Goal: Task Accomplishment & Management: Manage account settings

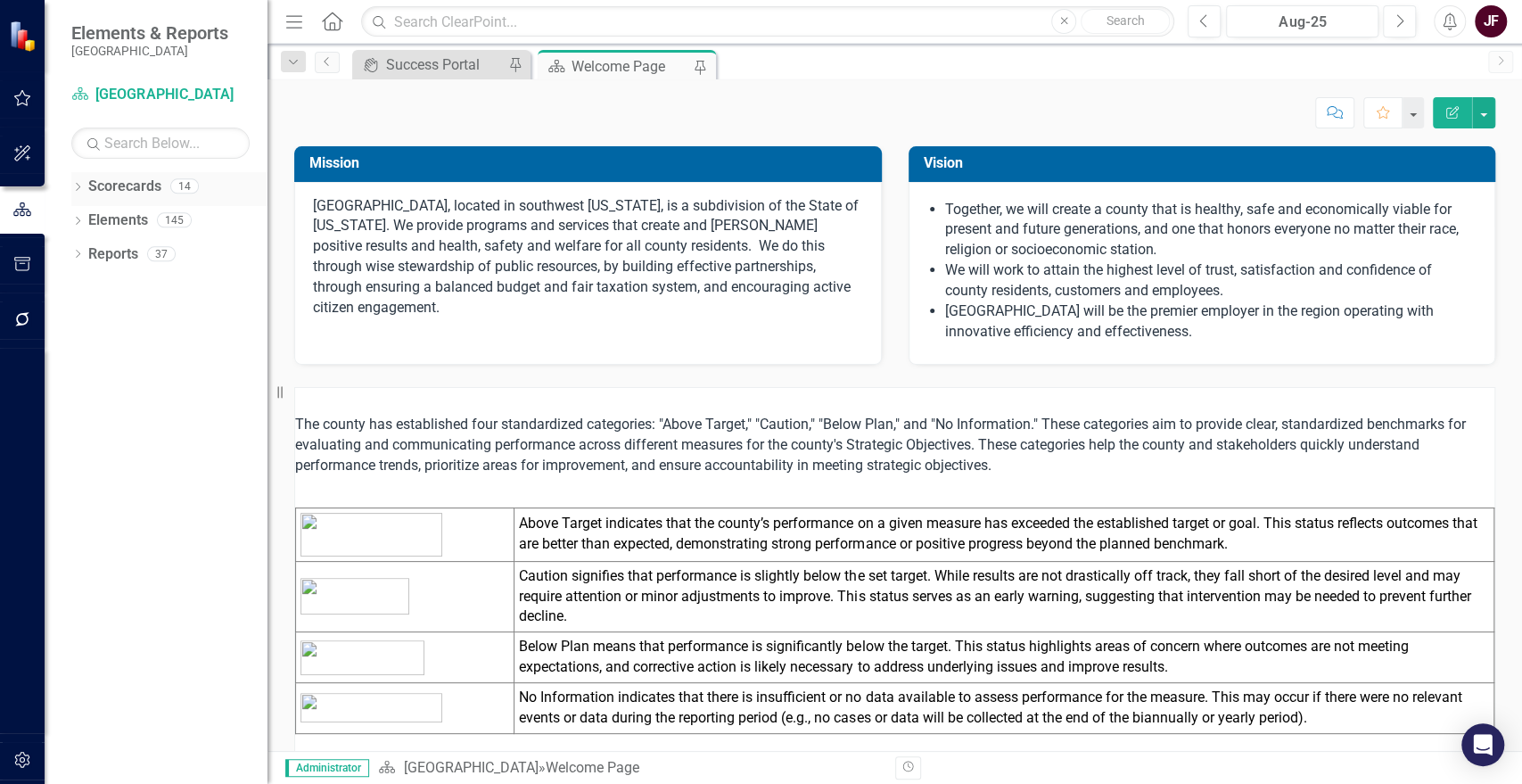
click at [77, 186] on icon "Dropdown" at bounding box center [77, 189] width 13 height 10
click at [89, 217] on icon "Dropdown" at bounding box center [87, 218] width 13 height 11
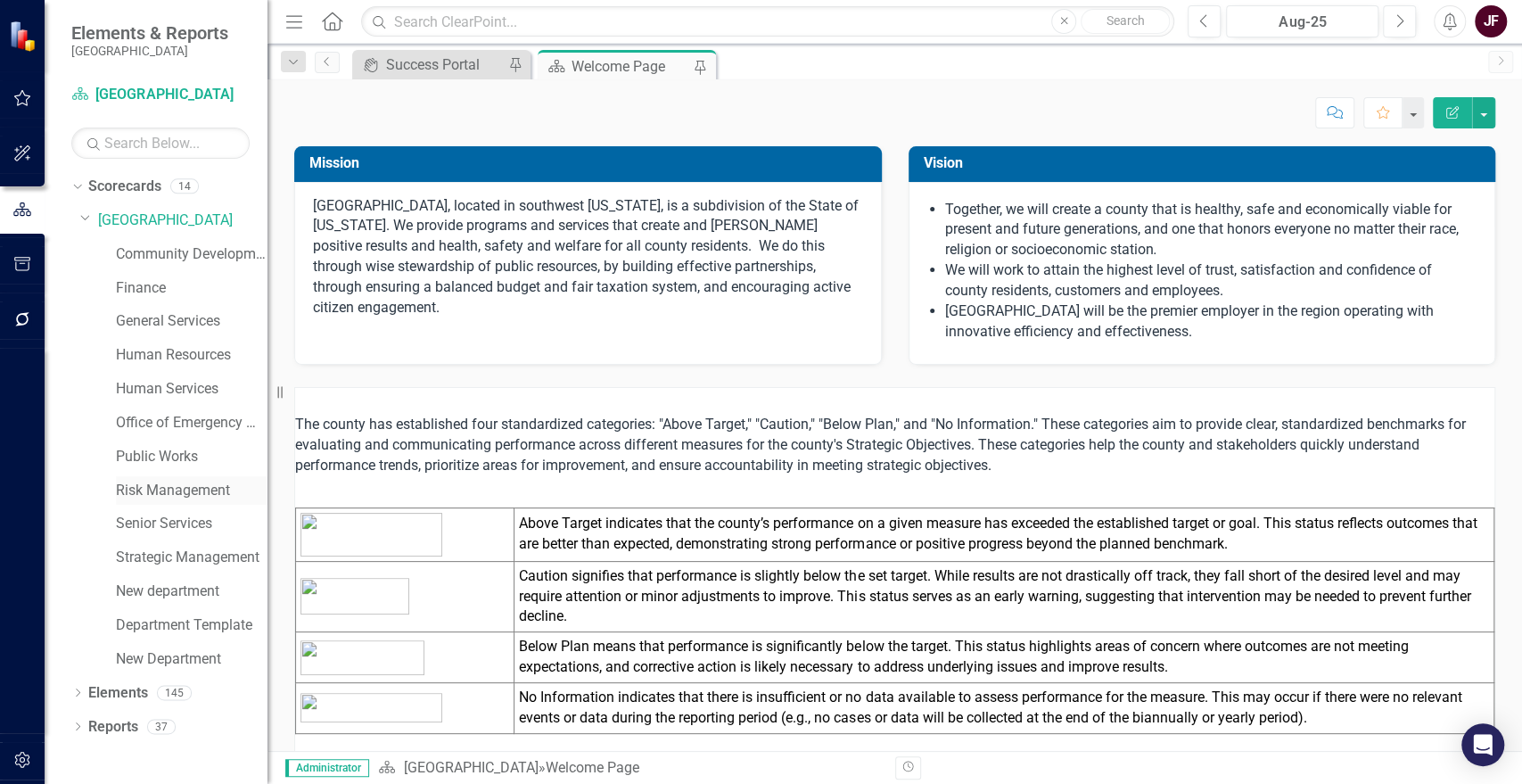
click at [192, 490] on link "Risk Management" at bounding box center [191, 491] width 152 height 20
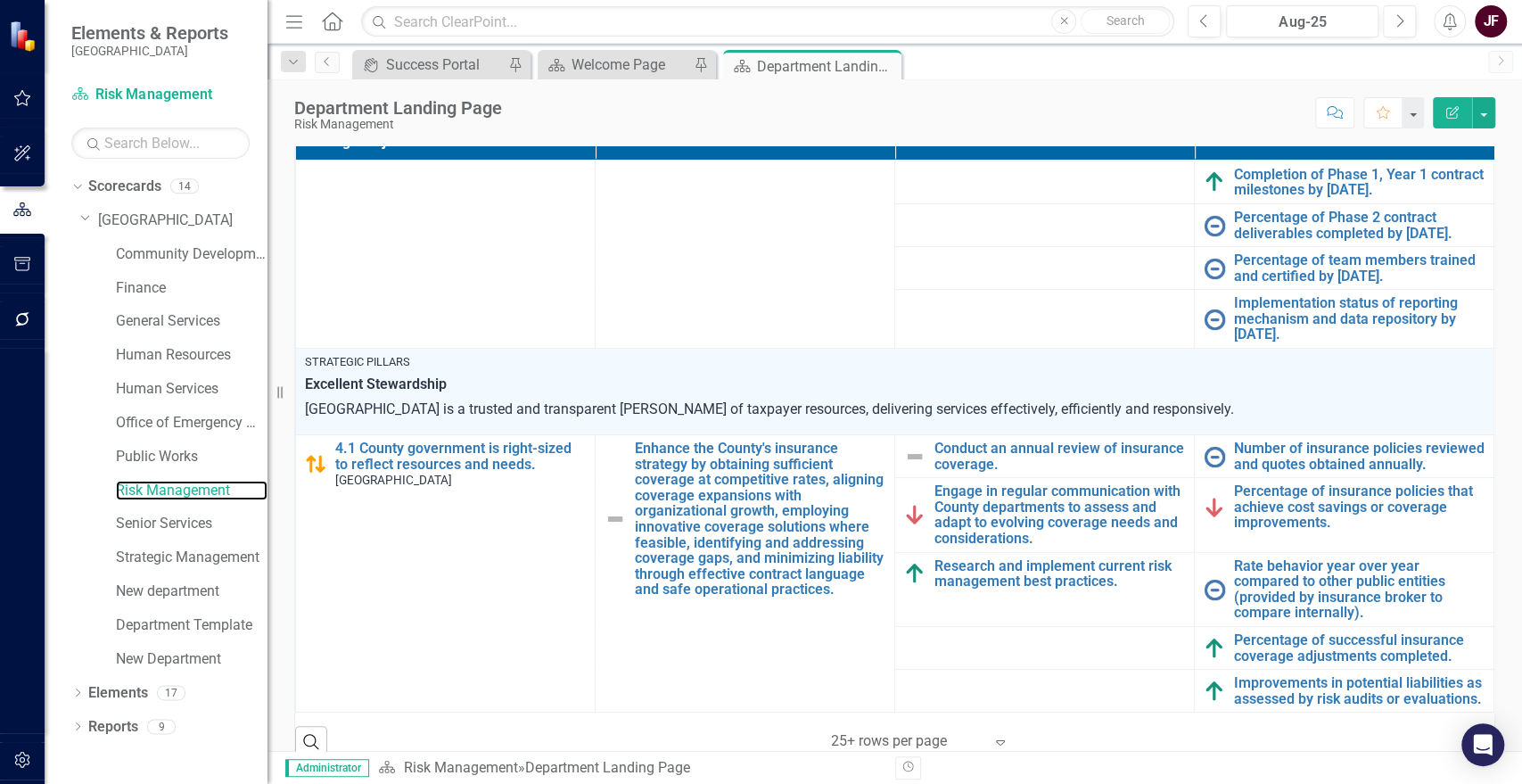
scroll to position [396, 0]
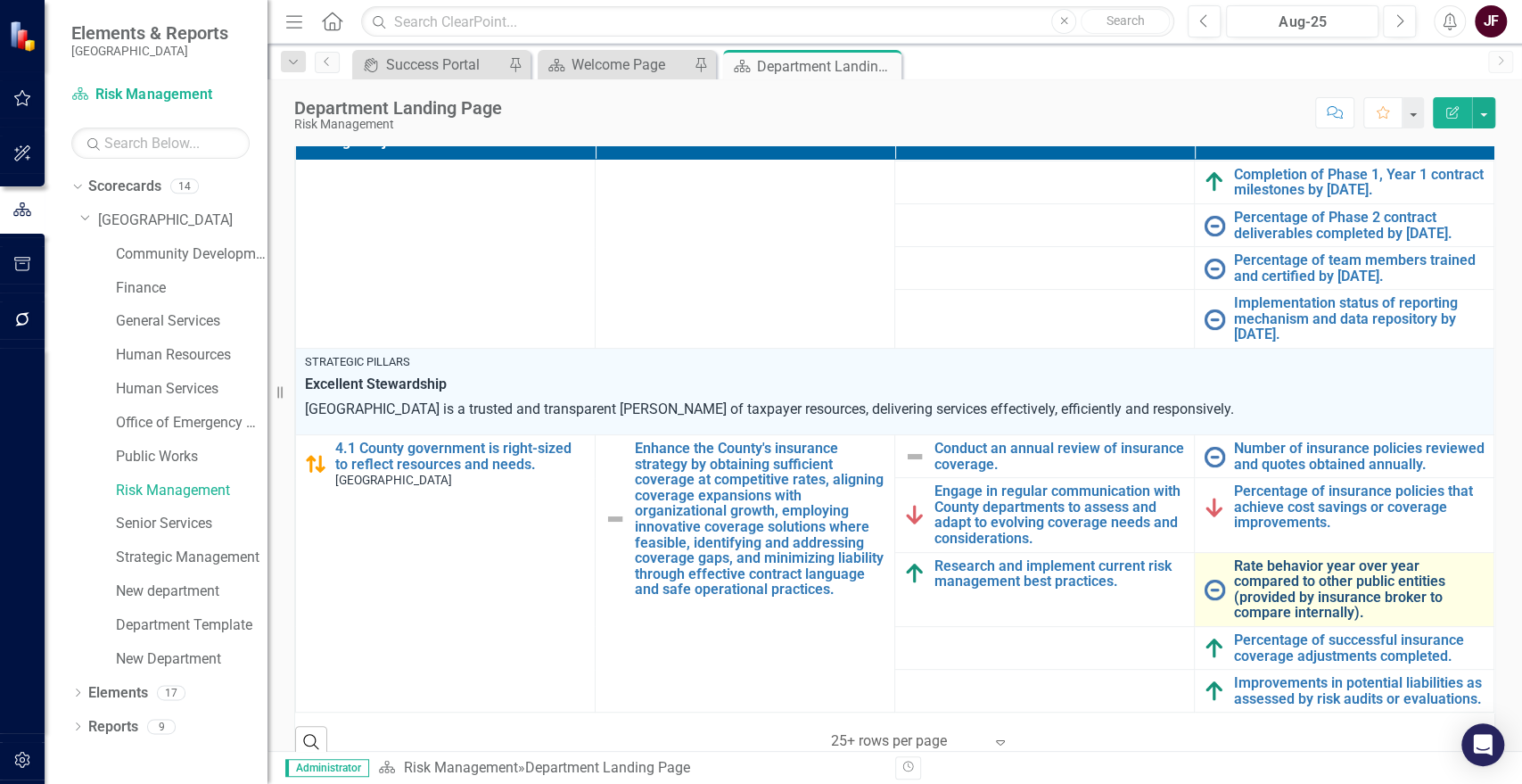
click at [1366, 558] on link "Rate behavior year over year compared to other public entities (provided by ins…" at bounding box center [1359, 589] width 250 height 63
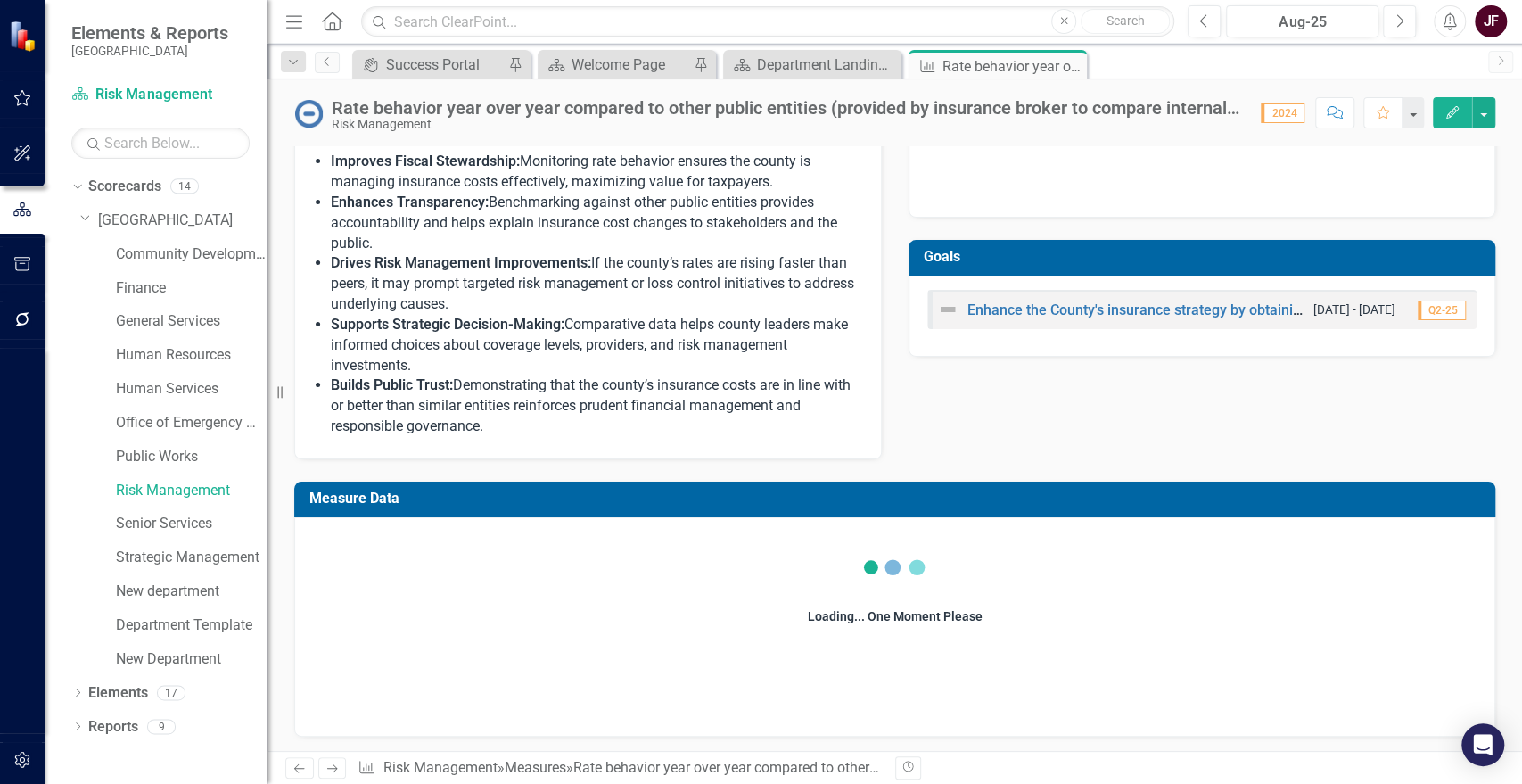
scroll to position [584, 0]
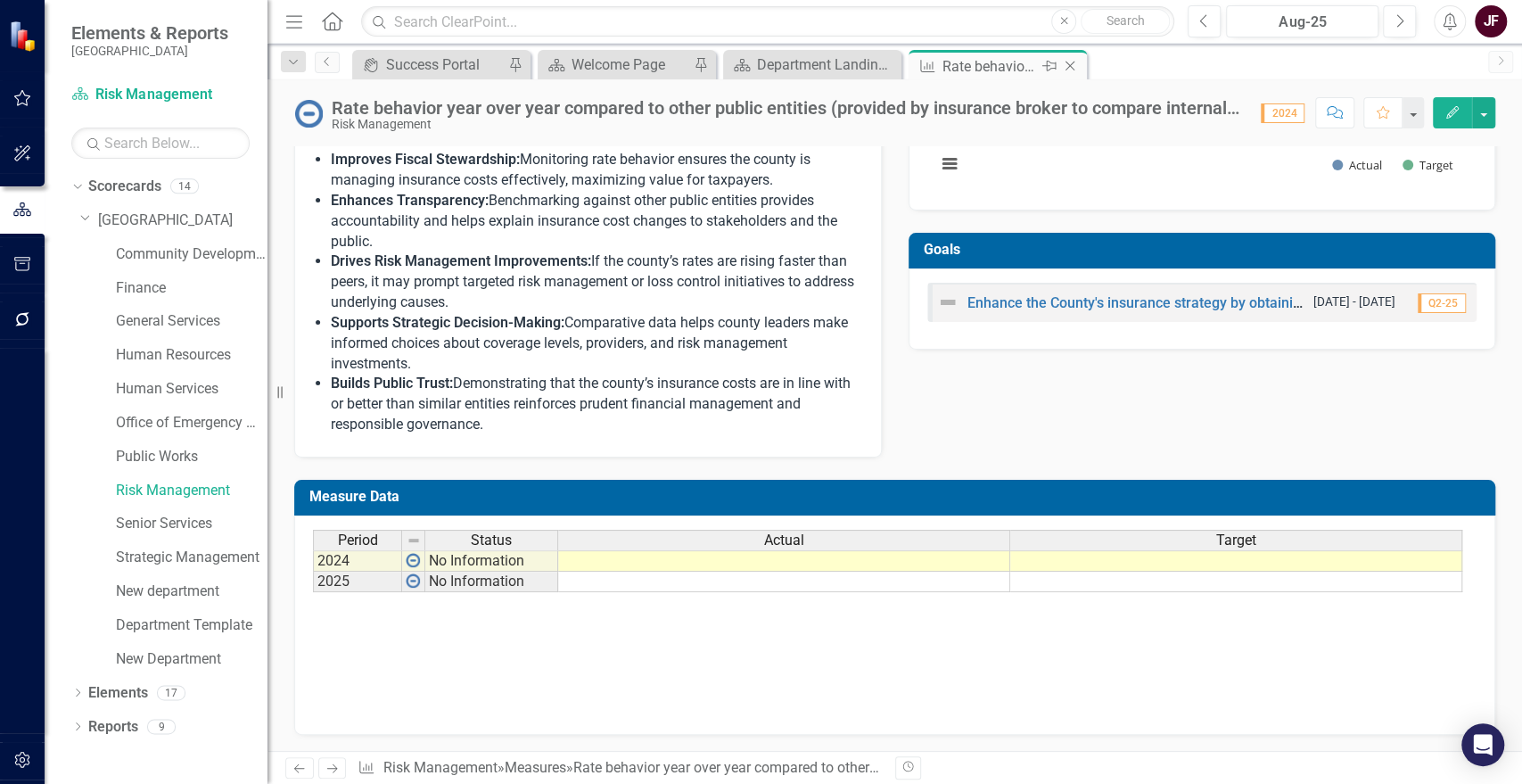
click at [1065, 63] on icon "Close" at bounding box center [1070, 65] width 18 height 14
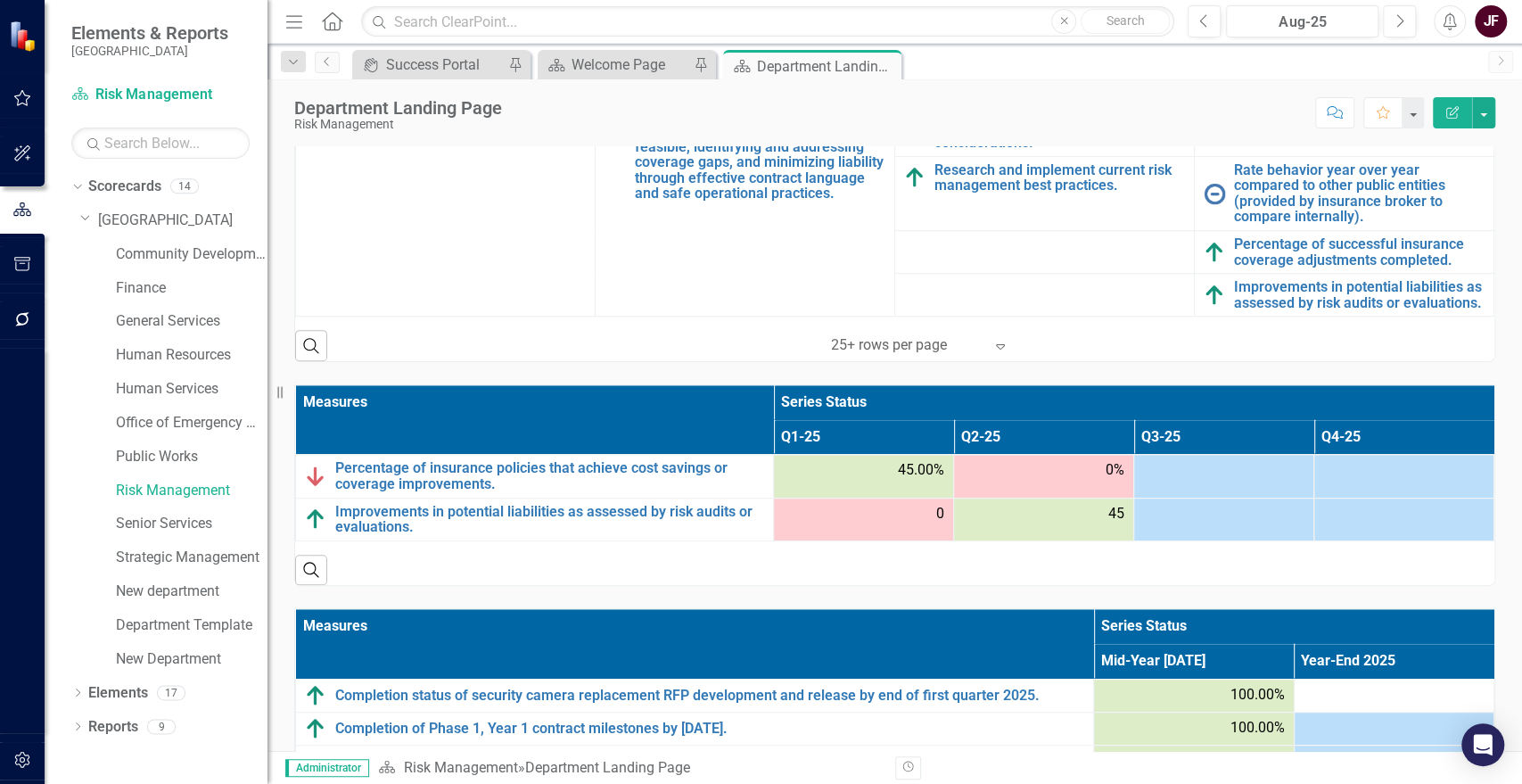
scroll to position [693, 0]
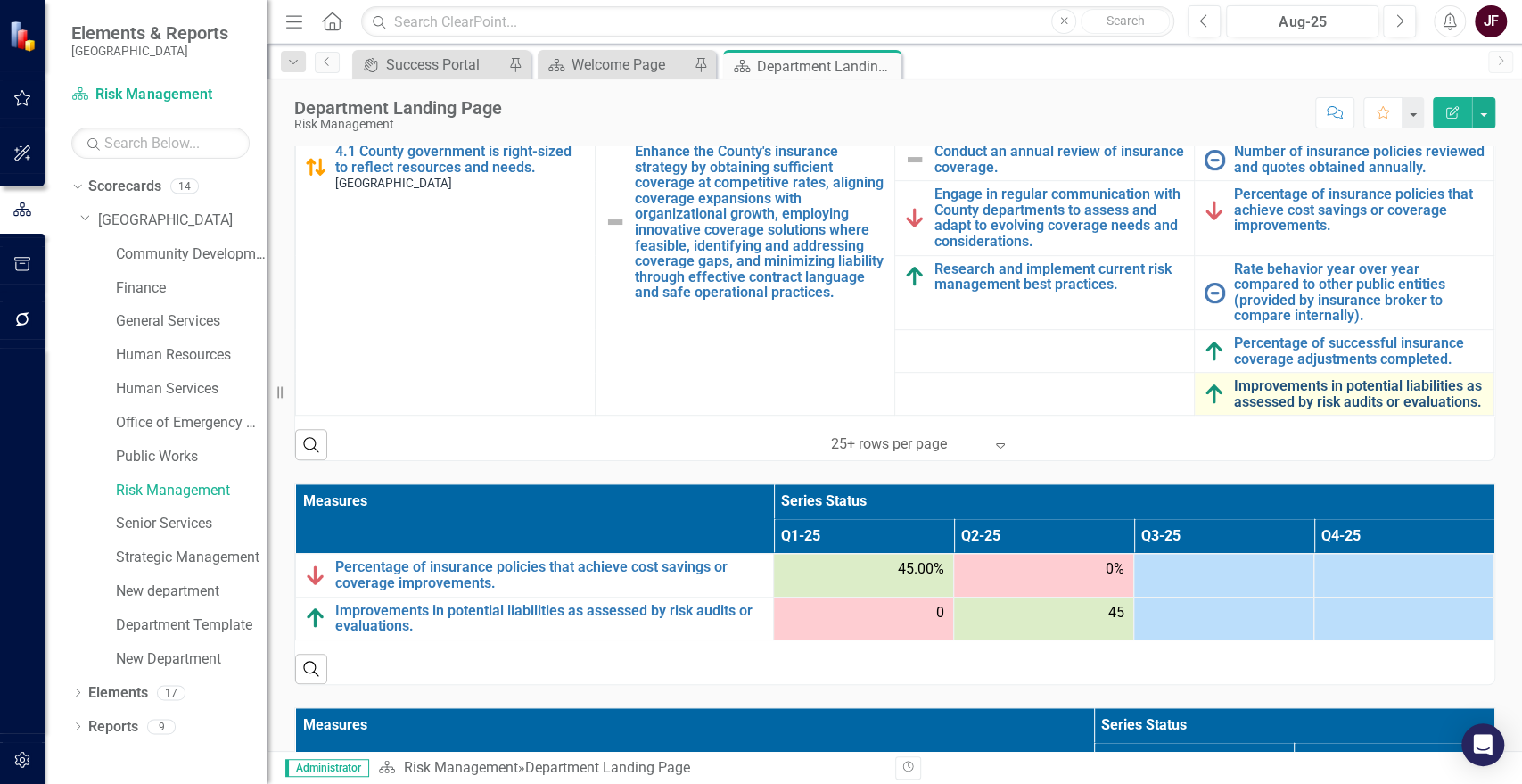
click at [1274, 393] on link "Improvements in potential liabilities as assessed by risk audits or evaluations." at bounding box center [1359, 393] width 250 height 31
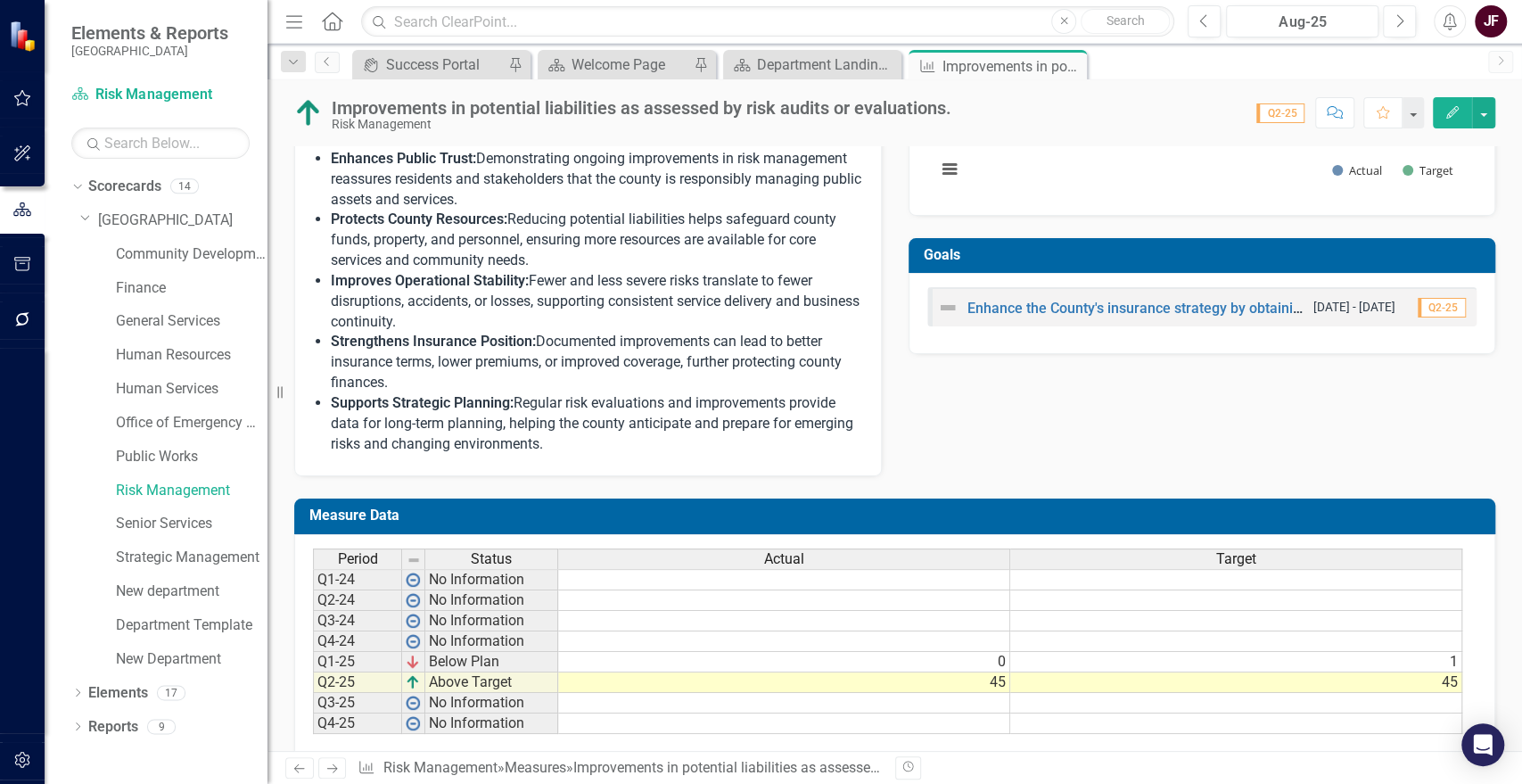
scroll to position [672, 0]
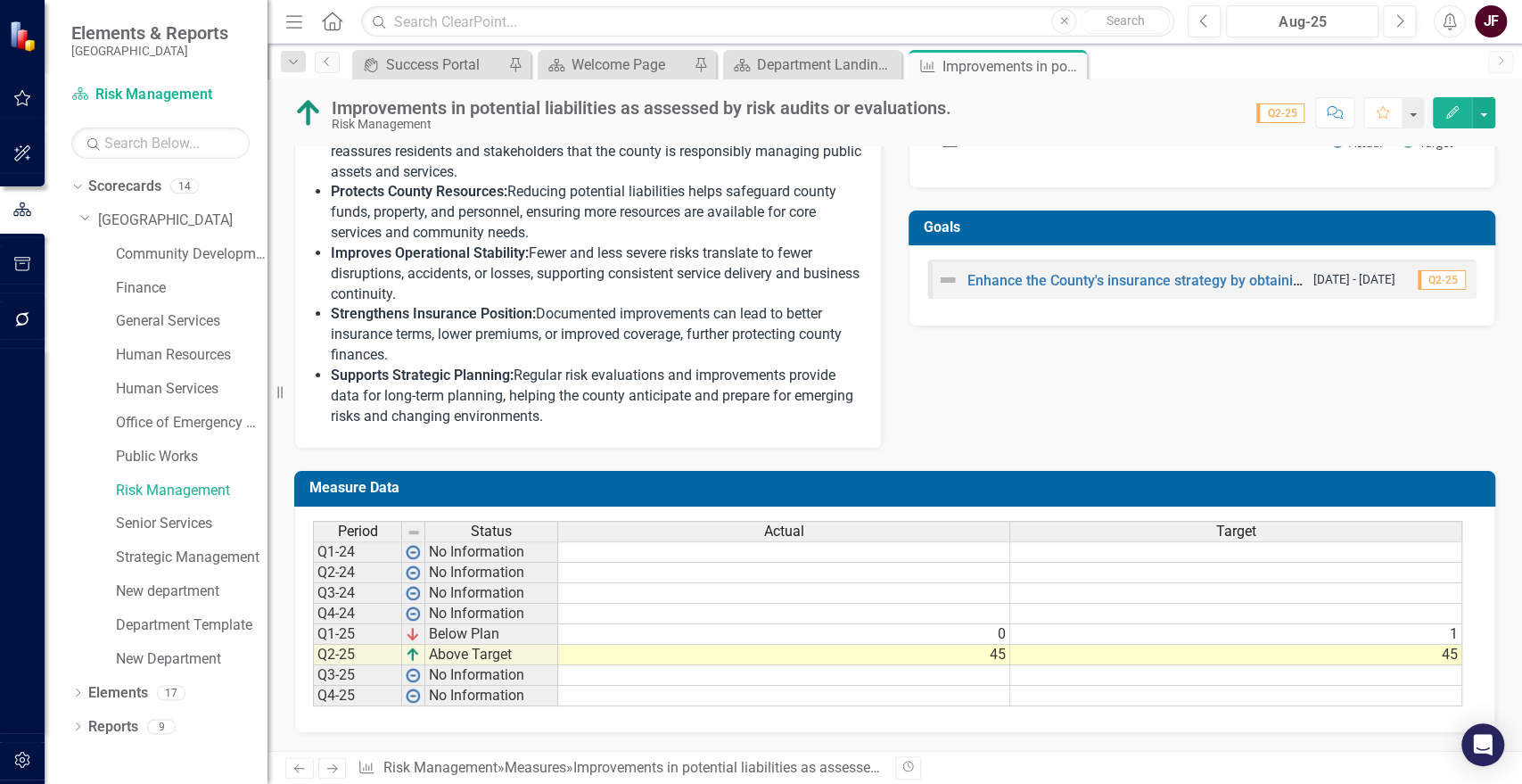
click at [999, 651] on td "45" at bounding box center [784, 654] width 452 height 20
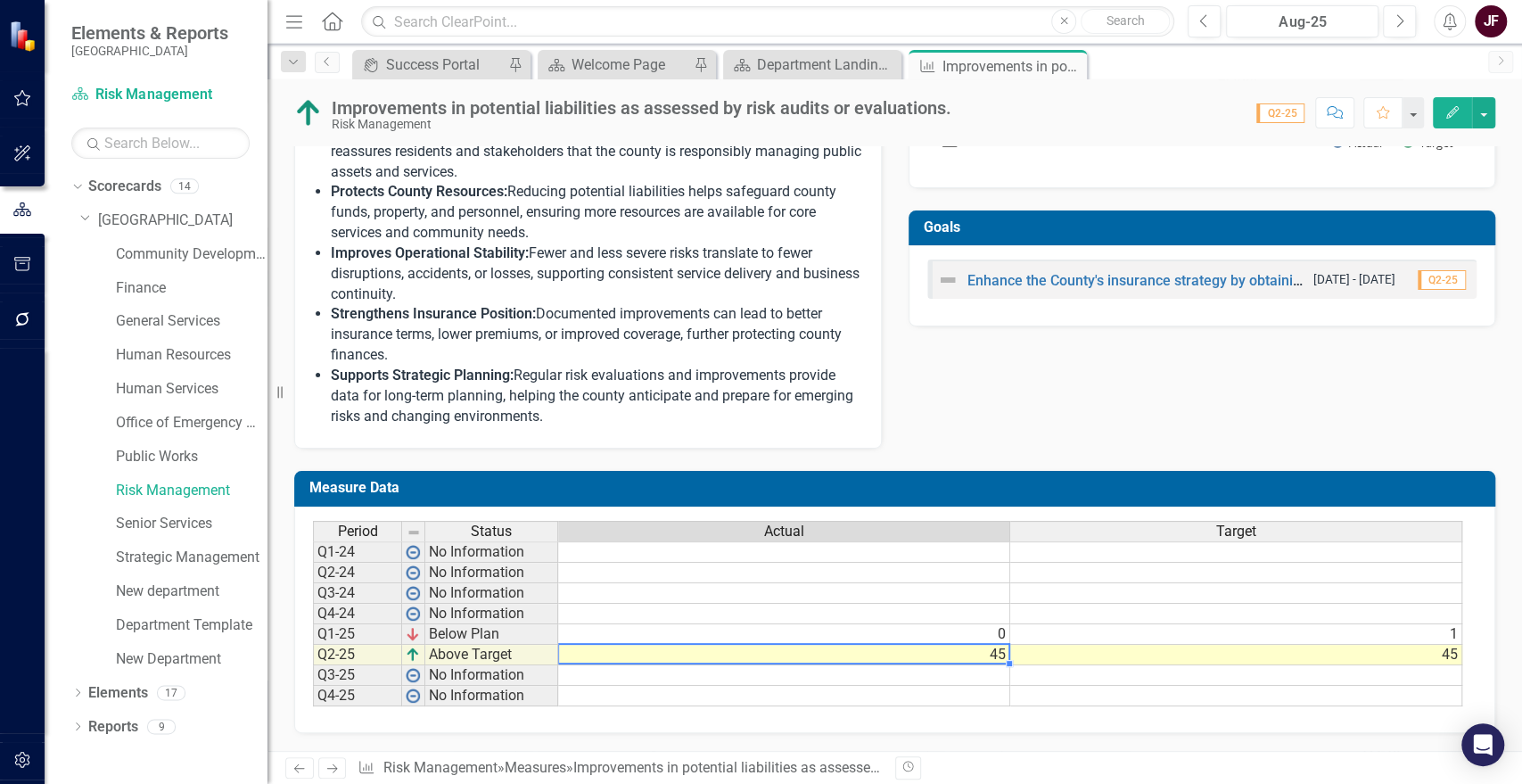
click at [999, 651] on td "45" at bounding box center [784, 654] width 452 height 20
click at [1004, 650] on td "45" at bounding box center [784, 654] width 452 height 20
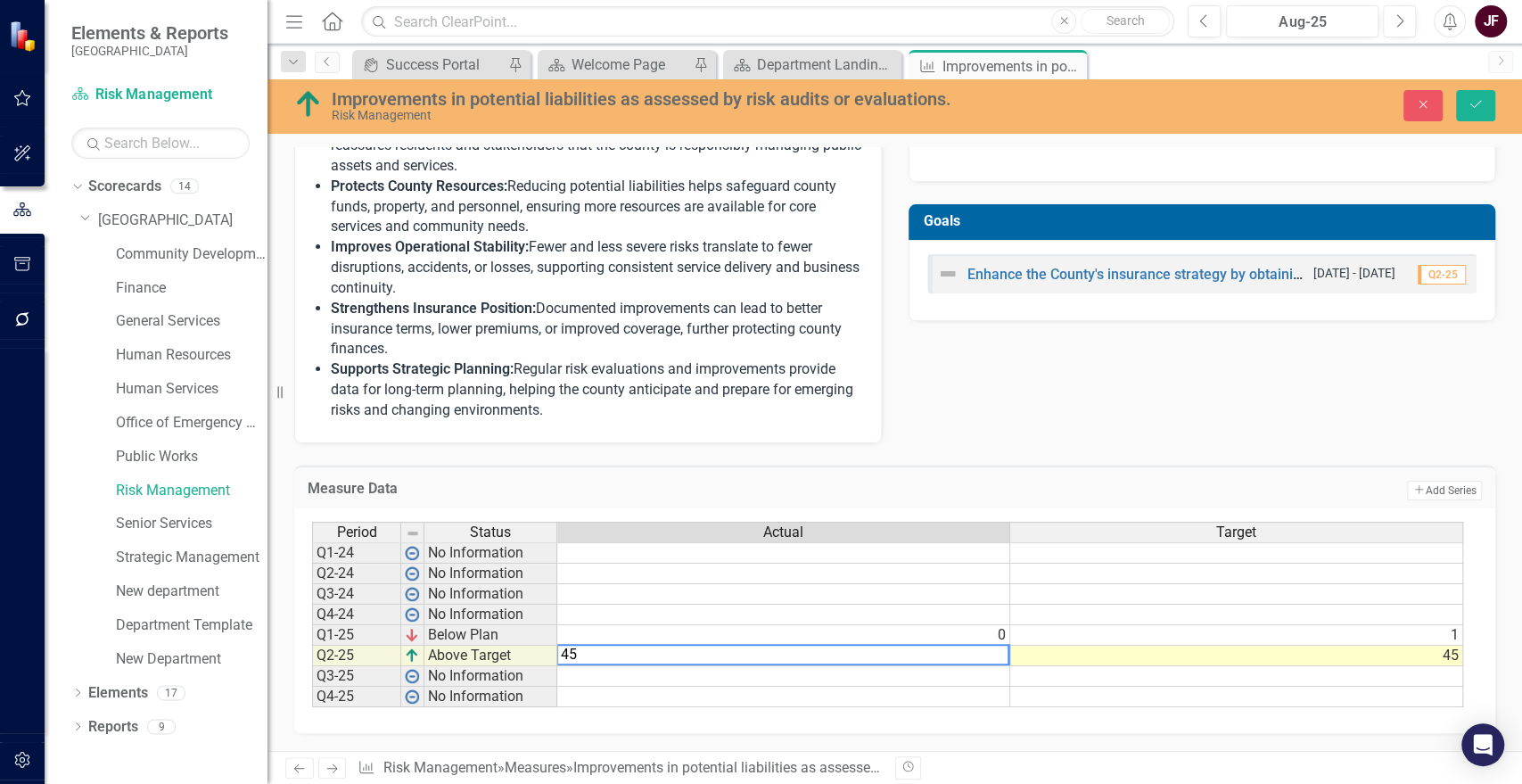
type textarea "4"
type textarea "45"
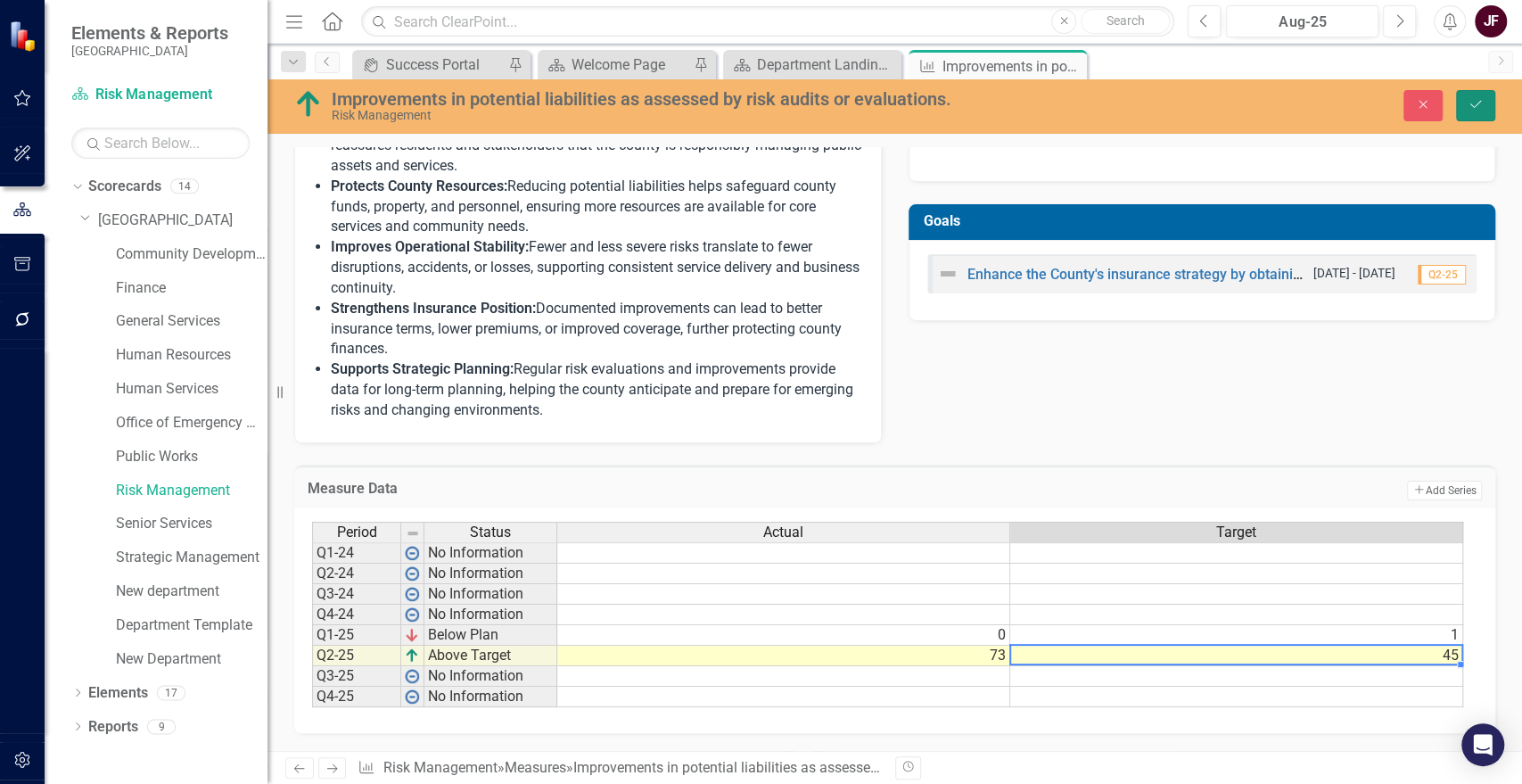
click at [1482, 103] on icon "Save" at bounding box center [1476, 104] width 16 height 13
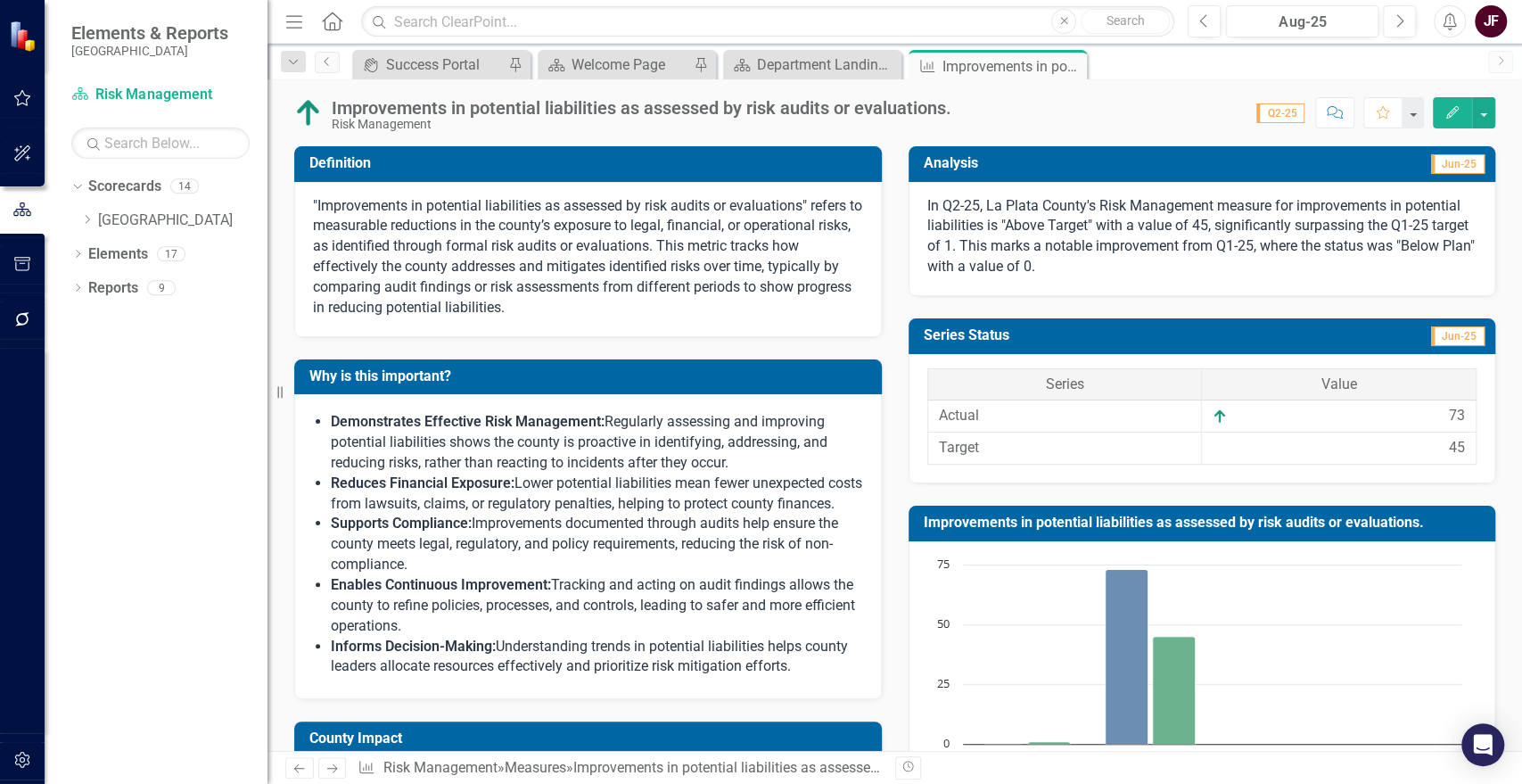
click at [1236, 215] on p "In Q2-25, La Plata County's Risk Management measure for improvements in potenti…" at bounding box center [1203, 237] width 550 height 81
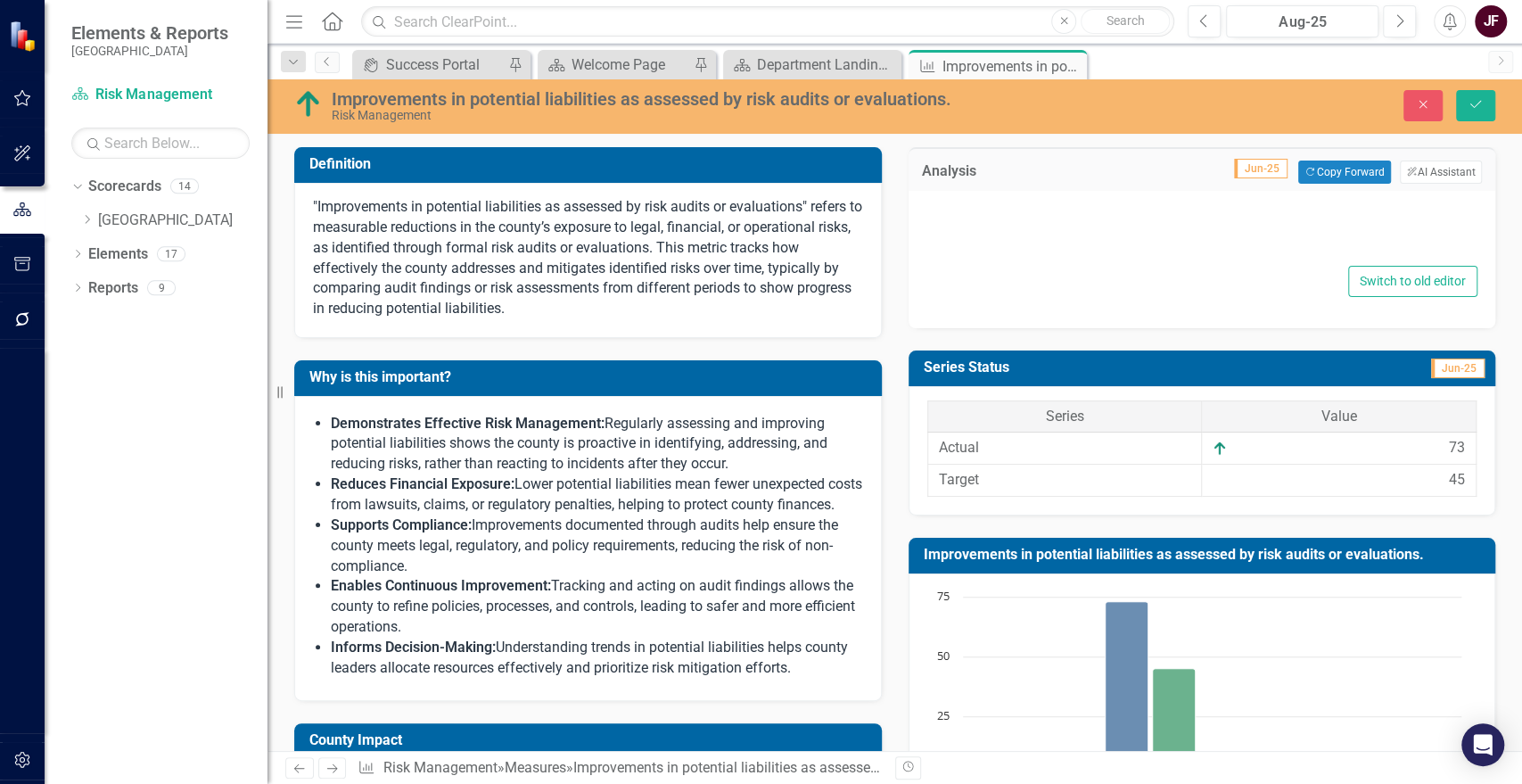
type textarea "<p>In Q2-25, La Plata County's Risk Management measure for improvements in pote…"
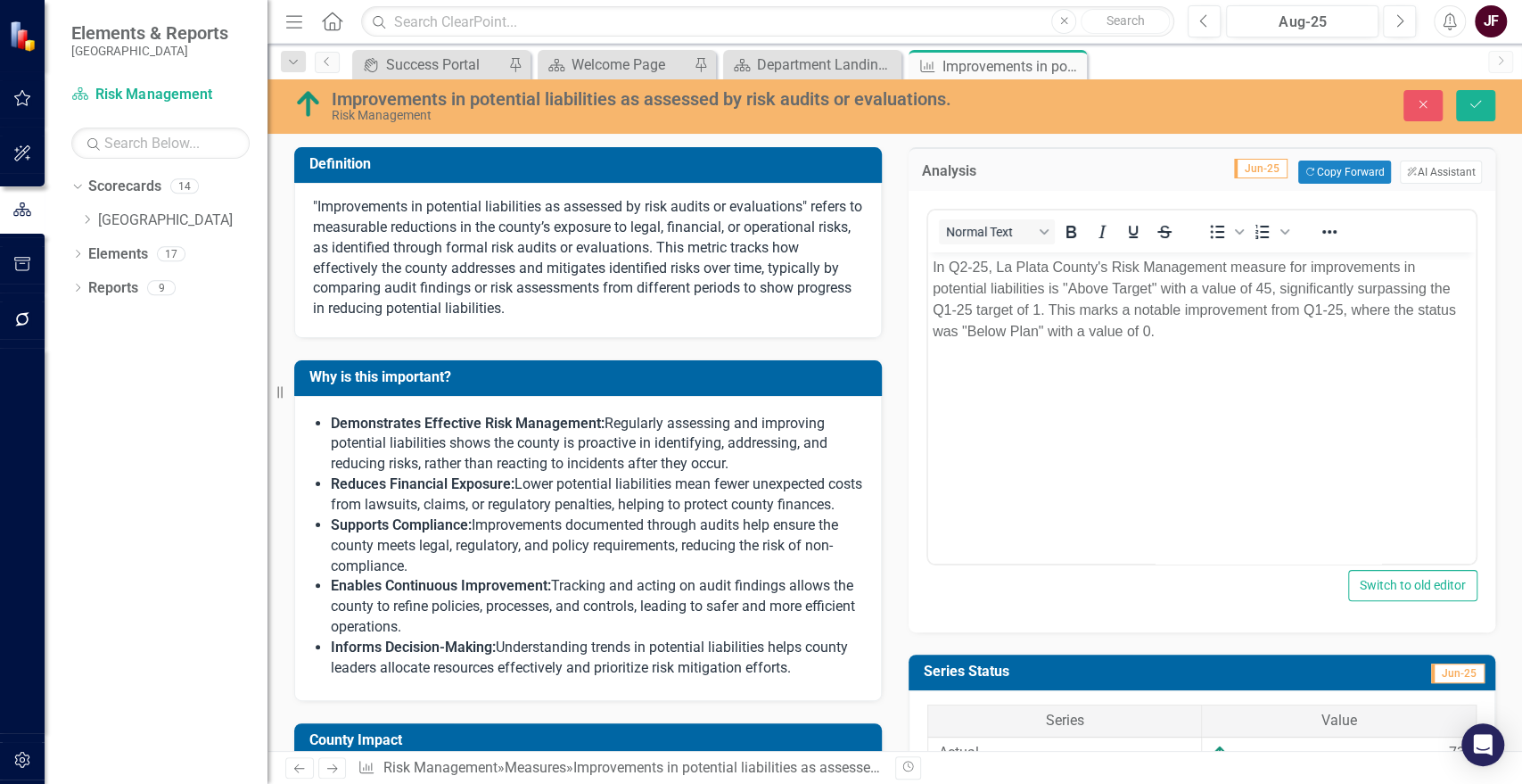
scroll to position [0, 0]
click at [1267, 282] on p "In Q2-25, La Plata County's Risk Management measure for improvements in potenti…" at bounding box center [1202, 299] width 540 height 86
click at [1469, 100] on icon "Save" at bounding box center [1476, 104] width 16 height 13
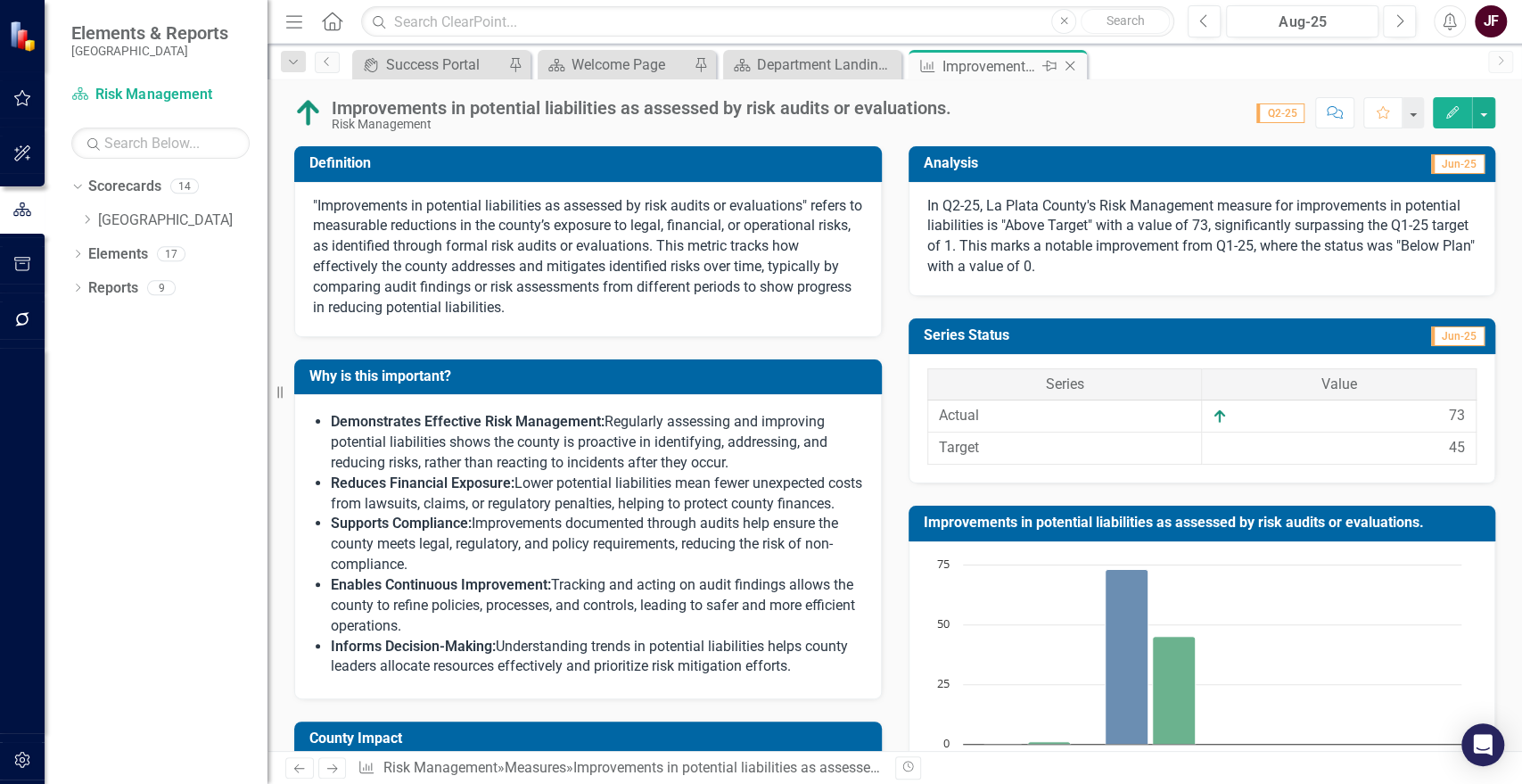
click at [1071, 69] on icon "Close" at bounding box center [1070, 65] width 18 height 14
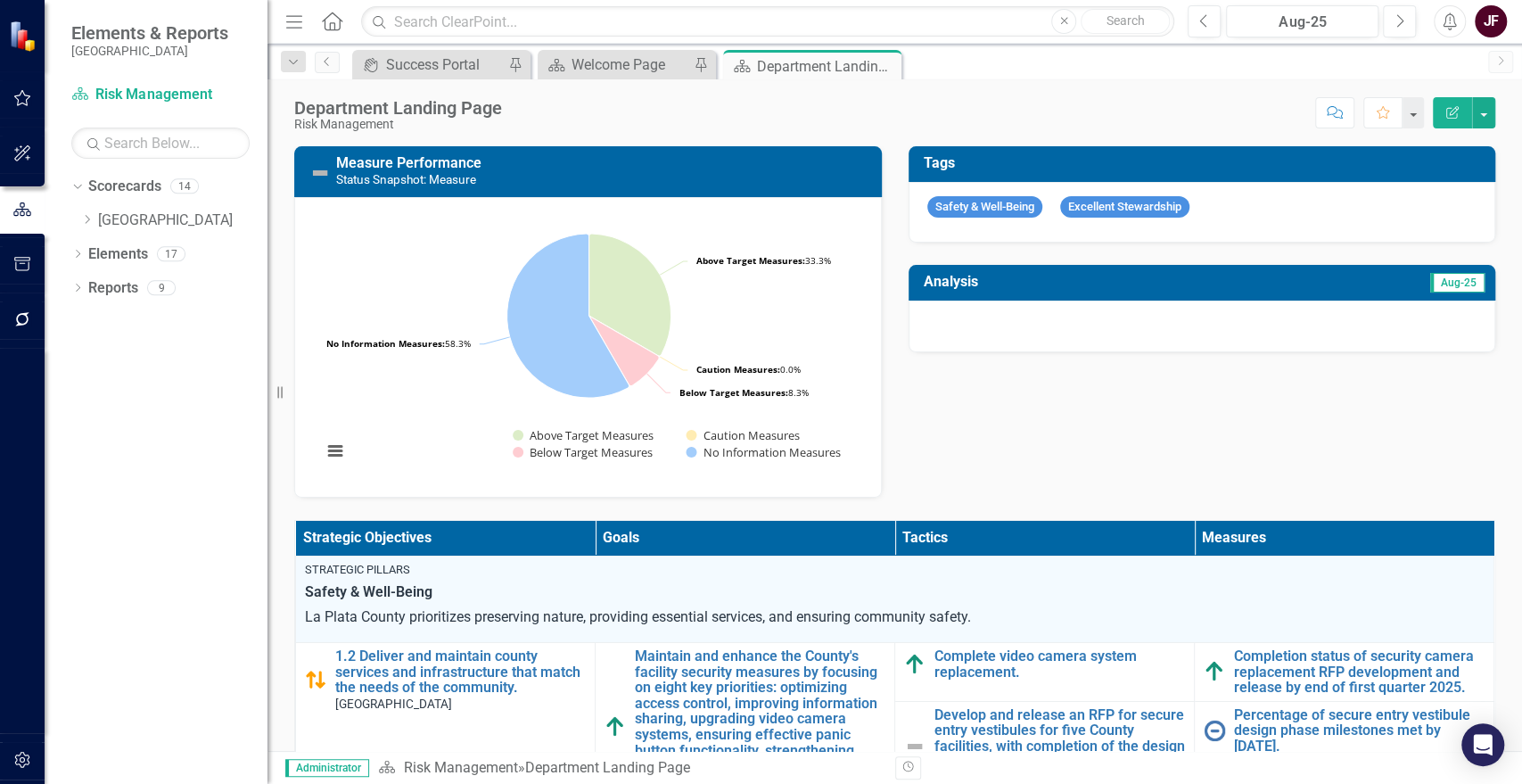
drag, startPoint x: 883, startPoint y: 67, endPoint x: 238, endPoint y: 351, distance: 704.8
click at [0, 0] on icon at bounding box center [0, 0] width 0 height 0
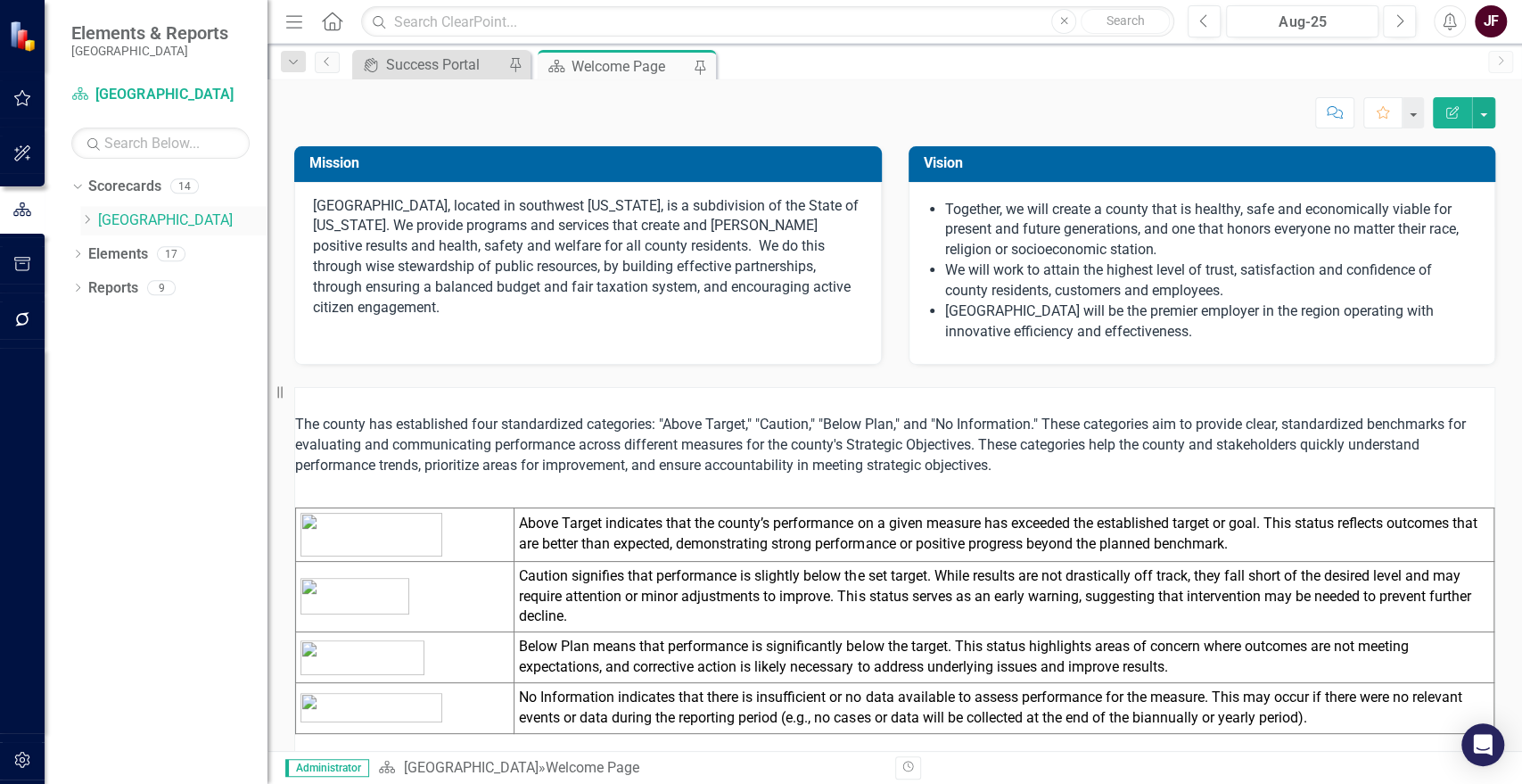
click at [85, 218] on icon "Dropdown" at bounding box center [87, 218] width 13 height 11
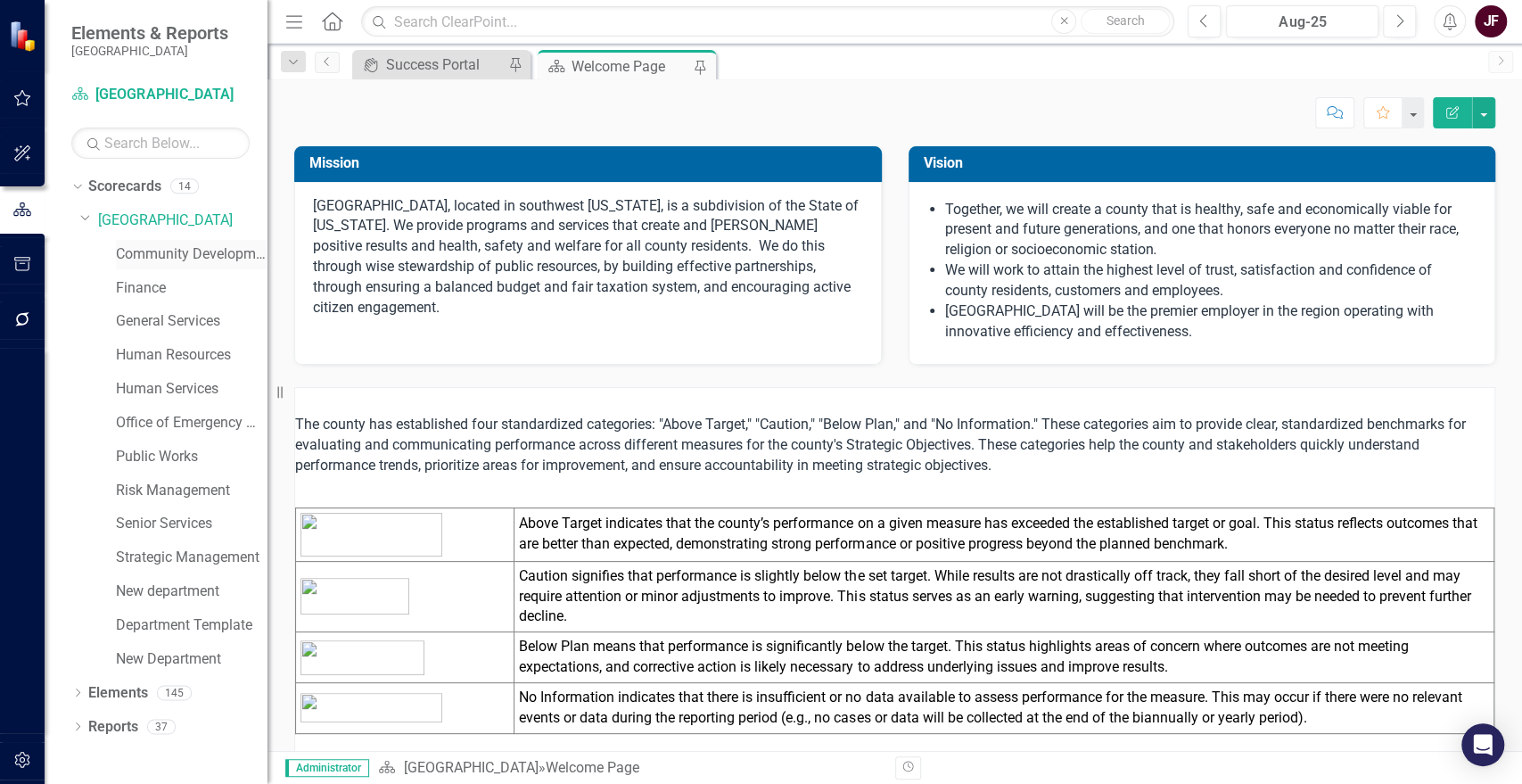
click at [146, 259] on link "Community Development" at bounding box center [191, 254] width 152 height 20
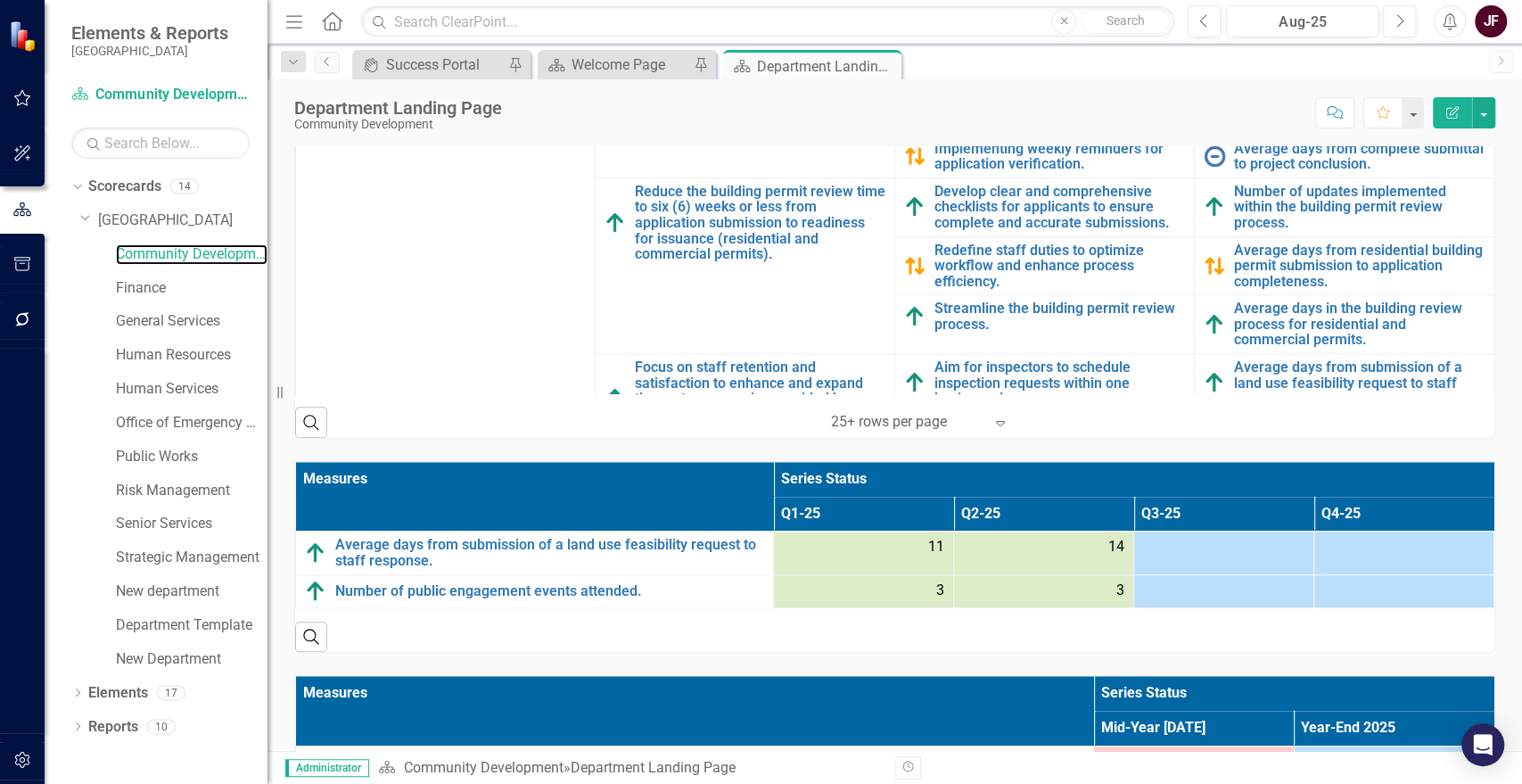
scroll to position [792, 0]
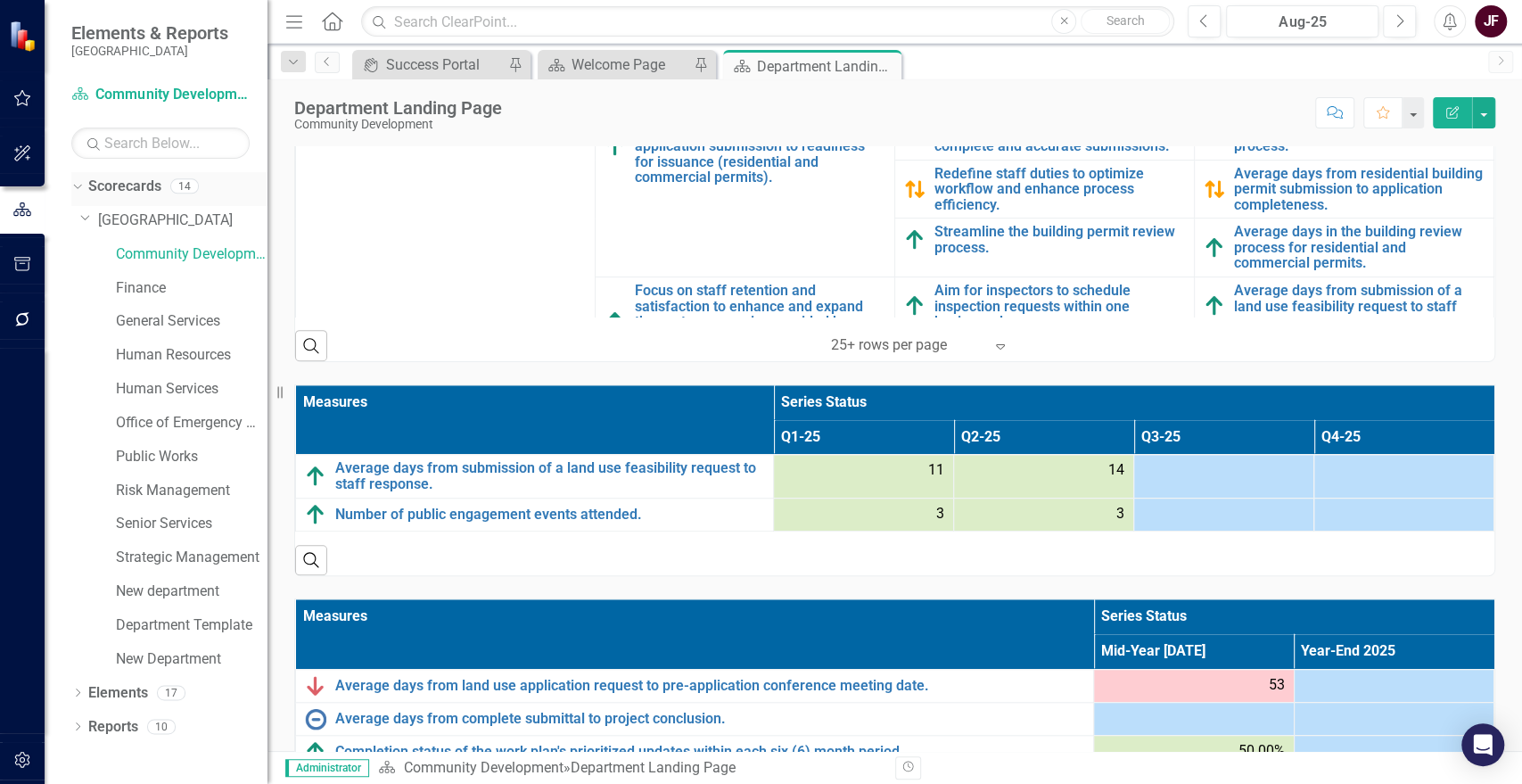
click at [108, 184] on link "Scorecards" at bounding box center [125, 187] width 73 height 20
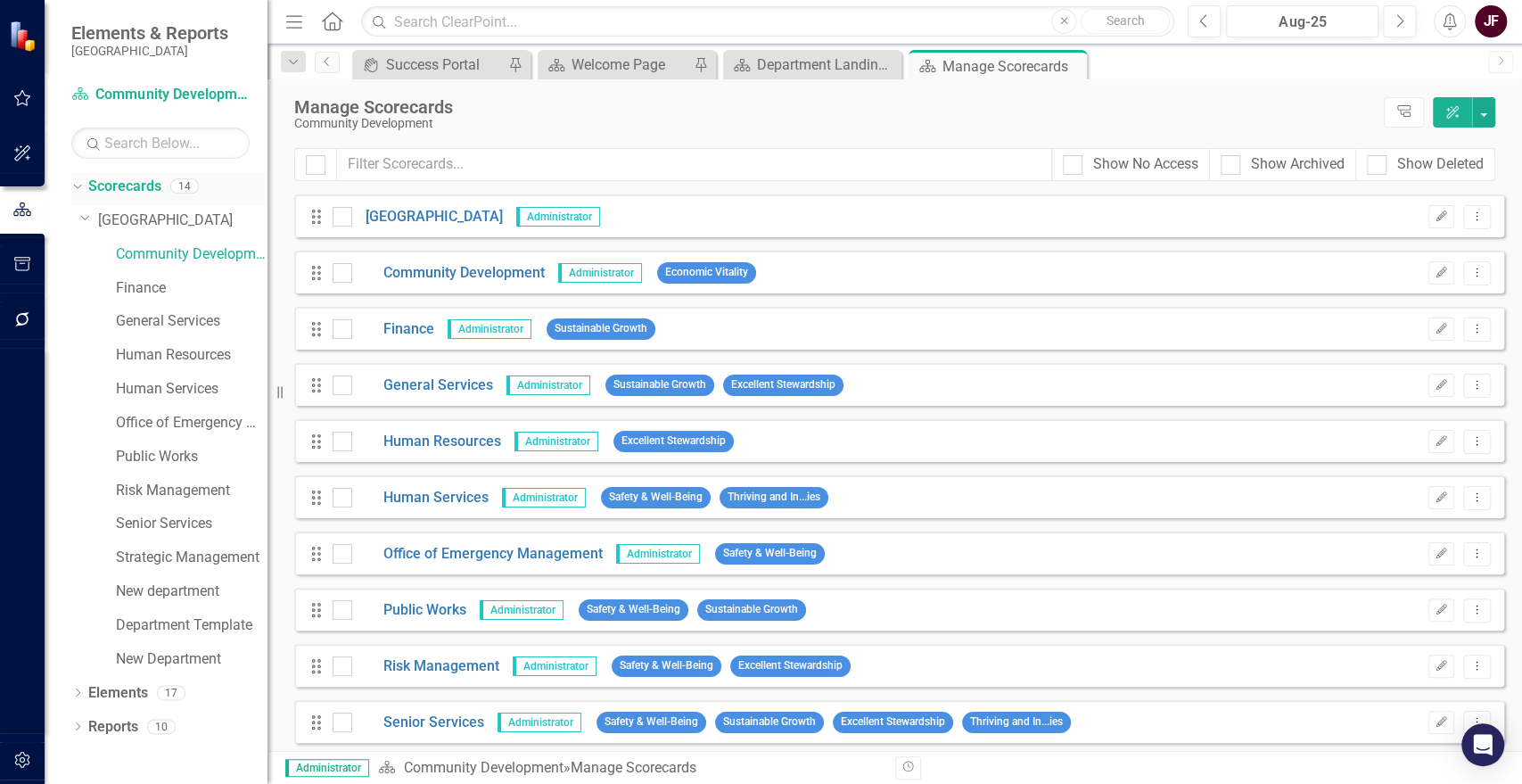
click at [79, 192] on div "Dropdown" at bounding box center [77, 189] width 13 height 9
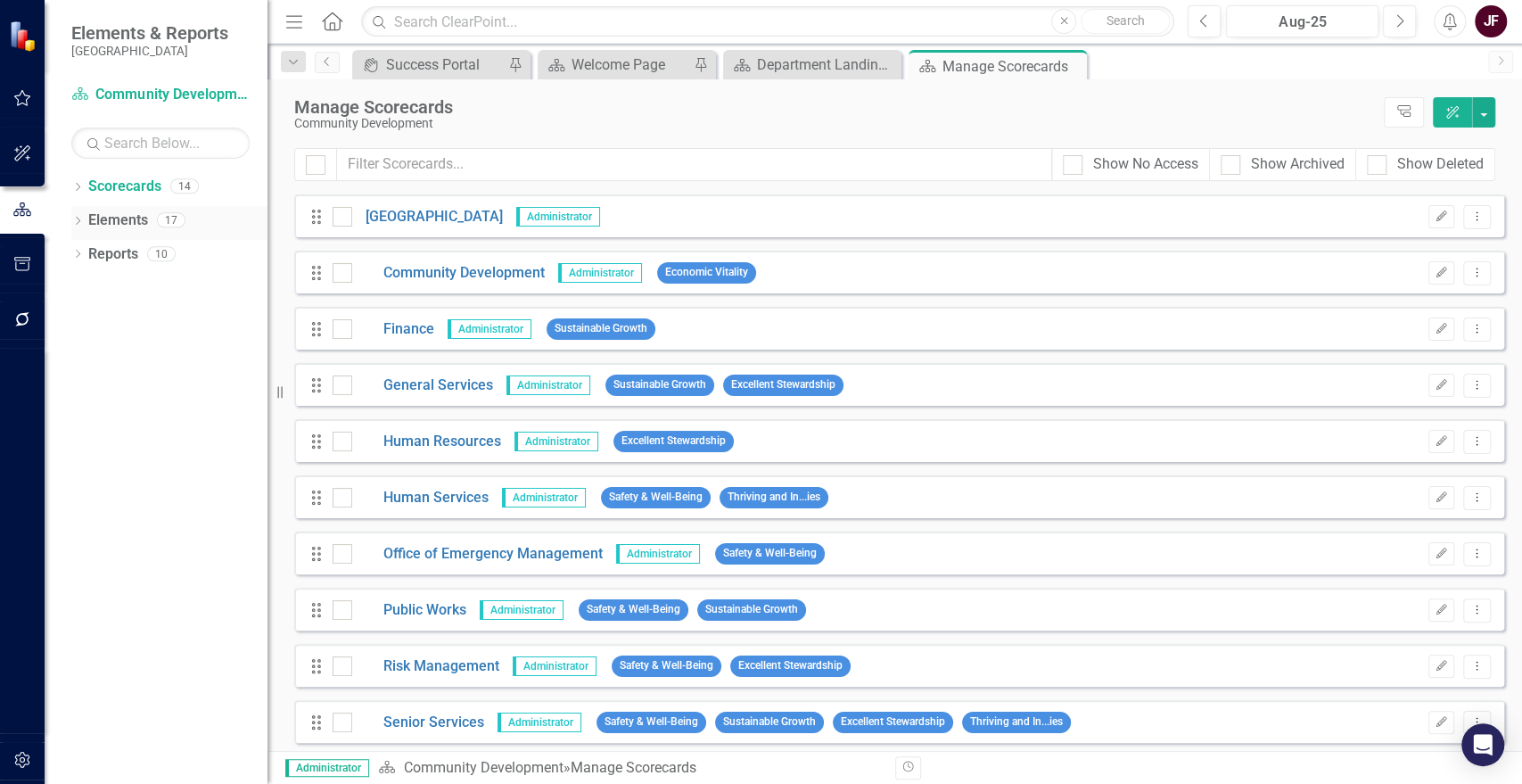
click at [110, 219] on link "Elements" at bounding box center [118, 220] width 60 height 20
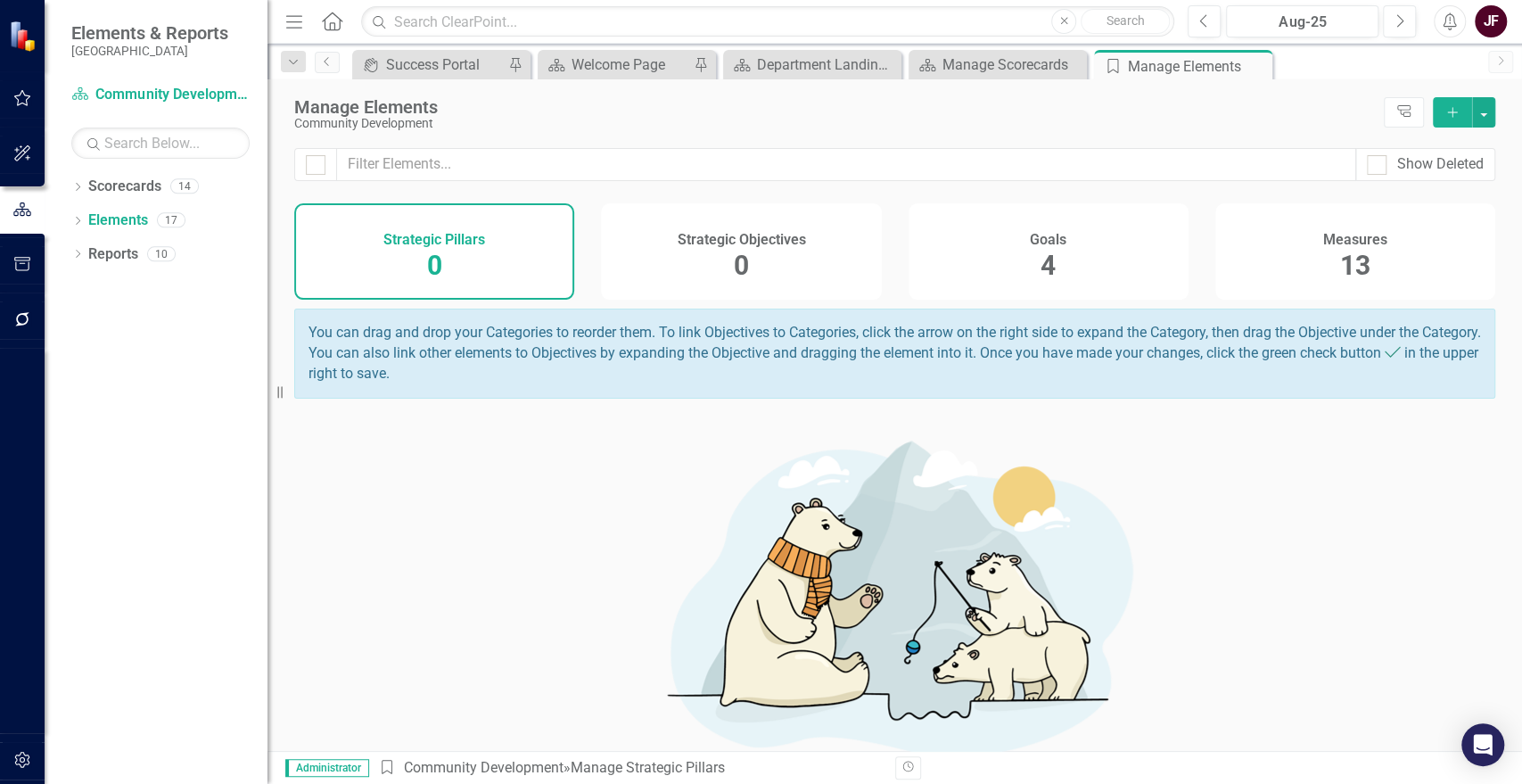
click at [1367, 249] on div "Measures 13" at bounding box center [1355, 251] width 280 height 96
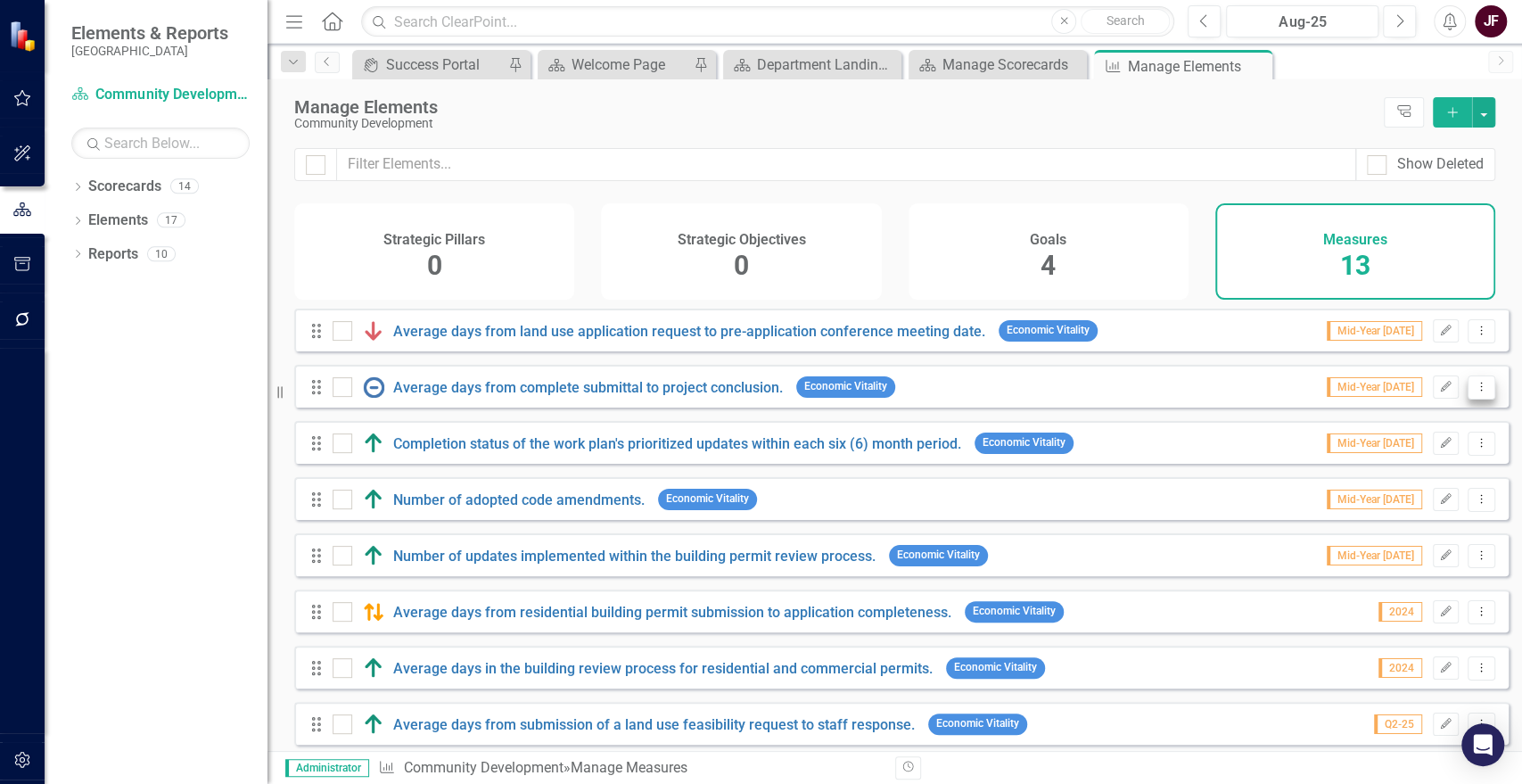
click at [1477, 398] on button "Dropdown Menu" at bounding box center [1482, 387] width 28 height 24
click at [1427, 497] on link "Copy Duplicate Measure" at bounding box center [1402, 494] width 161 height 33
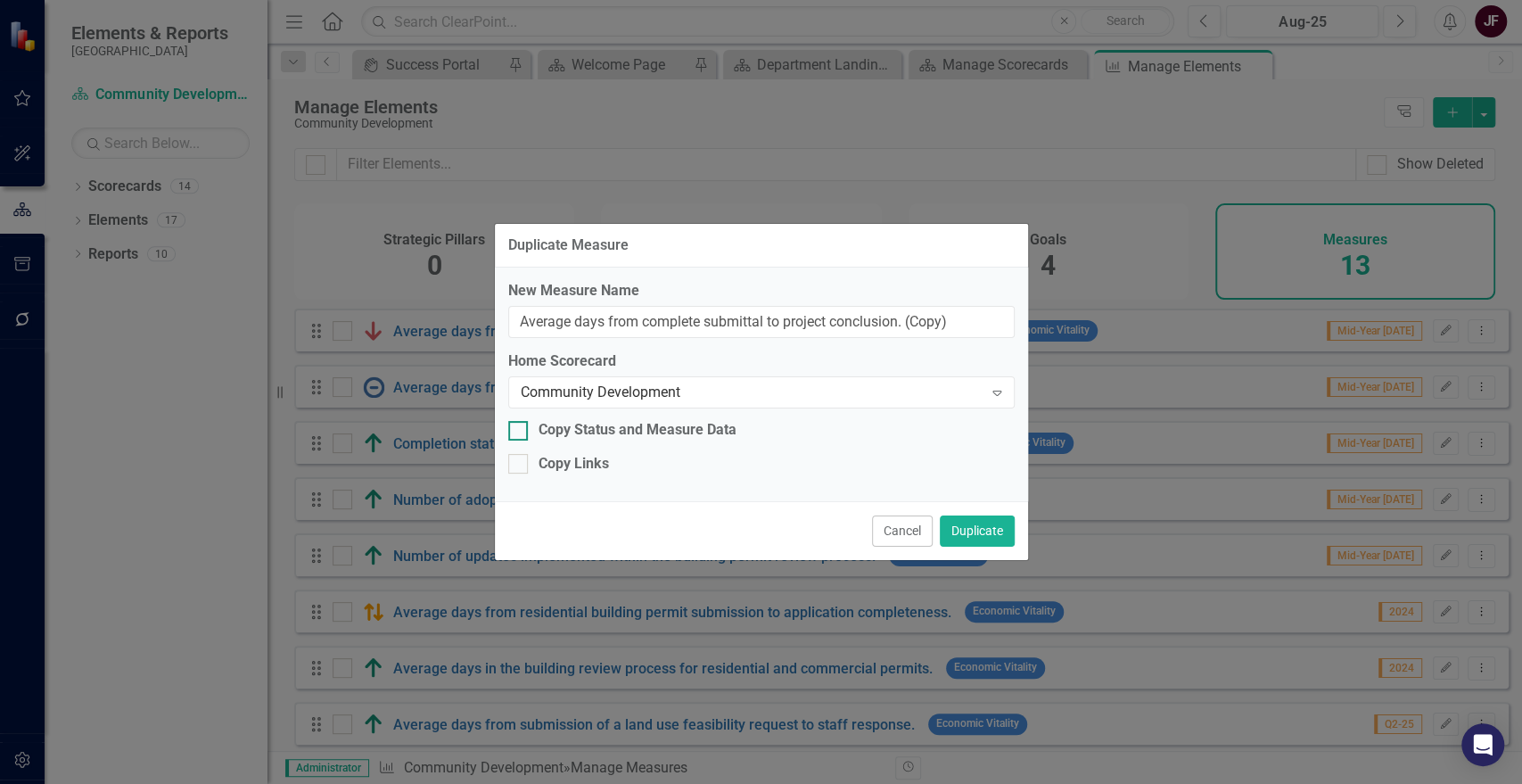
click at [518, 430] on input "Copy Status and Measure Data" at bounding box center [514, 426] width 12 height 12
checkbox input "true"
click at [520, 465] on div at bounding box center [518, 464] width 19 height 19
click at [520, 465] on input "Copy Links" at bounding box center [514, 460] width 12 height 12
checkbox input "true"
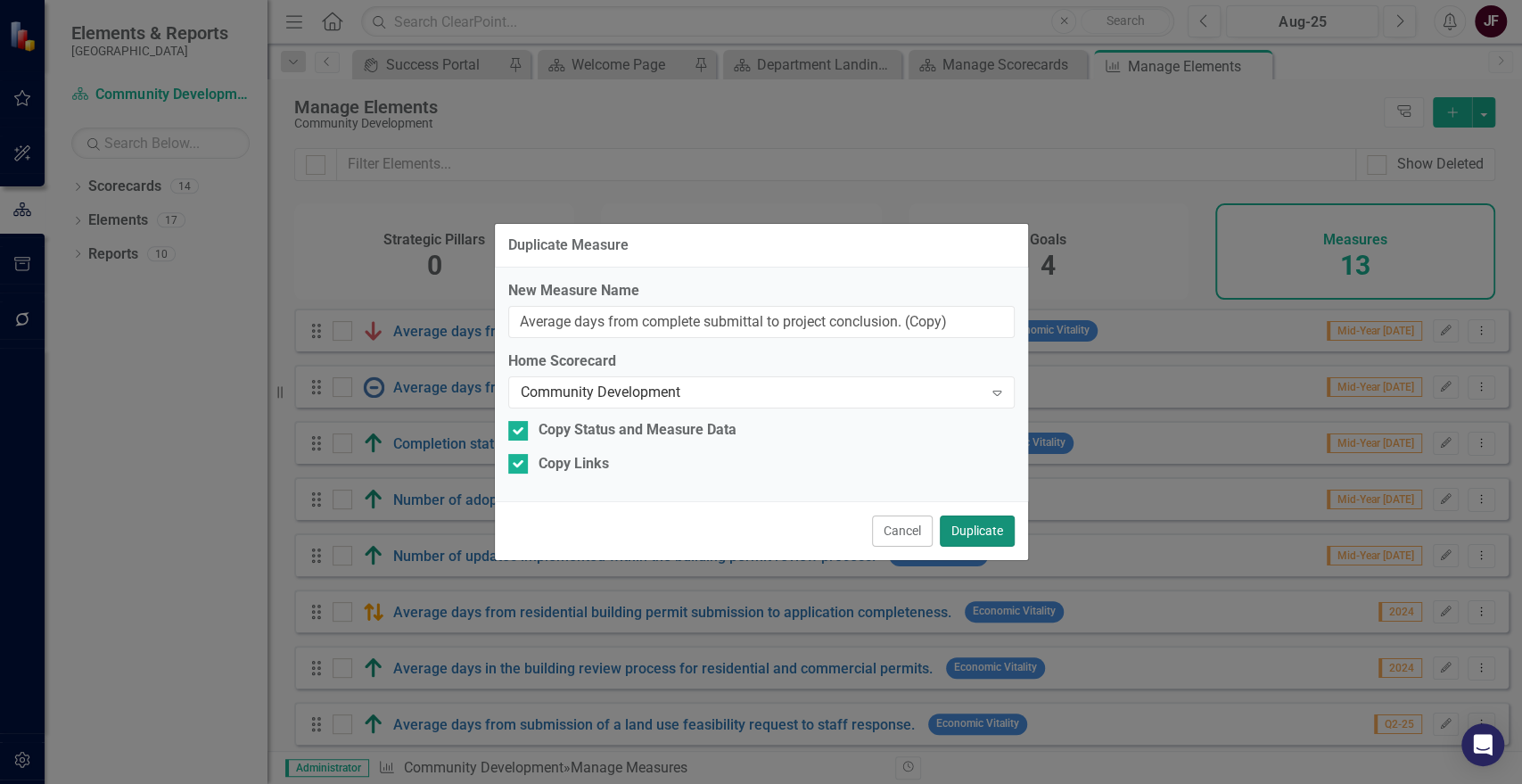
click at [991, 528] on button "Duplicate" at bounding box center [977, 531] width 75 height 31
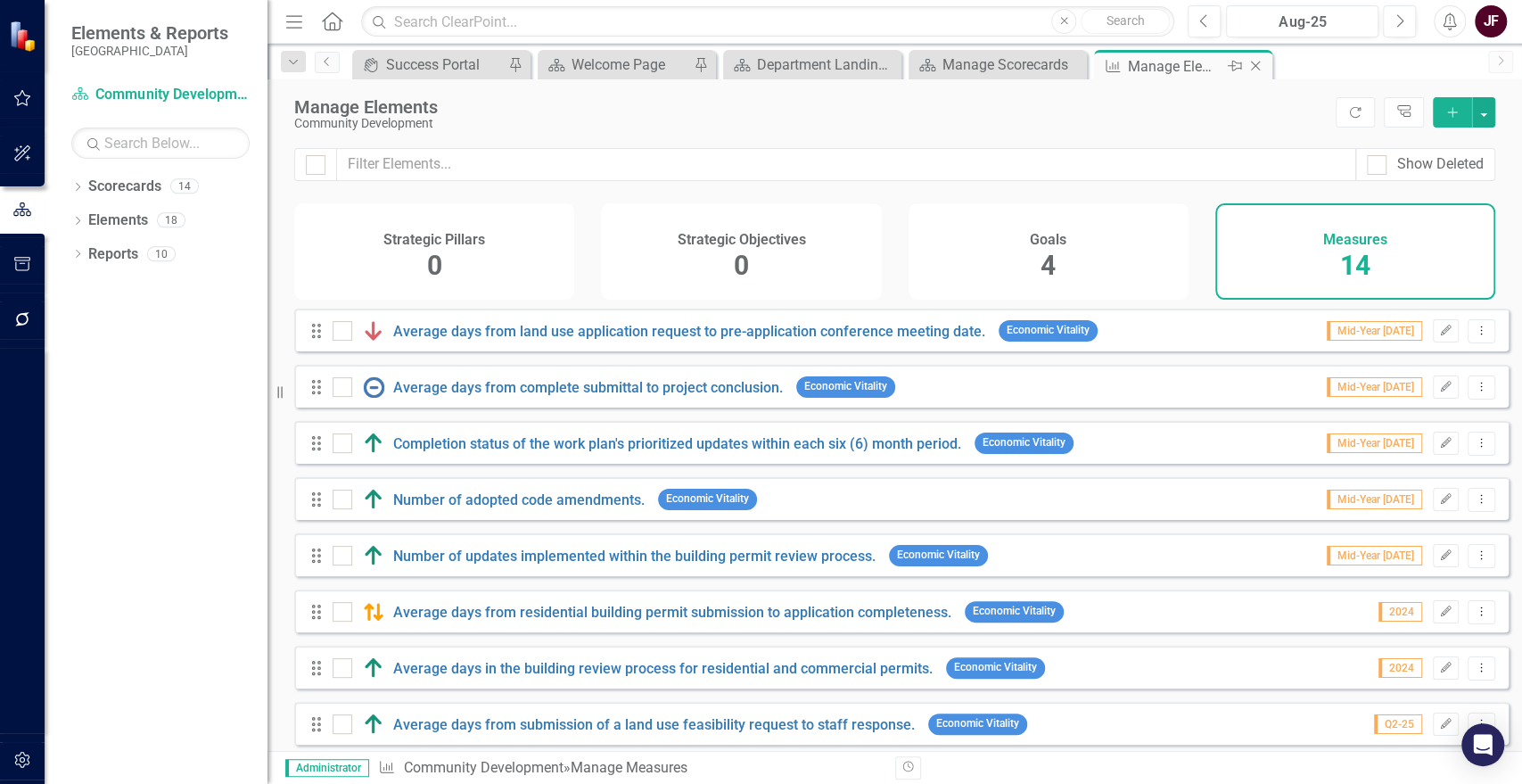
click at [1255, 67] on icon "Close" at bounding box center [1256, 65] width 18 height 14
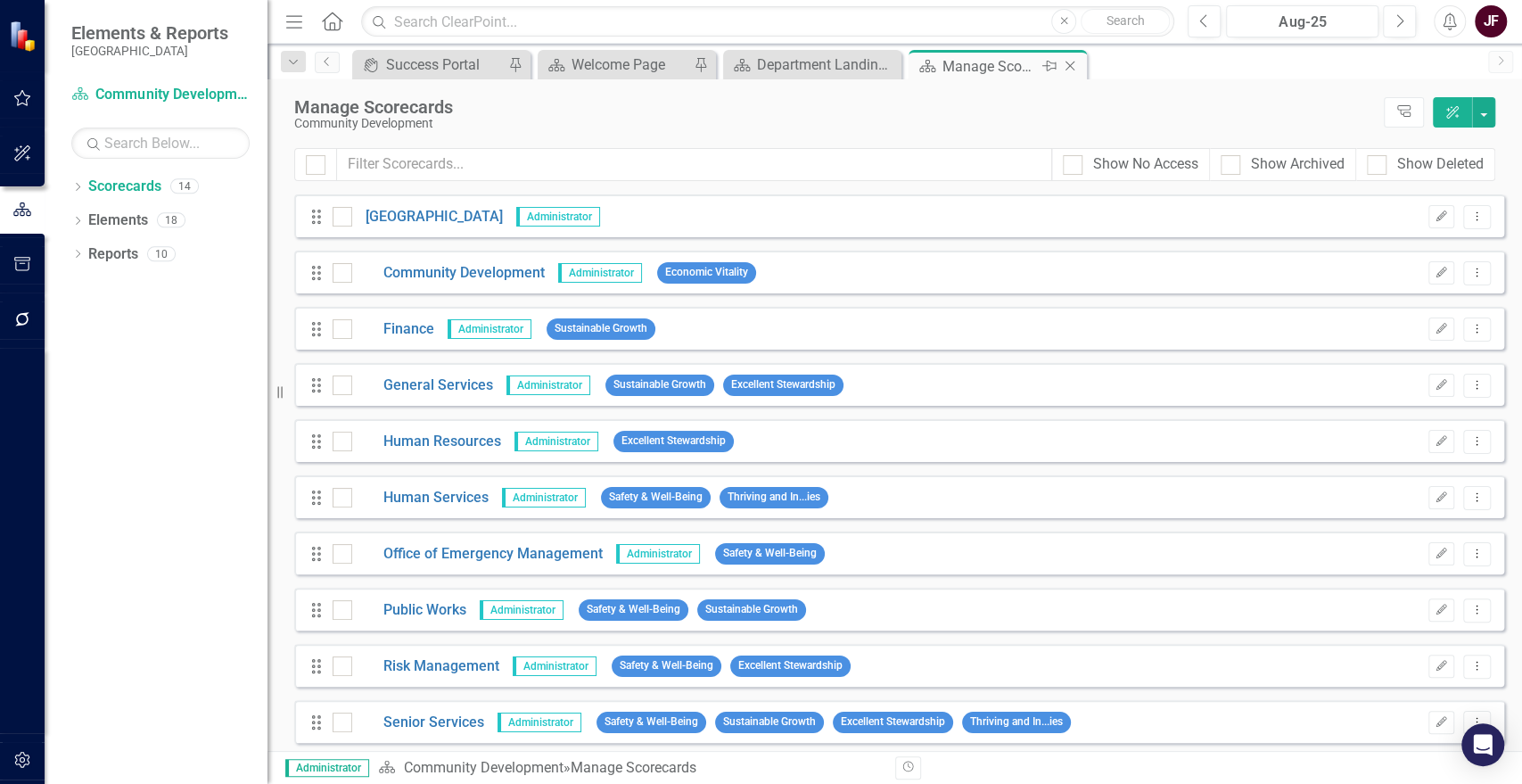
click at [1066, 65] on icon "Close" at bounding box center [1070, 65] width 18 height 14
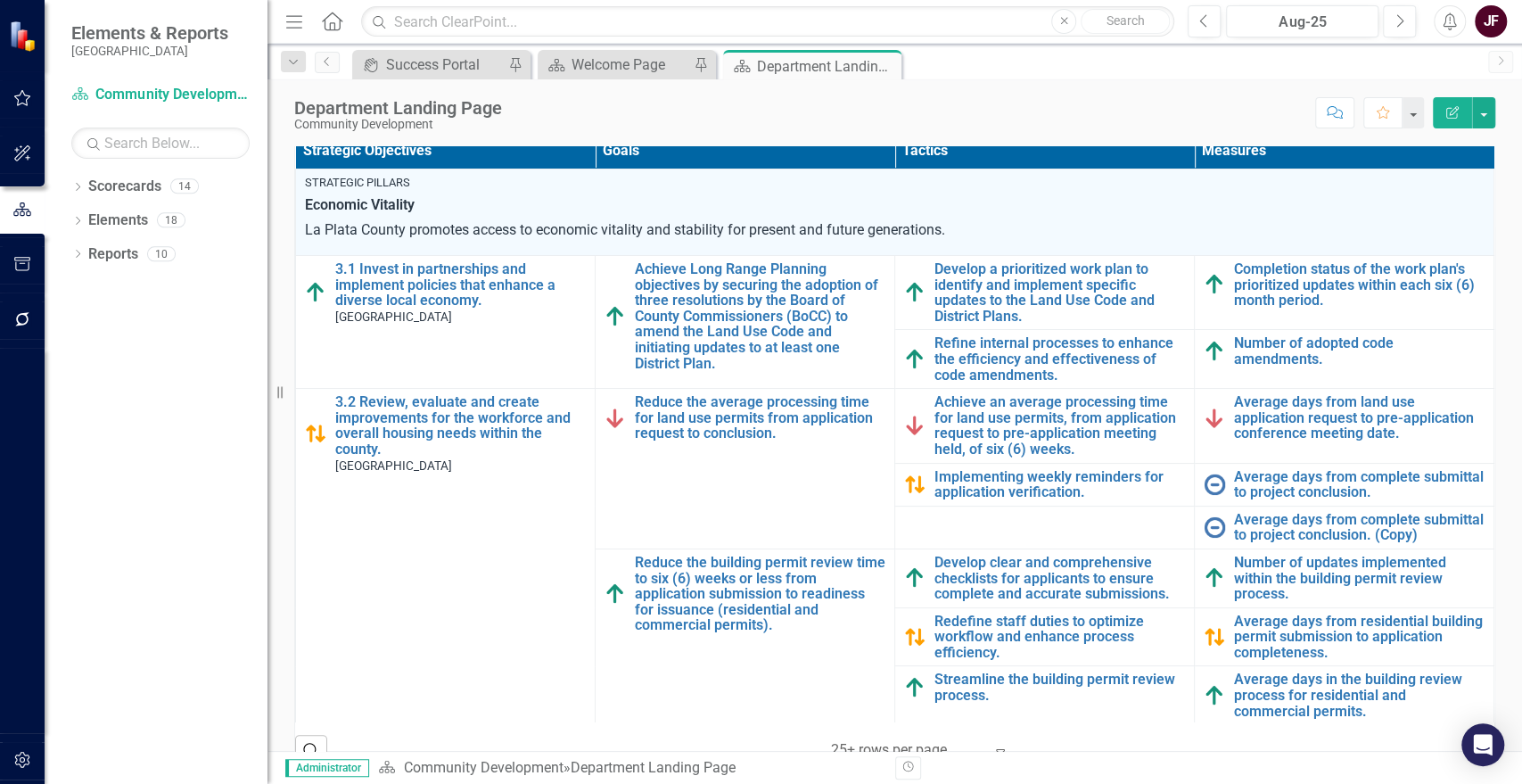
scroll to position [494, 0]
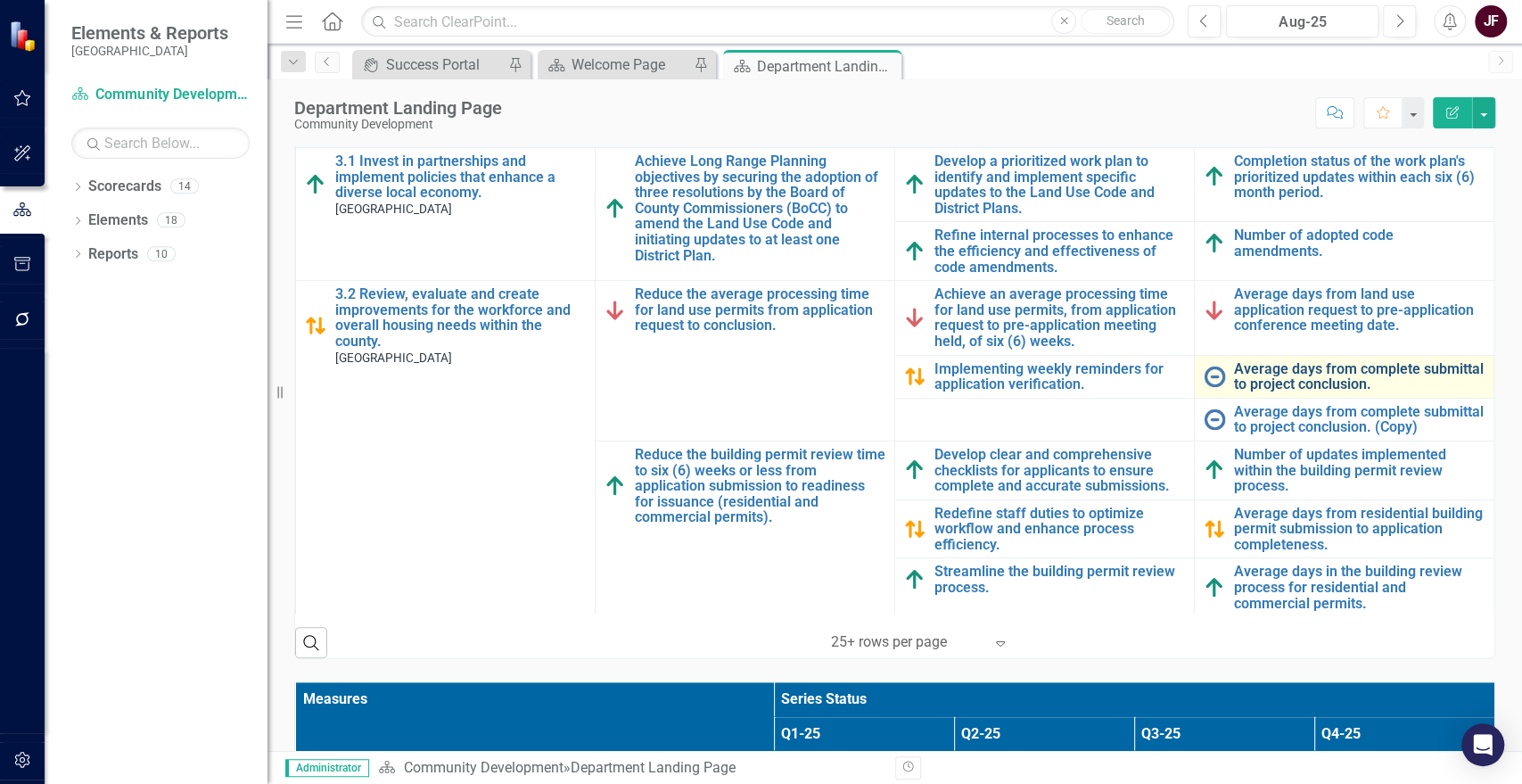
click at [1338, 369] on link "Average days from complete submittal to project conclusion." at bounding box center [1359, 376] width 250 height 31
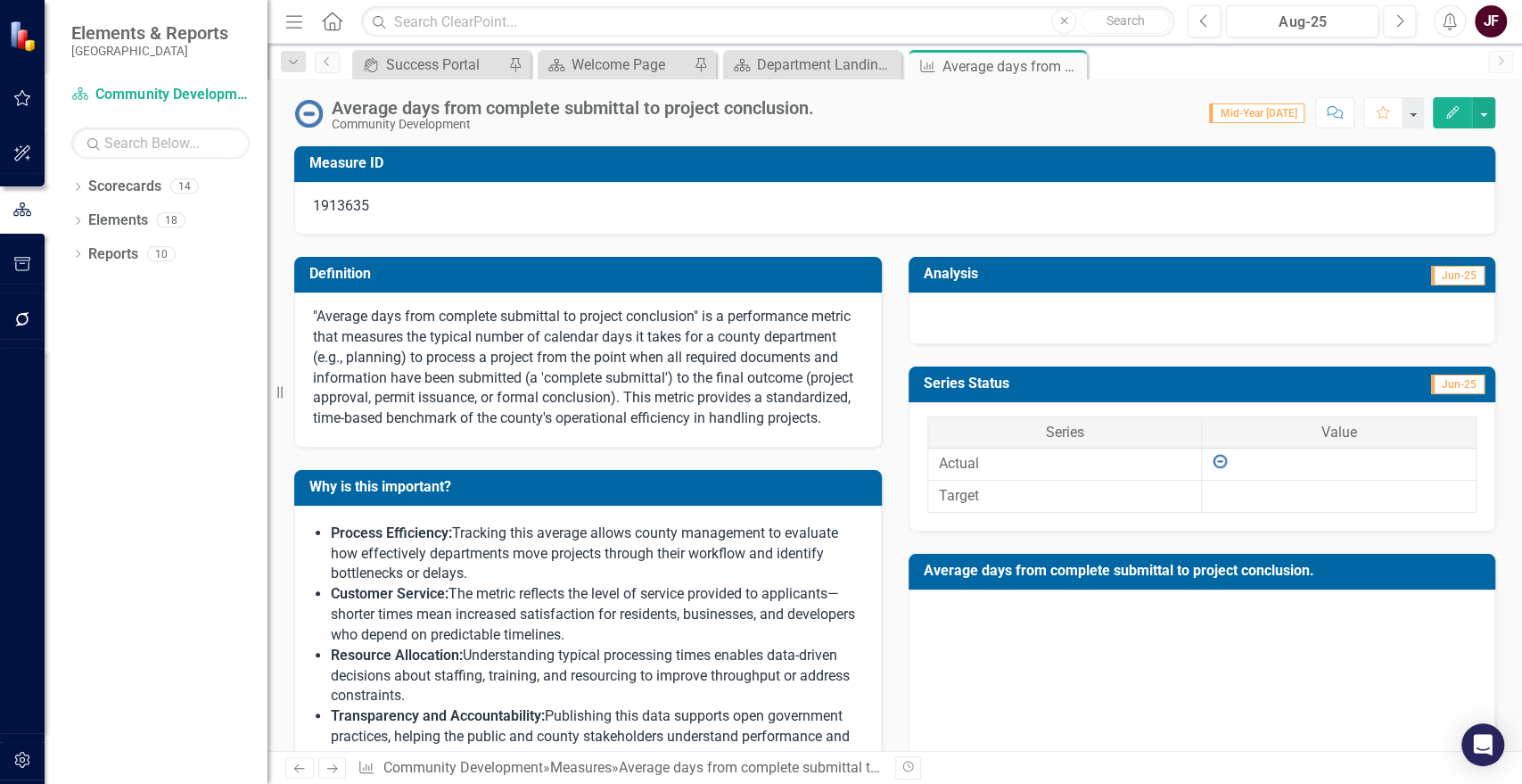
click at [399, 315] on p ""Average days from complete submittal to project conclusion" is a performance m…" at bounding box center [588, 367] width 550 height 122
click at [441, 108] on div "Average days from complete submittal to project conclusion." at bounding box center [572, 108] width 482 height 19
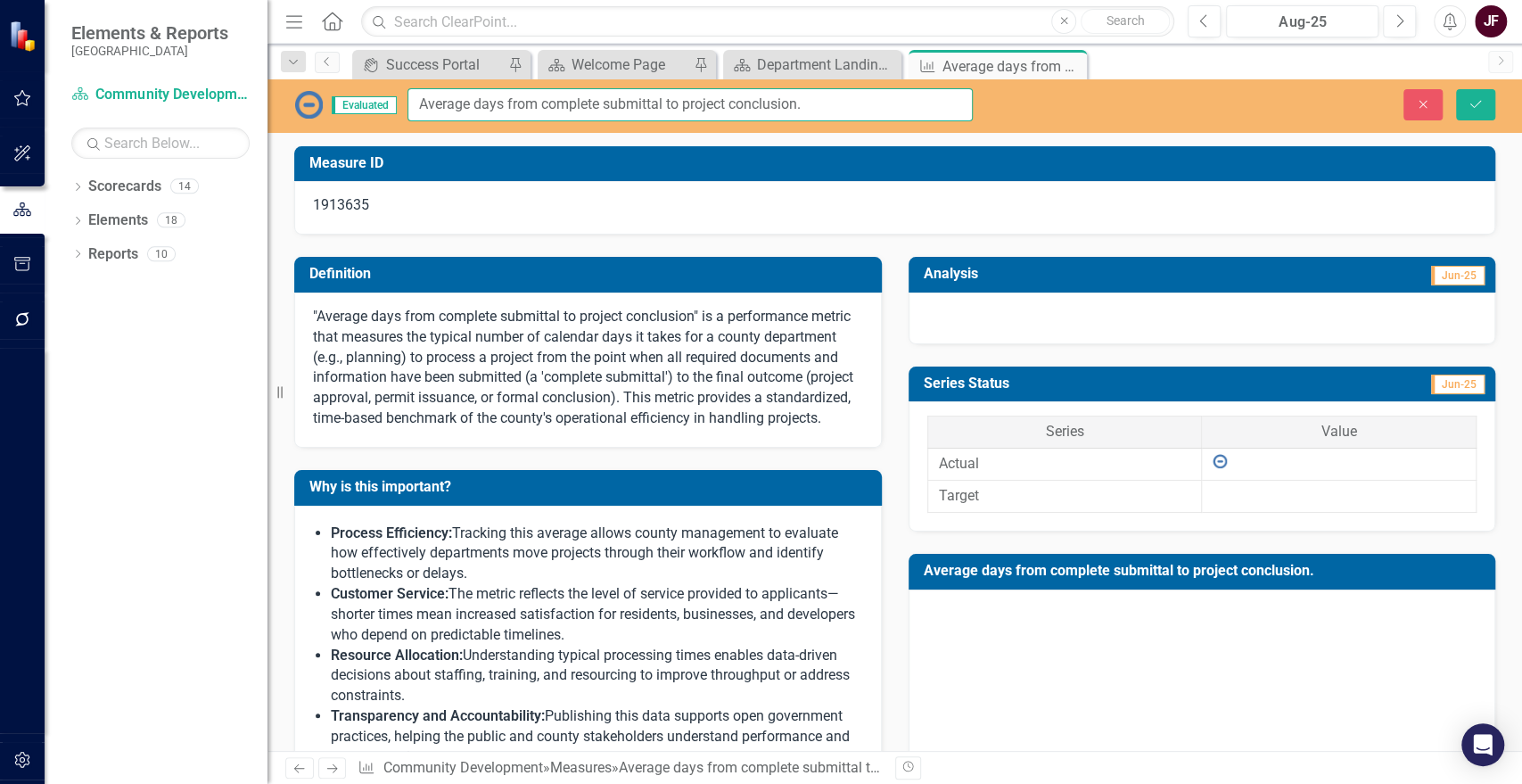
click at [502, 100] on input "Average days from complete submittal to project conclusion." at bounding box center [691, 105] width 566 height 33
drag, startPoint x: 506, startPoint y: 98, endPoint x: 677, endPoint y: 104, distance: 171.1
click at [677, 104] on input "Average days for a minor land use permit from complete submittal to project con…" at bounding box center [691, 105] width 566 height 33
type input "Average days for a minor land use permit from complete submittal to project con…"
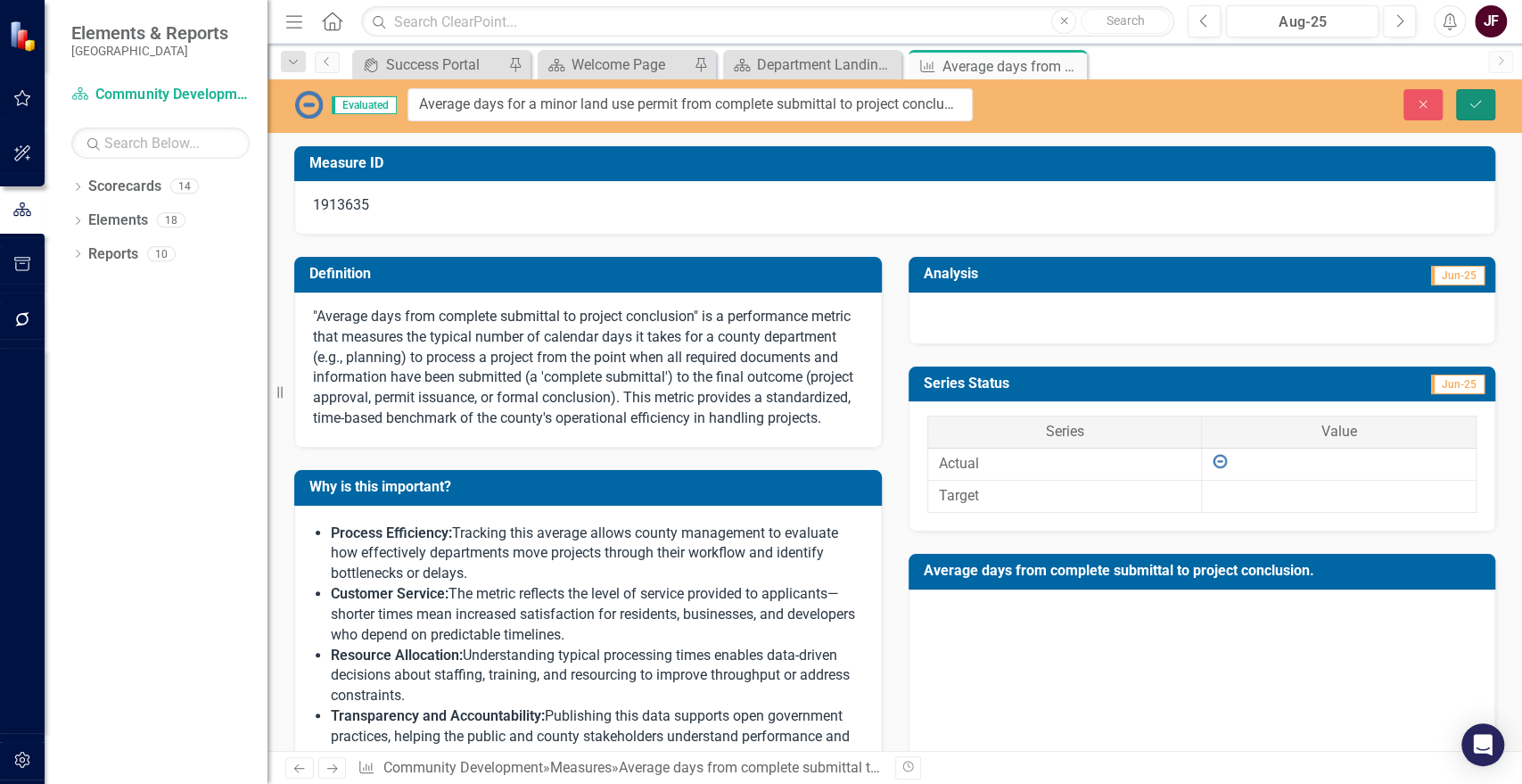
click at [1471, 95] on button "Save" at bounding box center [1476, 105] width 39 height 31
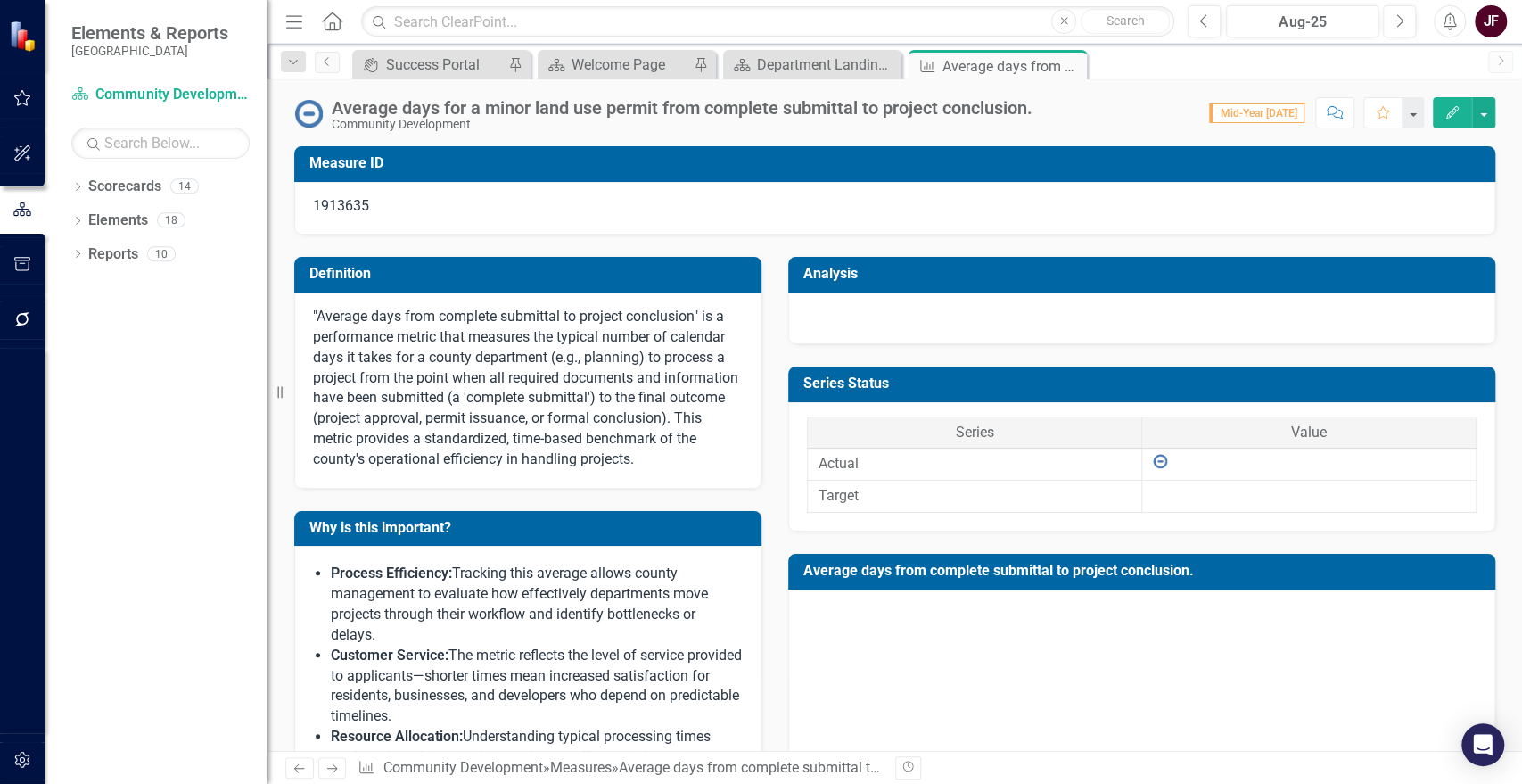
click at [478, 313] on p ""Average days from complete submittal to project conclusion" is a performance m…" at bounding box center [527, 389] width 430 height 164
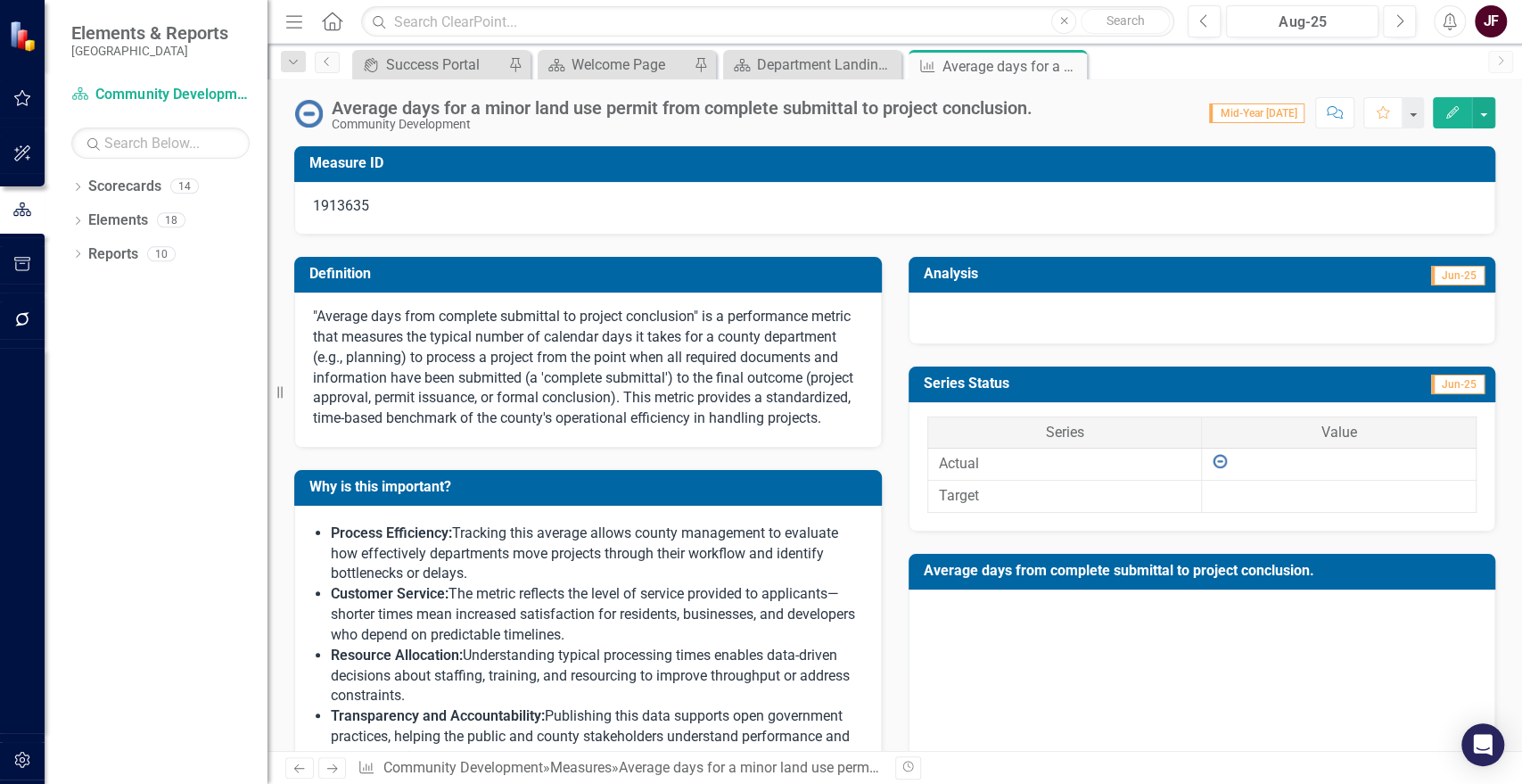
click at [478, 313] on p ""Average days from complete submittal to project conclusion" is a performance m…" at bounding box center [588, 367] width 550 height 122
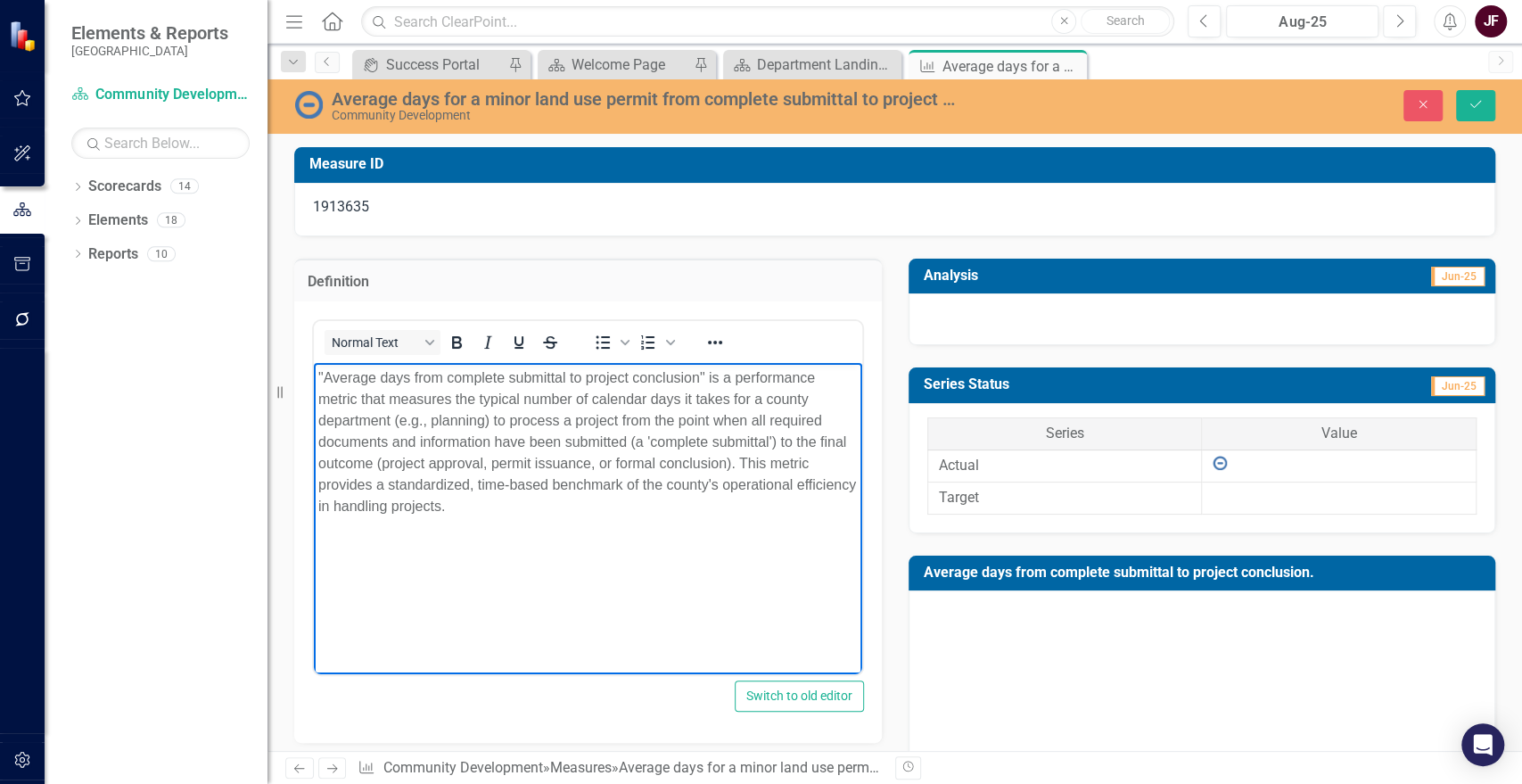
click at [411, 373] on p ""Average days from complete submittal to project conclusion" is a performance m…" at bounding box center [588, 443] width 540 height 150
click at [1476, 112] on button "Save" at bounding box center [1476, 106] width 39 height 31
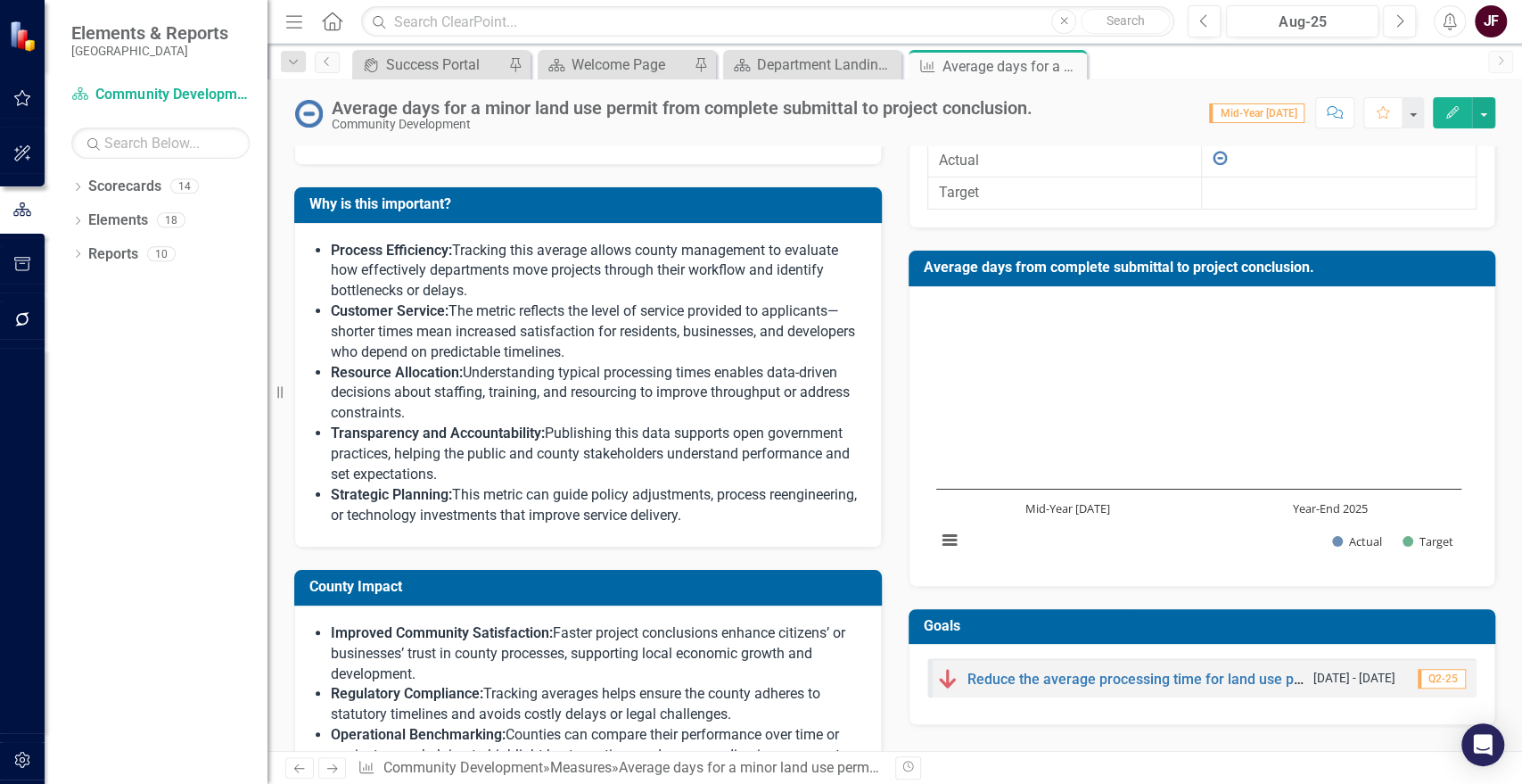
scroll to position [735, 0]
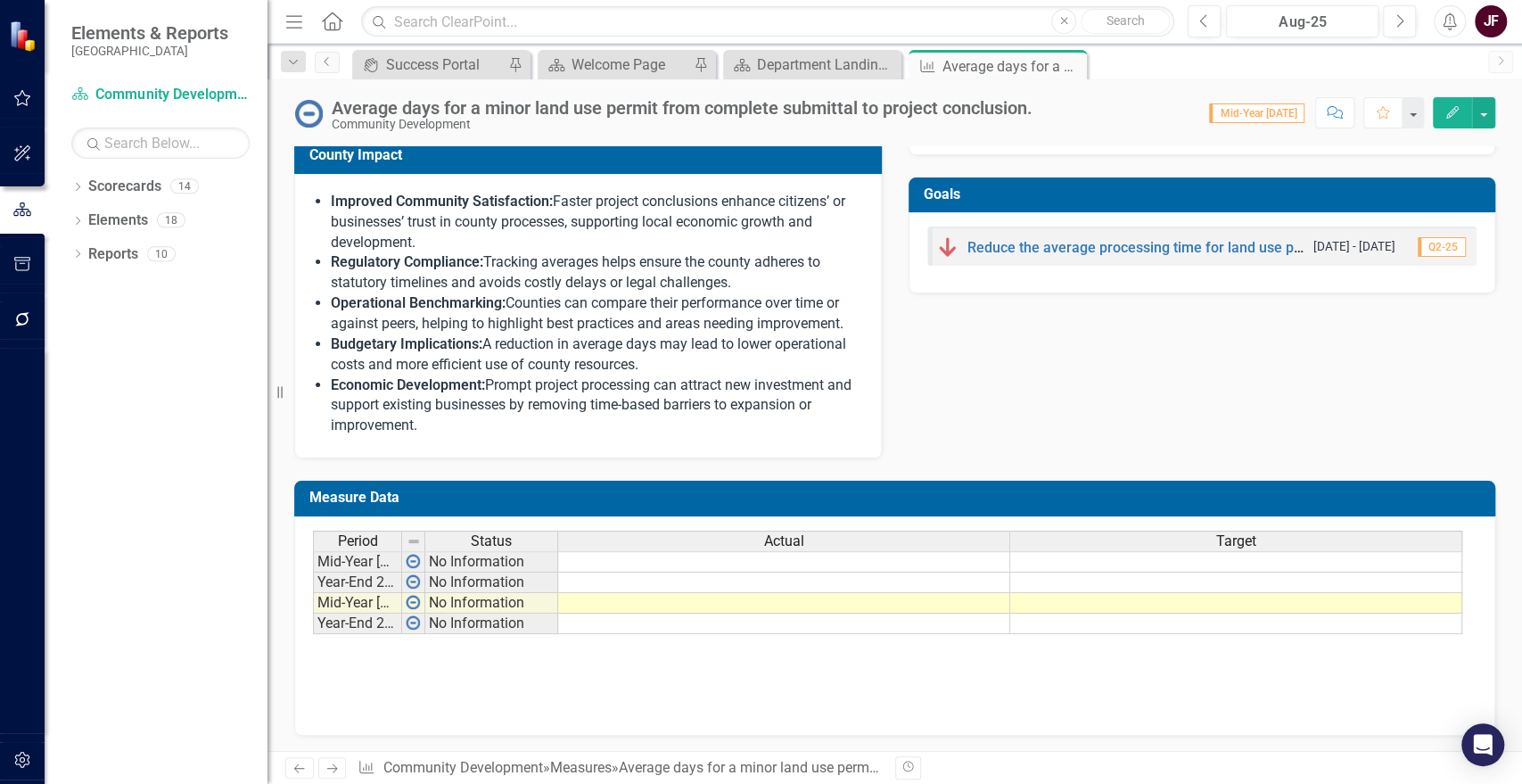
click at [838, 602] on td at bounding box center [784, 602] width 452 height 20
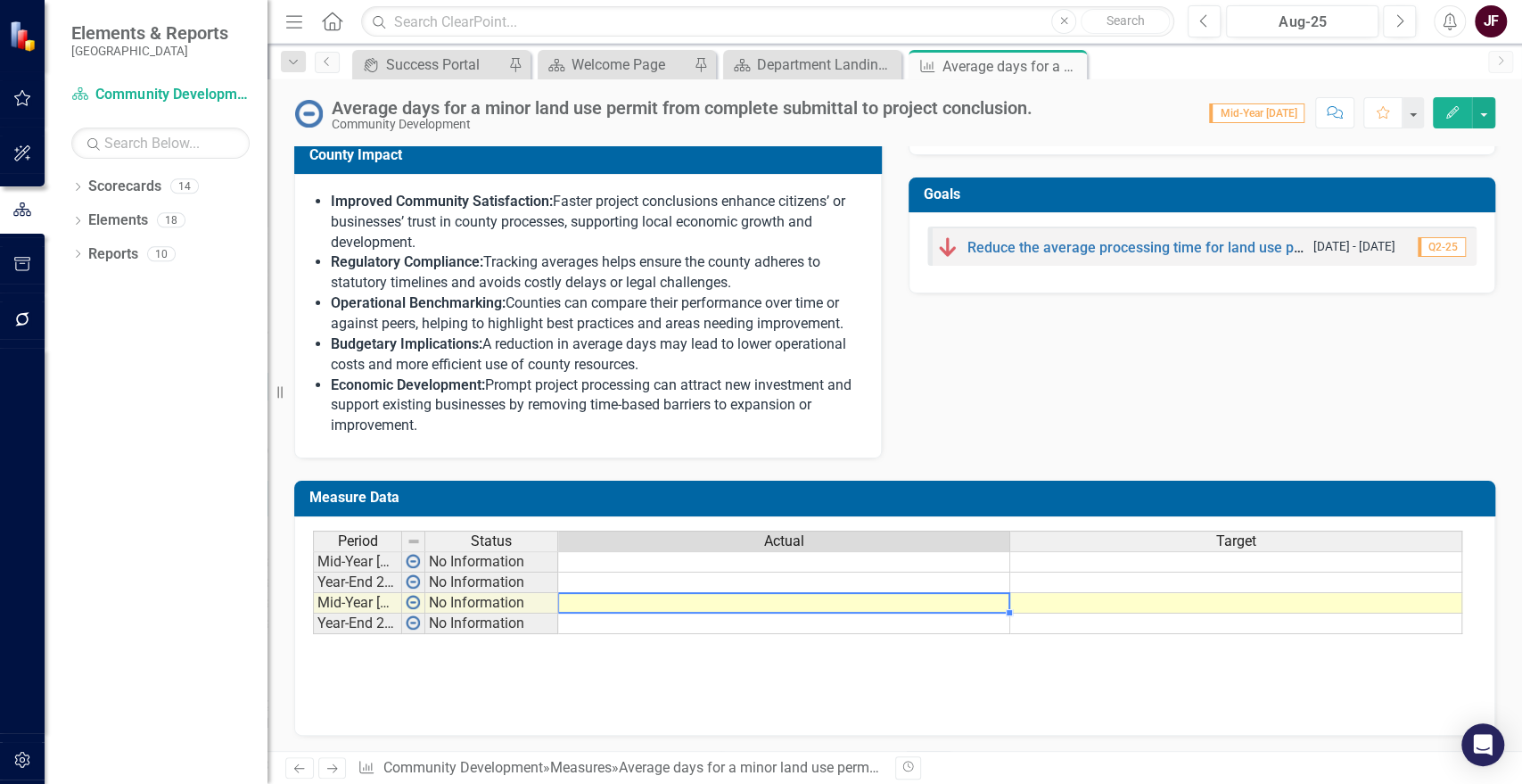
click at [838, 602] on td at bounding box center [784, 602] width 452 height 20
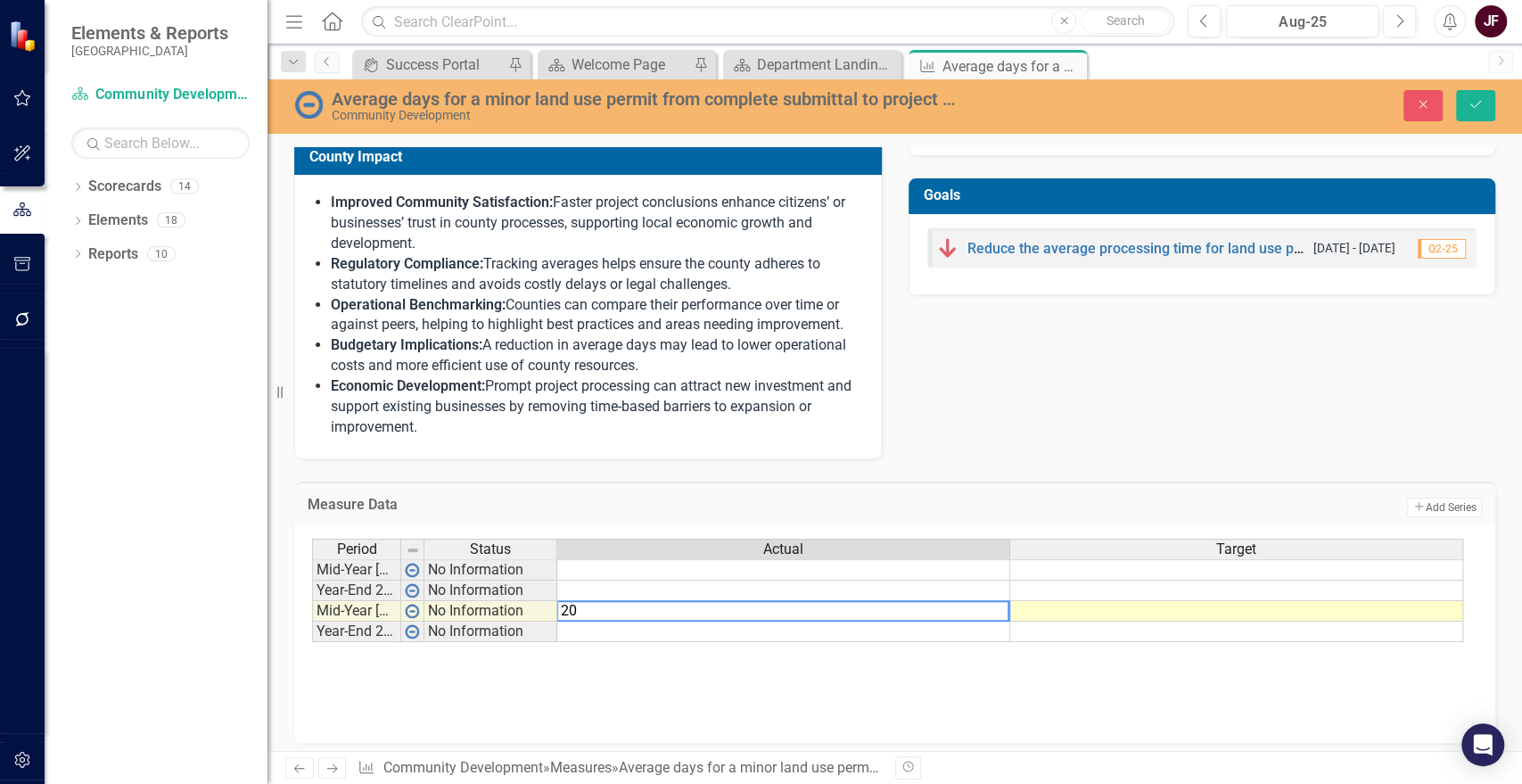
type textarea "205"
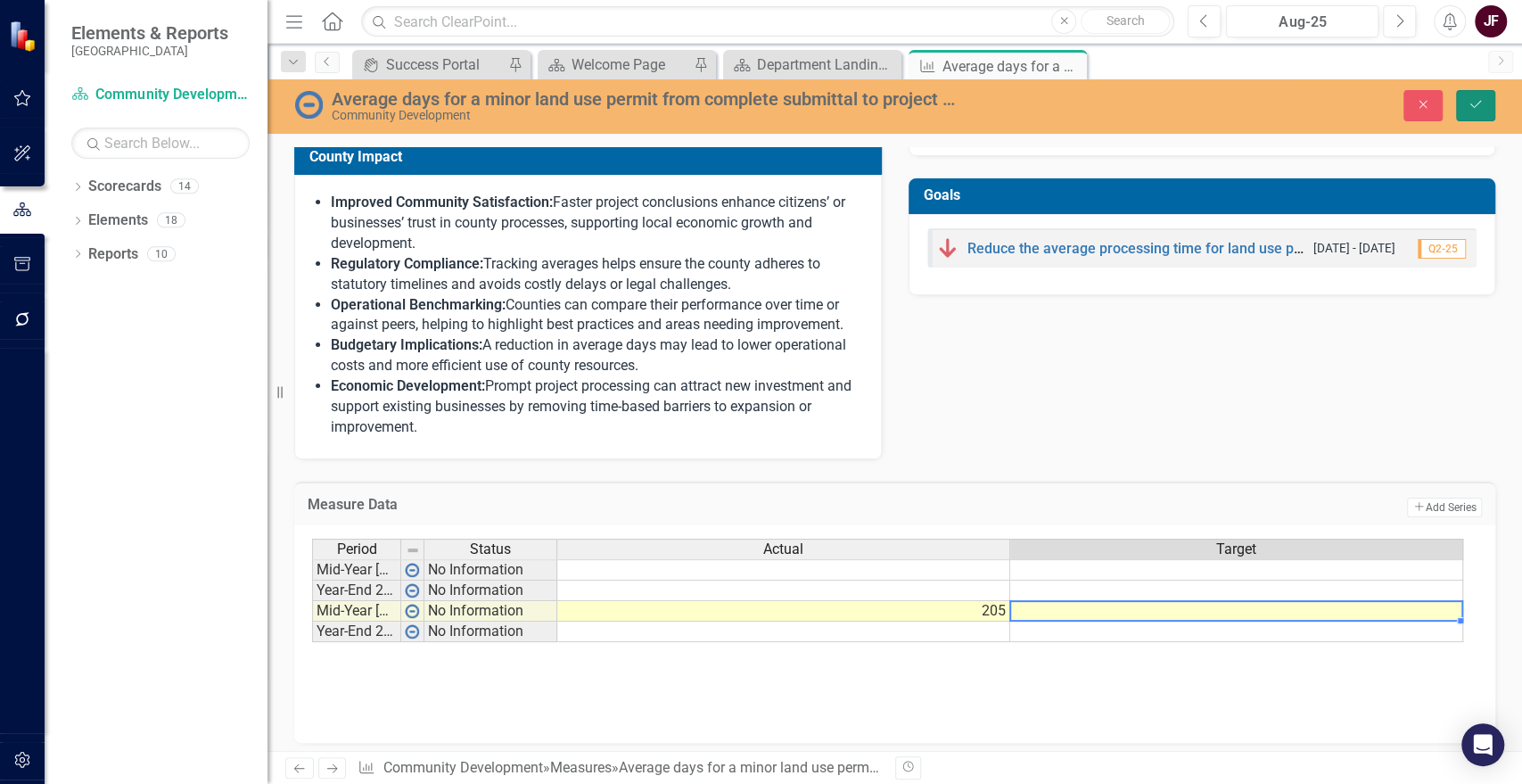
drag, startPoint x: 1489, startPoint y: 101, endPoint x: 1426, endPoint y: 171, distance: 94.2
click at [1489, 101] on button "Save" at bounding box center [1476, 106] width 39 height 31
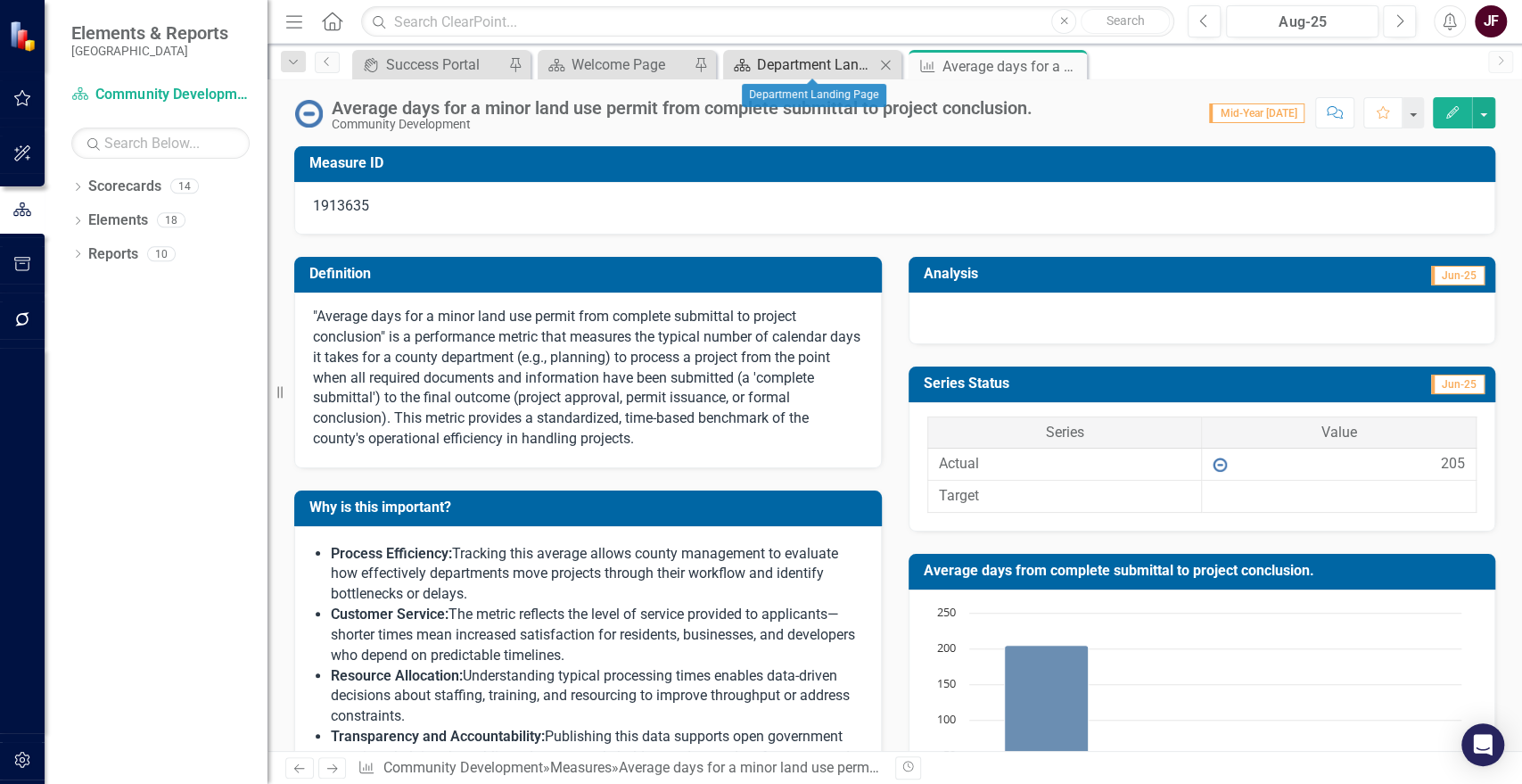
click at [827, 67] on div "Department Landing Page" at bounding box center [816, 64] width 117 height 22
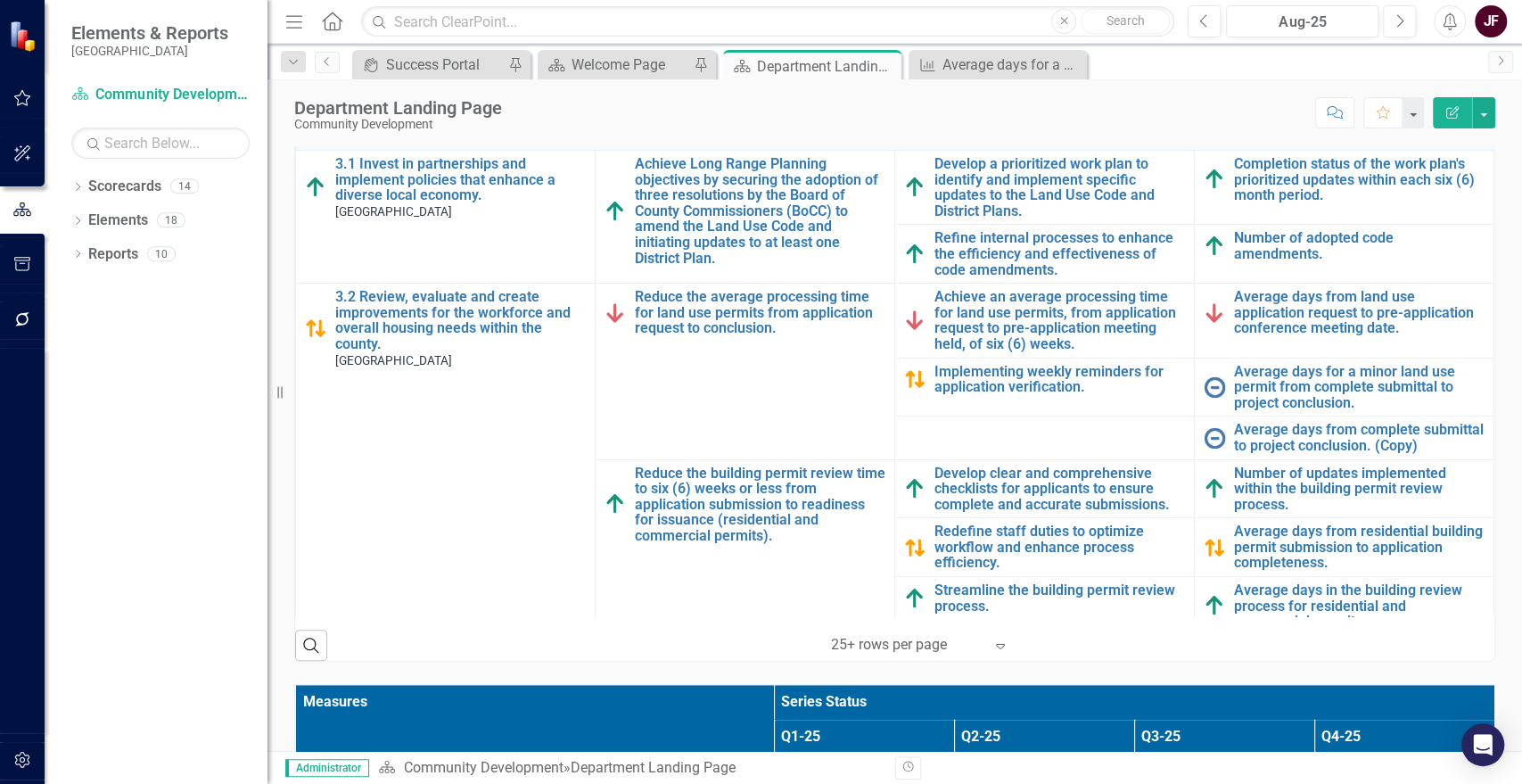
scroll to position [494, 0]
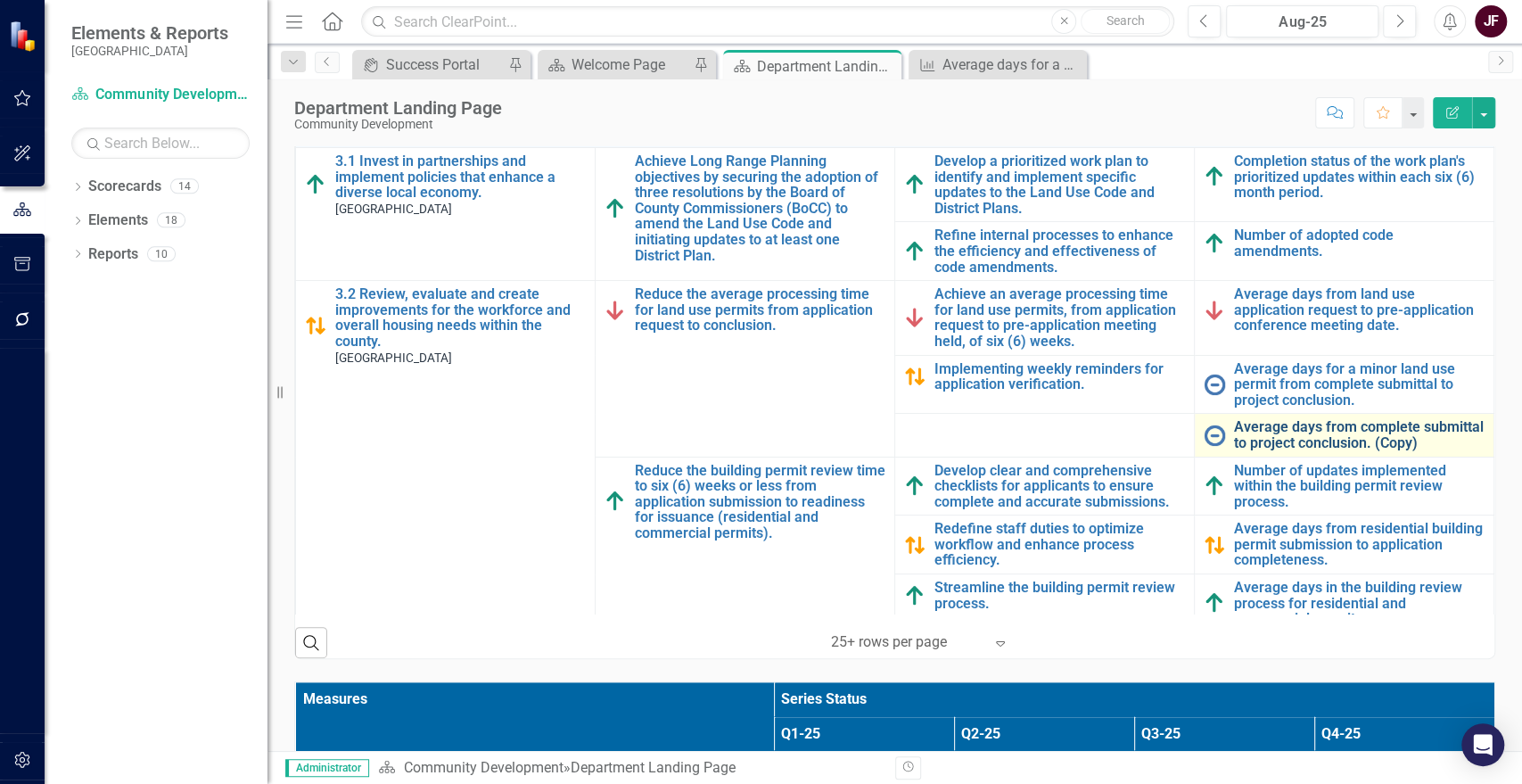
click at [1341, 433] on link "Average days from complete submittal to project conclusion. (Copy)" at bounding box center [1359, 435] width 250 height 31
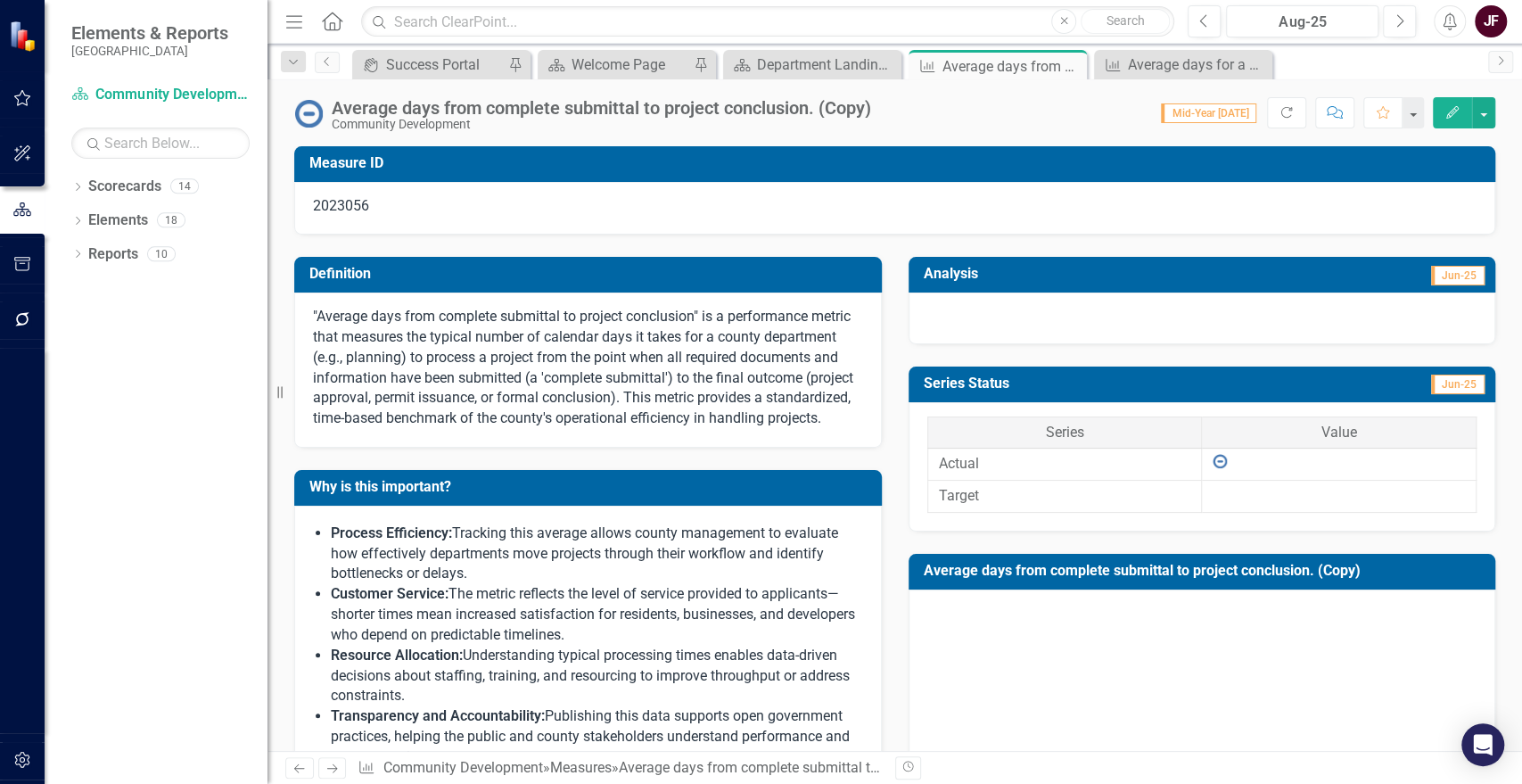
click at [485, 105] on div "Average days from complete submittal to project conclusion. (Copy)" at bounding box center [601, 108] width 540 height 19
click at [457, 103] on div "Average days from complete submittal to project conclusion. (Copy)" at bounding box center [601, 108] width 540 height 19
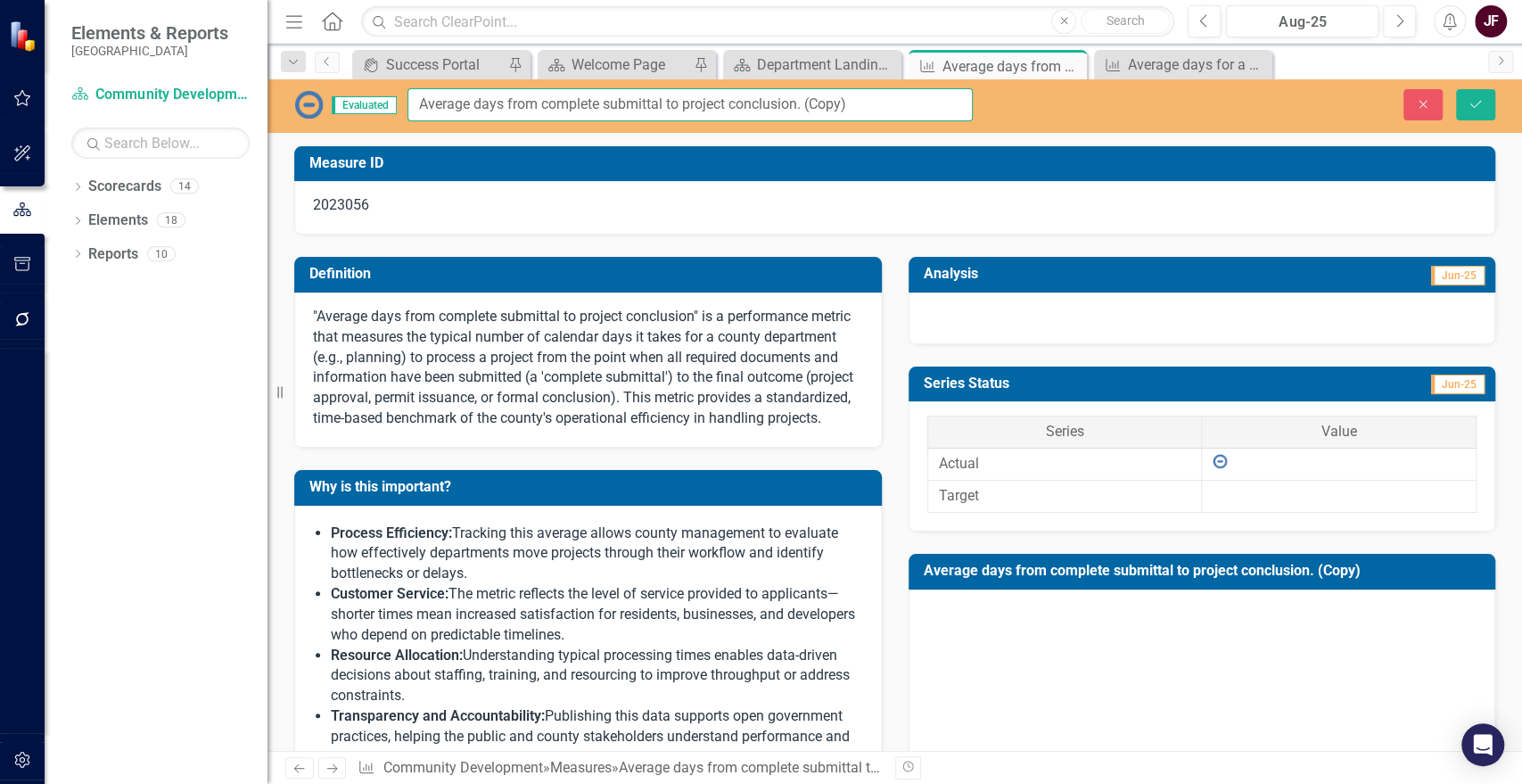
click at [502, 103] on input "Average days from complete submittal to project conclusion. (Copy)" at bounding box center [691, 105] width 566 height 33
paste input "for a minor land use permit"
click at [576, 99] on input "Average days for a minor land use permit from complete submittal to project con…" at bounding box center [691, 105] width 566 height 33
type input "Average days for a major land use permit from complete submittal to project con…"
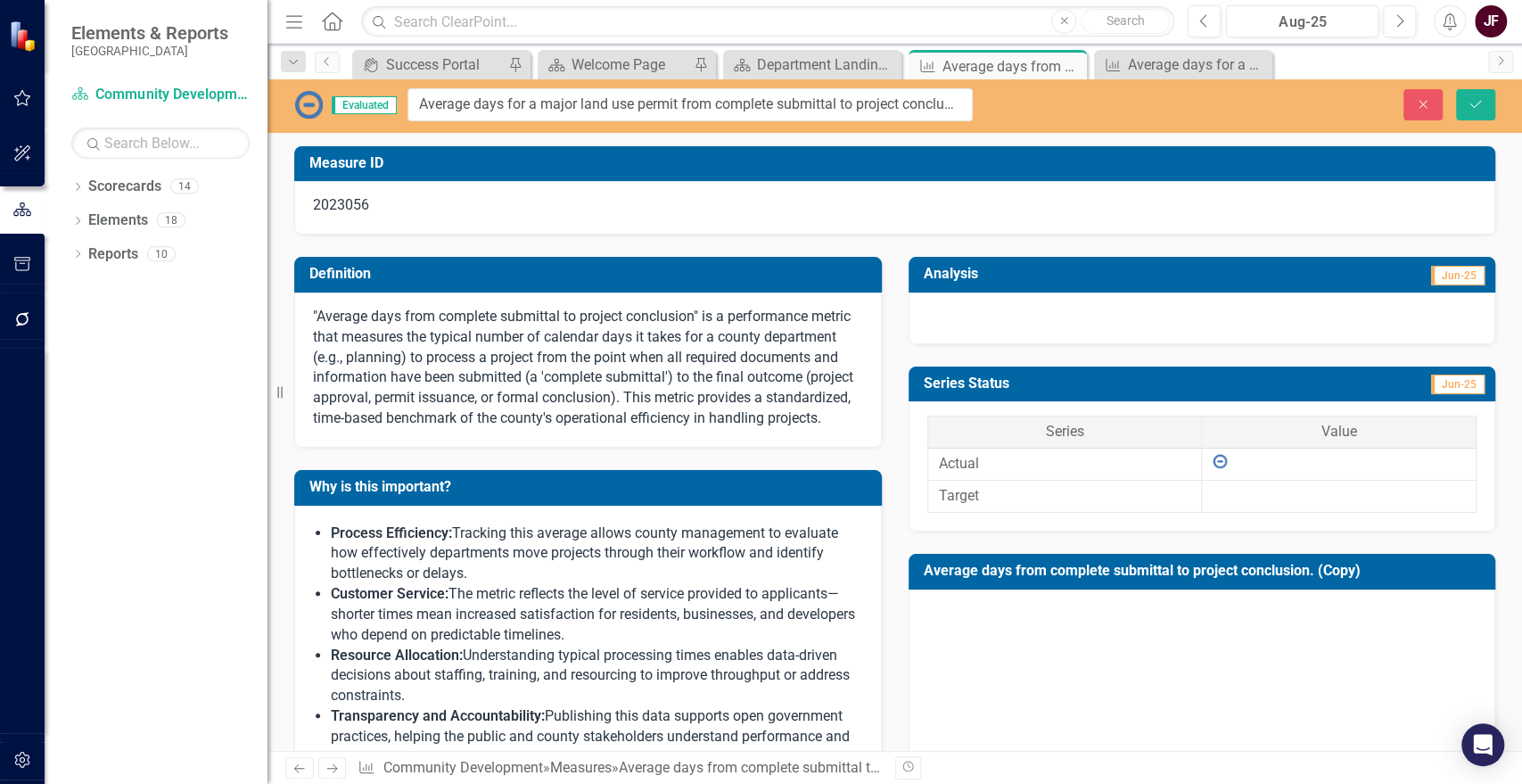
click at [614, 346] on p ""Average days from complete submittal to project conclusion" is a performance m…" at bounding box center [588, 367] width 550 height 122
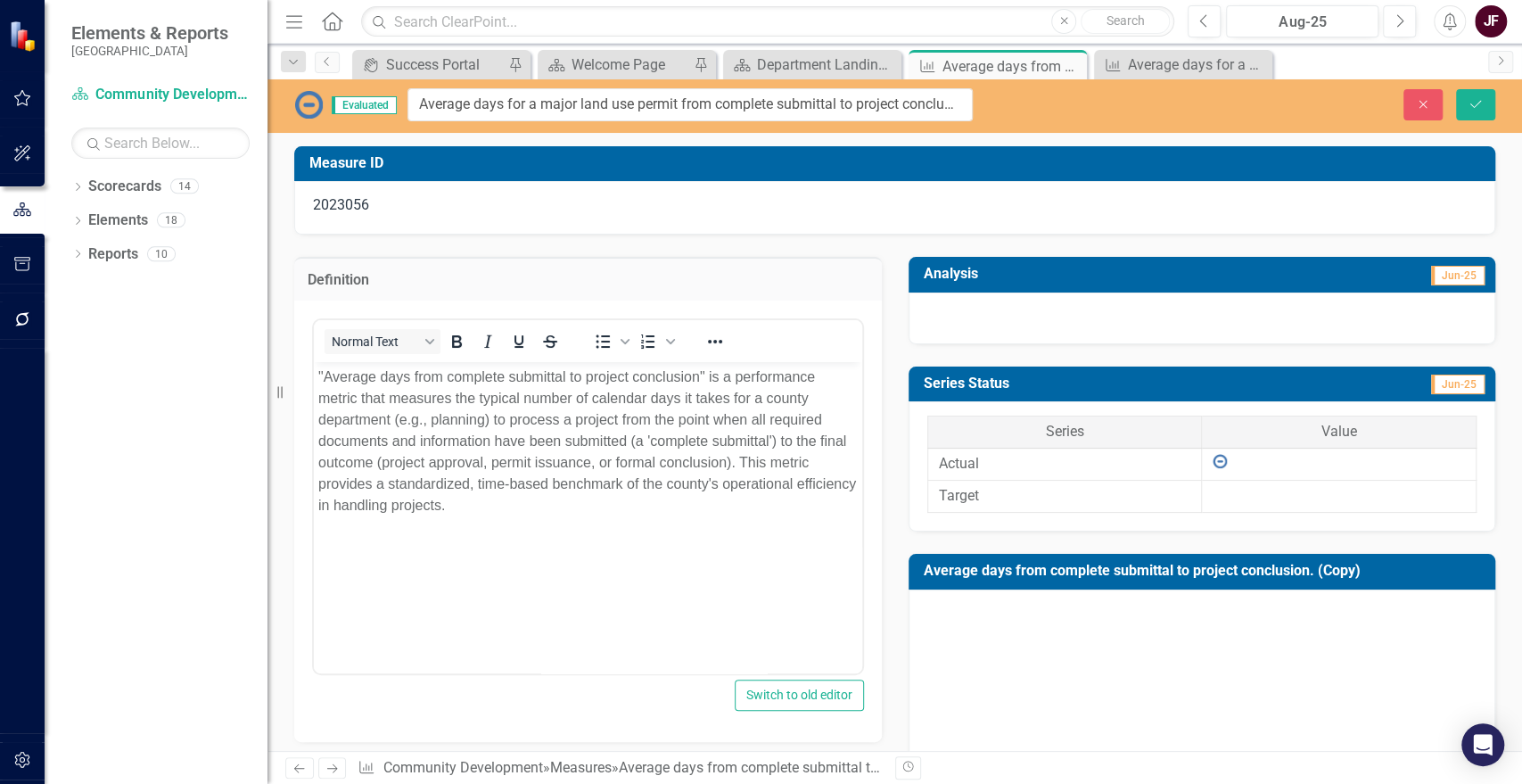
click at [408, 376] on p ""Average days from complete submittal to project conclusion" is a performance m…" at bounding box center [588, 441] width 540 height 150
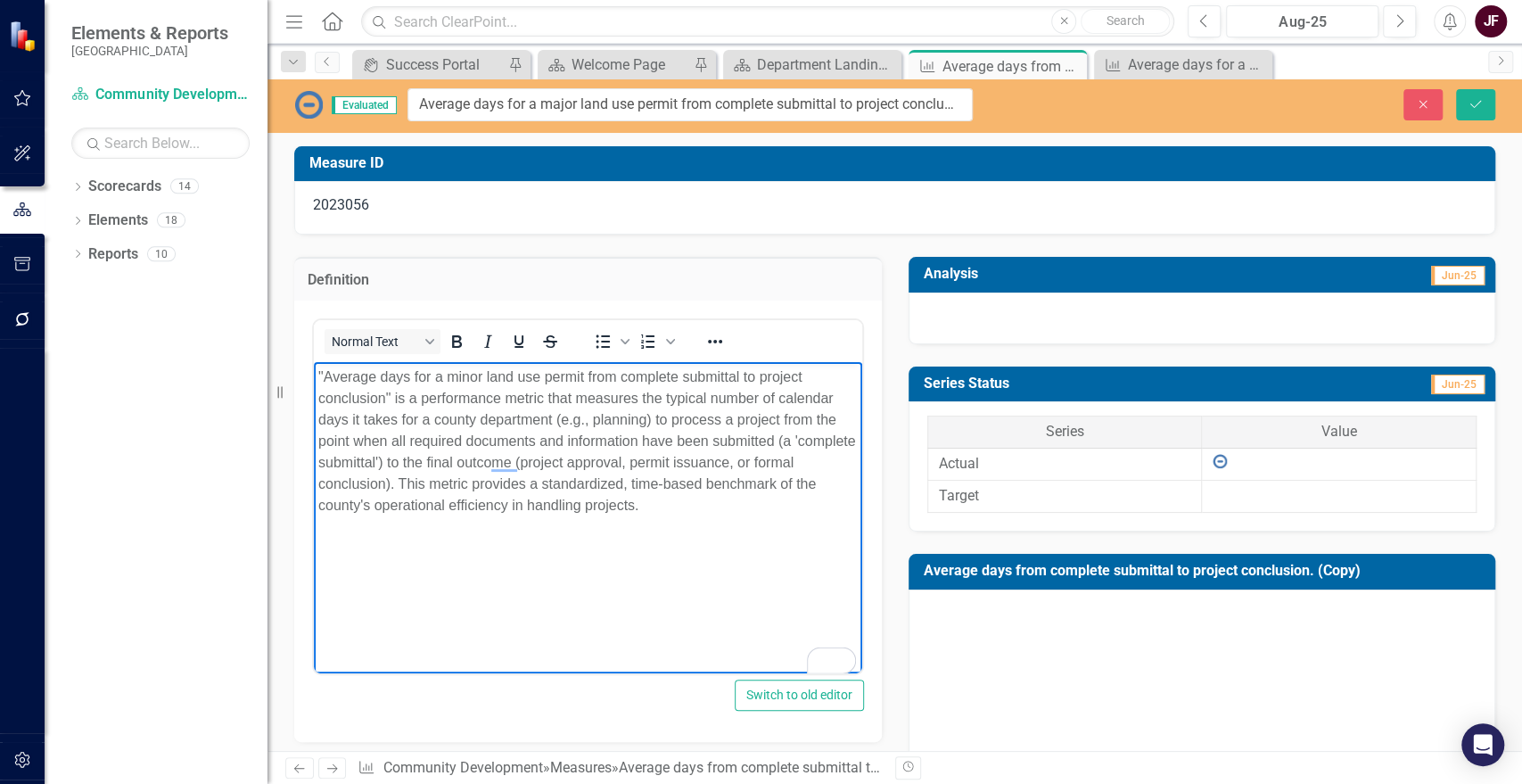
click at [482, 377] on p ""Average days for a minor land use permit from complete submittal to project co…" at bounding box center [588, 441] width 540 height 150
click at [1477, 103] on icon "Save" at bounding box center [1476, 104] width 16 height 13
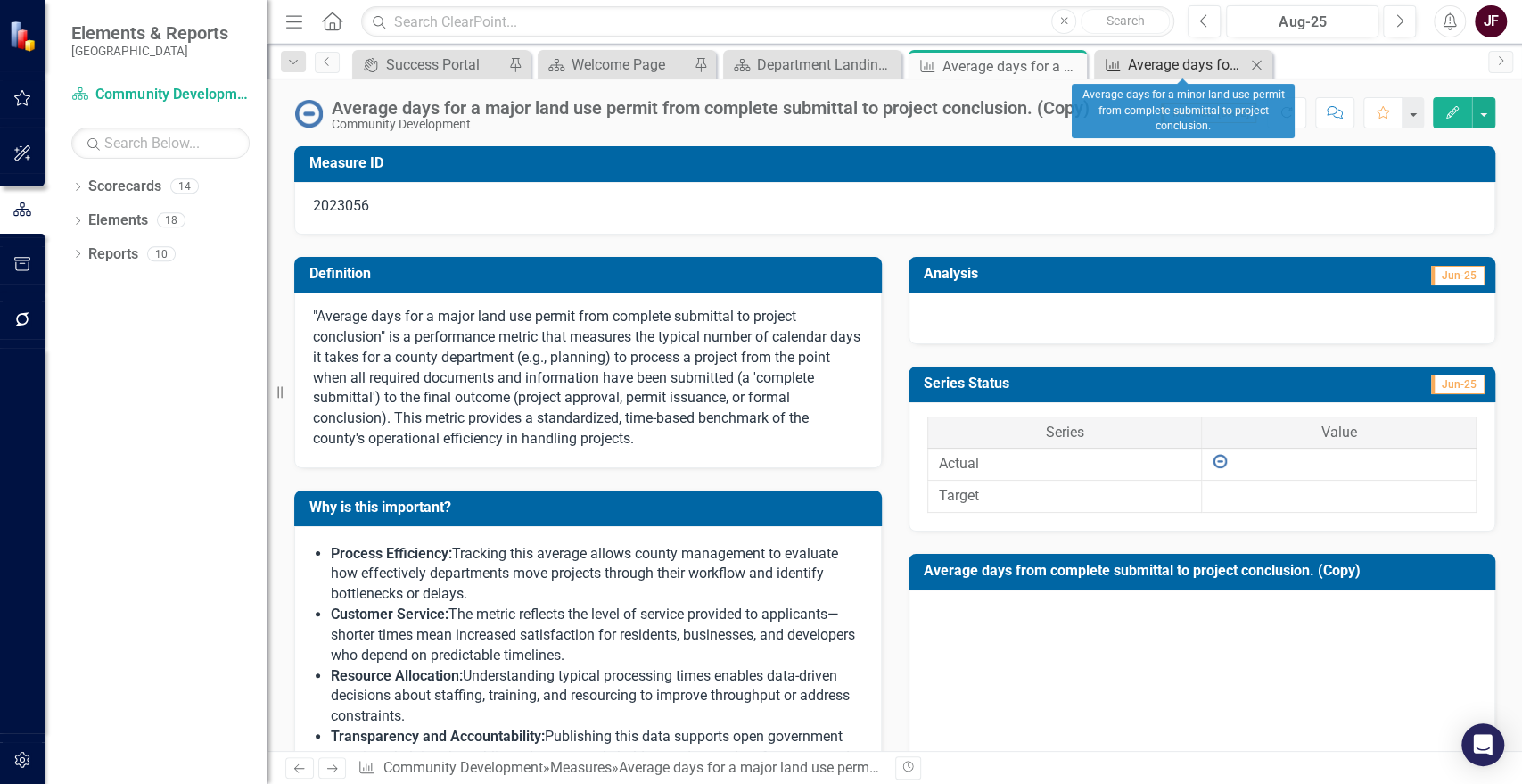
click at [1173, 55] on div "Average days for a minor land use permit from complete submittal to project con…" at bounding box center [1186, 64] width 117 height 22
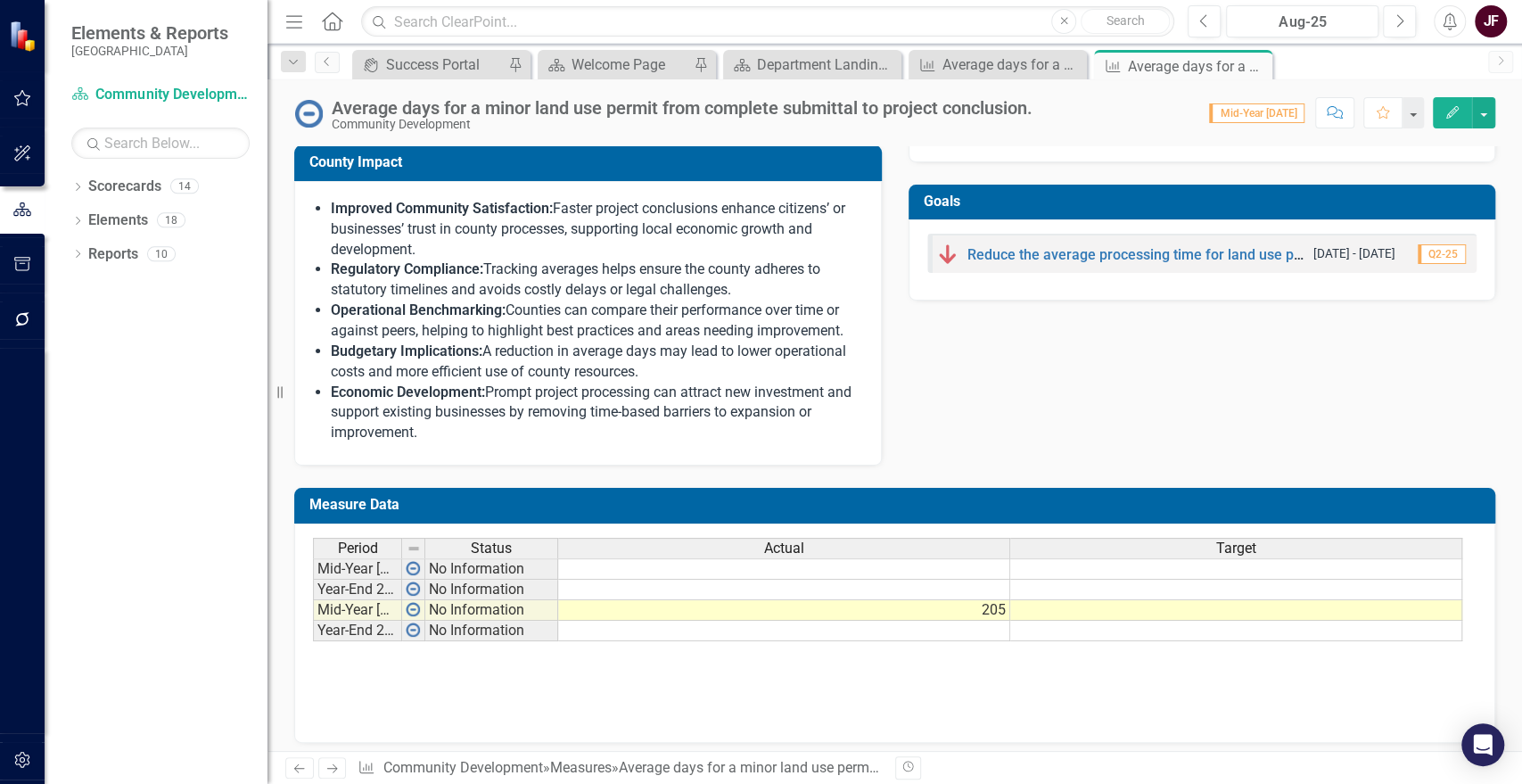
scroll to position [735, 0]
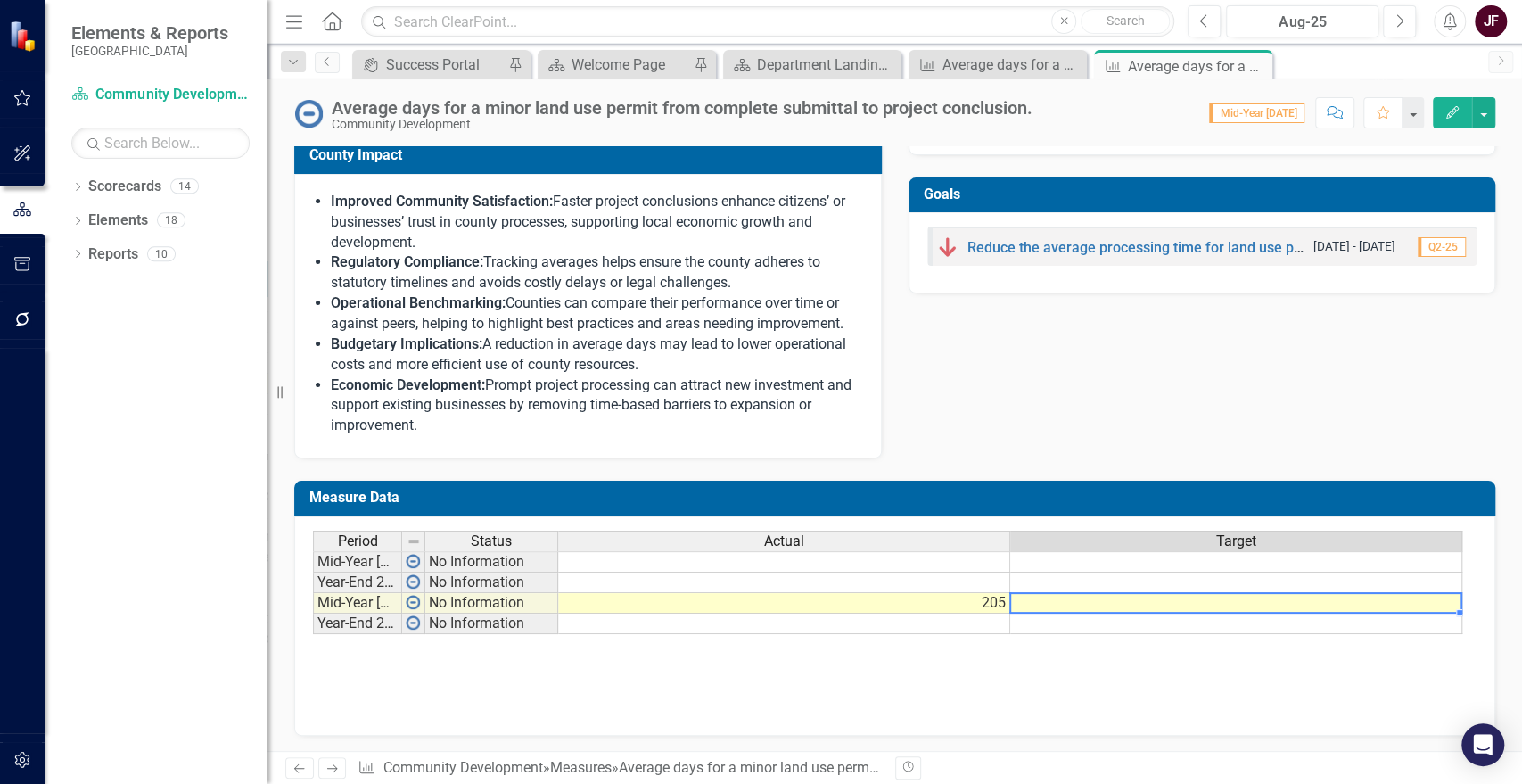
click at [1139, 606] on td at bounding box center [1236, 602] width 452 height 20
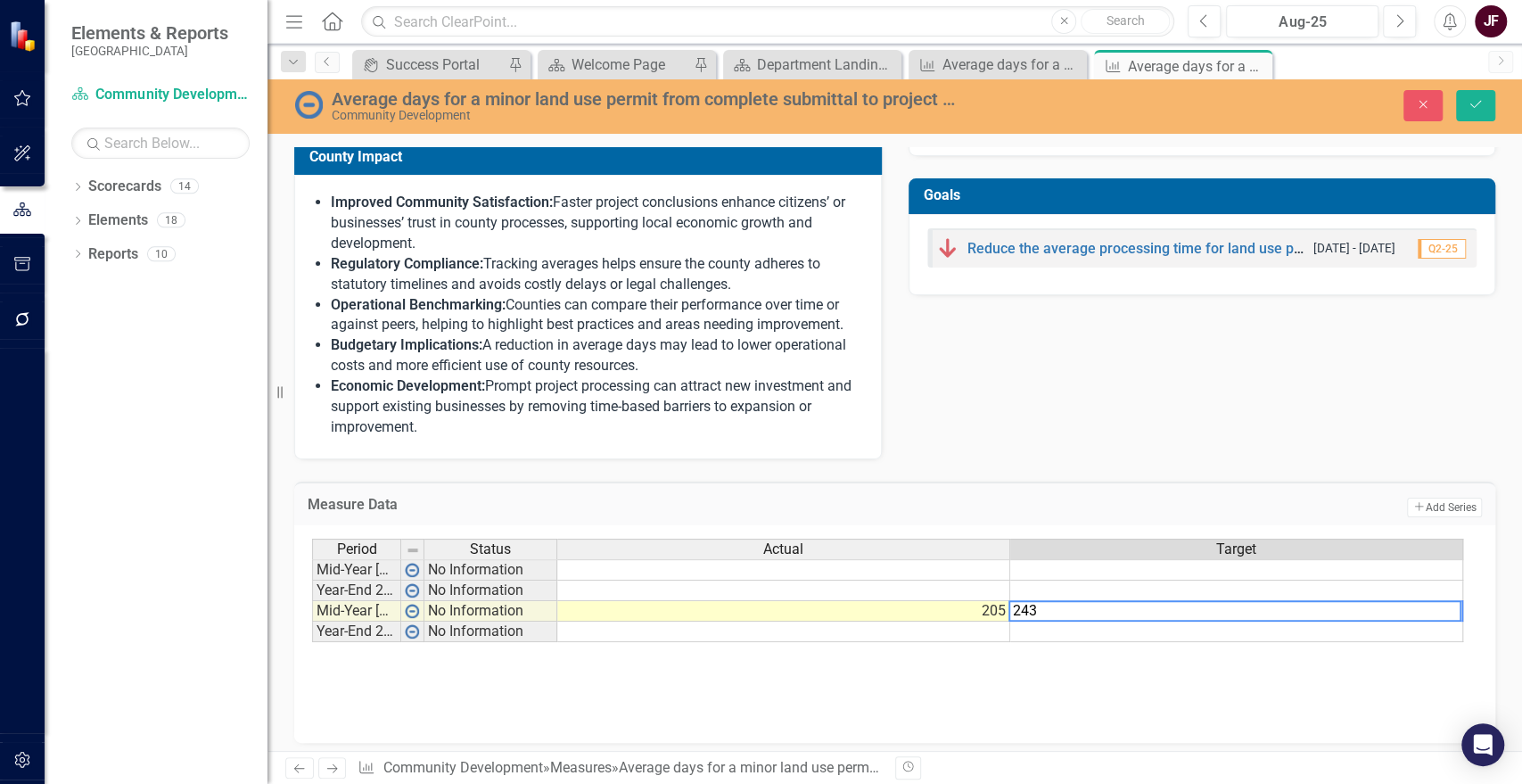
type textarea "243"
click at [1129, 721] on div "Period Status Actual Target Mid-Year 2024 No Information Year-End 2024 No Infor…" at bounding box center [895, 634] width 1201 height 217
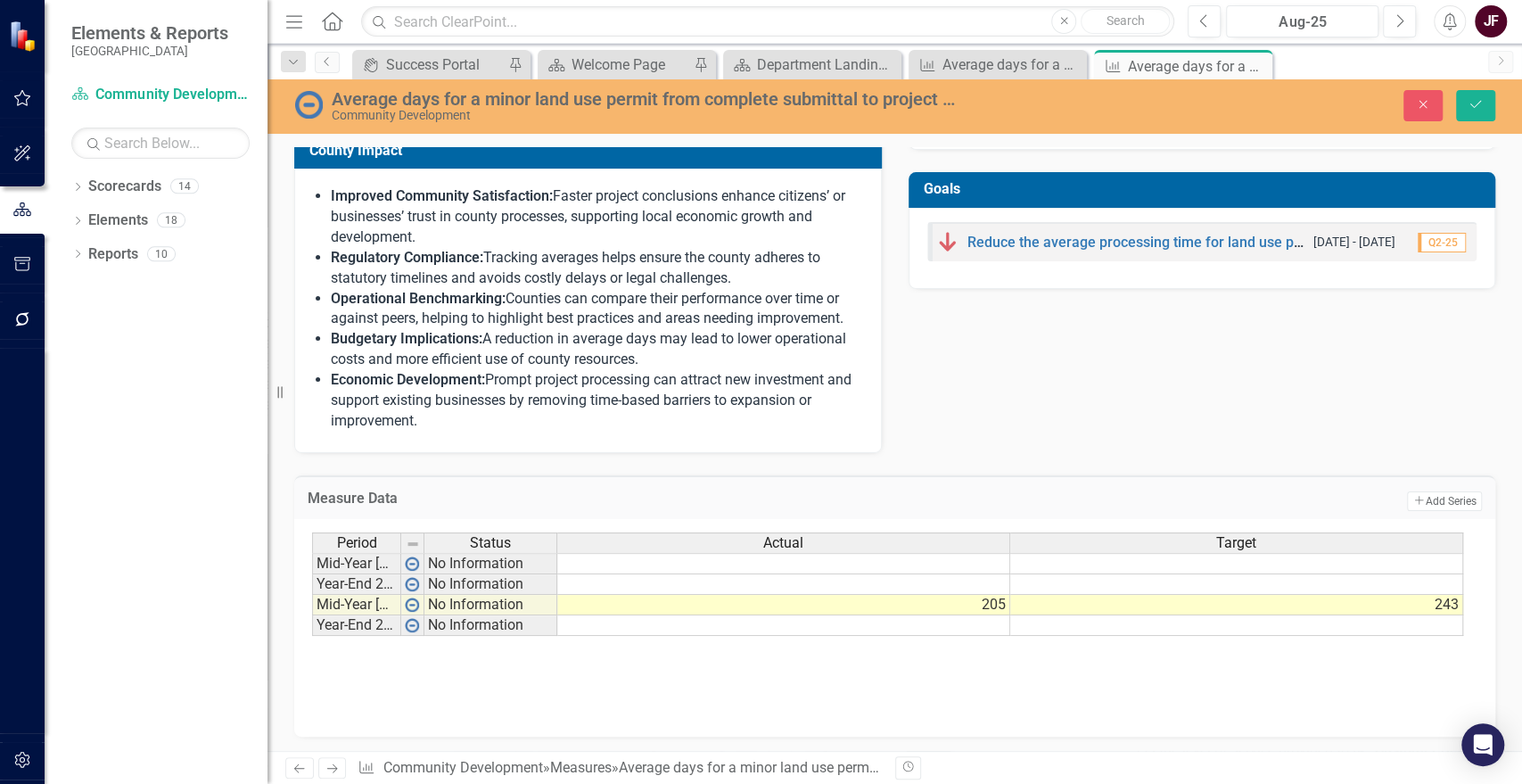
scroll to position [742, 0]
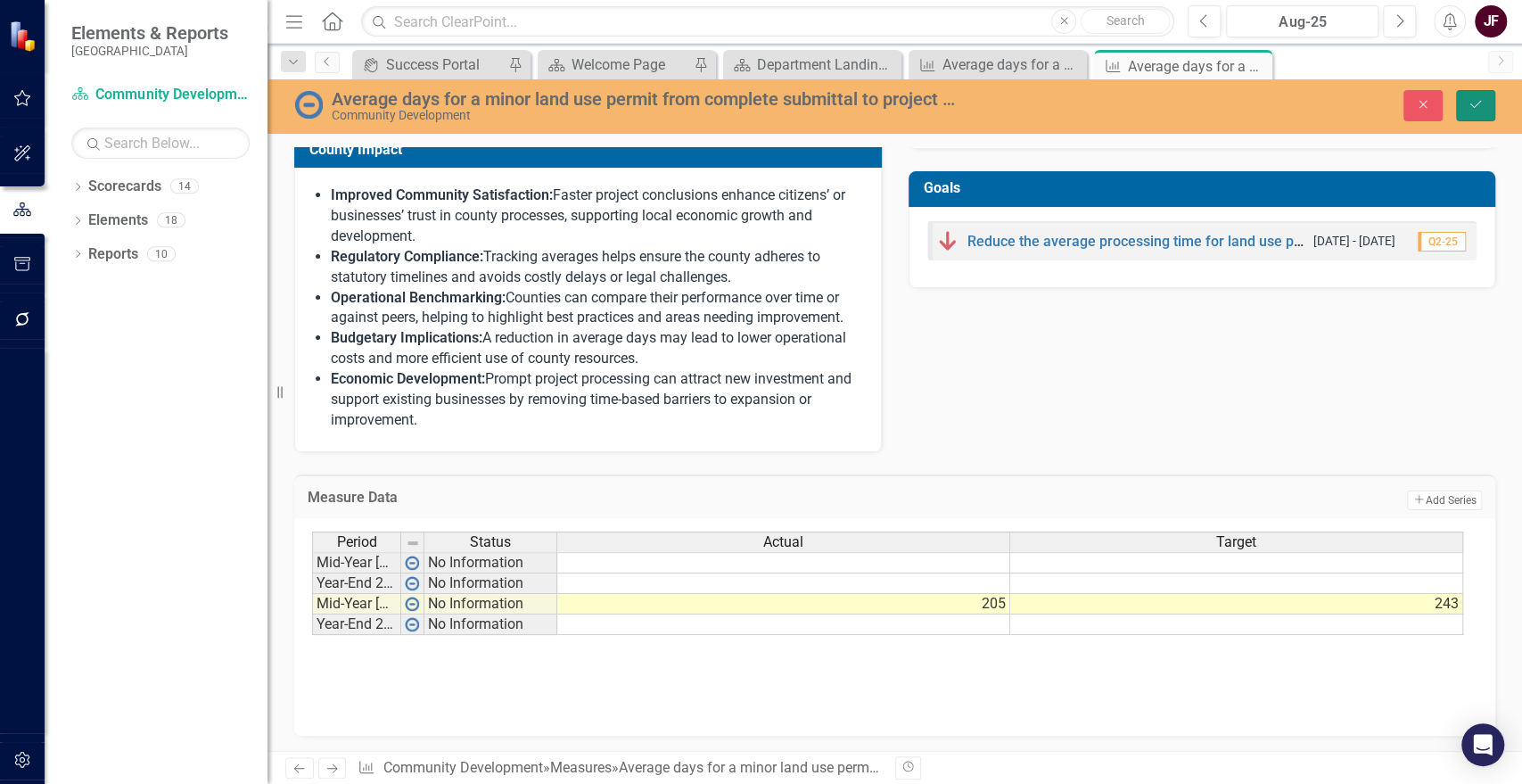
click at [1477, 106] on icon "Save" at bounding box center [1476, 104] width 16 height 13
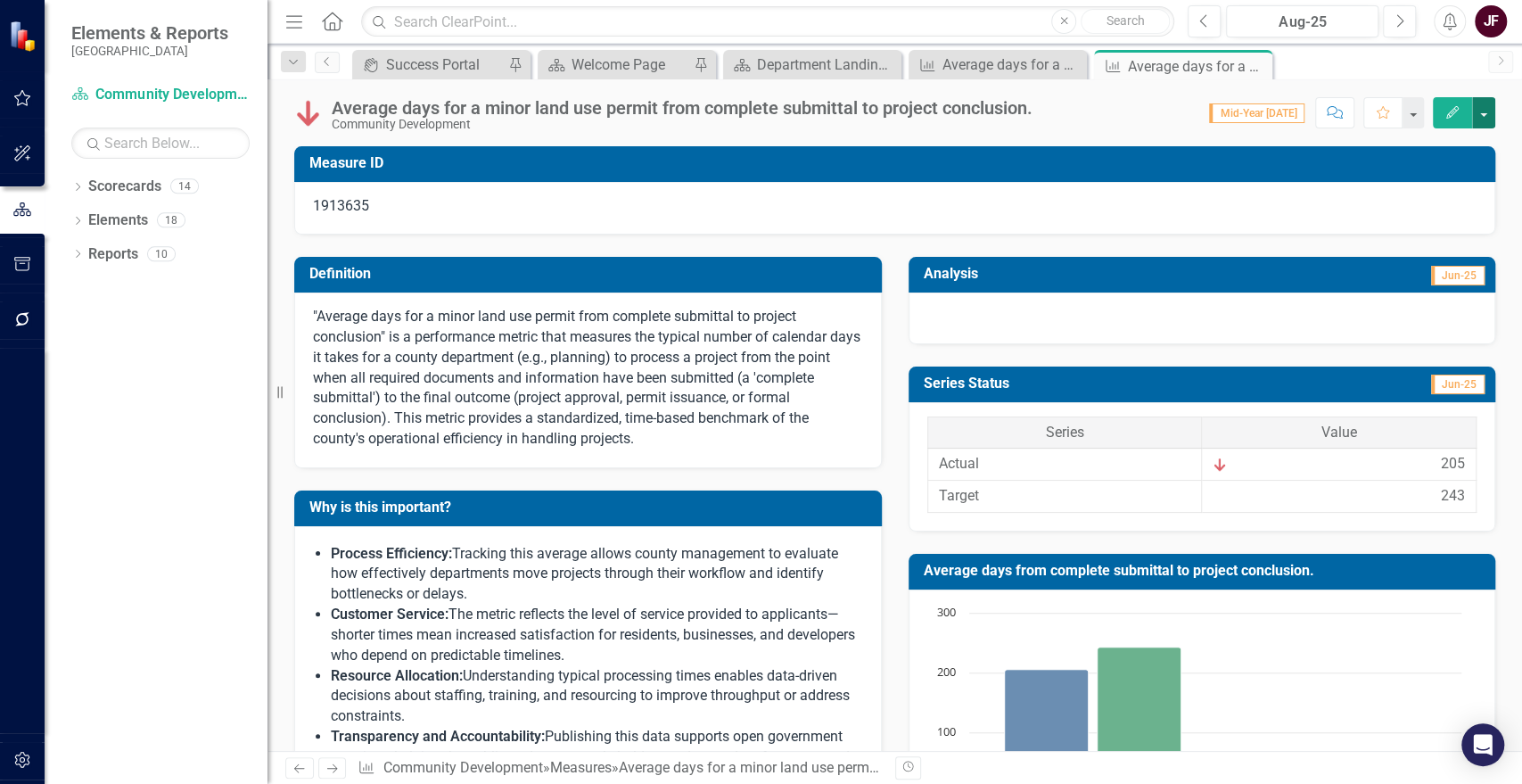
click at [1484, 119] on button "button" at bounding box center [1484, 113] width 23 height 31
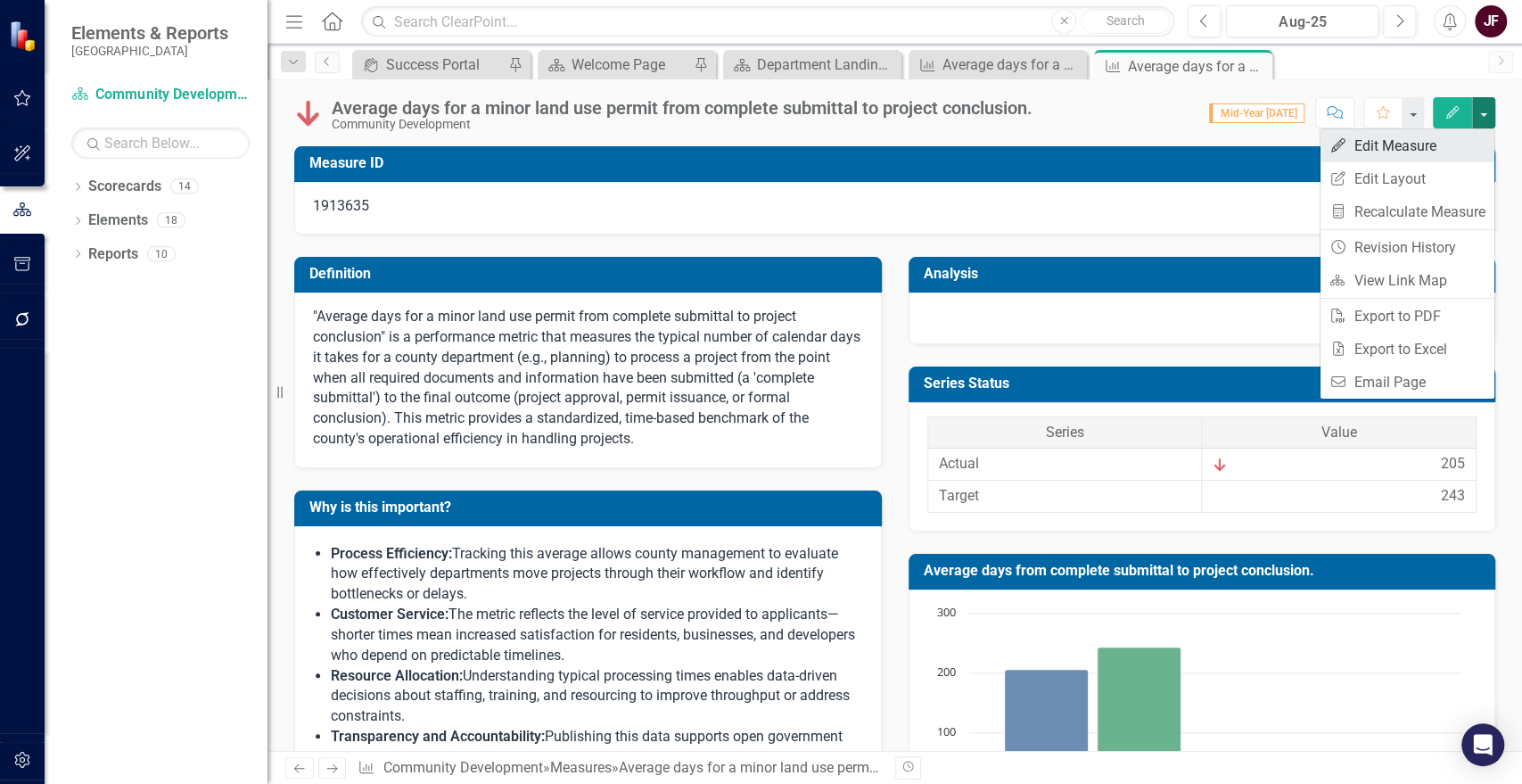
click at [1427, 149] on link "Edit Edit Measure" at bounding box center [1408, 145] width 174 height 33
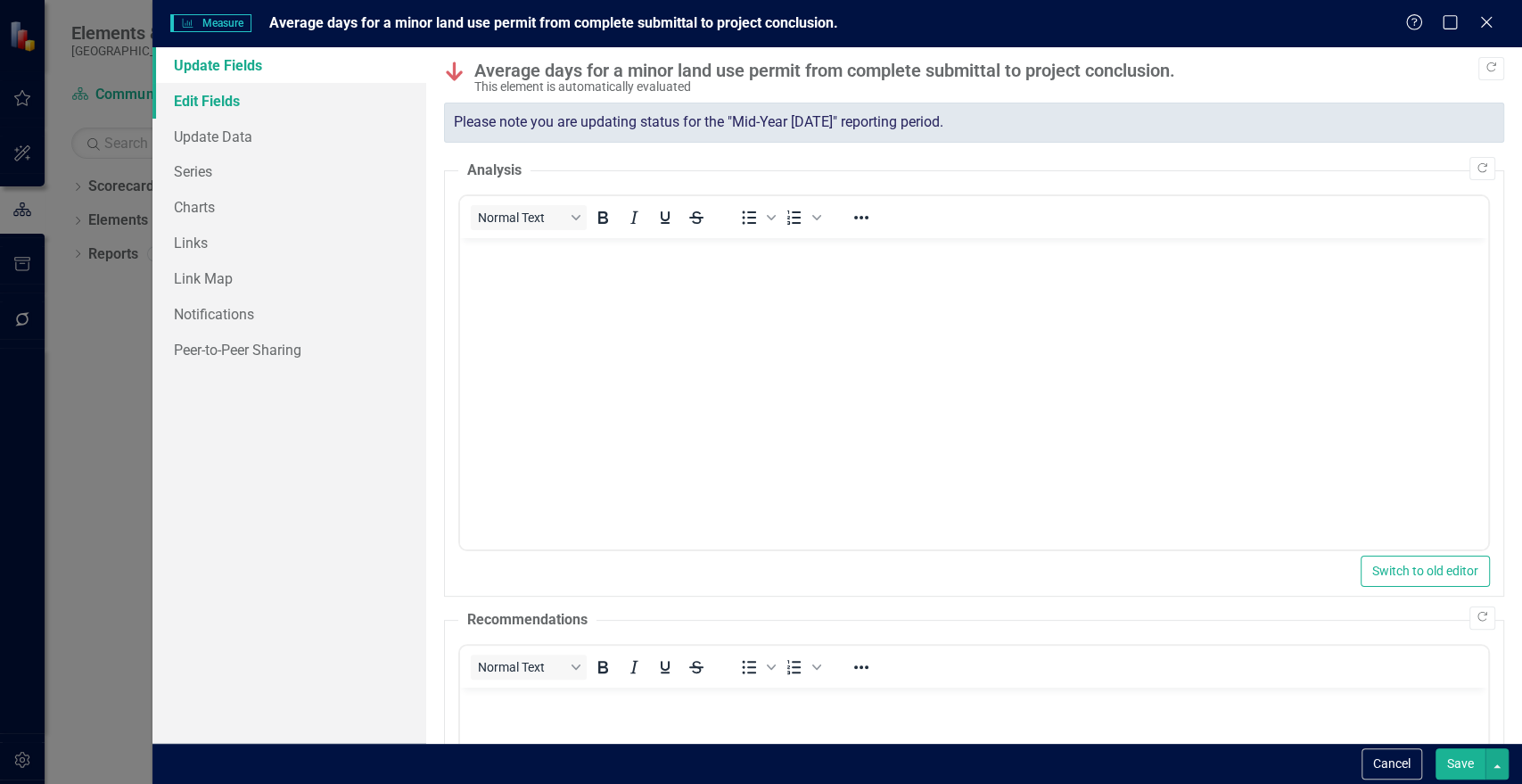
scroll to position [0, 0]
click at [234, 134] on link "Update Data" at bounding box center [289, 136] width 274 height 36
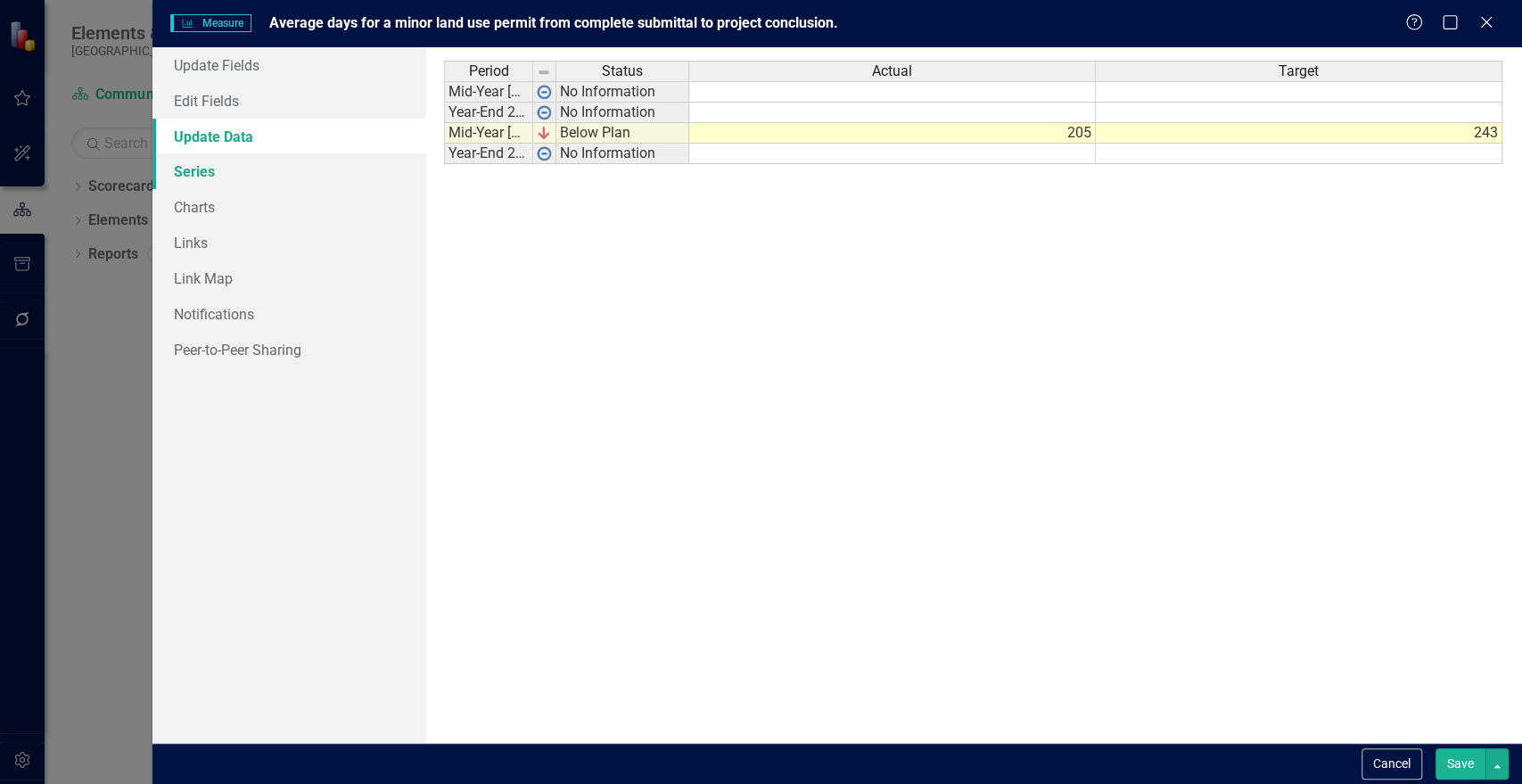
click at [233, 168] on link "Series" at bounding box center [289, 170] width 274 height 36
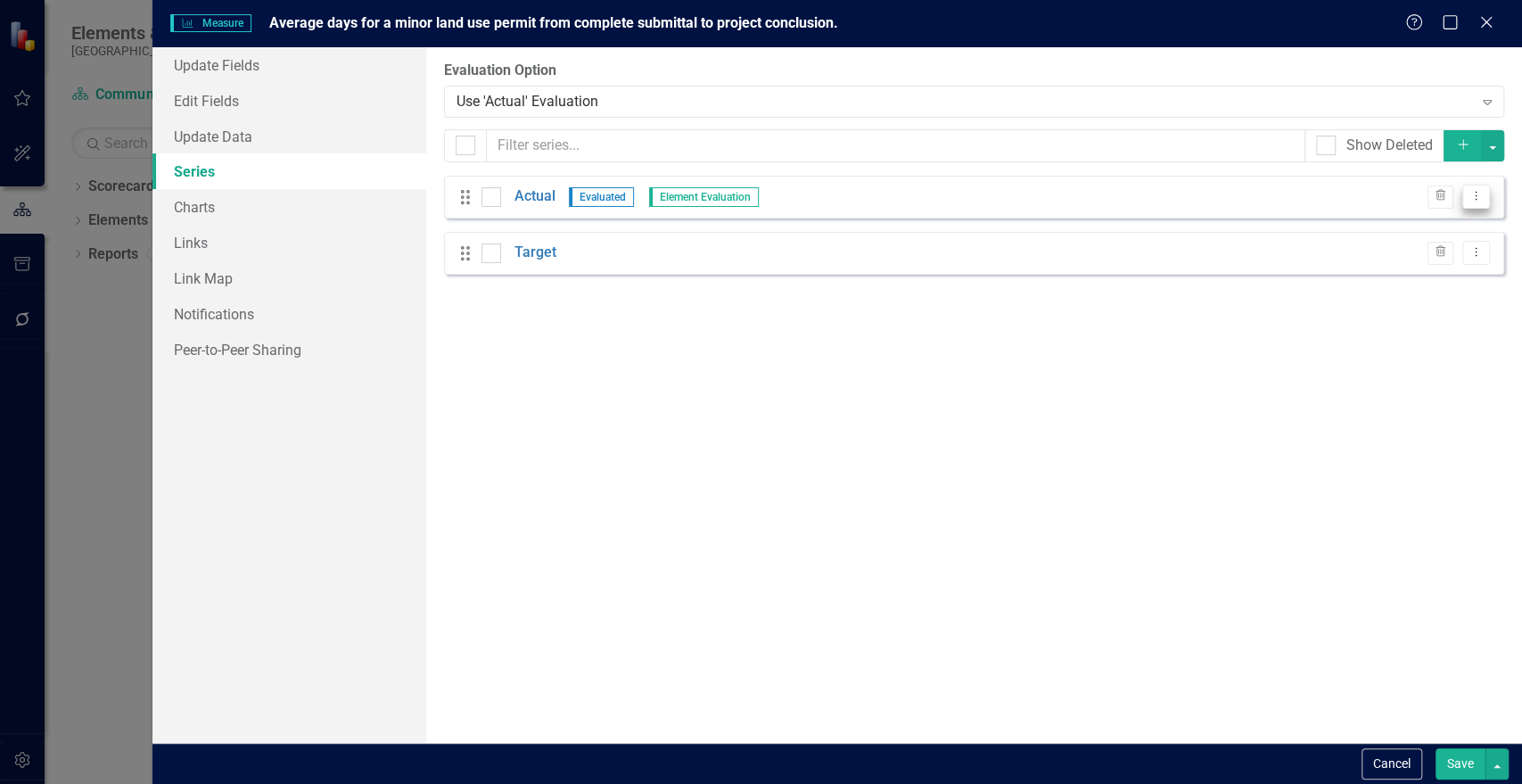
click at [1483, 204] on button "Dropdown Menu" at bounding box center [1476, 196] width 28 height 24
click at [1456, 217] on link "Edit Edit Measure Series" at bounding box center [1387, 226] width 202 height 33
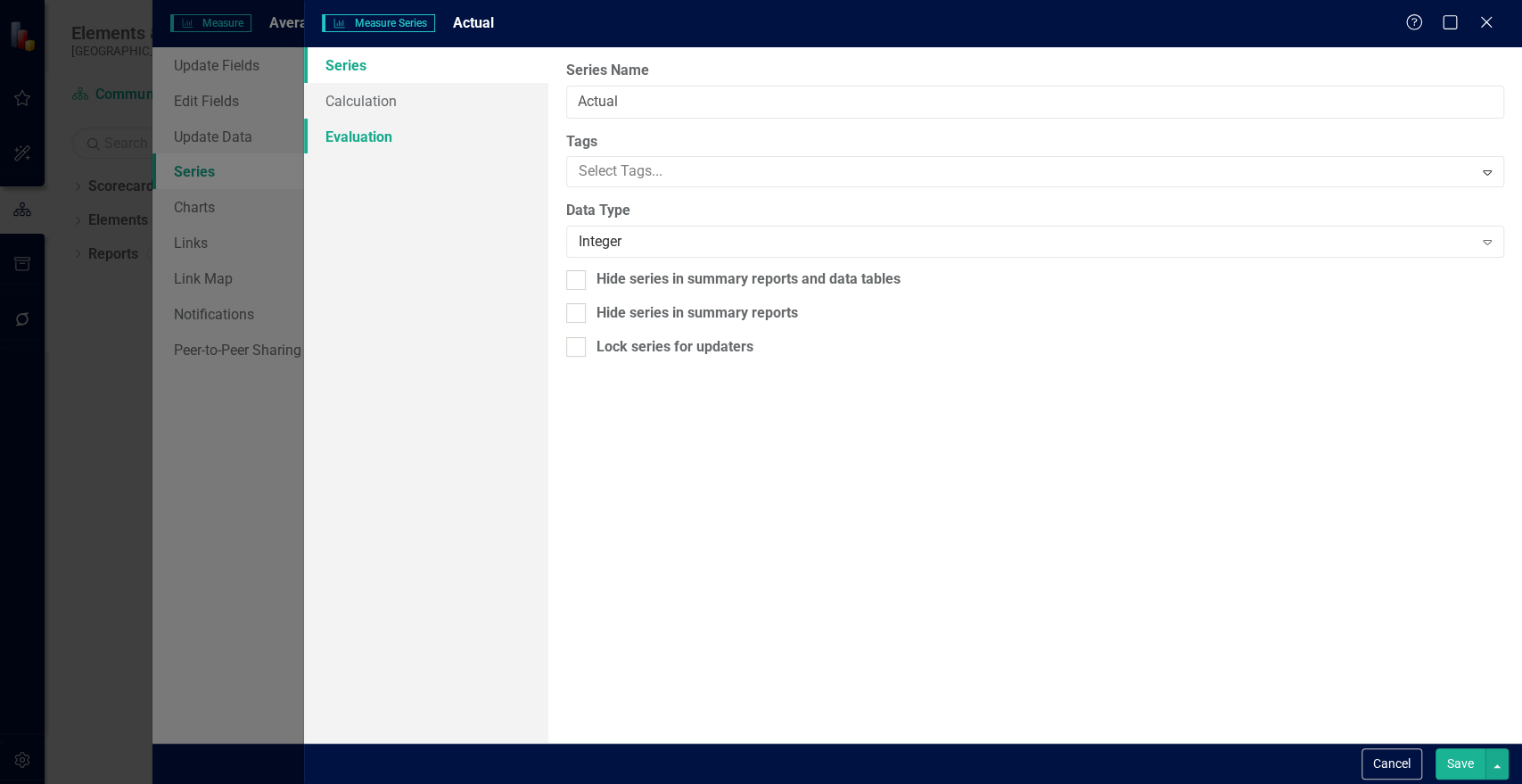
click at [383, 134] on link "Evaluation" at bounding box center [425, 136] width 243 height 36
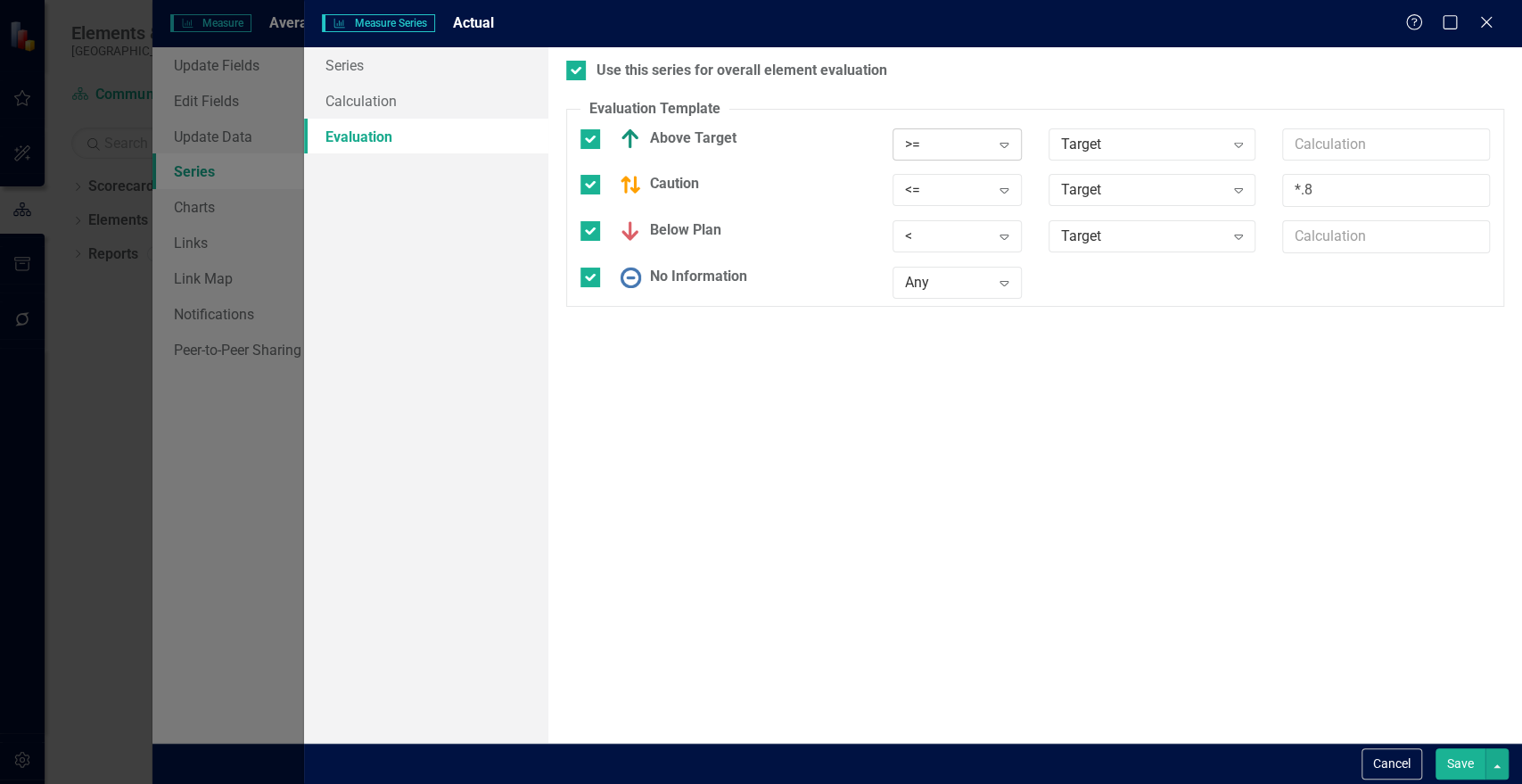
click at [1008, 142] on icon "Expand" at bounding box center [1003, 144] width 18 height 14
click at [985, 261] on div "<=" at bounding box center [966, 263] width 114 height 20
click at [1452, 762] on button "Save" at bounding box center [1460, 764] width 50 height 31
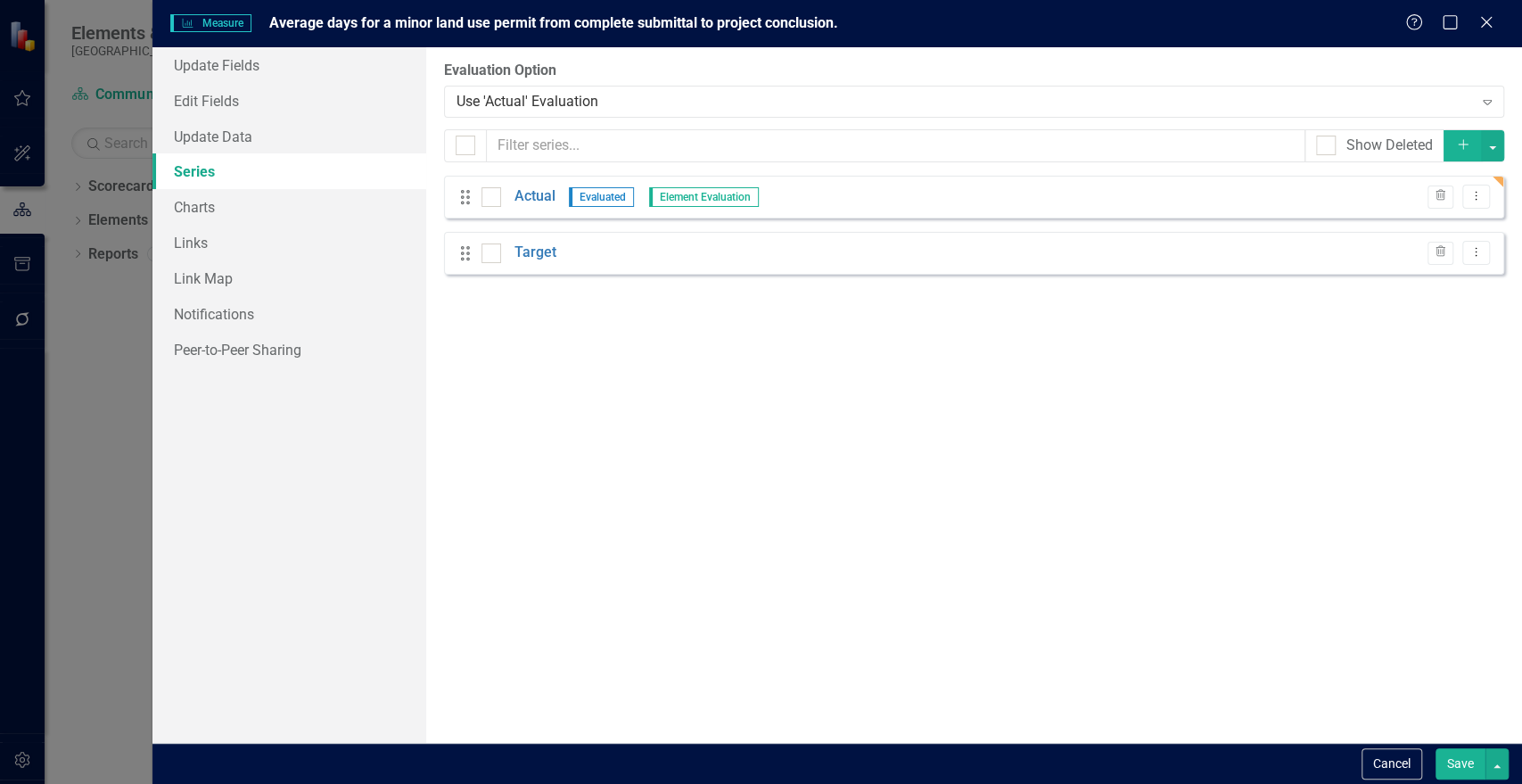
click at [1452, 762] on button "Save" at bounding box center [1460, 764] width 50 height 31
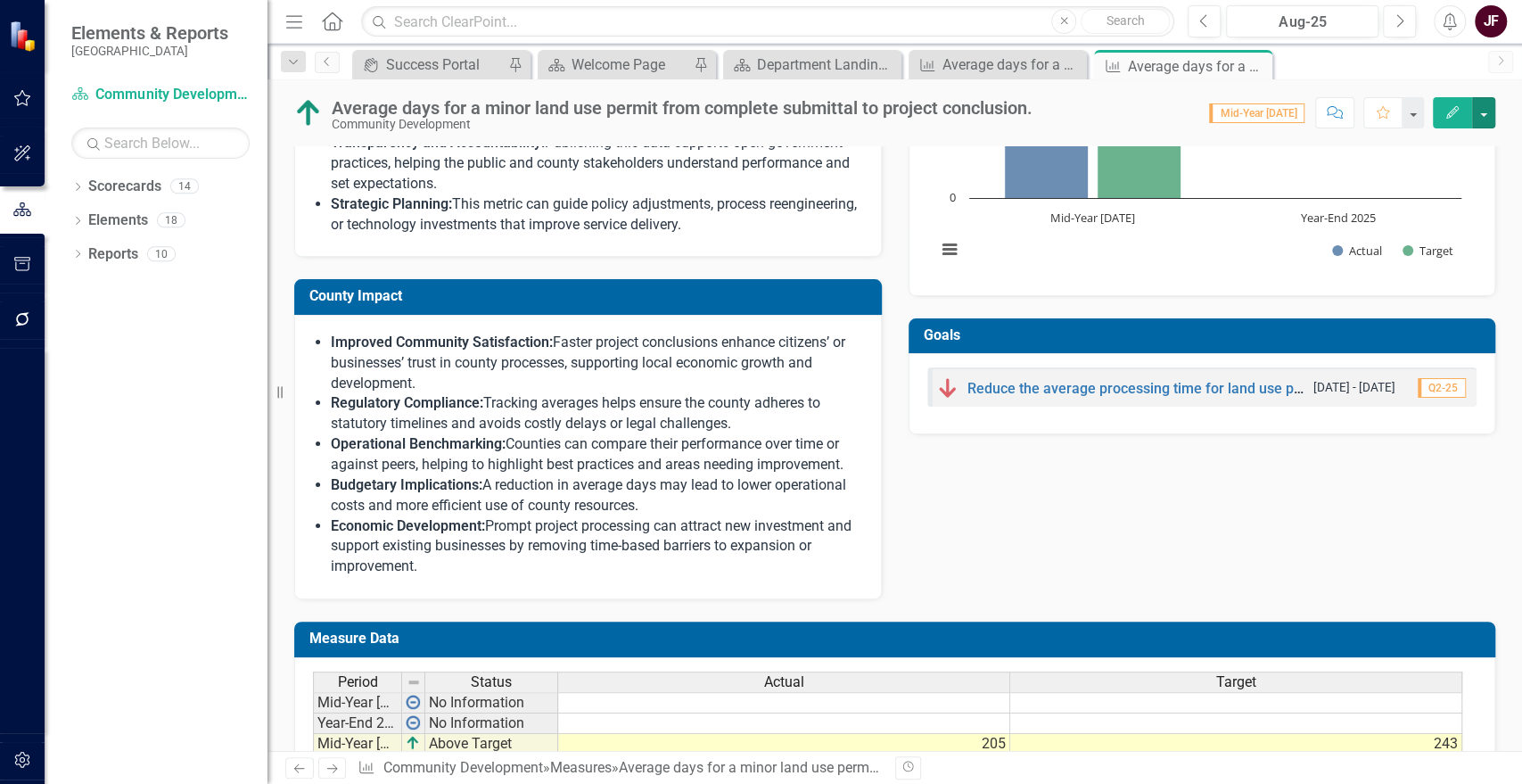
scroll to position [693, 0]
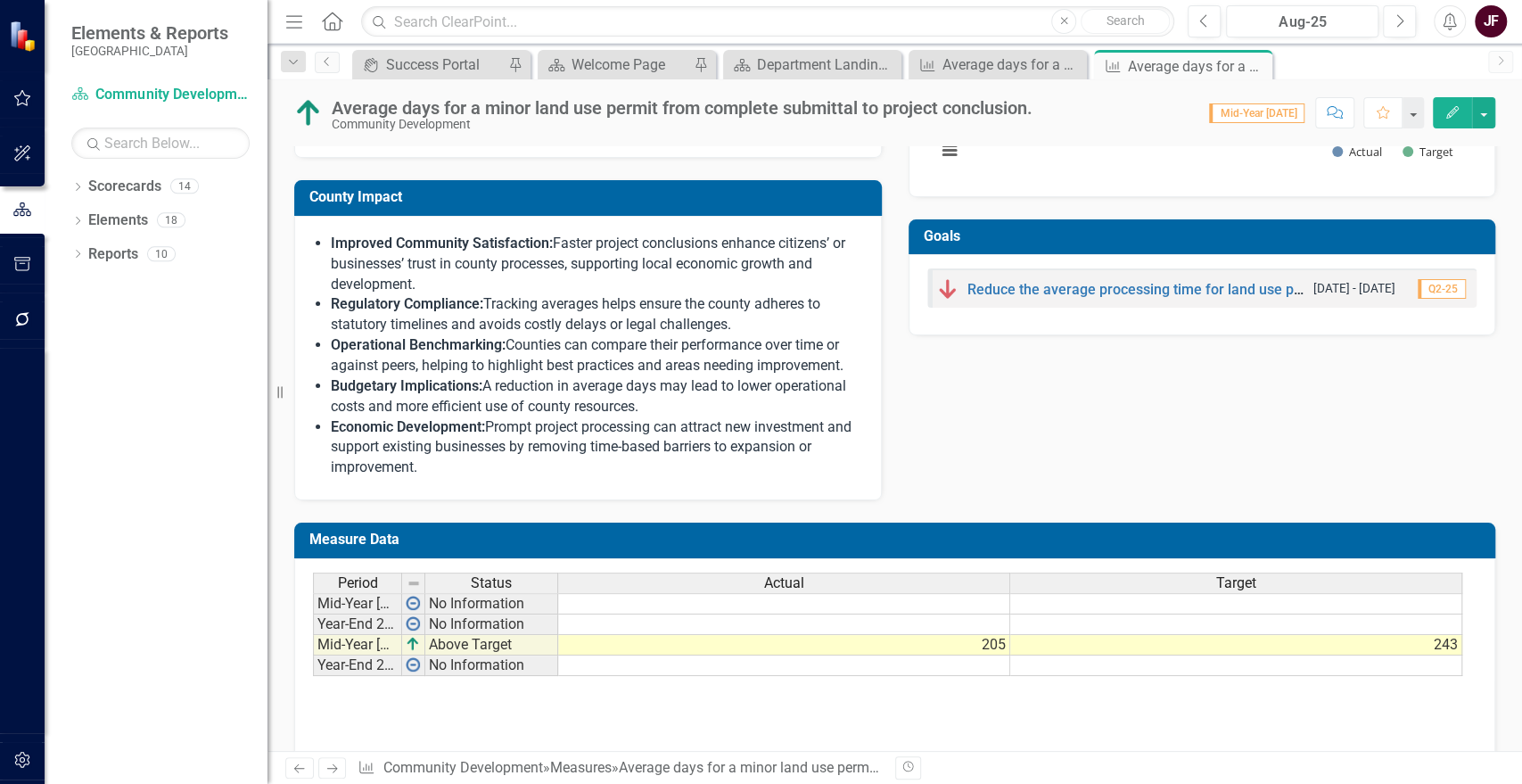
click at [1448, 641] on td "243" at bounding box center [1236, 645] width 452 height 20
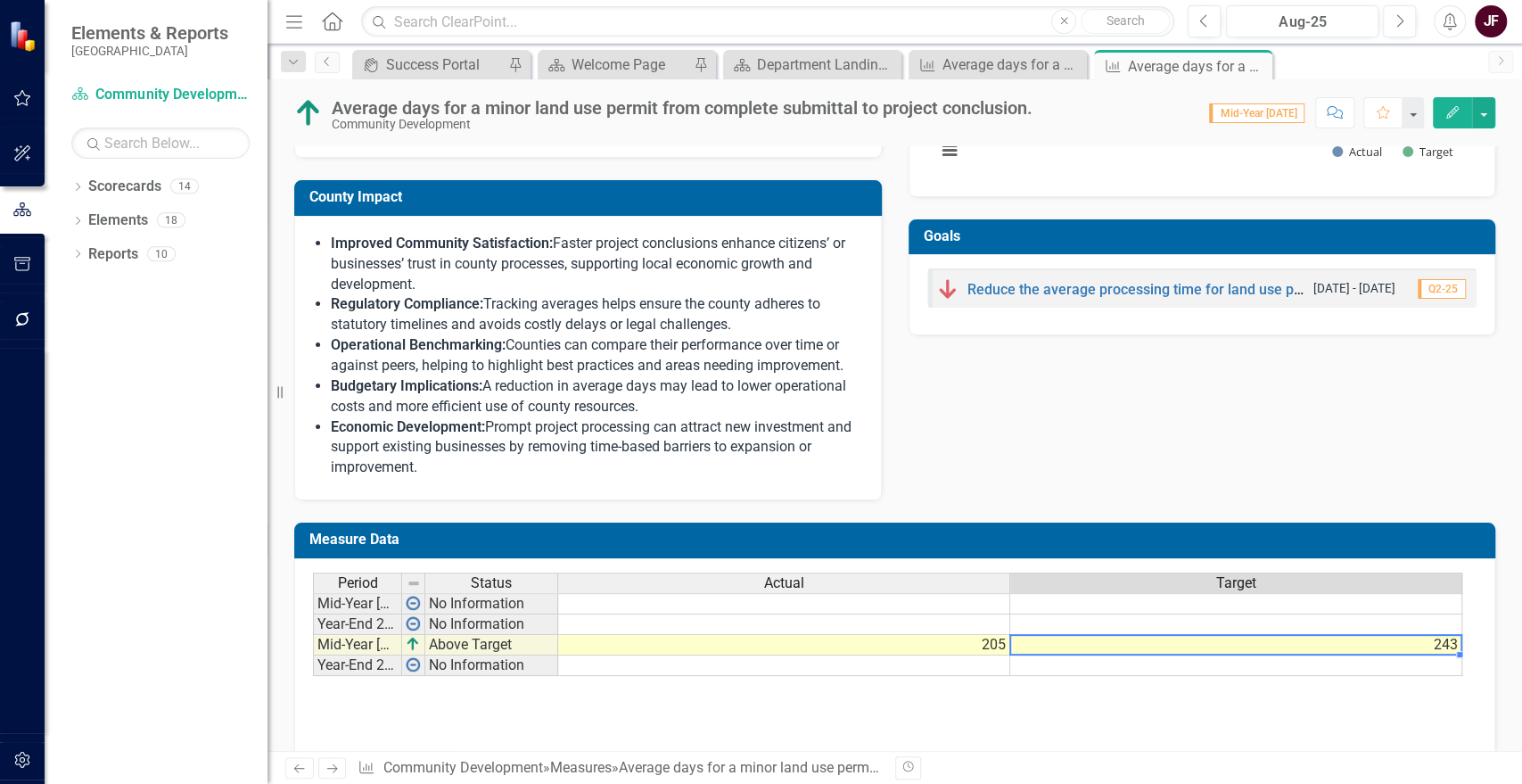
click at [1450, 641] on td "243" at bounding box center [1236, 645] width 452 height 20
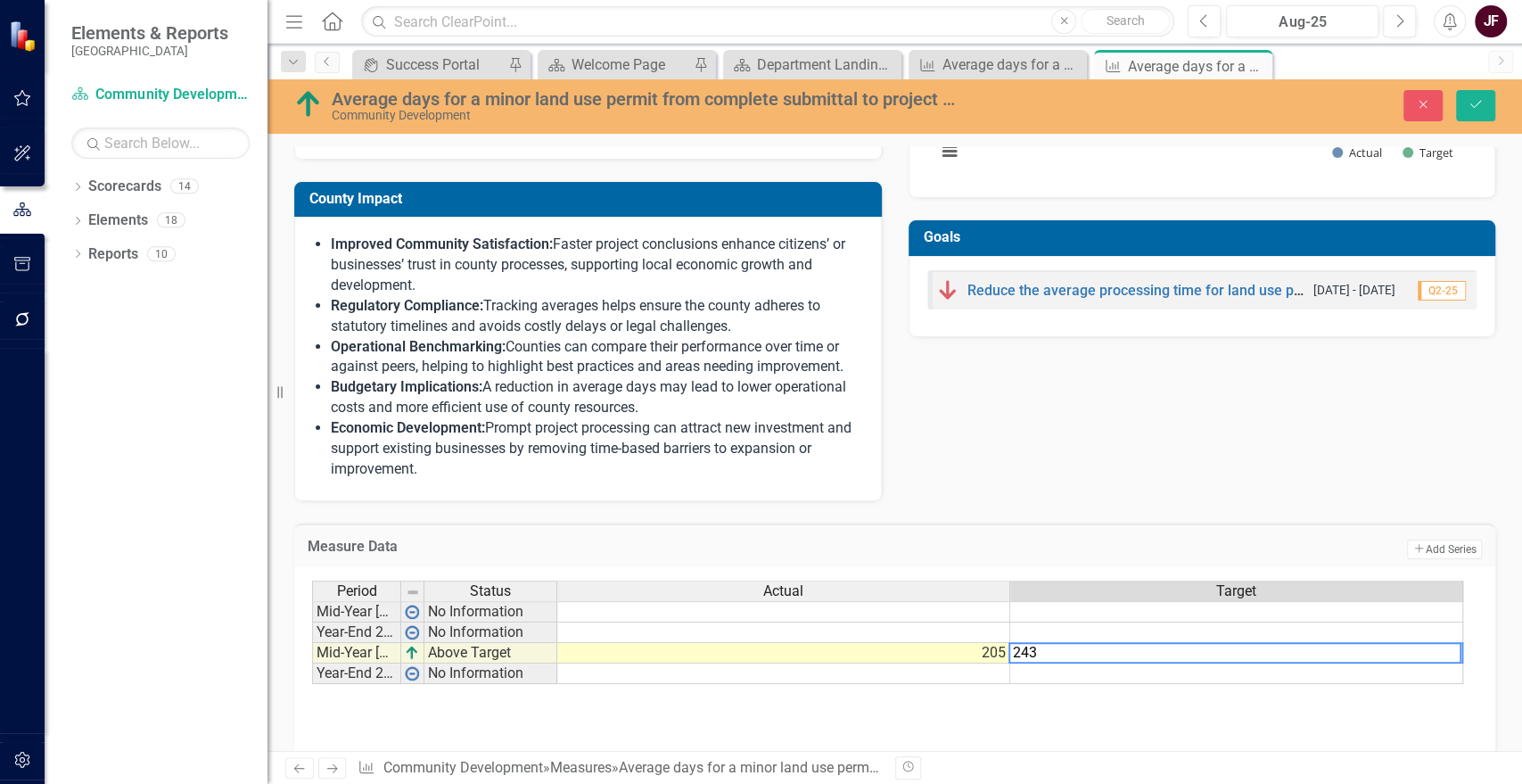
drag, startPoint x: 1044, startPoint y: 653, endPoint x: 992, endPoint y: 652, distance: 52.0
click at [992, 652] on div "Period Status Actual Target Mid-Year 2024 No Information Year-End 2024 No Infor…" at bounding box center [887, 632] width 1152 height 104
type textarea "183"
click at [1094, 464] on div "Definition "Average days for a minor land use permit from complete submittal to…" at bounding box center [895, 22] width 1228 height 958
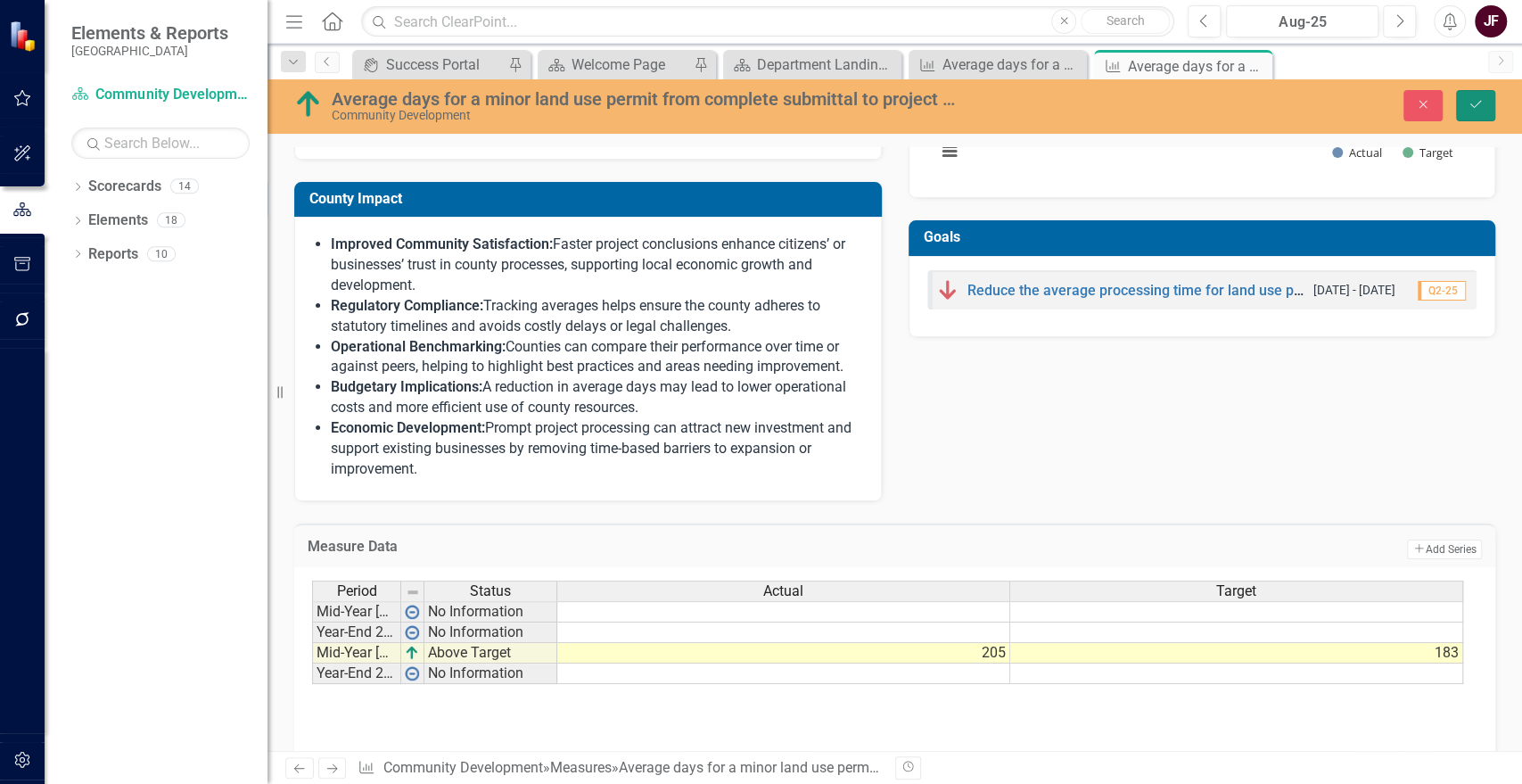
click at [1481, 102] on icon "Save" at bounding box center [1476, 104] width 16 height 13
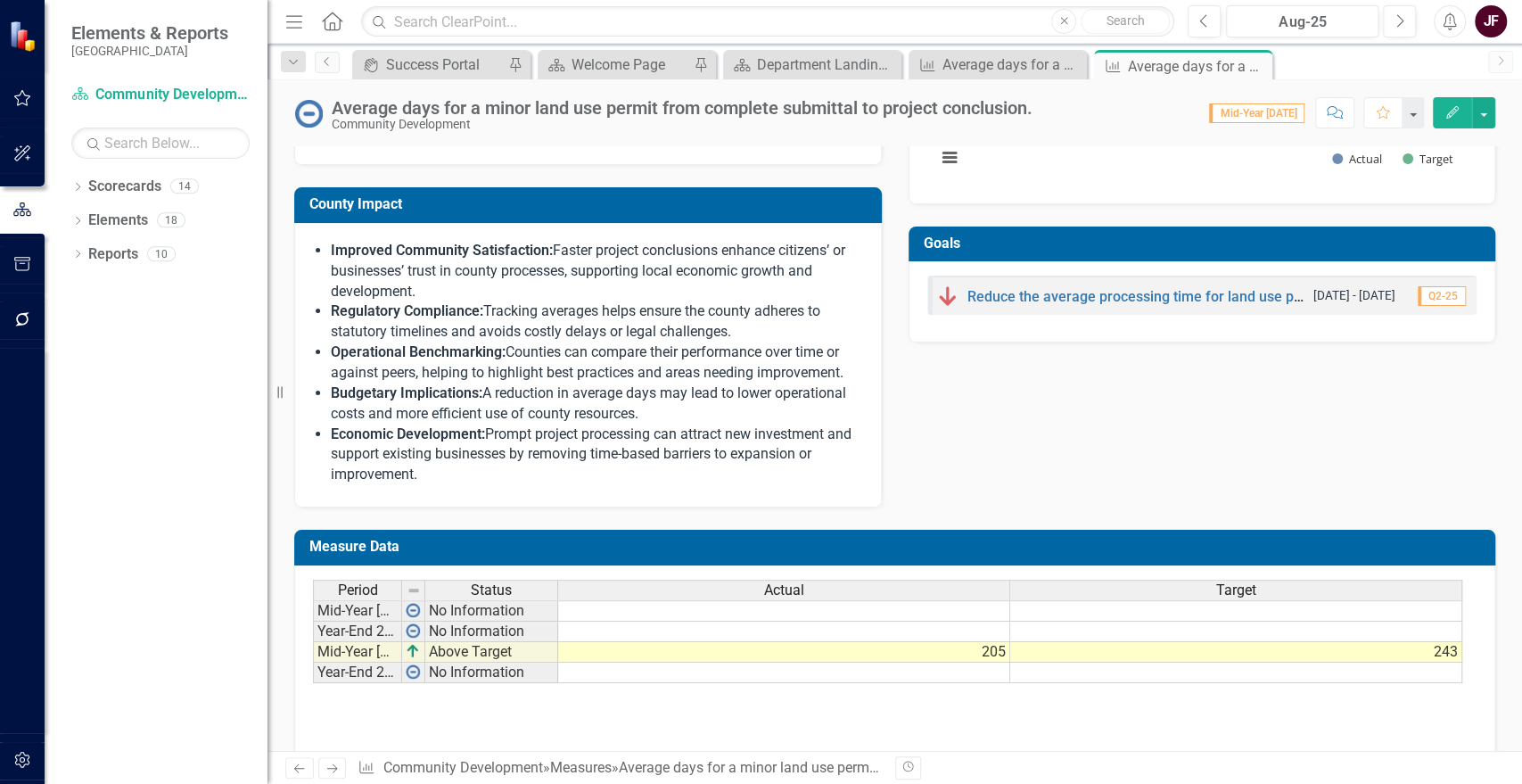
scroll to position [735, 0]
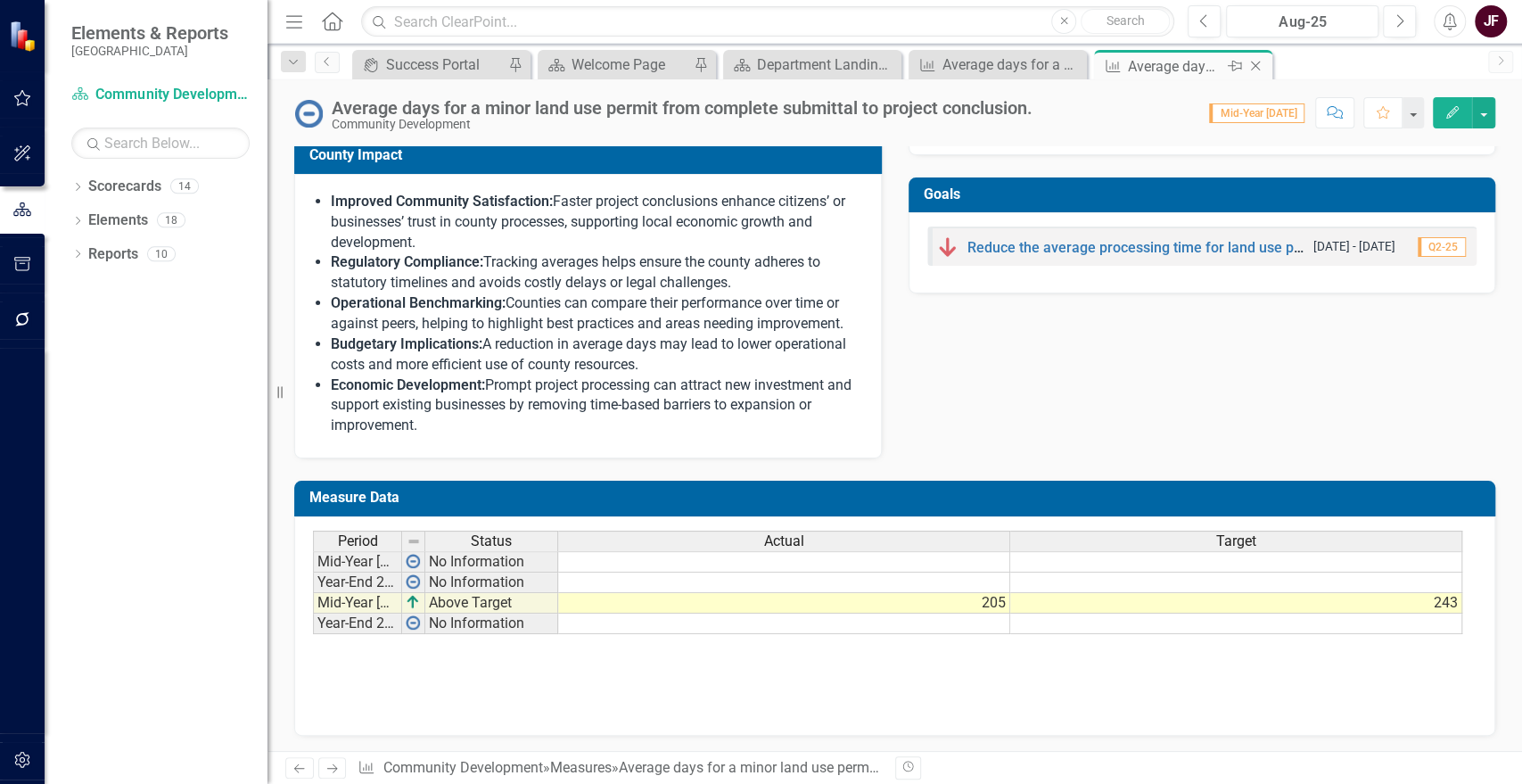
click at [1256, 67] on icon at bounding box center [1256, 66] width 10 height 10
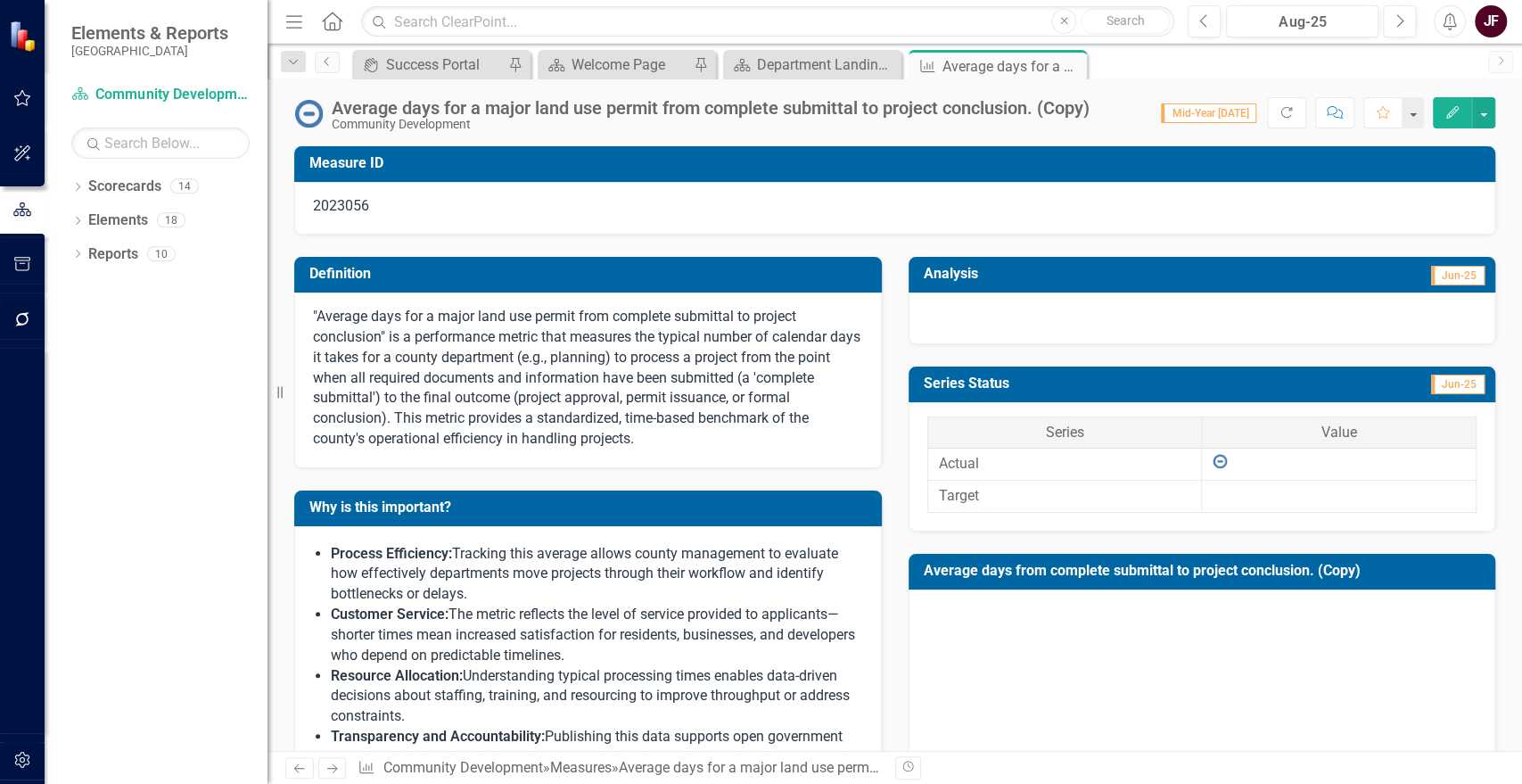
click at [1087, 113] on div "Average days for a major land use permit from complete submittal to project con…" at bounding box center [711, 108] width 758 height 19
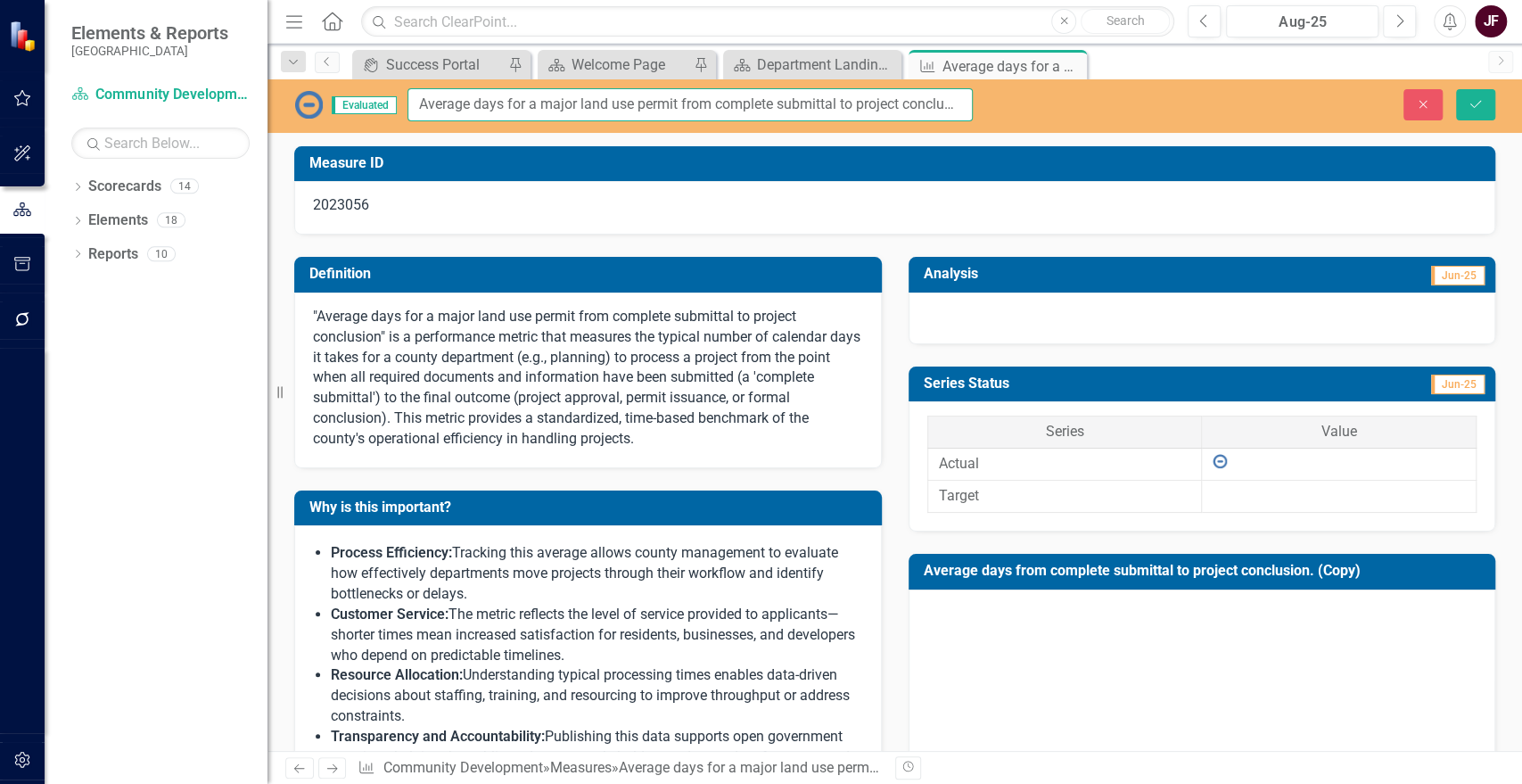
click at [899, 110] on input "Average days for a major land use permit from complete submittal to project con…" at bounding box center [691, 105] width 566 height 33
type input "Average days for a major land use permit from complete submittal to project con…"
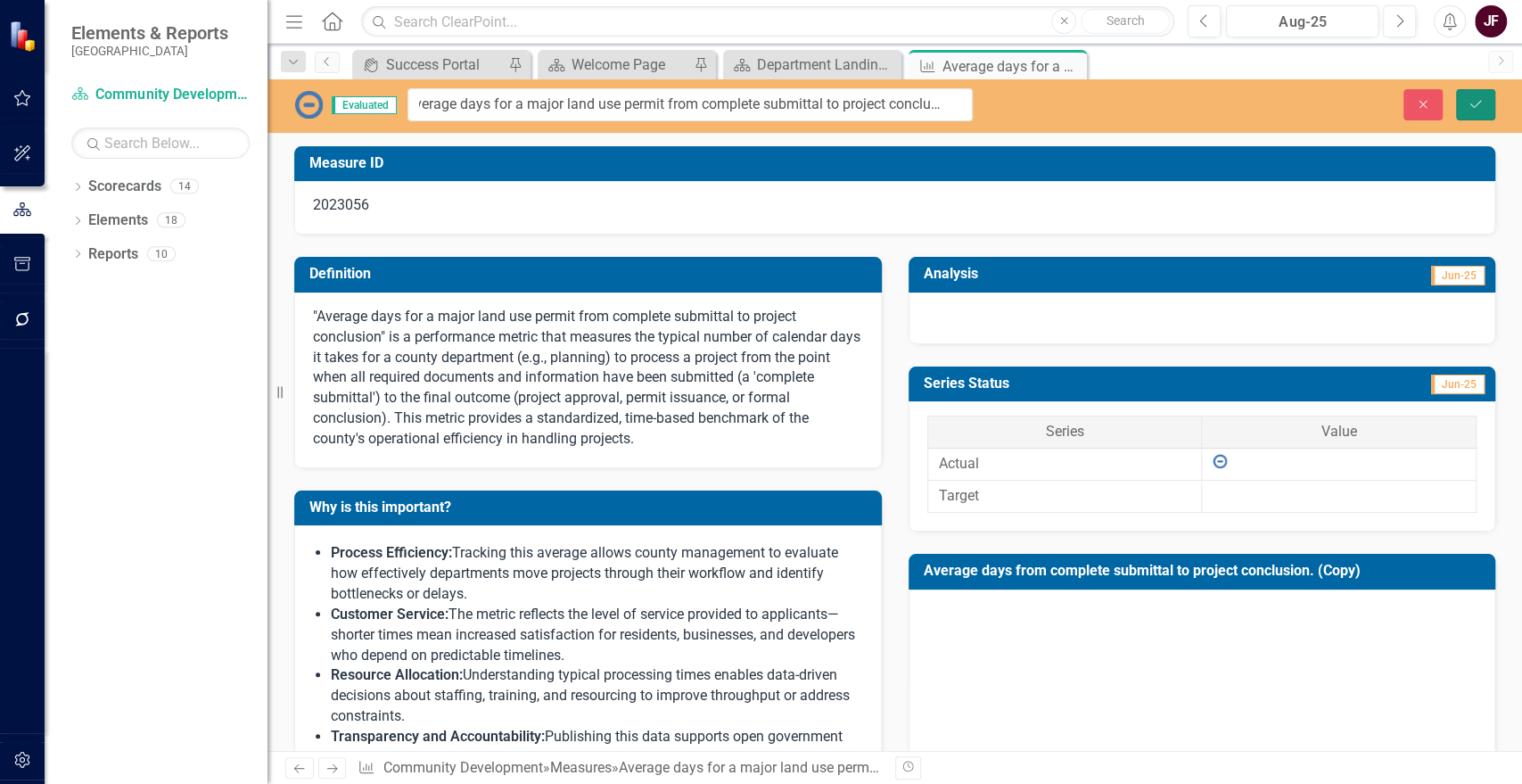
click at [1482, 105] on icon "Save" at bounding box center [1476, 104] width 16 height 13
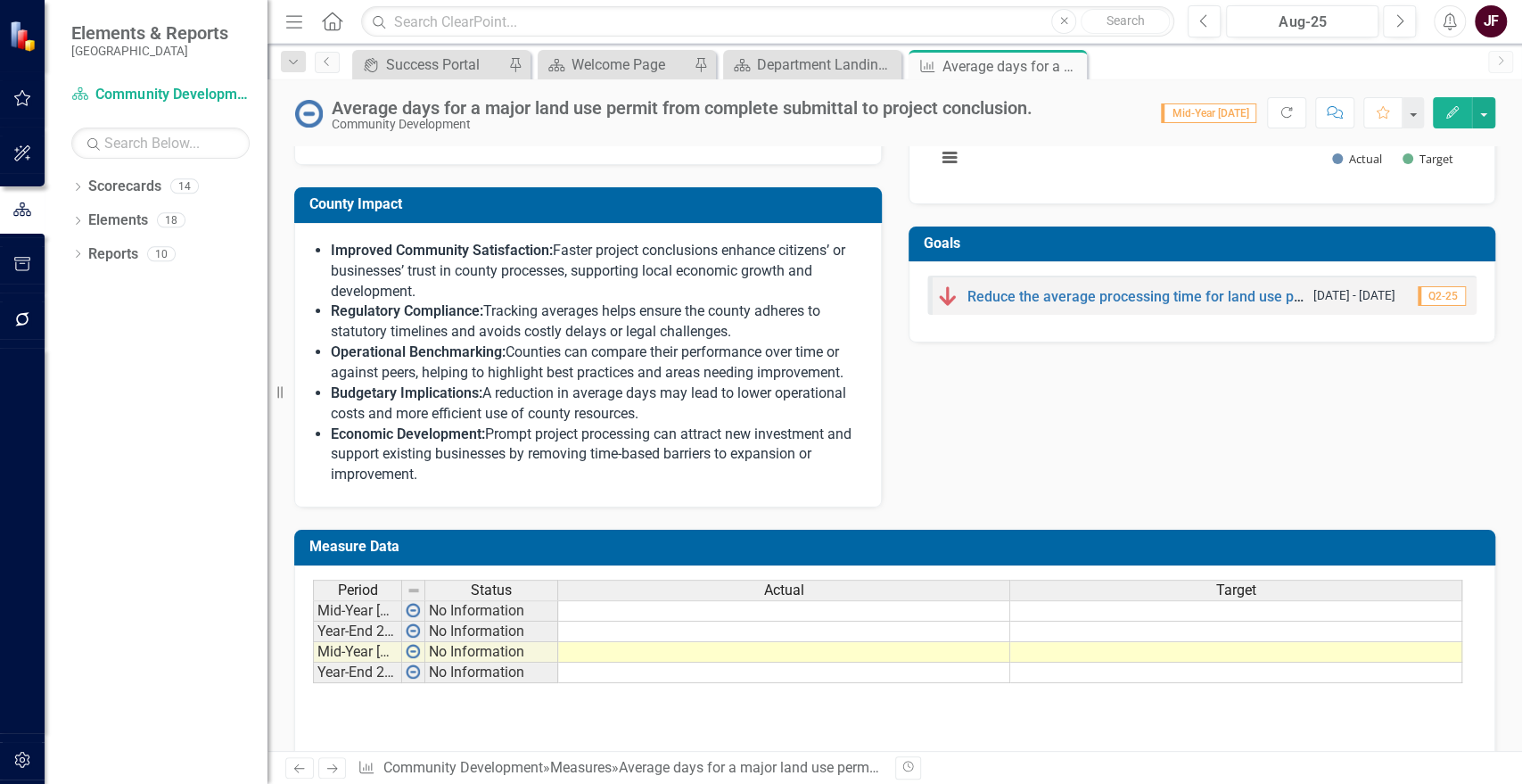
scroll to position [735, 0]
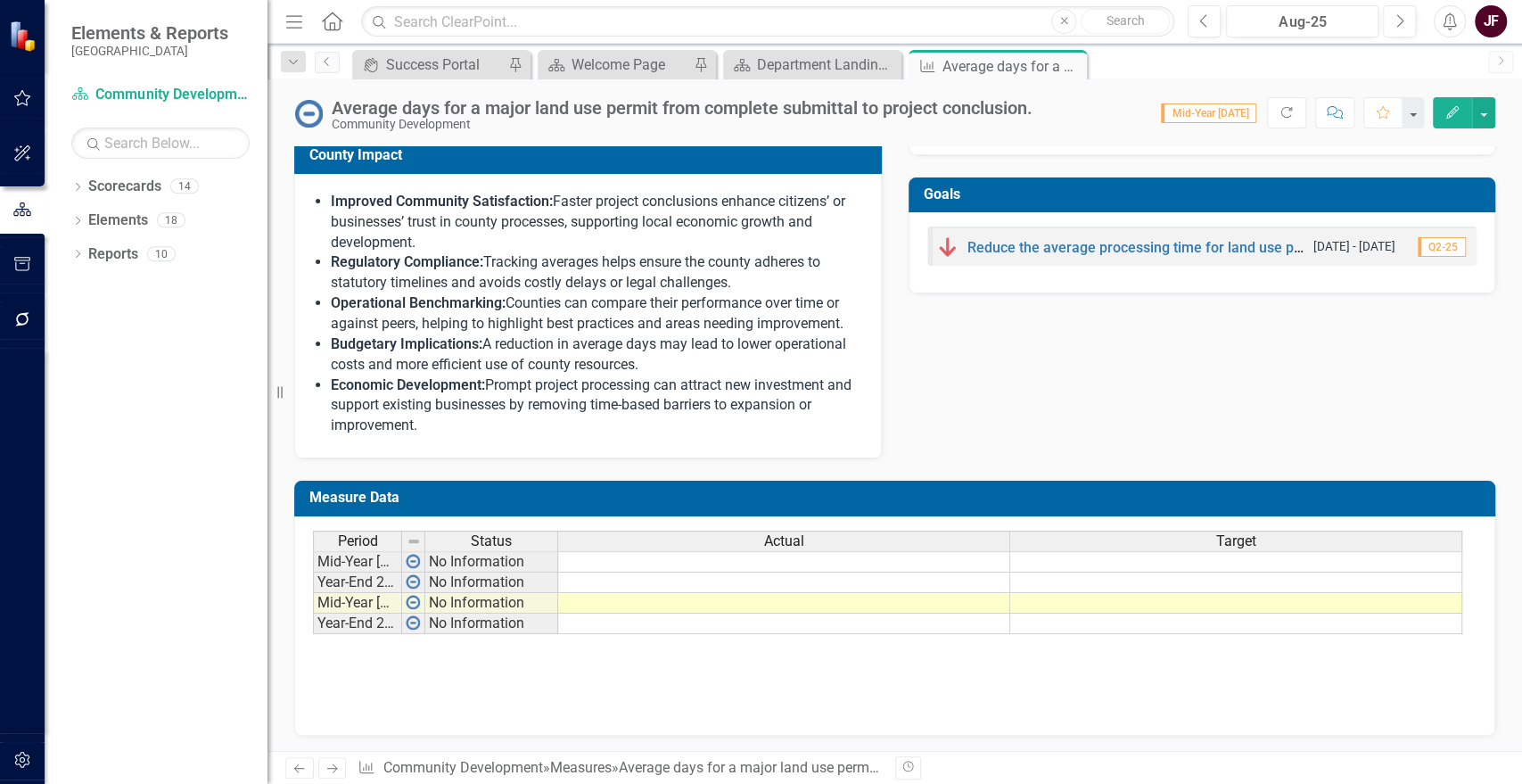
click at [825, 597] on td at bounding box center [784, 602] width 452 height 20
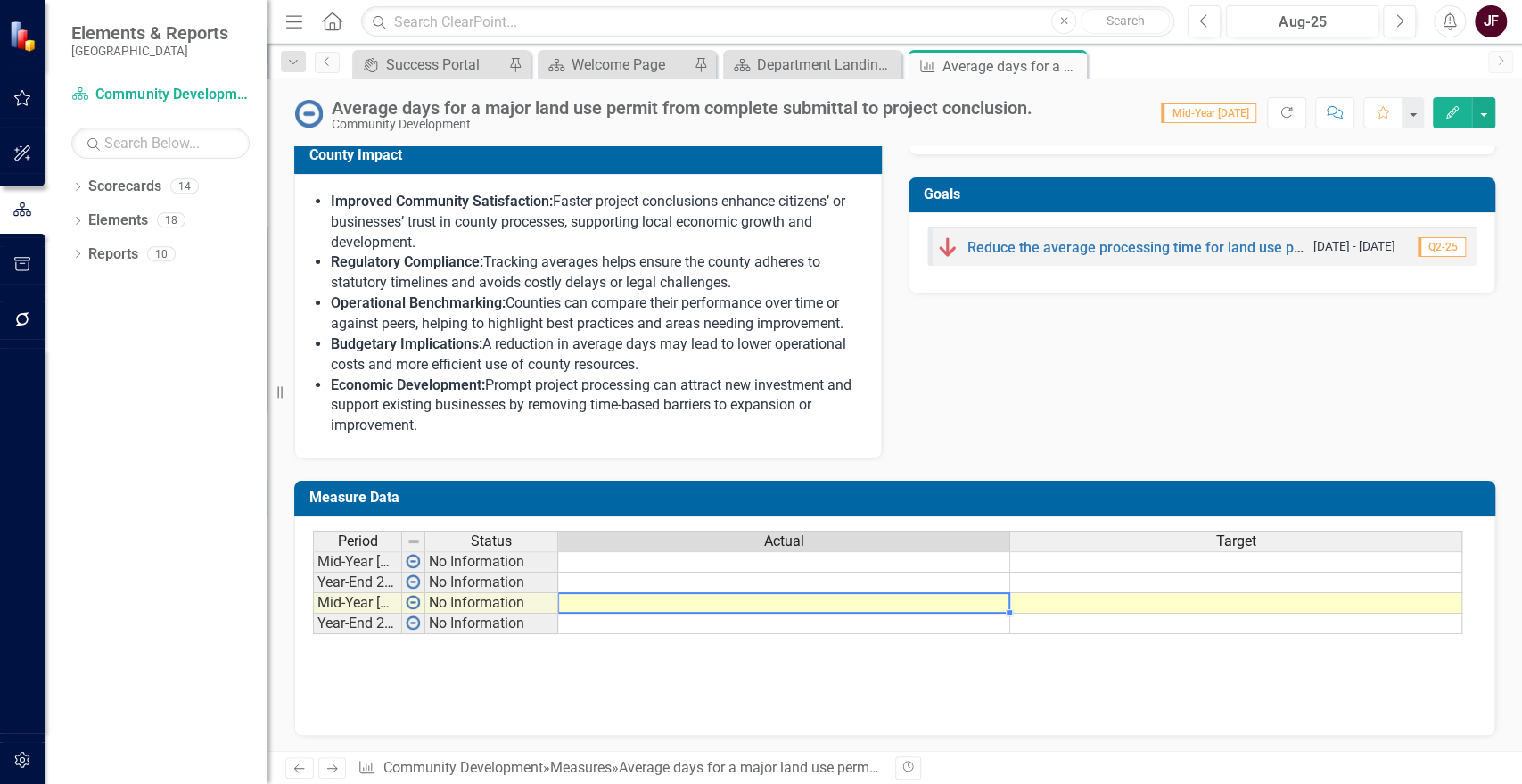
click at [825, 597] on td at bounding box center [784, 602] width 452 height 20
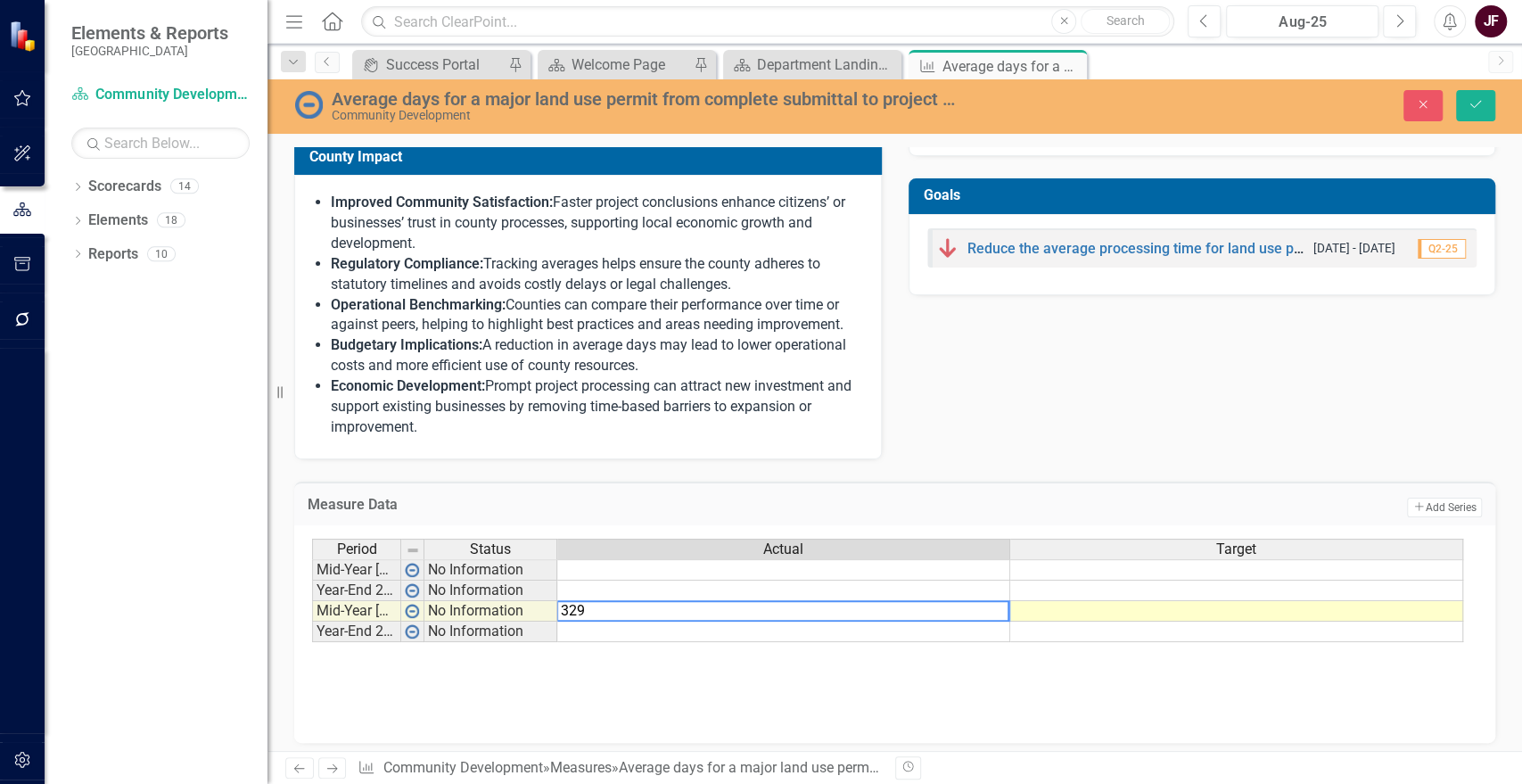
type textarea "329"
click at [1279, 606] on td at bounding box center [1236, 611] width 453 height 20
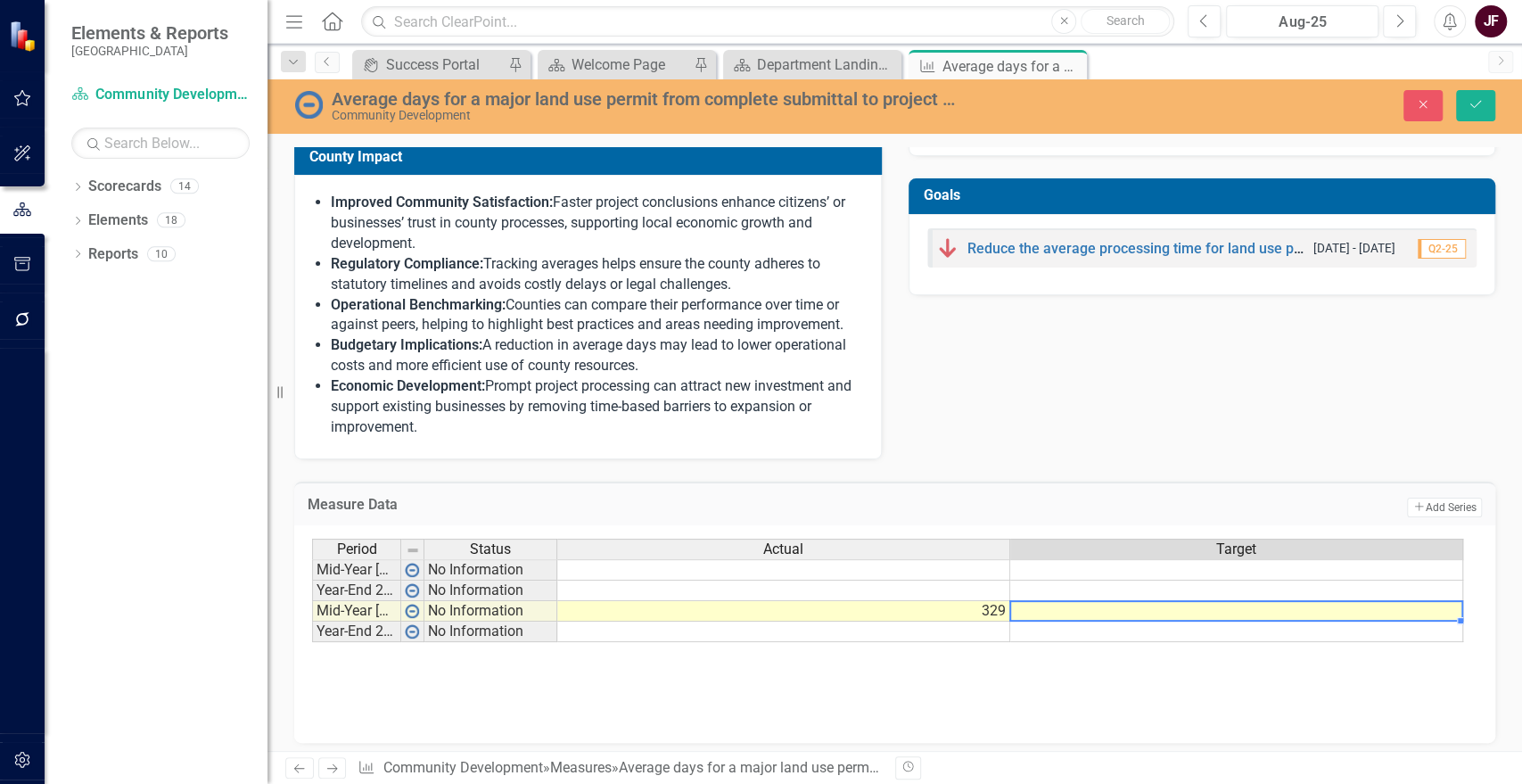
click at [1279, 606] on td at bounding box center [1236, 611] width 453 height 20
type textarea "365"
click at [1281, 688] on div "Period Status Actual Target Mid-Year 2024 No Information Year-End 2024 No Infor…" at bounding box center [894, 627] width 1165 height 178
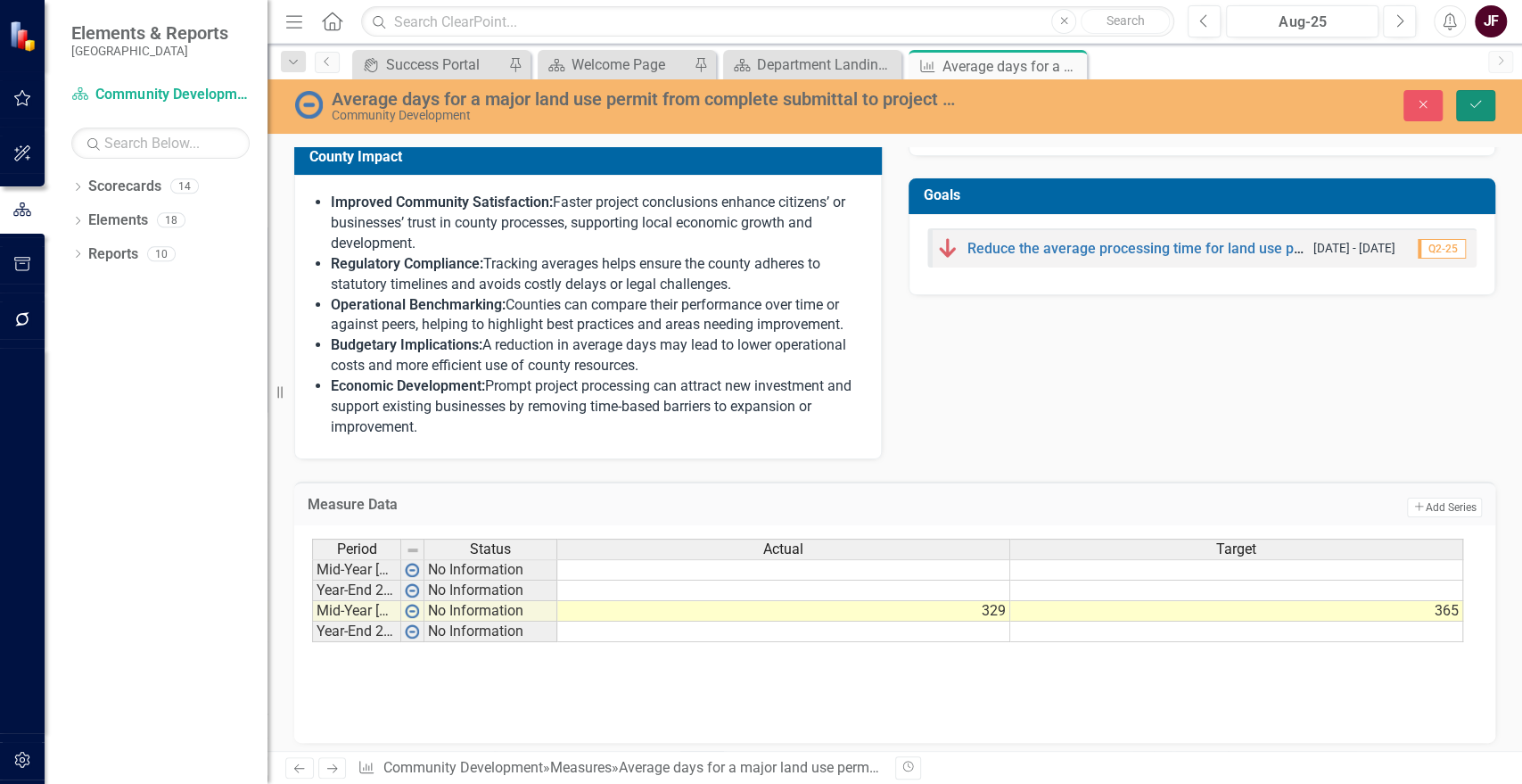
click at [1481, 103] on icon "Save" at bounding box center [1476, 104] width 16 height 13
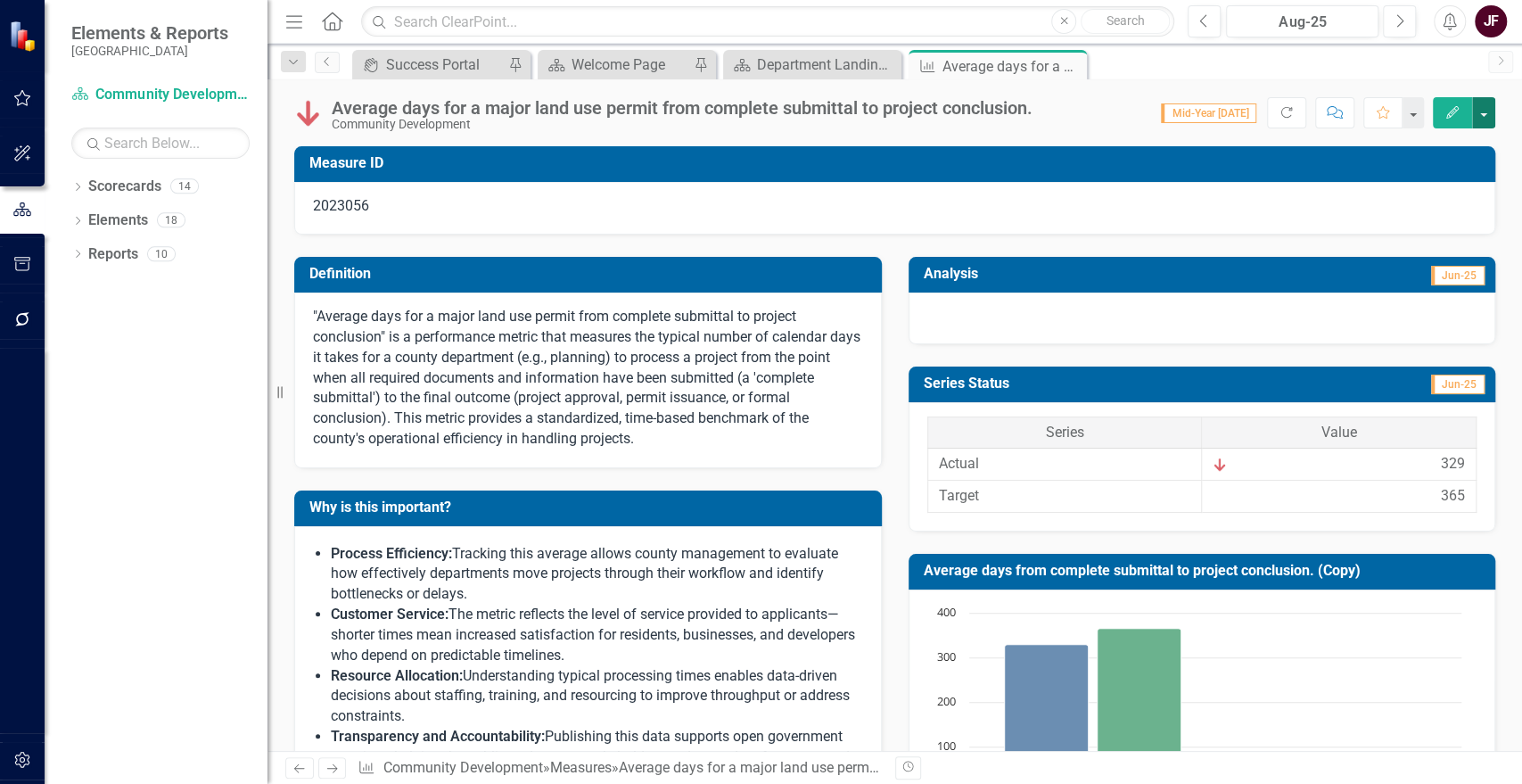
click at [1484, 120] on button "button" at bounding box center [1484, 113] width 23 height 31
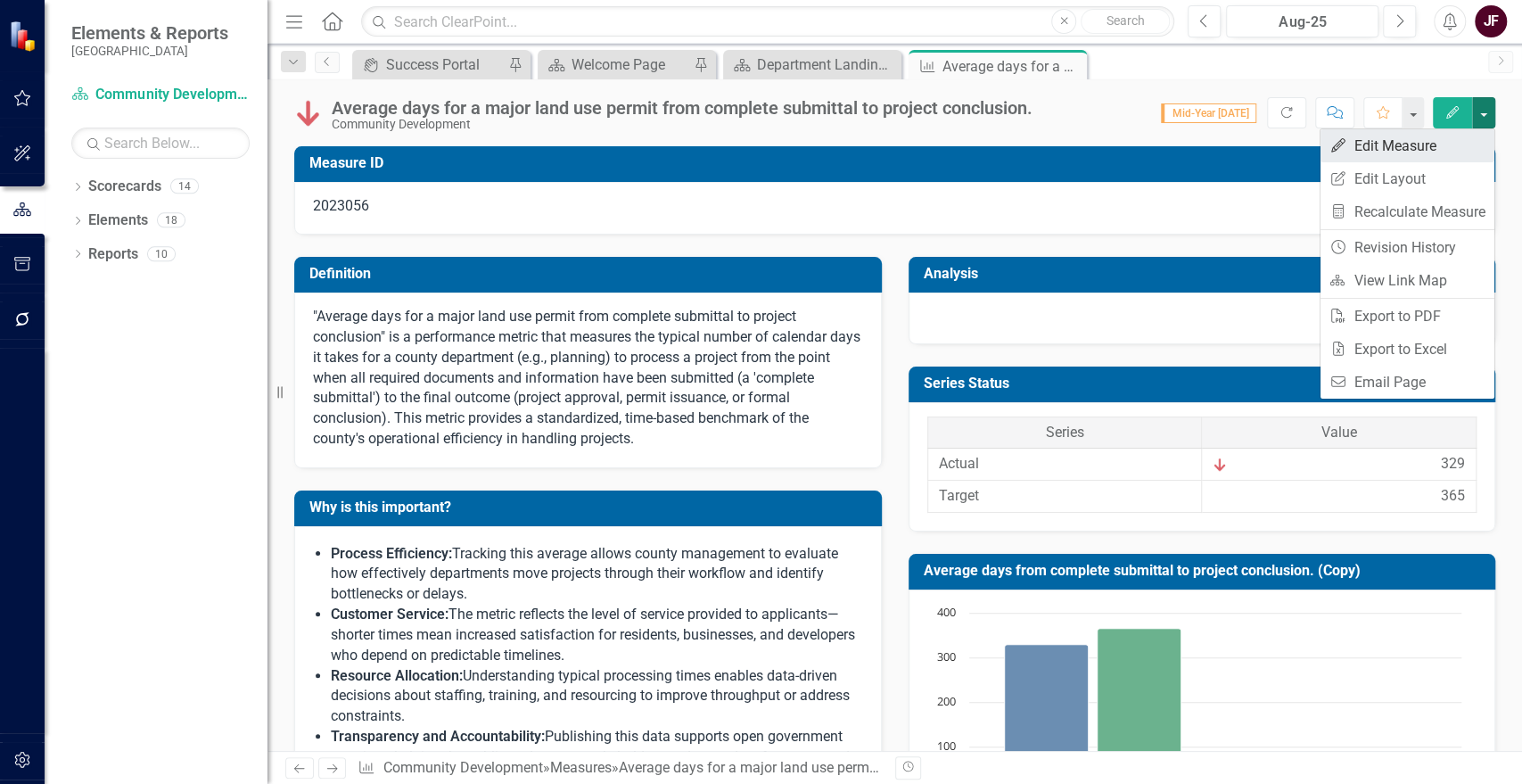
click at [1431, 154] on link "Edit Edit Measure" at bounding box center [1408, 145] width 174 height 33
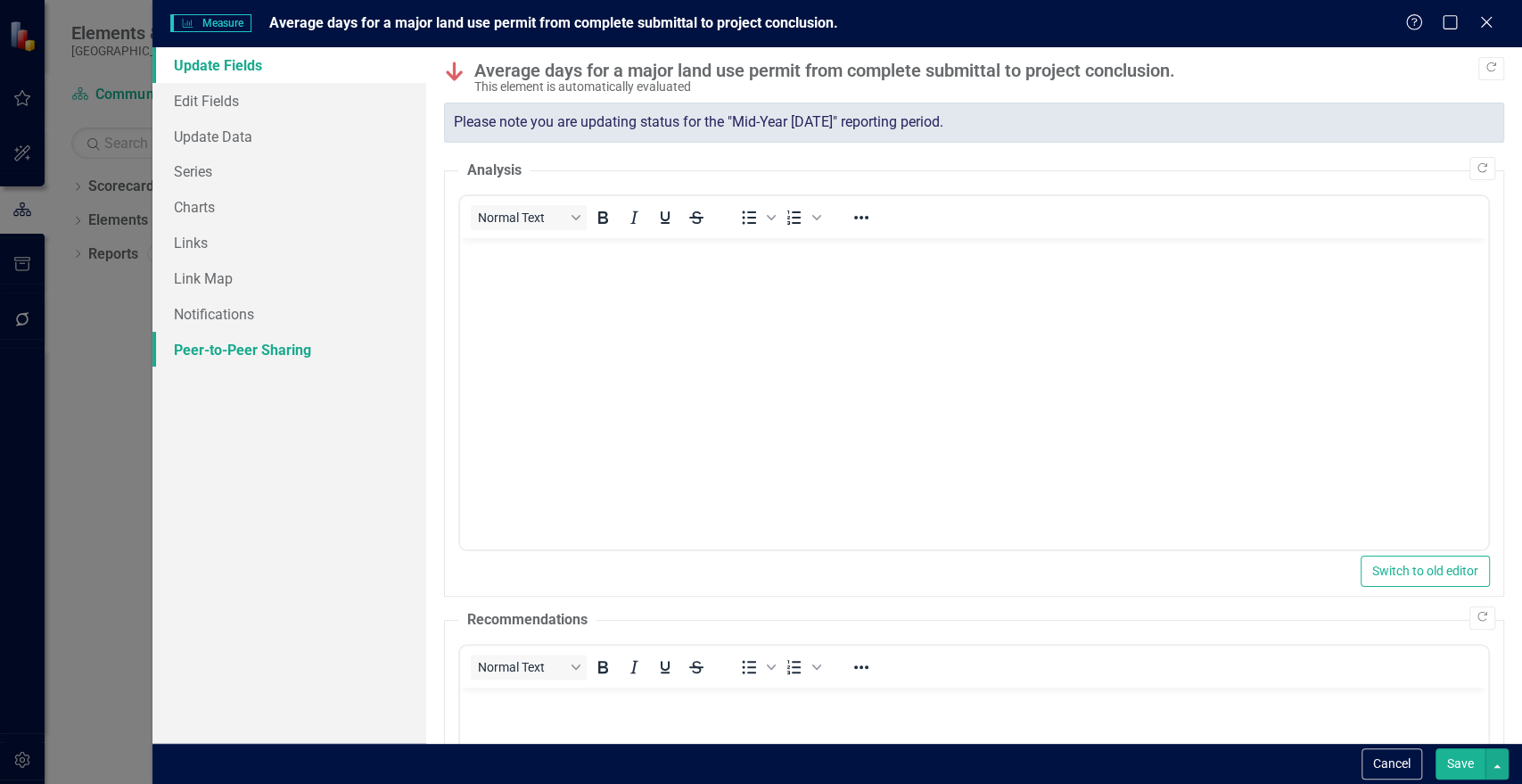
scroll to position [0, 0]
click at [214, 183] on link "Series" at bounding box center [289, 170] width 274 height 36
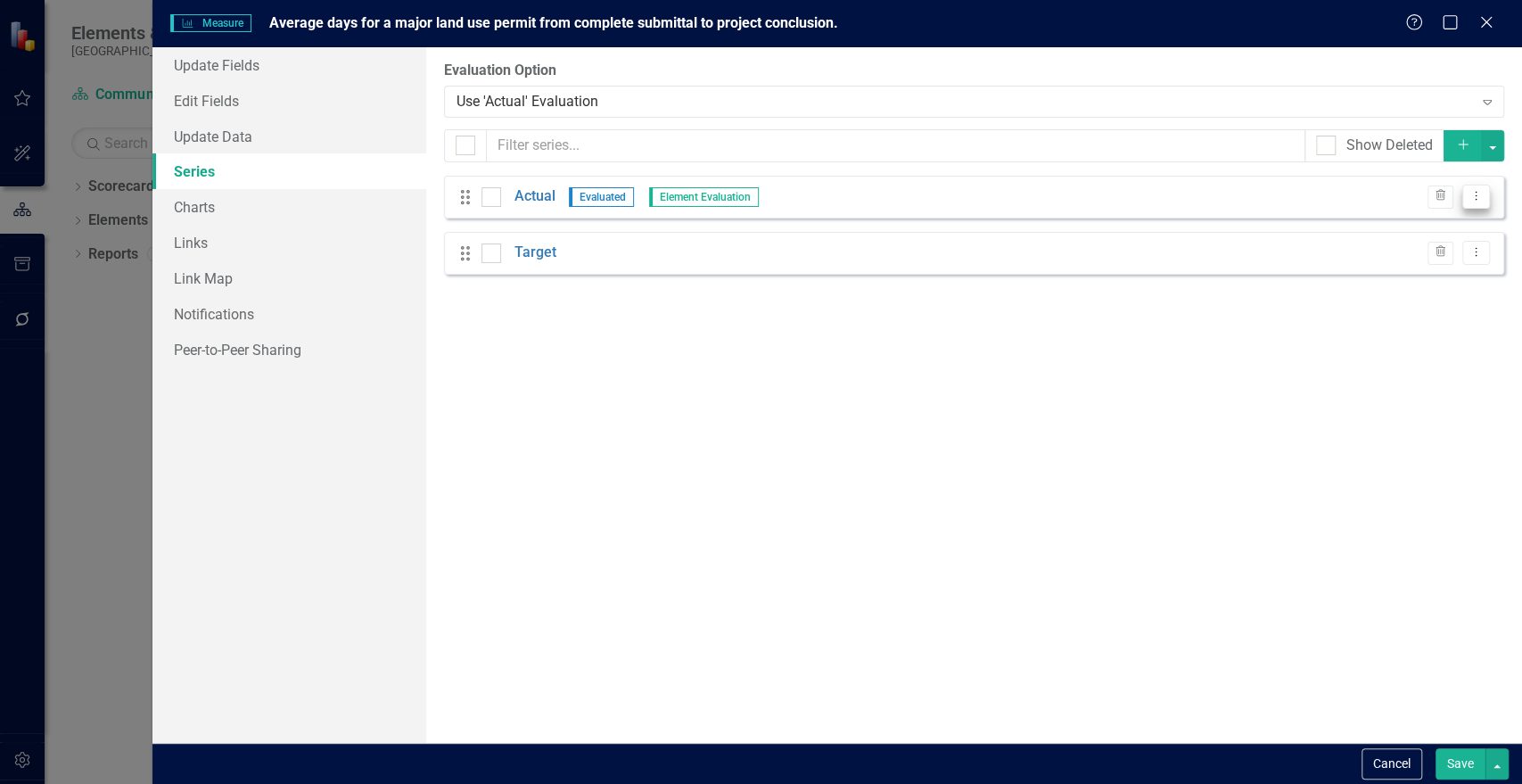
click at [1468, 191] on icon "Dropdown Menu" at bounding box center [1476, 195] width 15 height 12
click at [1400, 226] on link "Edit Edit Measure Series" at bounding box center [1387, 226] width 202 height 33
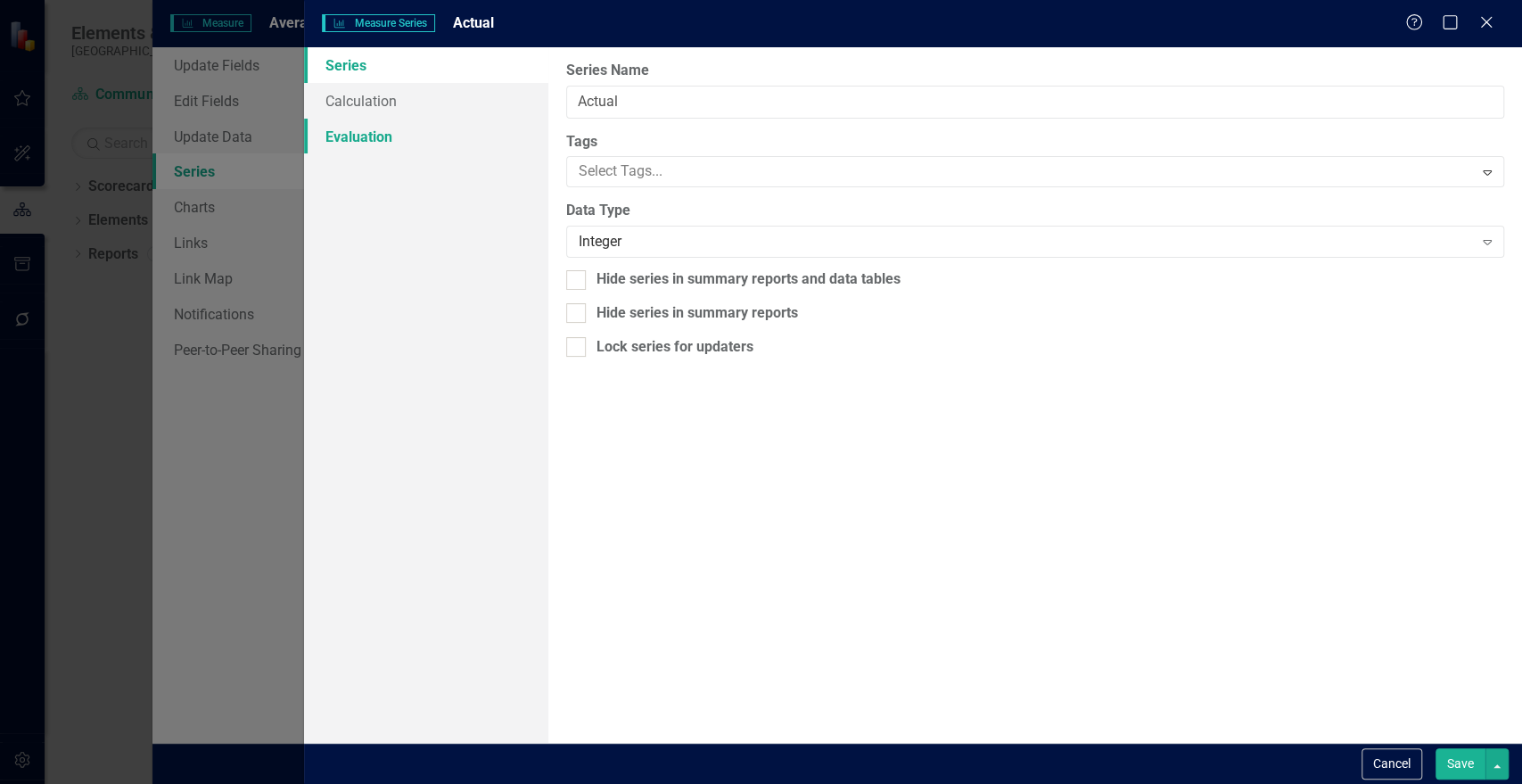
click at [389, 136] on link "Evaluation" at bounding box center [425, 136] width 243 height 36
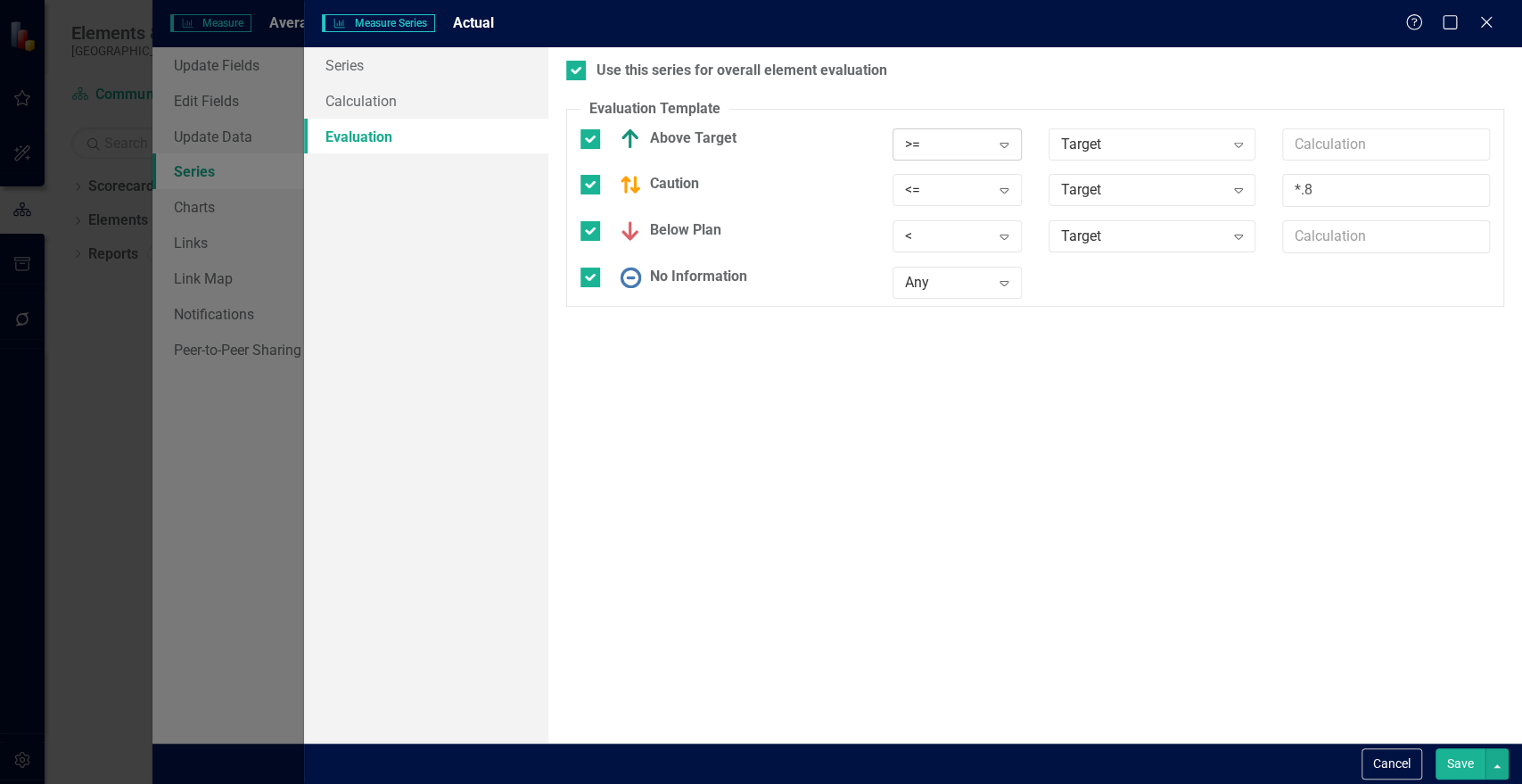
click at [1005, 138] on icon "Expand" at bounding box center [1003, 144] width 18 height 14
click at [940, 260] on div "<=" at bounding box center [966, 263] width 114 height 20
click at [1002, 191] on icon at bounding box center [1004, 191] width 9 height 6
click at [993, 242] on div ">=" at bounding box center [966, 250] width 114 height 20
click at [1469, 769] on button "Save" at bounding box center [1460, 764] width 50 height 31
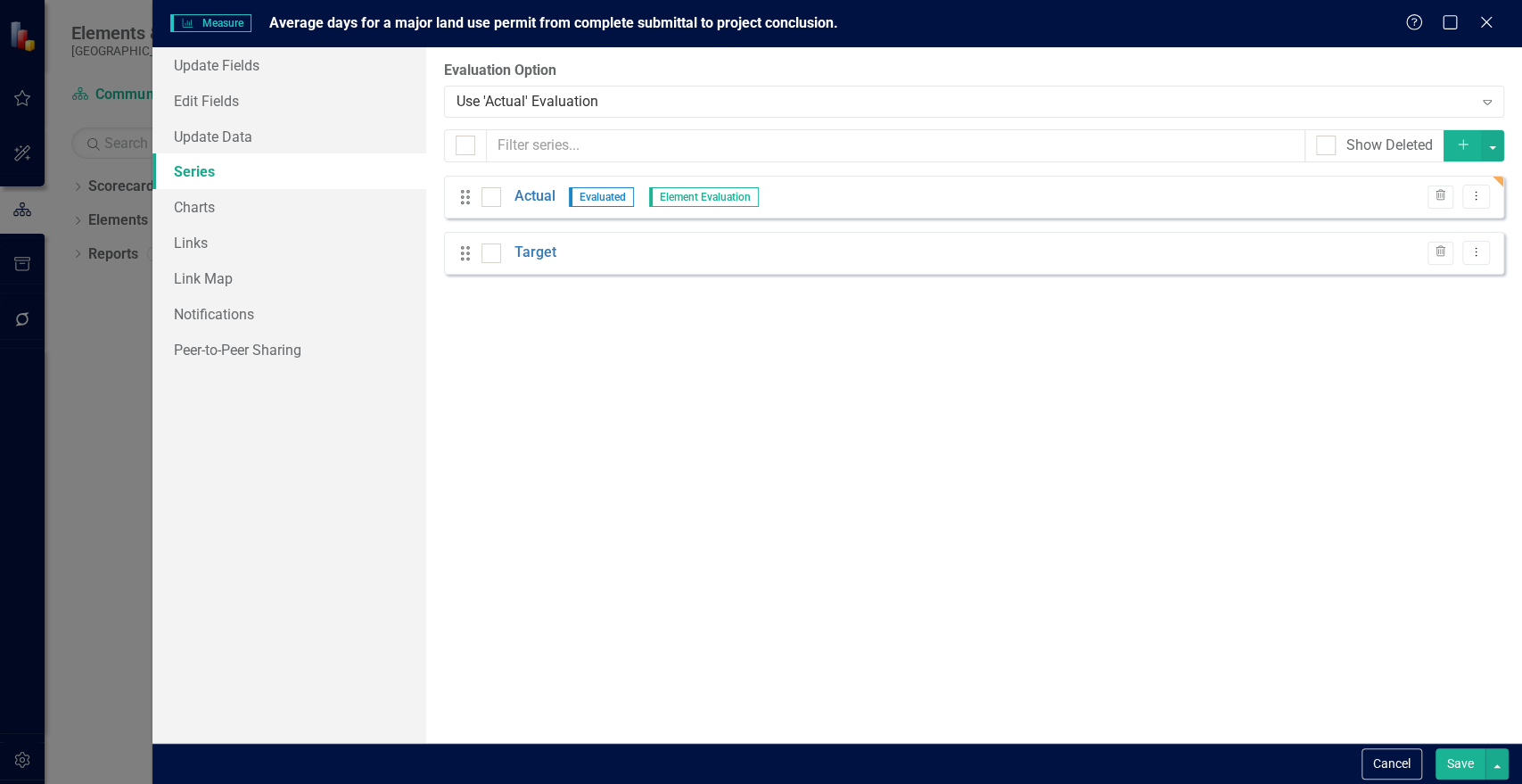
click at [1458, 762] on button "Save" at bounding box center [1460, 764] width 50 height 31
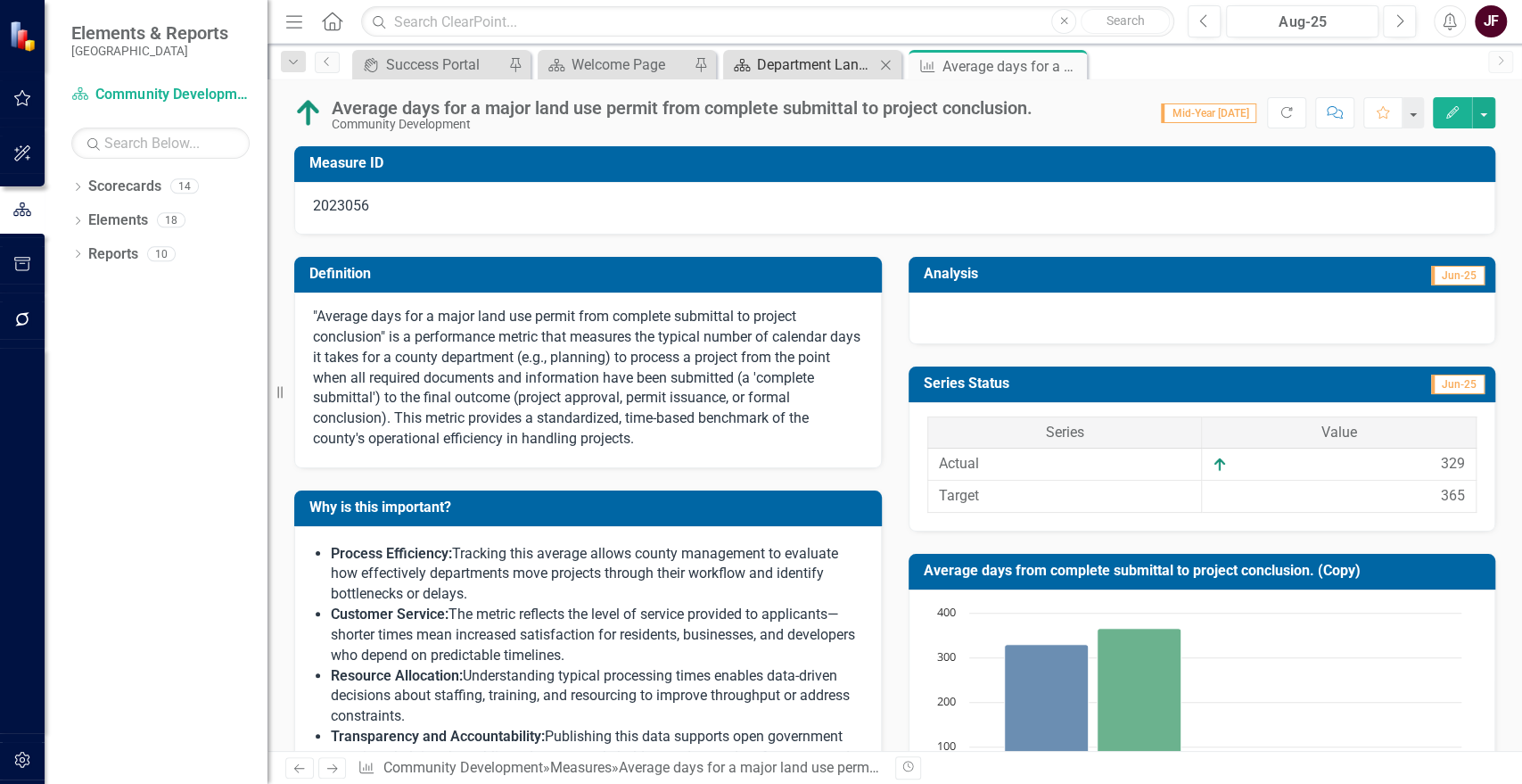
click at [792, 61] on div "Department Landing Page" at bounding box center [816, 64] width 117 height 22
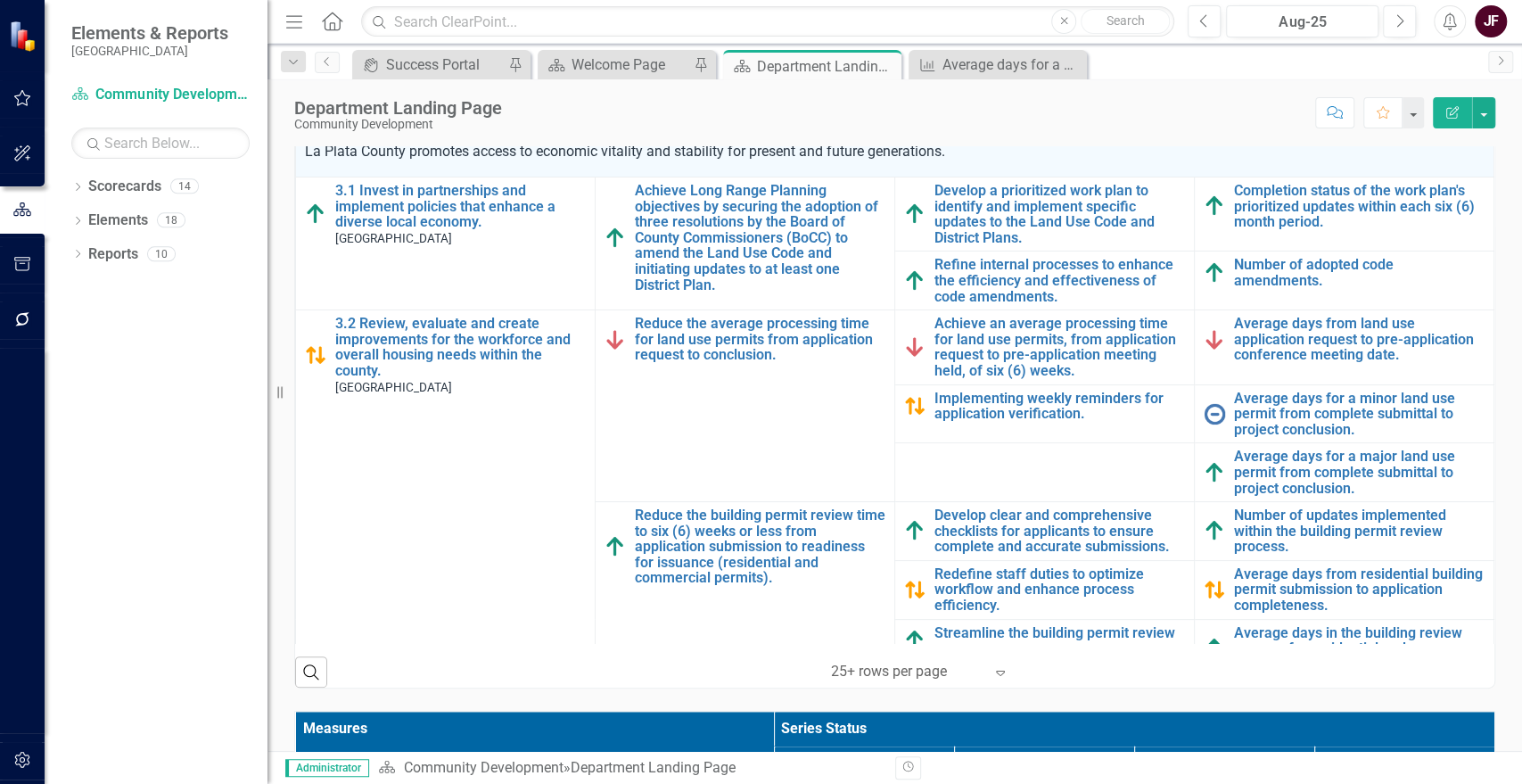
scroll to position [494, 0]
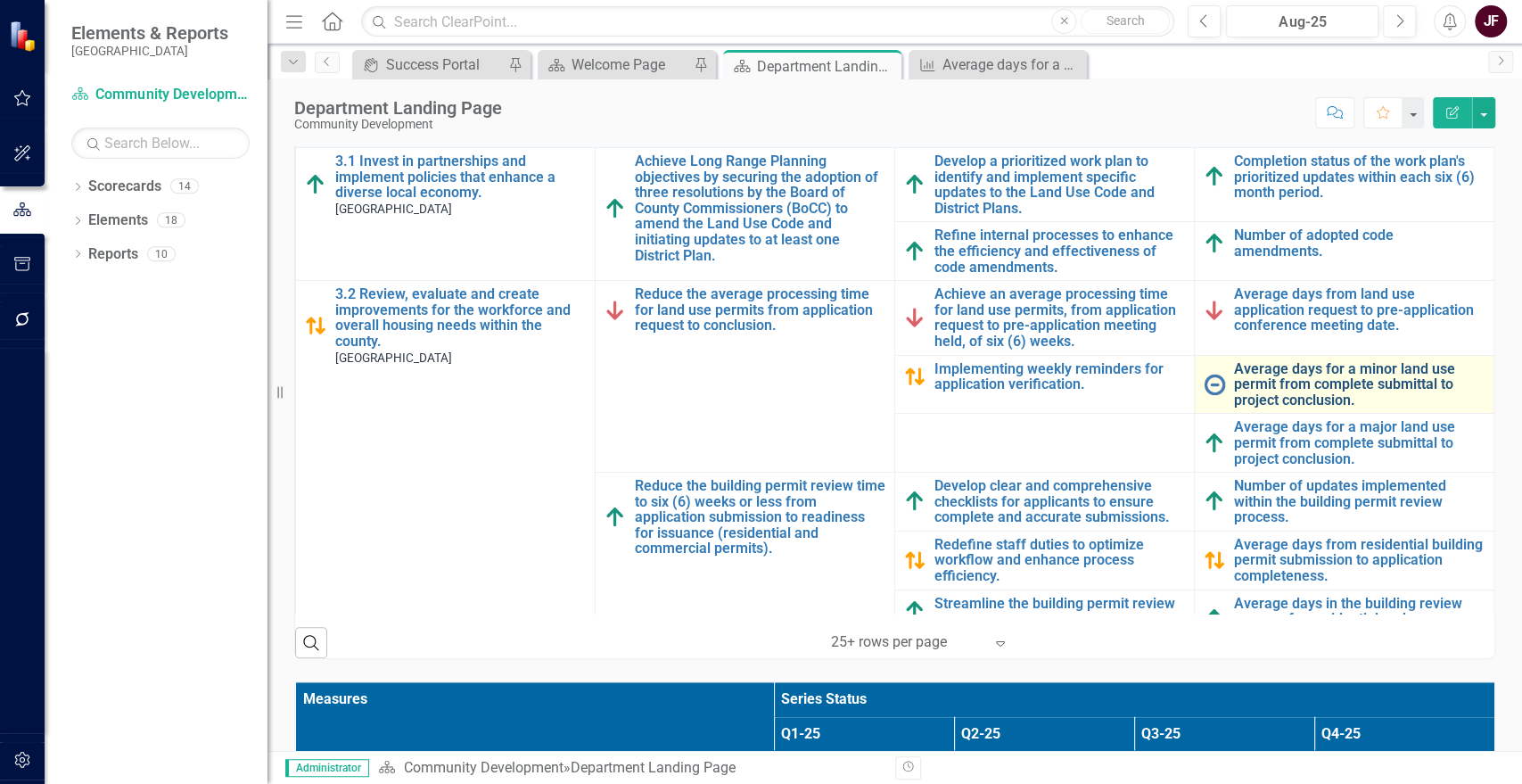
click at [1282, 371] on link "Average days for a minor land use permit from complete submittal to project con…" at bounding box center [1359, 384] width 250 height 47
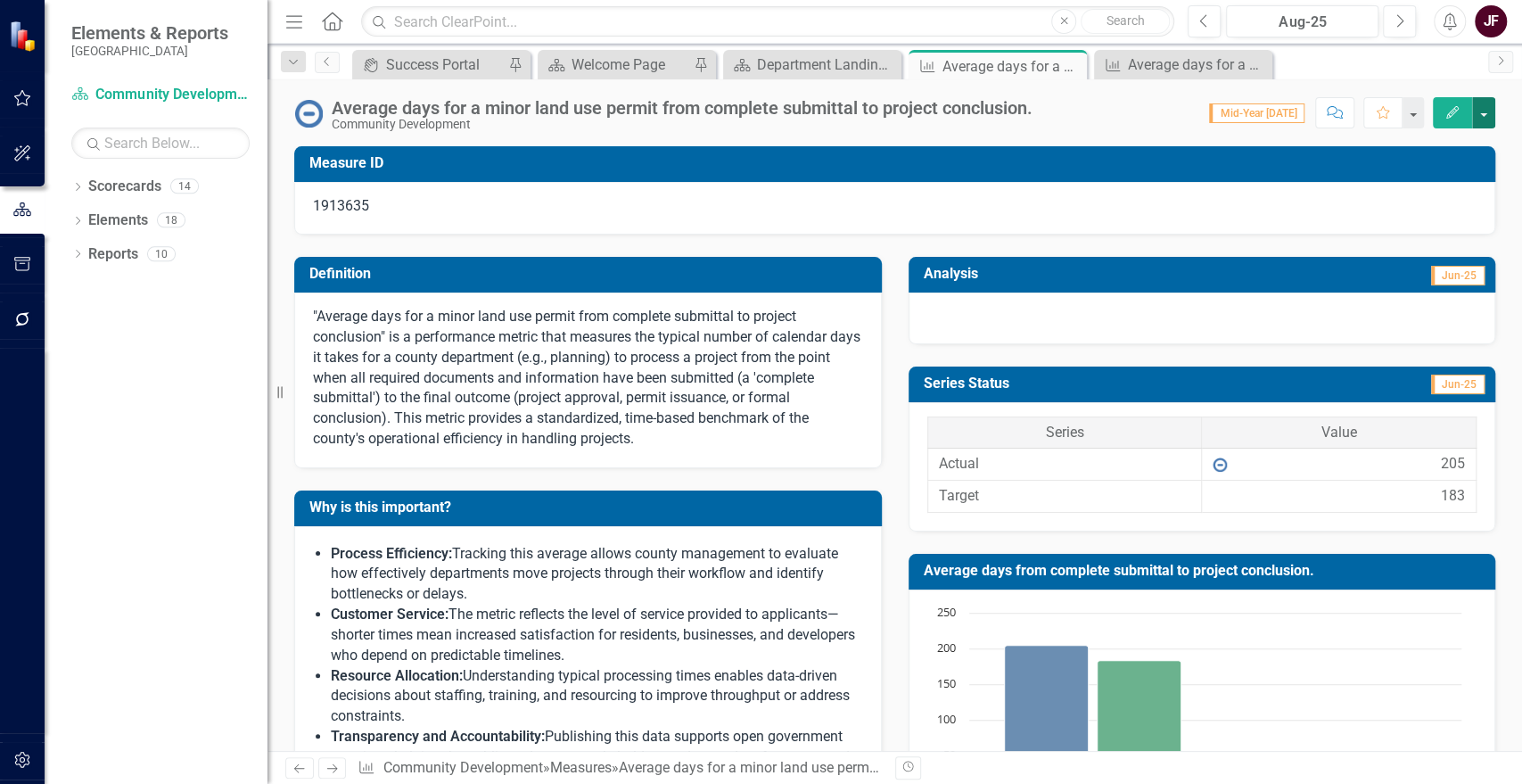
click at [1486, 113] on button "button" at bounding box center [1484, 113] width 23 height 31
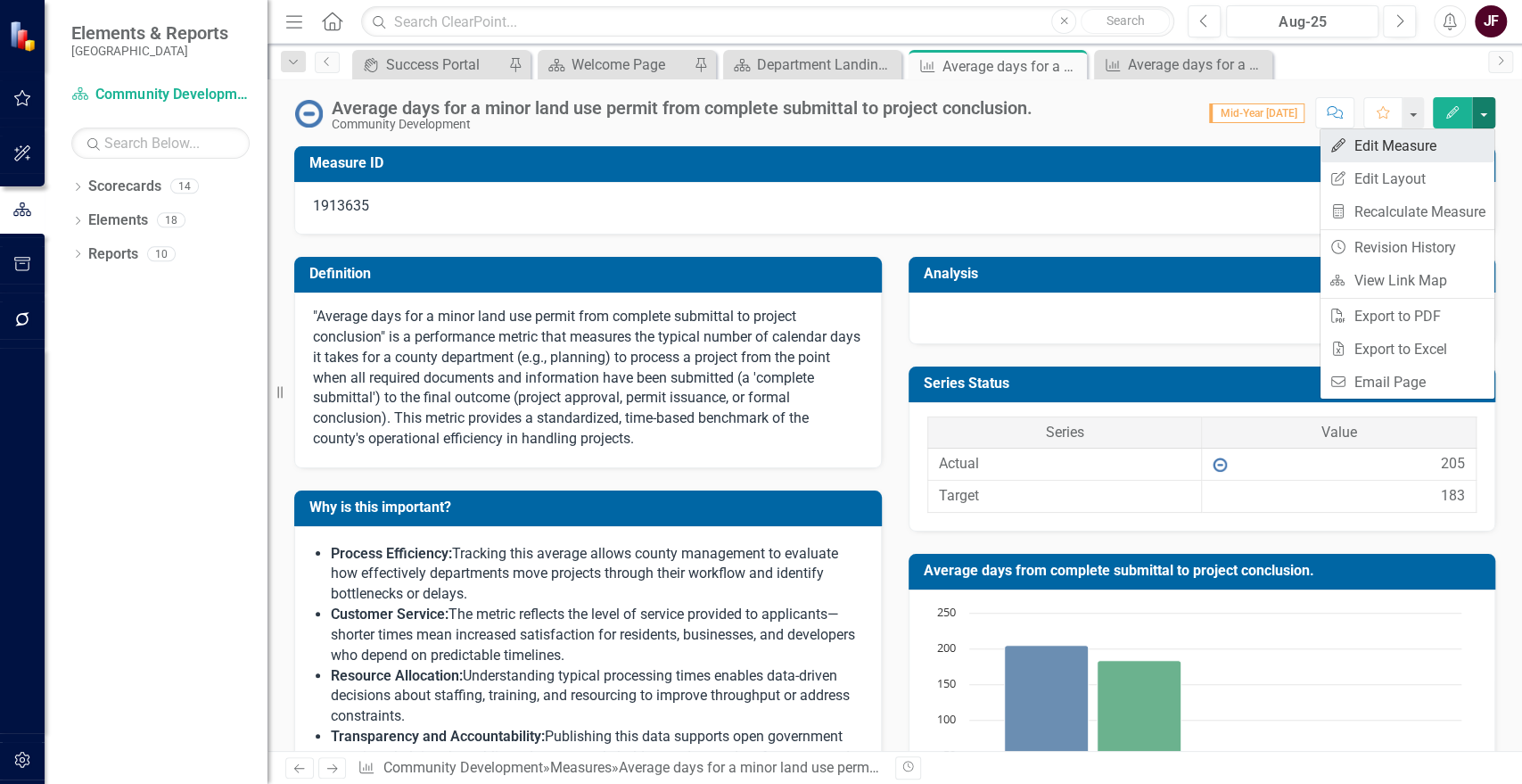
click at [1391, 157] on link "Edit Edit Measure" at bounding box center [1408, 145] width 174 height 33
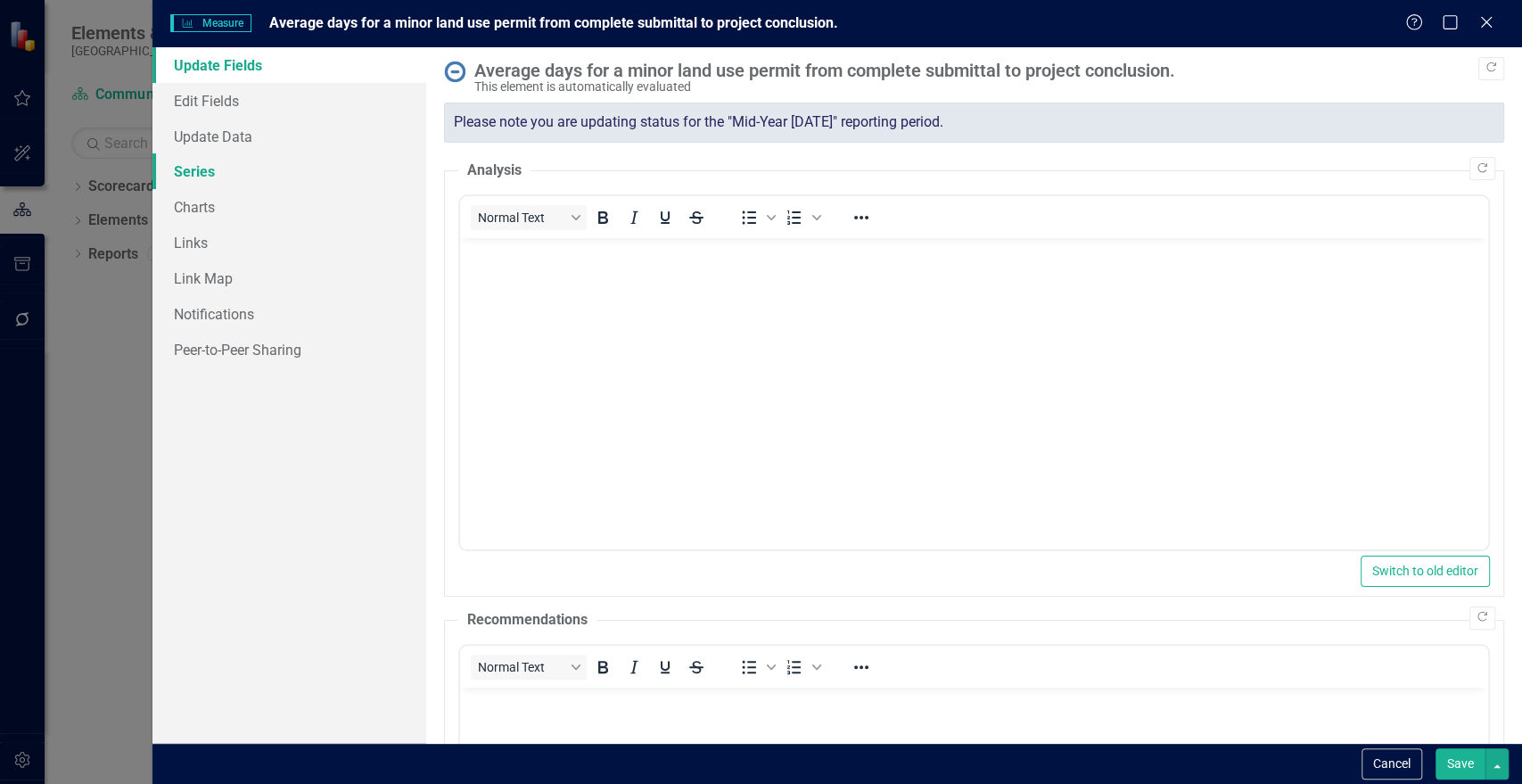
click at [171, 169] on link "Series" at bounding box center [289, 170] width 274 height 36
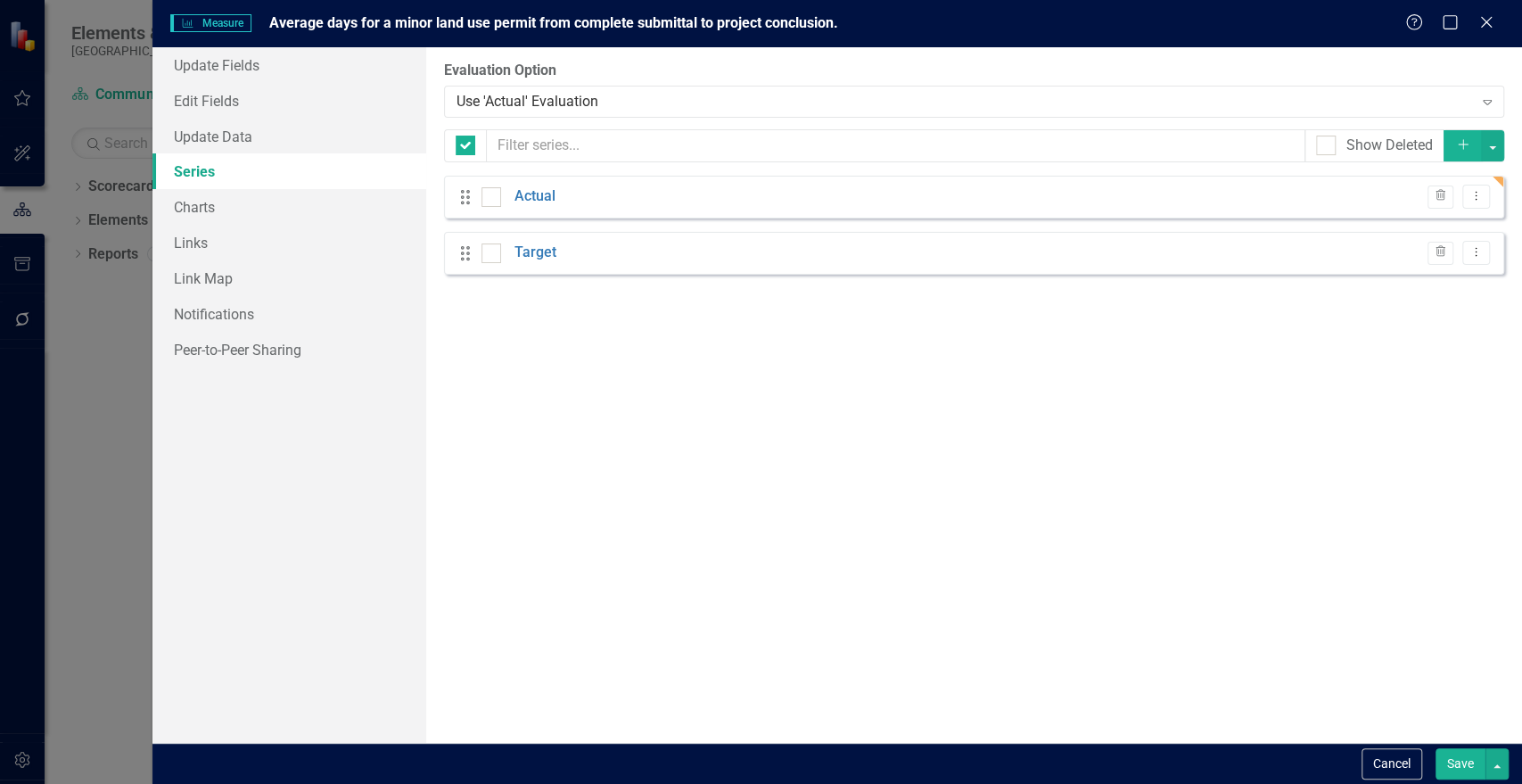
checkbox input "false"
click at [1468, 205] on button "Dropdown Menu" at bounding box center [1476, 196] width 28 height 24
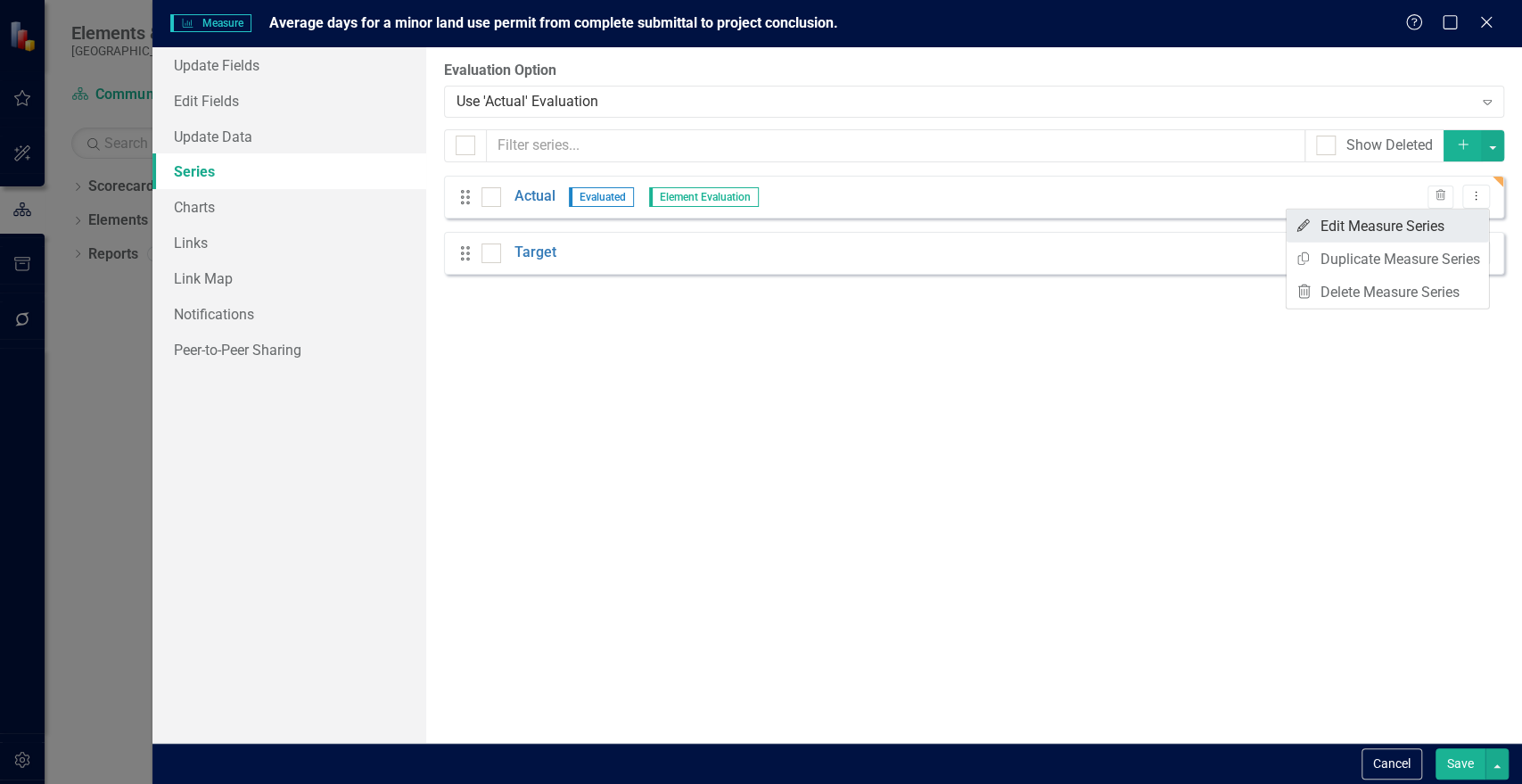
click at [1349, 231] on link "Edit Edit Measure Series" at bounding box center [1387, 226] width 202 height 33
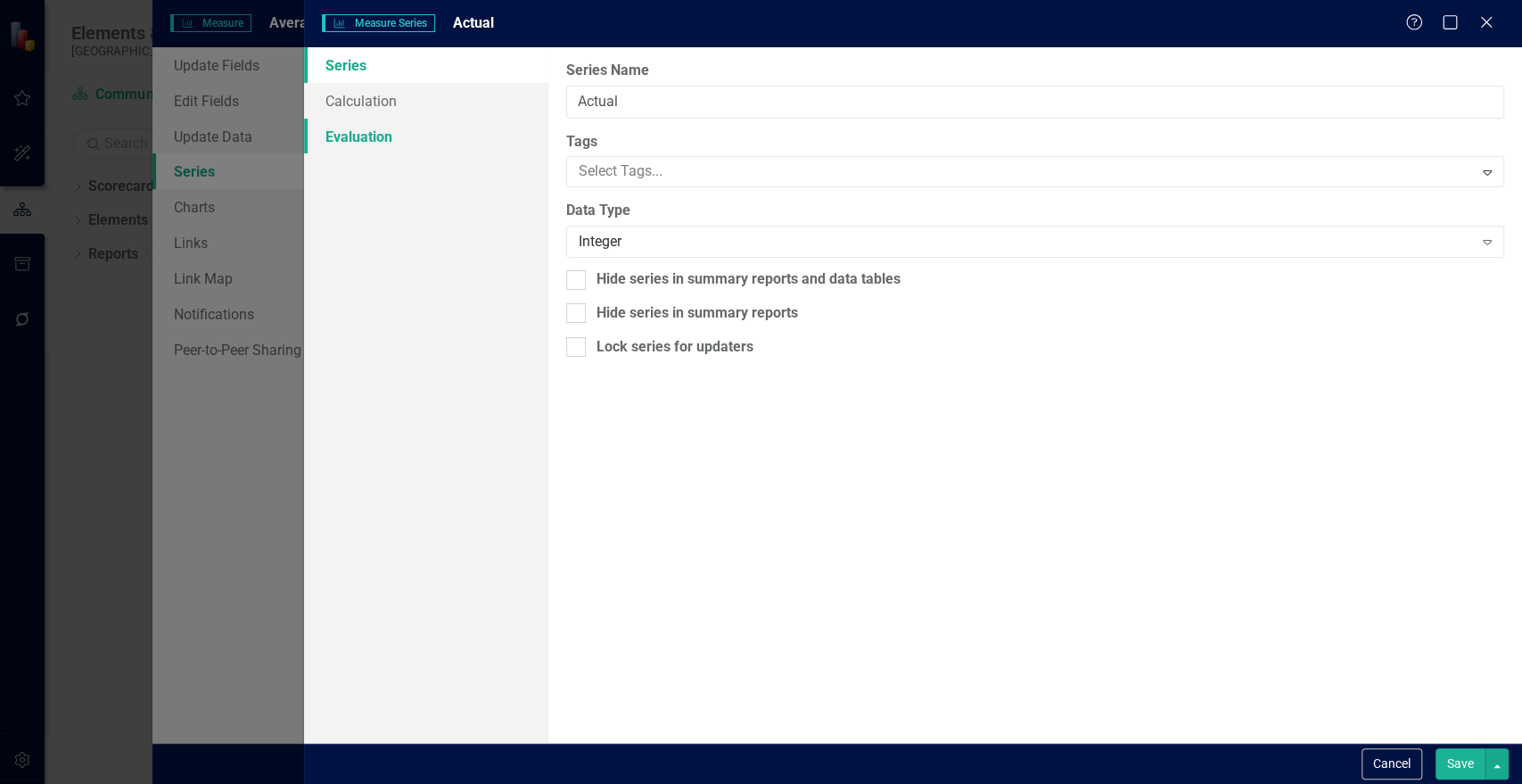
click at [399, 127] on link "Evaluation" at bounding box center [425, 136] width 243 height 36
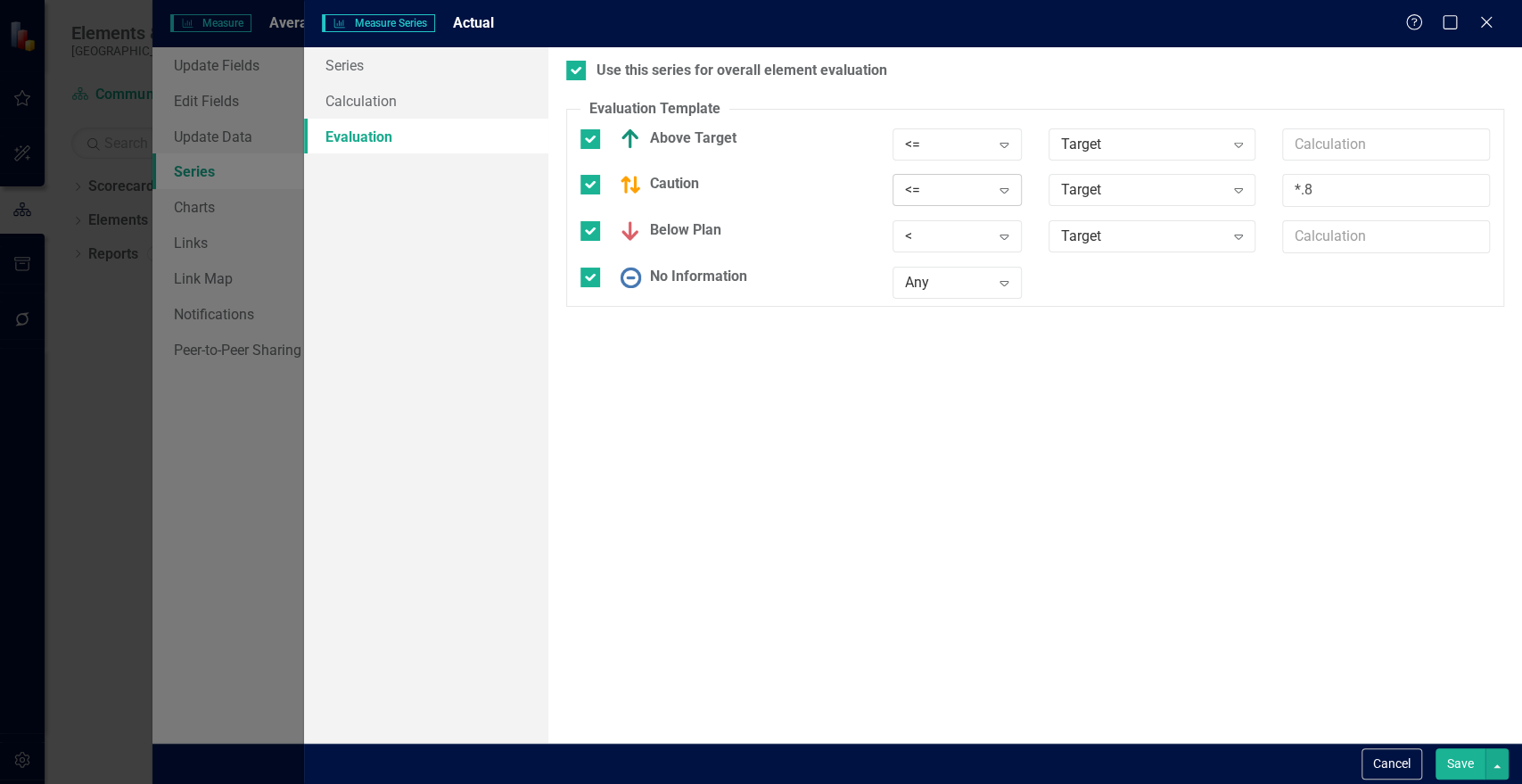
click at [1002, 192] on icon "Expand" at bounding box center [1003, 190] width 18 height 14
click at [977, 248] on div ">=" at bounding box center [966, 250] width 114 height 20
click at [1454, 769] on button "Save" at bounding box center [1460, 764] width 50 height 31
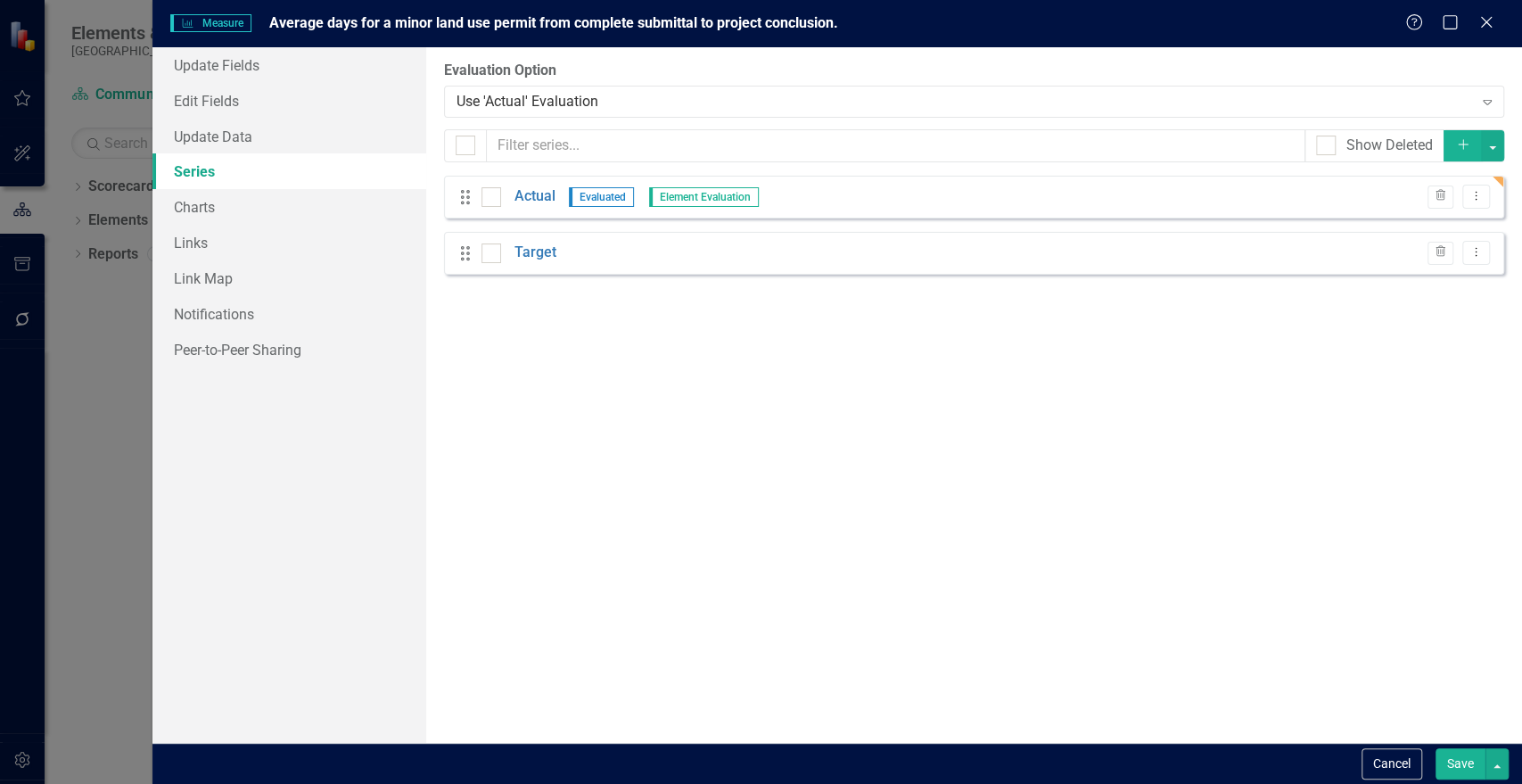
click at [1465, 762] on button "Save" at bounding box center [1460, 764] width 50 height 31
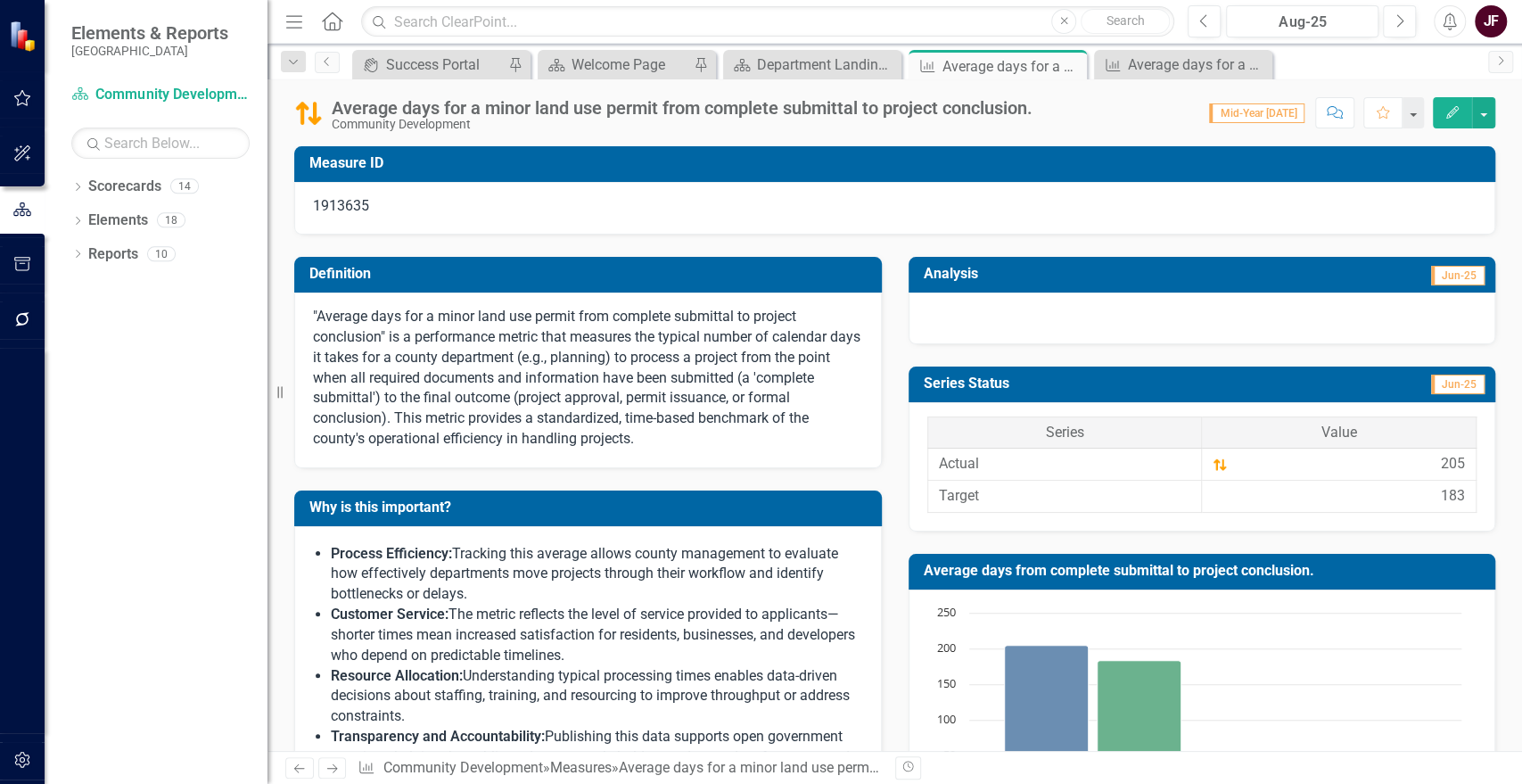
click at [1062, 324] on div at bounding box center [1202, 318] width 588 height 52
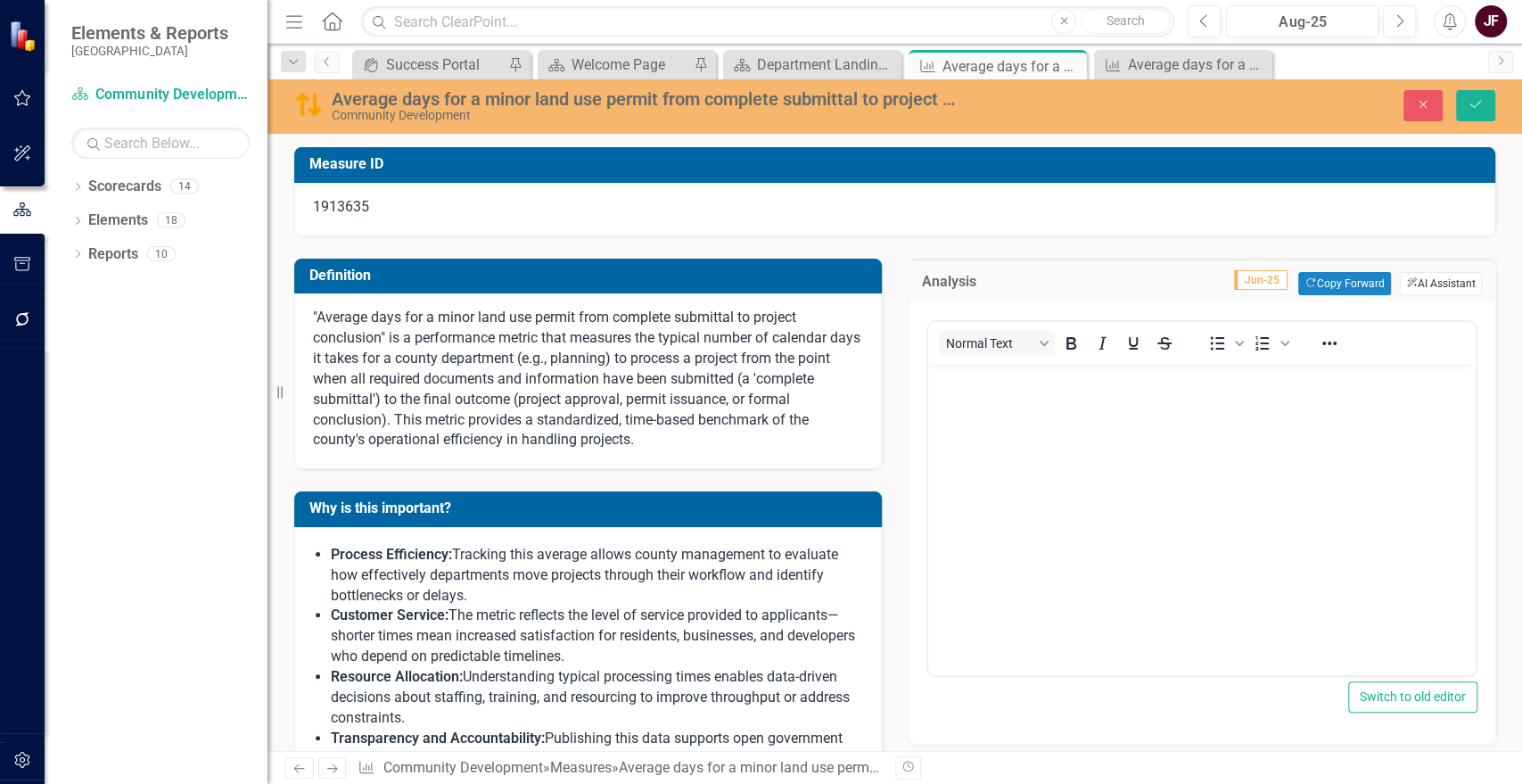
click at [1418, 281] on button "ClearPoint AI AI Assistant" at bounding box center [1440, 284] width 82 height 23
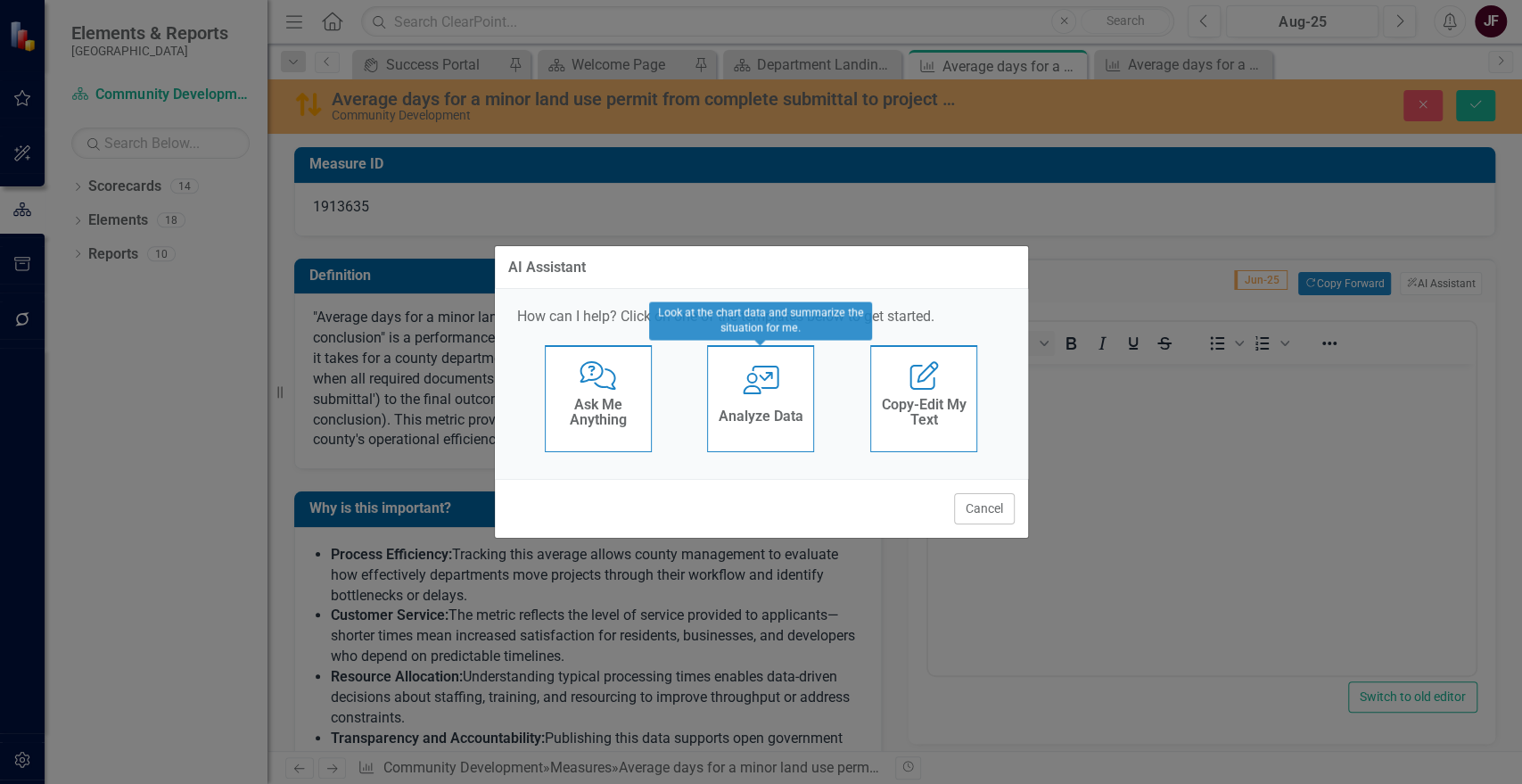
click at [737, 404] on div "Analyze Data" at bounding box center [761, 418] width 85 height 30
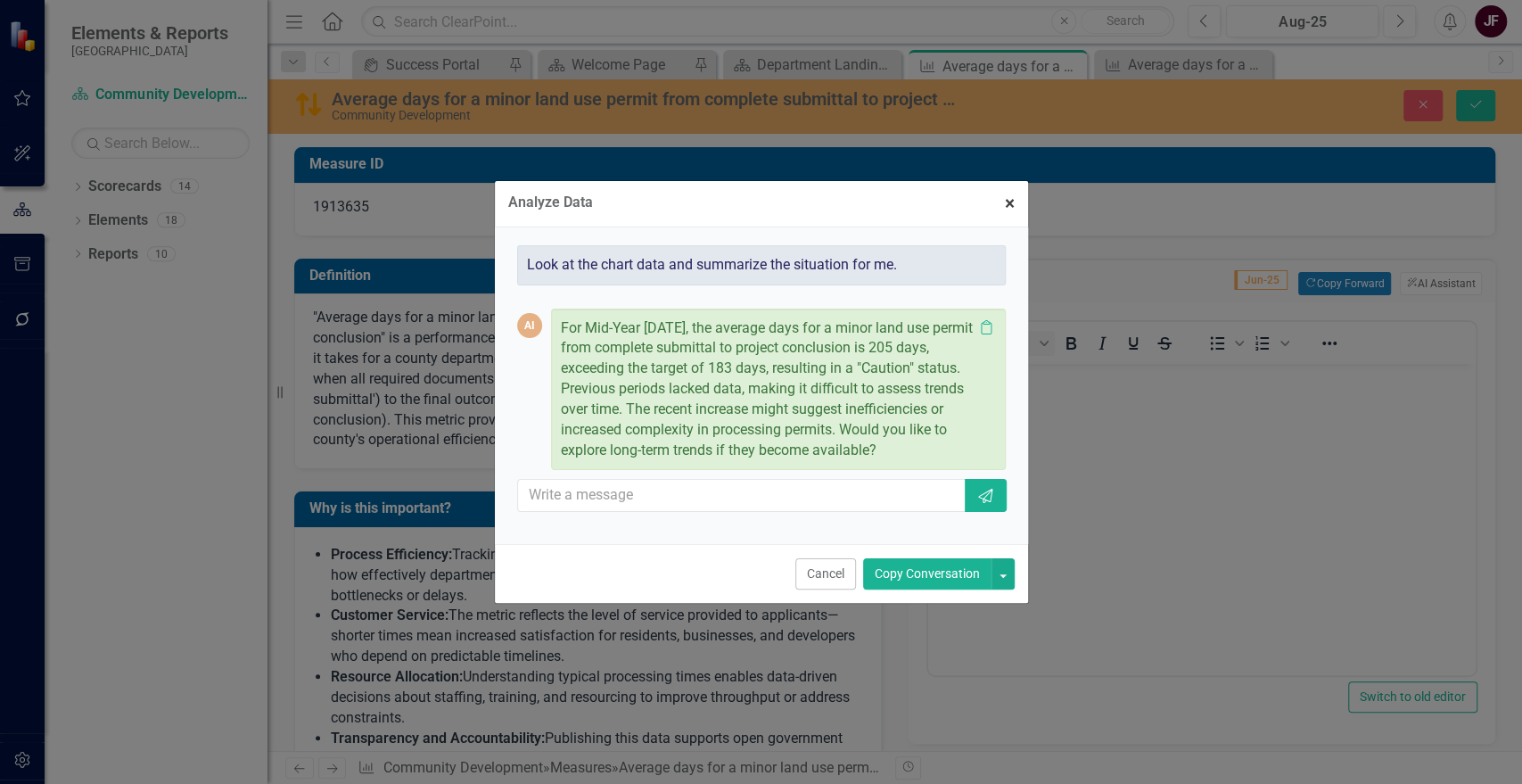
click at [1007, 197] on span "×" at bounding box center [1010, 203] width 10 height 21
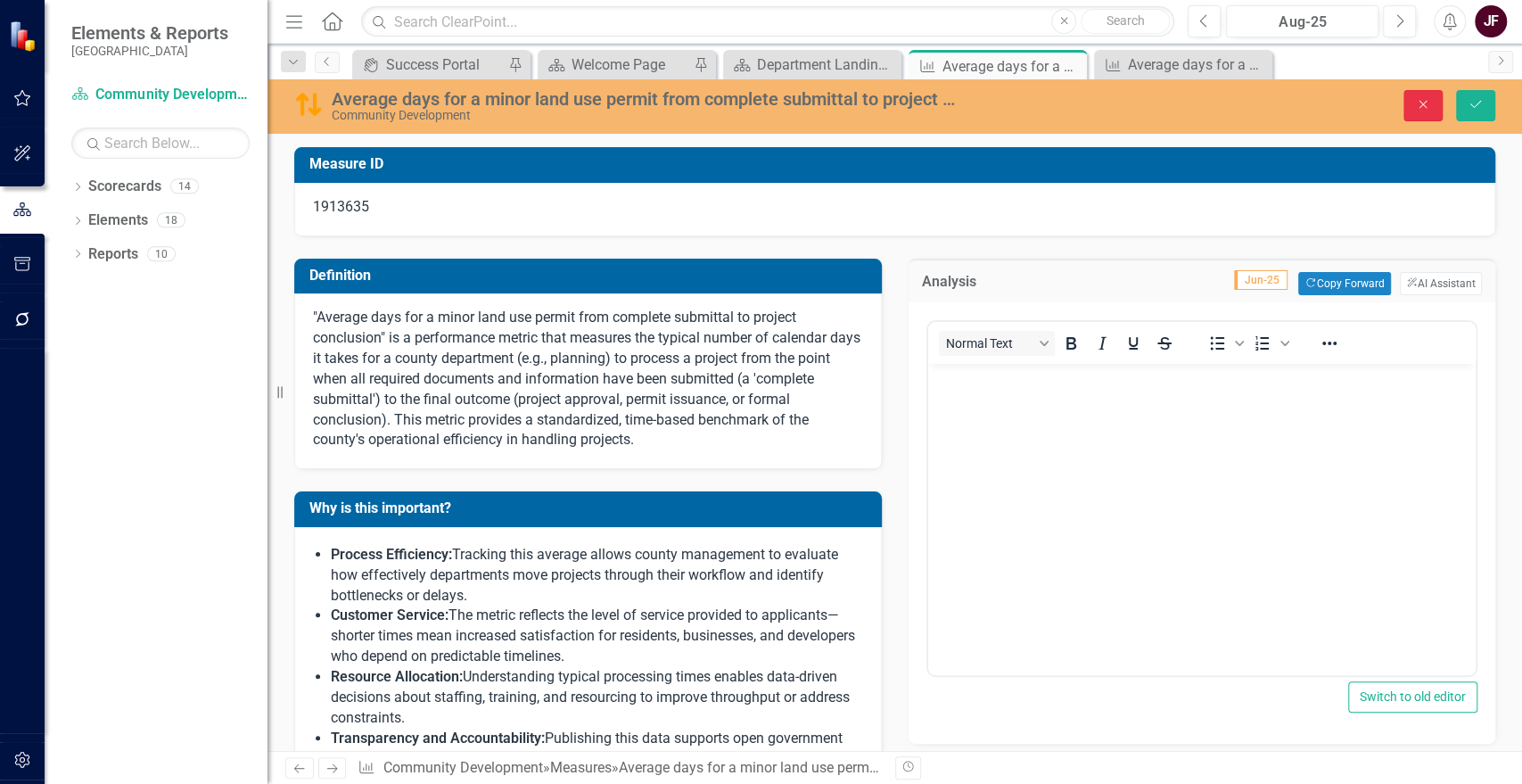
click at [1427, 98] on icon "Close" at bounding box center [1423, 104] width 16 height 13
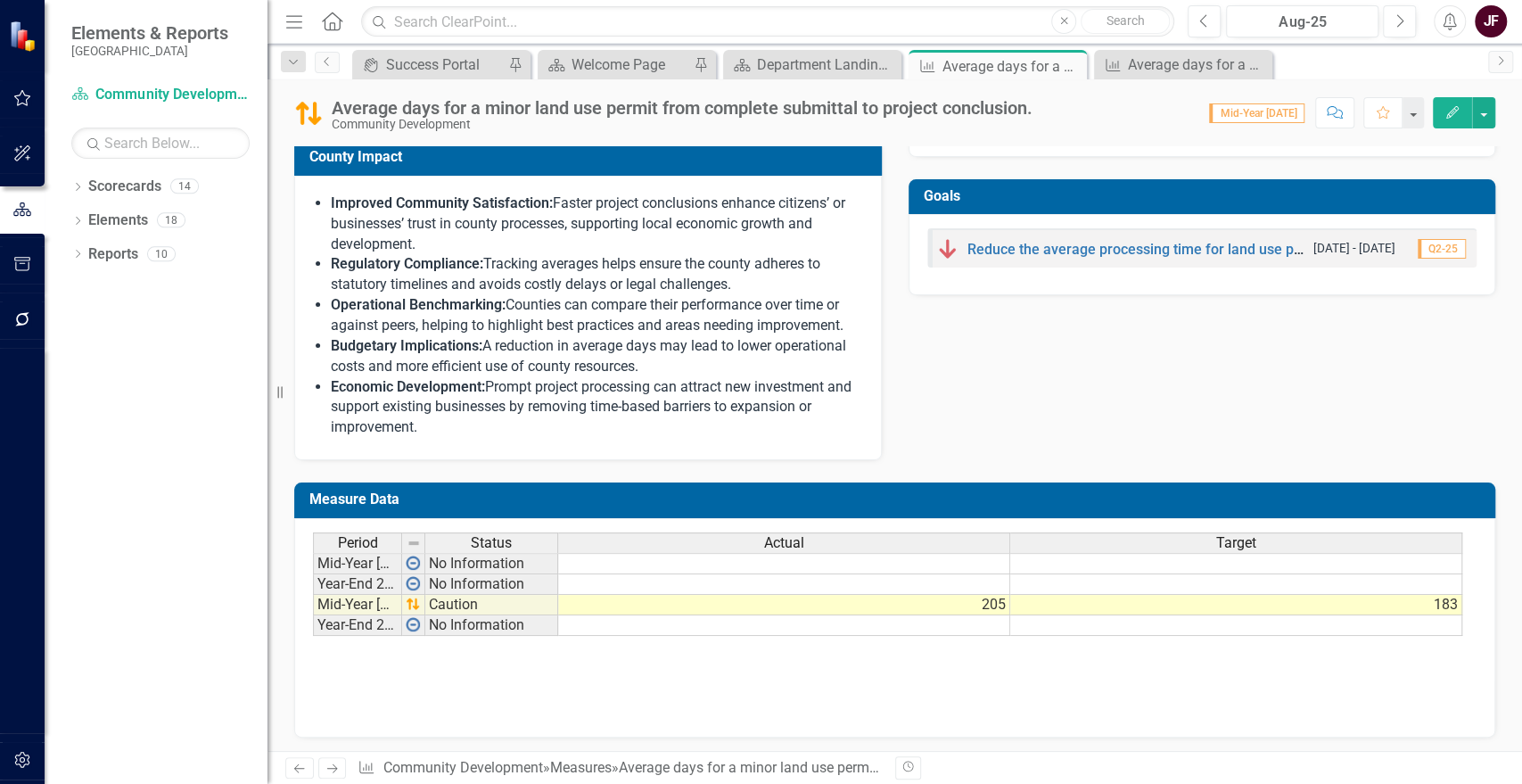
scroll to position [735, 0]
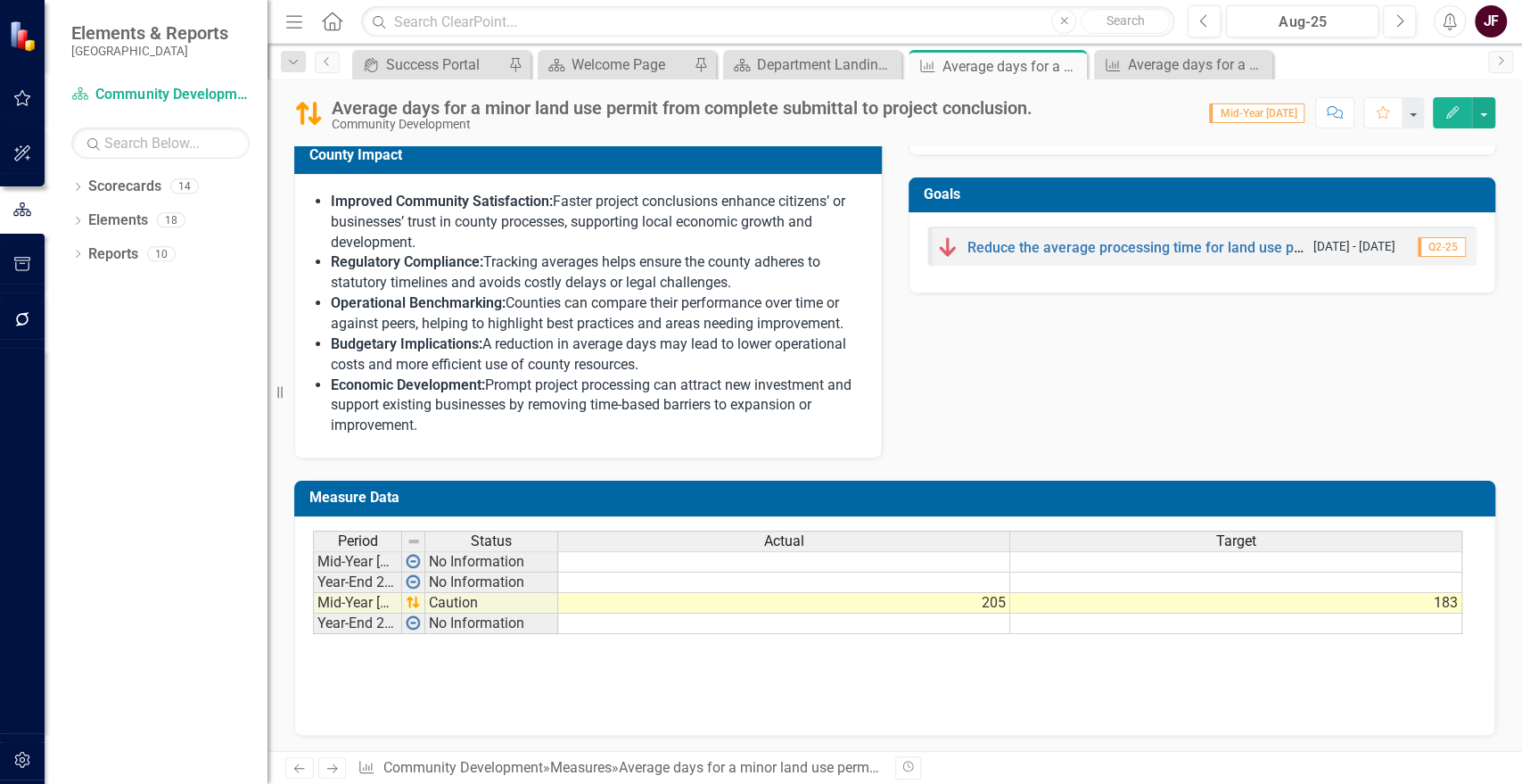
click at [926, 579] on td at bounding box center [784, 582] width 452 height 20
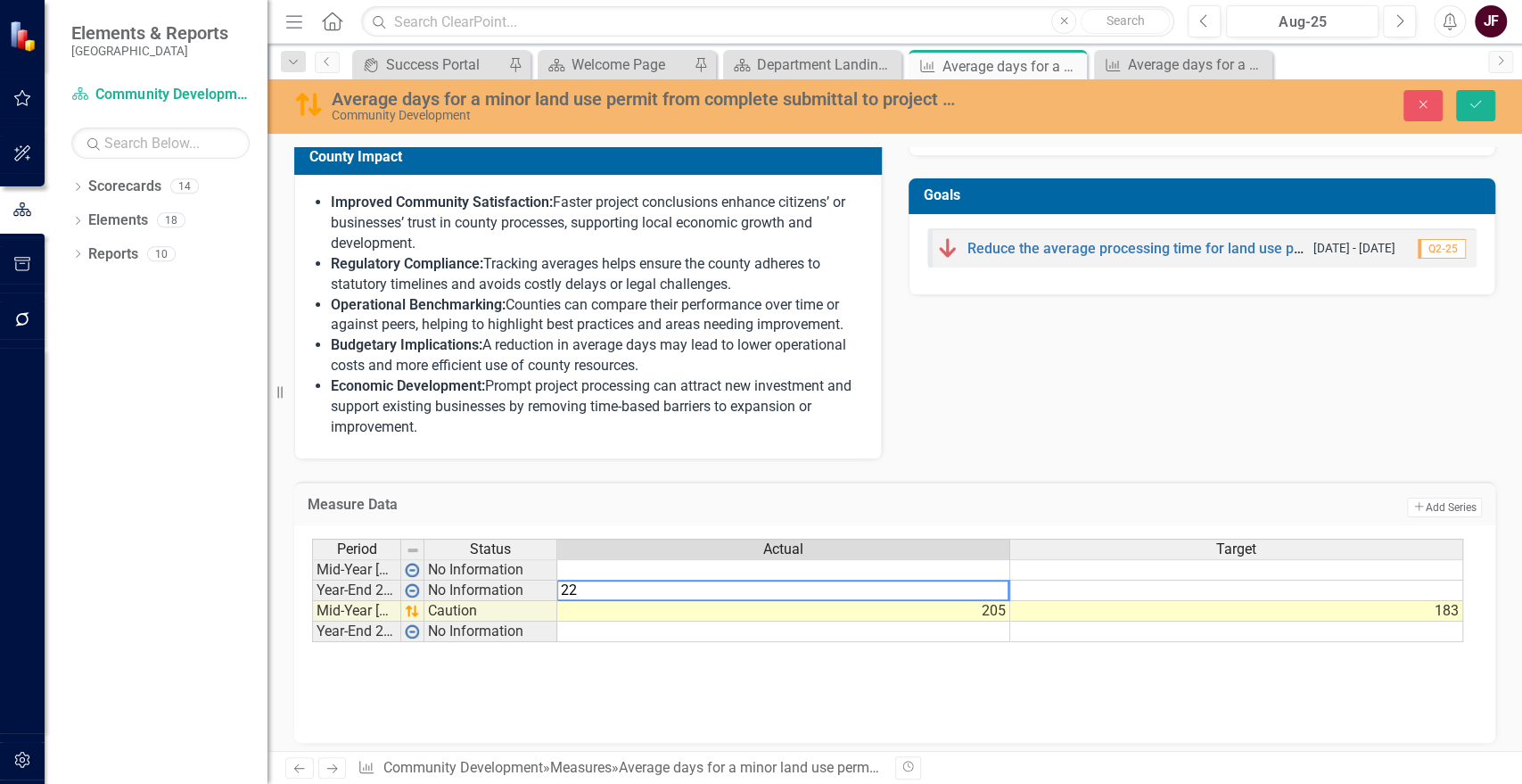
type textarea "222"
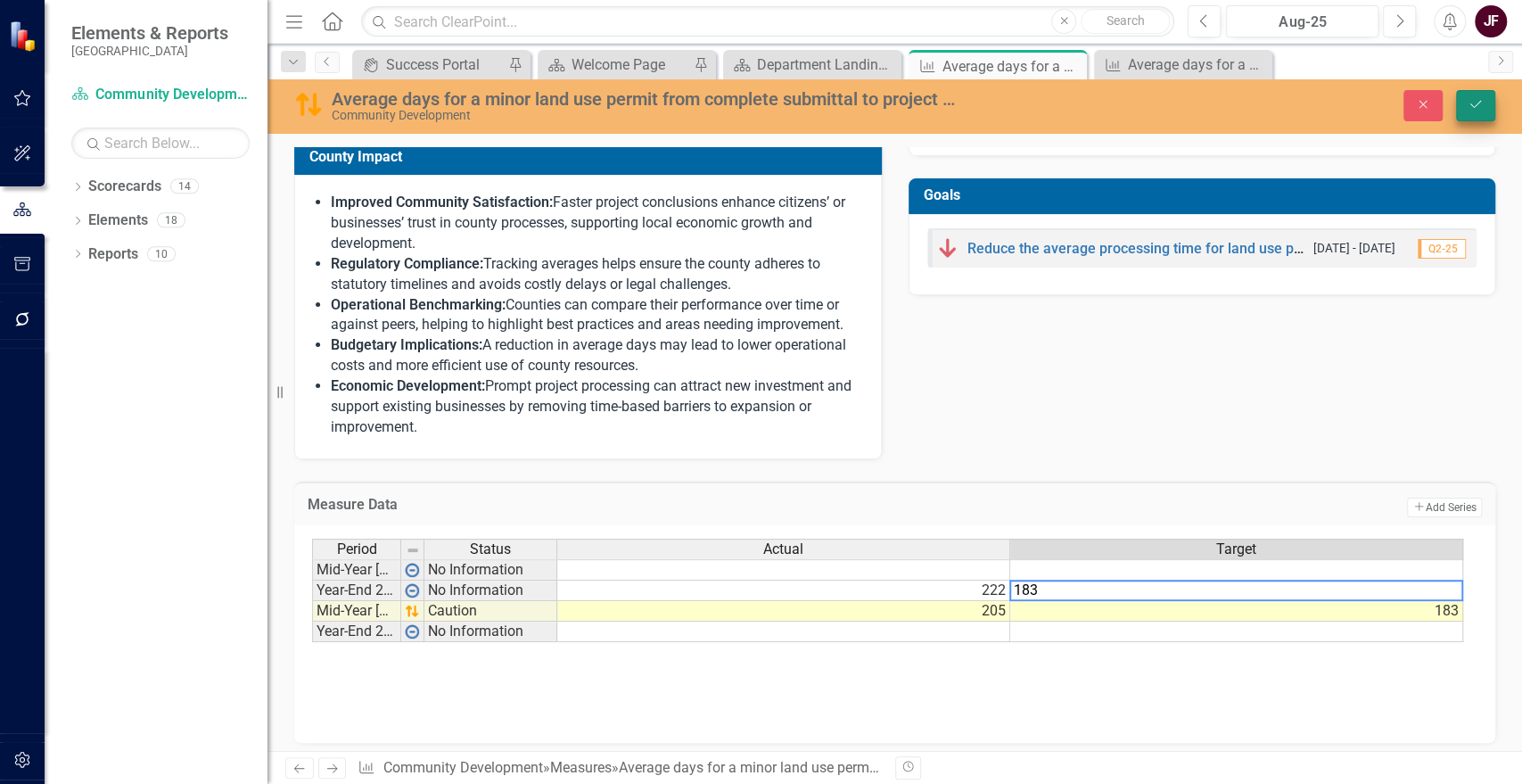
type textarea "183"
click at [1481, 100] on icon "Save" at bounding box center [1476, 104] width 16 height 13
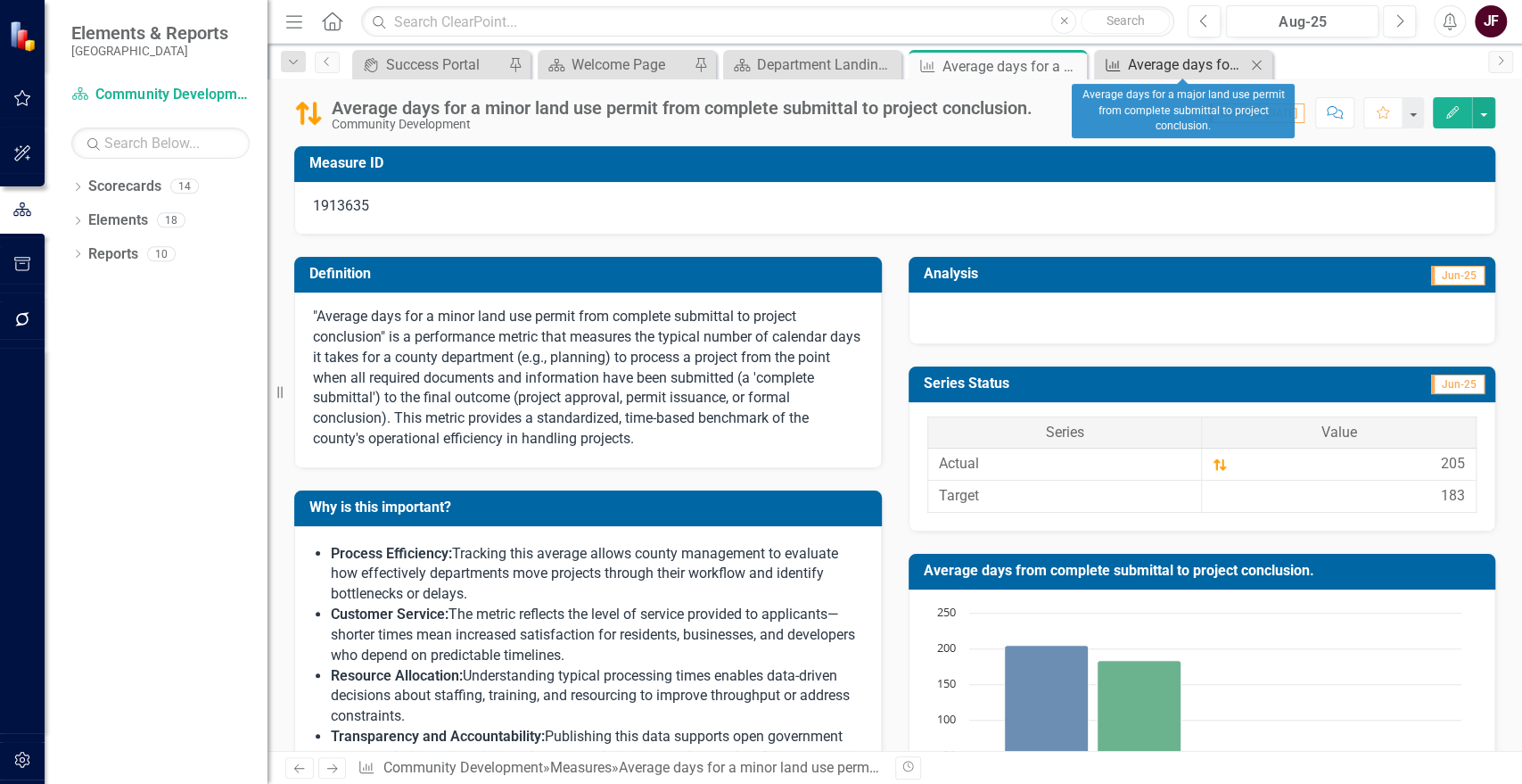
click at [1149, 60] on div "Average days for a major land use permit from complete submittal to project con…" at bounding box center [1186, 64] width 117 height 22
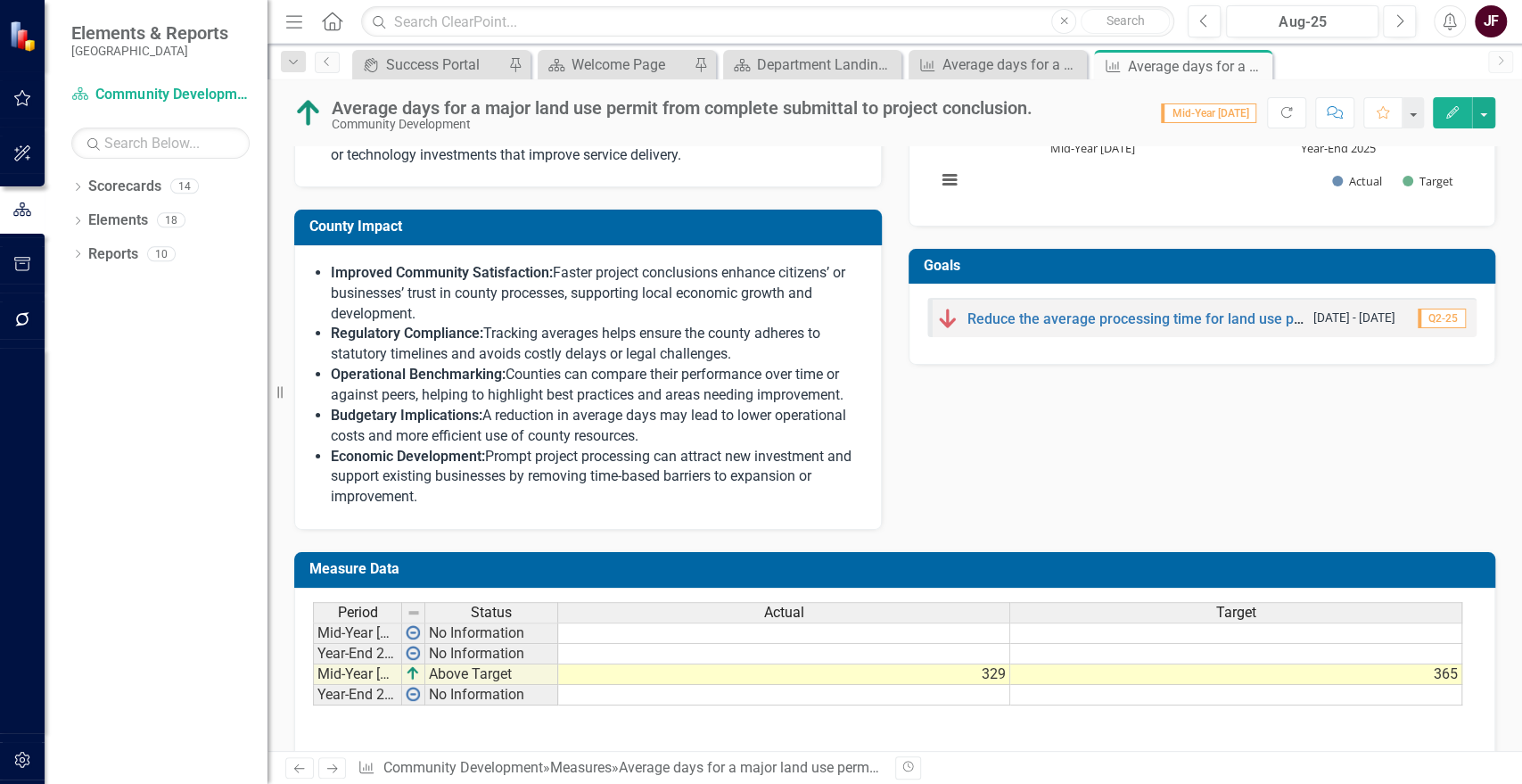
scroll to position [735, 0]
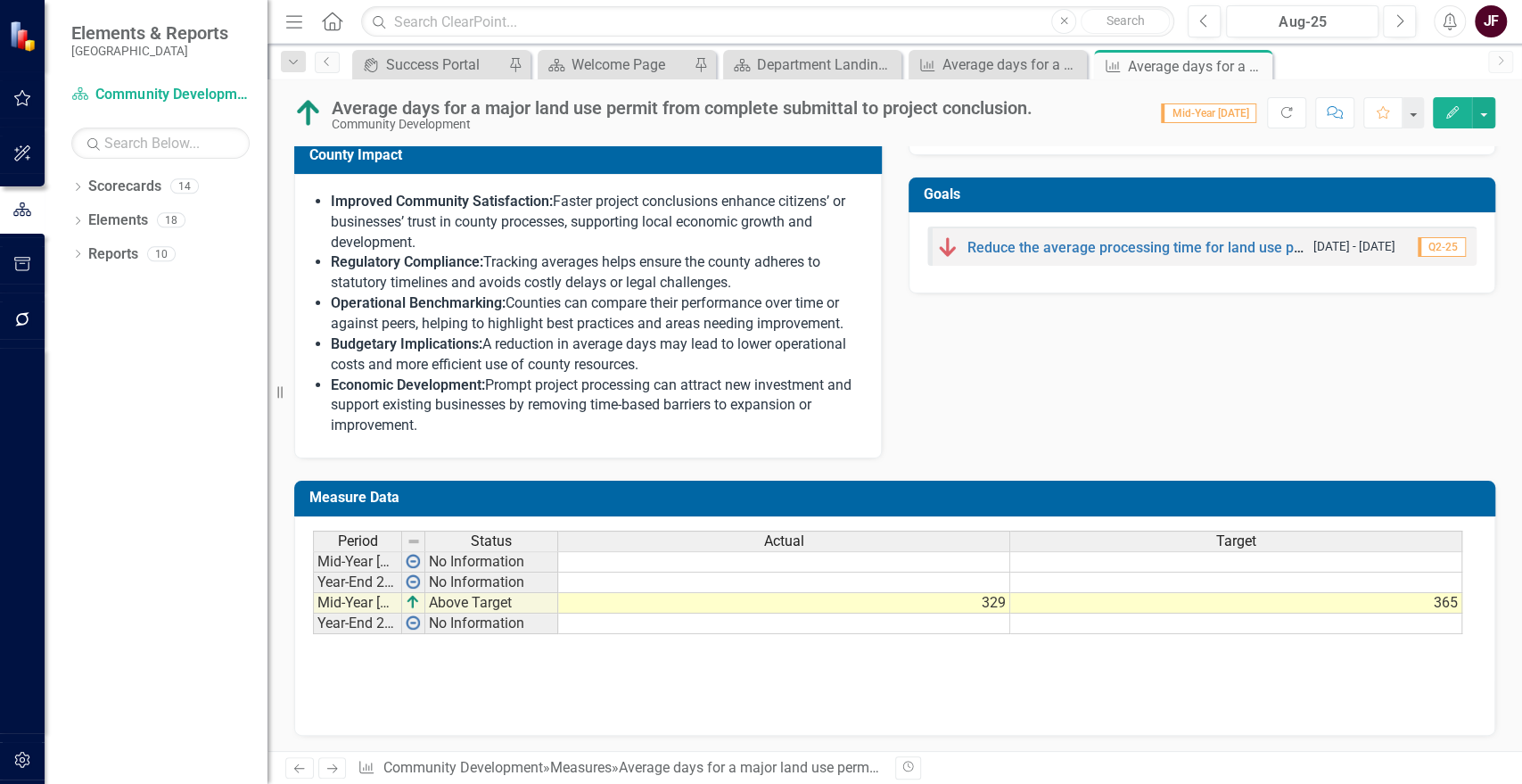
click at [963, 582] on td at bounding box center [784, 582] width 452 height 20
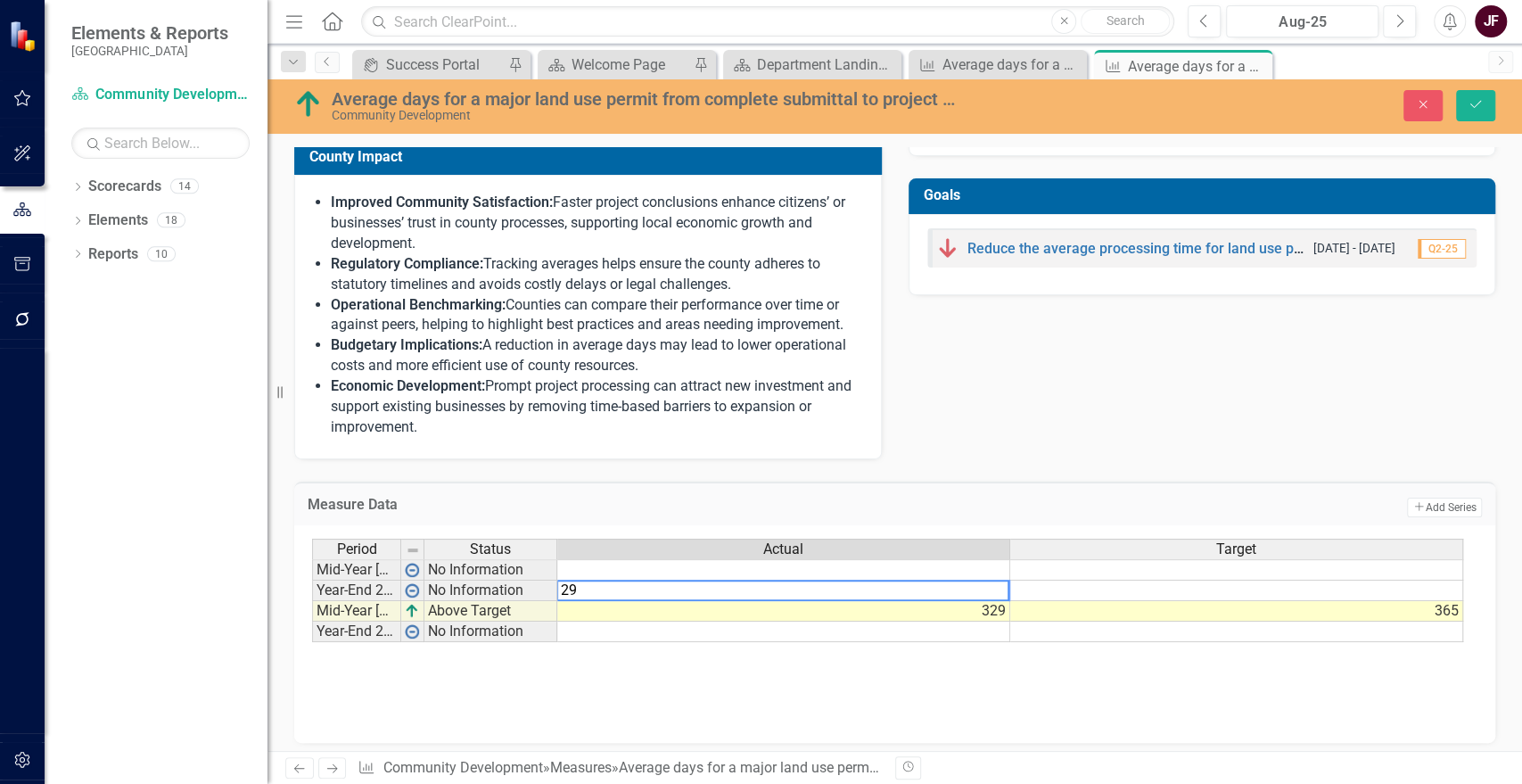
type textarea "296"
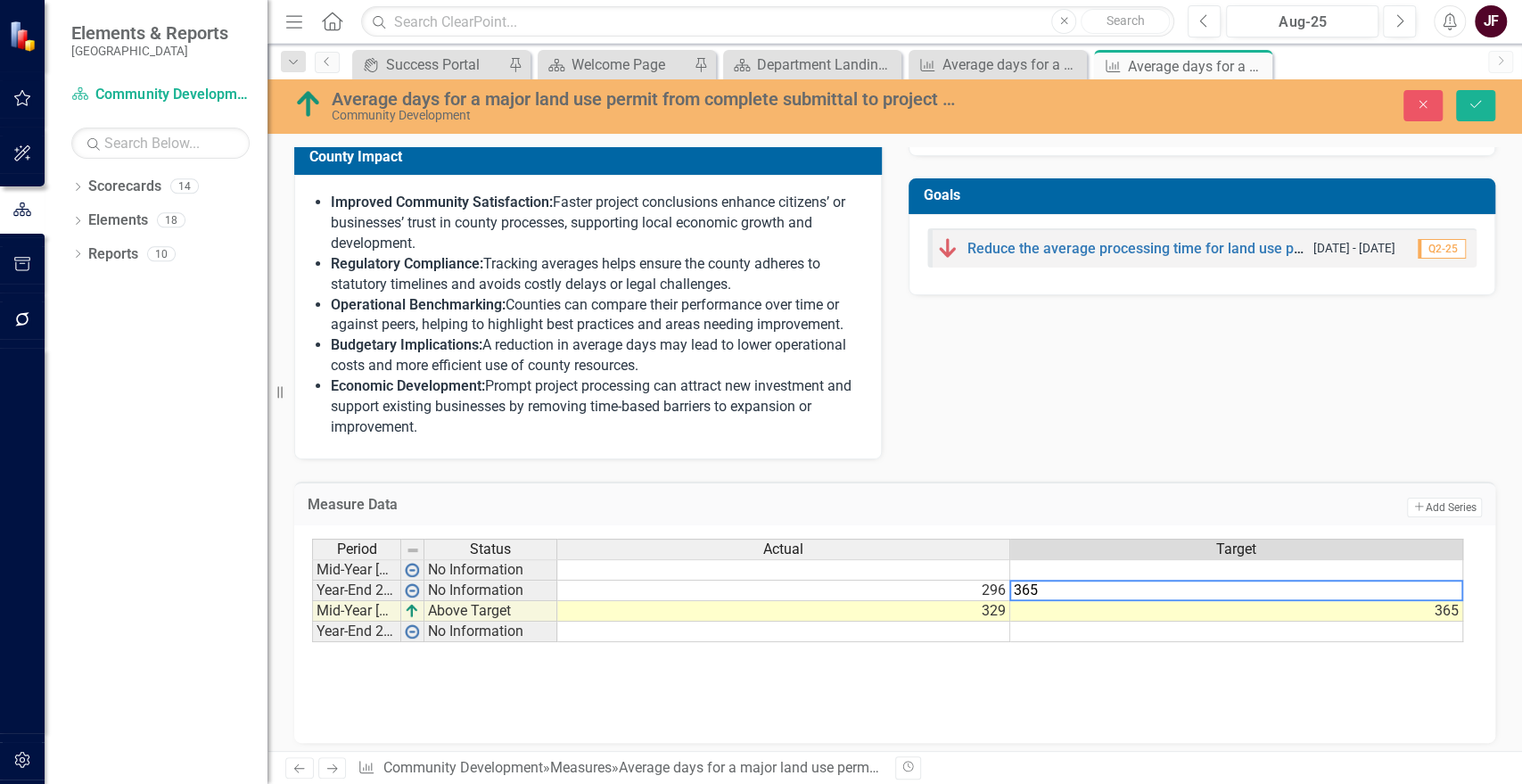
type textarea "365"
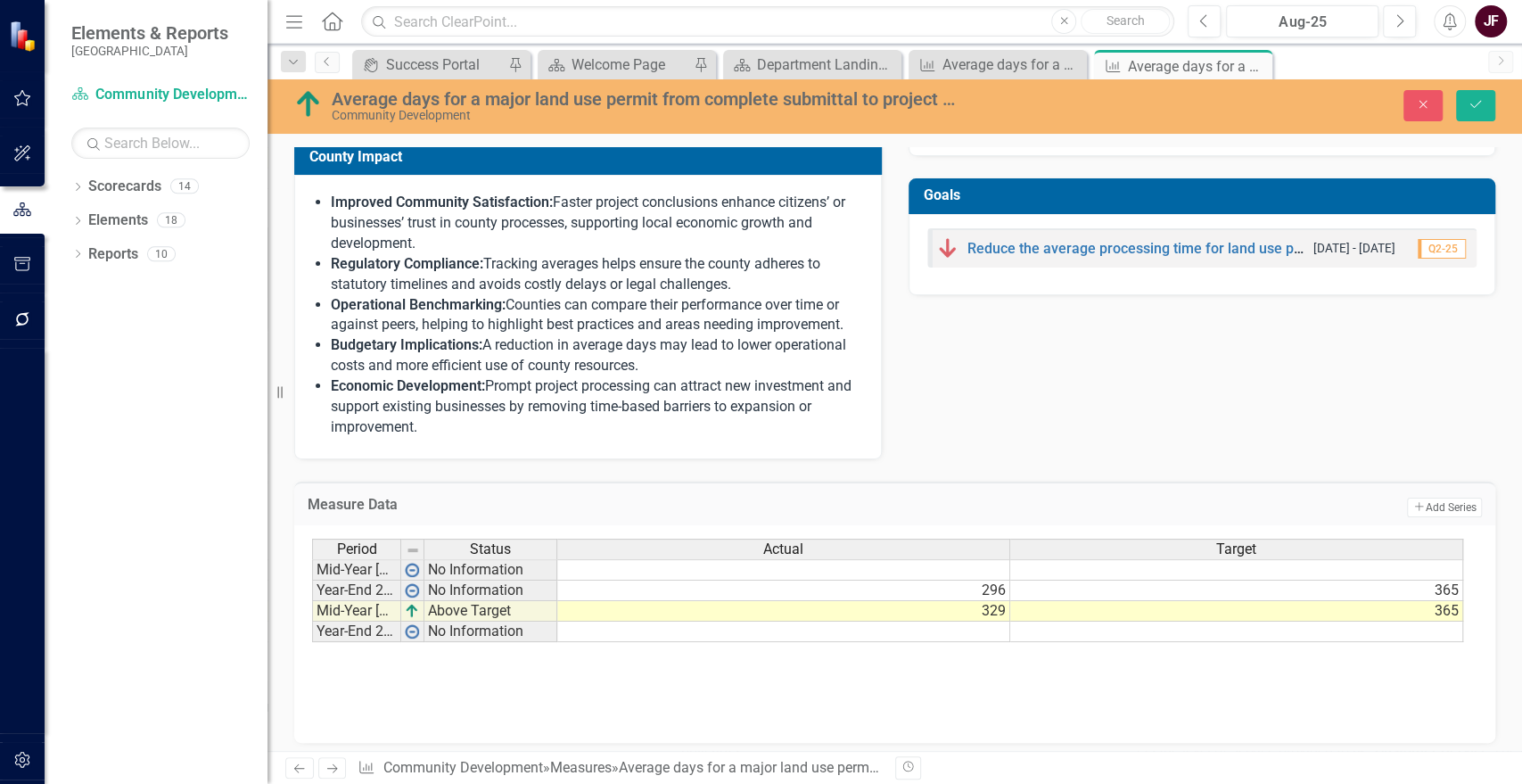
click at [1044, 699] on div "Period Status Actual Target Mid-Year 2024 No Information Year-End 2024 No Infor…" at bounding box center [894, 627] width 1165 height 178
click at [1469, 104] on icon "Save" at bounding box center [1476, 104] width 16 height 13
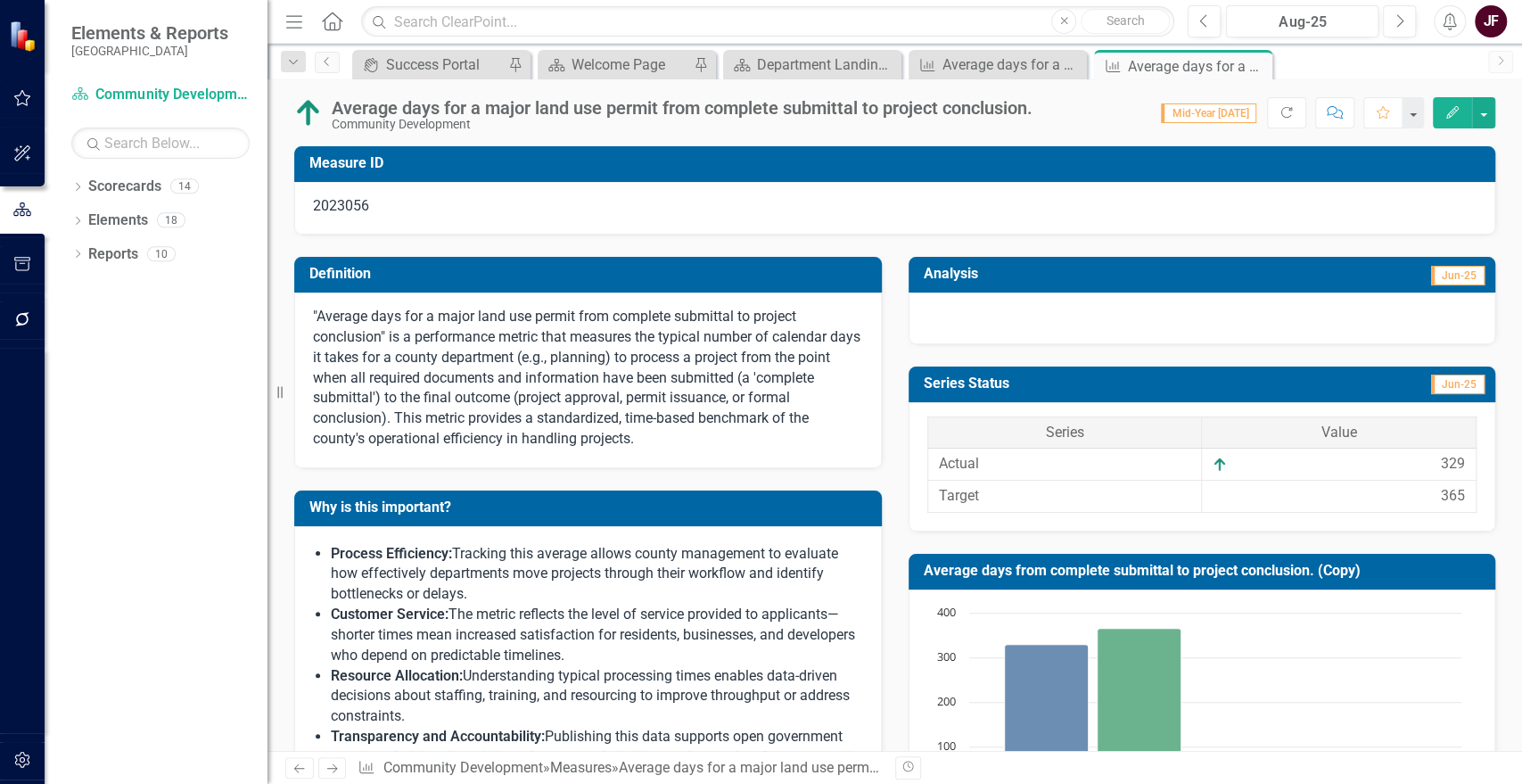
click at [1120, 325] on div at bounding box center [1202, 318] width 588 height 52
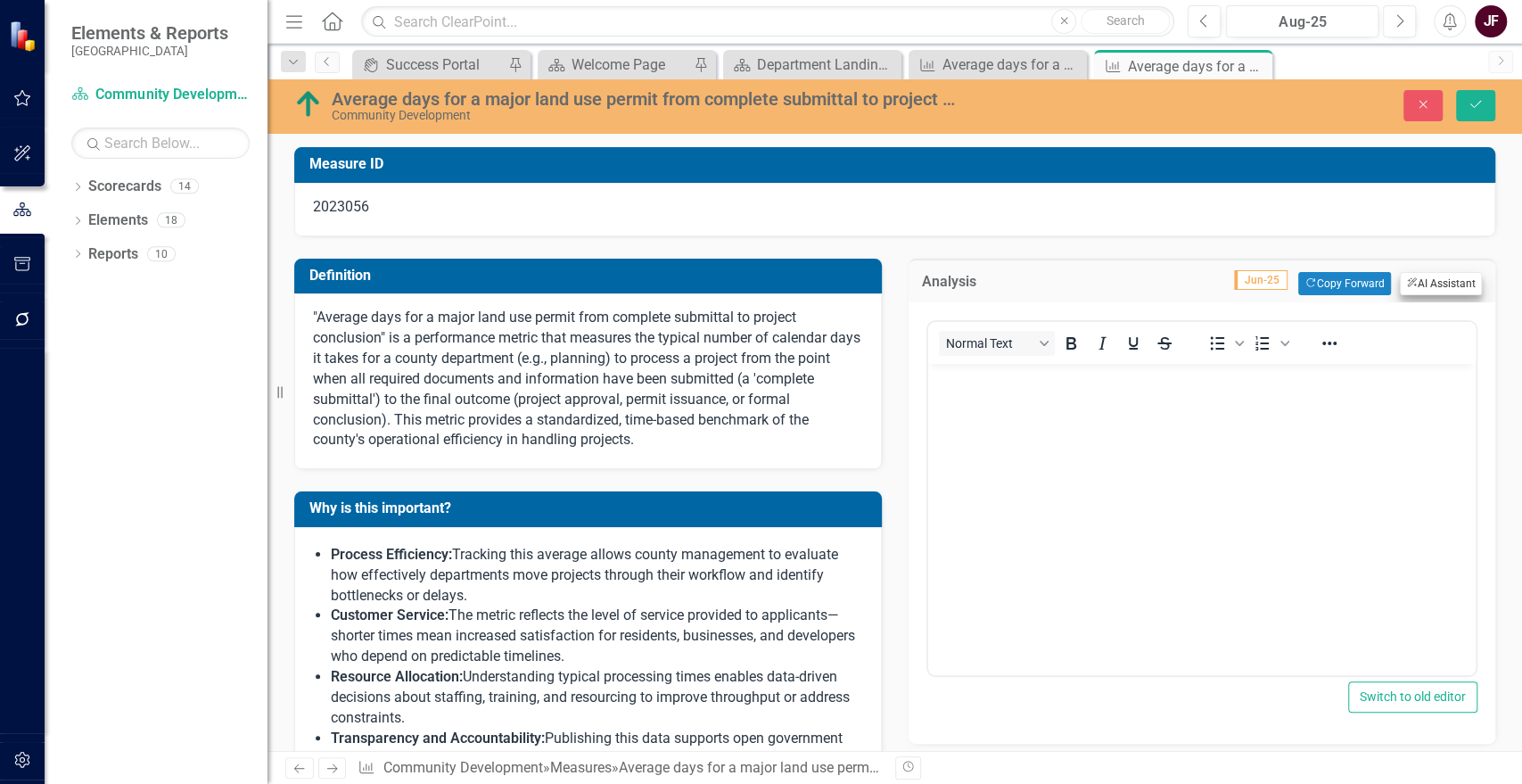
scroll to position [0, 0]
click at [1413, 282] on button "ClearPoint AI AI Assistant" at bounding box center [1440, 284] width 82 height 23
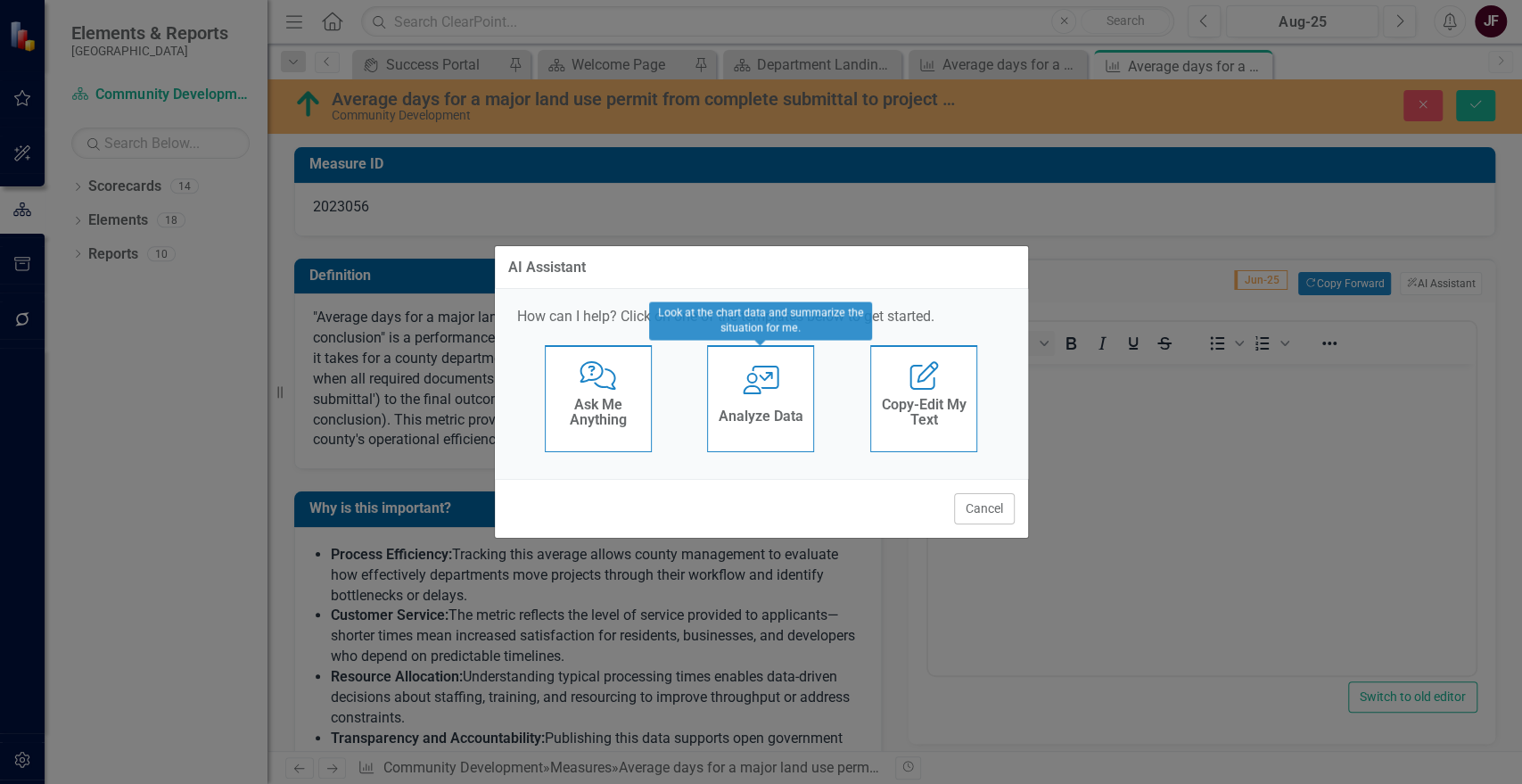
click at [763, 416] on h4 "Analyze Data" at bounding box center [761, 416] width 85 height 16
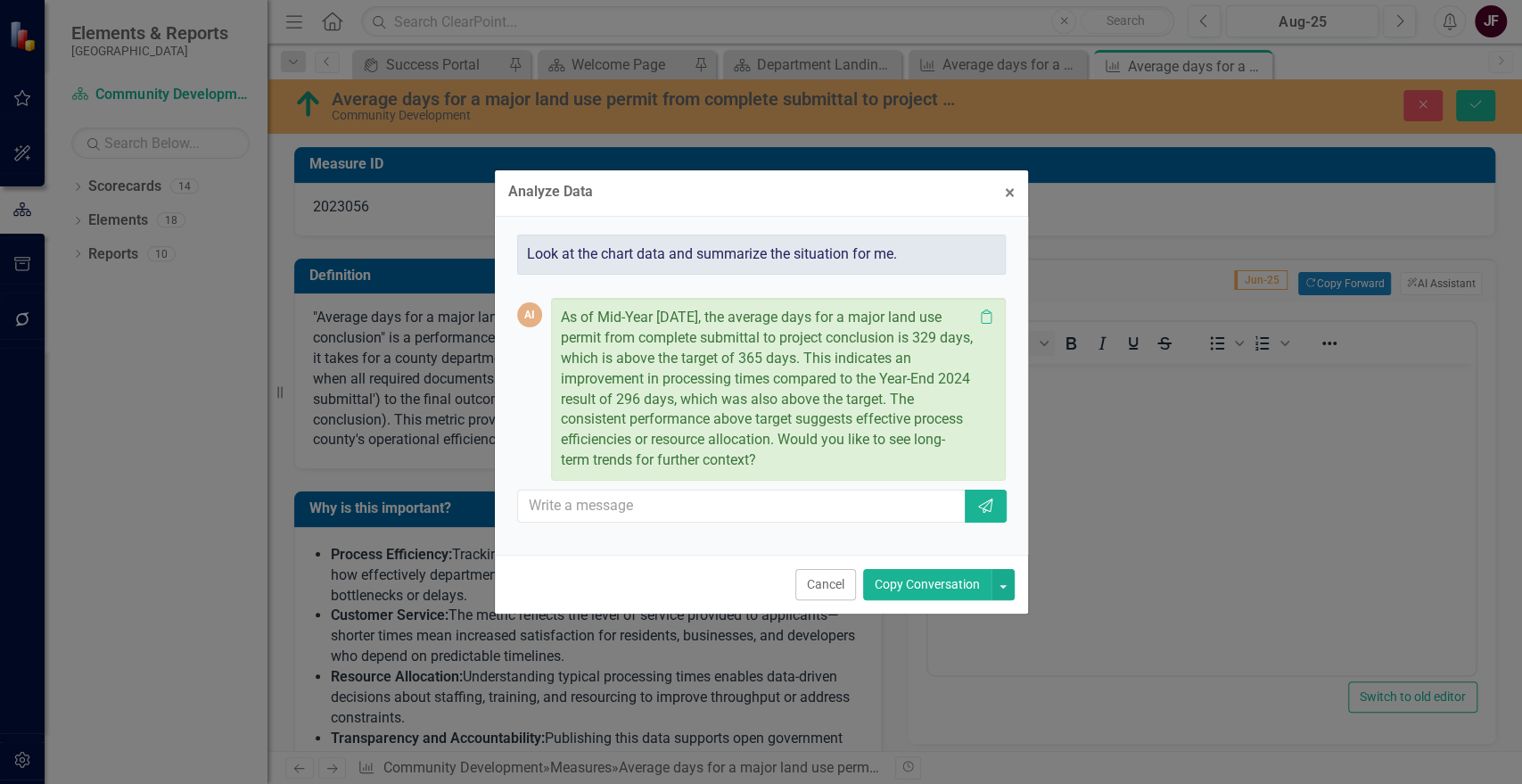
drag, startPoint x: 903, startPoint y: 582, endPoint x: 78, endPoint y: 231, distance: 896.6
click at [903, 582] on button "Copy Conversation" at bounding box center [926, 584] width 128 height 31
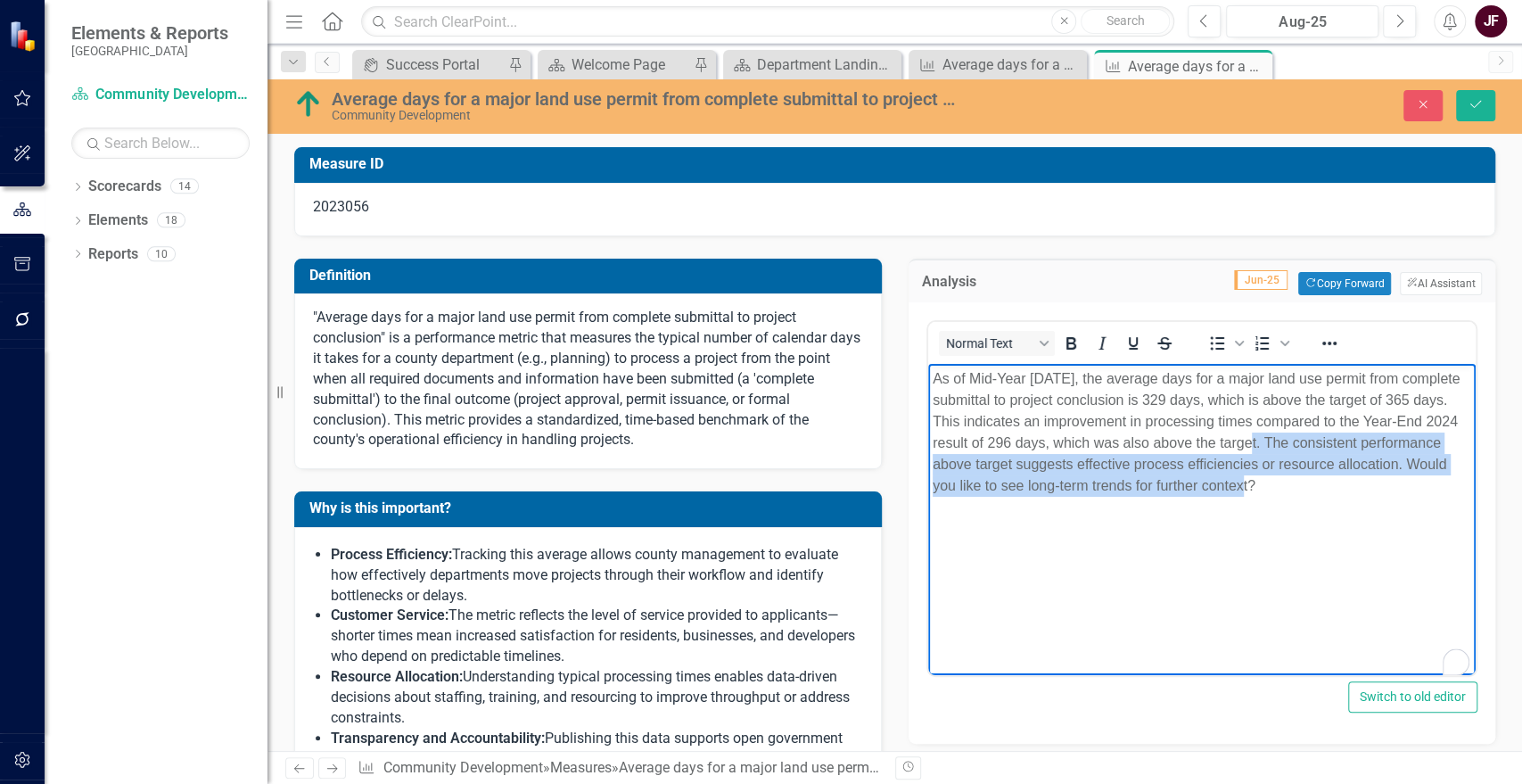
drag, startPoint x: 1258, startPoint y: 484, endPoint x: 1263, endPoint y: 442, distance: 42.3
click at [1263, 442] on p "As of Mid-Year 2025, the average days for a major land use permit from complete…" at bounding box center [1202, 431] width 540 height 128
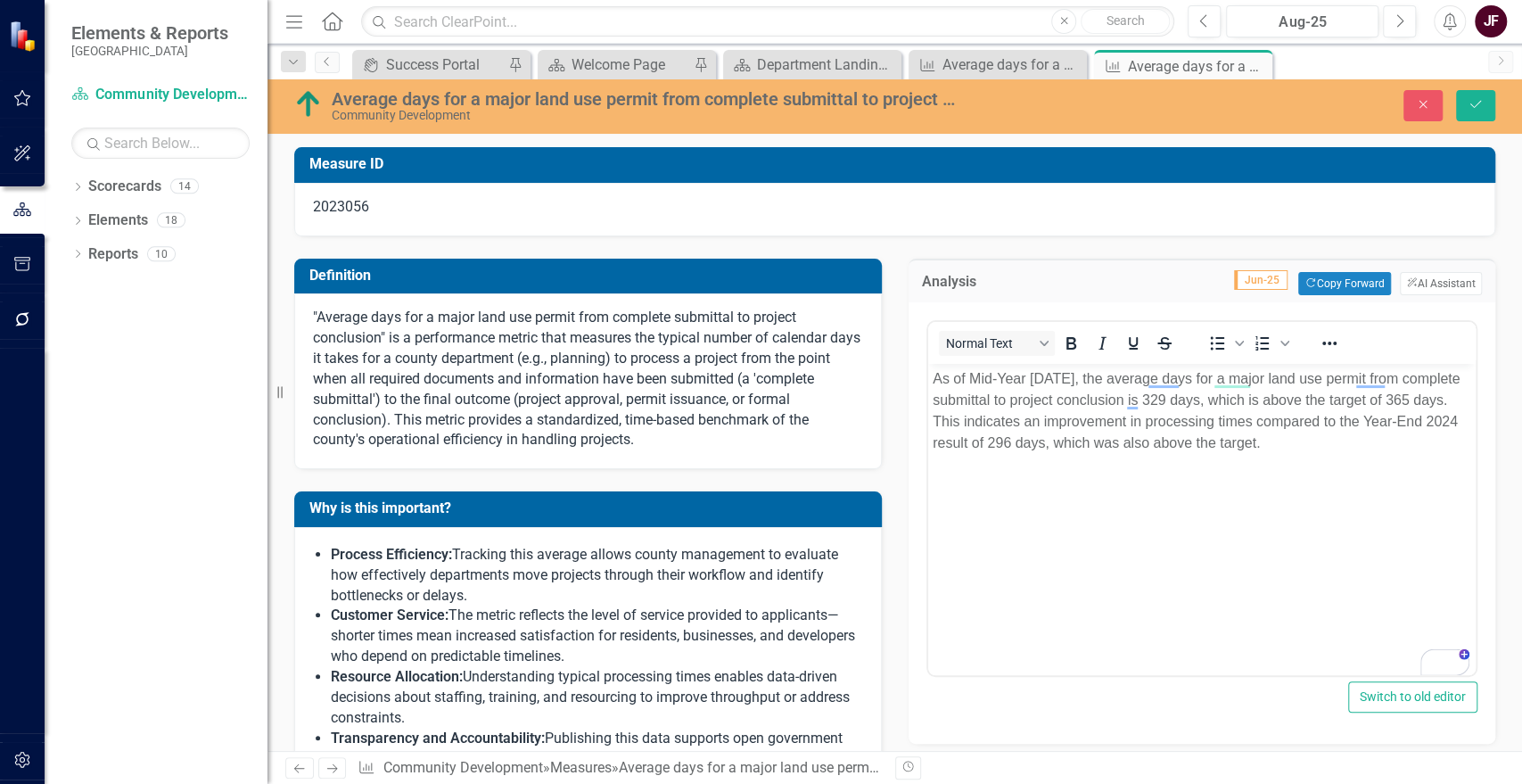
drag, startPoint x: 1469, startPoint y: 163, endPoint x: 1464, endPoint y: 178, distance: 15.8
drag, startPoint x: 1464, startPoint y: 178, endPoint x: 1499, endPoint y: 258, distance: 87.3
click at [1470, 104] on icon "Save" at bounding box center [1476, 104] width 16 height 13
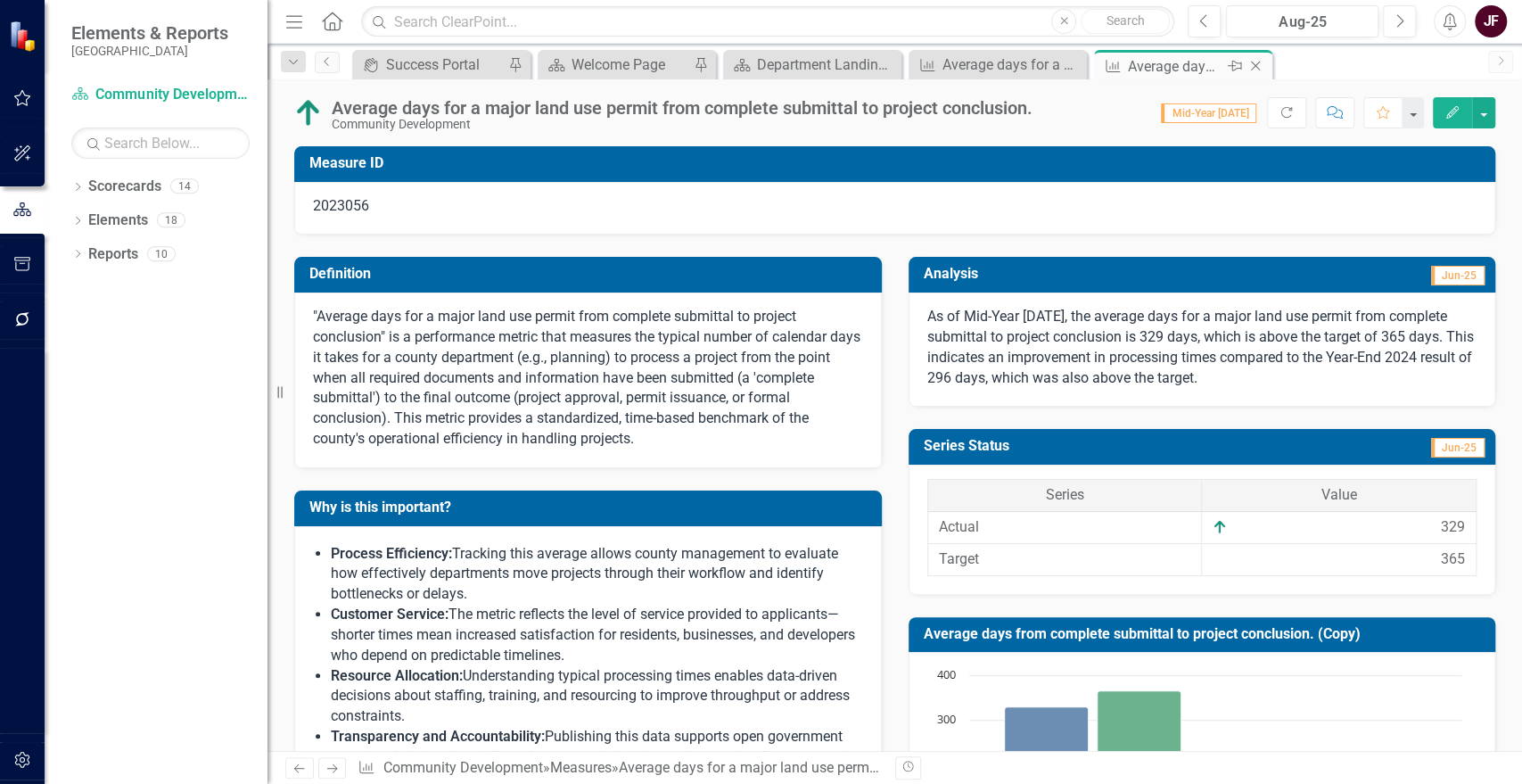
click at [1259, 68] on icon "Close" at bounding box center [1256, 65] width 18 height 14
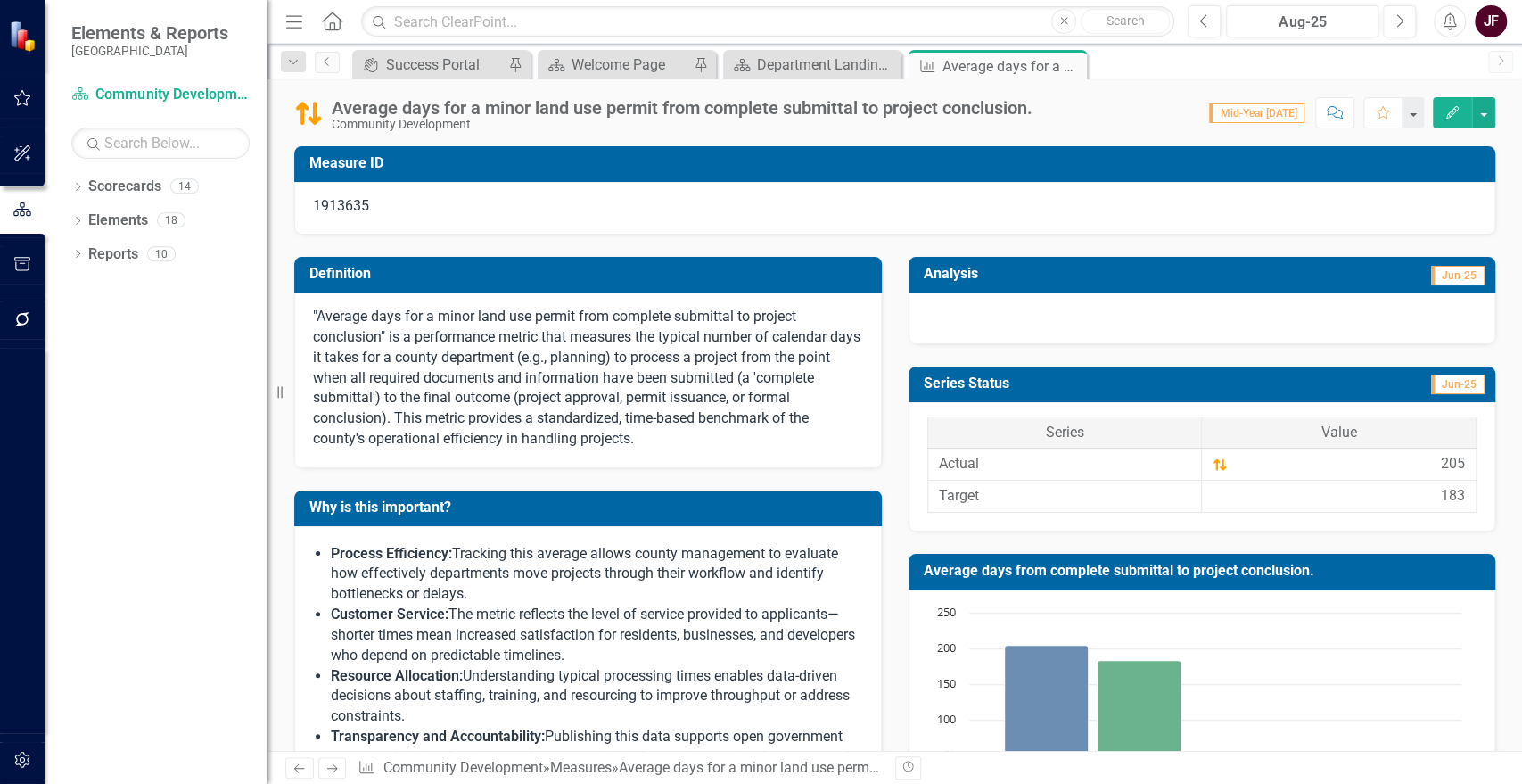
click at [1222, 324] on div at bounding box center [1202, 318] width 588 height 52
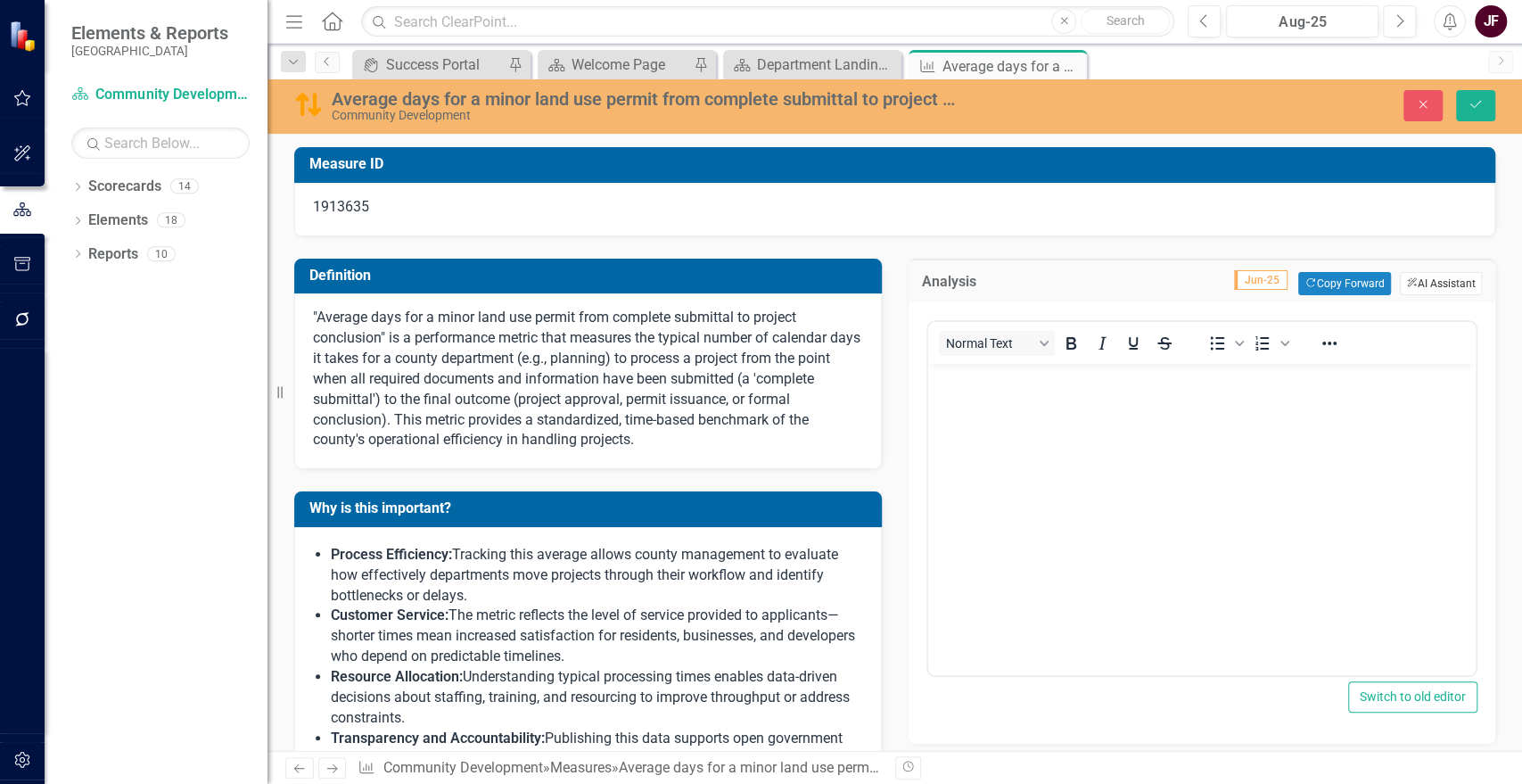
click at [1421, 291] on button "ClearPoint AI AI Assistant" at bounding box center [1440, 284] width 82 height 23
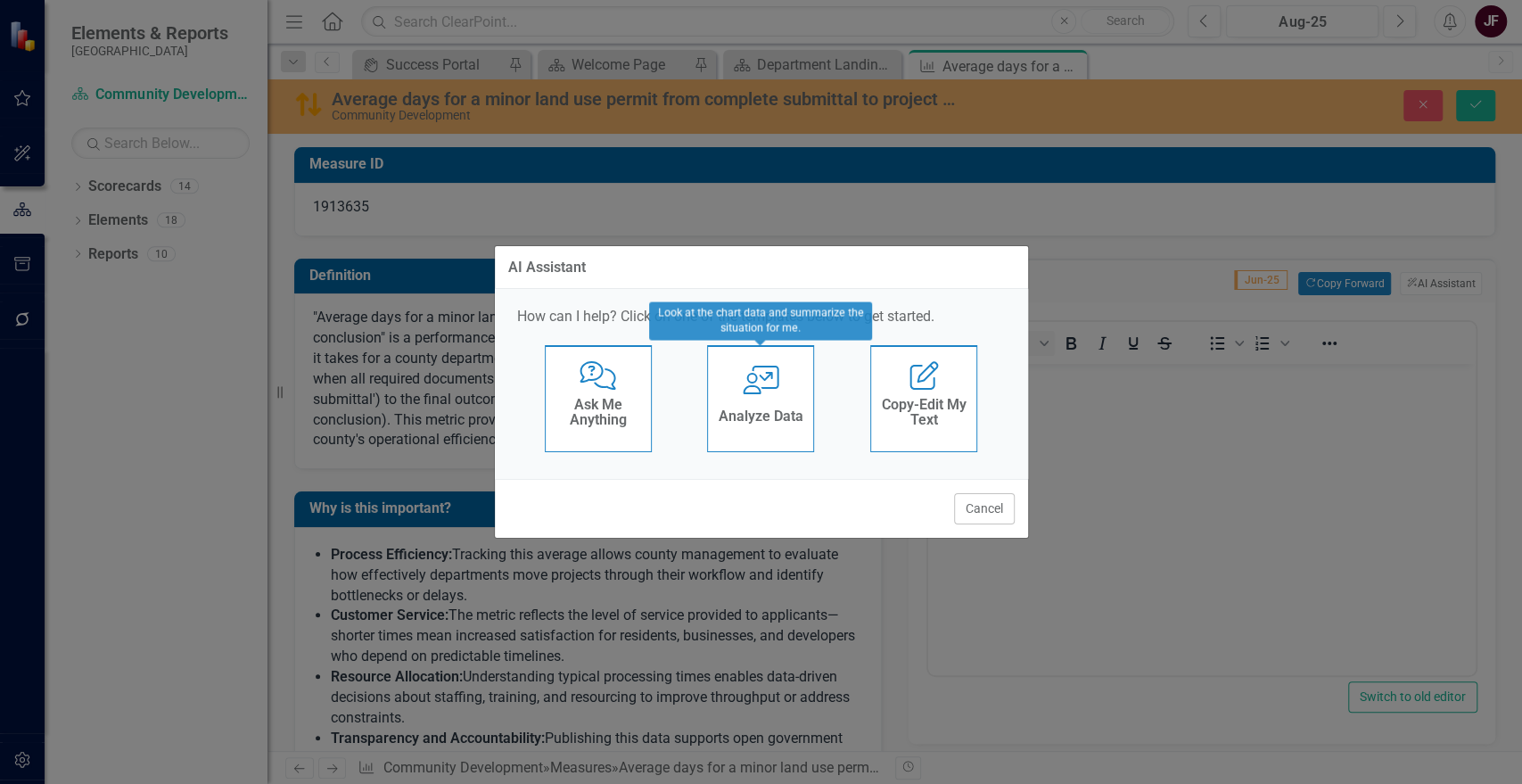
click at [798, 399] on div "User with Chart Analyze Data" at bounding box center [760, 398] width 107 height 107
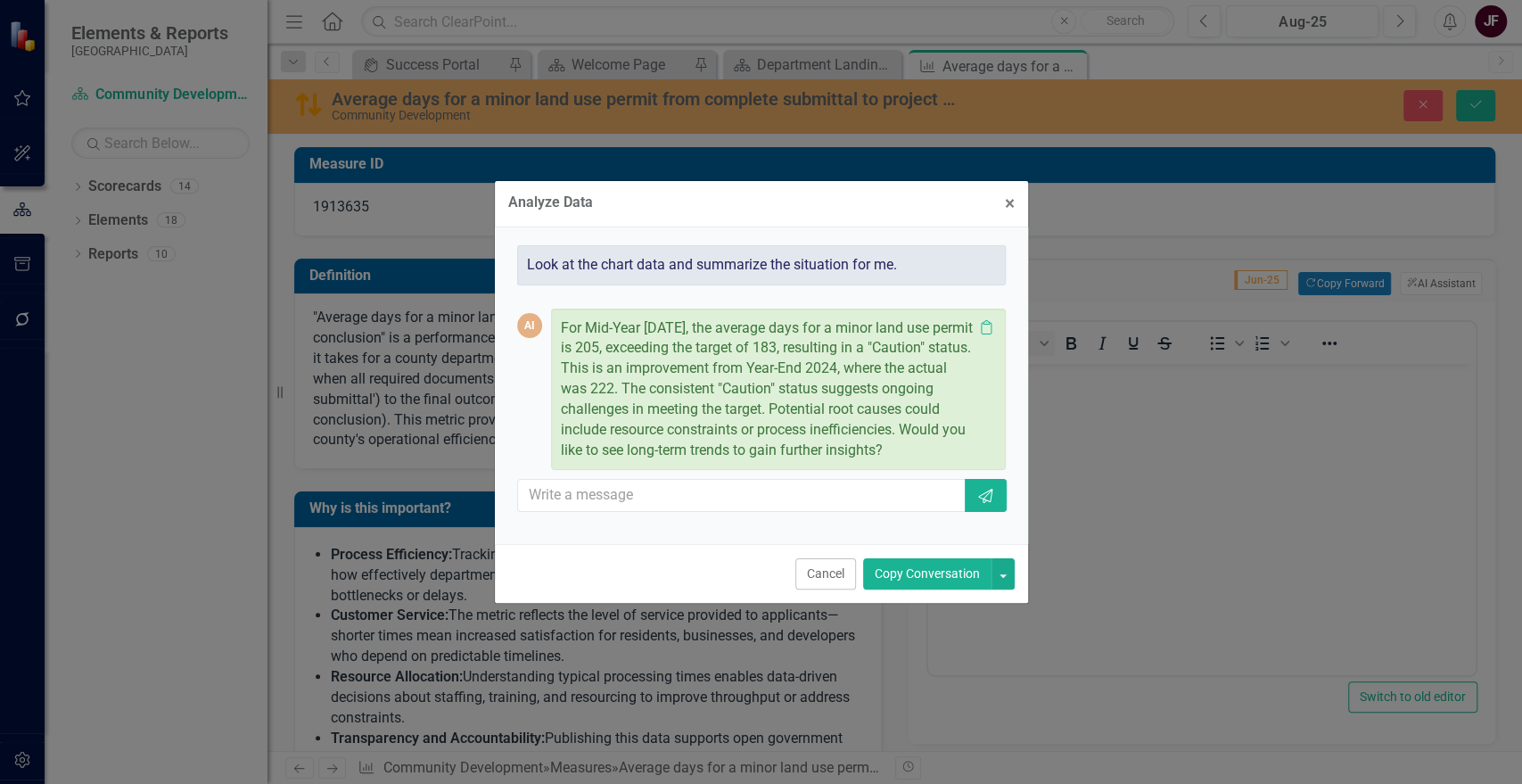
click at [919, 576] on button "Copy Conversation" at bounding box center [926, 573] width 128 height 31
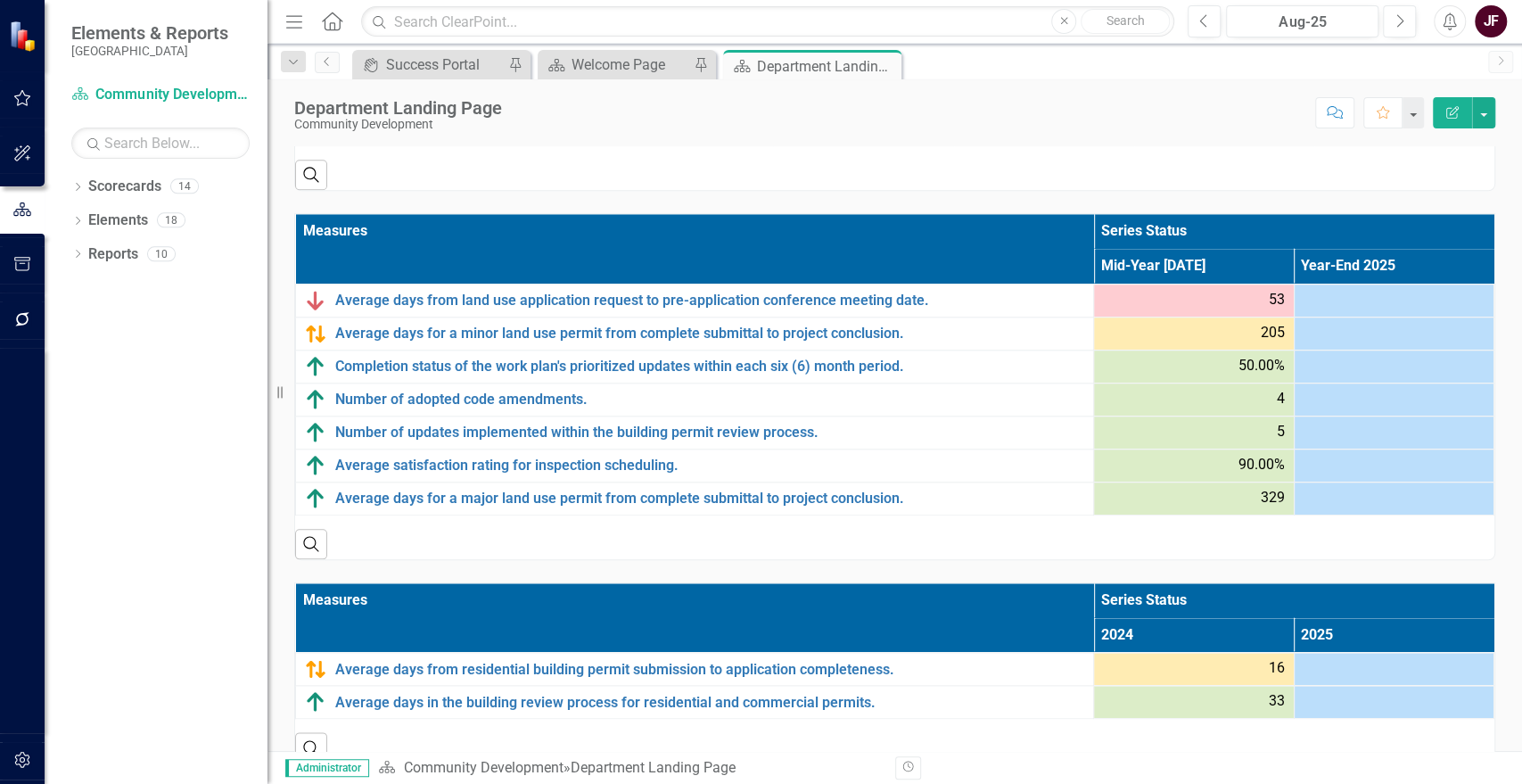
scroll to position [1205, 0]
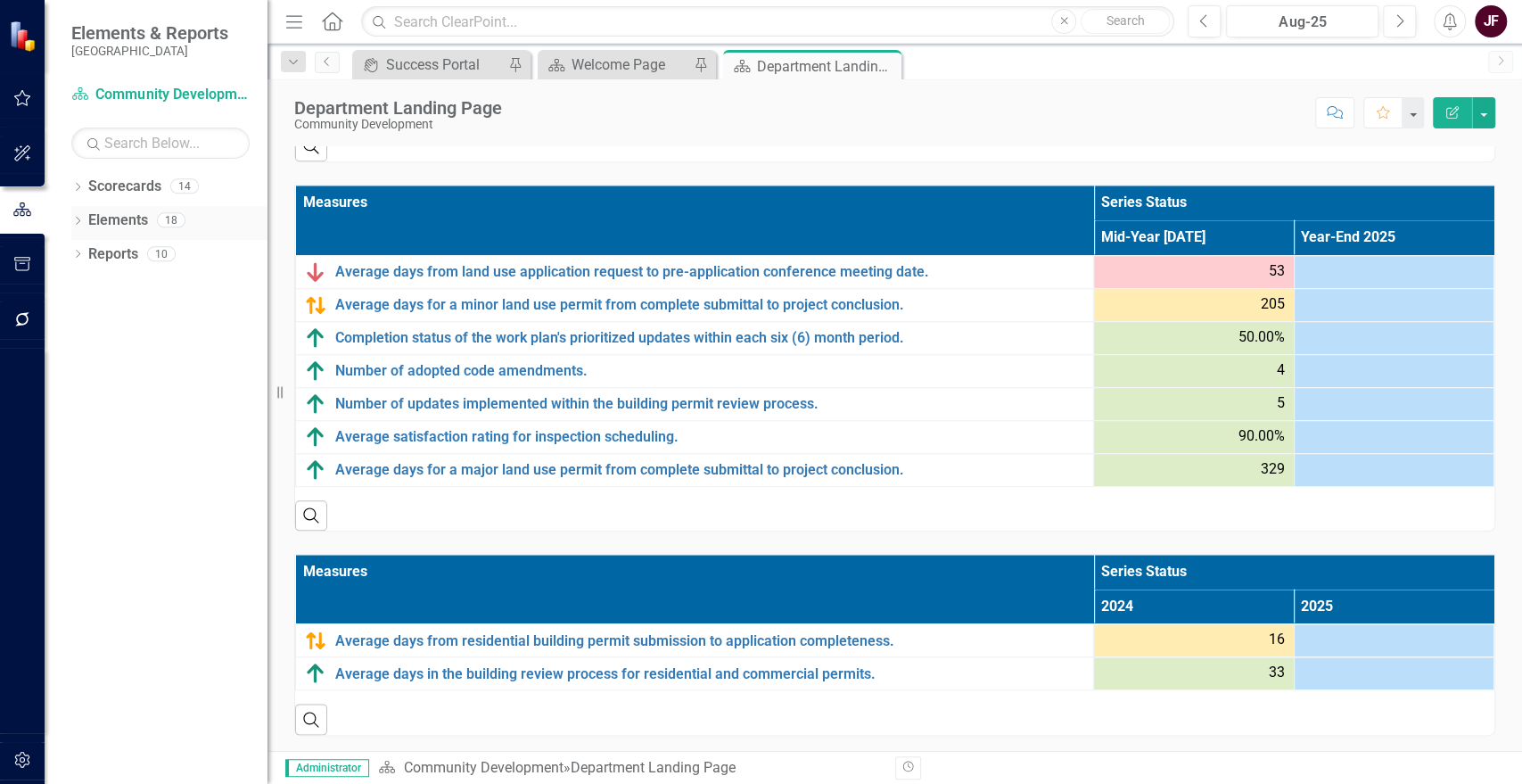
click at [114, 219] on link "Elements" at bounding box center [118, 220] width 60 height 20
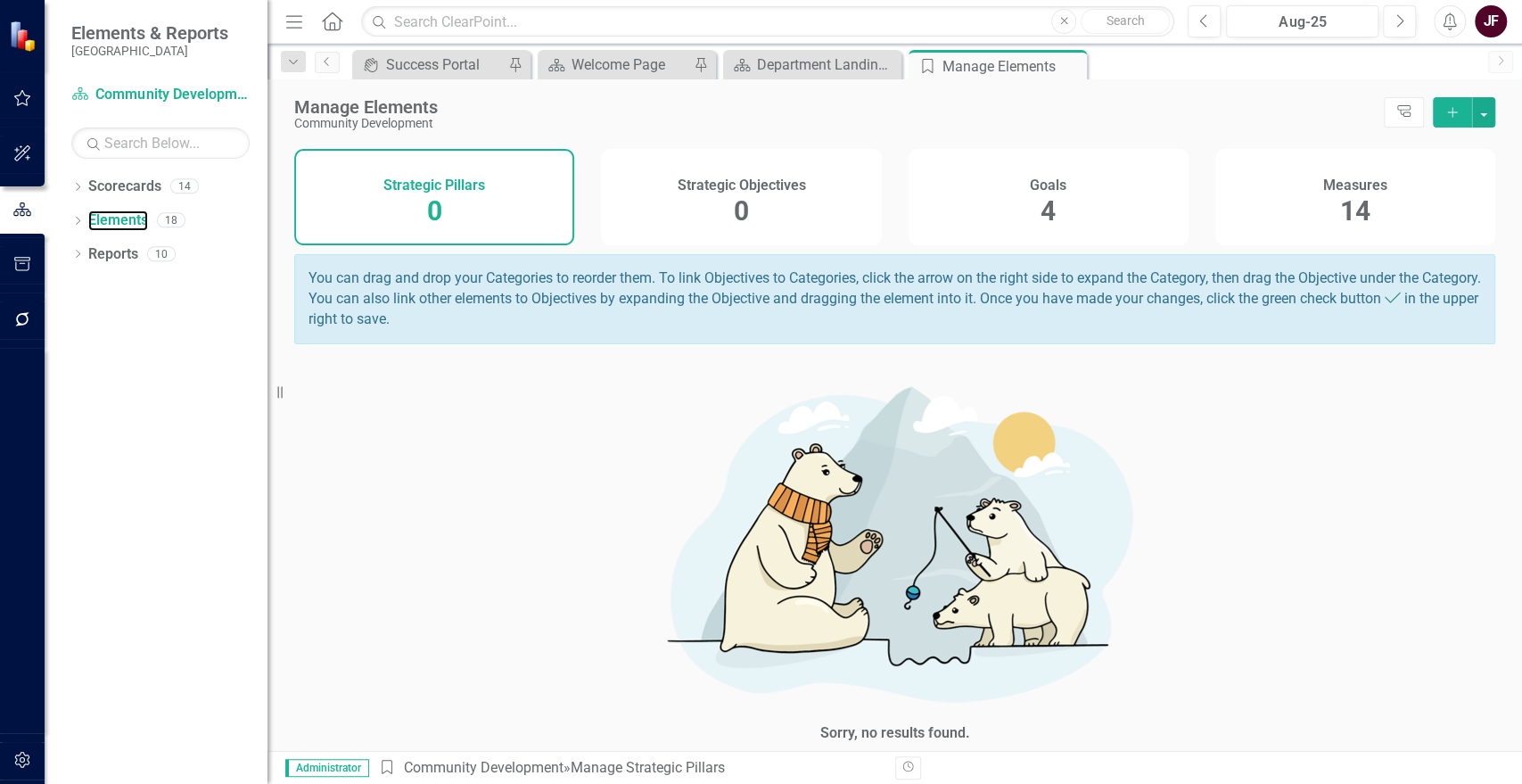
scroll to position [80, 0]
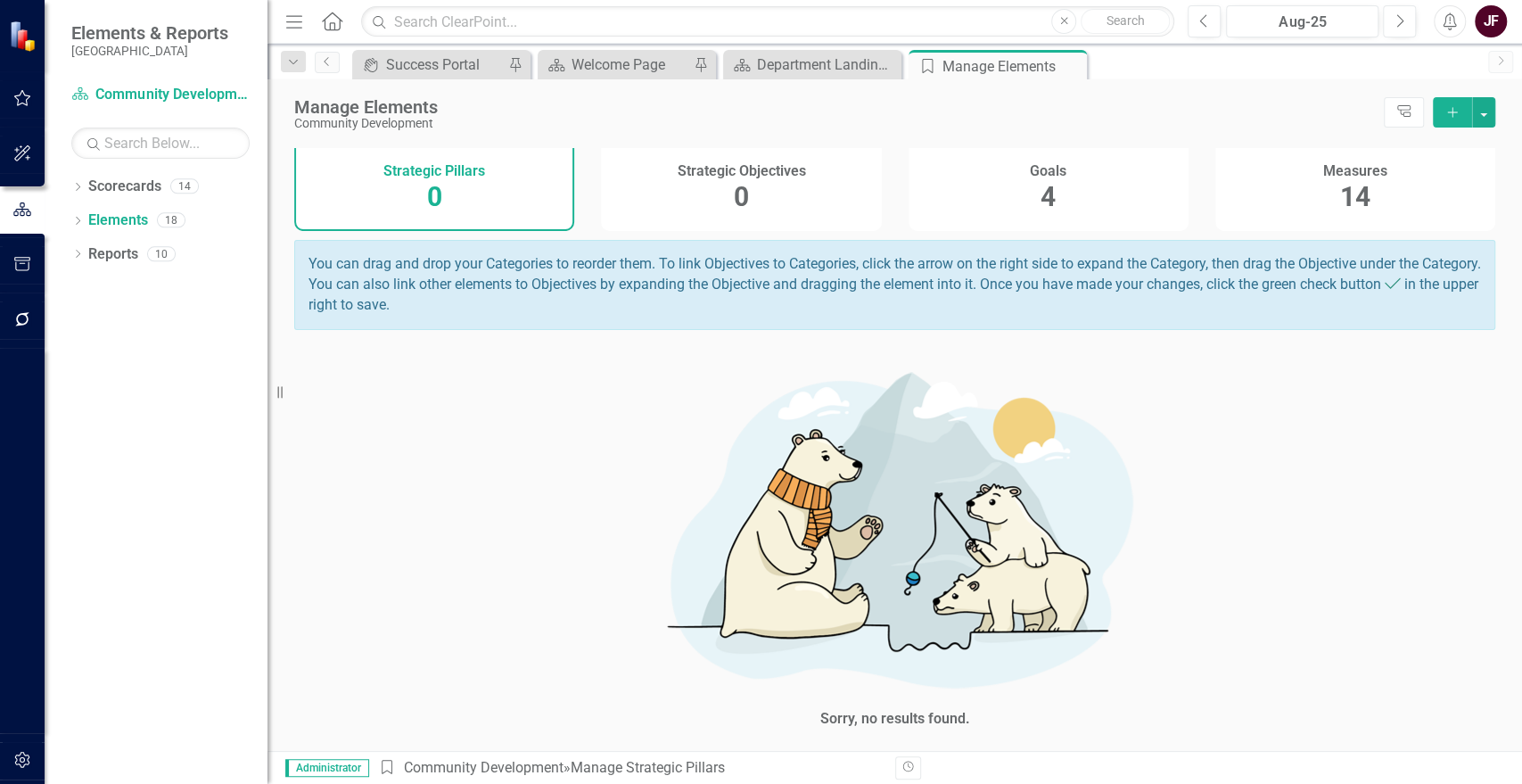
click at [1378, 177] on div "Measures 14" at bounding box center [1355, 183] width 280 height 96
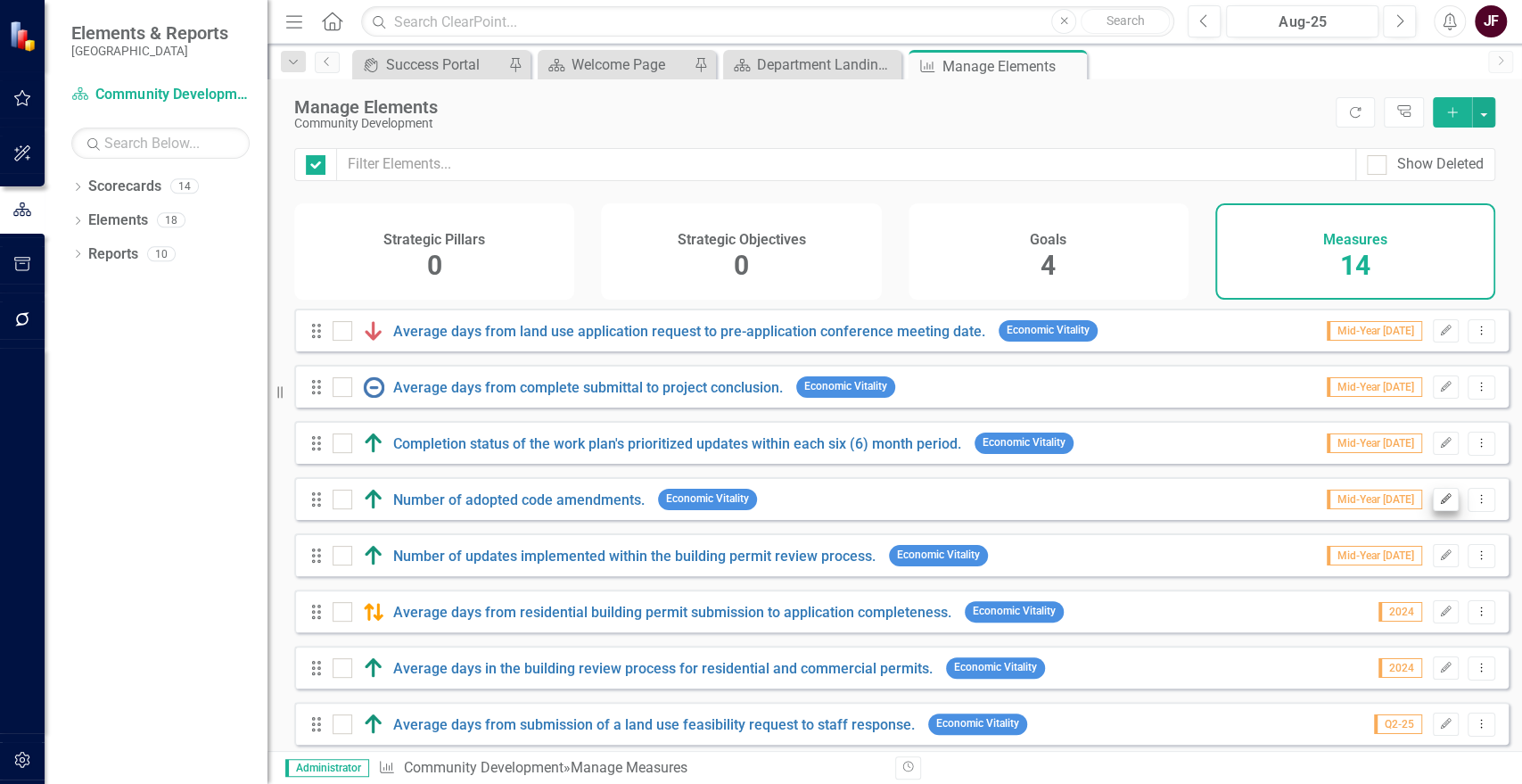
checkbox input "false"
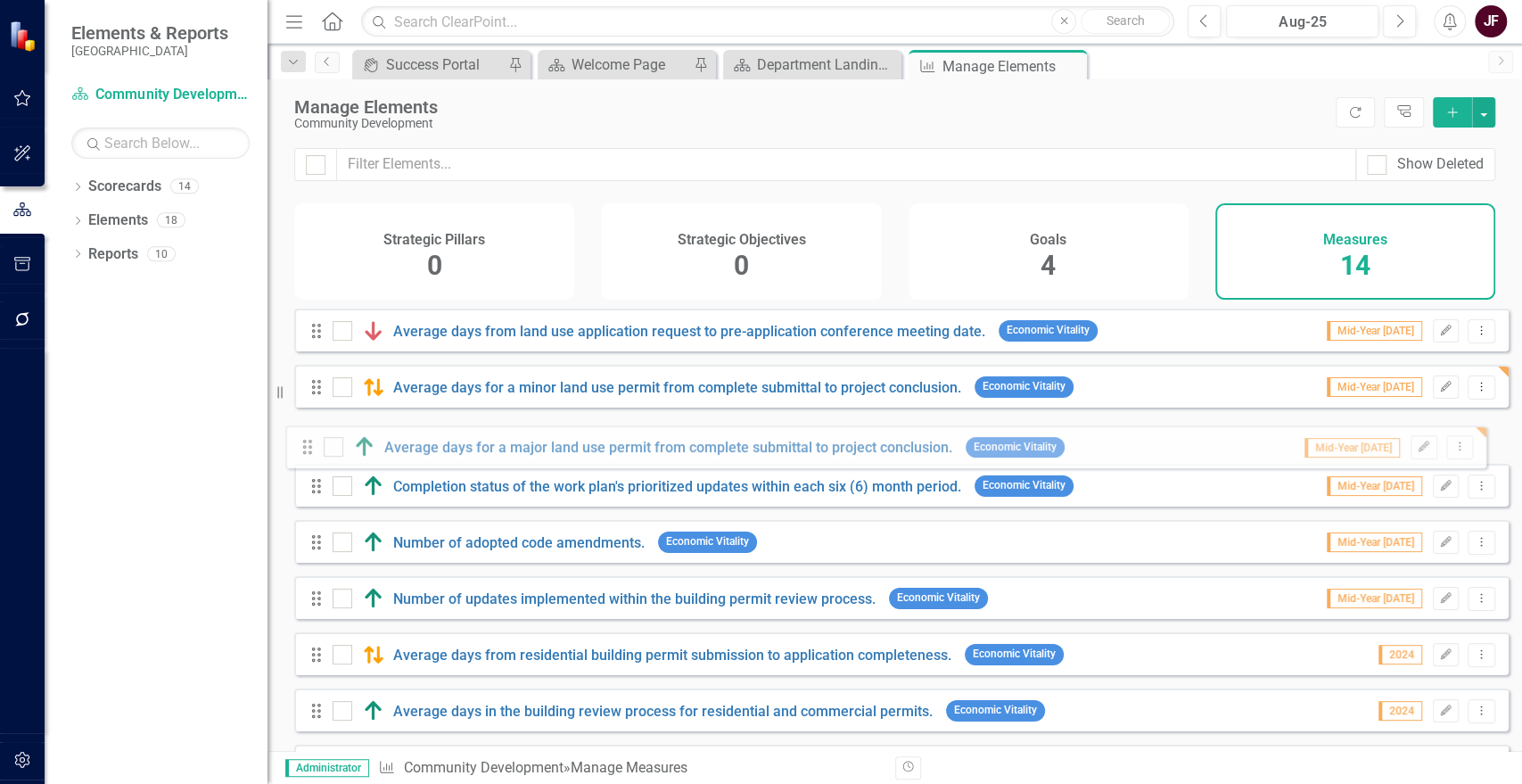
drag, startPoint x: 316, startPoint y: 721, endPoint x: 307, endPoint y: 450, distance: 271.1
click at [307, 450] on div "Drag Average days from land use application request to pre-application conferen…" at bounding box center [901, 695] width 1214 height 773
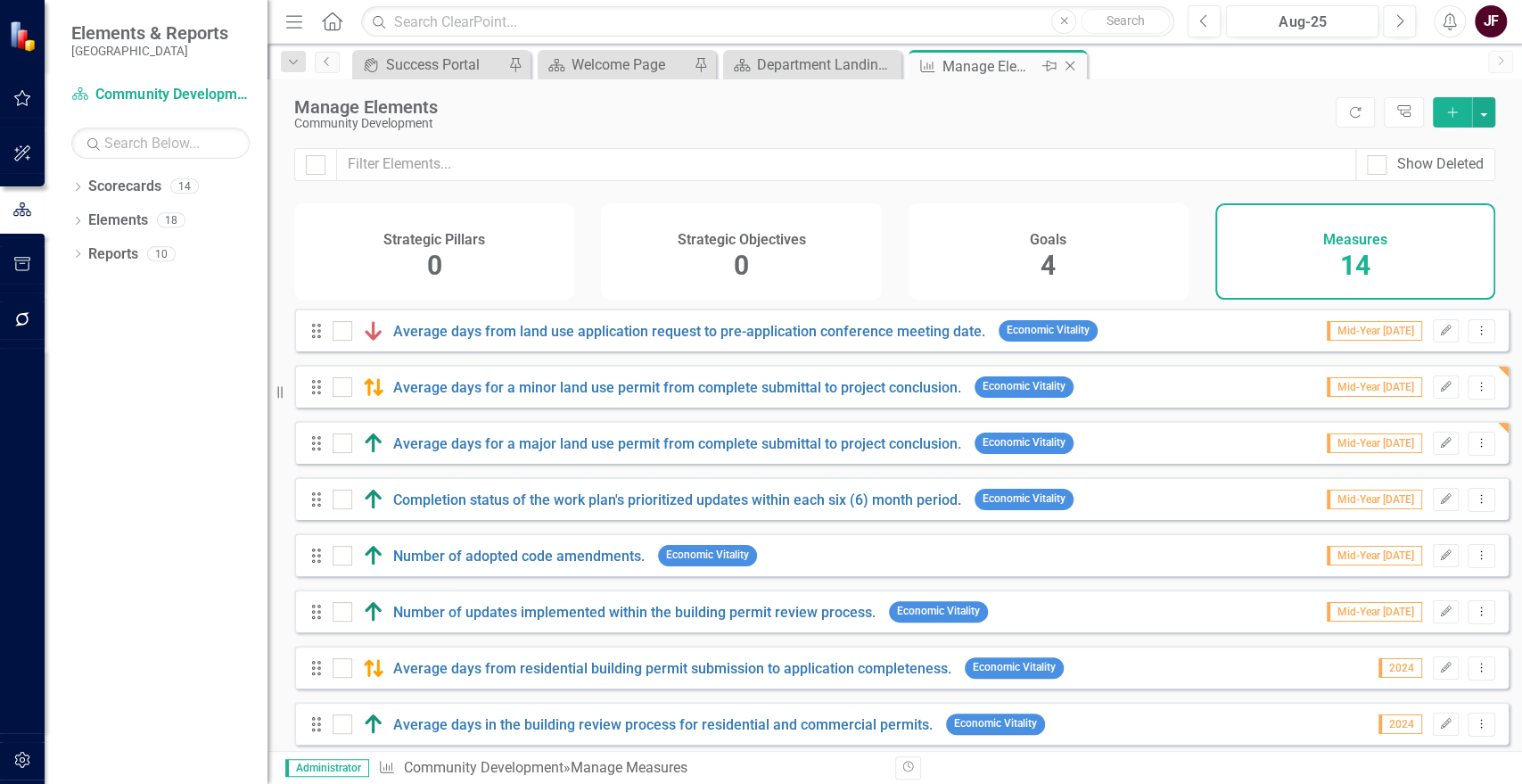
click at [1070, 65] on icon at bounding box center [1071, 66] width 10 height 10
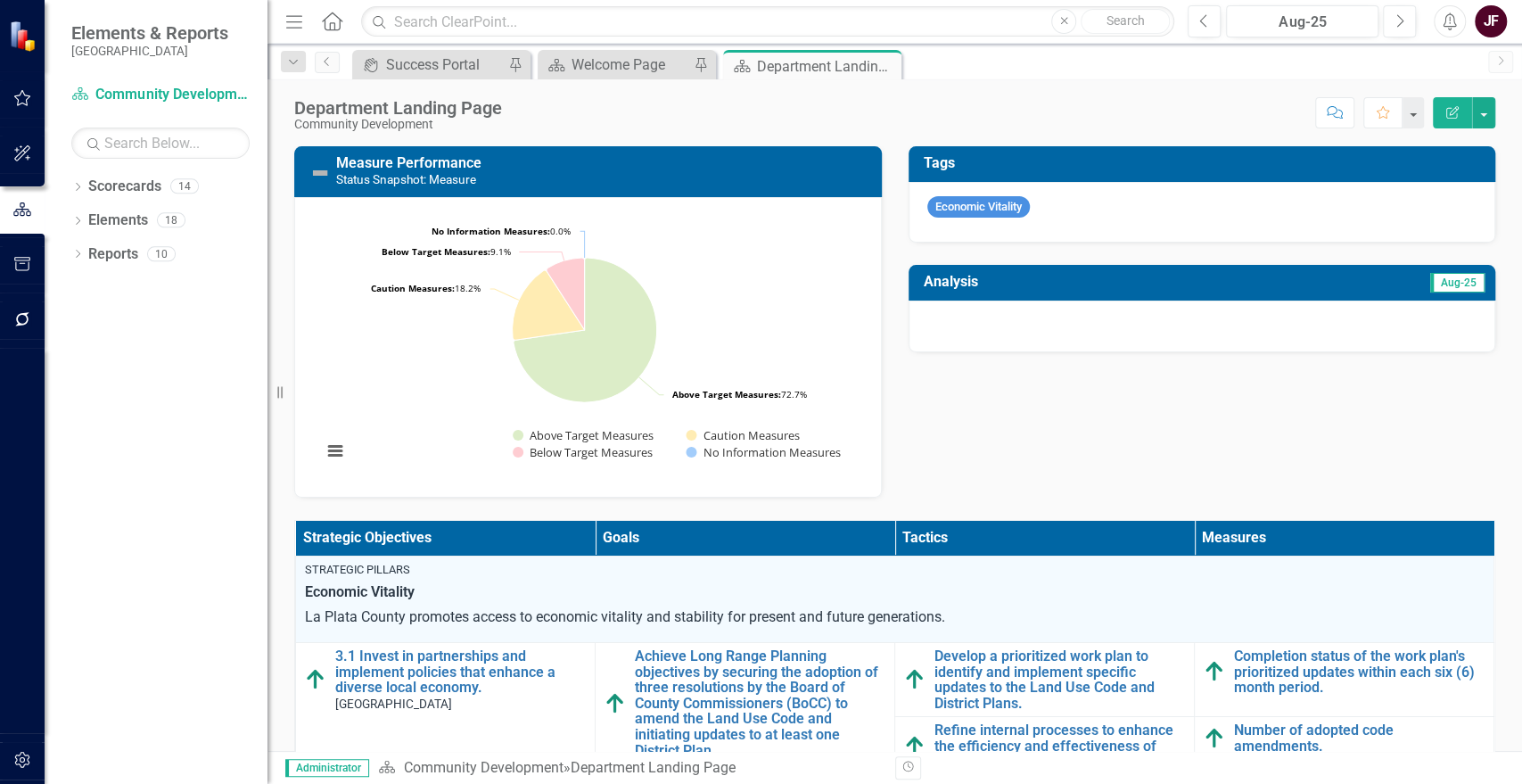
click at [0, 0] on icon "Close" at bounding box center [0, 0] width 0 height 0
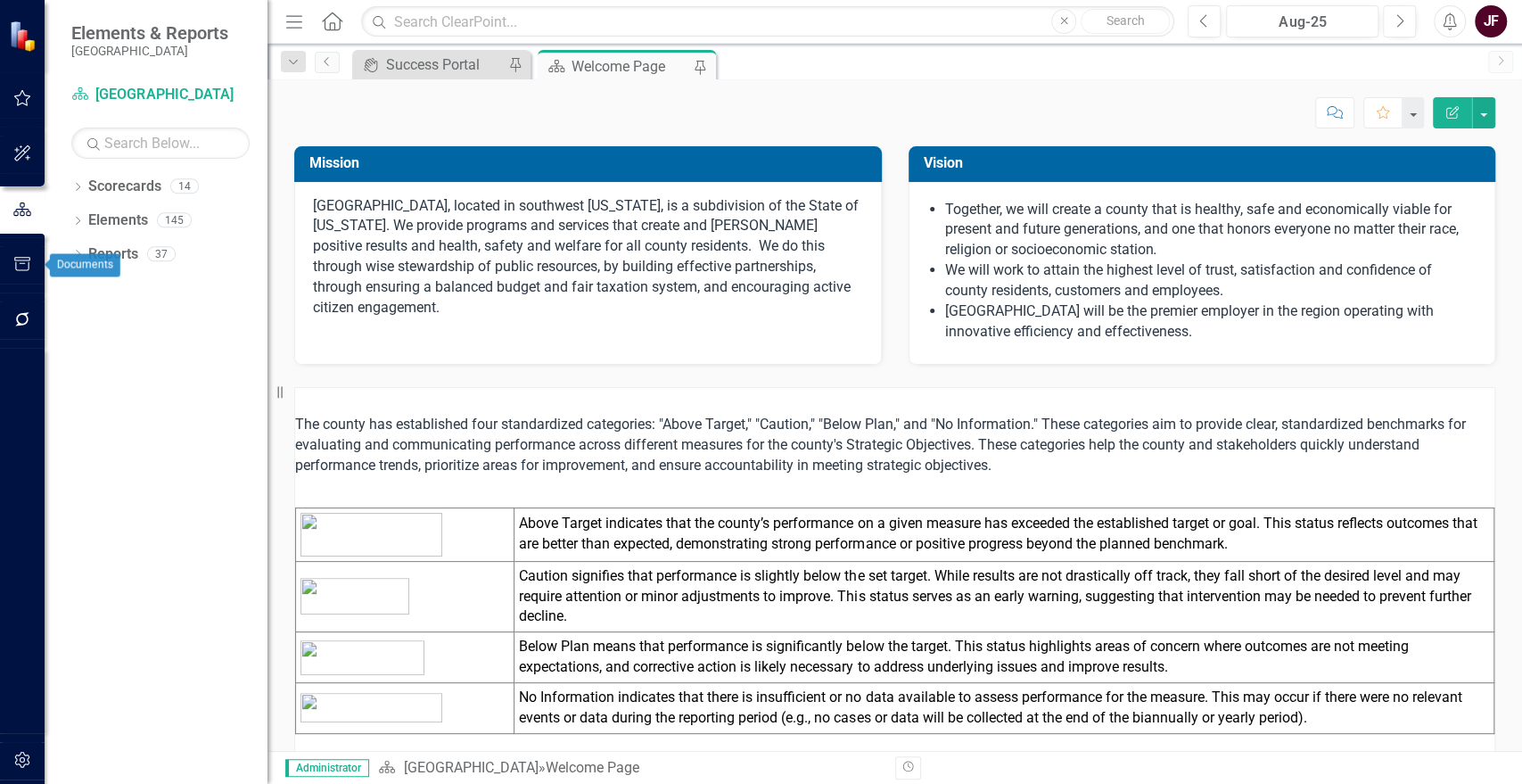
click at [19, 269] on icon "button" at bounding box center [22, 264] width 18 height 14
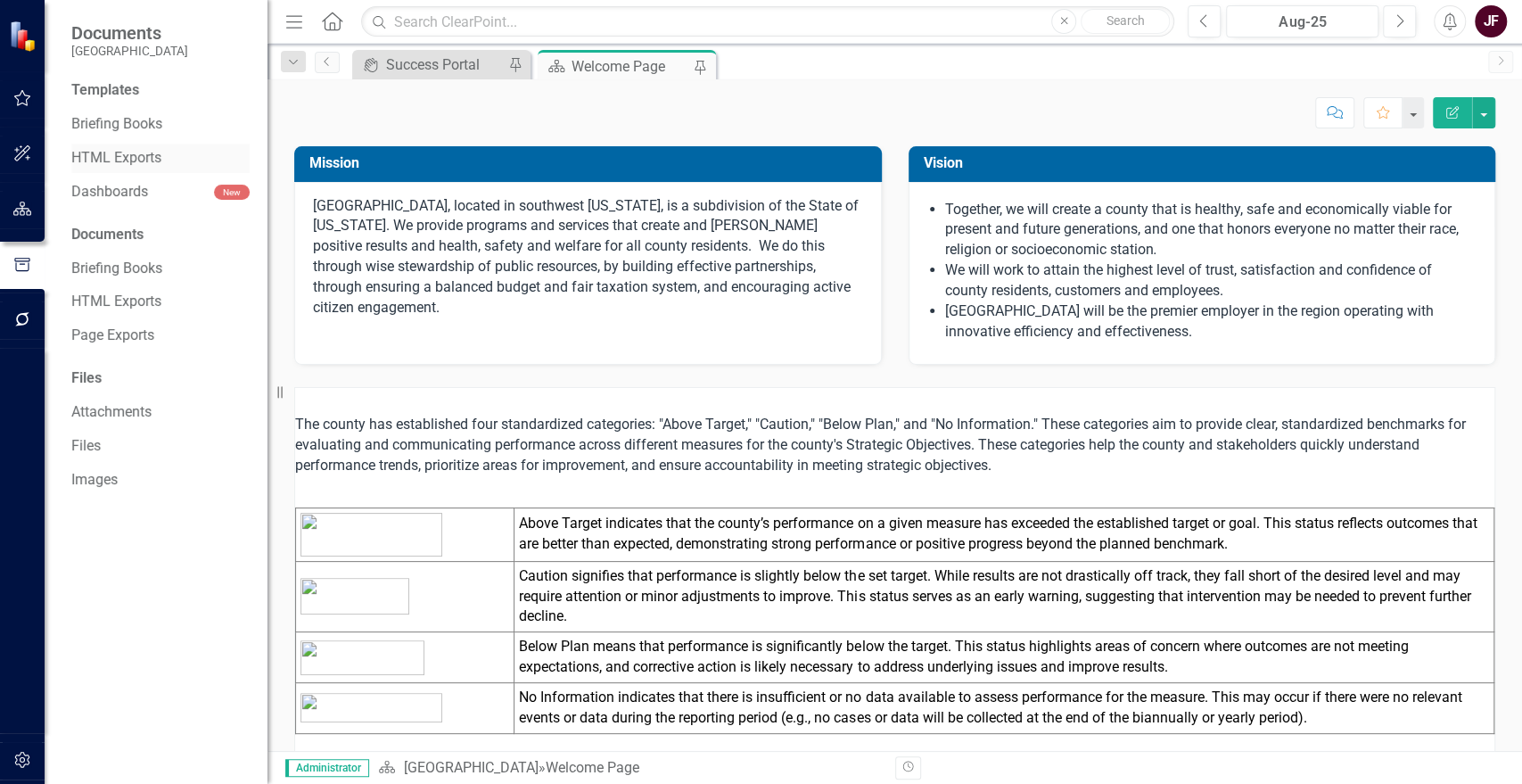
click at [127, 152] on link "HTML Exports" at bounding box center [160, 158] width 178 height 20
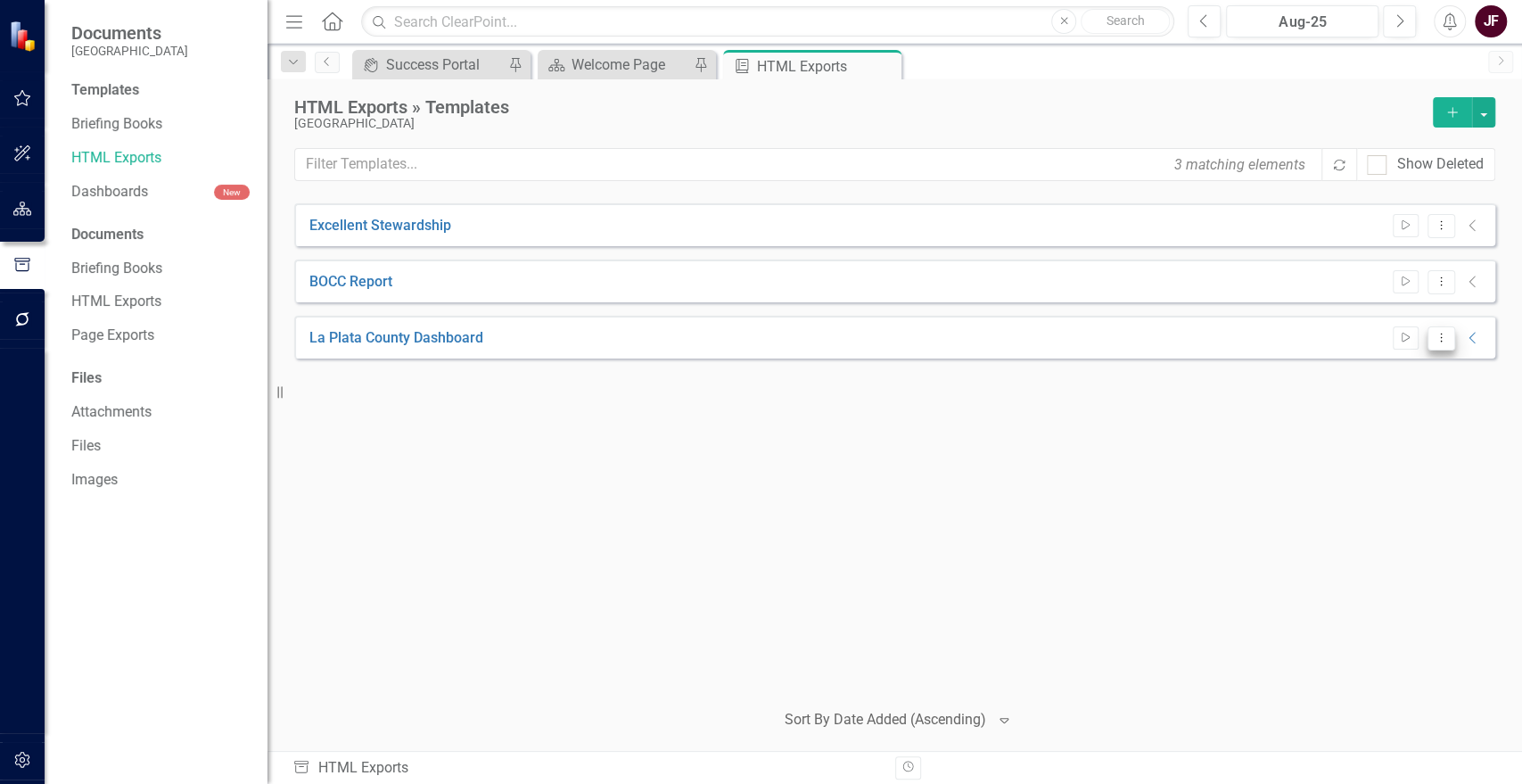
click at [1452, 339] on button "Dropdown Menu" at bounding box center [1441, 338] width 28 height 24
click at [1415, 436] on link "Edit Edit Template" at bounding box center [1370, 433] width 165 height 33
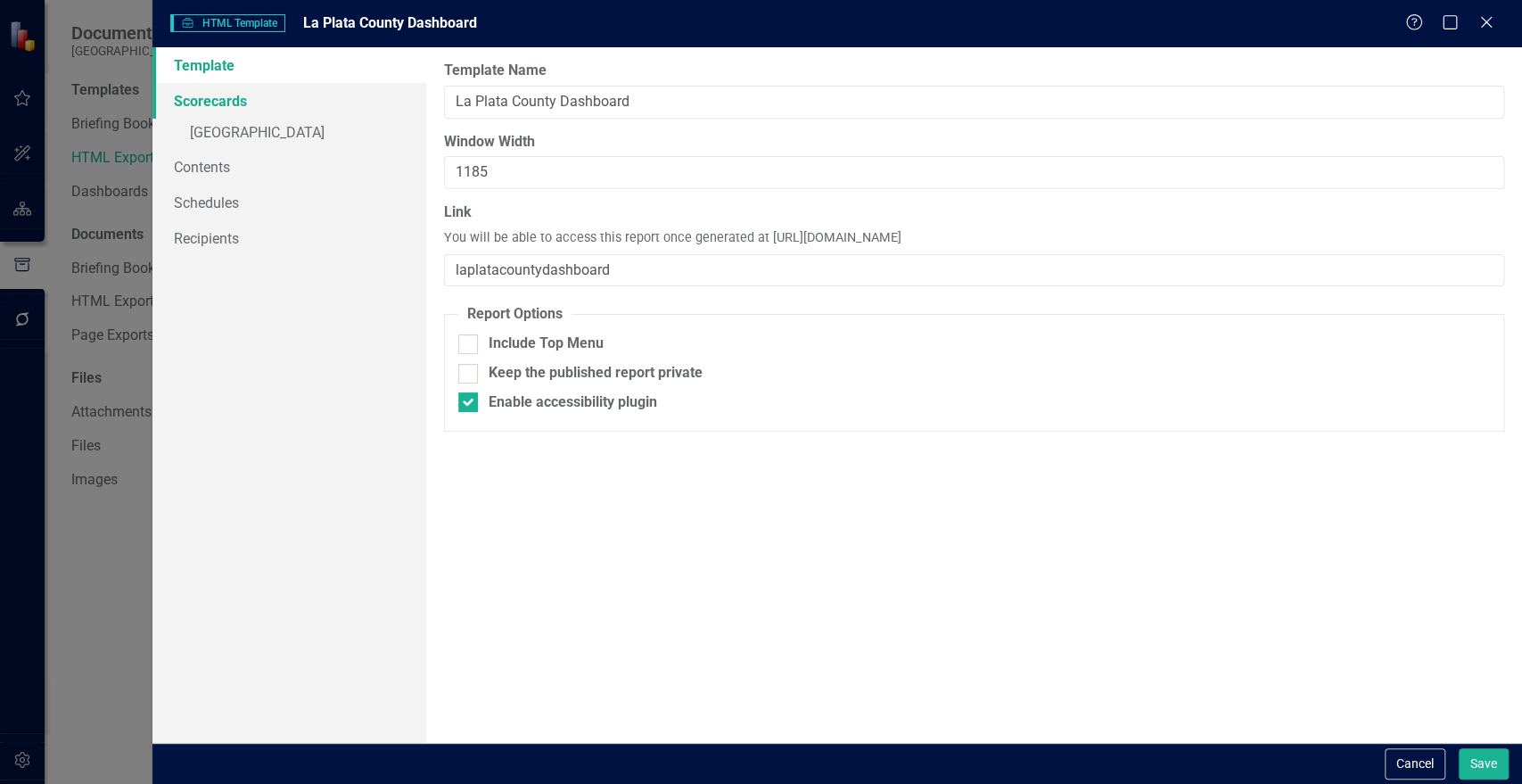
click at [211, 105] on link "Scorecards" at bounding box center [289, 100] width 274 height 36
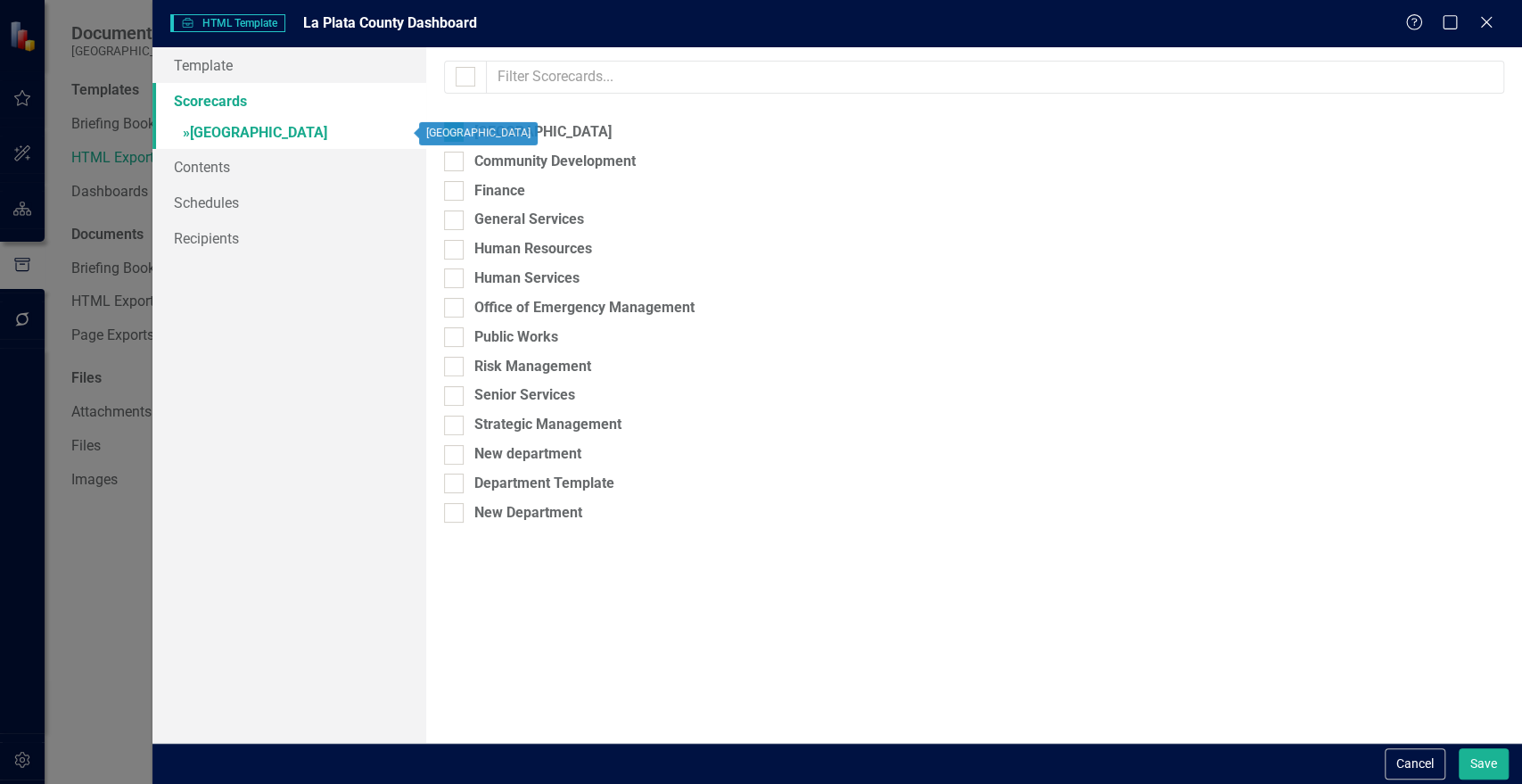
click at [185, 134] on span "»" at bounding box center [186, 133] width 7 height 17
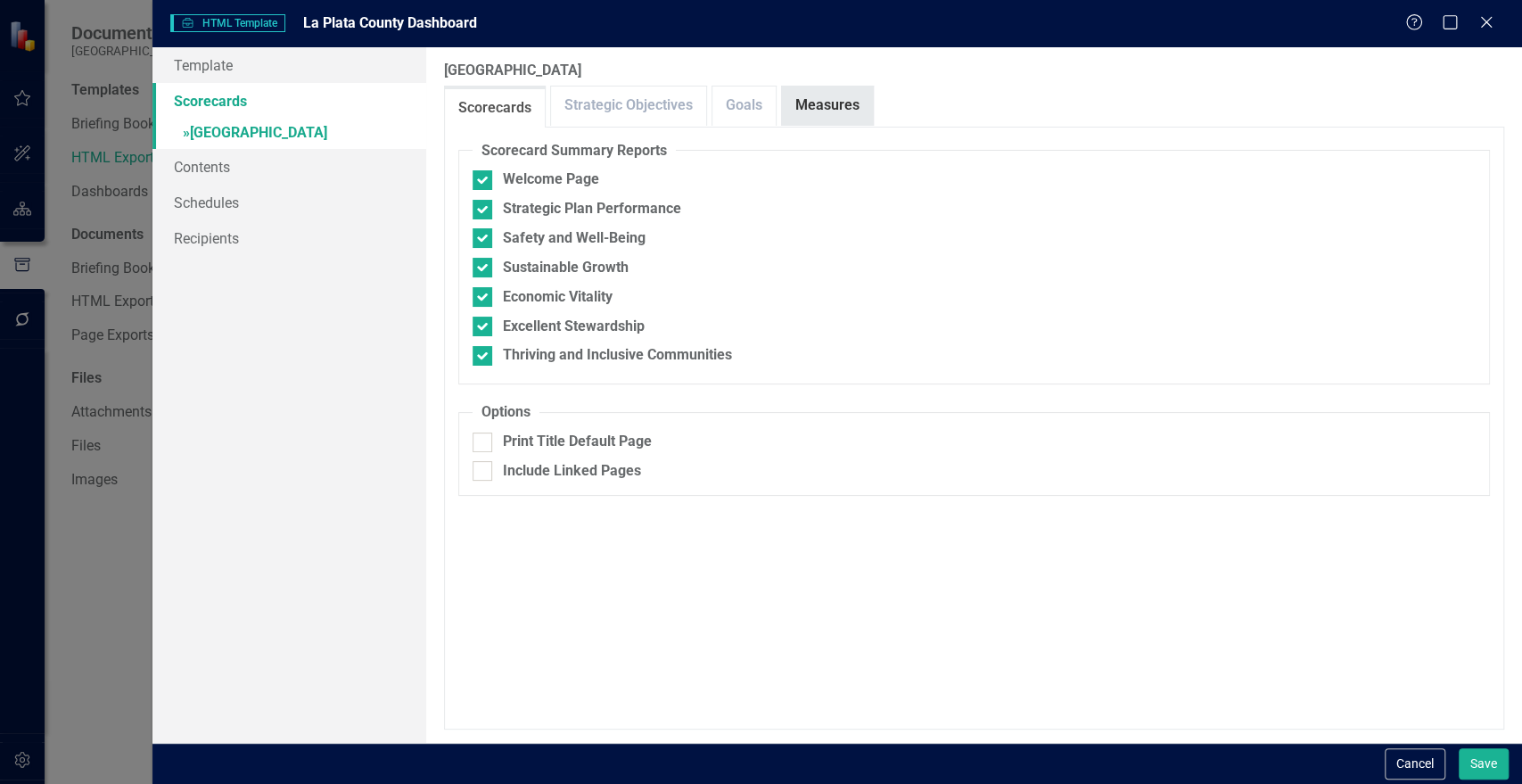
click at [821, 113] on link "Measures" at bounding box center [827, 106] width 91 height 38
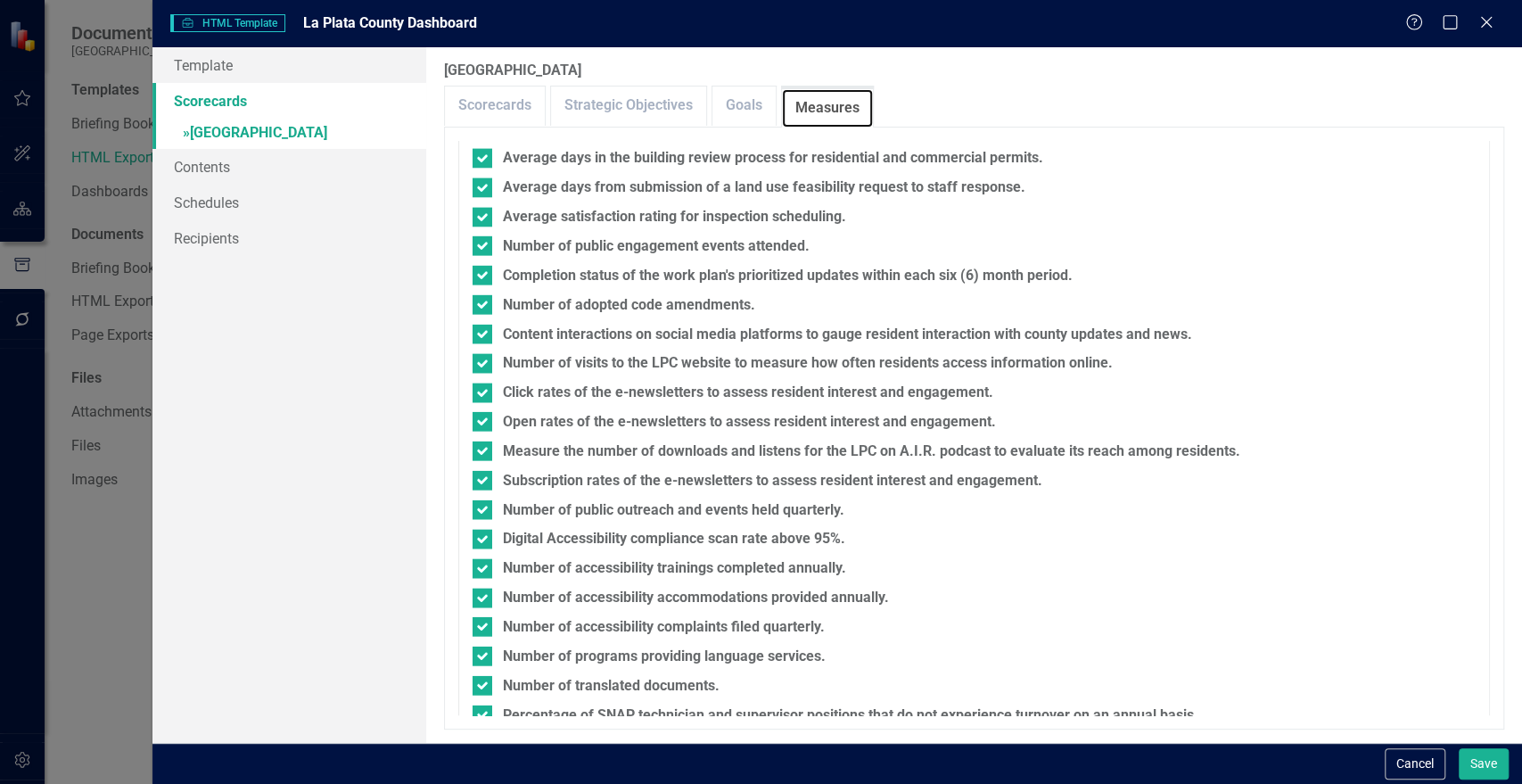
scroll to position [2926, 0]
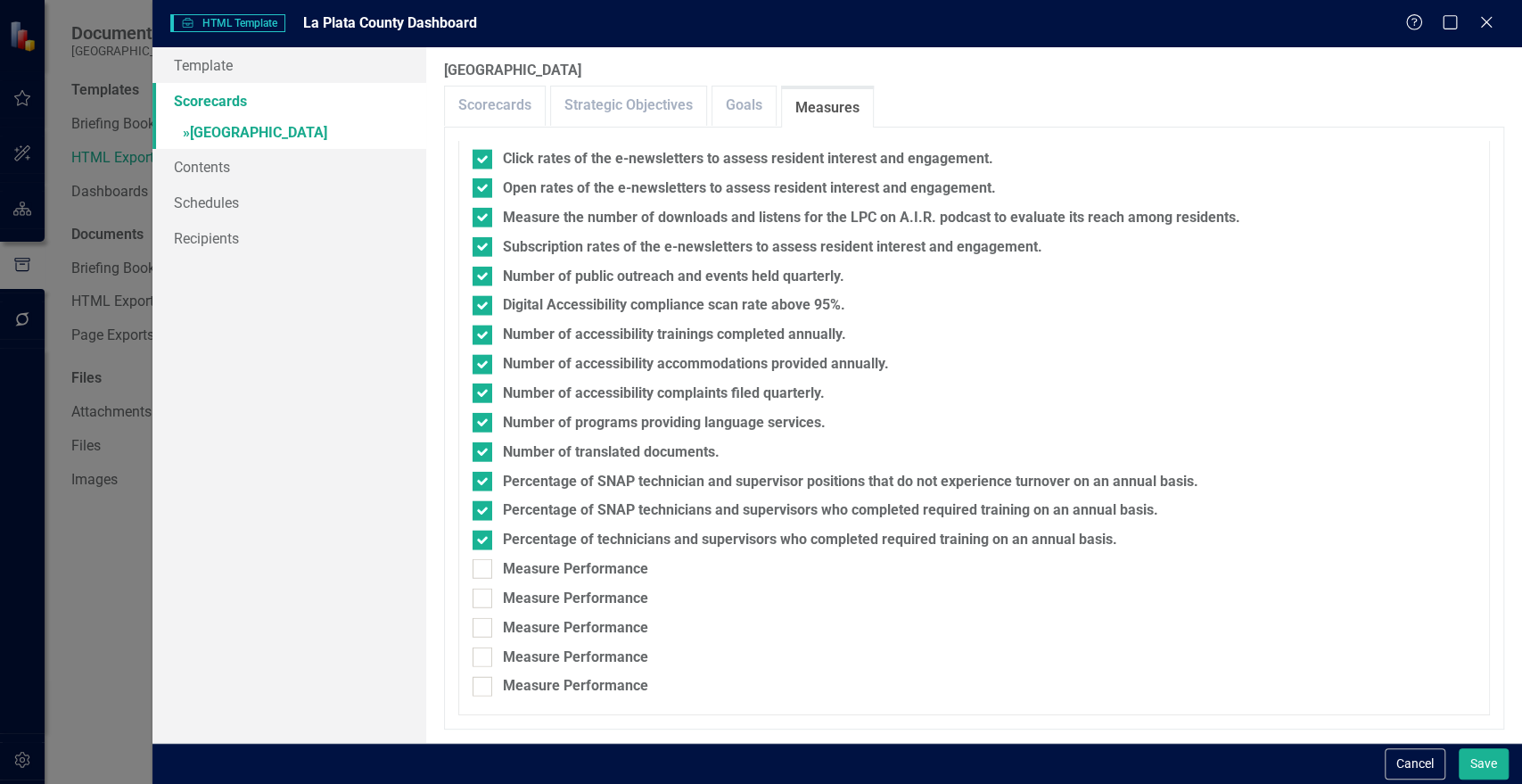
click at [272, 299] on div "Template Scorecards » La Plata County Contents Schedules Recipients" at bounding box center [289, 394] width 274 height 695
click at [220, 175] on link "Contents" at bounding box center [289, 166] width 274 height 36
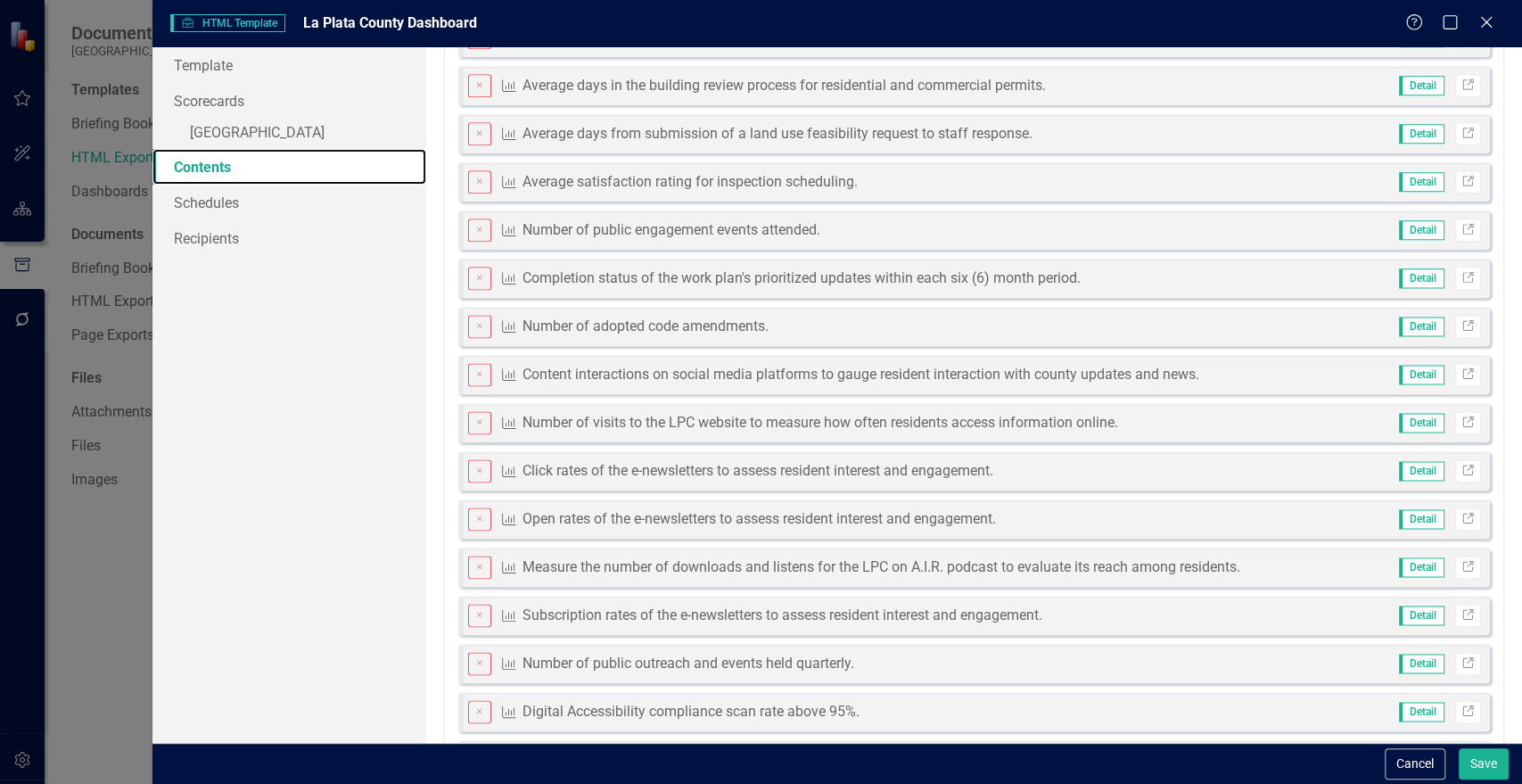
scroll to position [6452, 0]
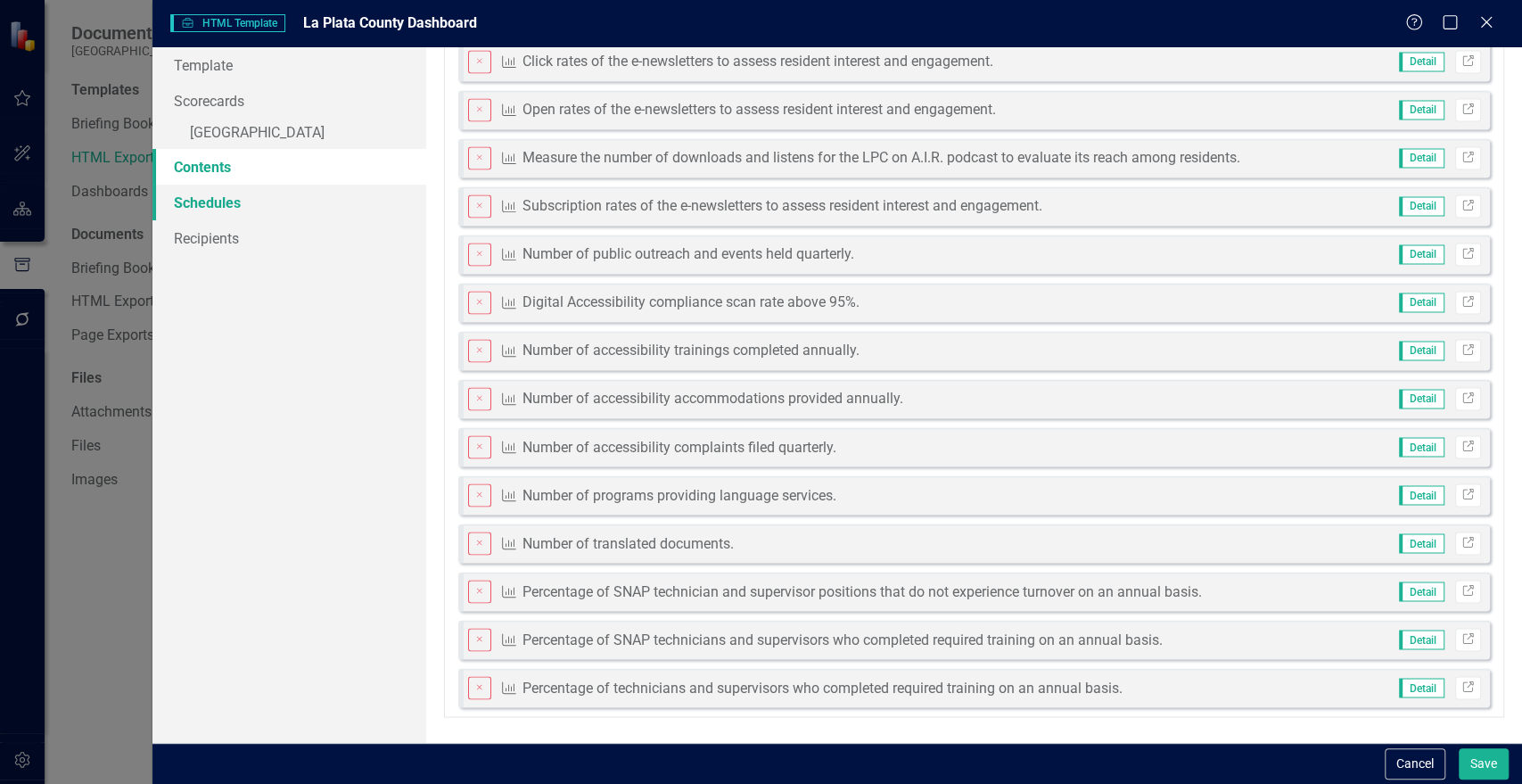
click at [260, 204] on link "Schedules" at bounding box center [289, 202] width 274 height 36
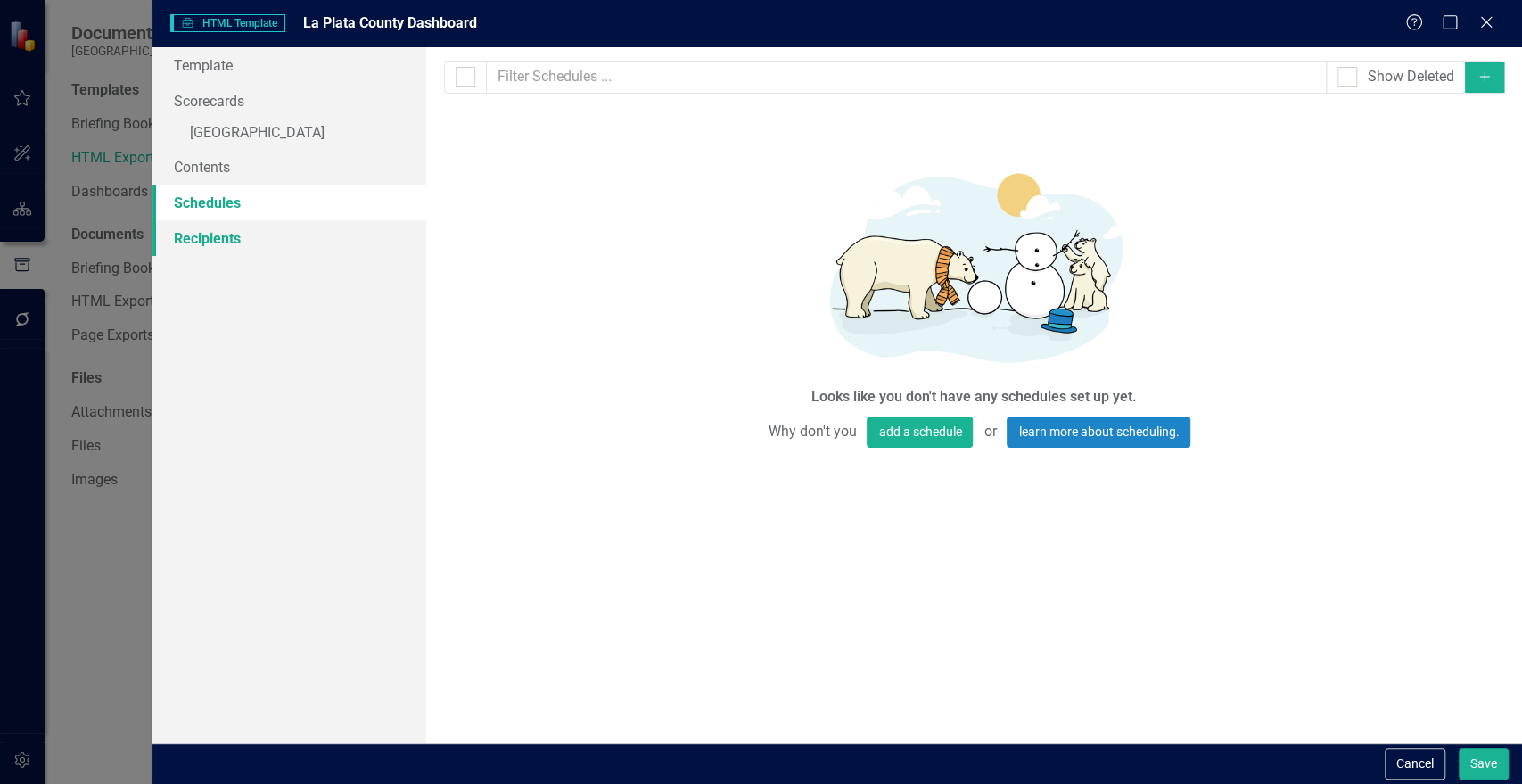
click at [250, 248] on link "Recipients" at bounding box center [289, 238] width 274 height 36
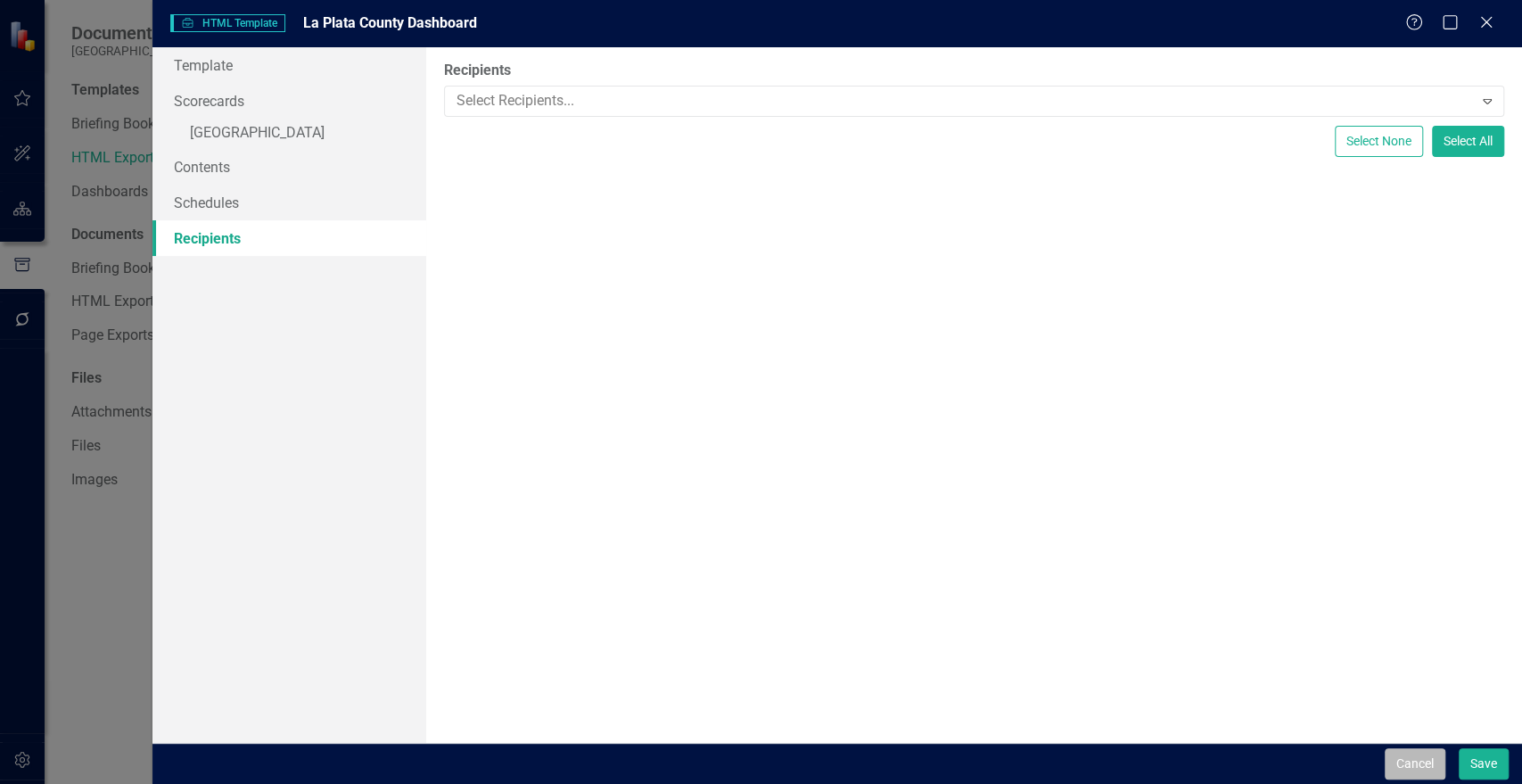
click at [1428, 762] on button "Cancel" at bounding box center [1414, 764] width 61 height 31
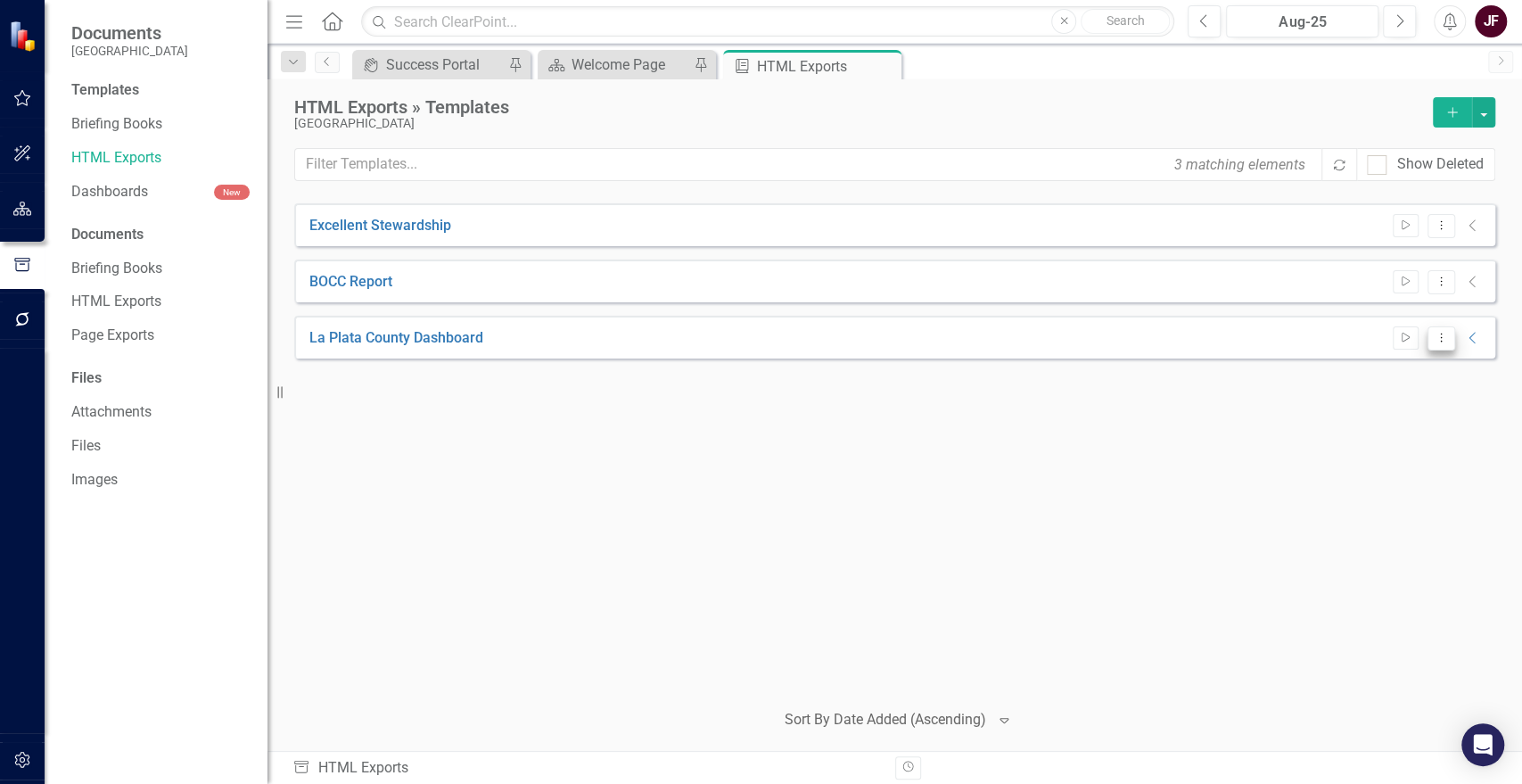
click at [1444, 341] on icon "Dropdown Menu" at bounding box center [1441, 338] width 15 height 12
click at [1256, 402] on div "Excellent Stewardship Start Dropdown Menu Collapse File In Process BOCC Report …" at bounding box center [895, 443] width 1201 height 481
click at [1408, 341] on icon "Start" at bounding box center [1406, 338] width 13 height 11
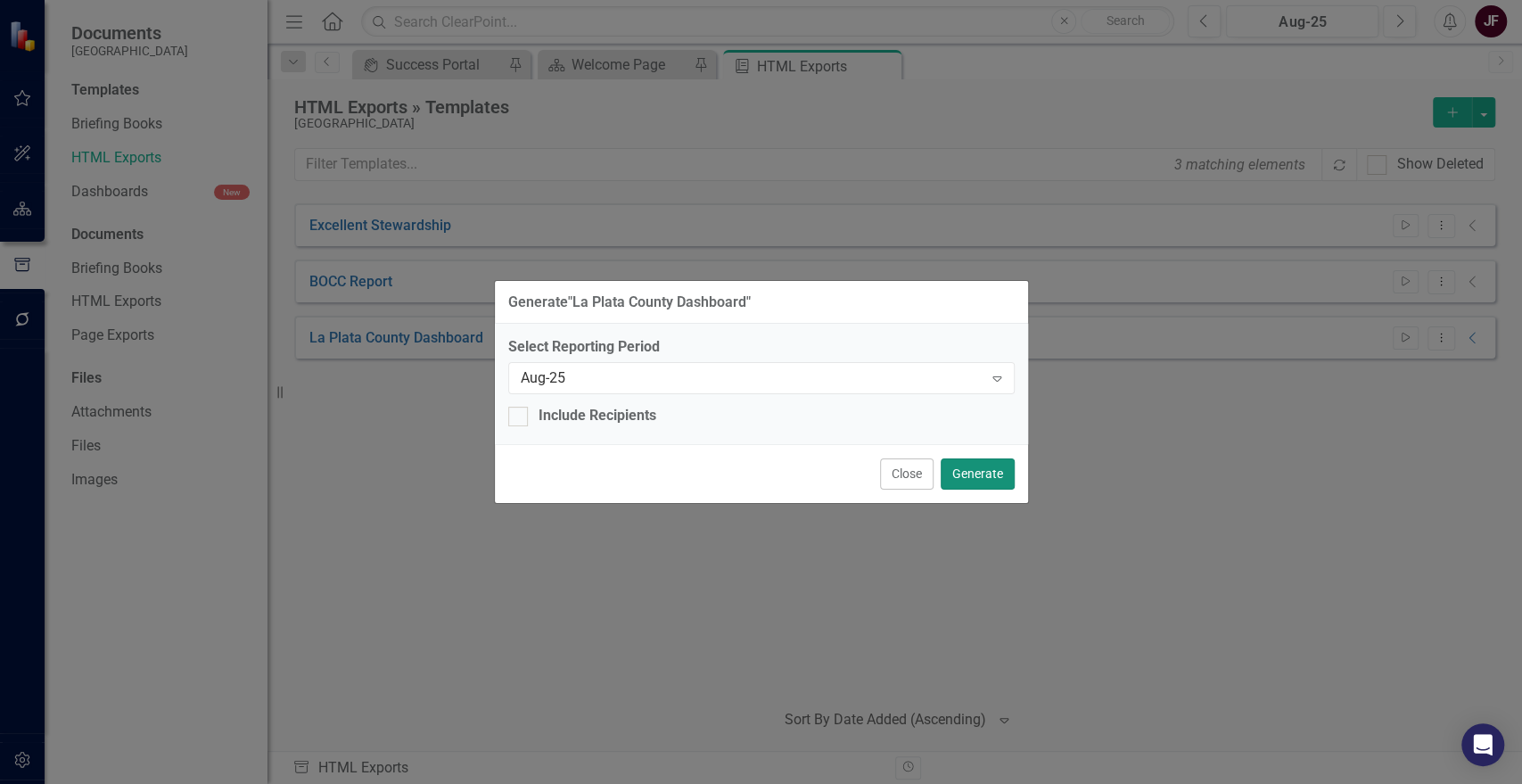
click at [991, 469] on button "Generate" at bounding box center [977, 473] width 74 height 31
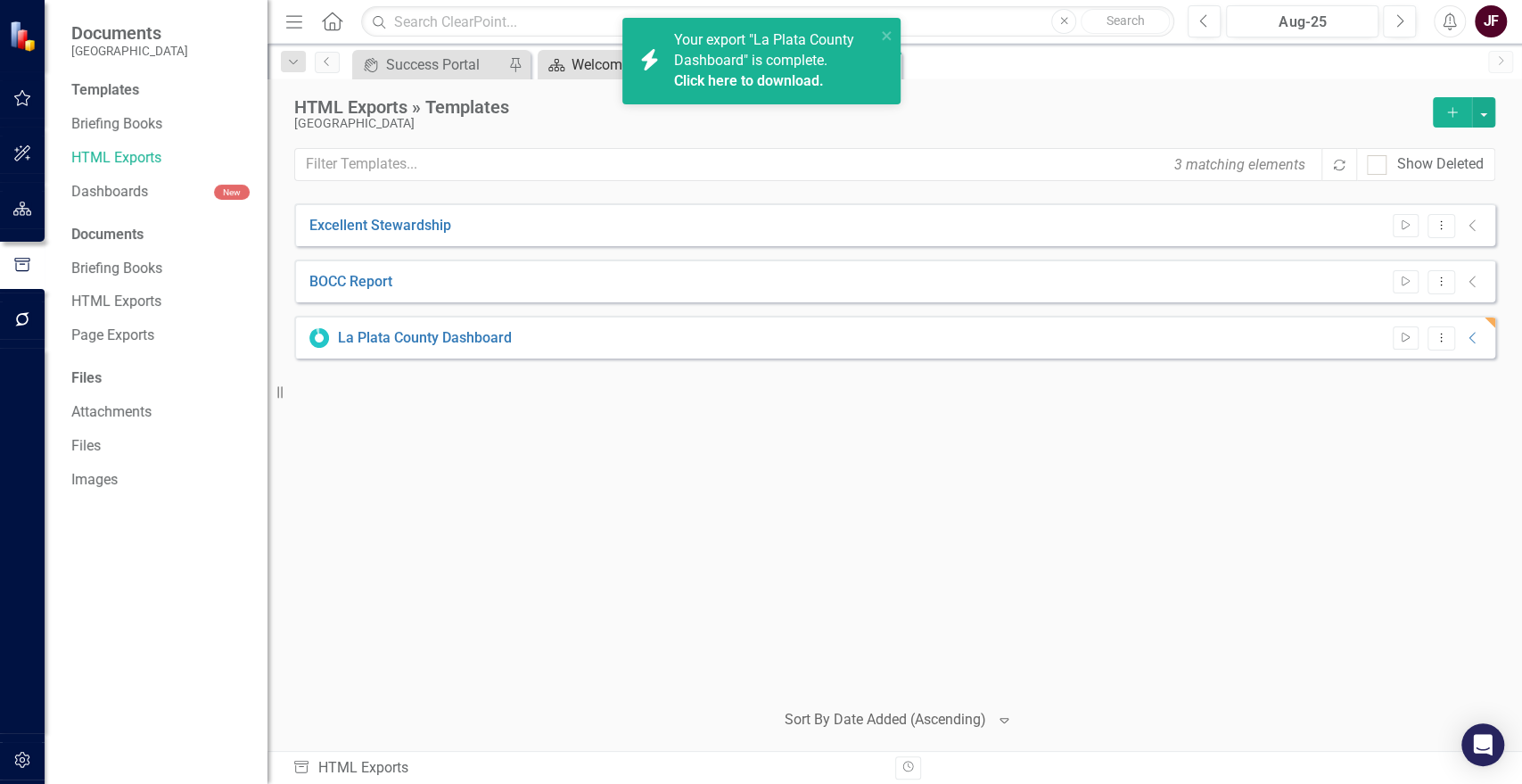
click at [599, 58] on div "Welcome Page" at bounding box center [630, 64] width 117 height 22
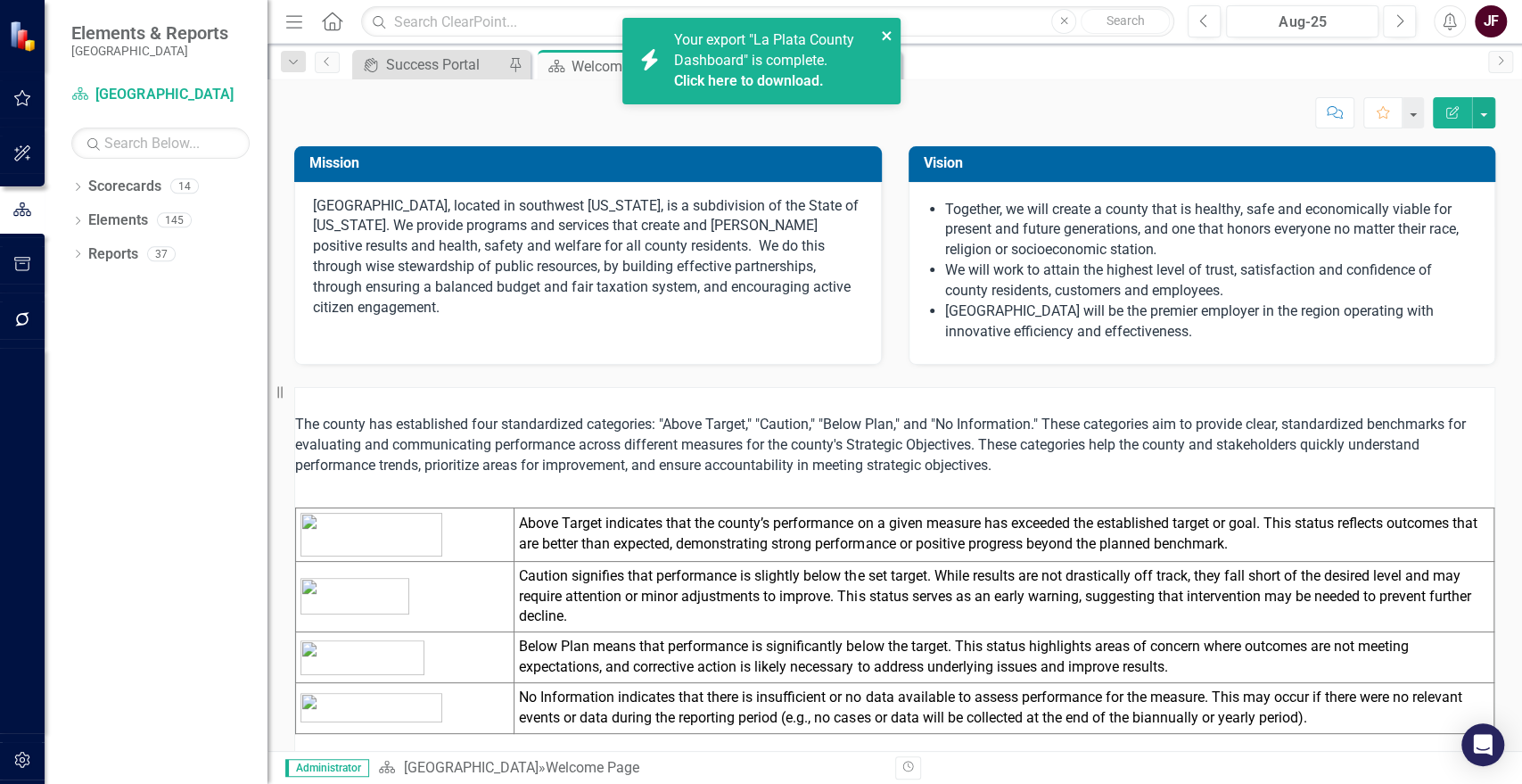
click at [883, 30] on icon "close" at bounding box center [887, 36] width 13 height 14
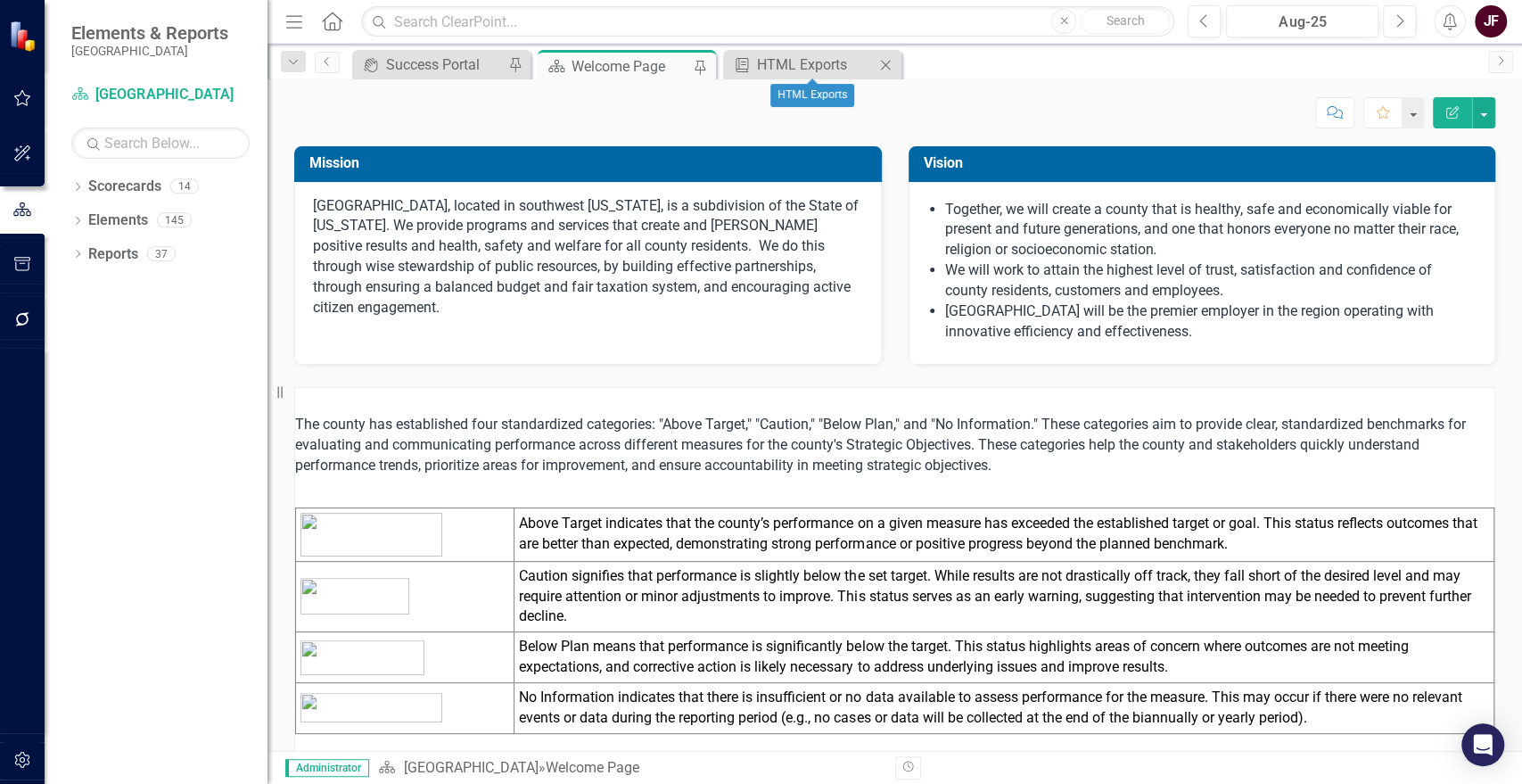
click at [885, 63] on icon "Close" at bounding box center [885, 64] width 18 height 14
click at [83, 189] on icon "Dropdown" at bounding box center [77, 189] width 13 height 10
click at [85, 215] on icon "Dropdown" at bounding box center [87, 218] width 13 height 11
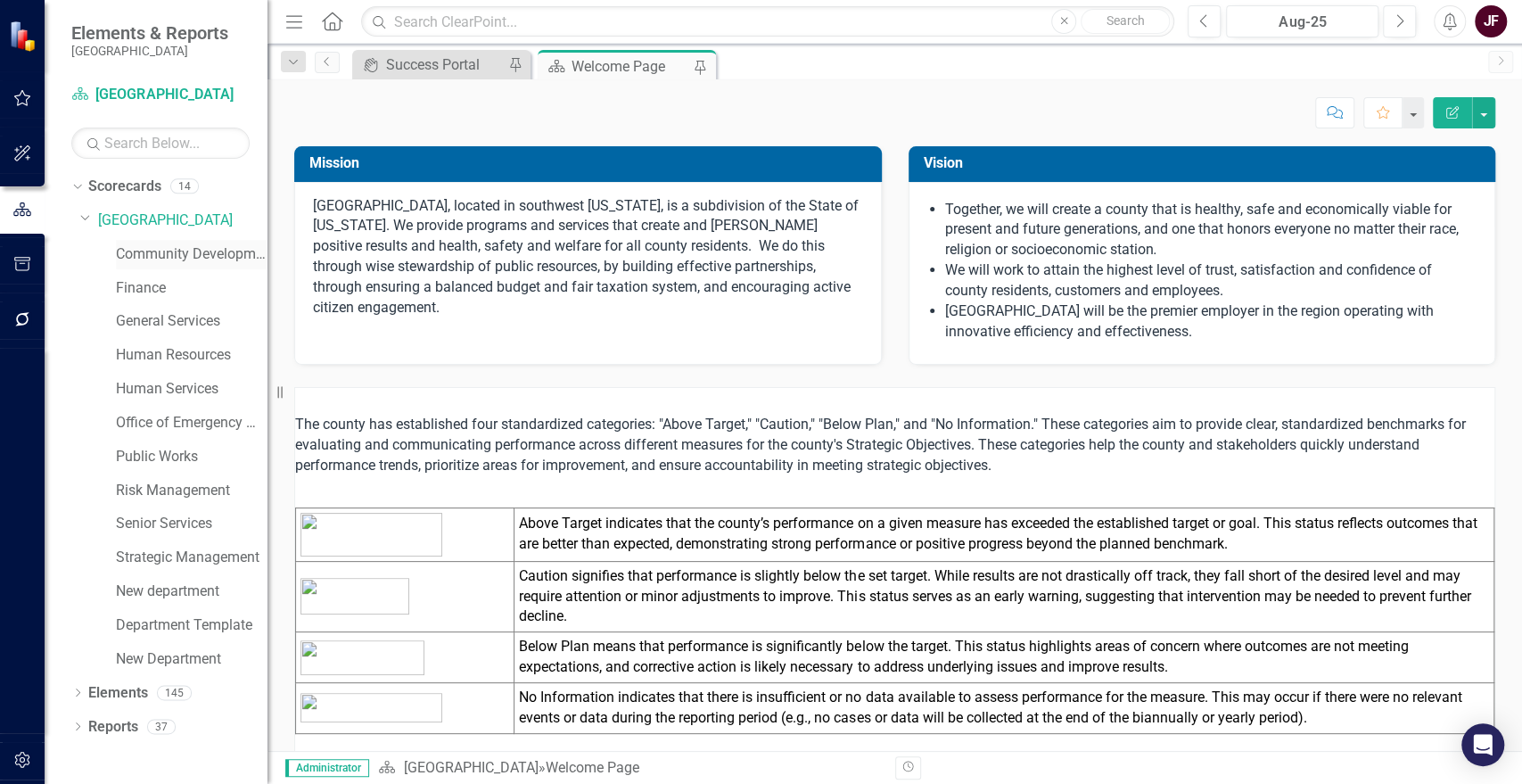
click at [175, 248] on link "Community Development" at bounding box center [191, 254] width 152 height 20
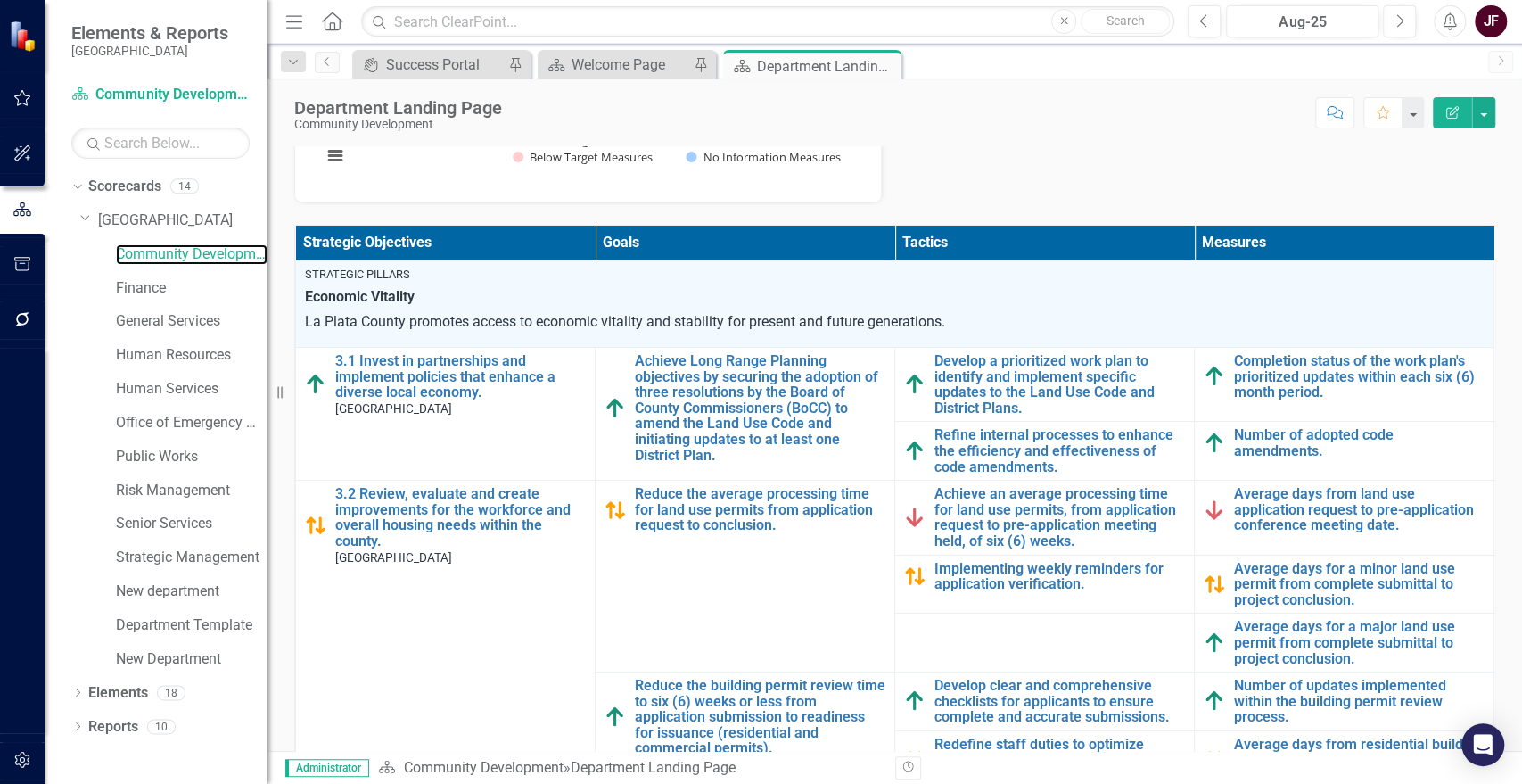
scroll to position [297, 0]
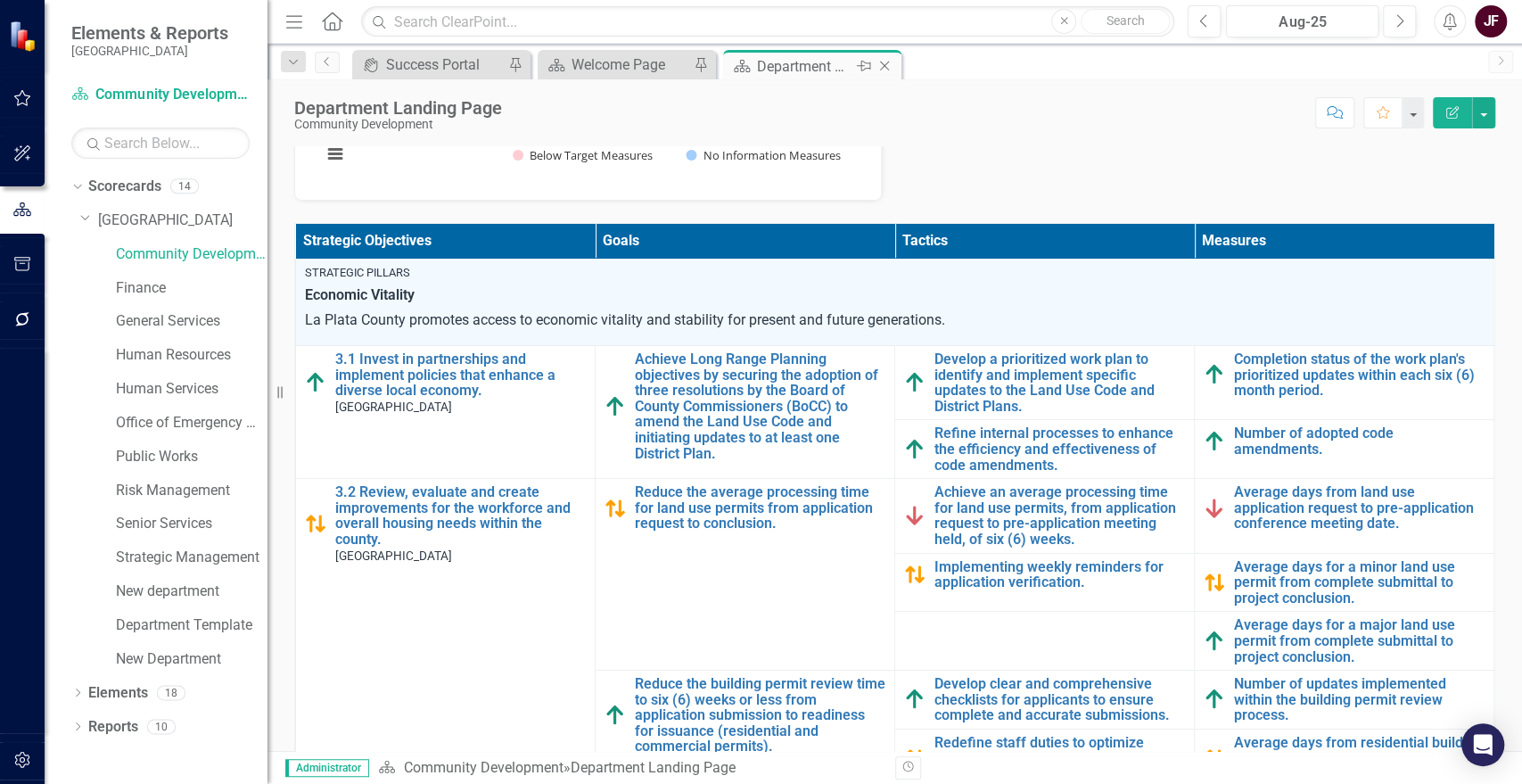
click at [887, 65] on icon "Close" at bounding box center [884, 65] width 18 height 14
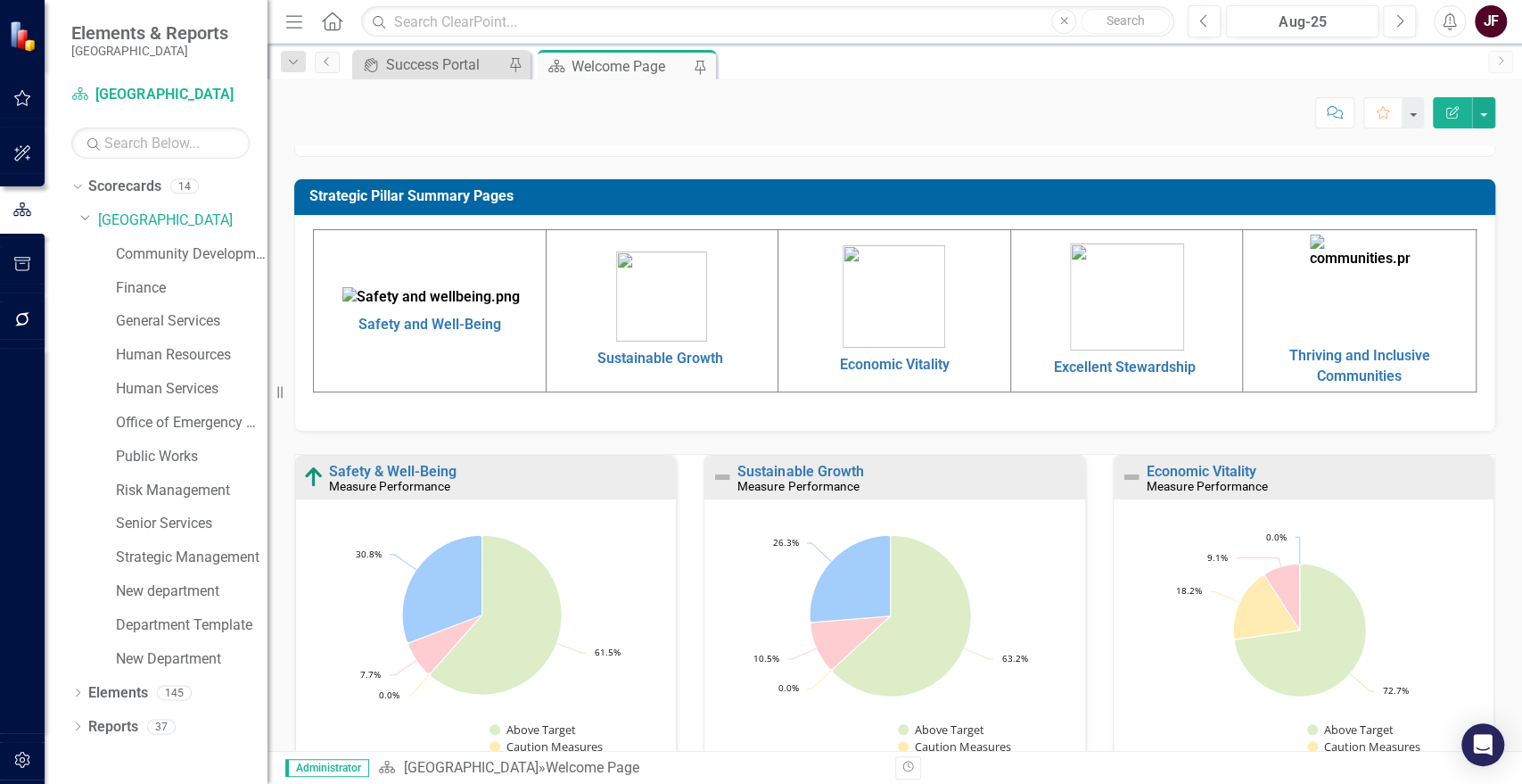
scroll to position [494, 0]
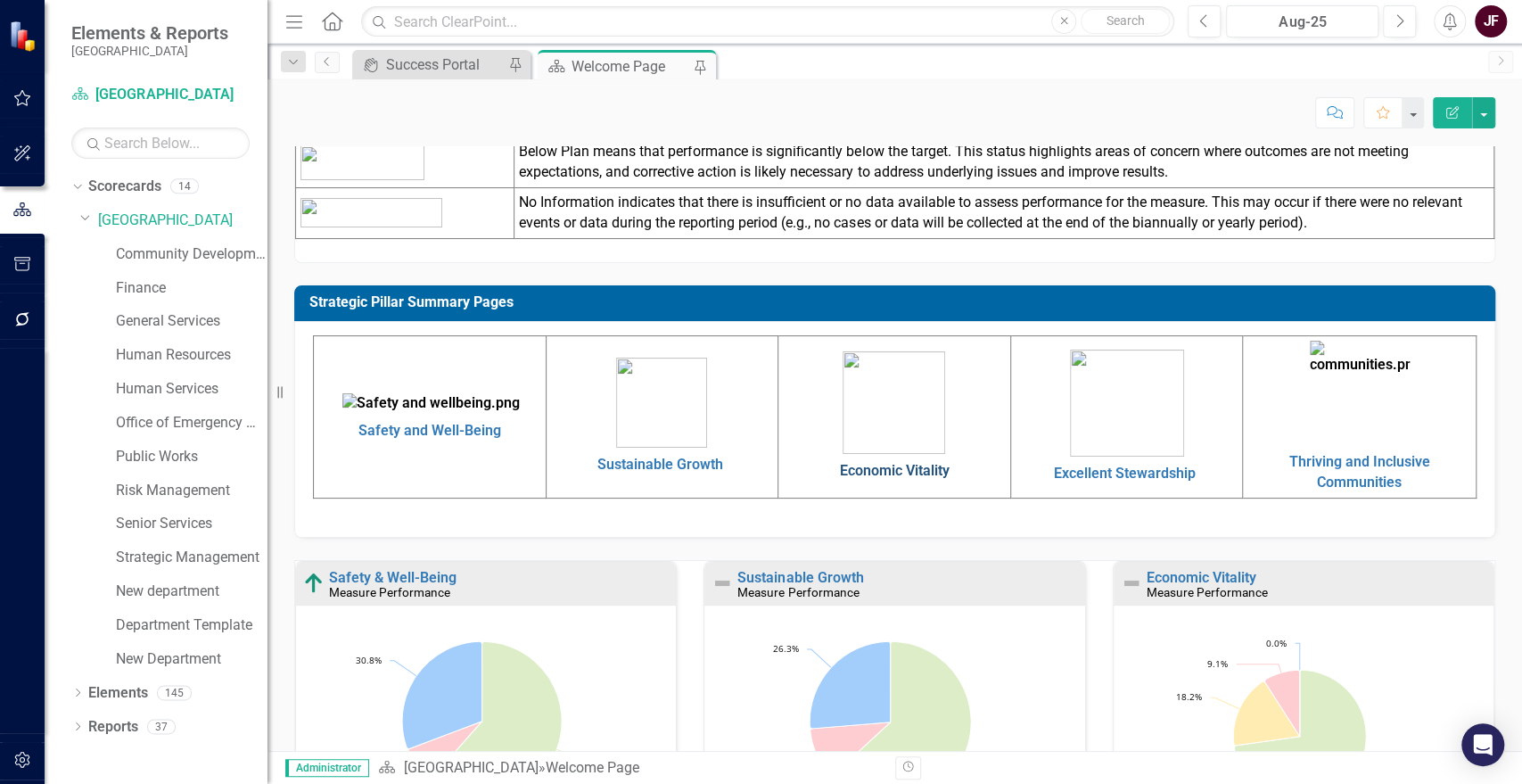
click at [901, 462] on link "Economic Vitality" at bounding box center [894, 470] width 110 height 17
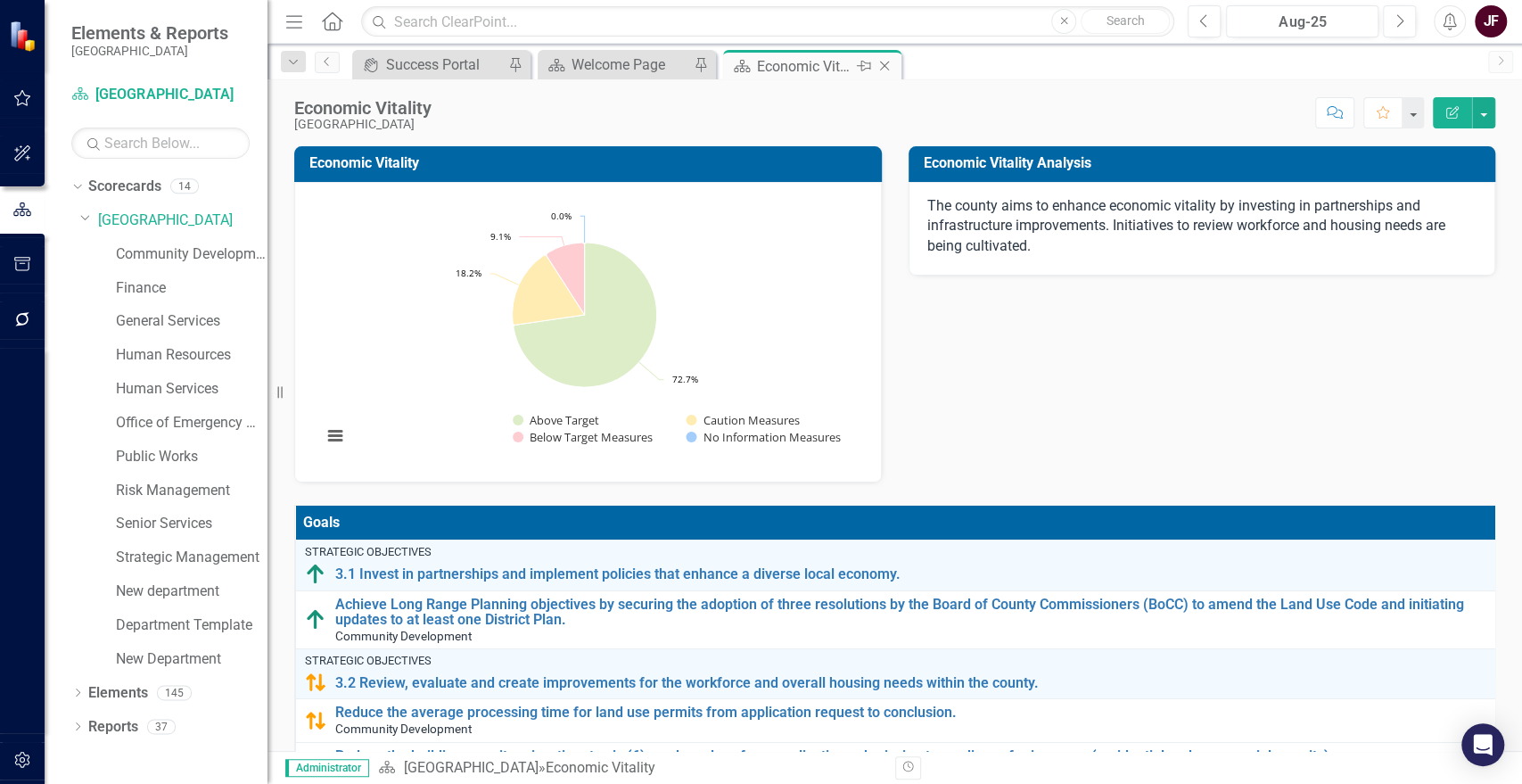
click at [891, 67] on icon "Close" at bounding box center [884, 65] width 18 height 14
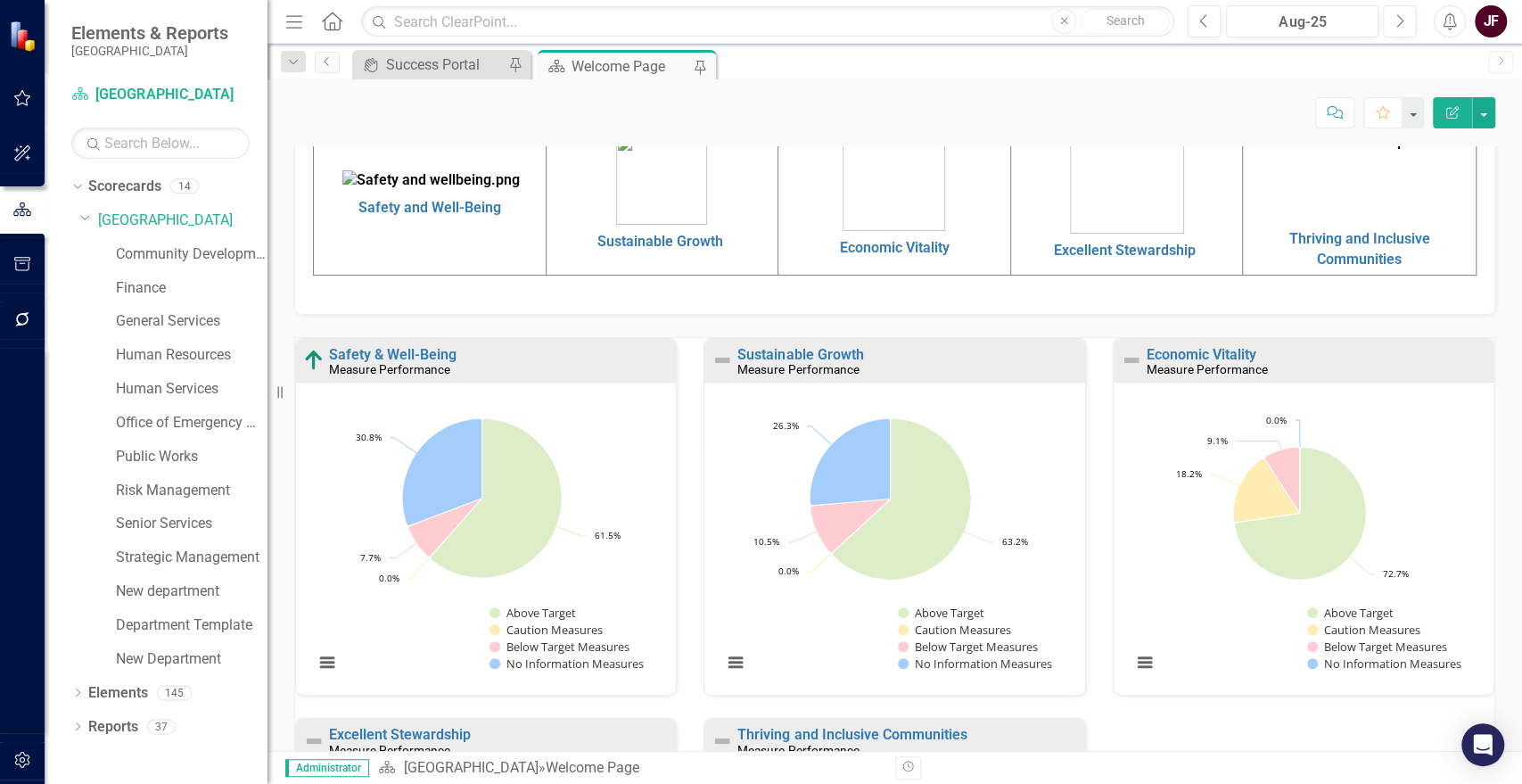
scroll to position [792, 0]
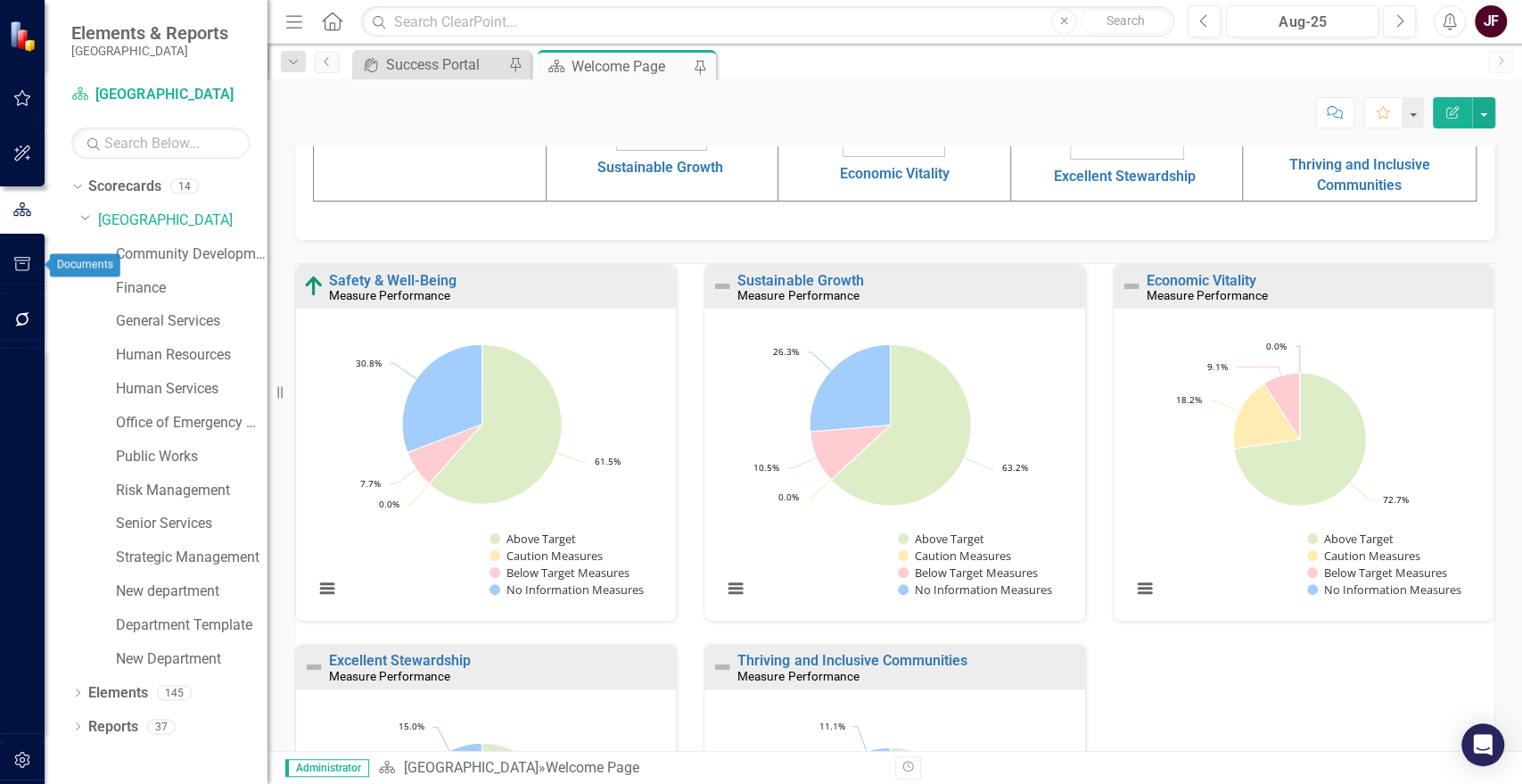
click at [23, 259] on icon "button" at bounding box center [22, 264] width 18 height 14
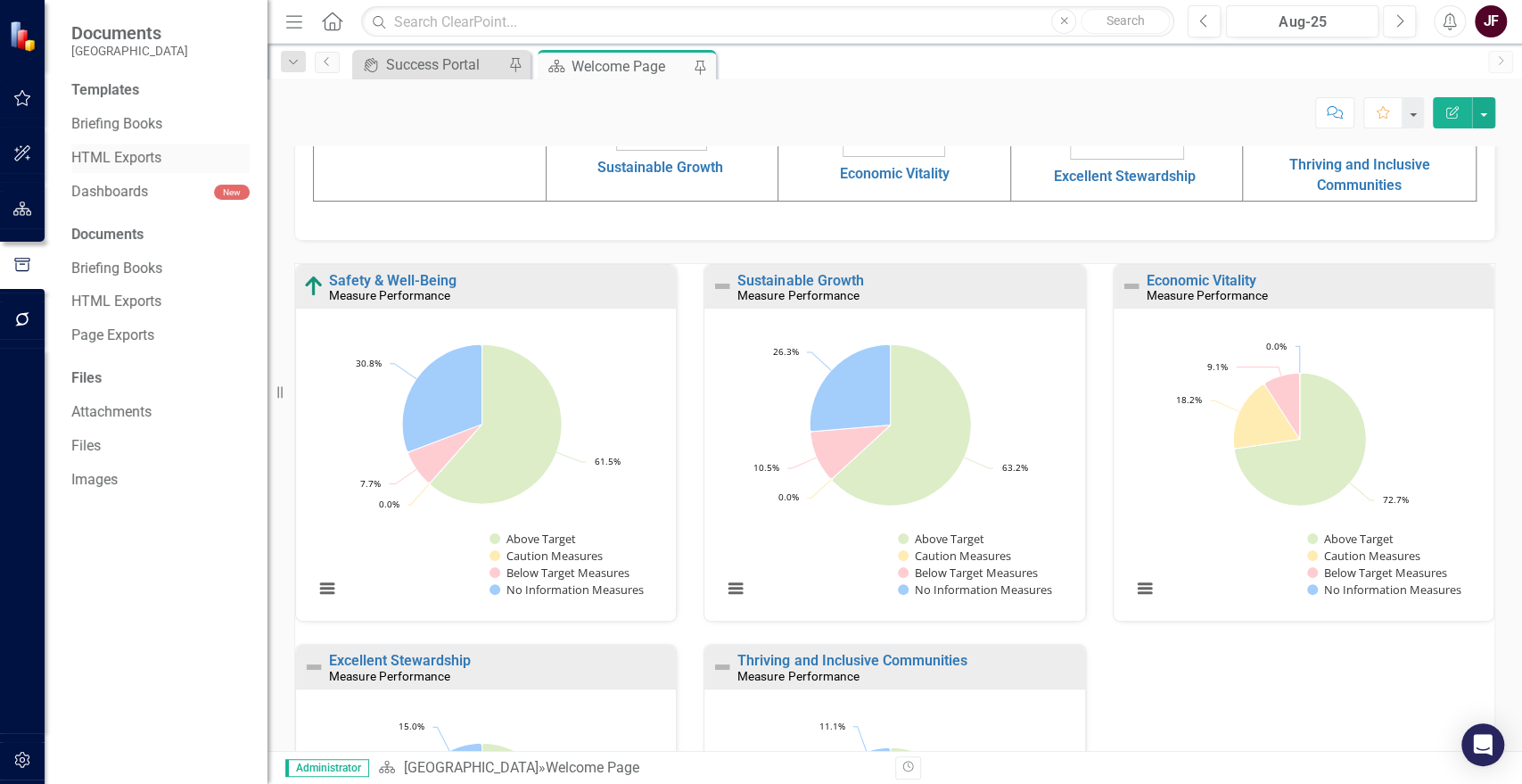
click at [114, 162] on link "HTML Exports" at bounding box center [160, 158] width 178 height 20
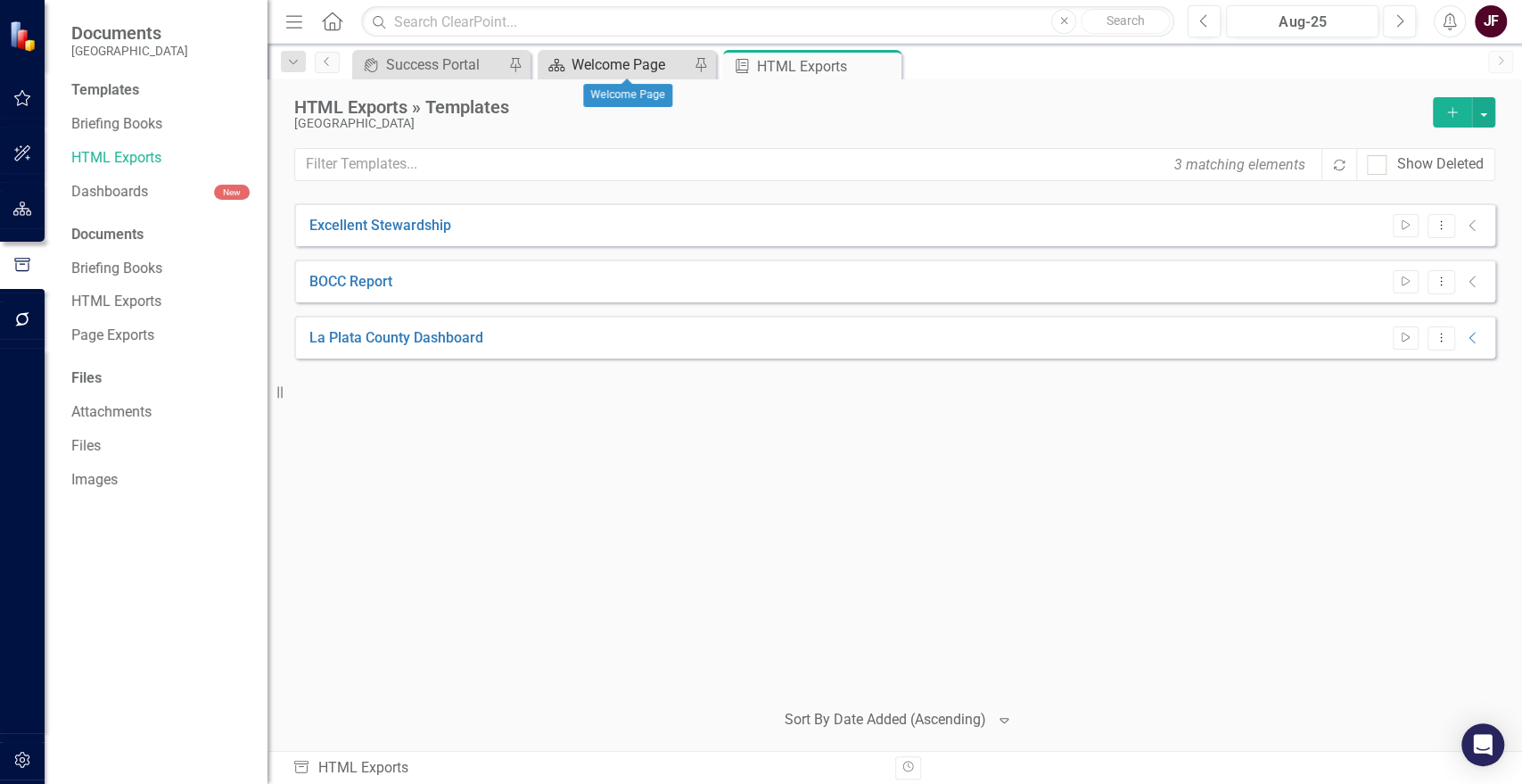
click at [611, 57] on div "Welcome Page" at bounding box center [630, 64] width 117 height 22
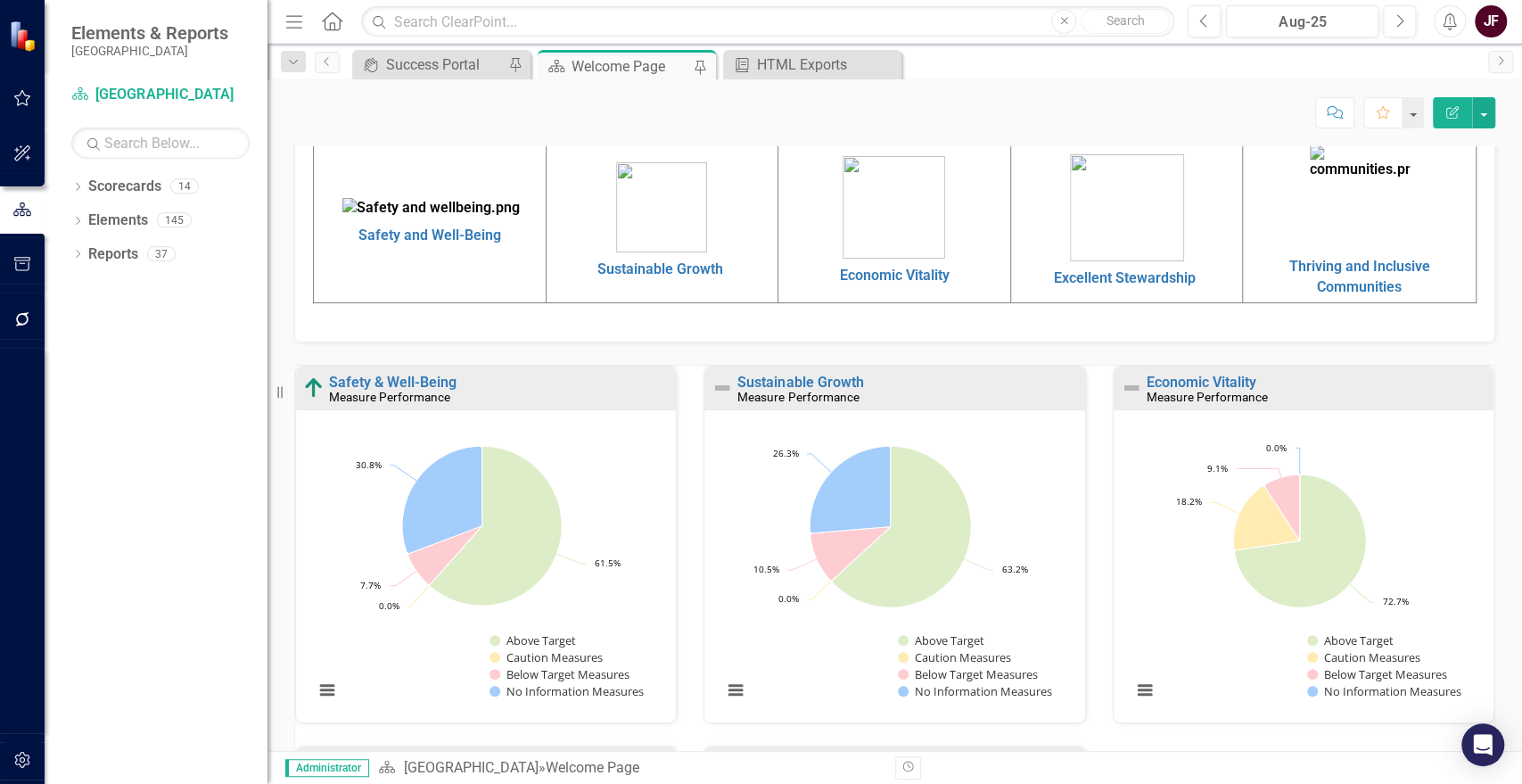
scroll to position [693, 0]
click at [883, 275] on link "Economic Vitality" at bounding box center [894, 272] width 110 height 17
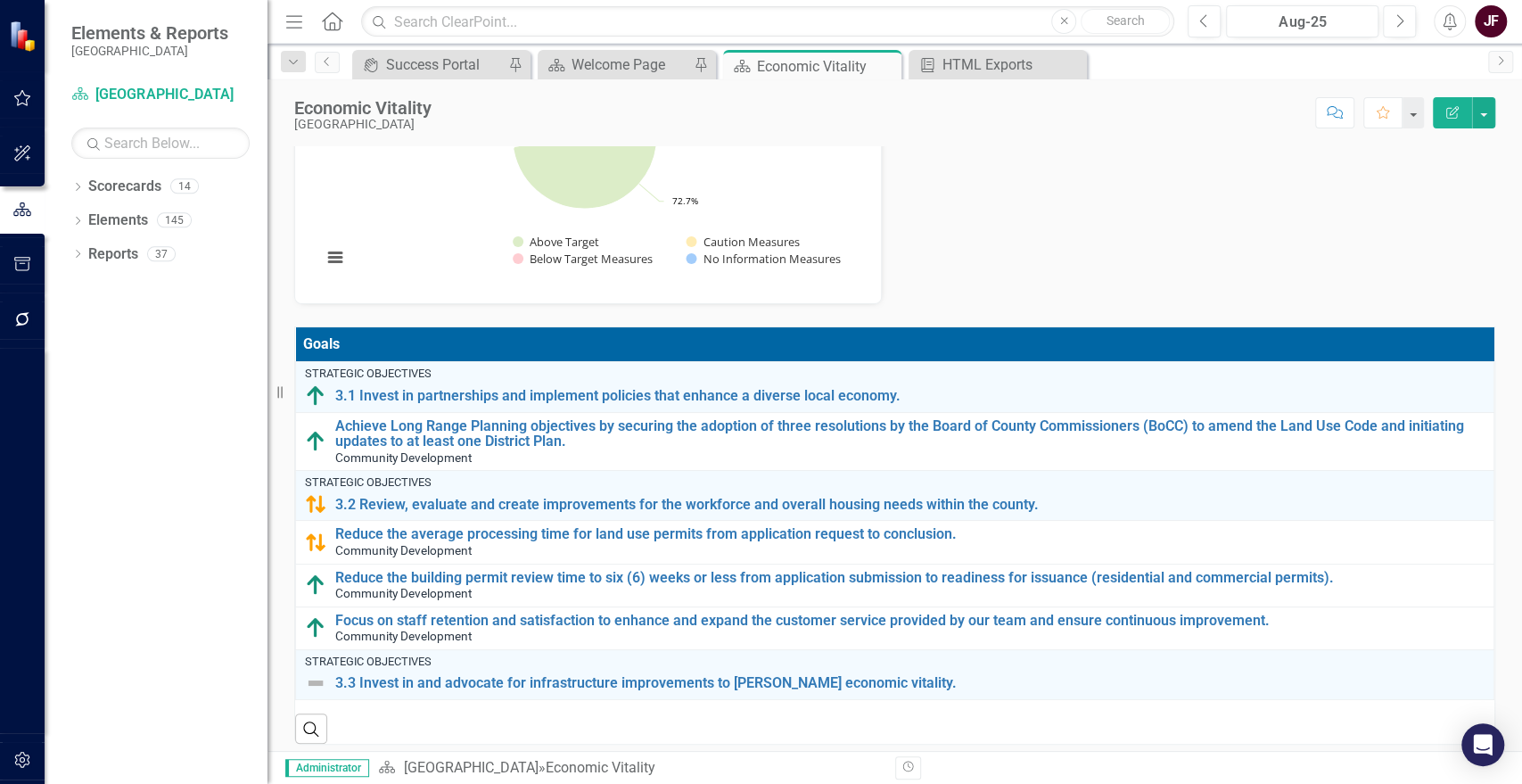
scroll to position [198, 0]
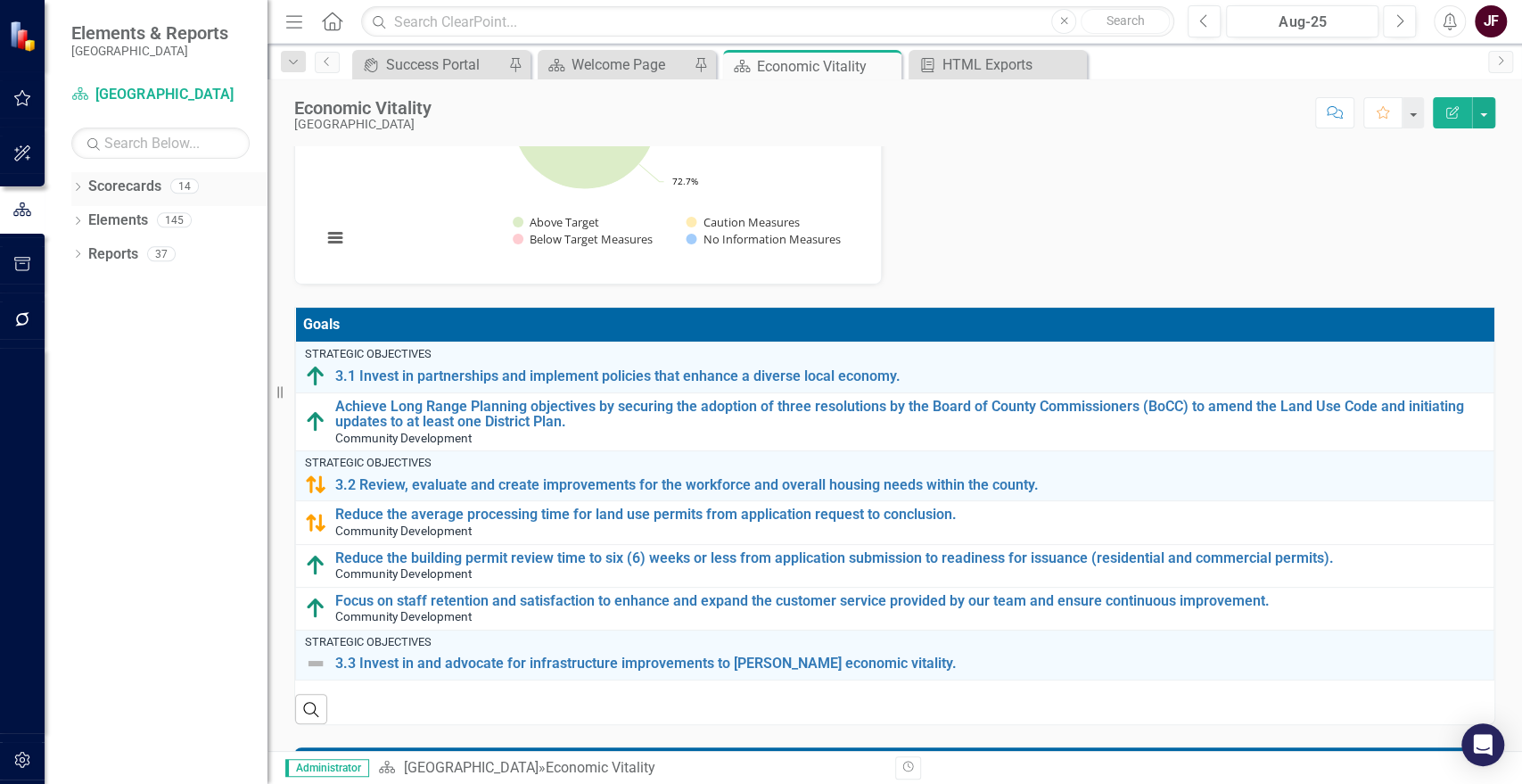
click at [85, 183] on div "Dropdown Scorecards 14" at bounding box center [169, 189] width 196 height 34
click at [79, 187] on icon "Dropdown" at bounding box center [77, 189] width 13 height 10
click at [89, 219] on icon "Dropdown" at bounding box center [87, 218] width 13 height 11
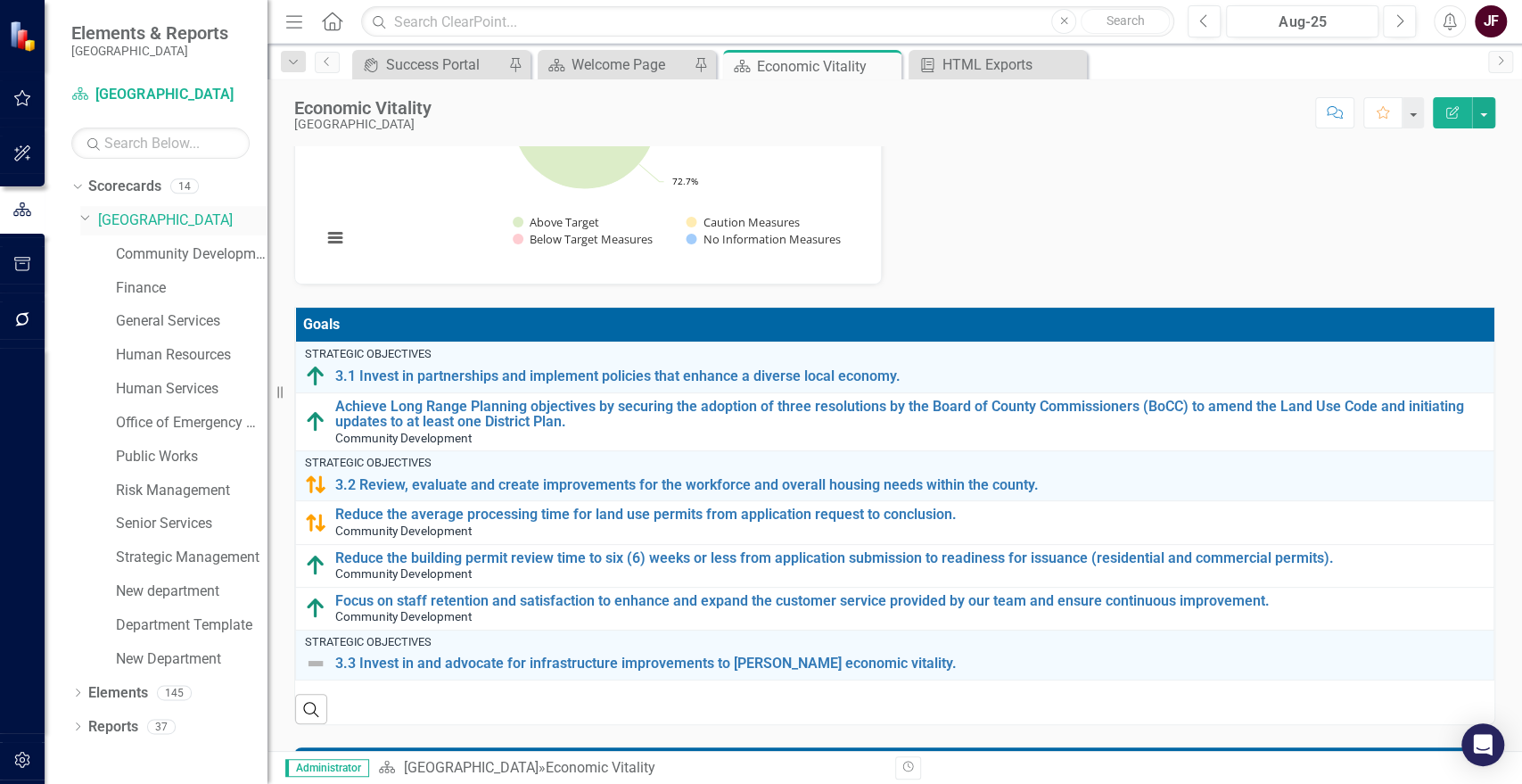
scroll to position [0, 0]
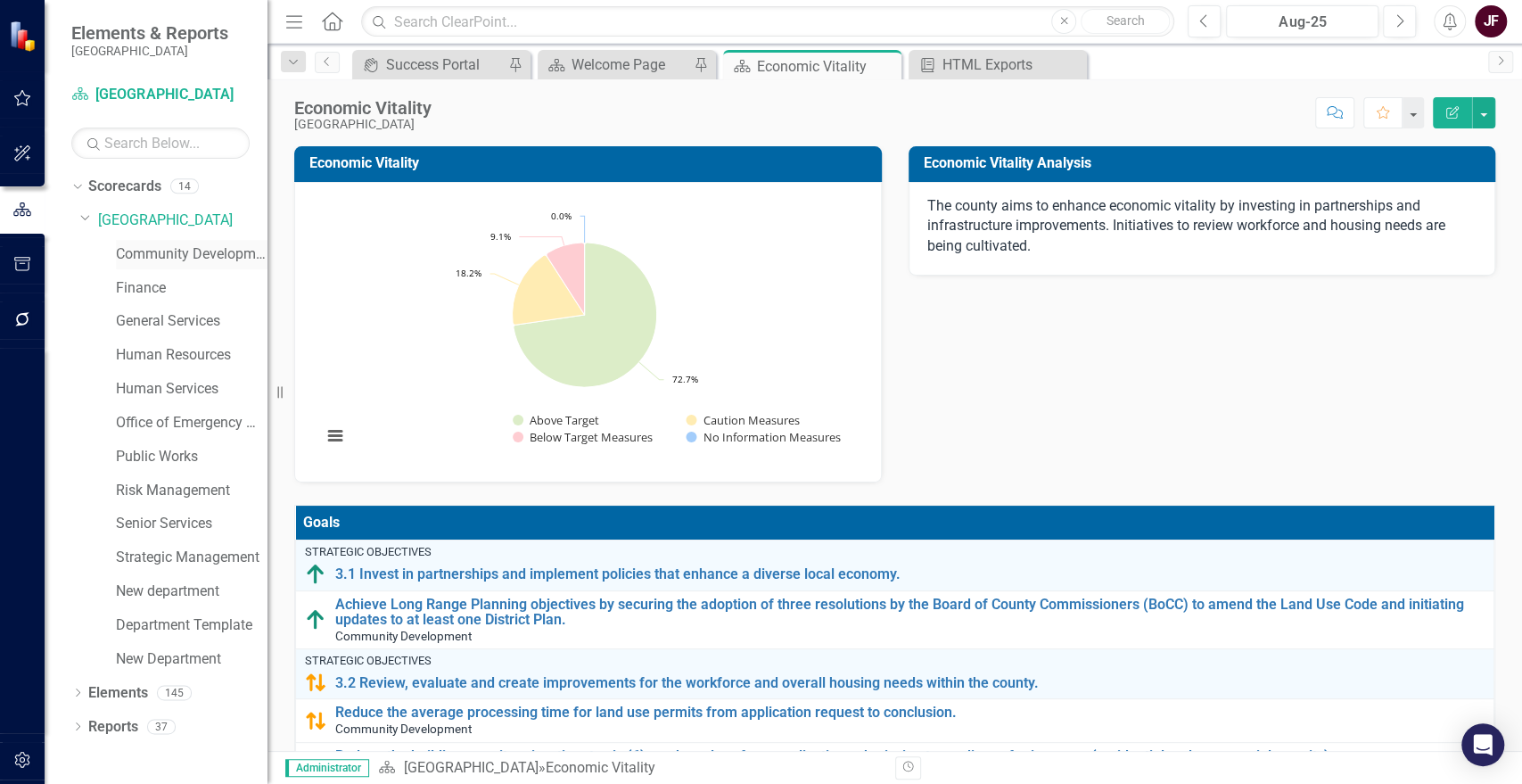
click at [173, 255] on link "Community Development" at bounding box center [191, 254] width 152 height 20
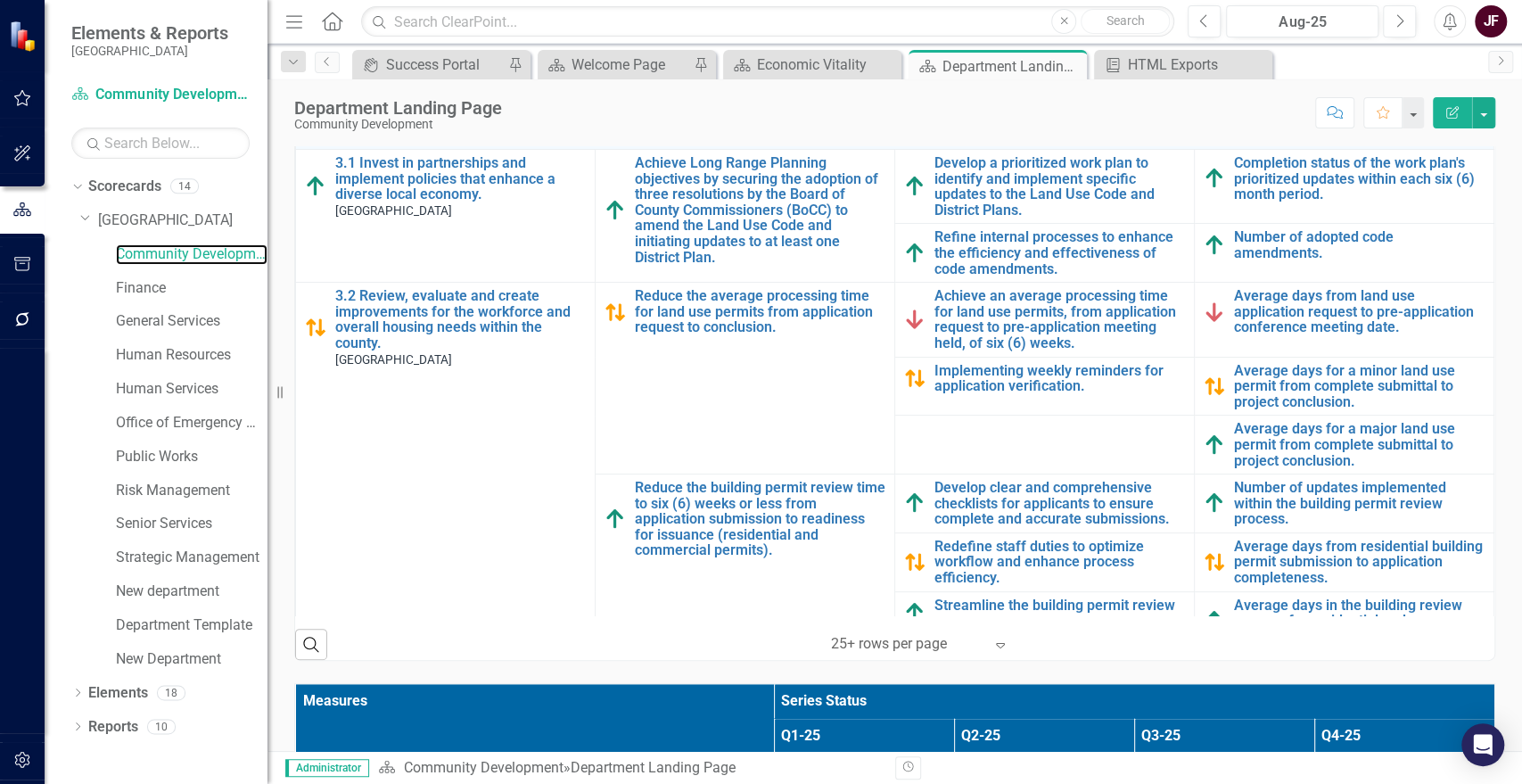
scroll to position [494, 0]
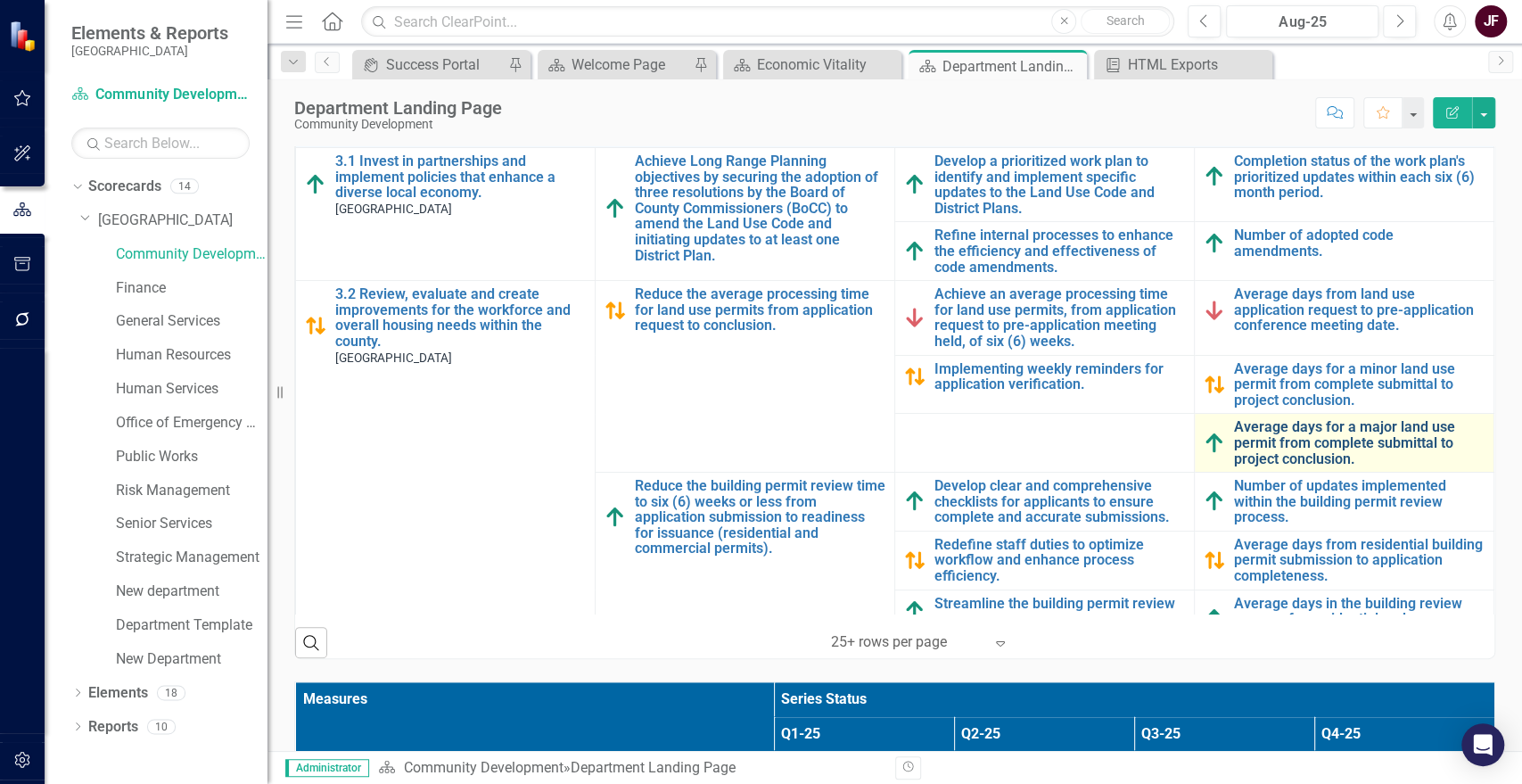
click at [1394, 436] on link "Average days for a major land use permit from complete submittal to project con…" at bounding box center [1359, 443] width 250 height 47
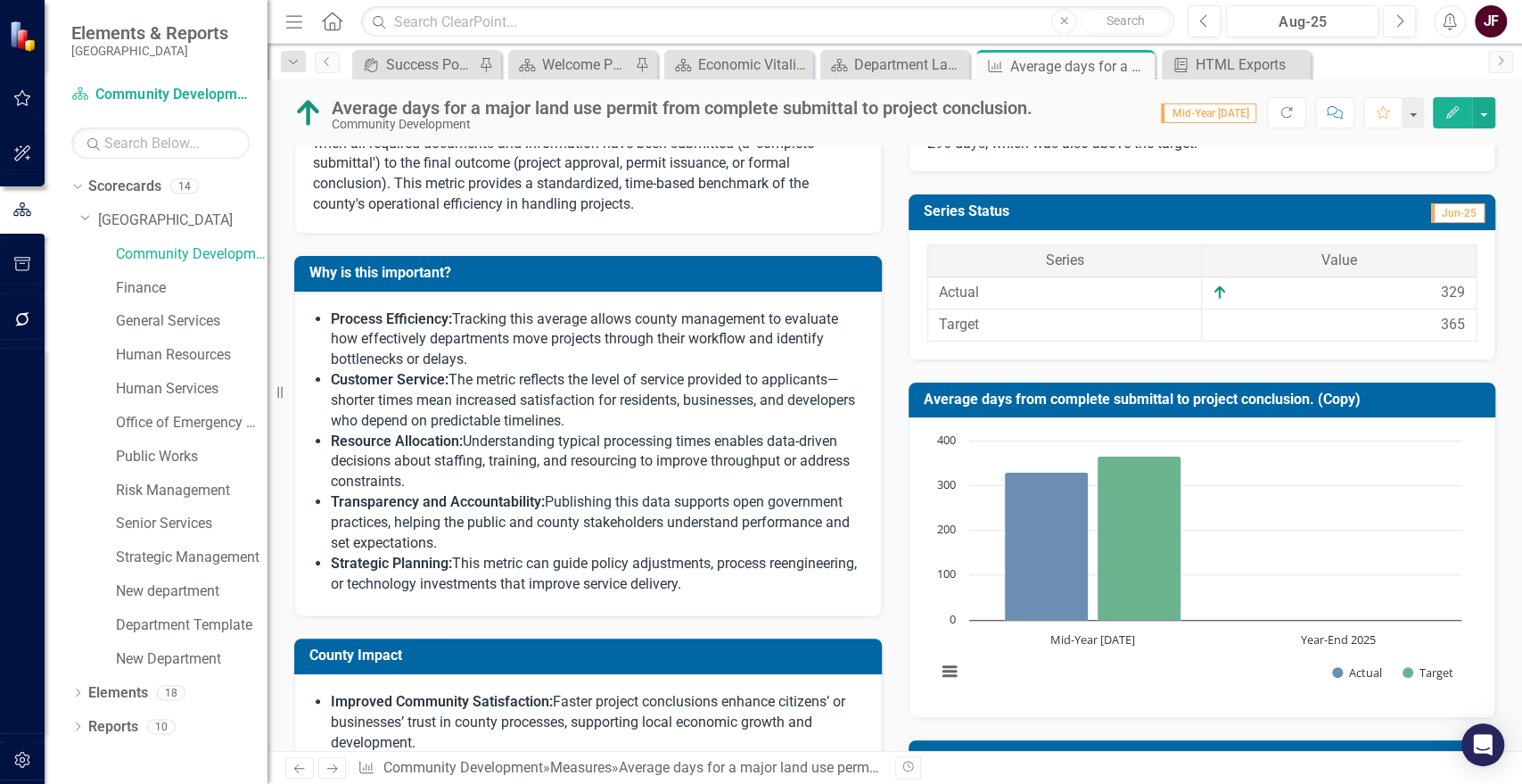
scroll to position [396, 0]
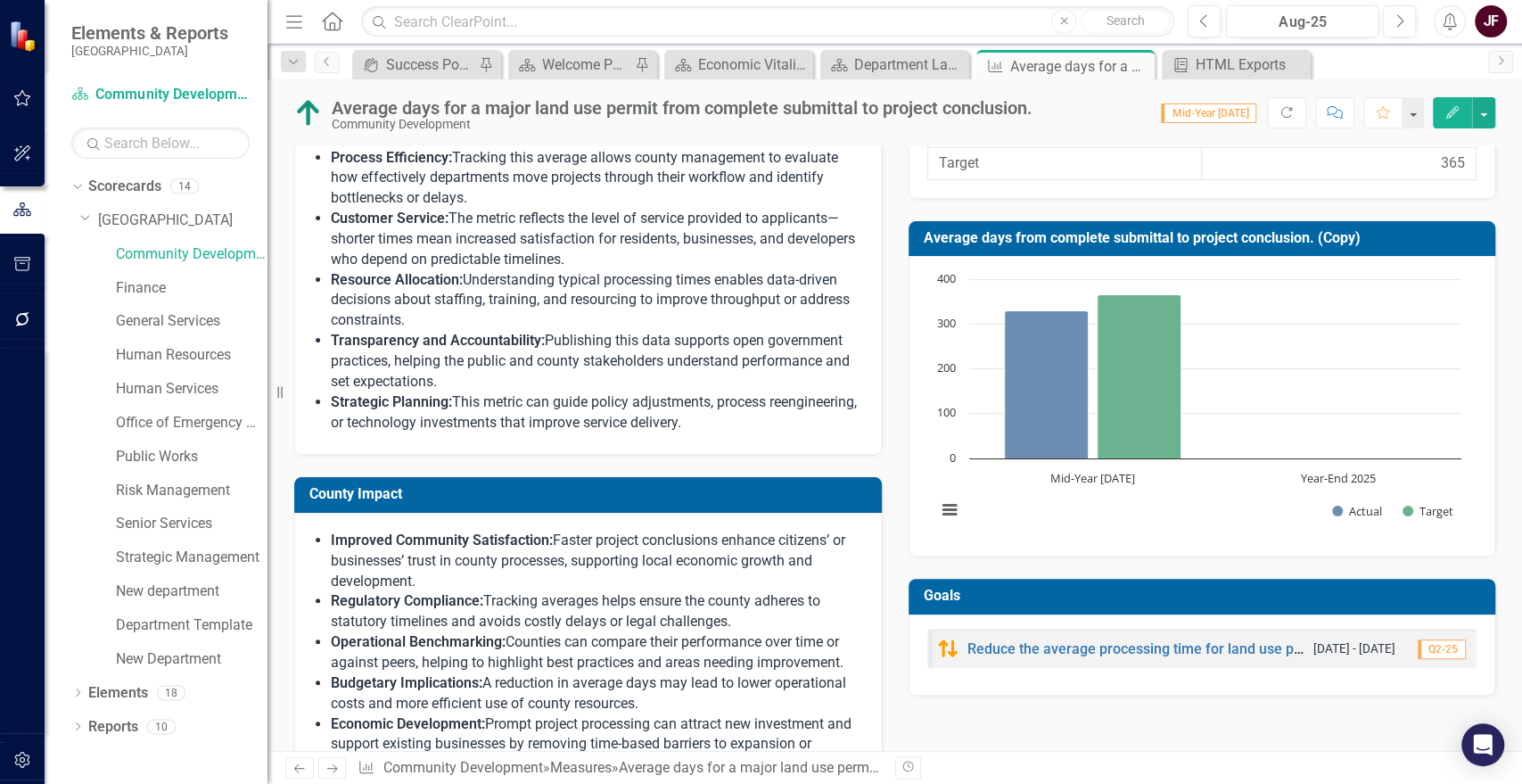
drag, startPoint x: 1141, startPoint y: 66, endPoint x: 642, endPoint y: 9, distance: 502.2
click at [0, 0] on icon "Close" at bounding box center [0, 0] width 0 height 0
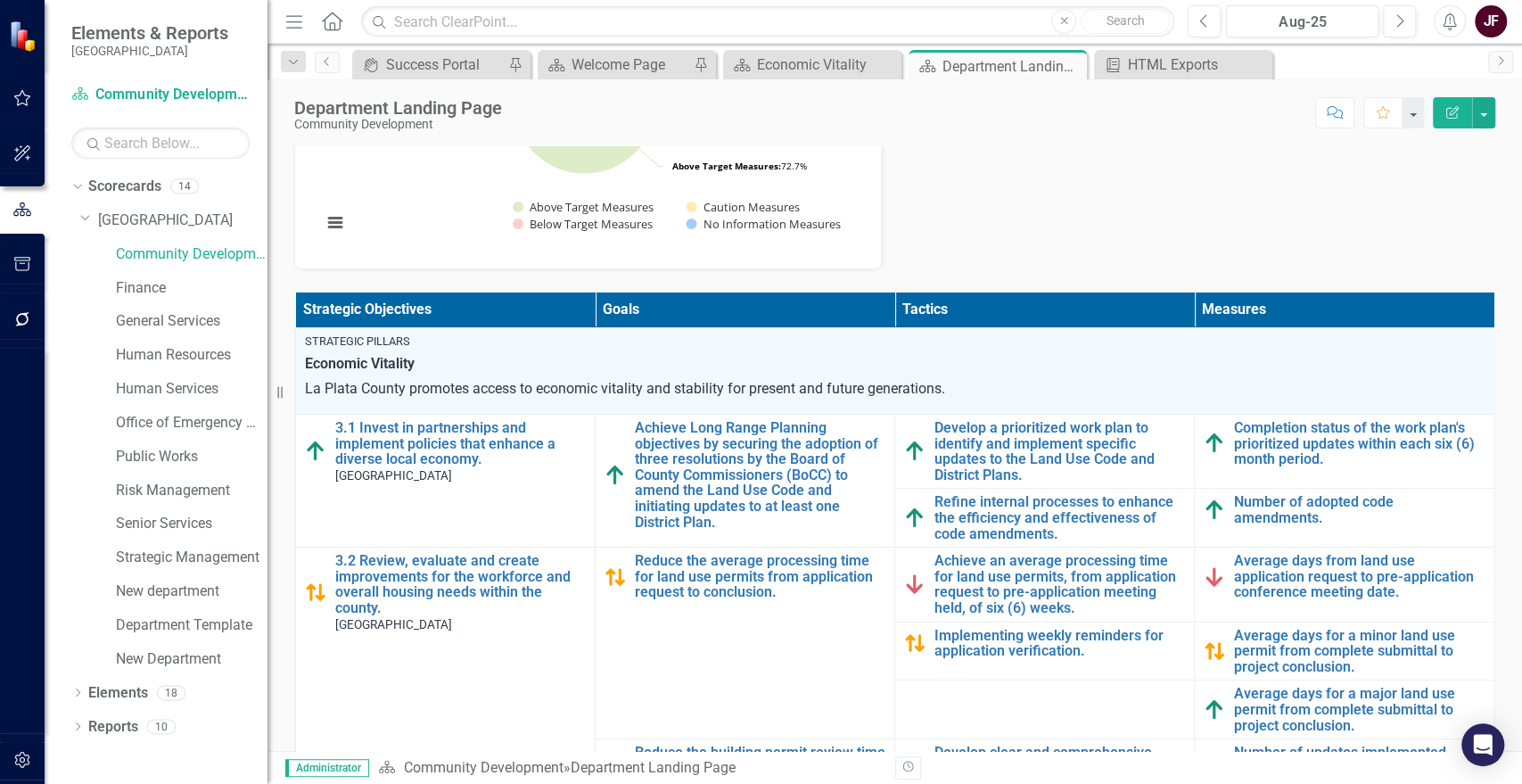
scroll to position [99, 0]
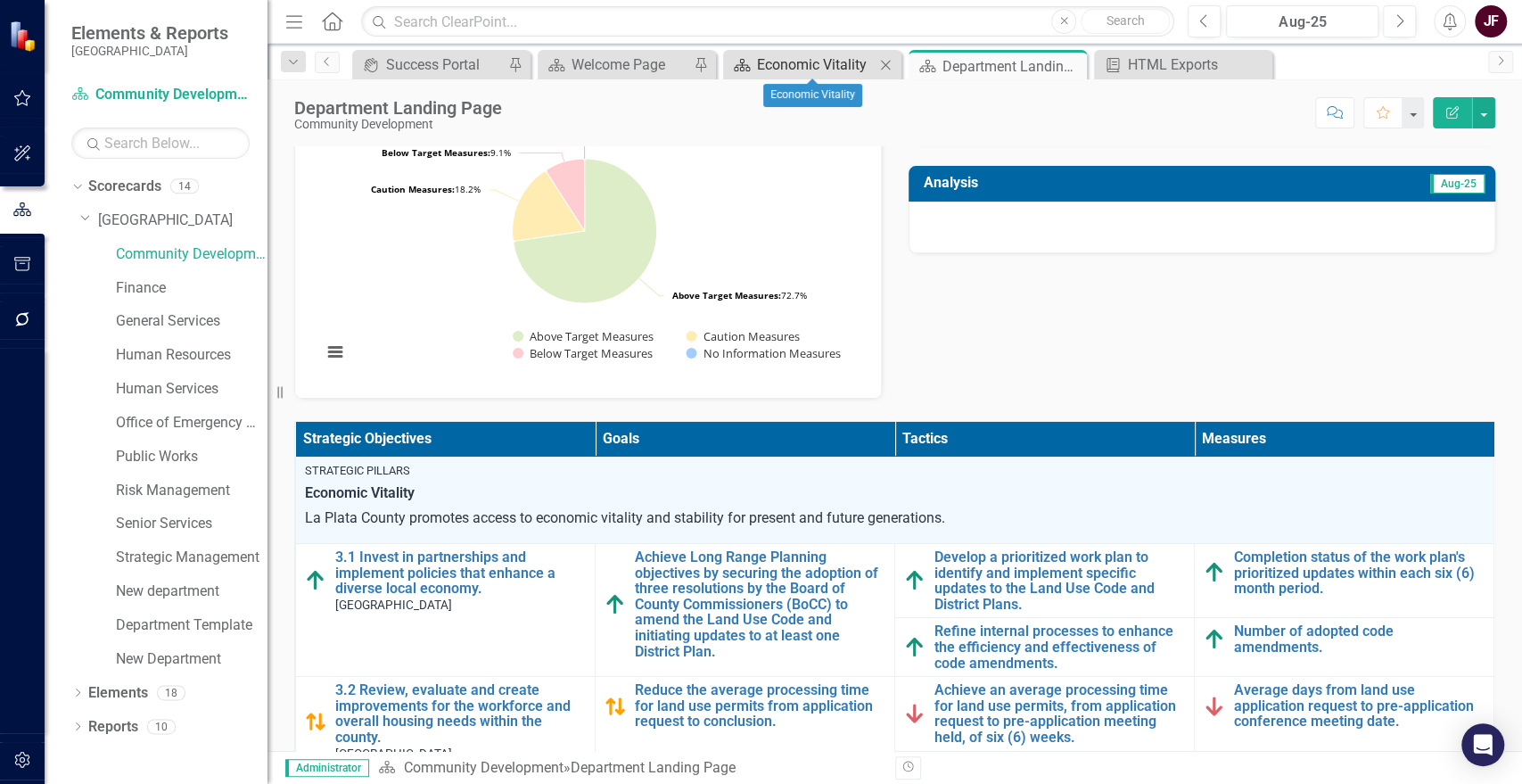
click at [803, 67] on div "Economic Vitality" at bounding box center [816, 64] width 117 height 22
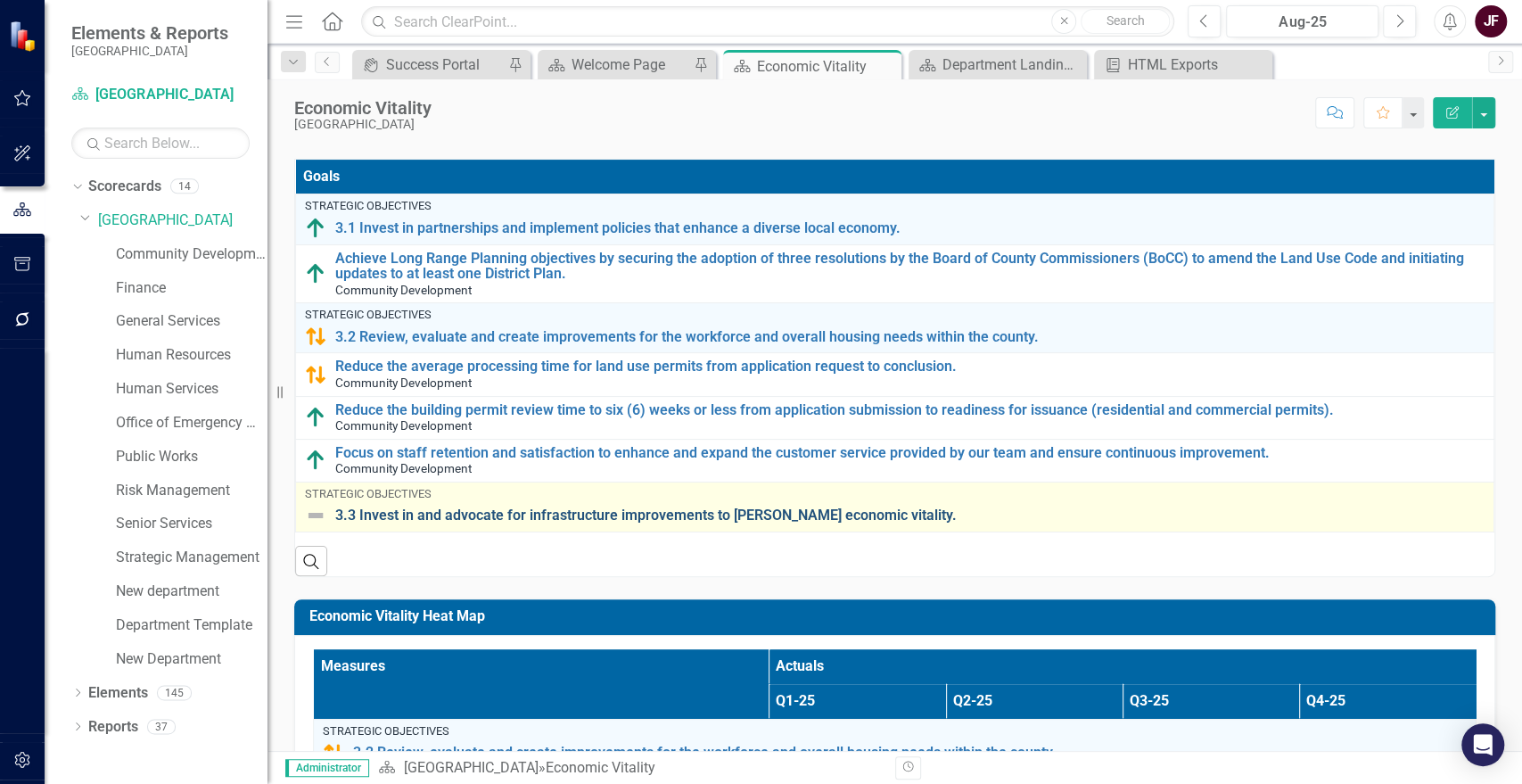
scroll to position [297, 0]
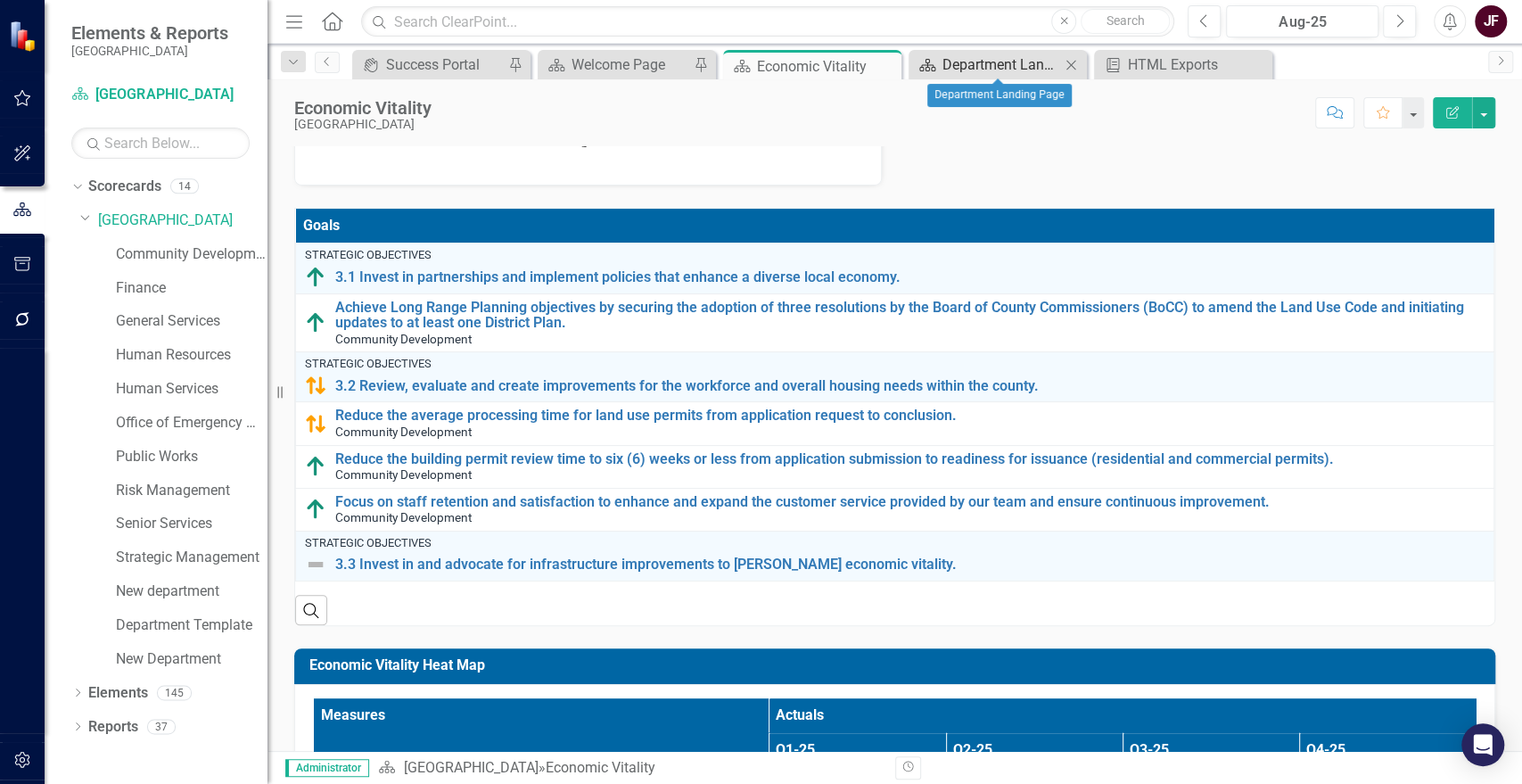
click at [1010, 70] on div "Department Landing Page" at bounding box center [1002, 64] width 117 height 22
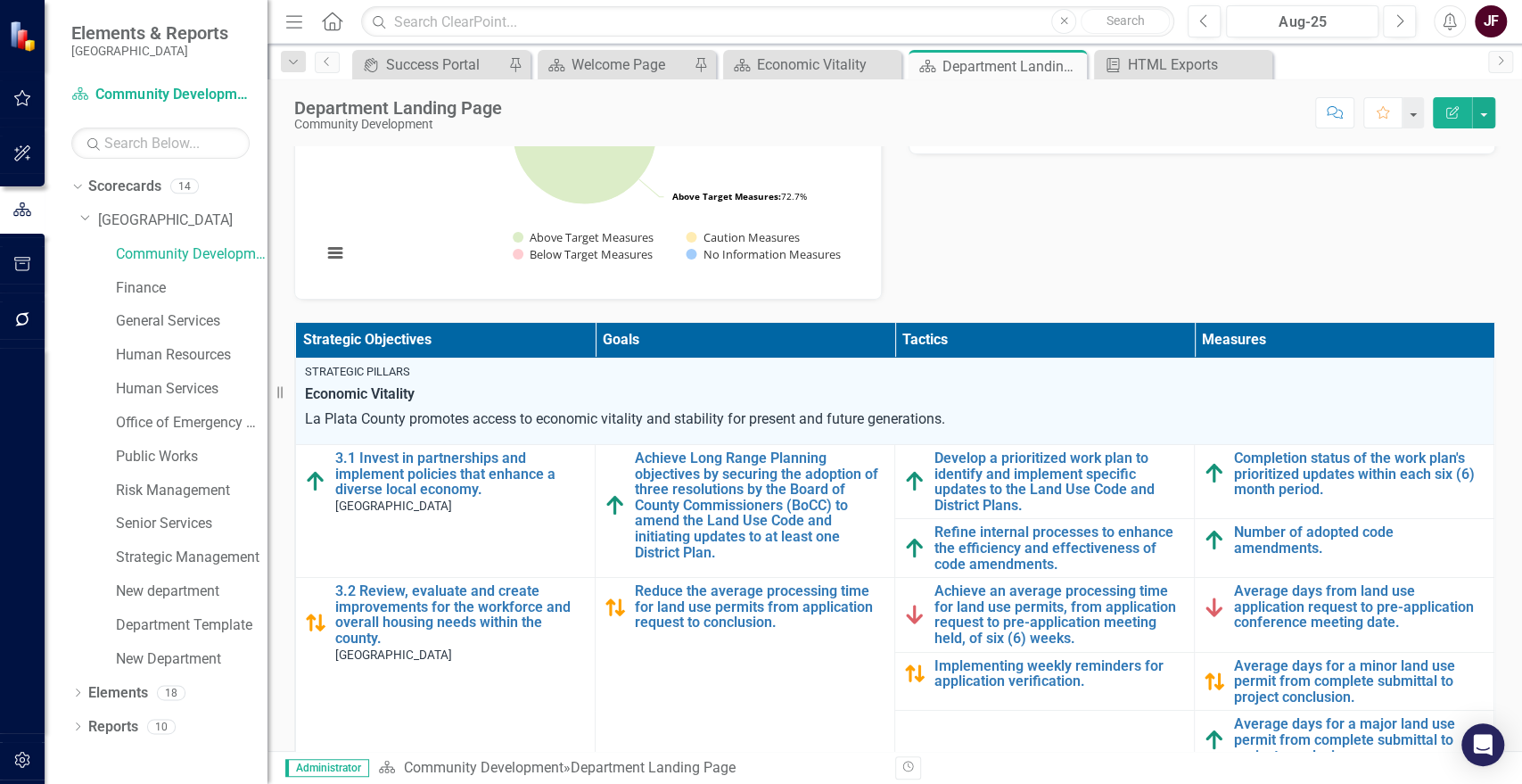
scroll to position [99, 0]
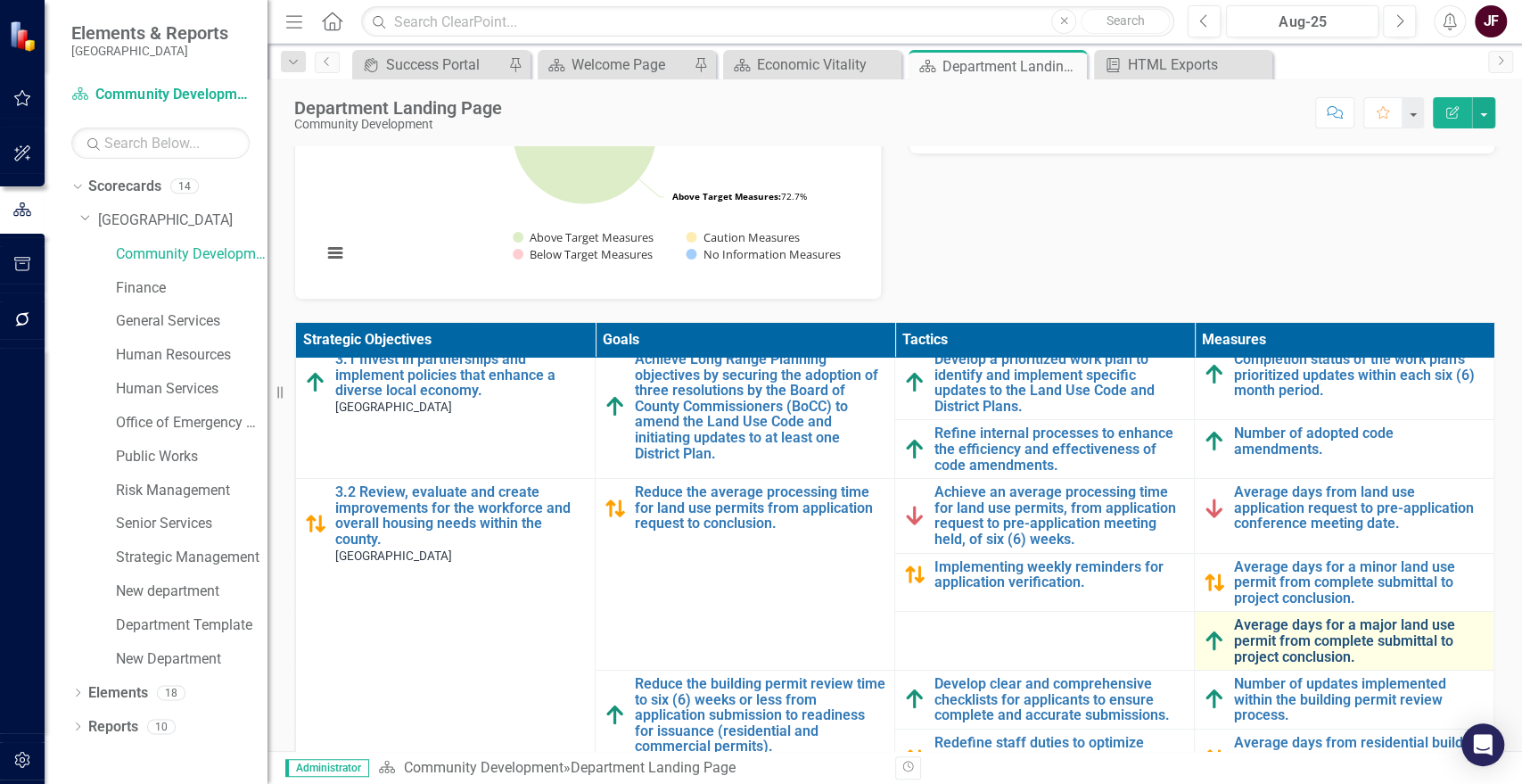
click at [1285, 627] on link "Average days for a major land use permit from complete submittal to project con…" at bounding box center [1359, 640] width 250 height 47
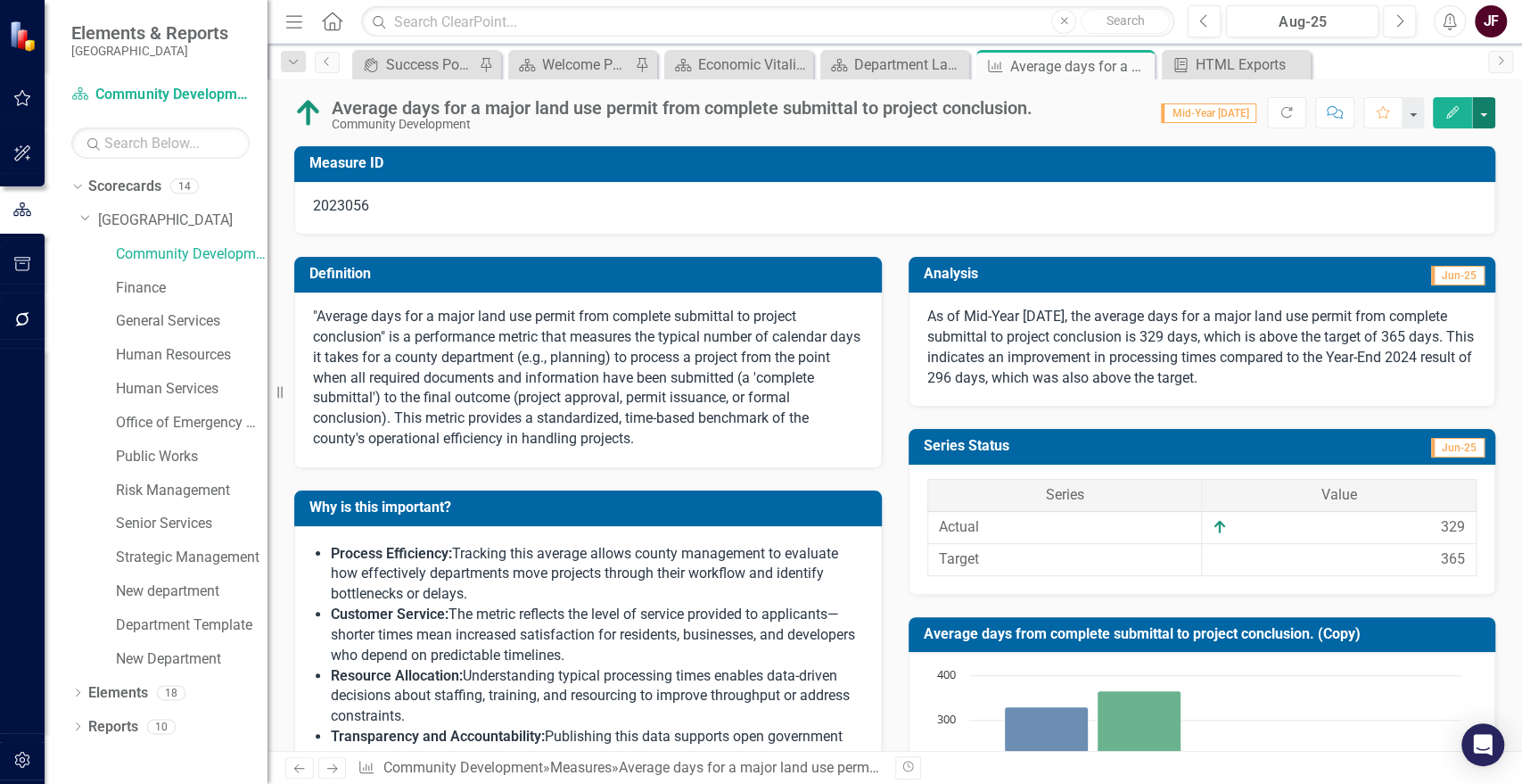
click at [1485, 120] on button "button" at bounding box center [1484, 113] width 23 height 31
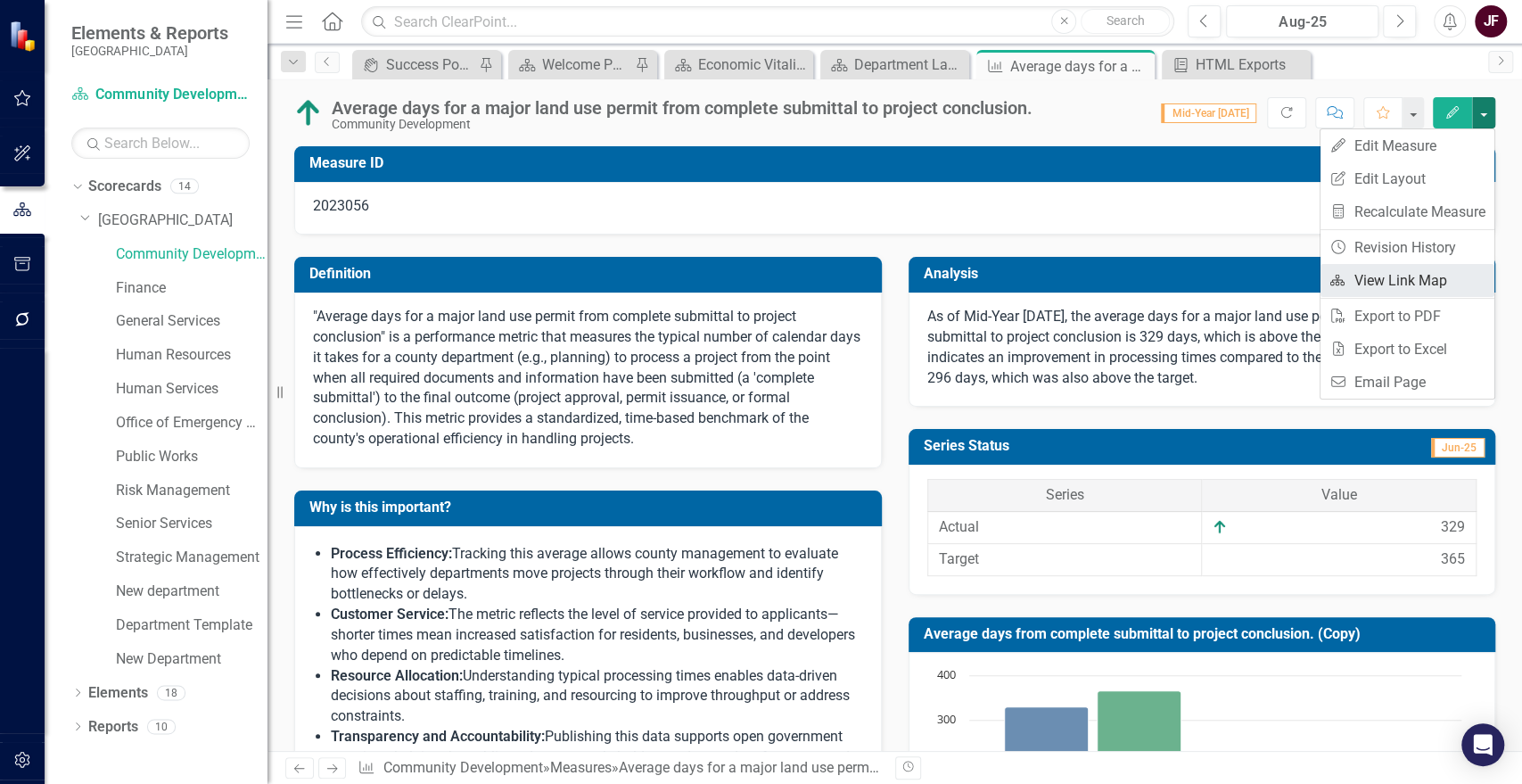
click at [1410, 287] on link "Link Map View Link Map" at bounding box center [1408, 280] width 174 height 33
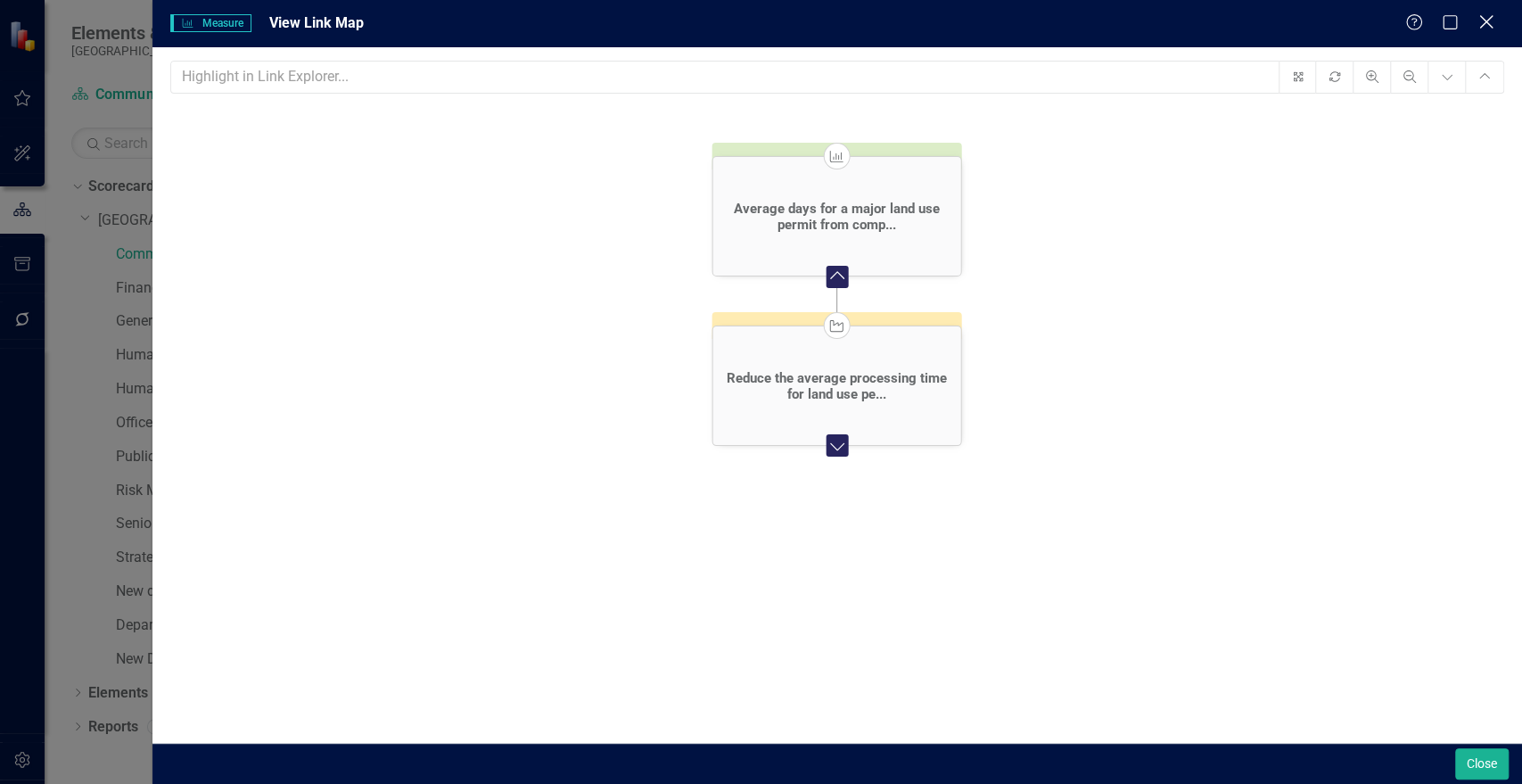
click at [1483, 21] on icon "Close" at bounding box center [1485, 22] width 22 height 17
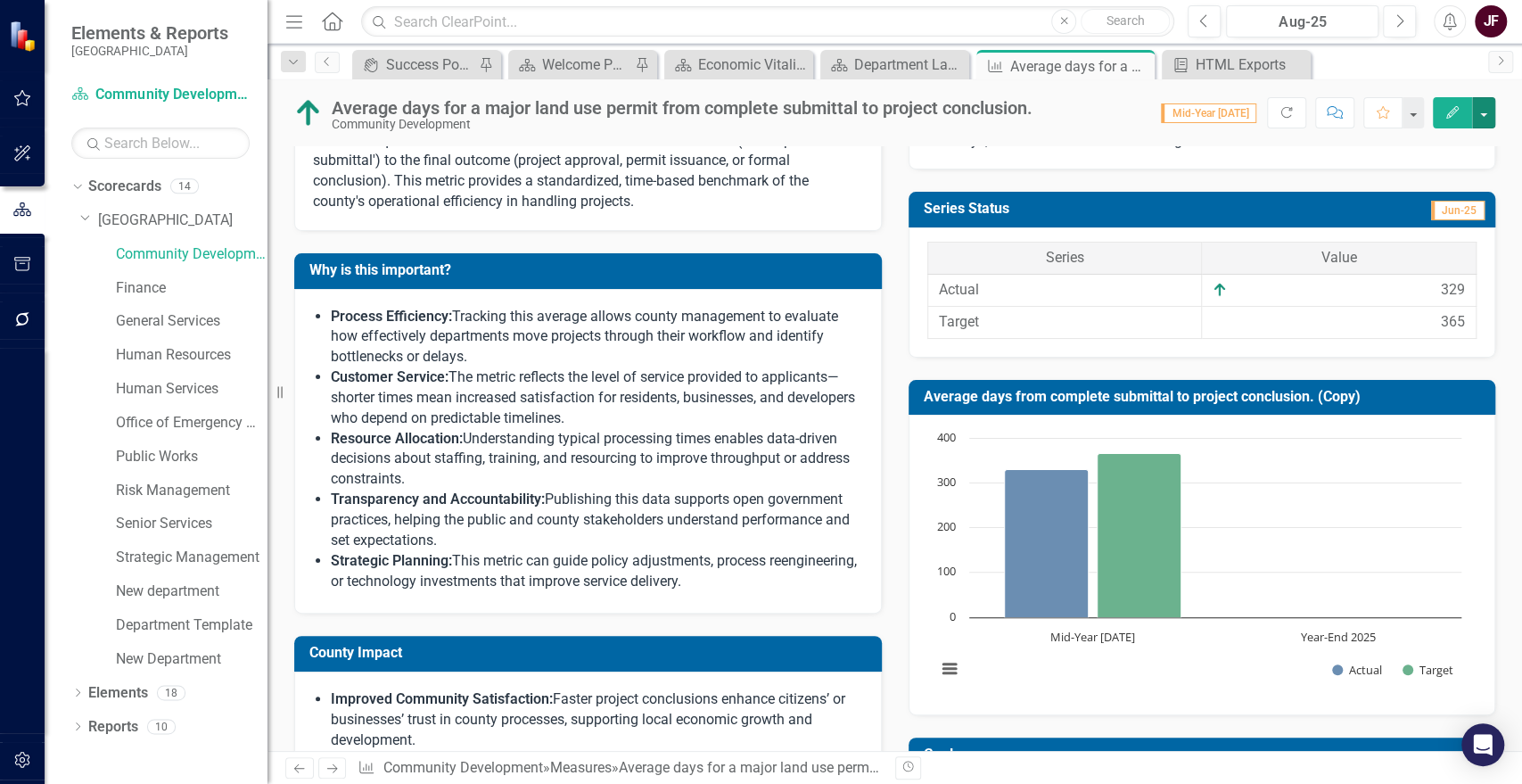
scroll to position [494, 0]
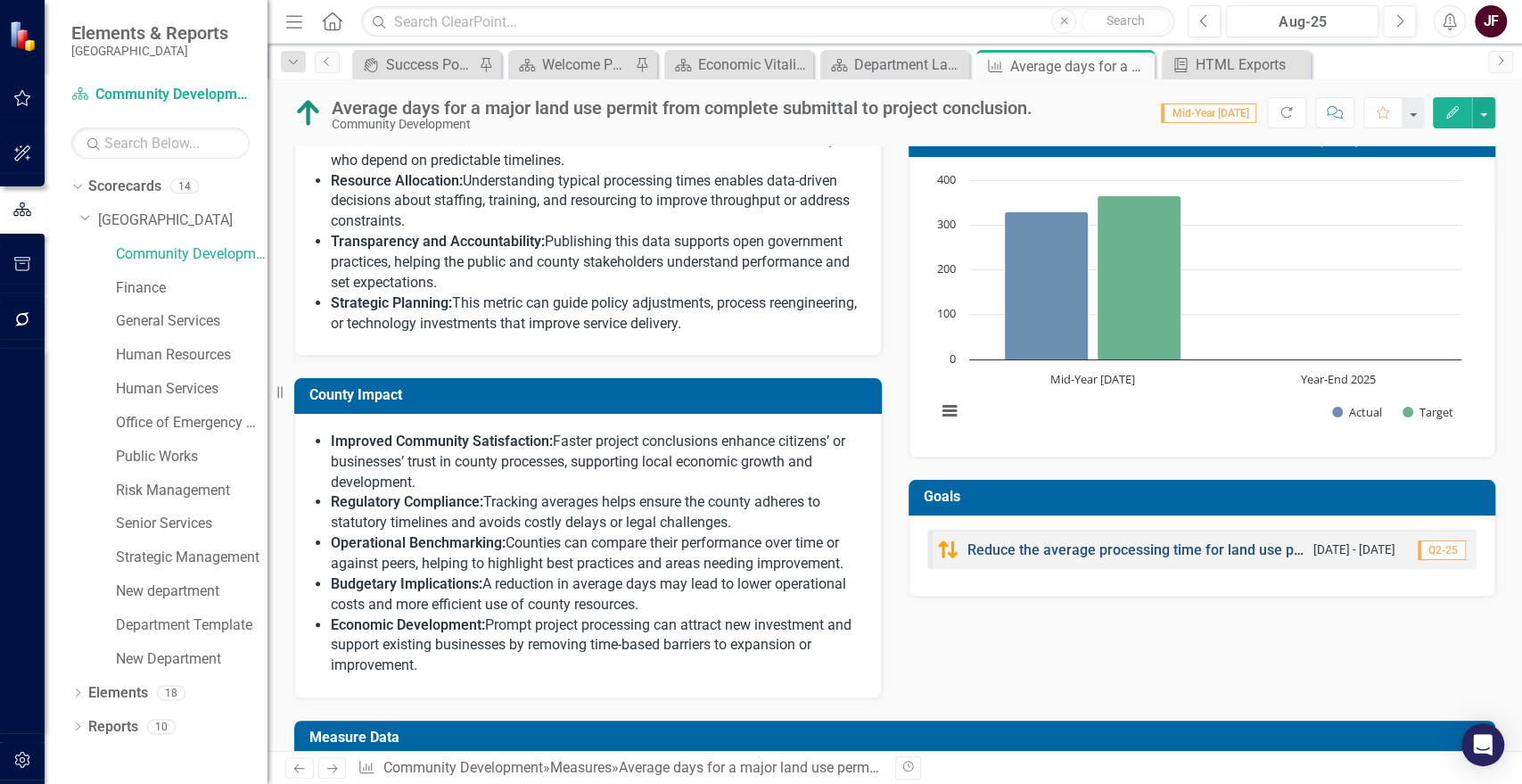
click at [1120, 548] on link "Reduce the average processing time for land use permits from application reques…" at bounding box center [1278, 550] width 621 height 17
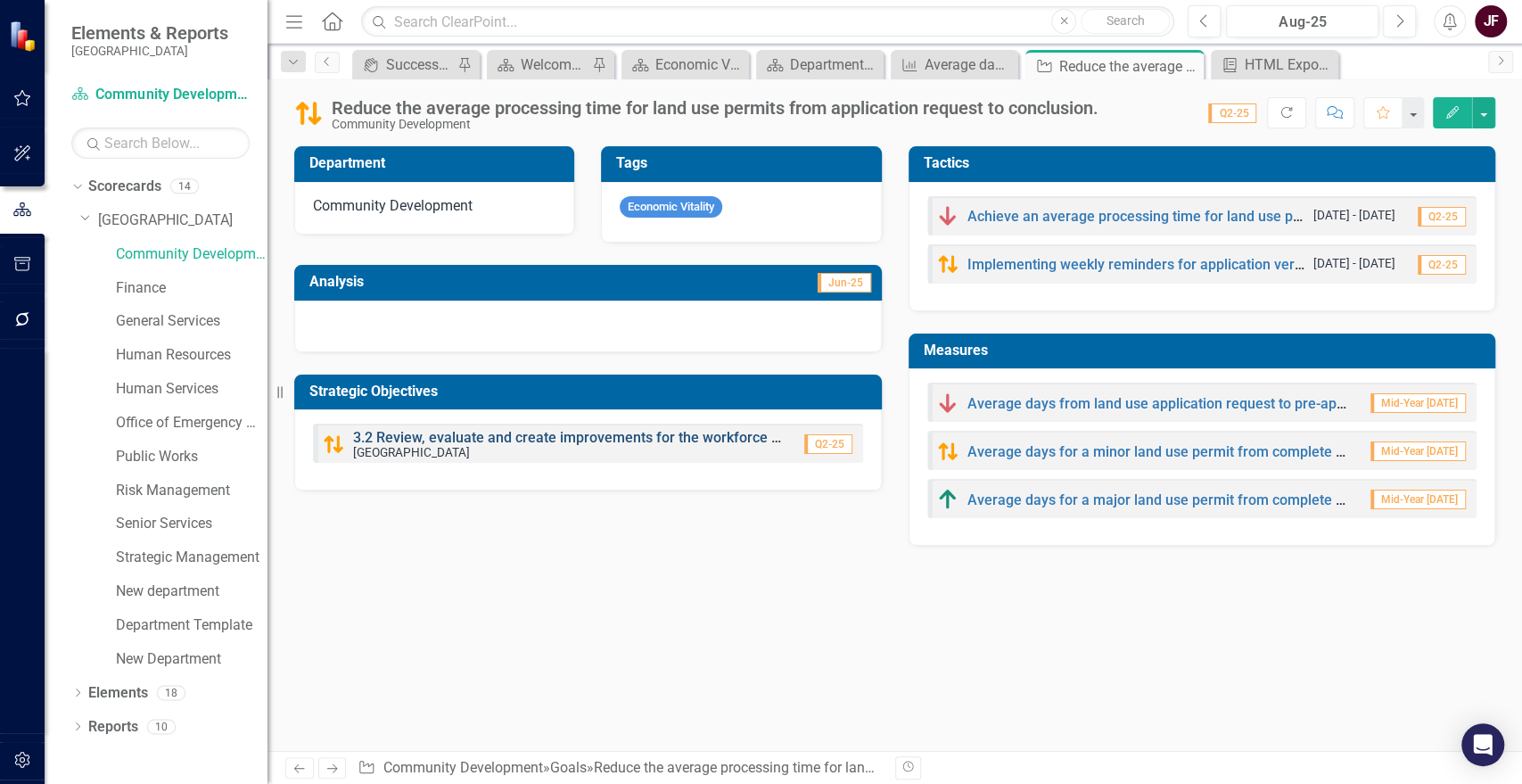
click at [637, 433] on link "3.2 Review, evaluate and create improvements for the workforce and overall hous…" at bounding box center [703, 438] width 701 height 17
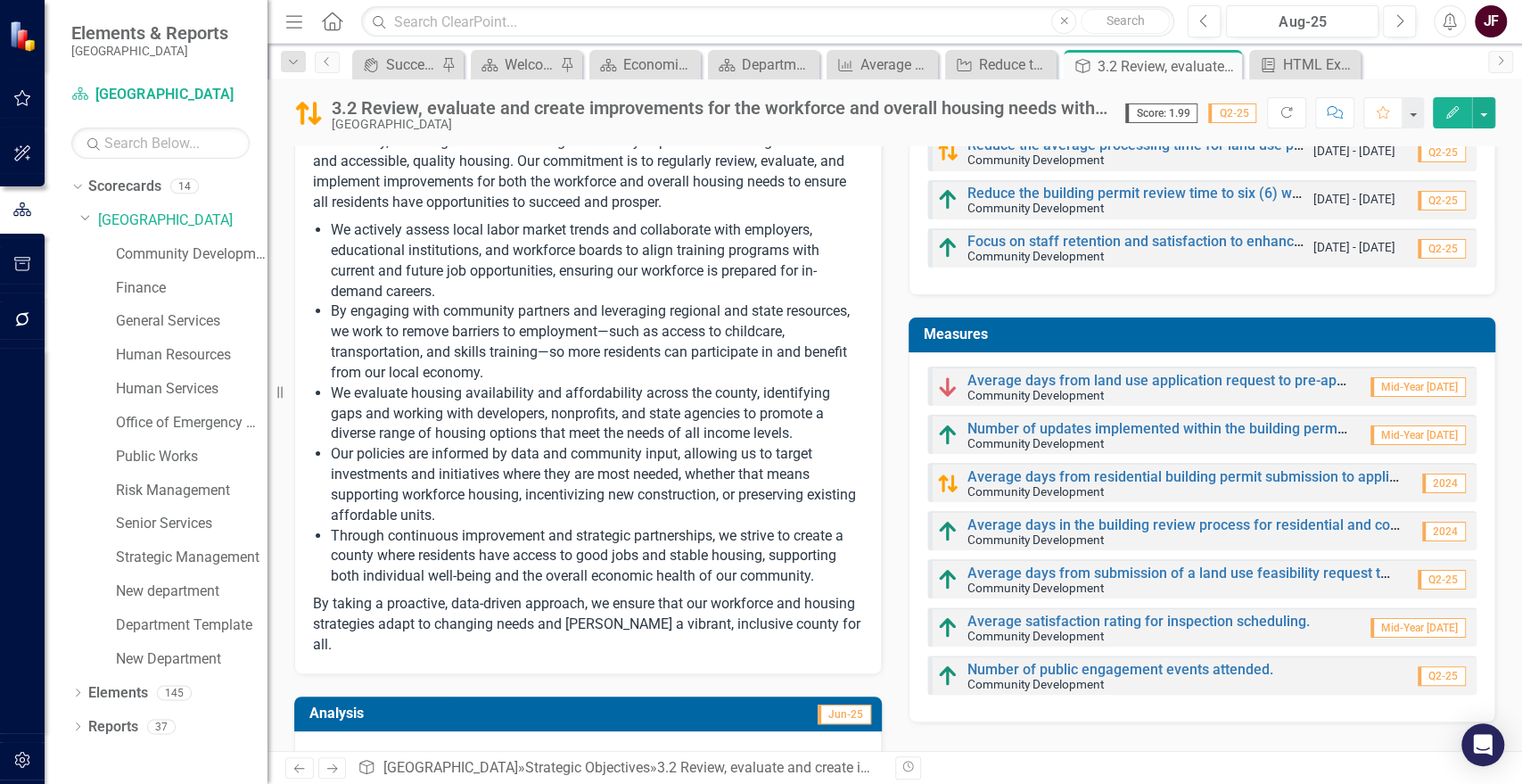
scroll to position [99, 0]
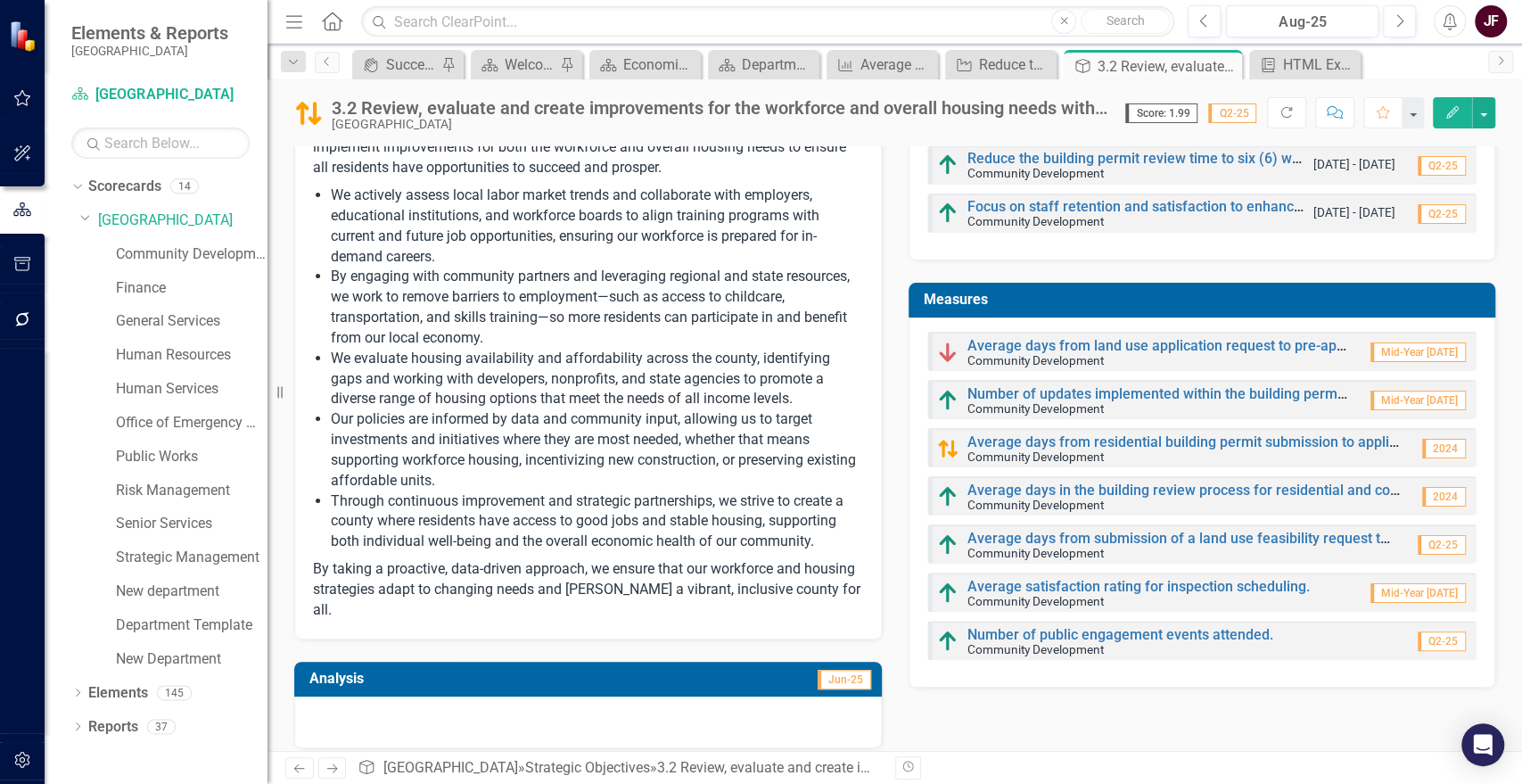
click at [1369, 299] on h3 "Measures" at bounding box center [1205, 299] width 564 height 16
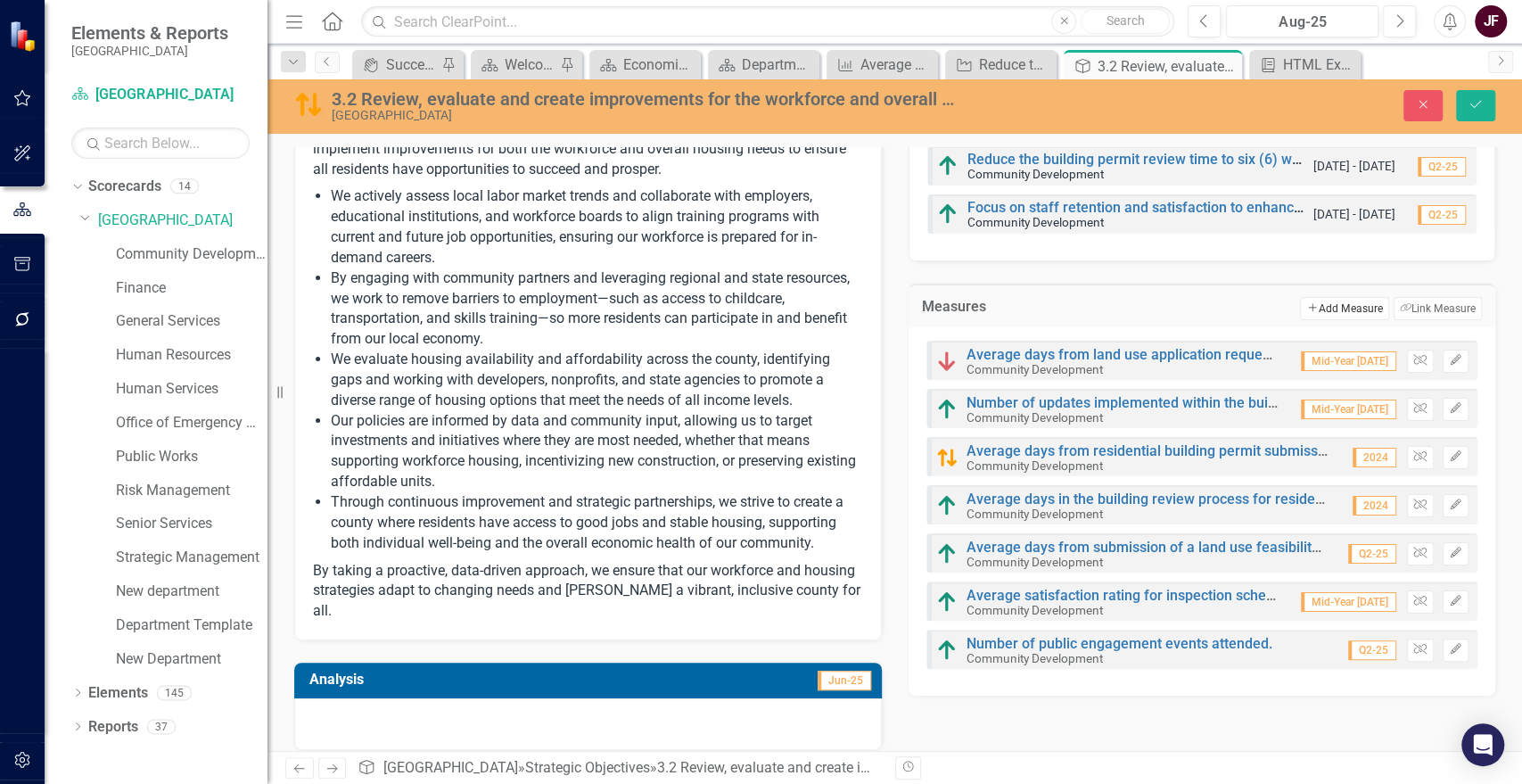
click at [1327, 307] on button "Add Add Measure" at bounding box center [1344, 309] width 89 height 23
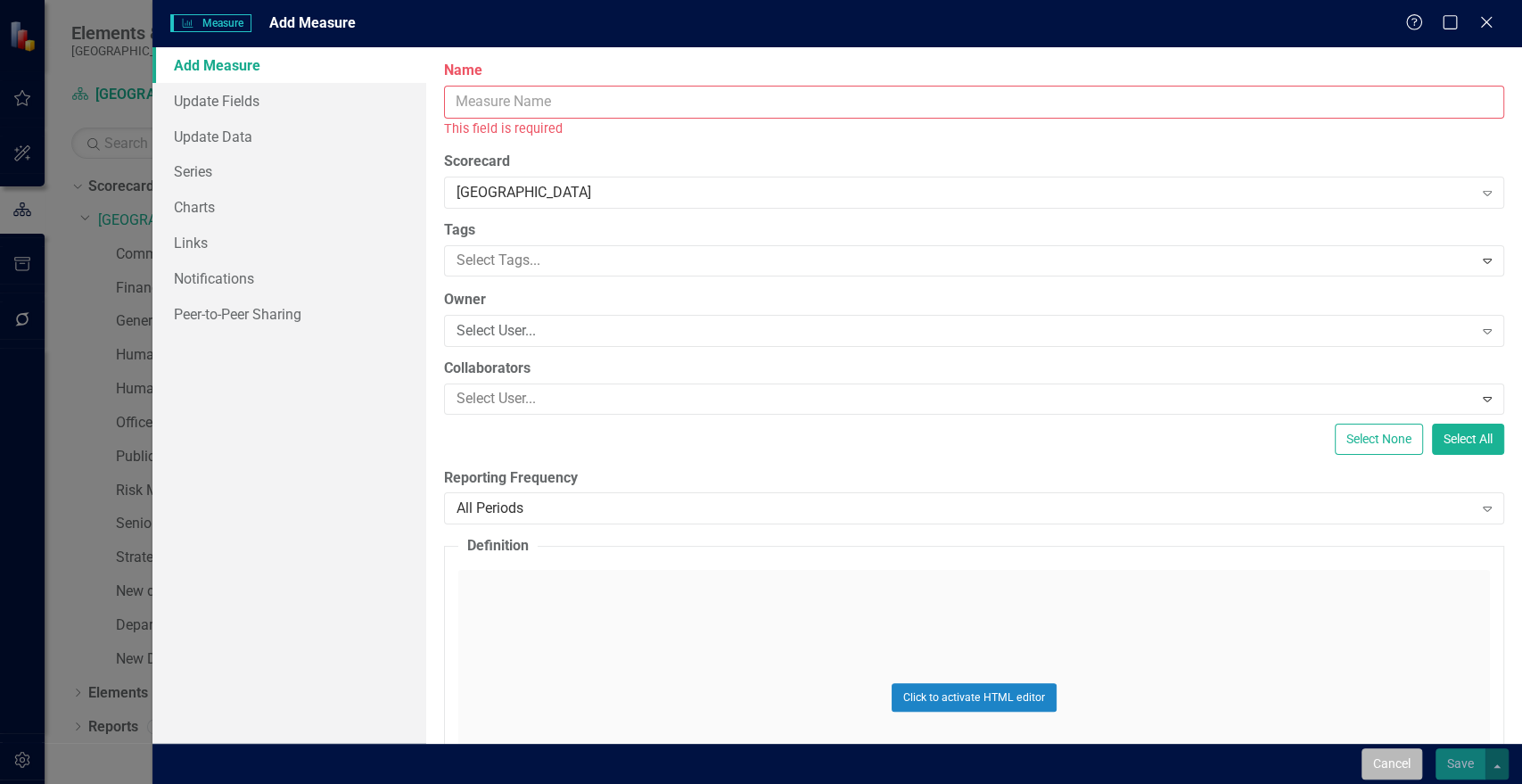
click at [1391, 763] on button "Cancel" at bounding box center [1391, 764] width 61 height 31
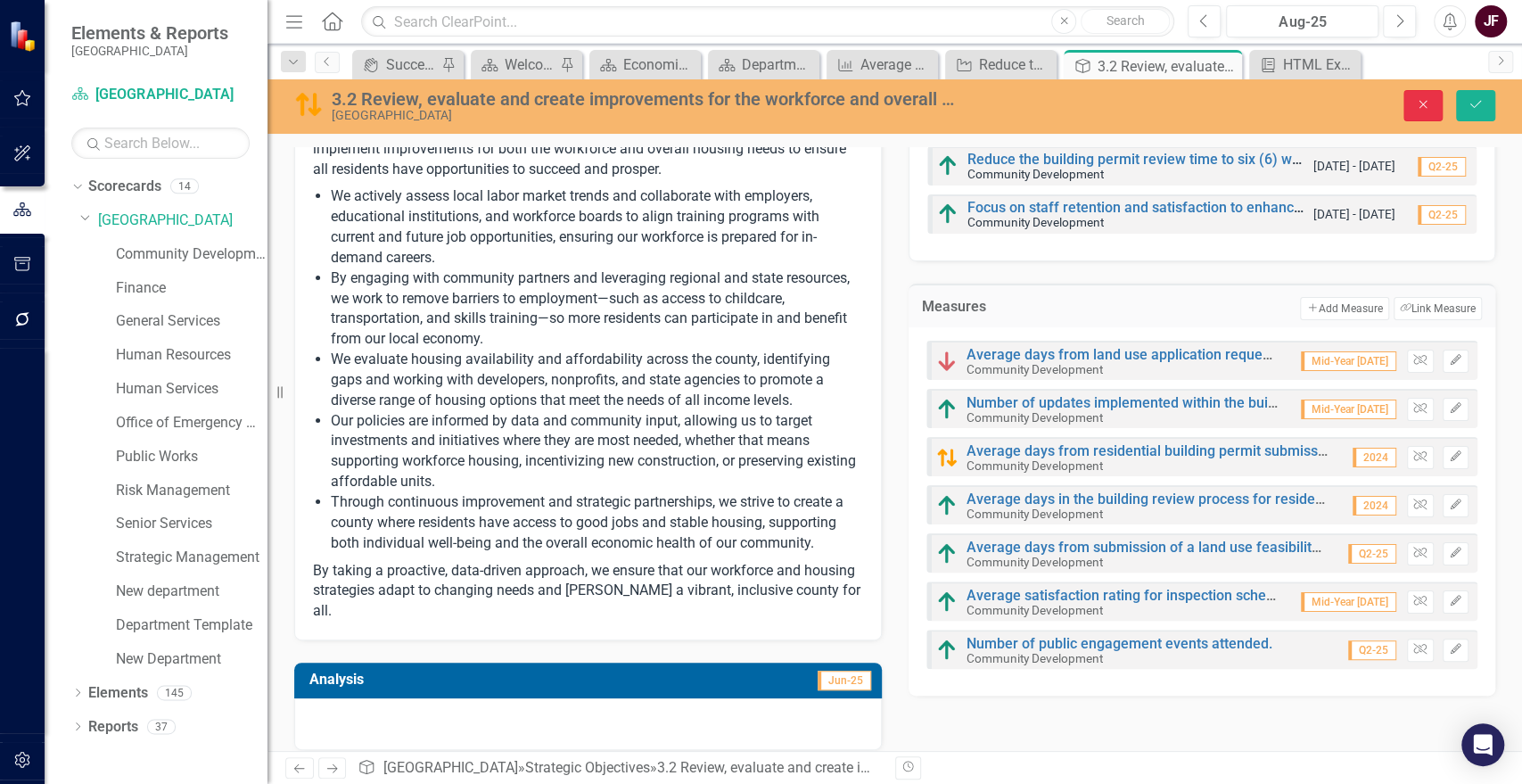
click at [1421, 95] on button "Close" at bounding box center [1423, 106] width 39 height 31
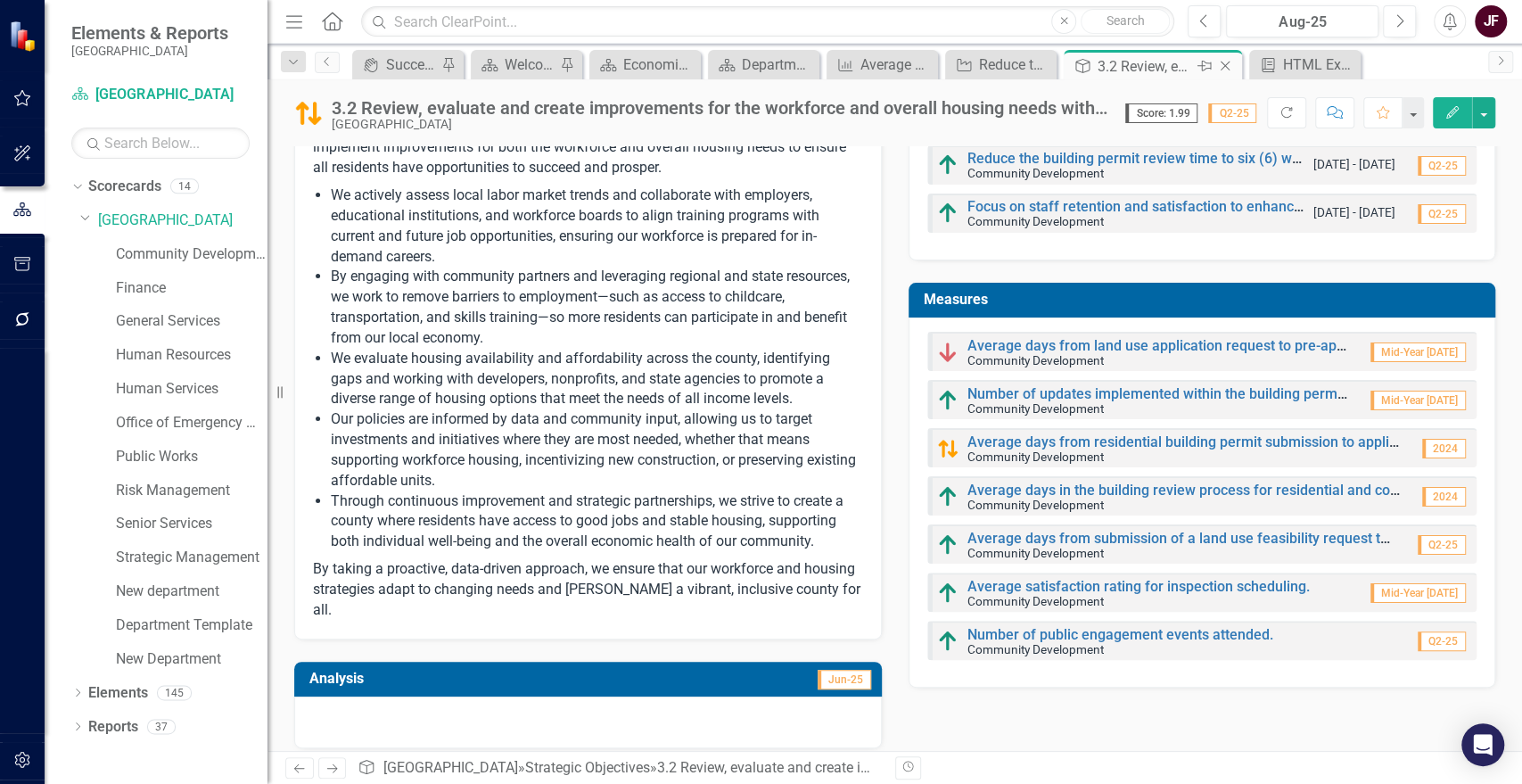
click at [1225, 64] on icon at bounding box center [1226, 66] width 10 height 10
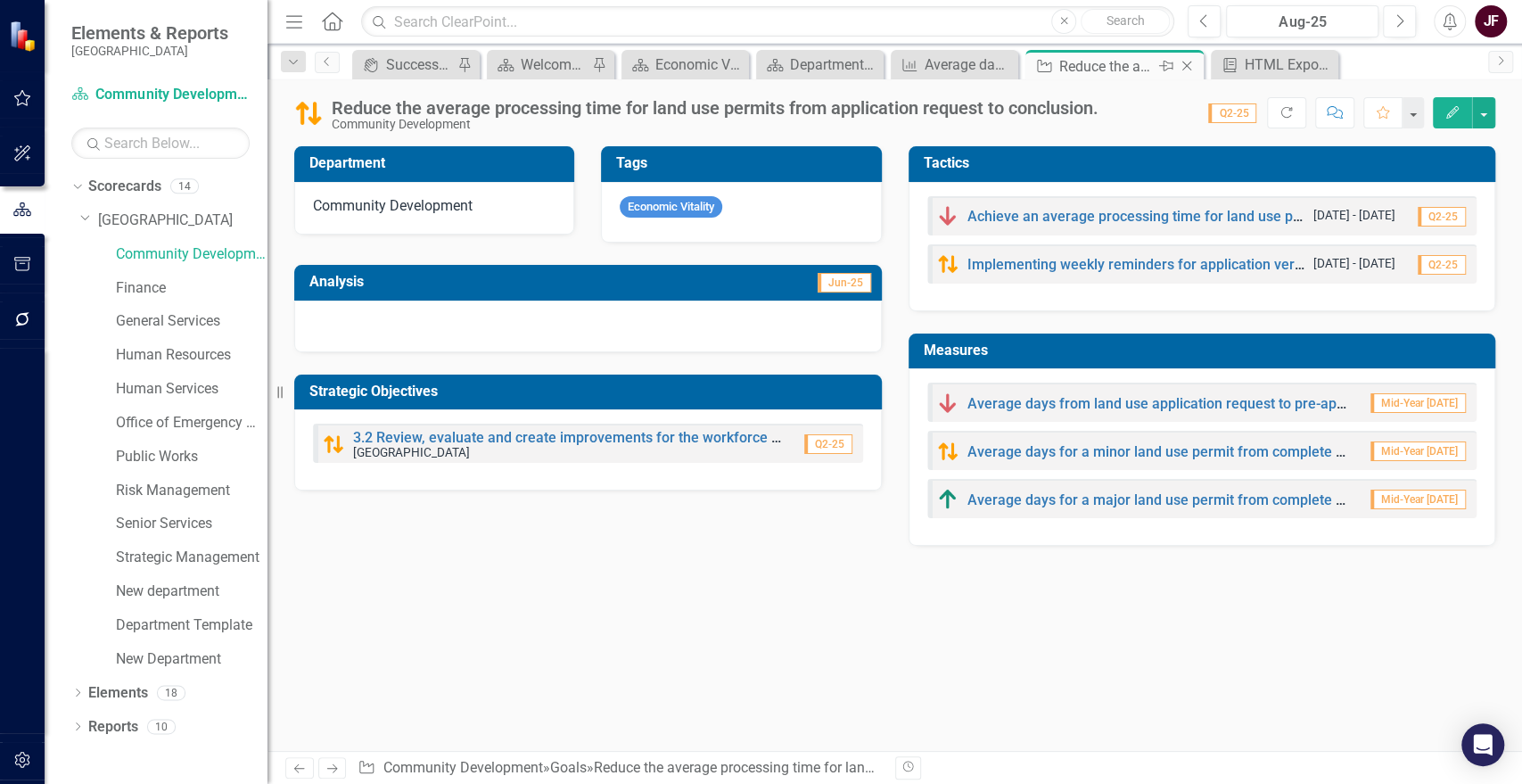
click at [1114, 63] on div "Reduce the average processing time for land use permits from application reques…" at bounding box center [1106, 65] width 95 height 22
click at [493, 434] on link "3.2 Review, evaluate and create improvements for the workforce and overall hous…" at bounding box center [703, 438] width 701 height 17
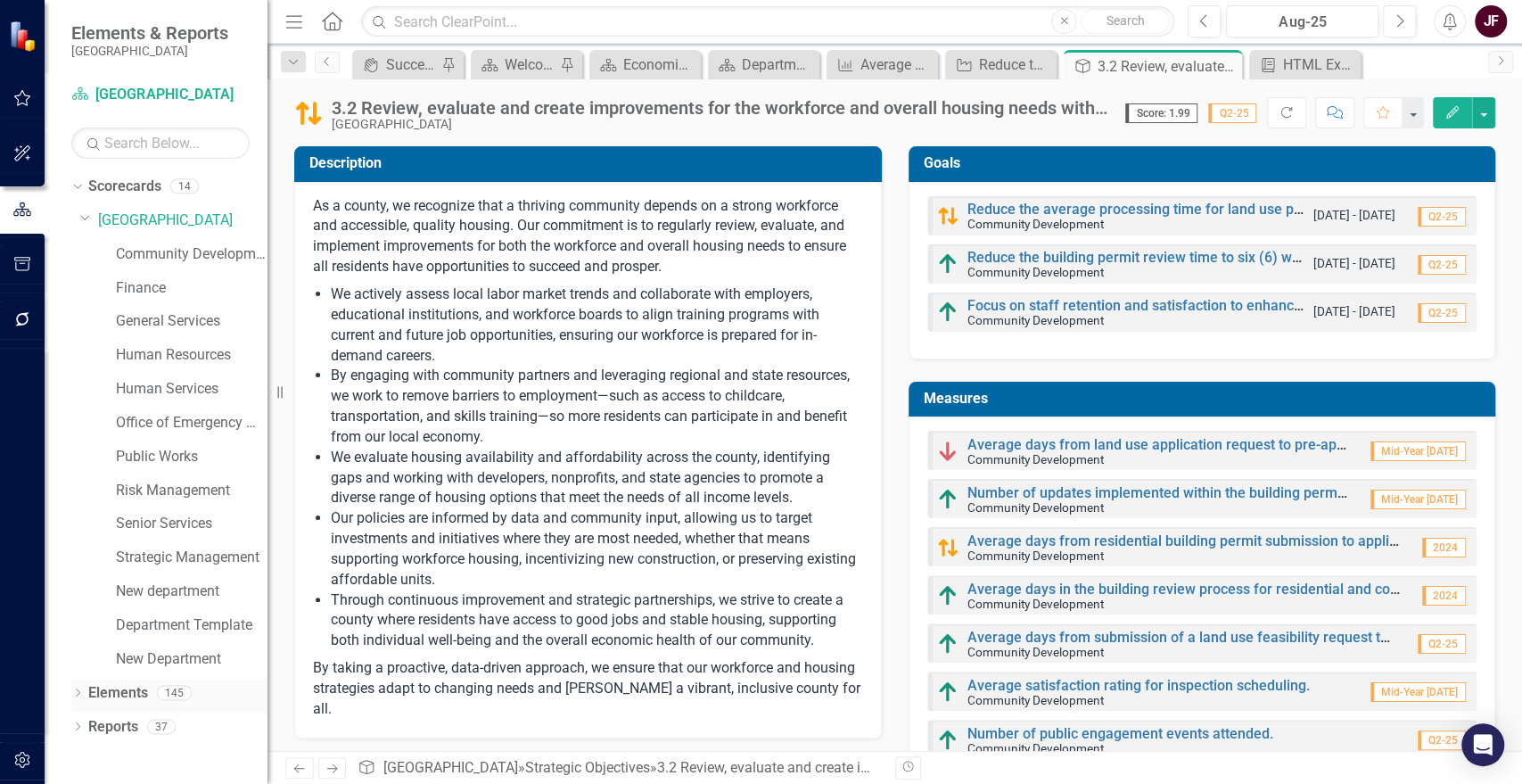
click at [114, 700] on link "Elements" at bounding box center [118, 693] width 60 height 20
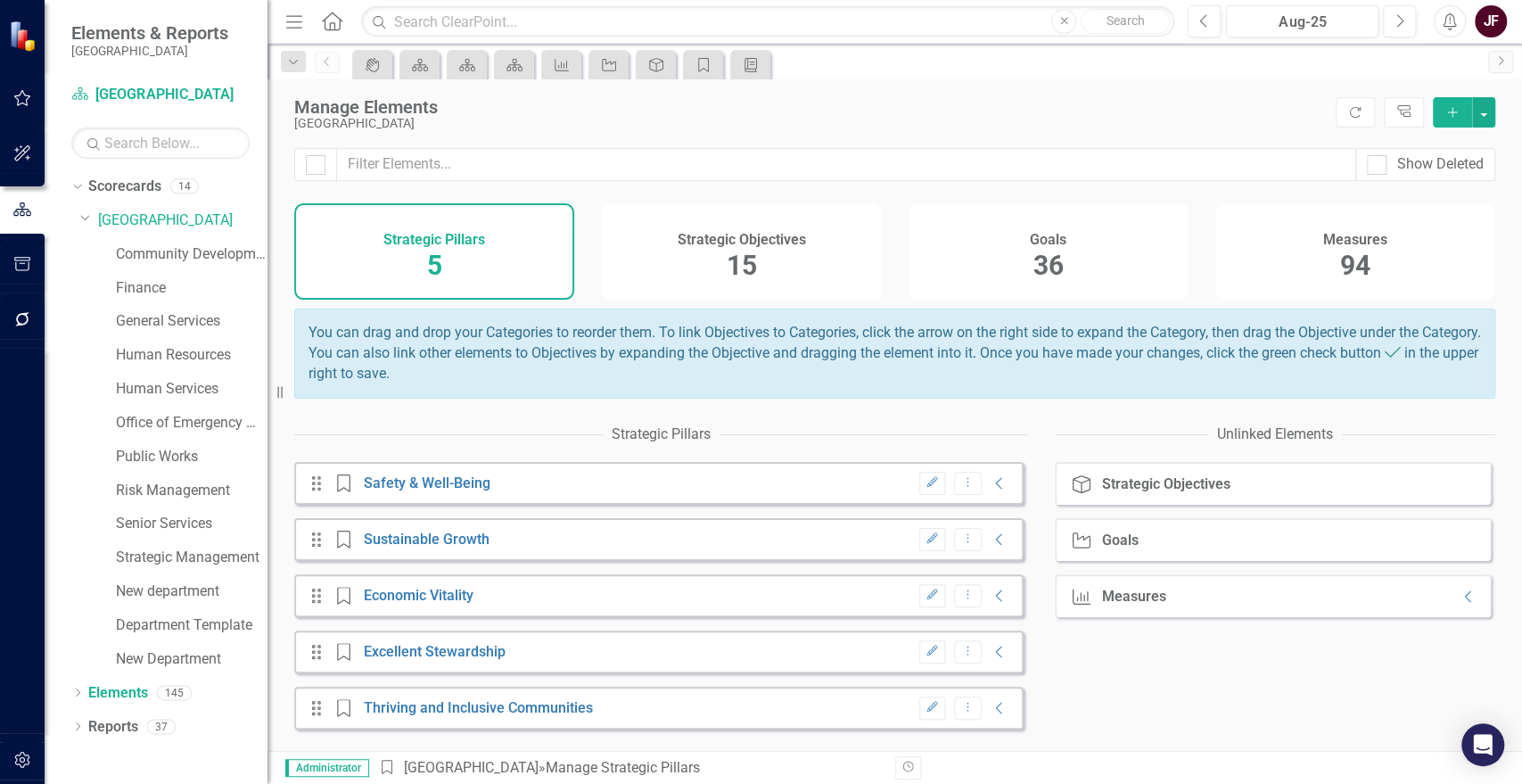
click at [1384, 236] on div "Measures 94" at bounding box center [1355, 251] width 280 height 96
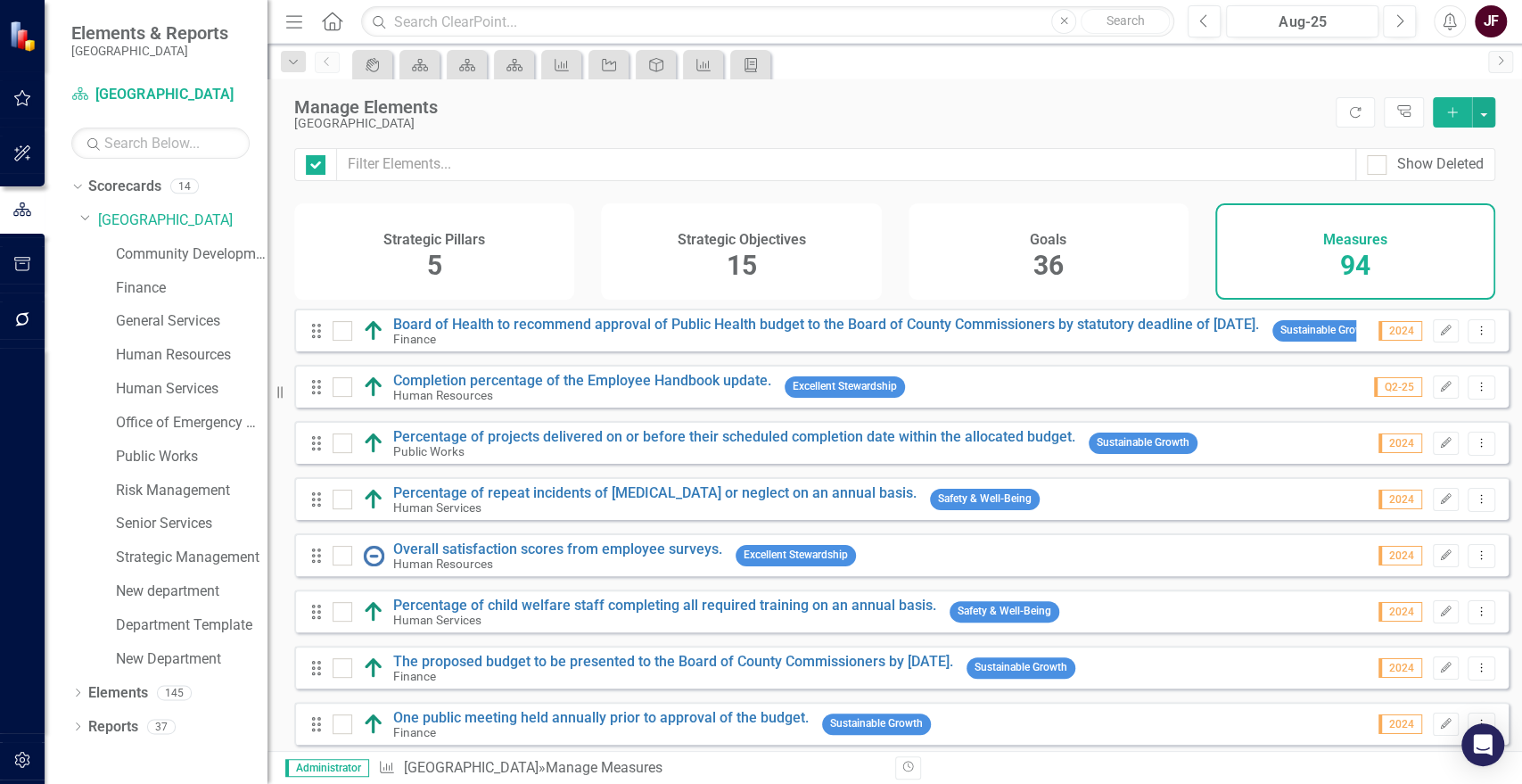
checkbox input "false"
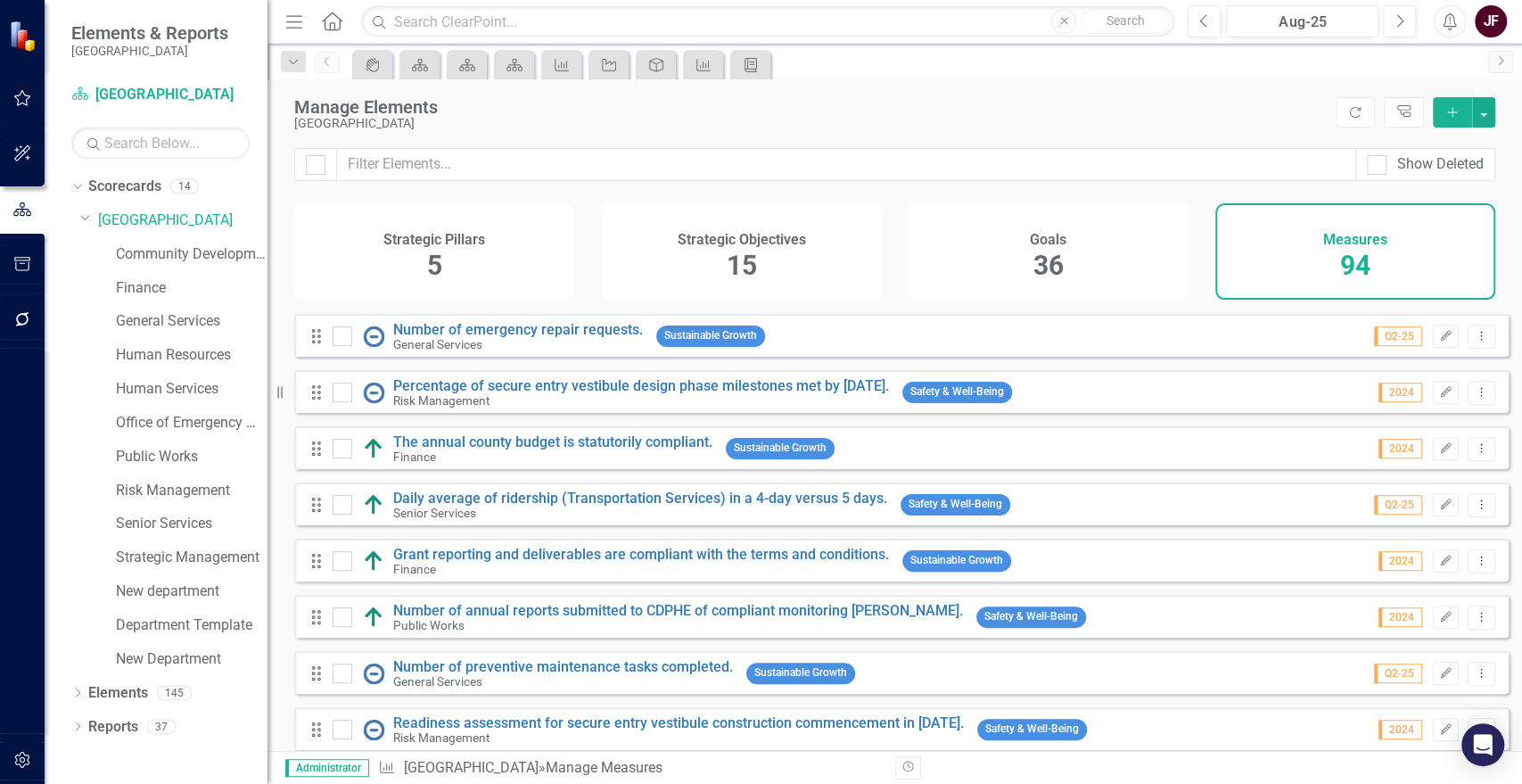
scroll to position [934, 0]
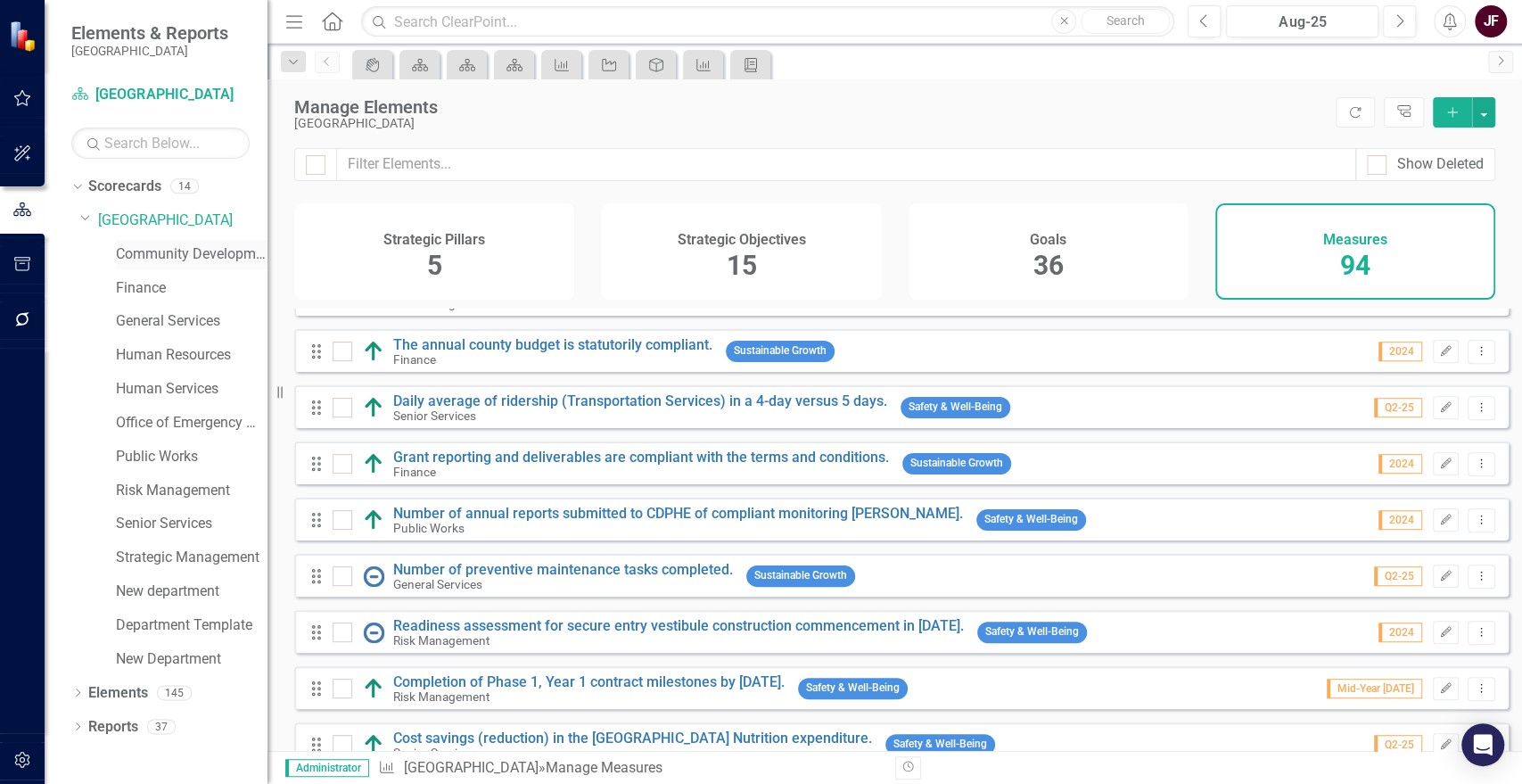
click at [177, 250] on link "Community Development" at bounding box center [191, 254] width 152 height 20
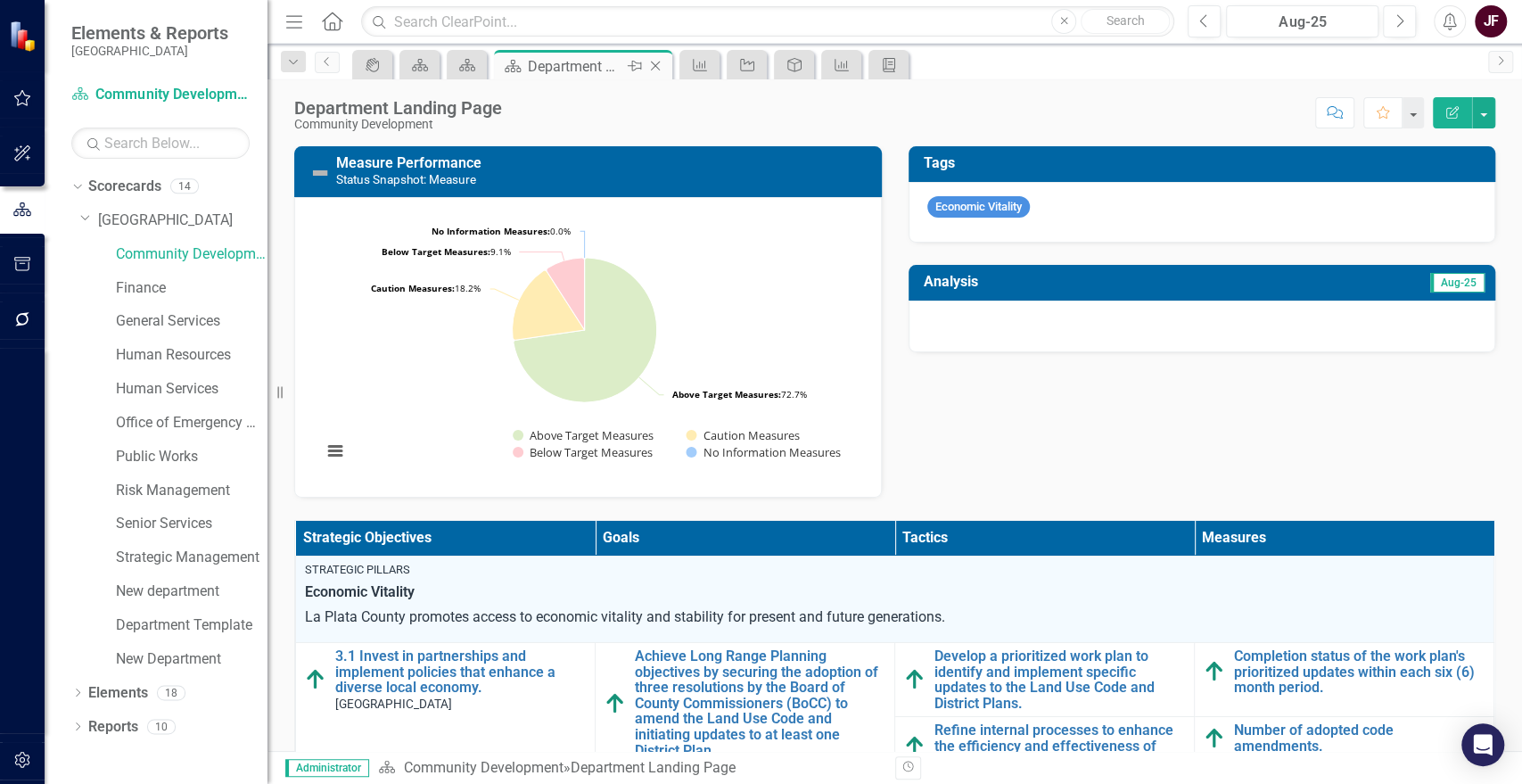
click at [652, 67] on icon "Close" at bounding box center [655, 65] width 18 height 14
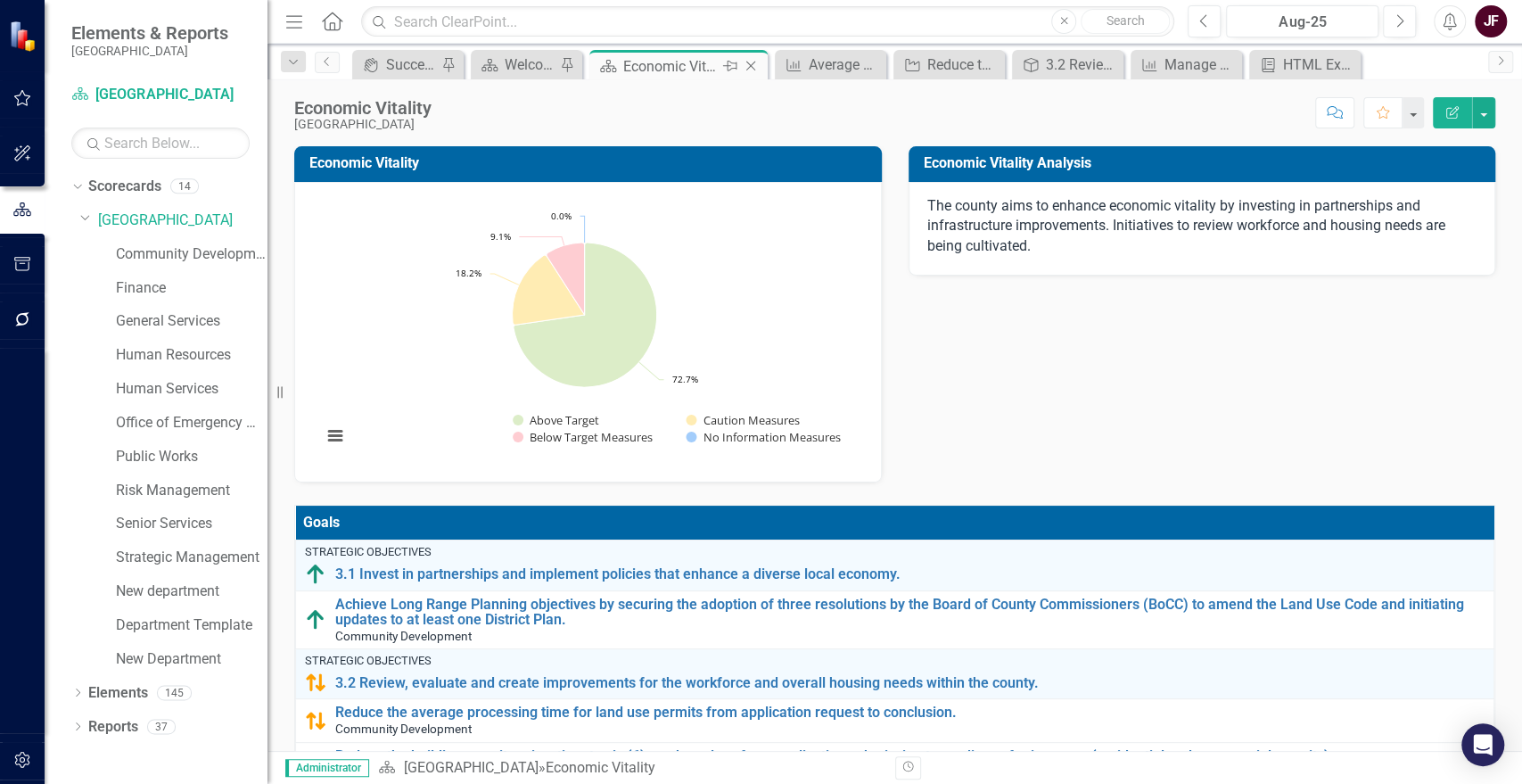
click at [749, 67] on icon at bounding box center [751, 66] width 10 height 10
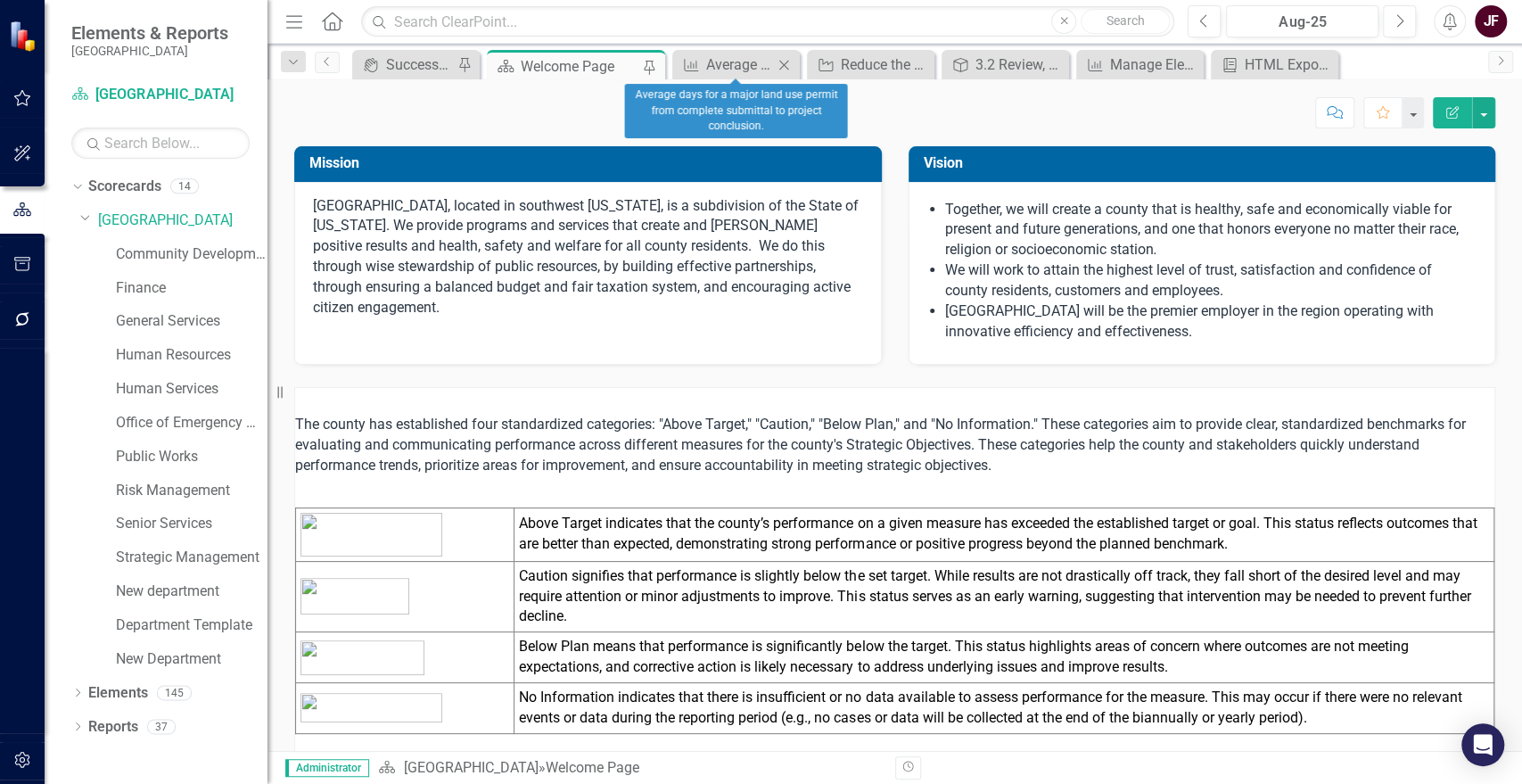
click at [785, 63] on icon at bounding box center [784, 64] width 10 height 10
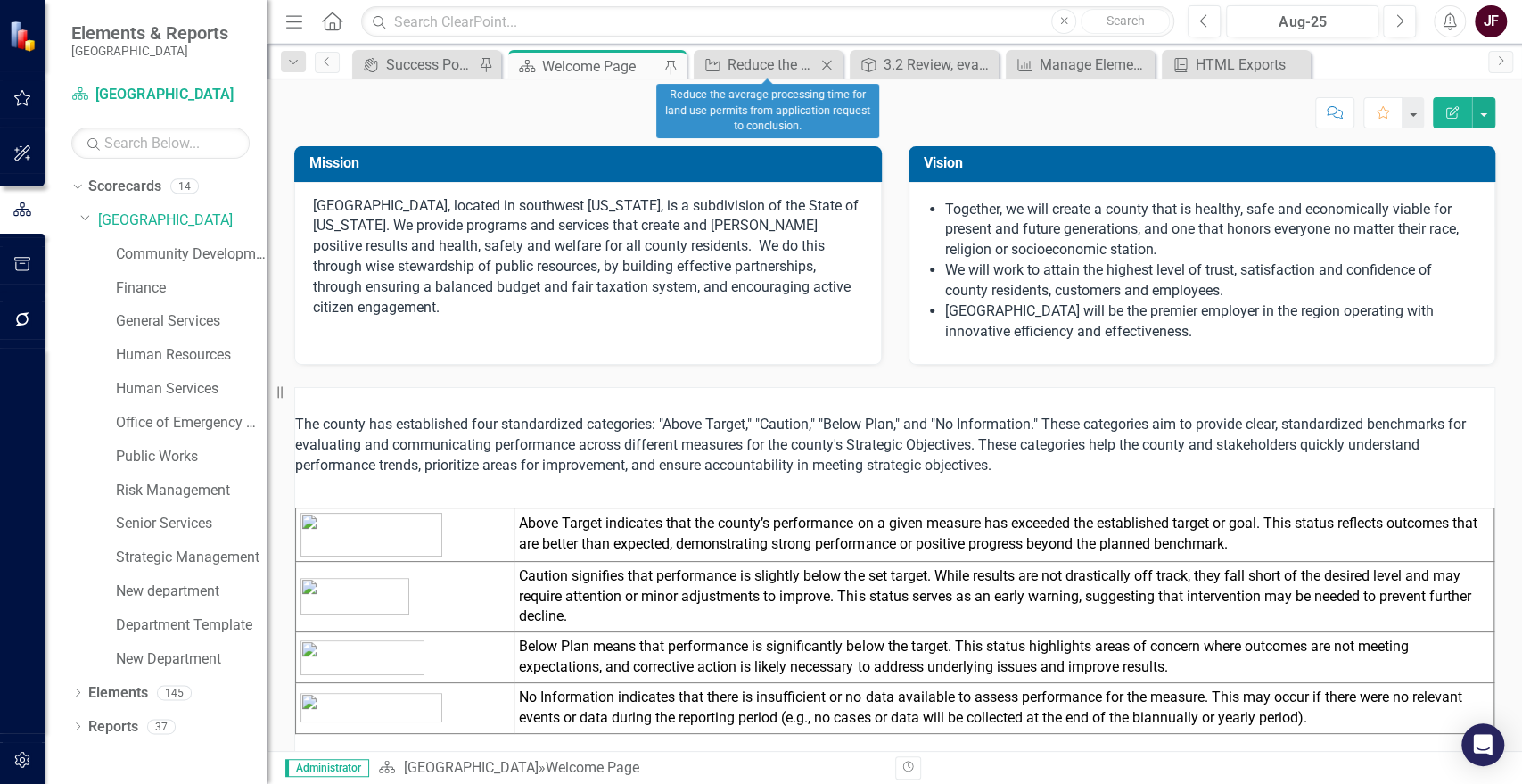
click at [823, 66] on icon "Close" at bounding box center [826, 64] width 18 height 14
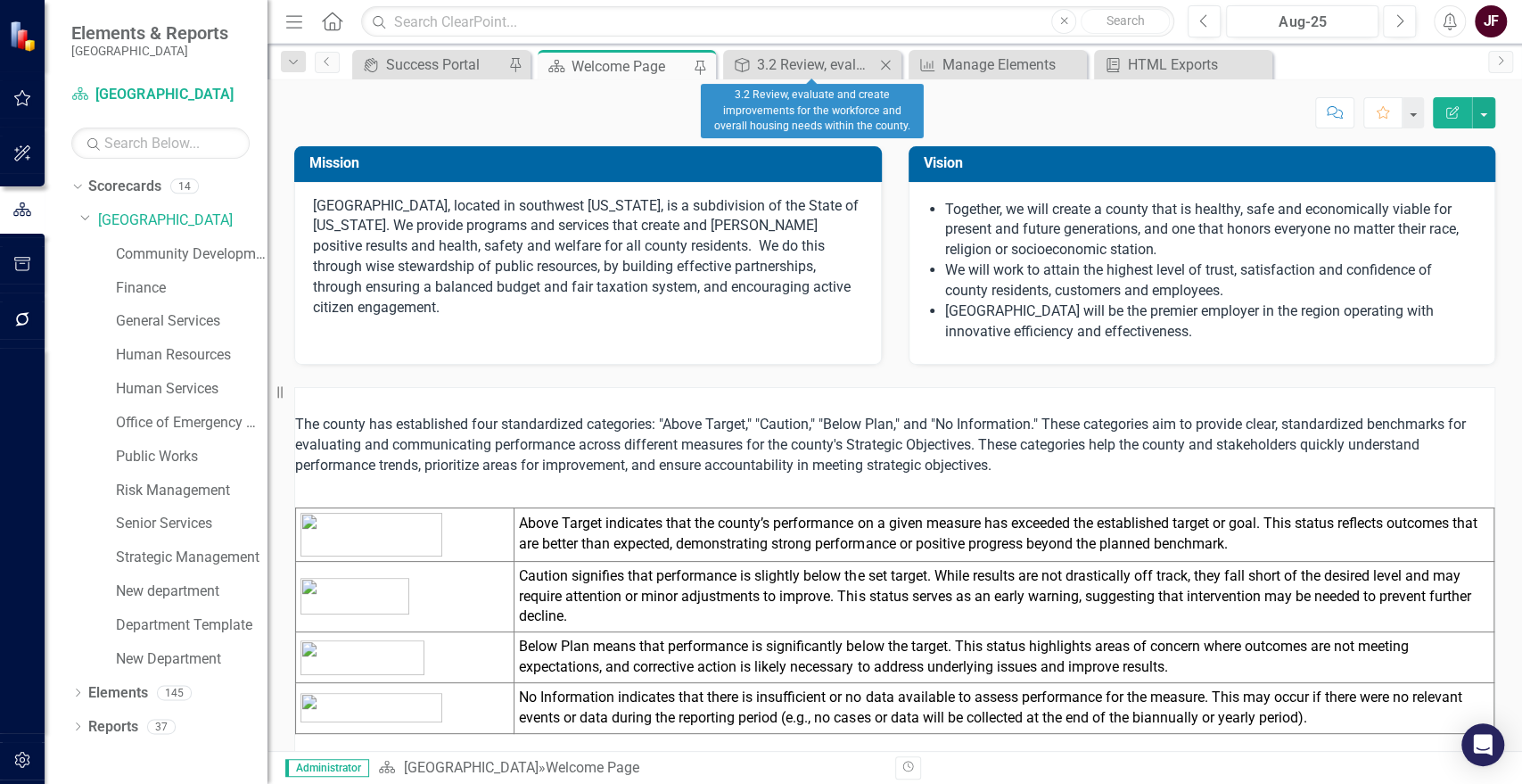
click at [883, 65] on icon "Close" at bounding box center [885, 64] width 18 height 14
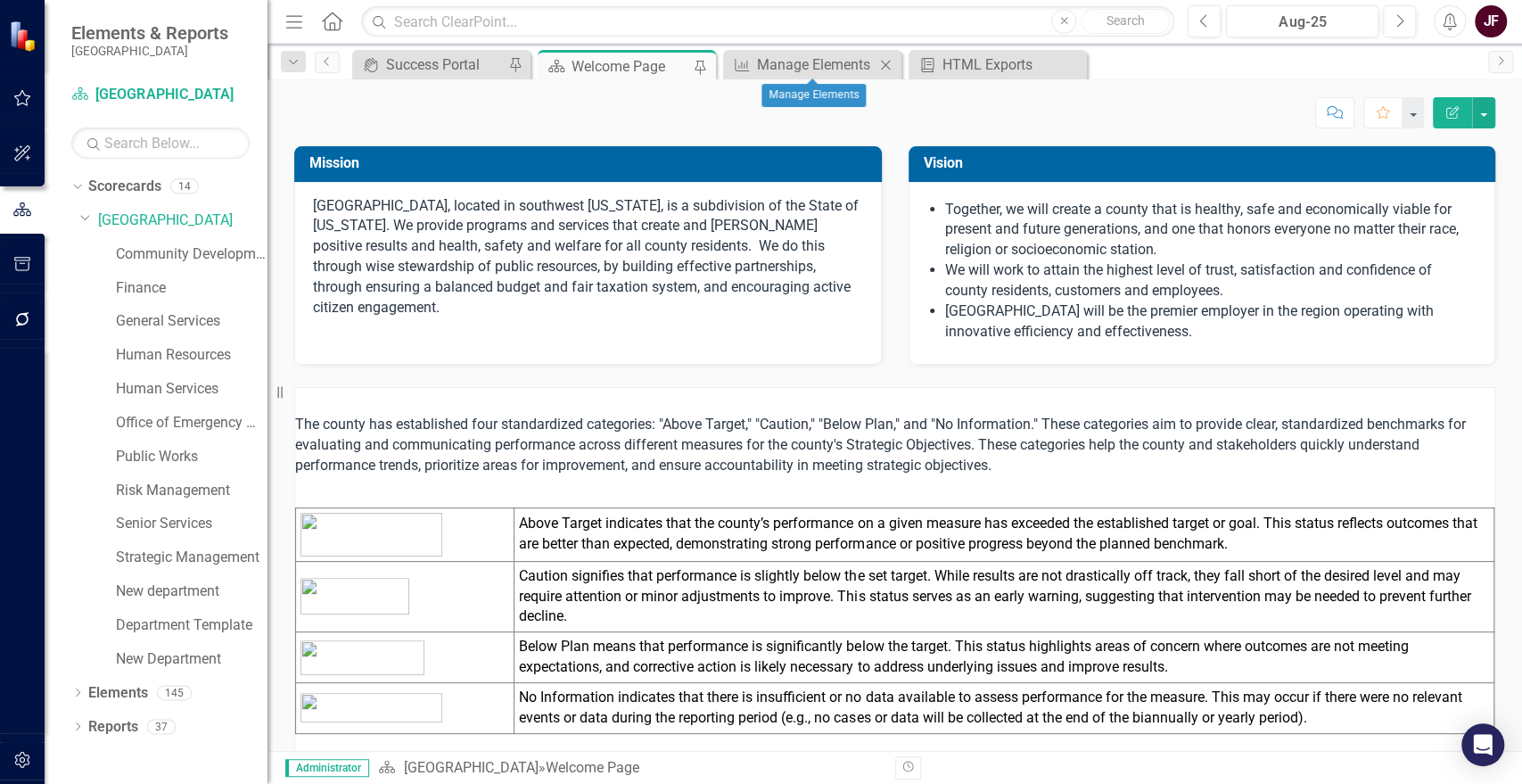
click at [883, 65] on icon "Close" at bounding box center [885, 64] width 18 height 14
click at [886, 64] on icon "Close" at bounding box center [885, 64] width 18 height 14
click at [143, 252] on link "Community Development" at bounding box center [191, 254] width 152 height 20
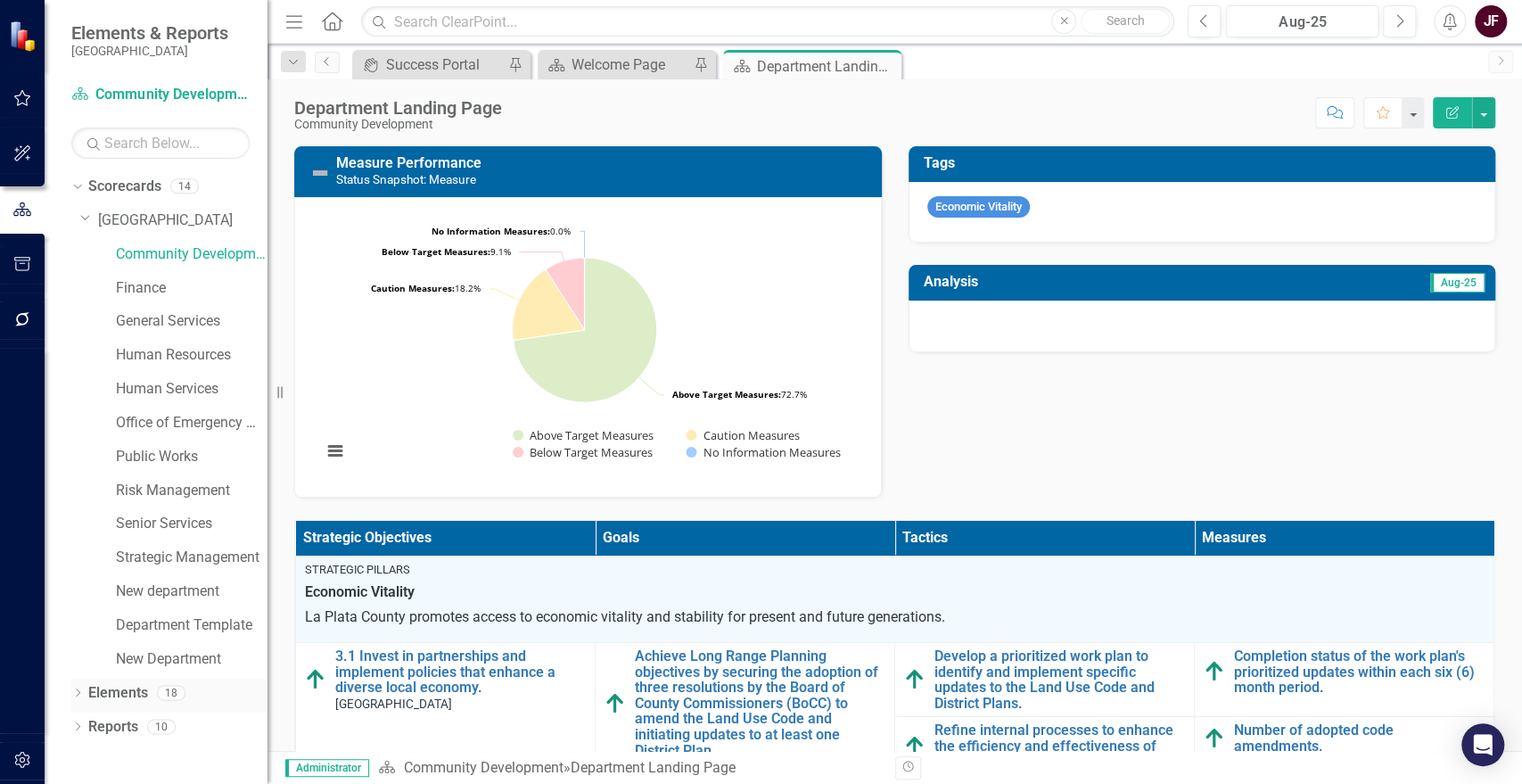
click at [111, 696] on link "Elements" at bounding box center [118, 693] width 60 height 20
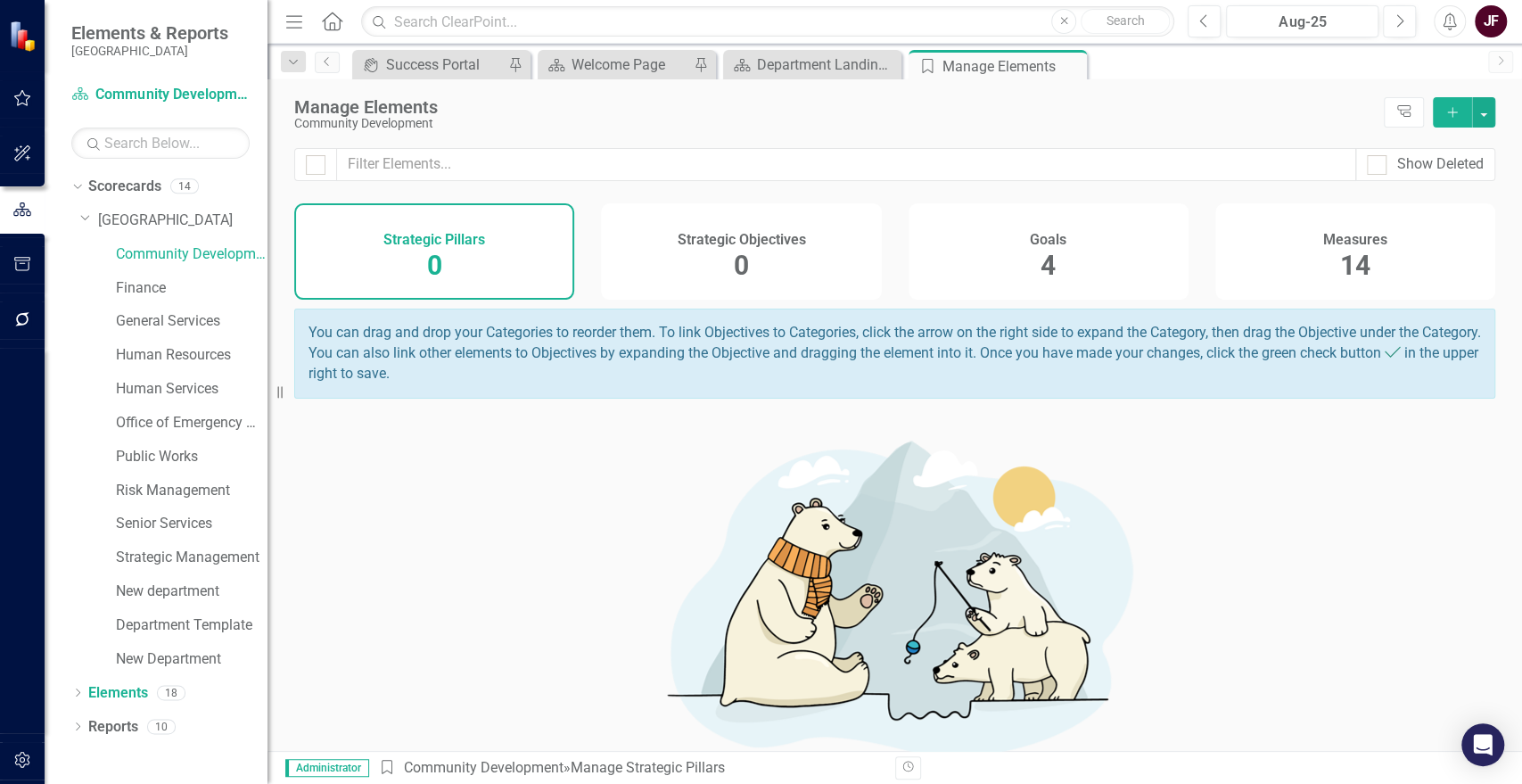
click at [1327, 262] on div "Measures 14" at bounding box center [1355, 251] width 280 height 96
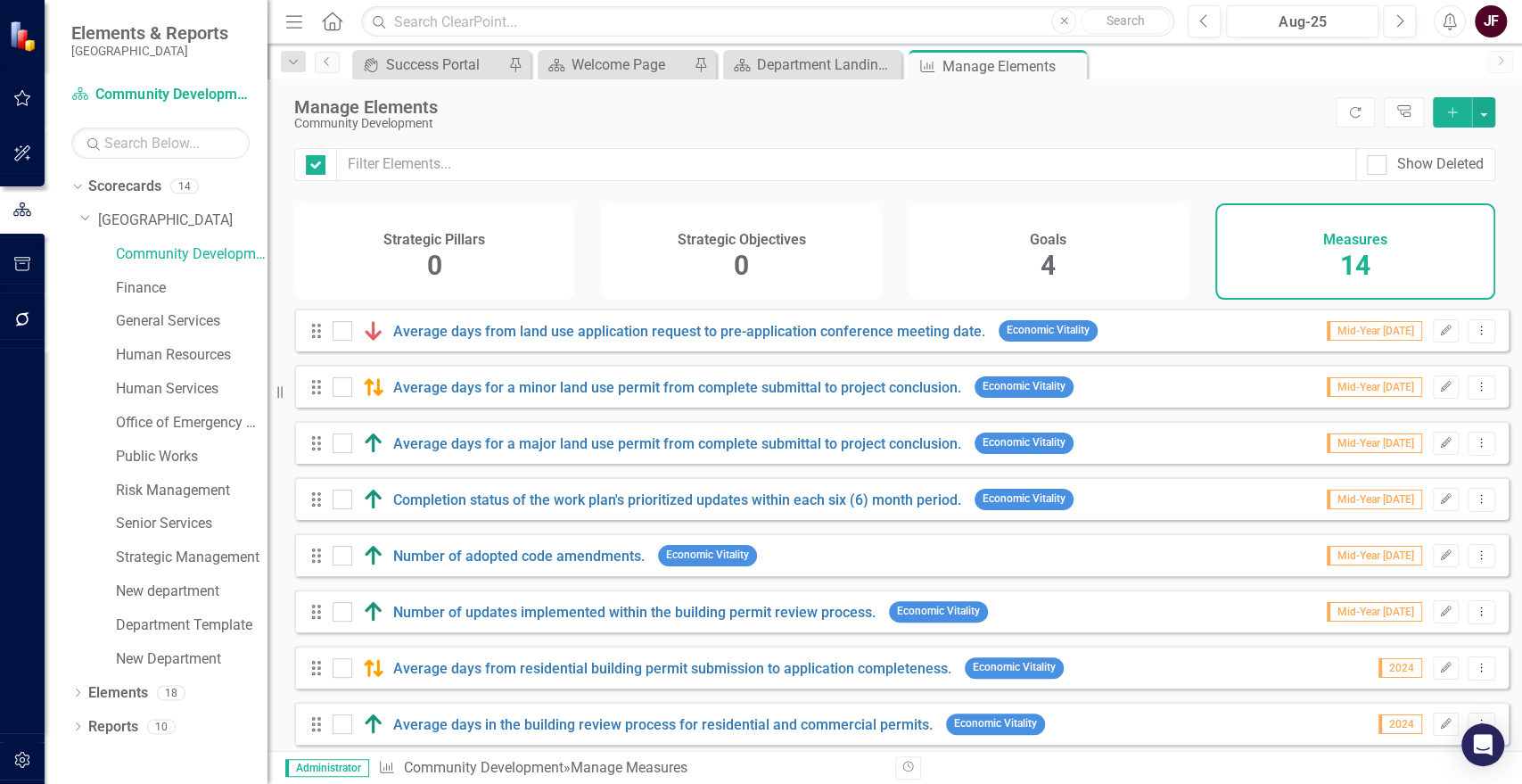
checkbox input "false"
click at [1474, 392] on icon "Dropdown Menu" at bounding box center [1482, 387] width 15 height 12
click at [1461, 420] on link "Edit Edit Measure" at bounding box center [1402, 428] width 161 height 33
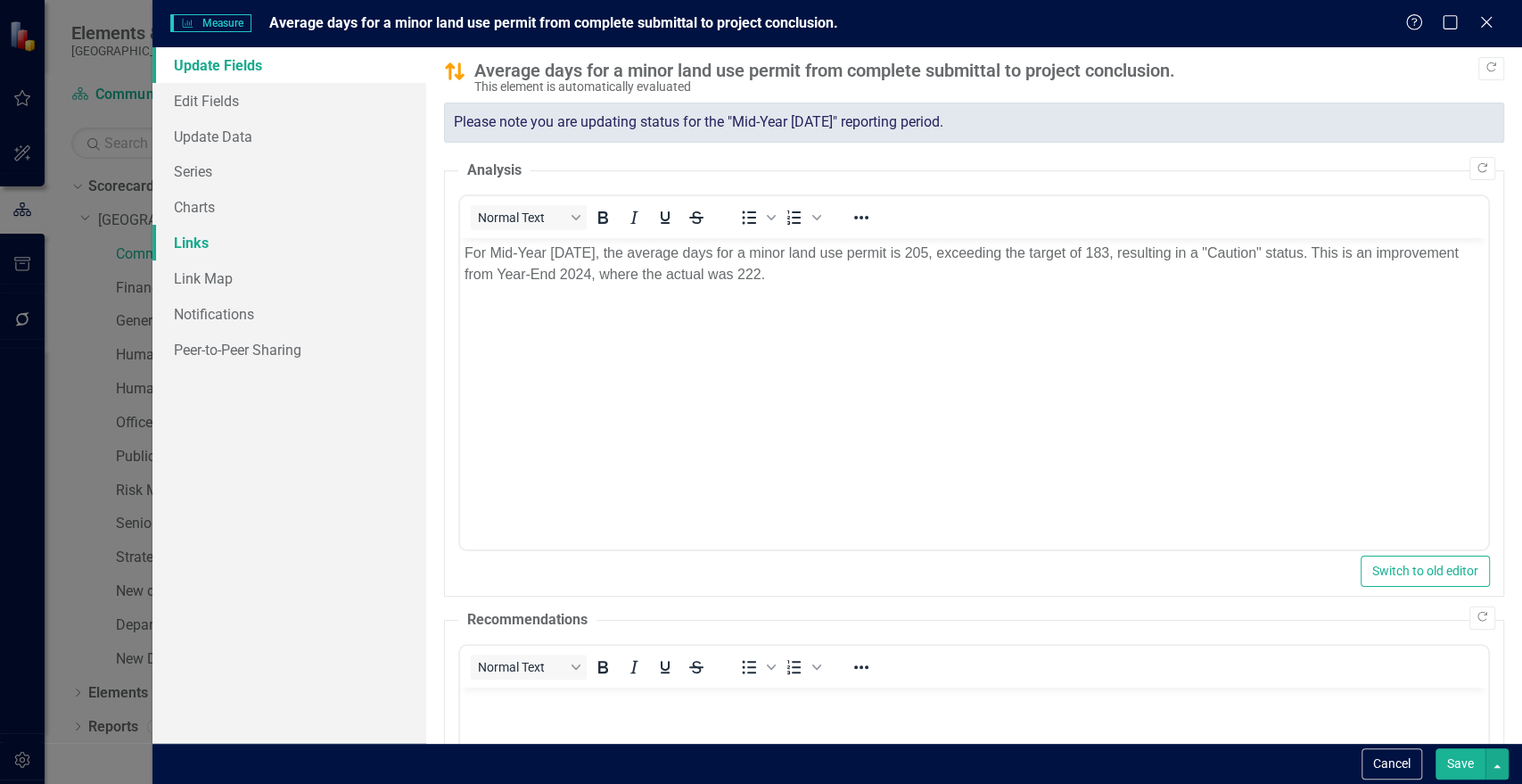
click at [202, 252] on link "Links" at bounding box center [289, 242] width 274 height 36
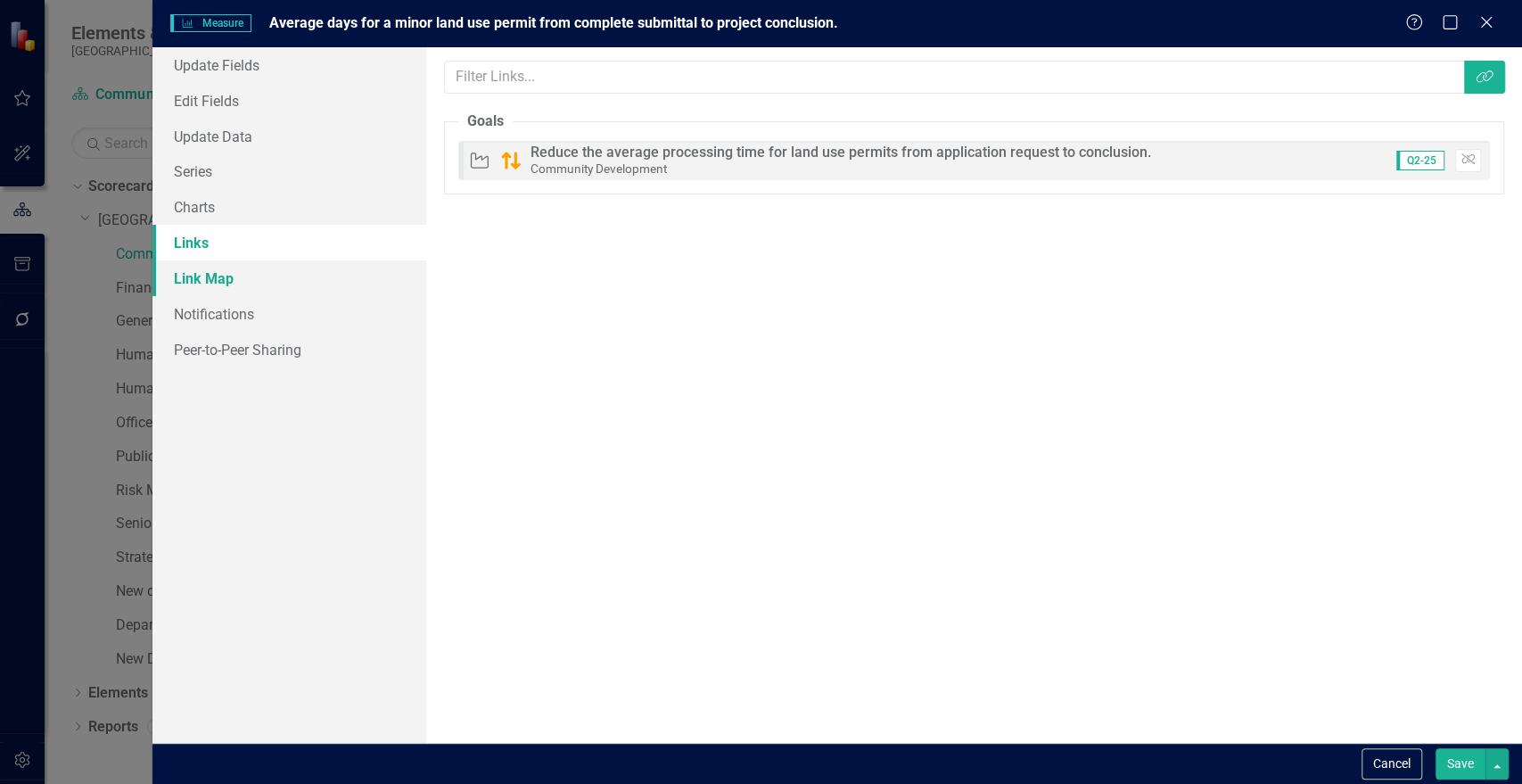
click at [207, 278] on link "Link Map" at bounding box center [289, 278] width 274 height 36
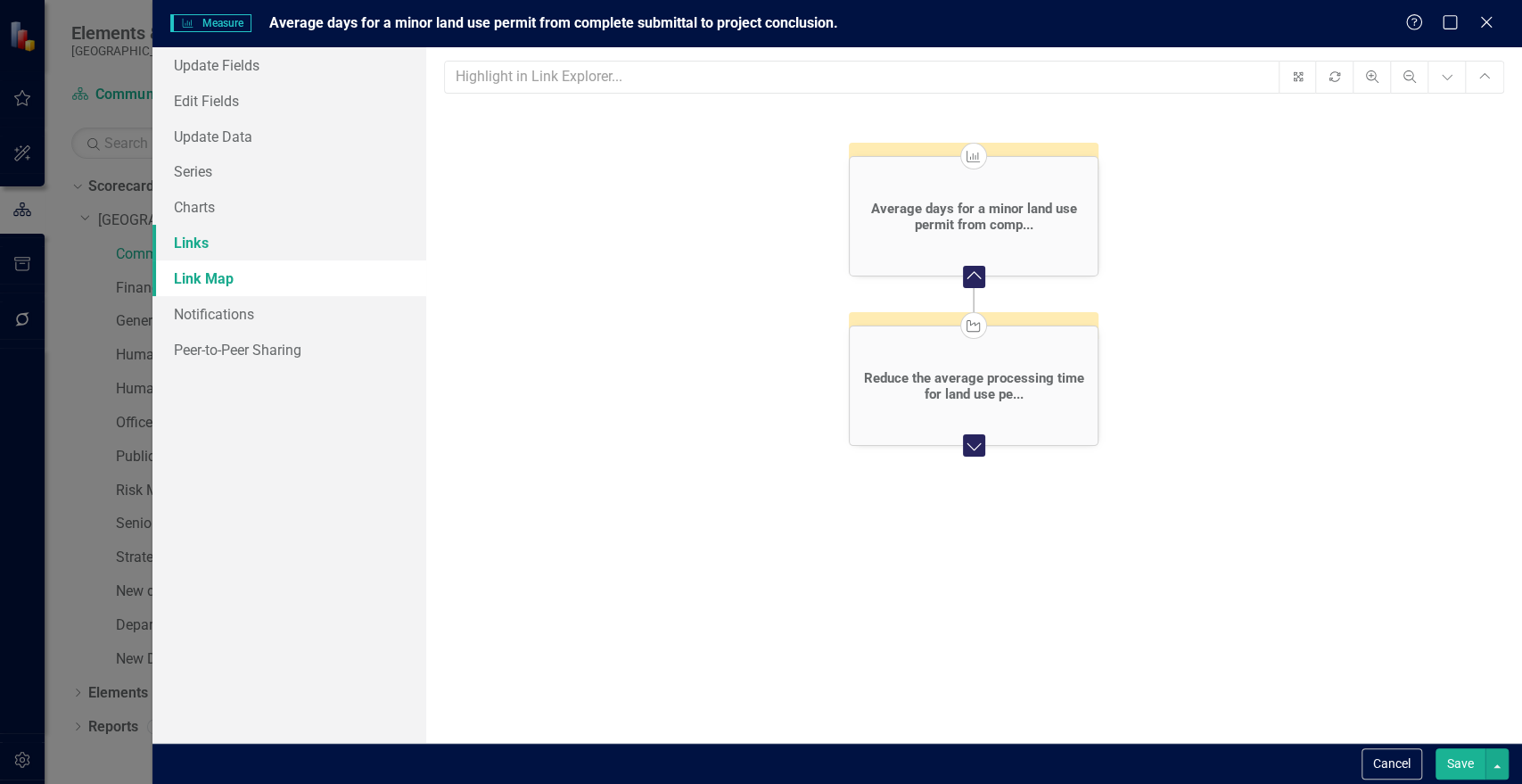
click at [208, 245] on link "Links" at bounding box center [289, 242] width 274 height 36
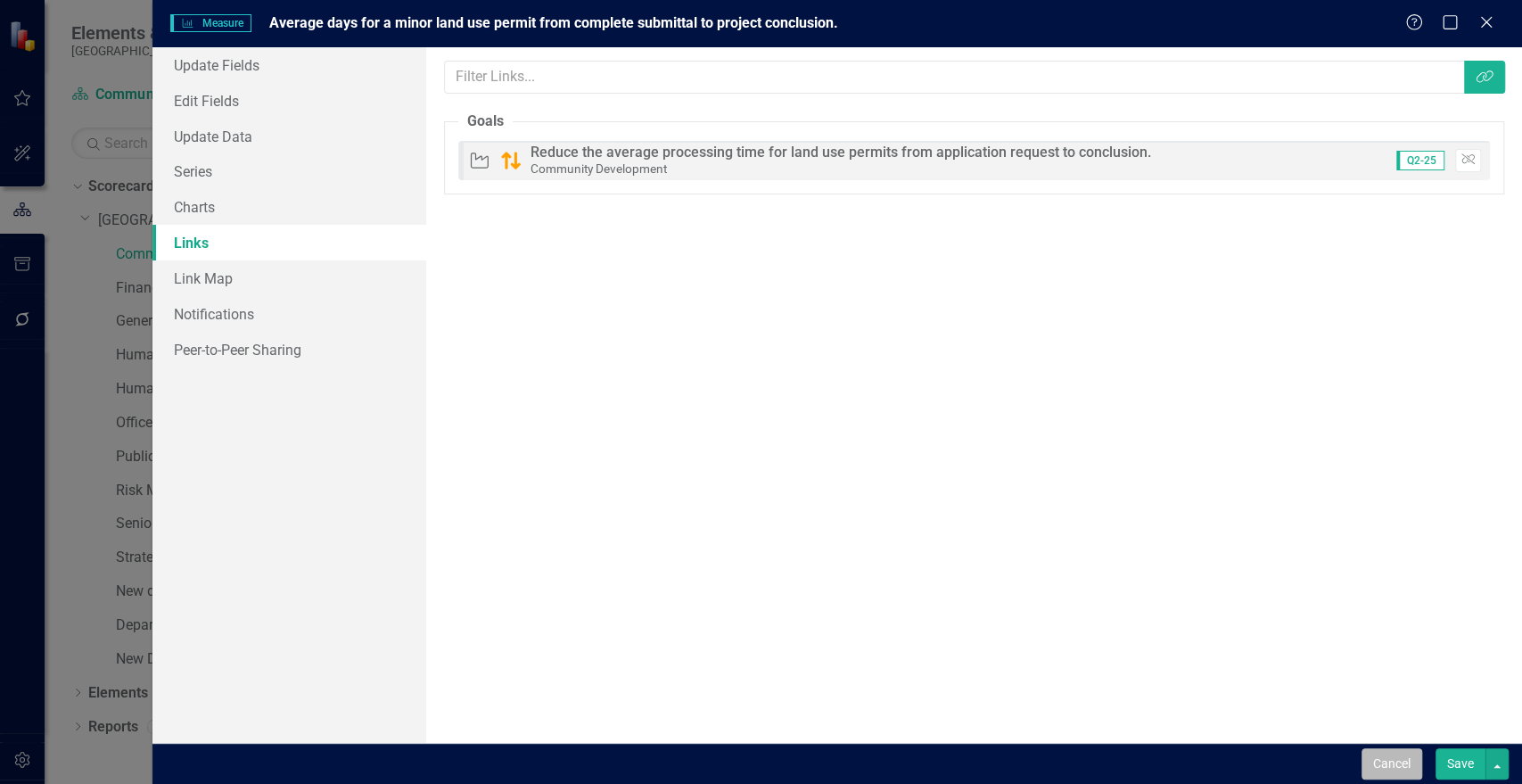
click at [1389, 762] on button "Cancel" at bounding box center [1391, 764] width 61 height 31
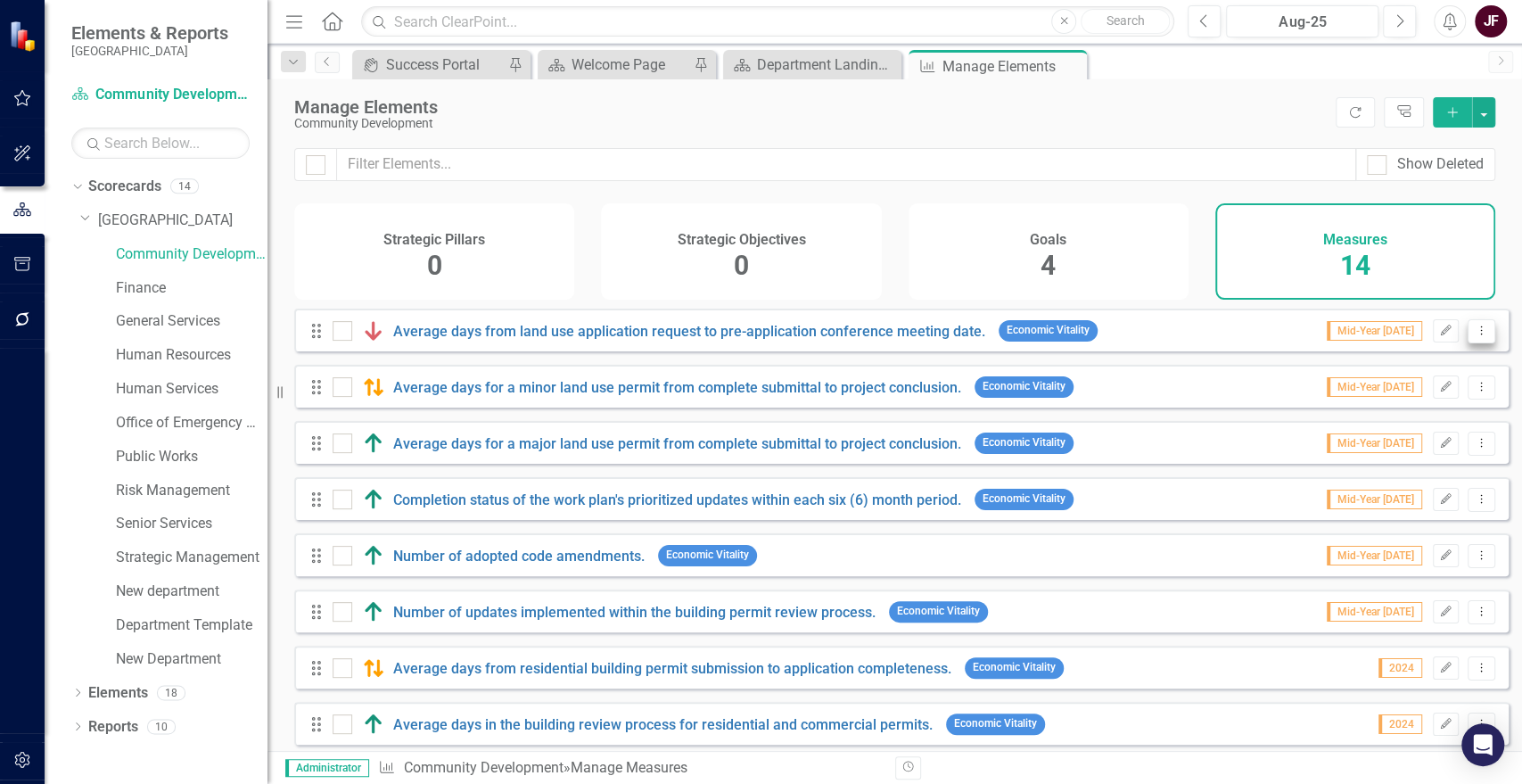
click at [1474, 336] on icon "Dropdown Menu" at bounding box center [1482, 330] width 15 height 12
click at [1451, 376] on link "Edit Edit Measure" at bounding box center [1402, 372] width 161 height 33
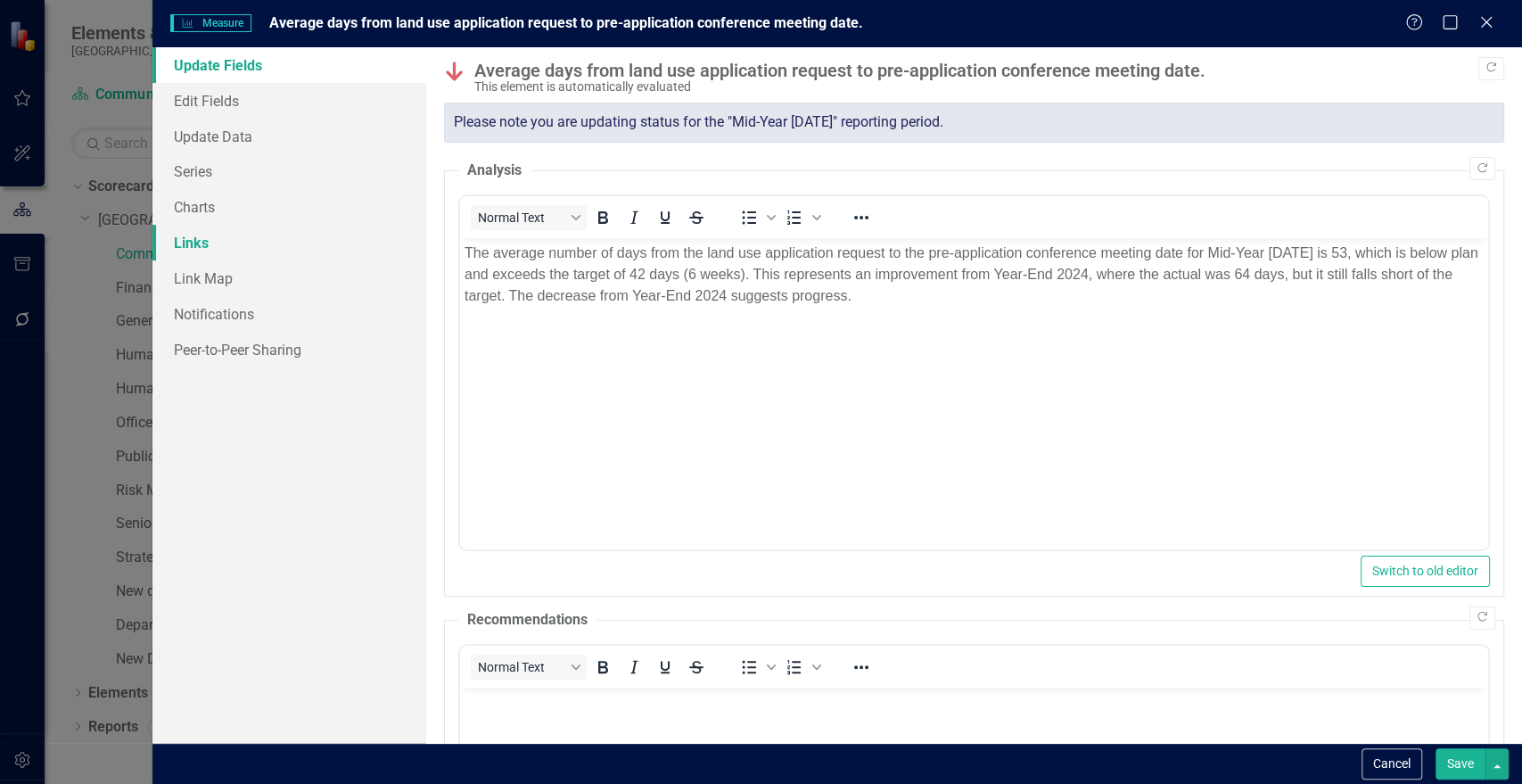
click at [215, 240] on link "Links" at bounding box center [289, 242] width 274 height 36
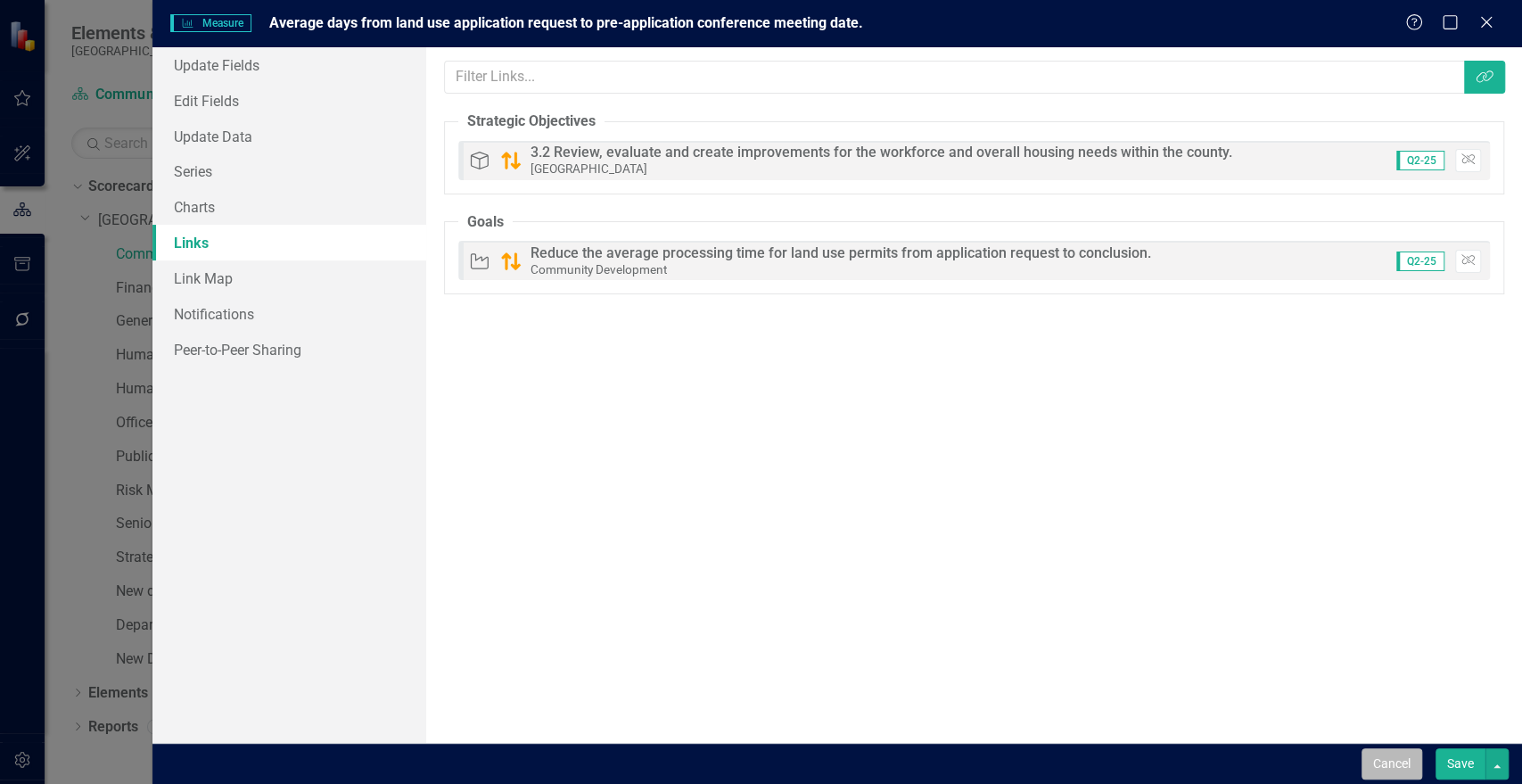
click at [1395, 762] on button "Cancel" at bounding box center [1391, 764] width 61 height 31
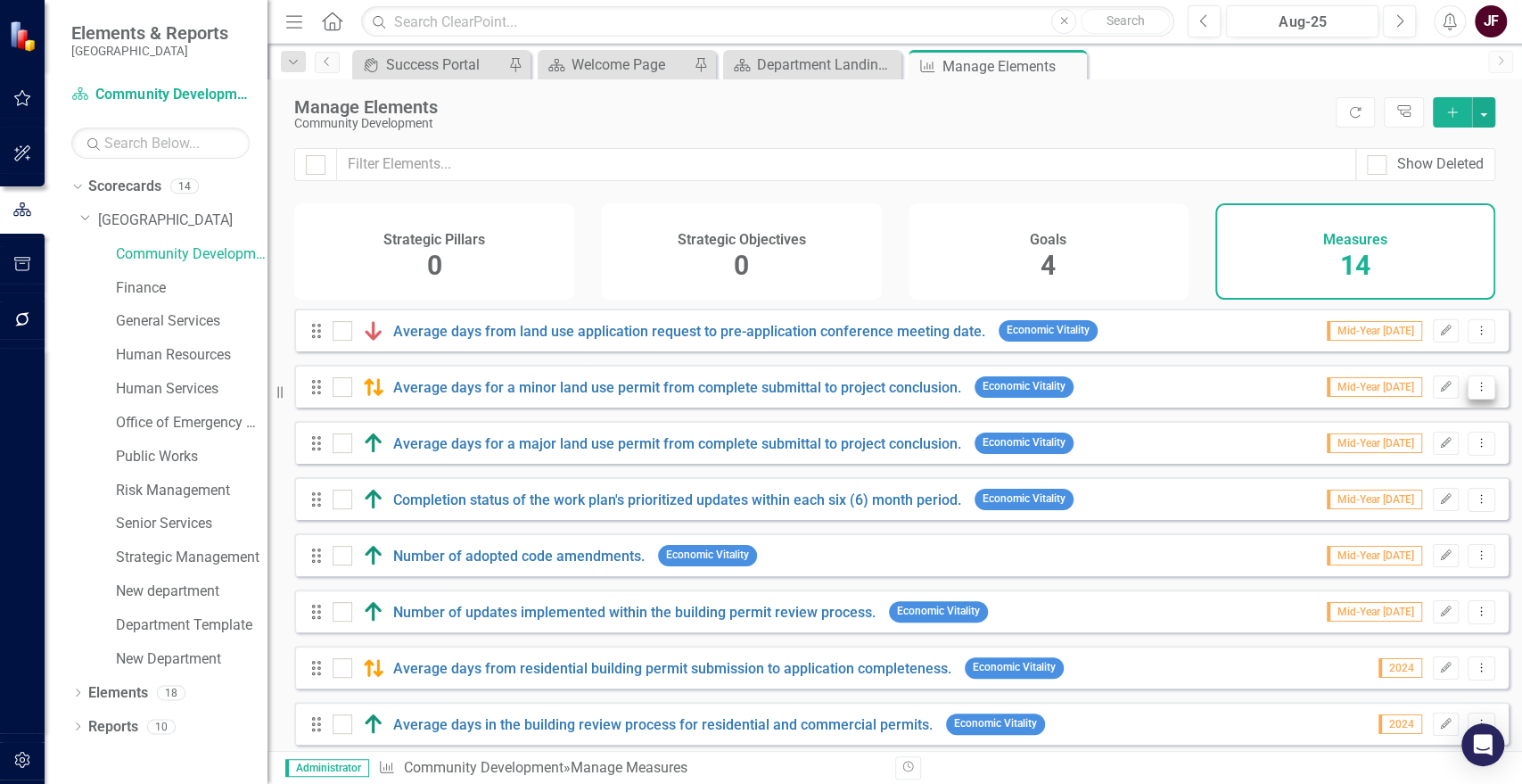
click at [1474, 392] on icon "Dropdown Menu" at bounding box center [1482, 387] width 15 height 12
click at [1446, 429] on link "Edit Edit Measure" at bounding box center [1402, 428] width 161 height 33
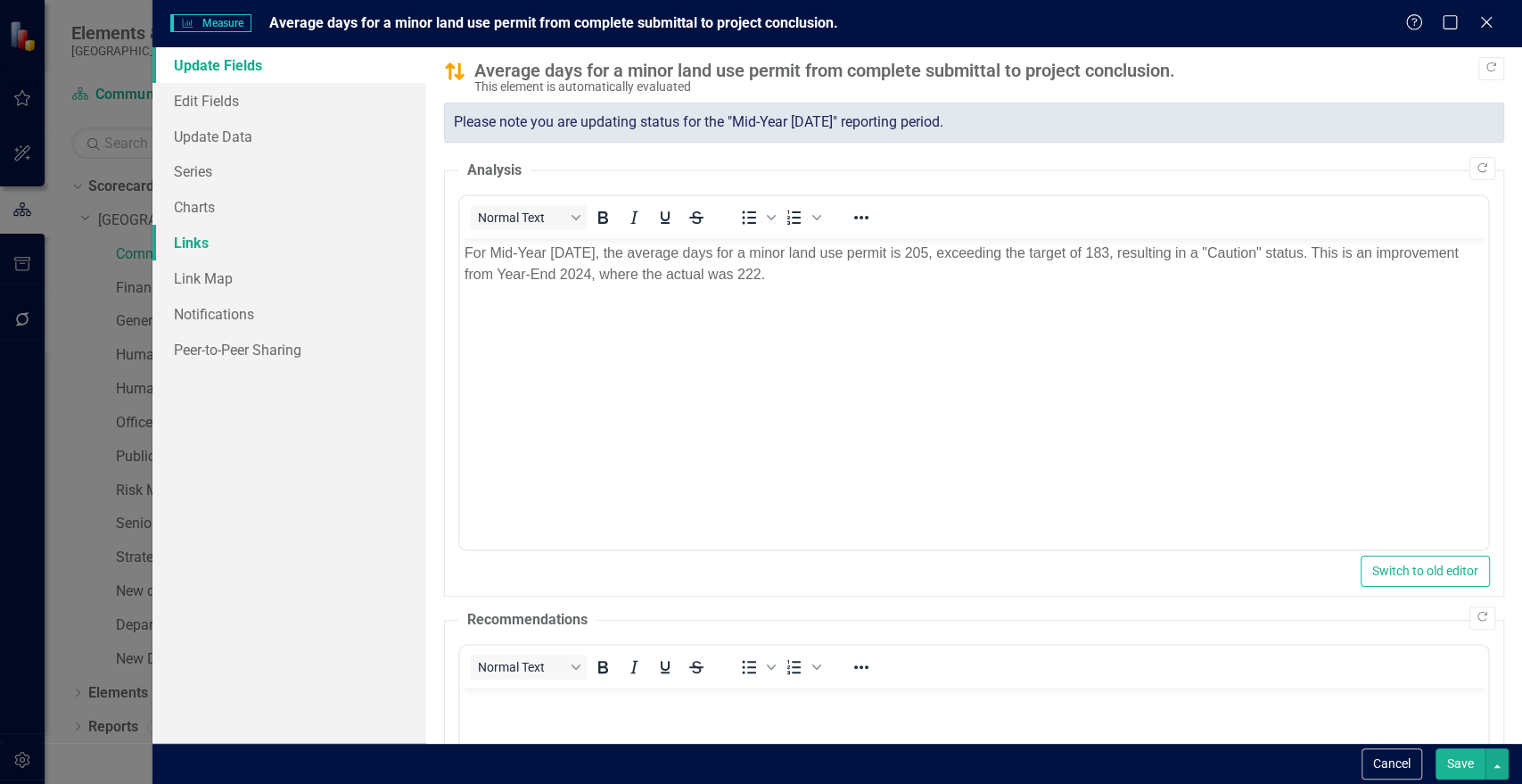
click at [225, 247] on link "Links" at bounding box center [289, 242] width 274 height 36
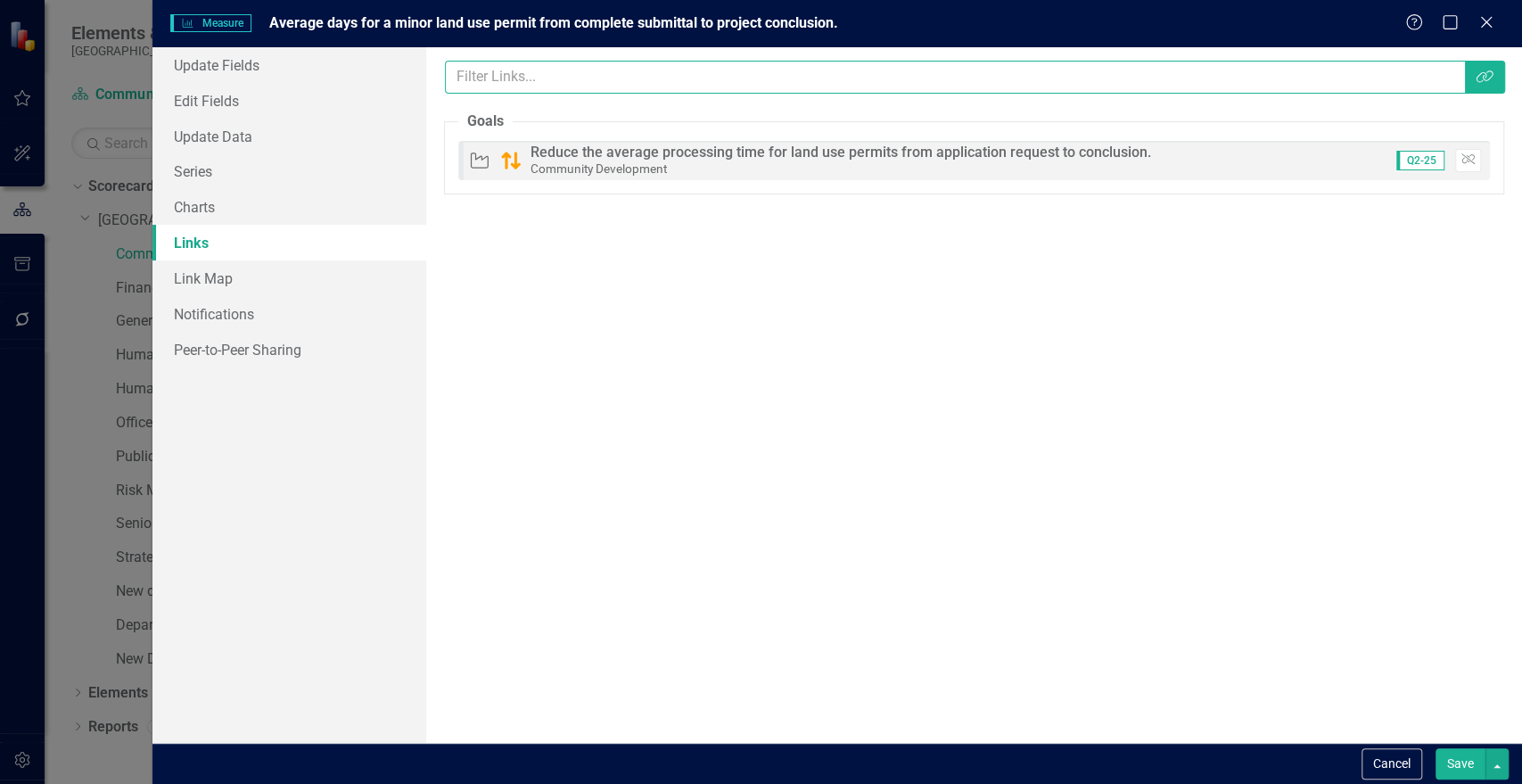
click at [702, 77] on input "text" at bounding box center [954, 77] width 1021 height 33
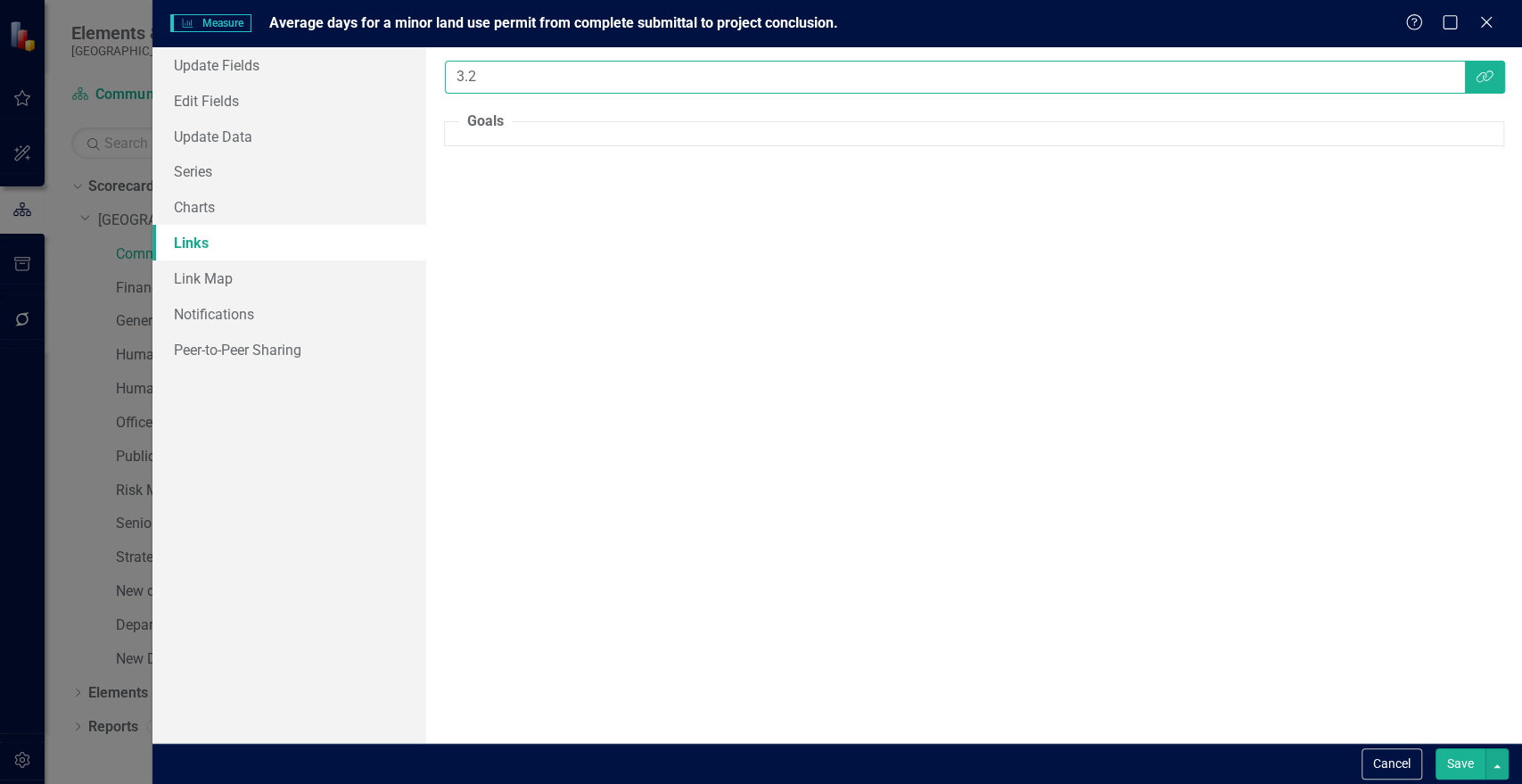
click at [725, 79] on input "3.2" at bounding box center [954, 77] width 1021 height 33
type input "3"
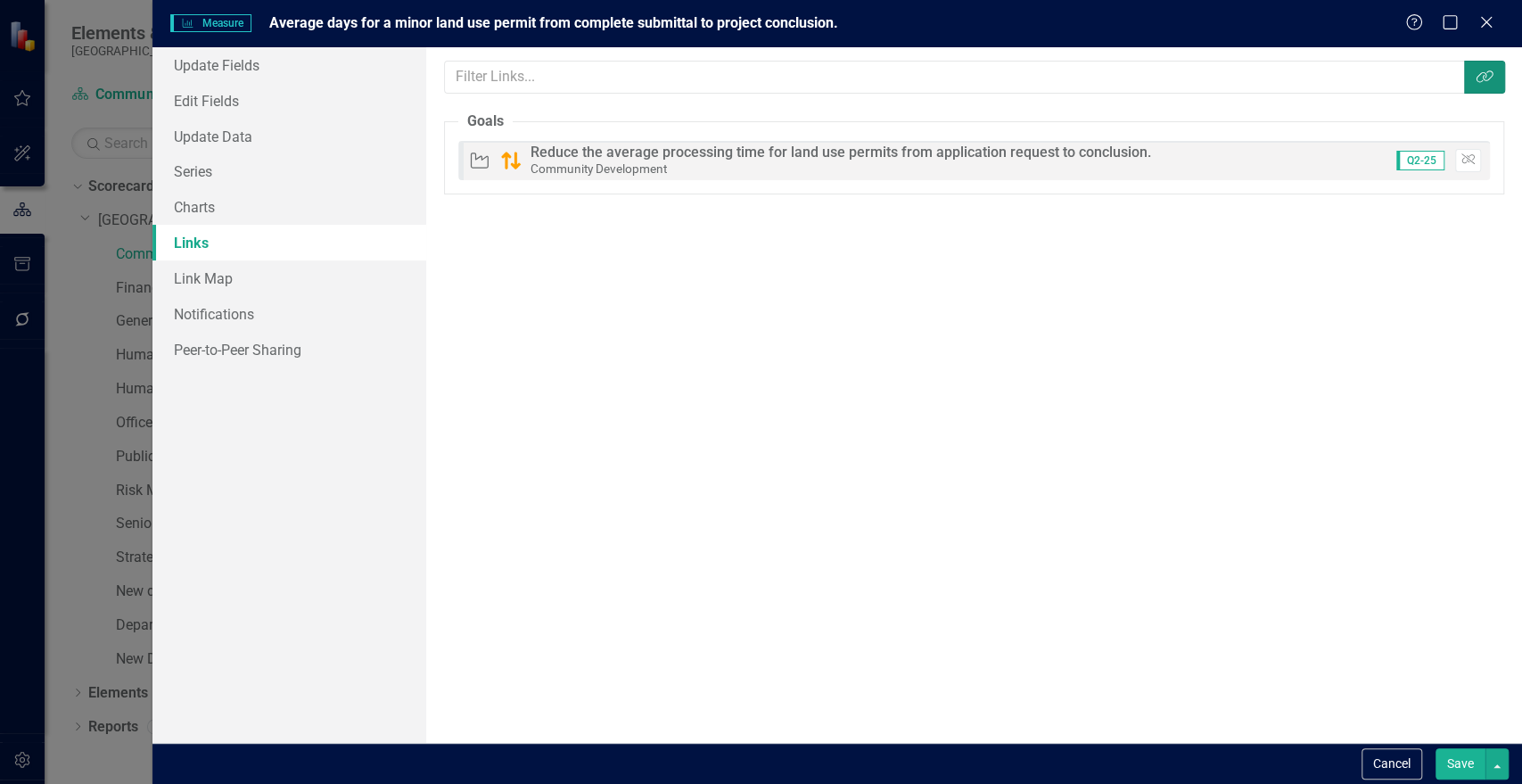
click at [1495, 79] on button "Link Tag" at bounding box center [1484, 77] width 41 height 33
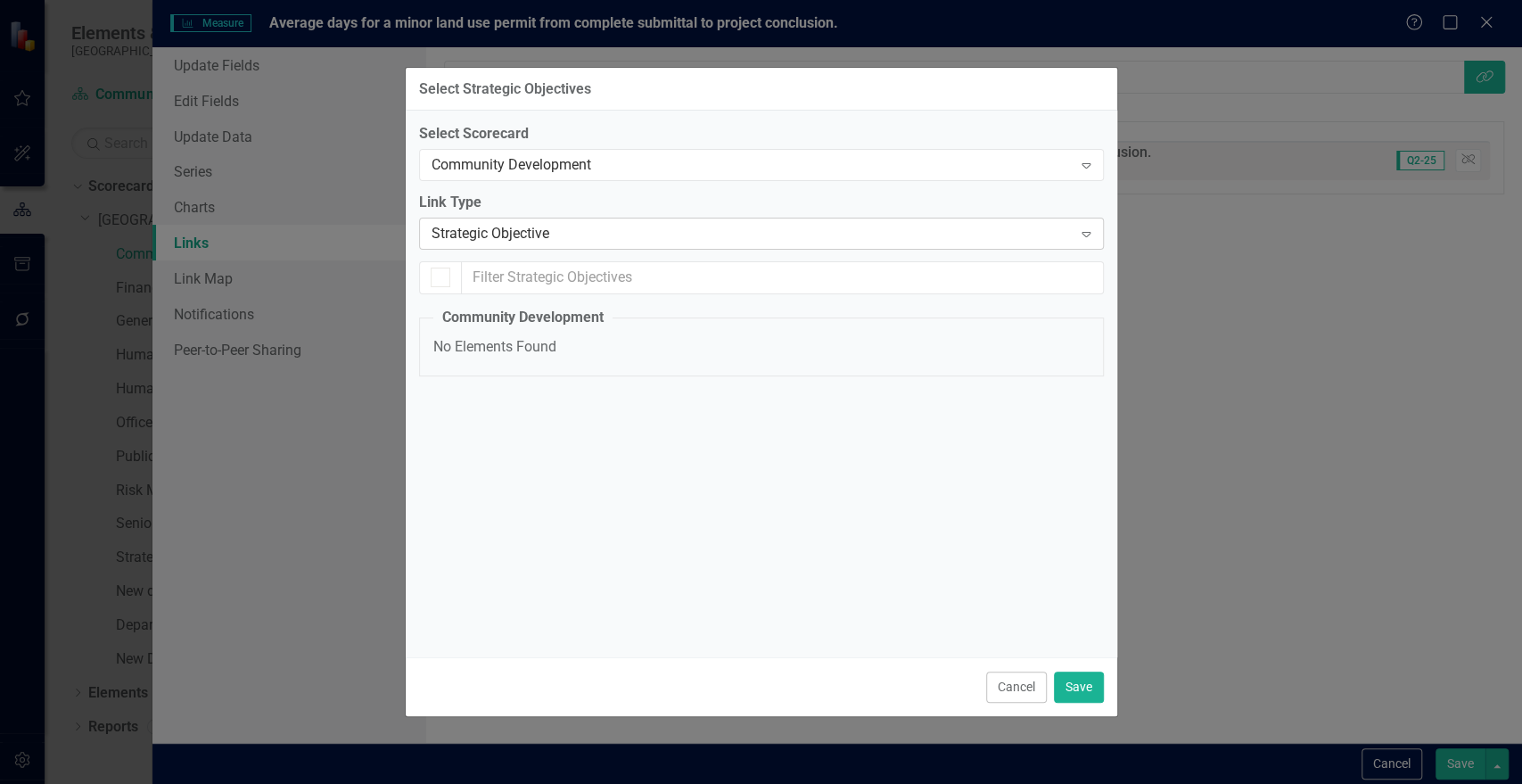
click at [578, 237] on div "Strategic Objective" at bounding box center [752, 234] width 641 height 20
click at [596, 164] on div "Community Development" at bounding box center [752, 164] width 641 height 20
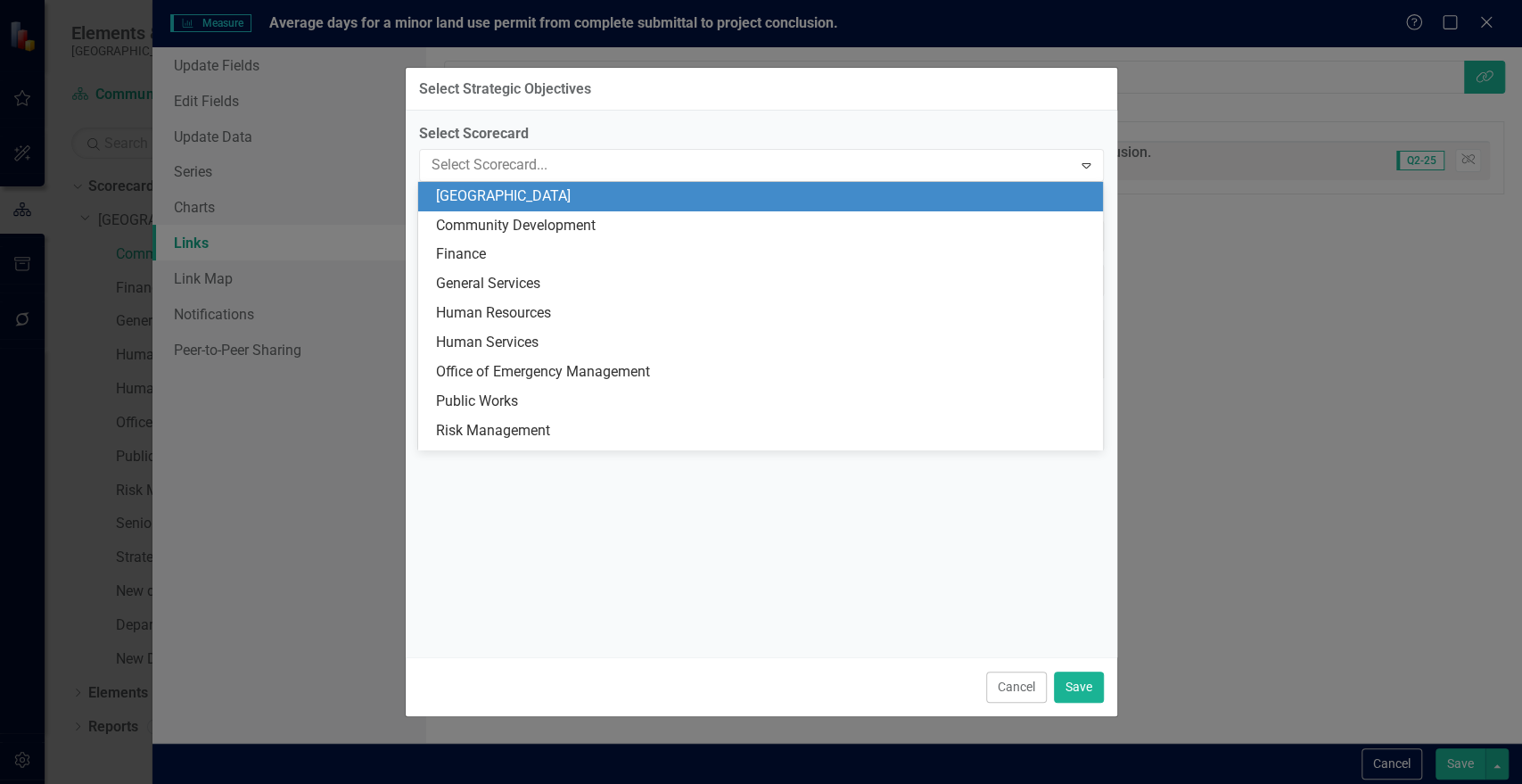
click at [598, 199] on div "[GEOGRAPHIC_DATA]" at bounding box center [764, 196] width 656 height 20
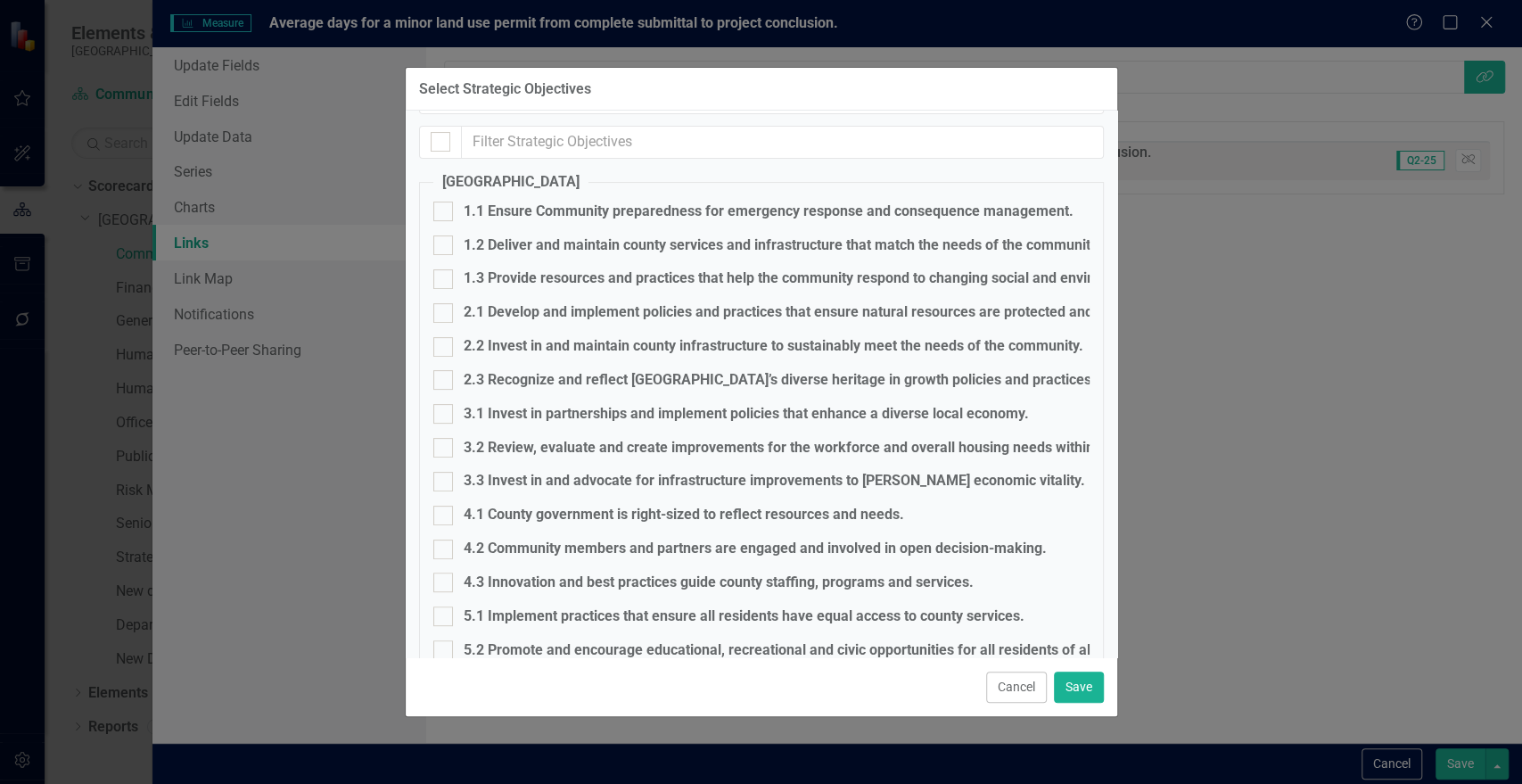
scroll to position [198, 0]
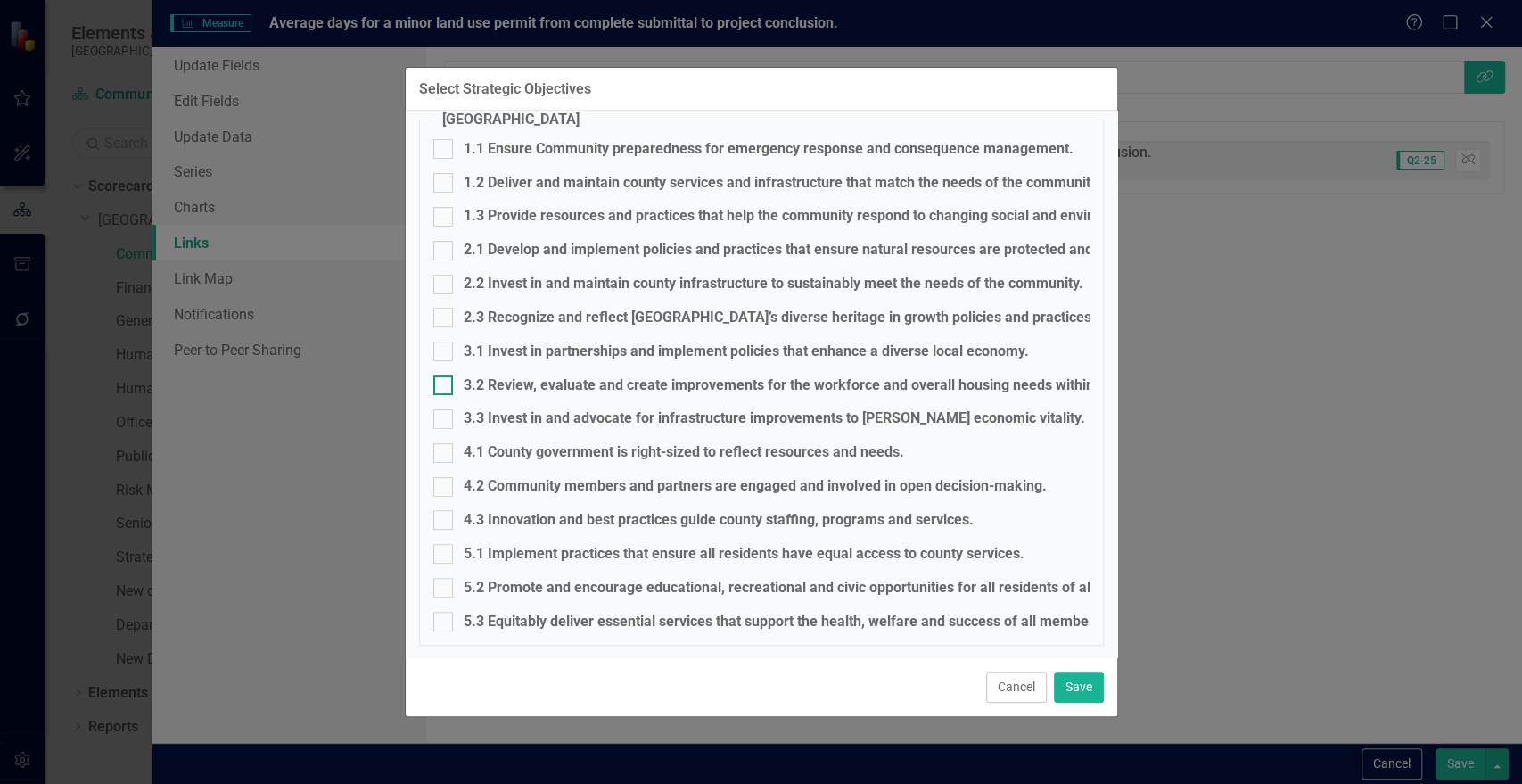
click at [441, 387] on div at bounding box center [443, 385] width 19 height 19
click at [441, 387] on input "3.2 Review, evaluate and create improvements for the workforce and overall hous…" at bounding box center [439, 381] width 12 height 12
checkbox input "true"
click at [1074, 691] on button "Save" at bounding box center [1079, 687] width 50 height 31
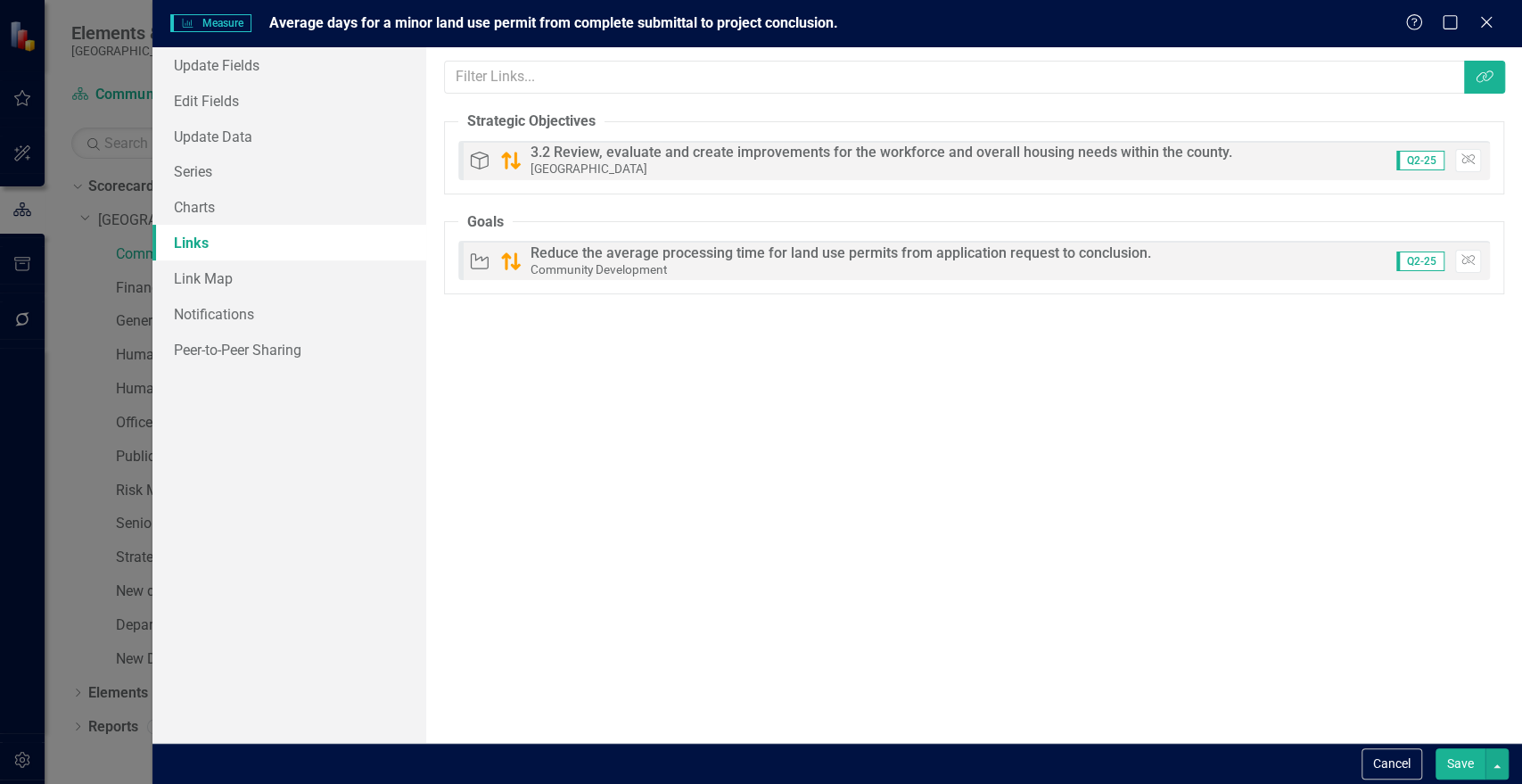
click at [1457, 769] on button "Save" at bounding box center [1460, 764] width 50 height 31
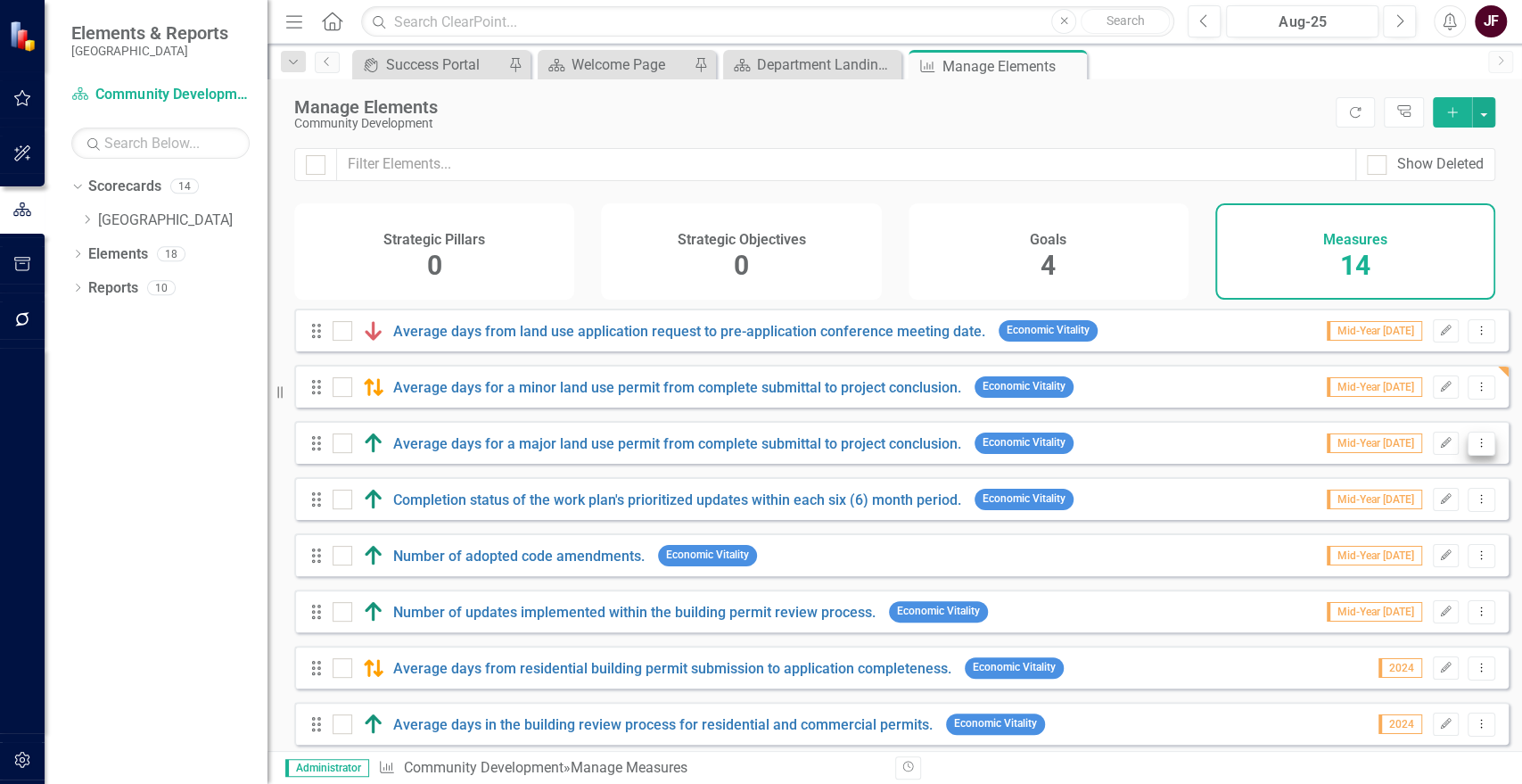
click at [1468, 456] on button "Dropdown Menu" at bounding box center [1482, 443] width 28 height 24
click at [1442, 483] on link "Edit Edit Measure" at bounding box center [1402, 485] width 161 height 33
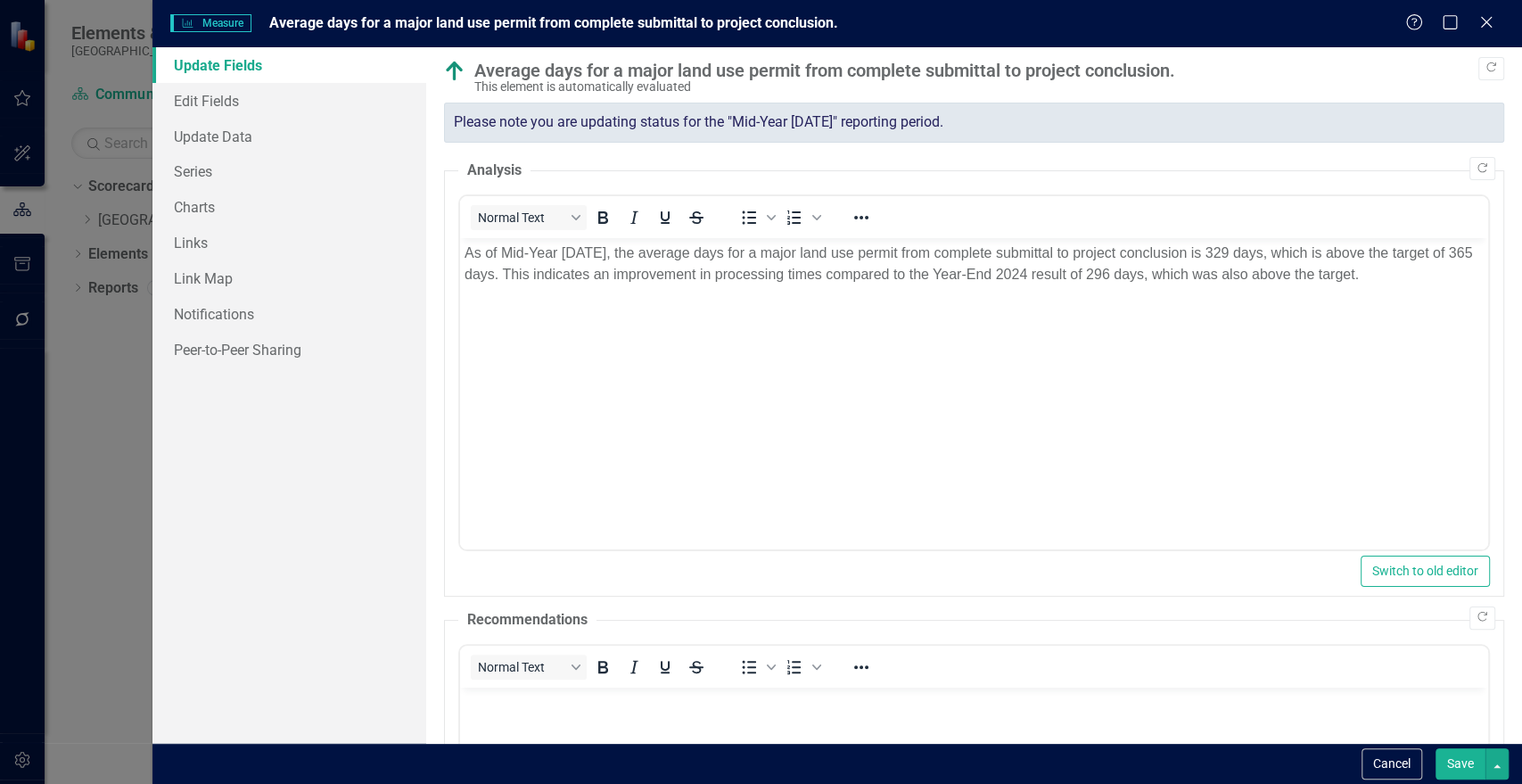
scroll to position [0, 0]
click at [204, 234] on link "Links" at bounding box center [289, 242] width 274 height 36
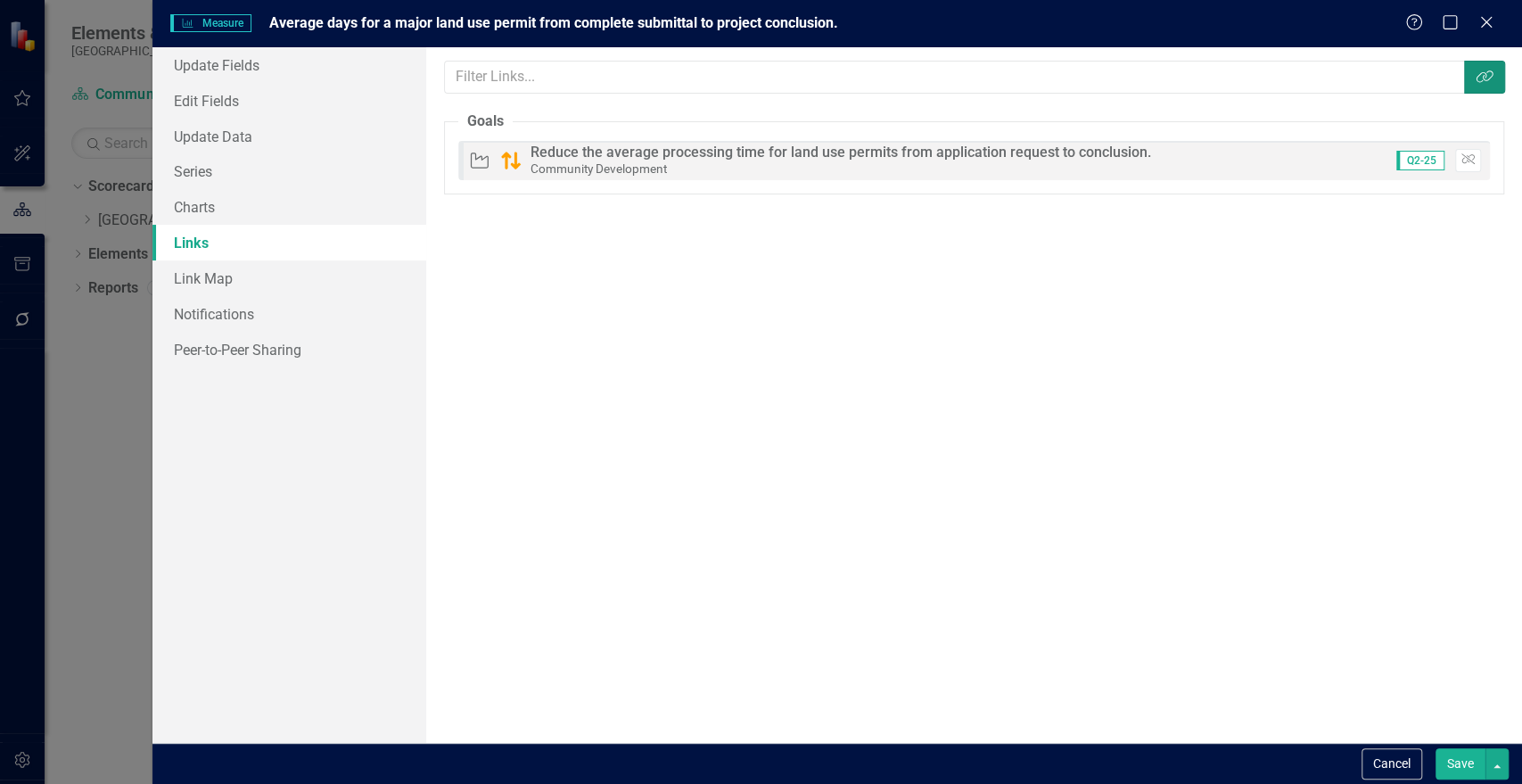
click at [1473, 67] on button "Link Tag" at bounding box center [1484, 77] width 41 height 33
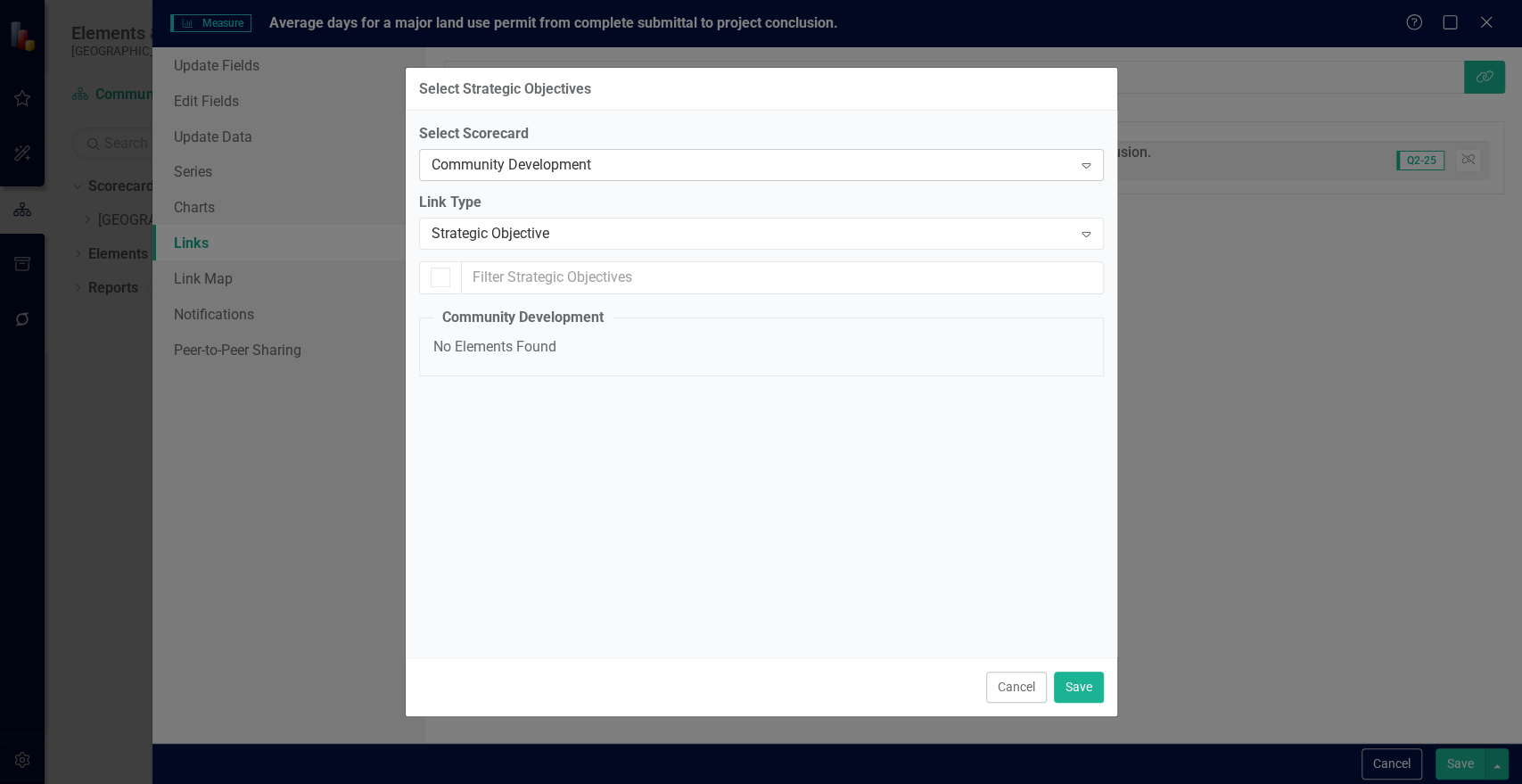
click at [690, 173] on div "Community Development" at bounding box center [752, 164] width 641 height 20
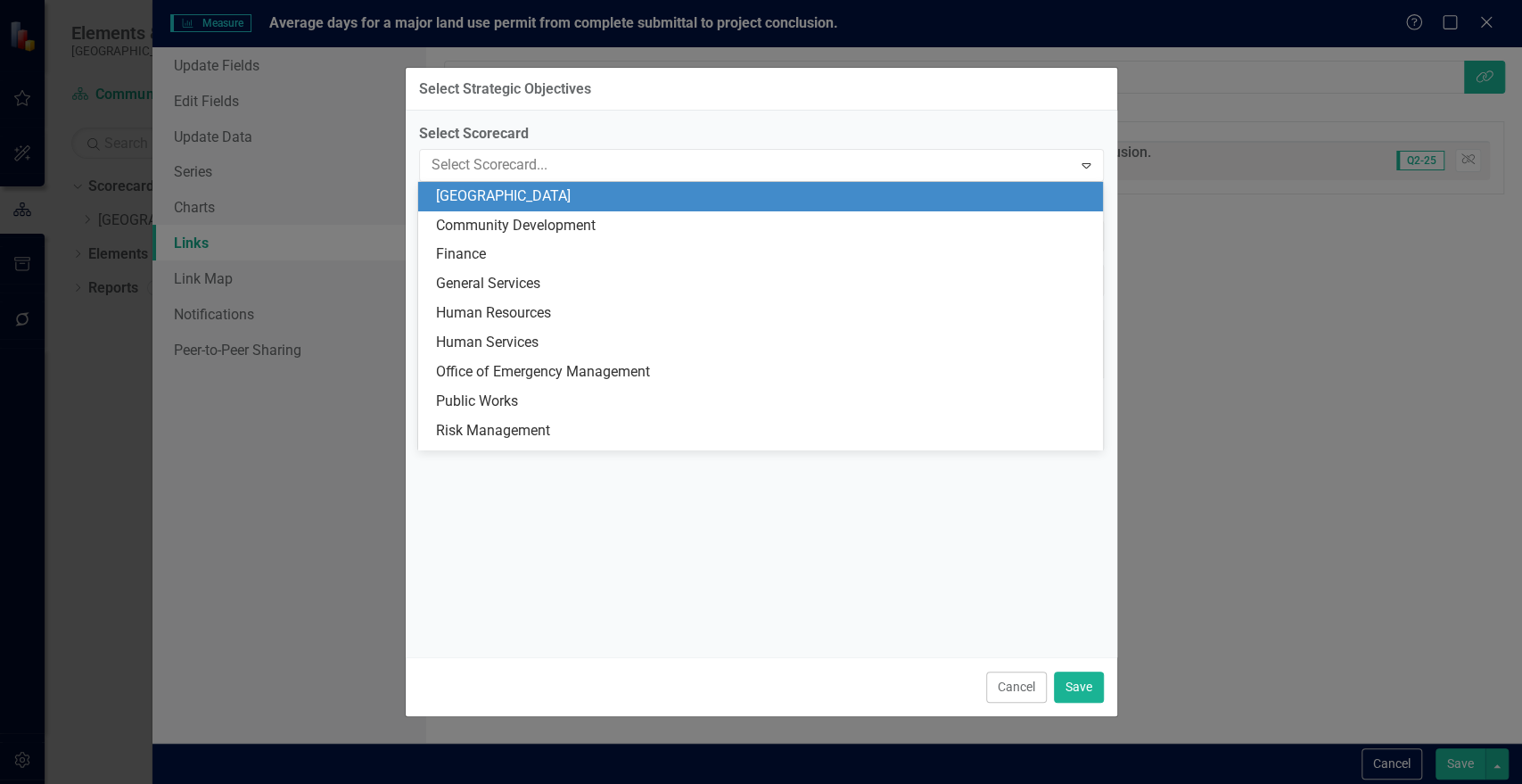
click at [571, 204] on div "[GEOGRAPHIC_DATA]" at bounding box center [764, 196] width 656 height 20
checkbox input "false"
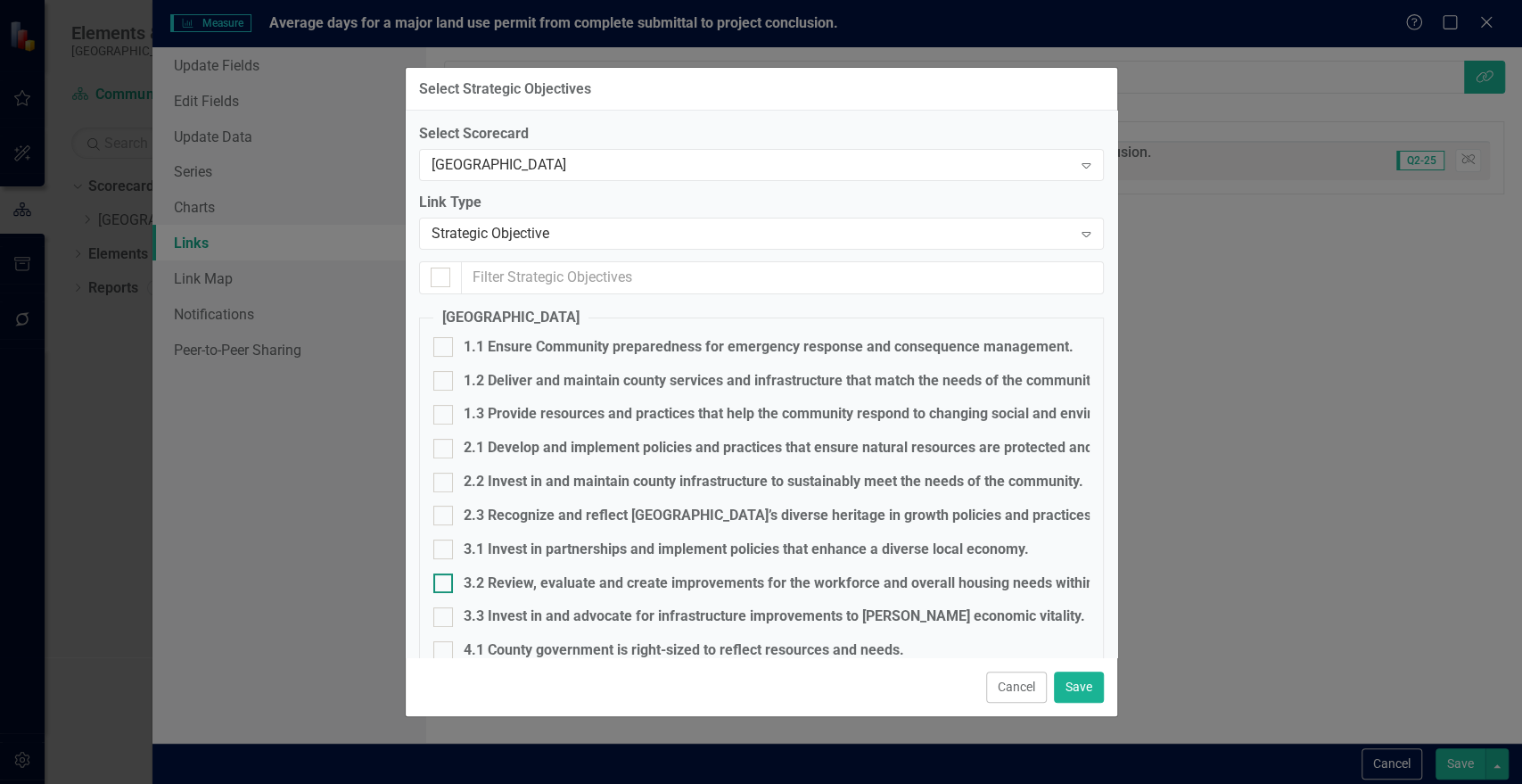
click at [448, 585] on div at bounding box center [443, 583] width 19 height 19
click at [444, 585] on input "3.2 Review, evaluate and create improvements for the workforce and overall hous…" at bounding box center [439, 579] width 12 height 12
checkbox input "true"
click at [1076, 685] on button "Save" at bounding box center [1079, 687] width 50 height 31
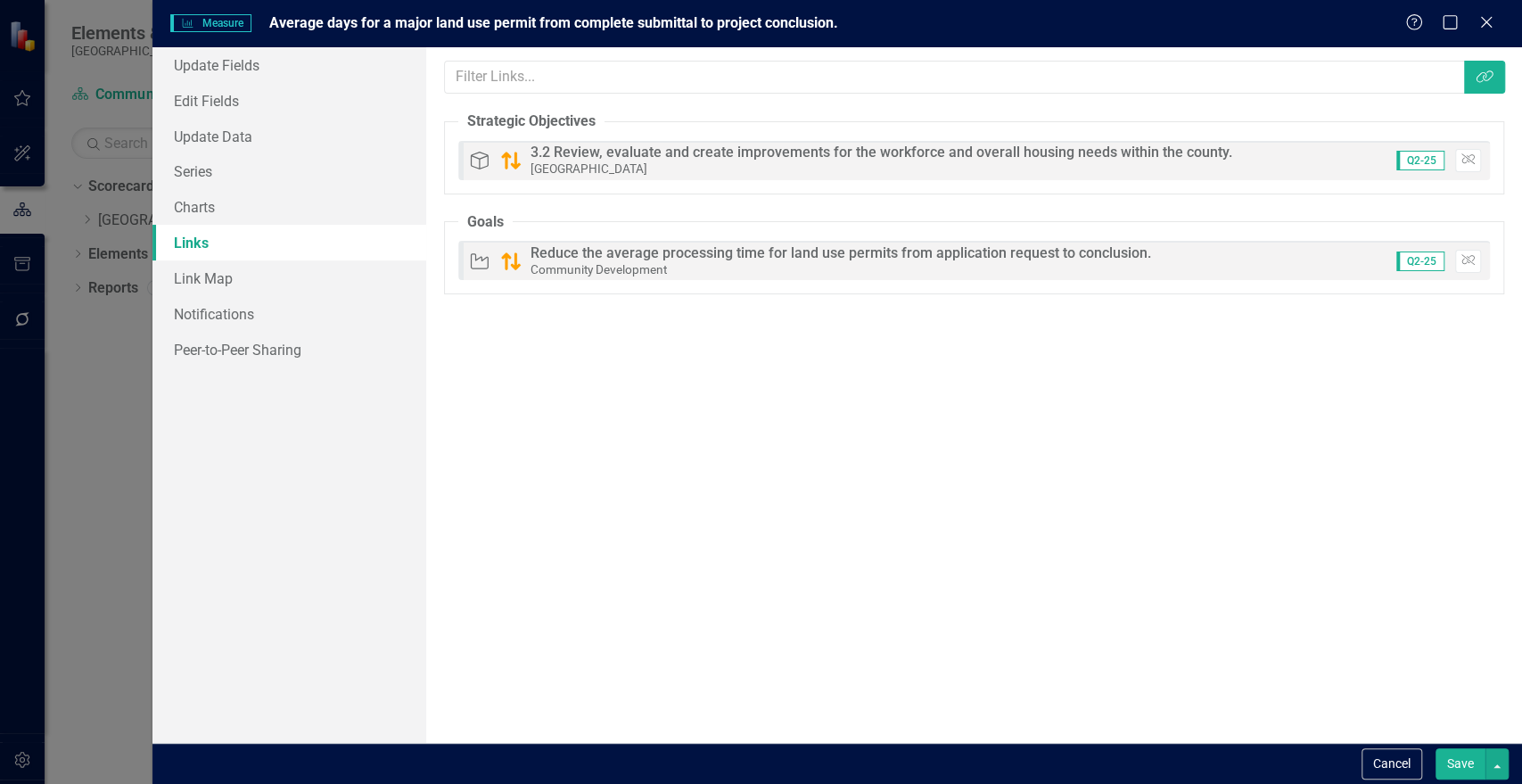
click at [1457, 757] on button "Save" at bounding box center [1460, 764] width 50 height 31
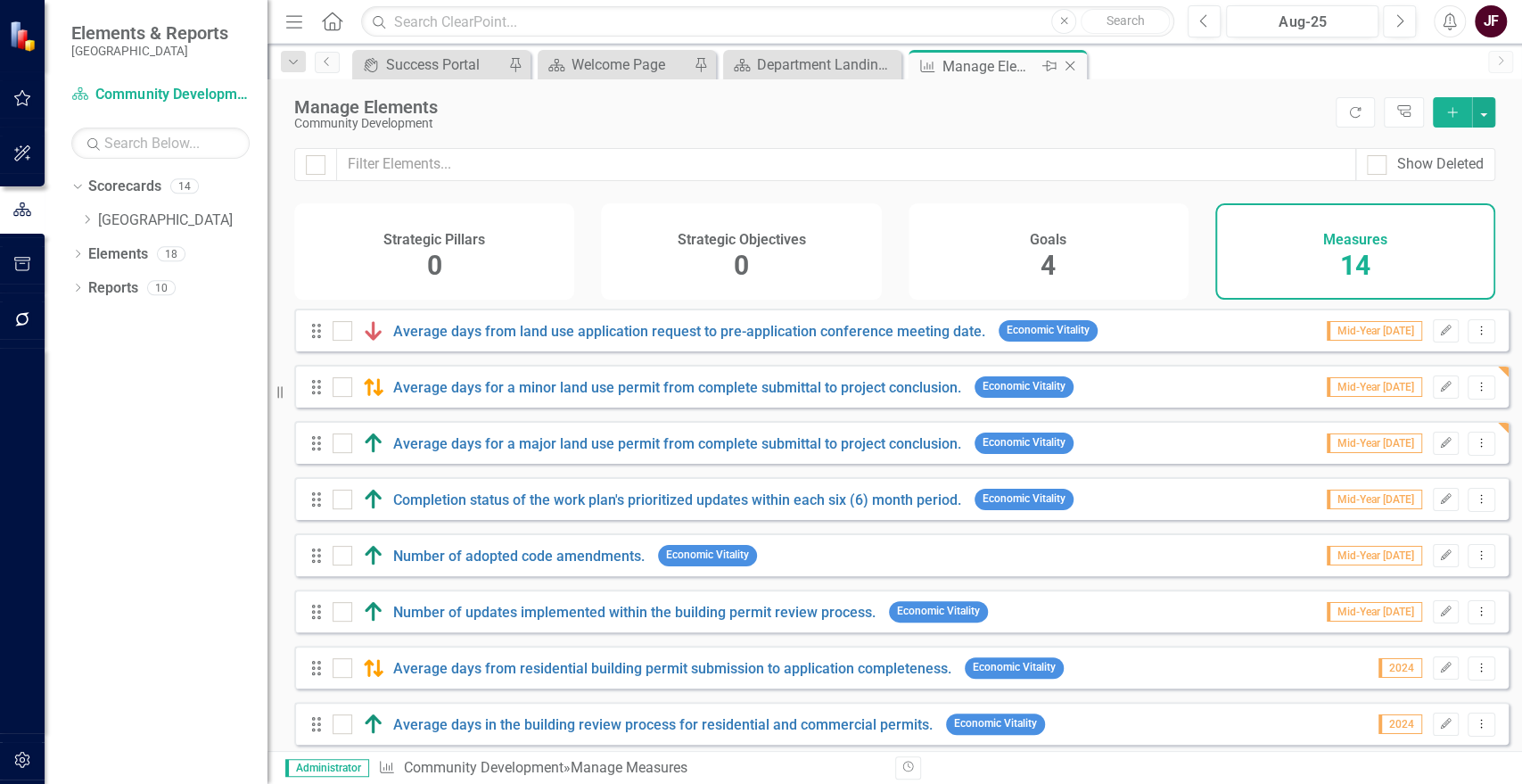
click at [1066, 66] on icon "Close" at bounding box center [1070, 65] width 18 height 14
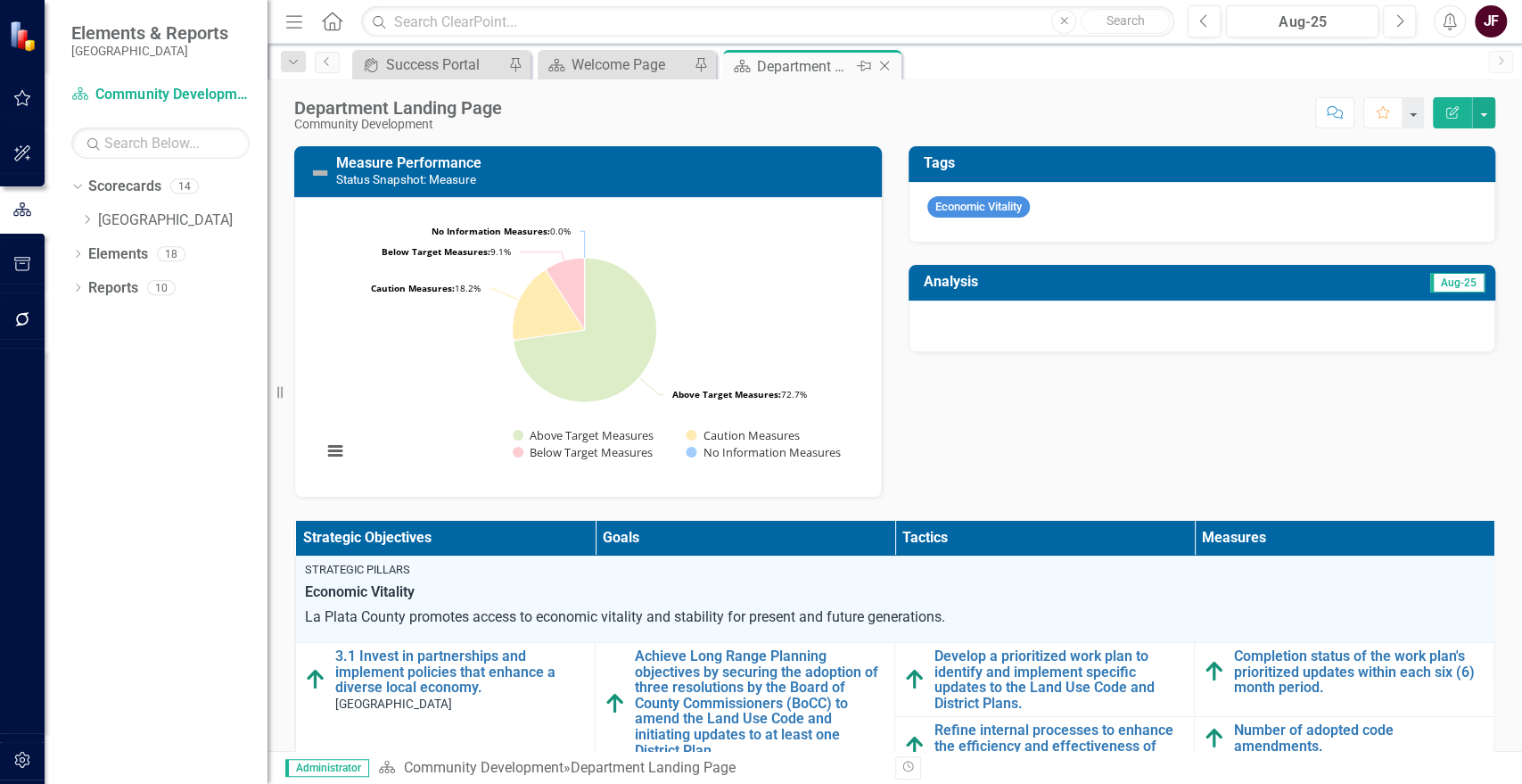
click at [880, 68] on icon "Close" at bounding box center [884, 65] width 18 height 14
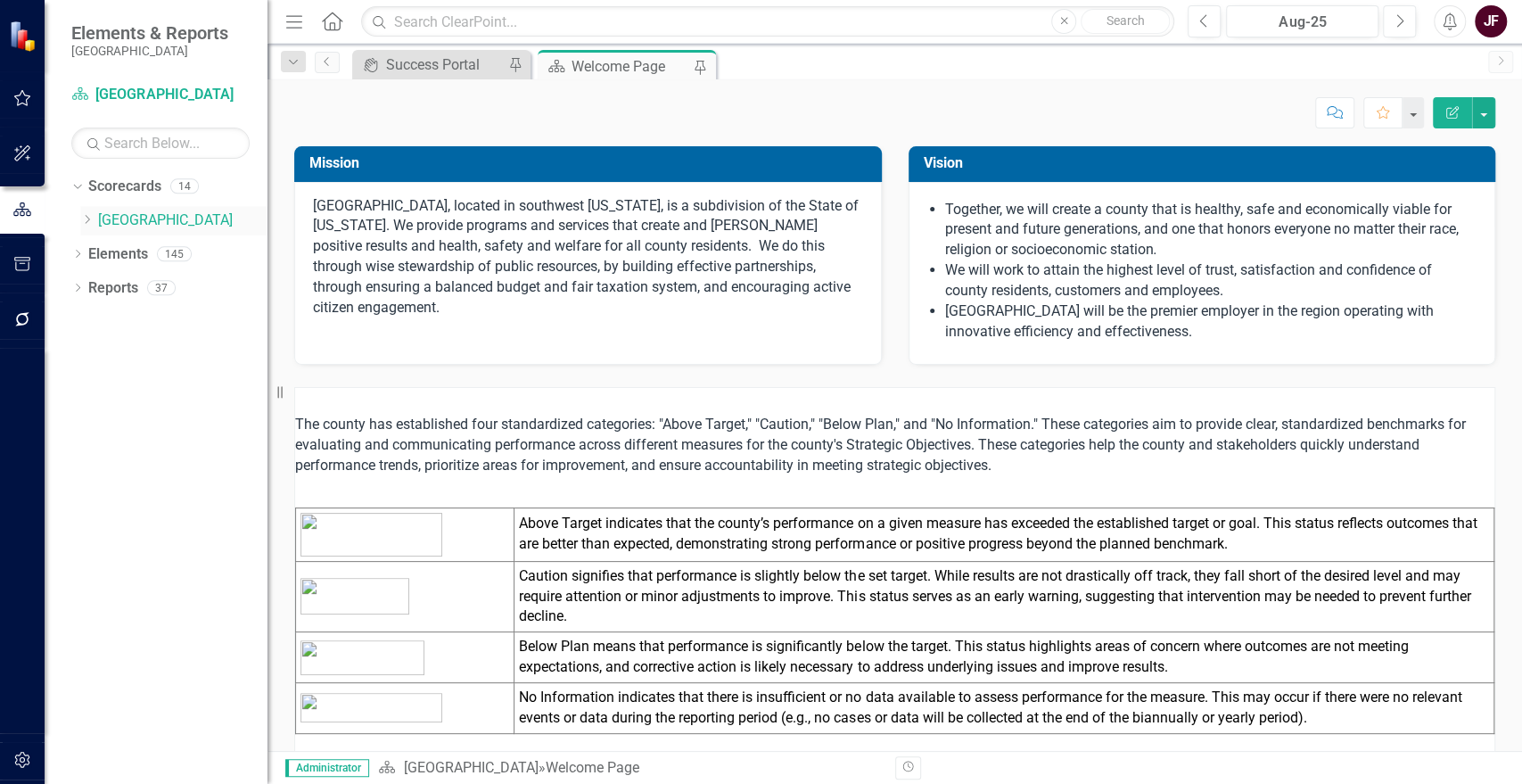
click at [90, 214] on icon "Dropdown" at bounding box center [87, 218] width 13 height 11
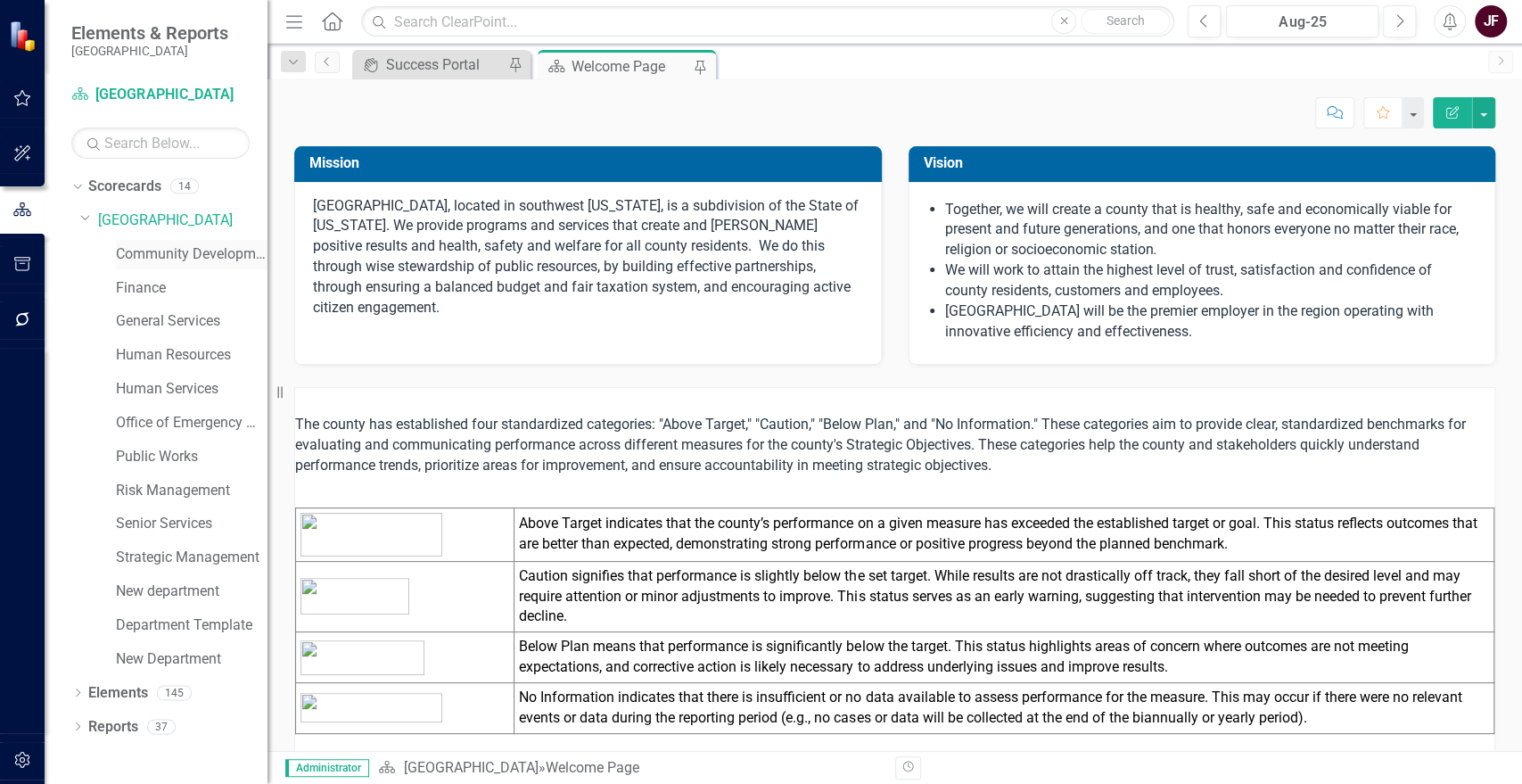
click at [137, 247] on link "Community Development" at bounding box center [191, 254] width 152 height 20
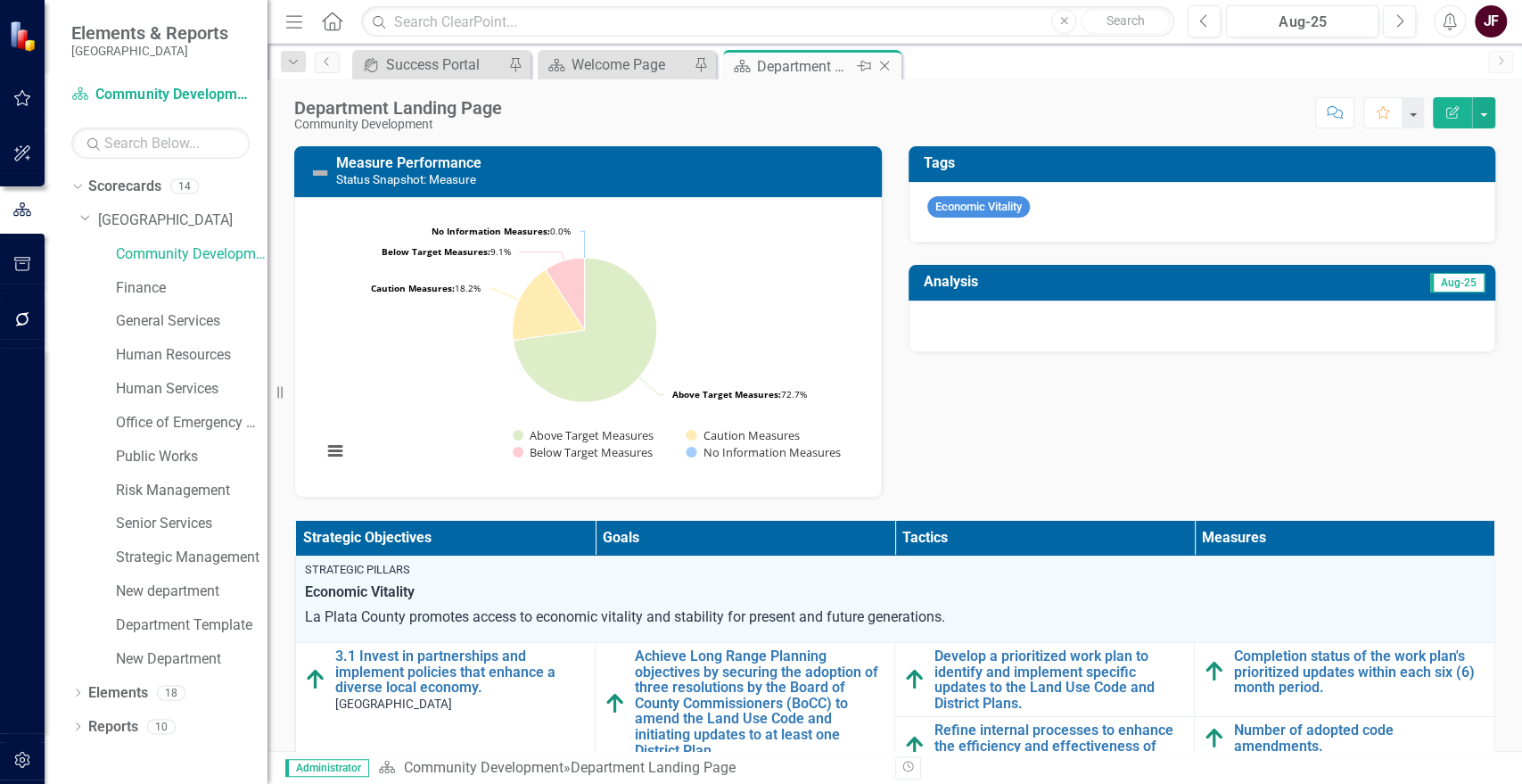
click at [881, 65] on icon "Close" at bounding box center [884, 65] width 18 height 14
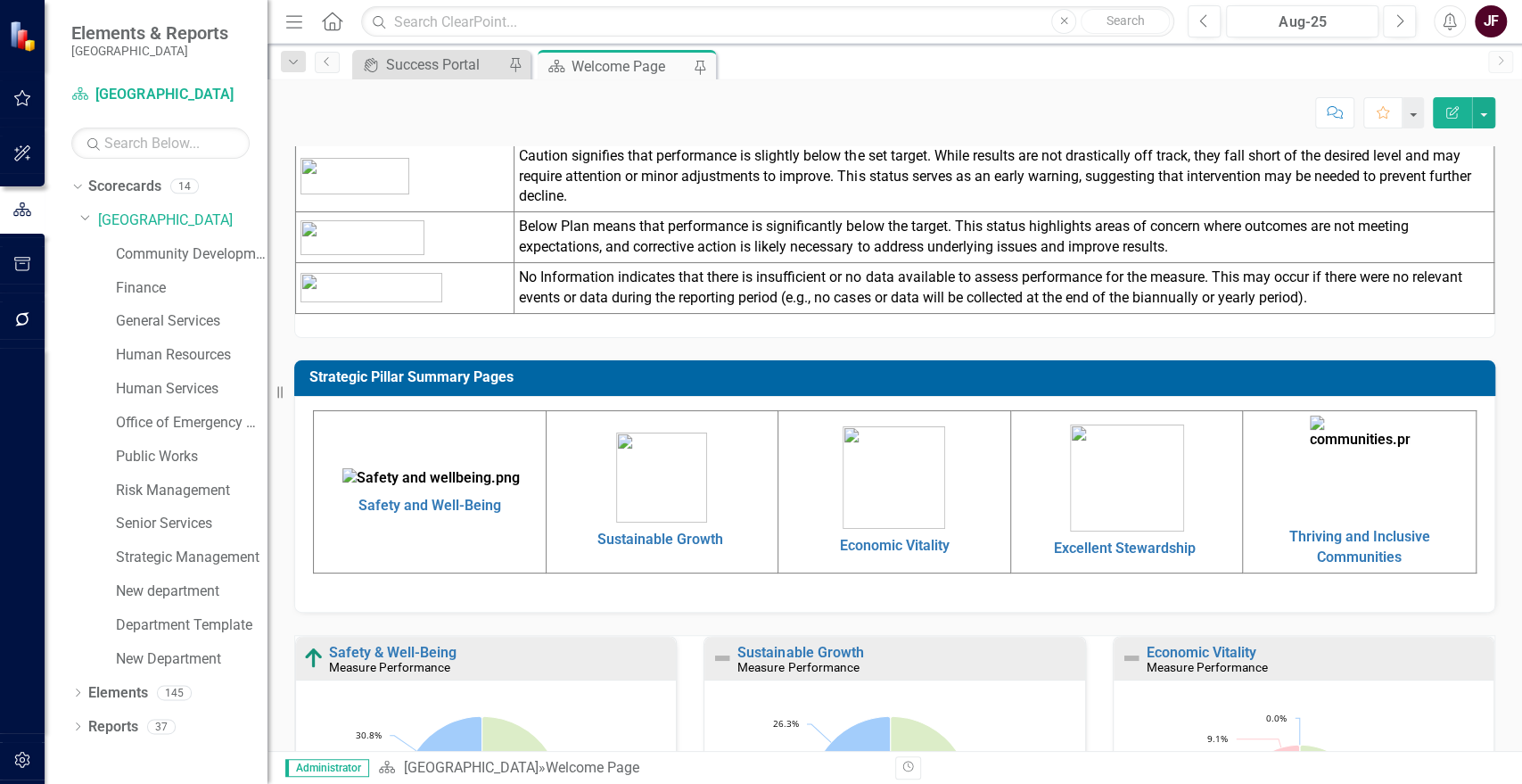
scroll to position [396, 0]
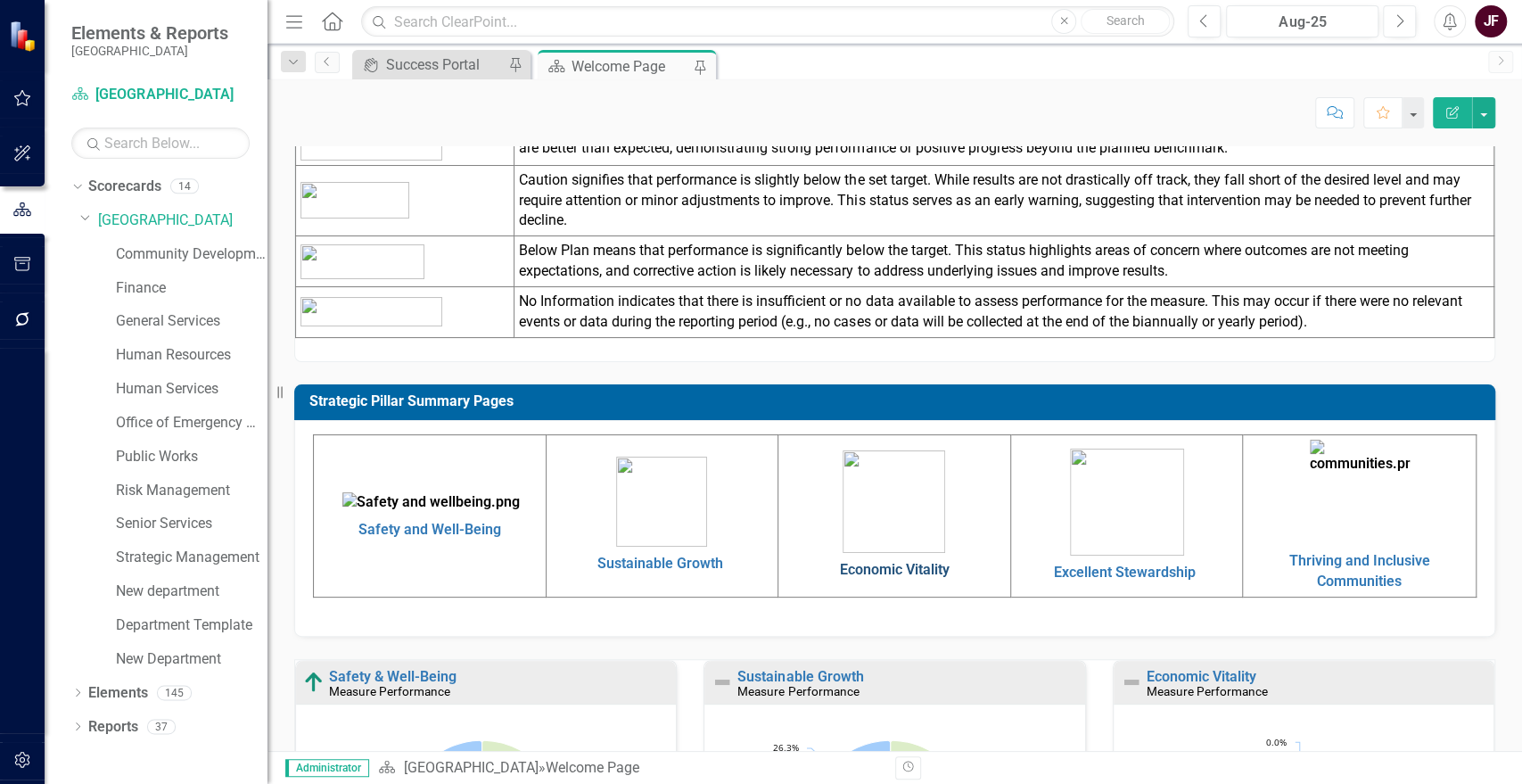
click at [887, 565] on link "Economic Vitality" at bounding box center [894, 569] width 110 height 17
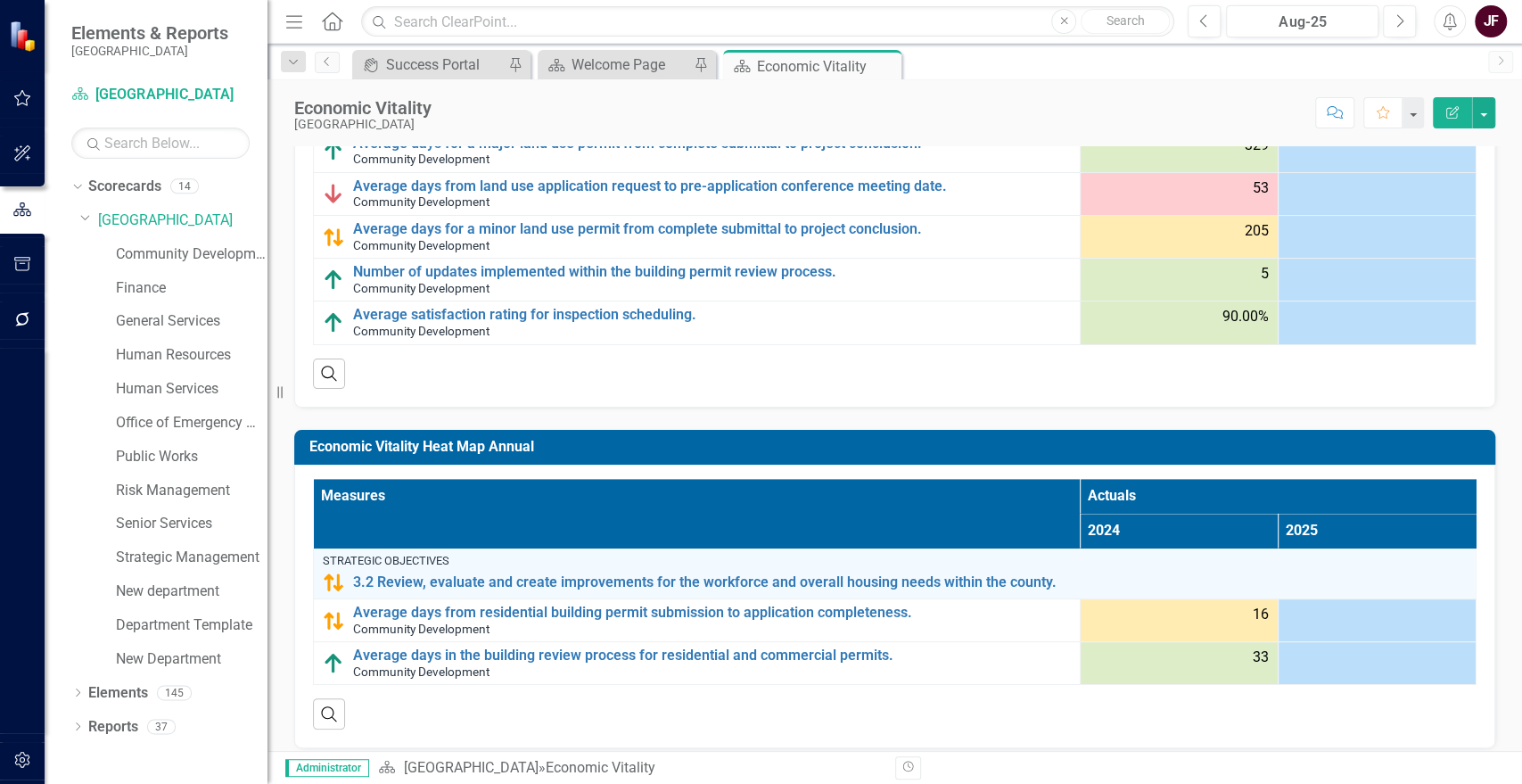
scroll to position [1500, 0]
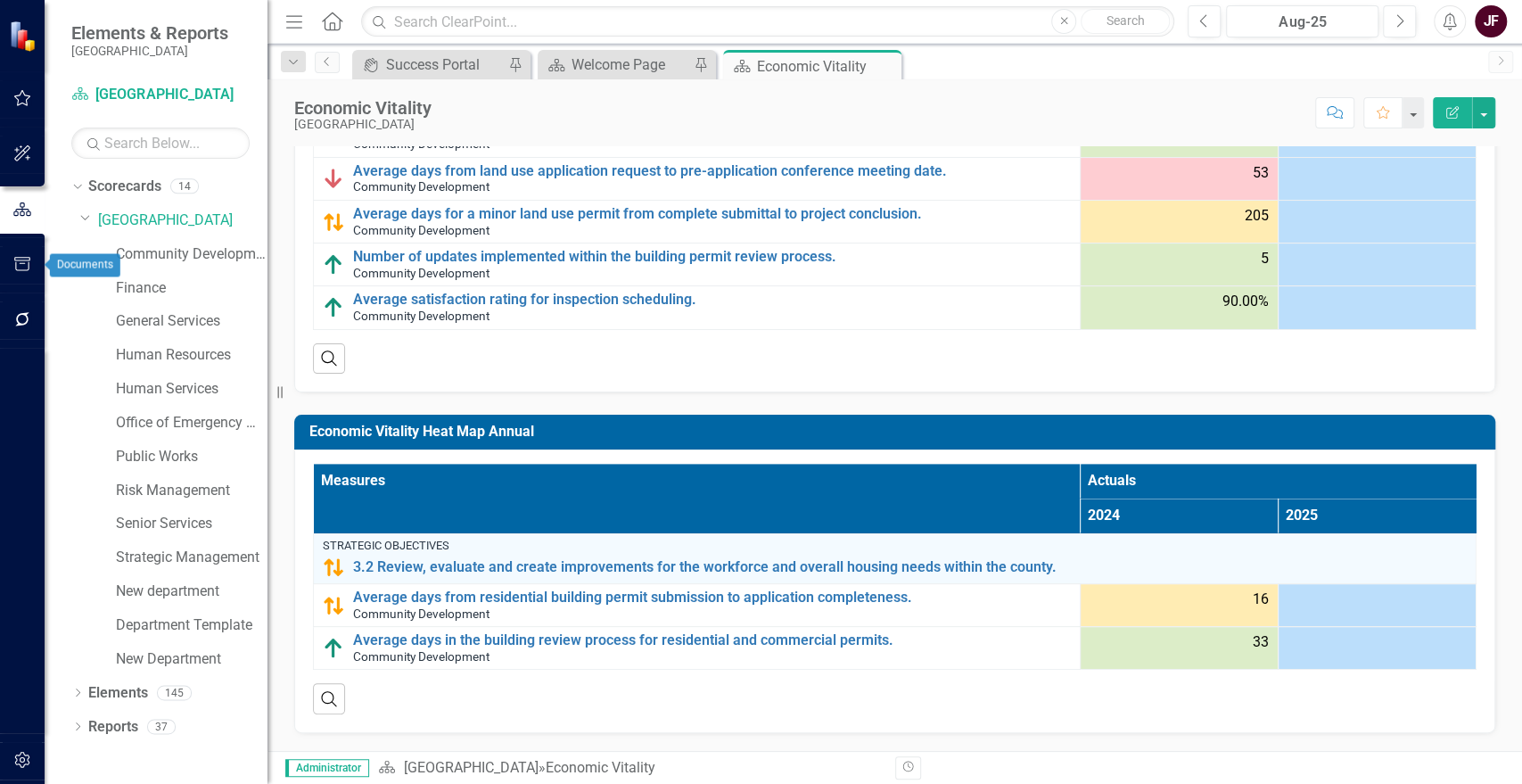
click at [17, 273] on button "button" at bounding box center [23, 265] width 40 height 38
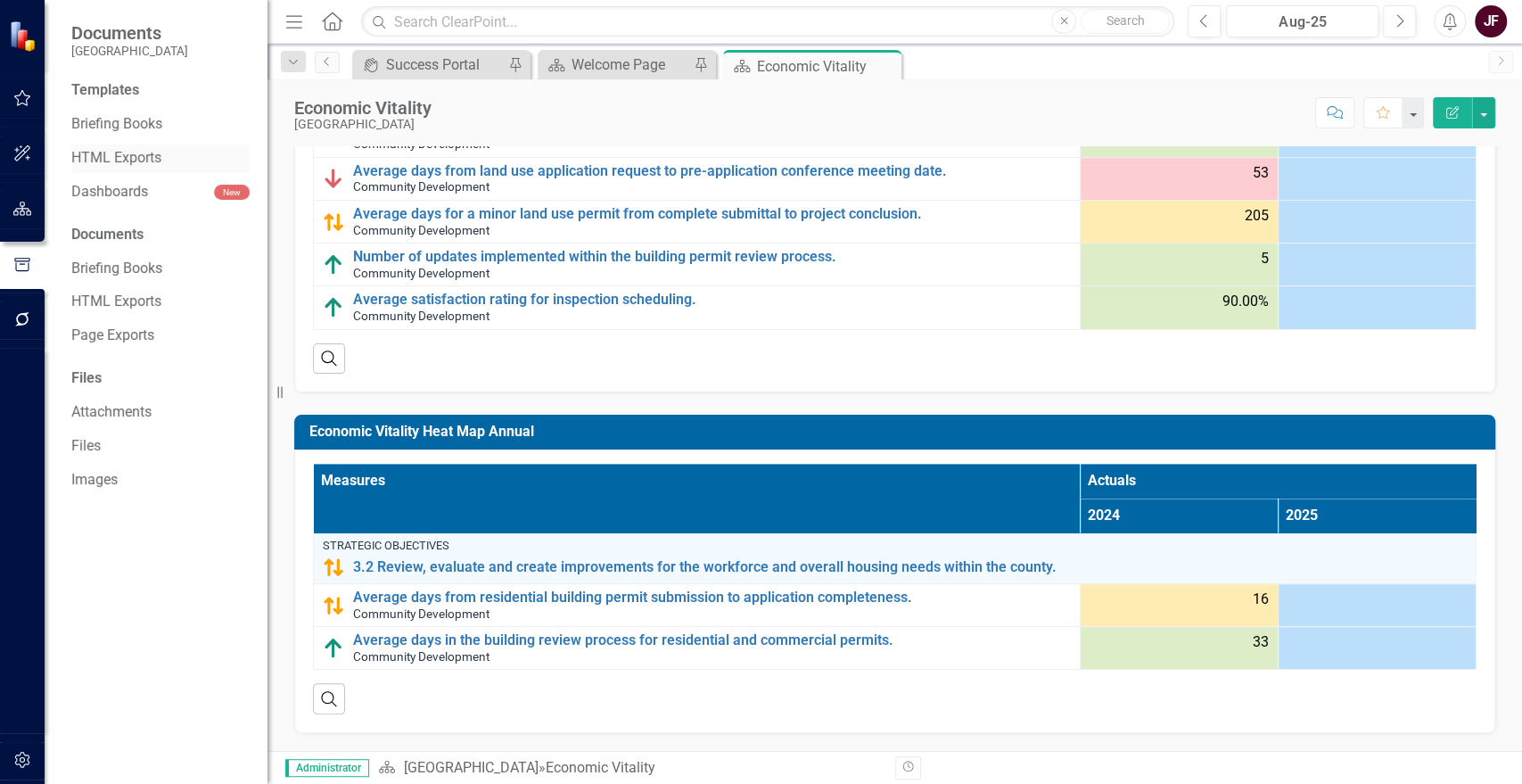
click at [147, 152] on link "HTML Exports" at bounding box center [160, 158] width 178 height 20
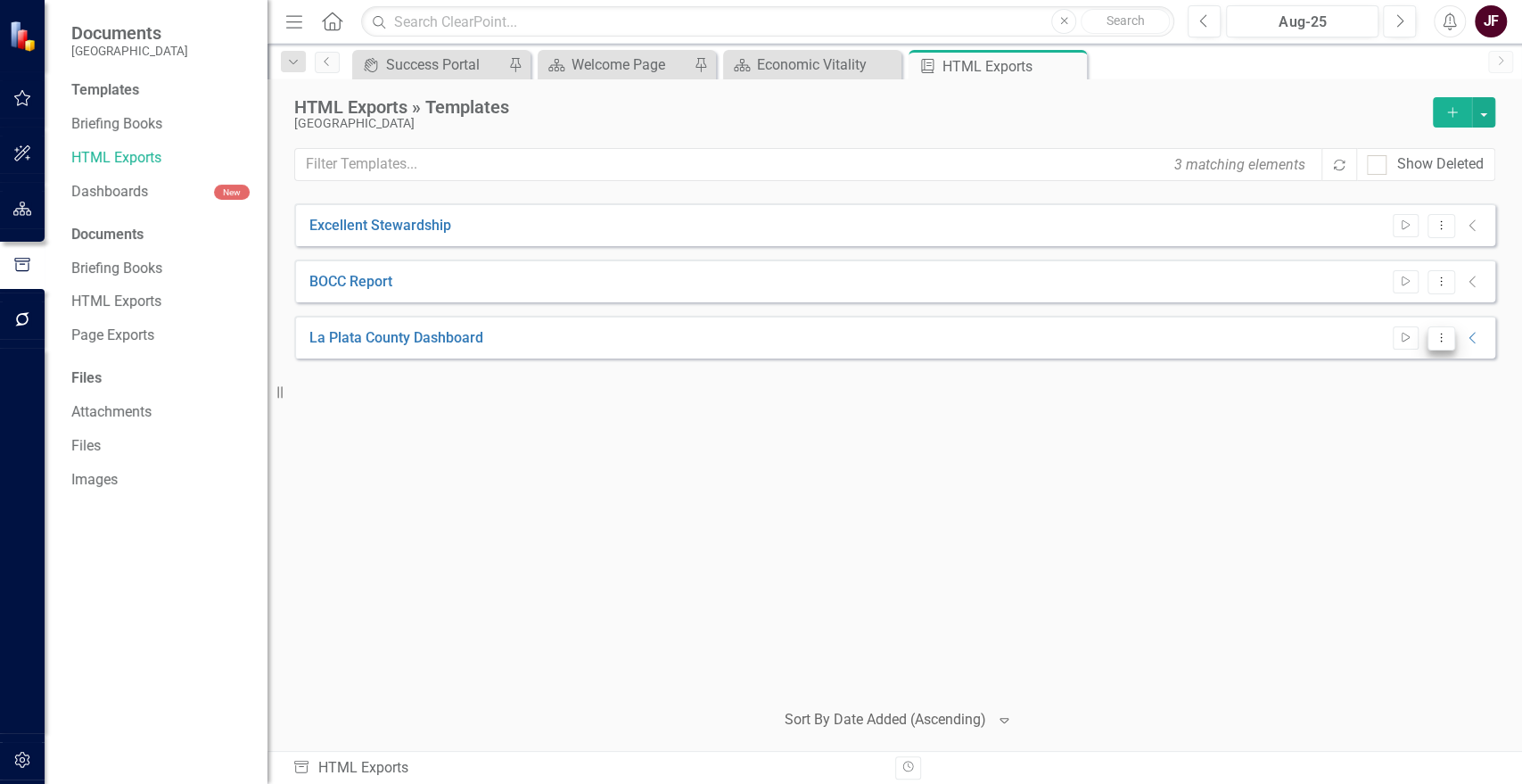
click at [1446, 339] on icon "Dropdown Menu" at bounding box center [1441, 338] width 15 height 12
click at [1414, 432] on link "Edit Edit Template" at bounding box center [1370, 433] width 165 height 33
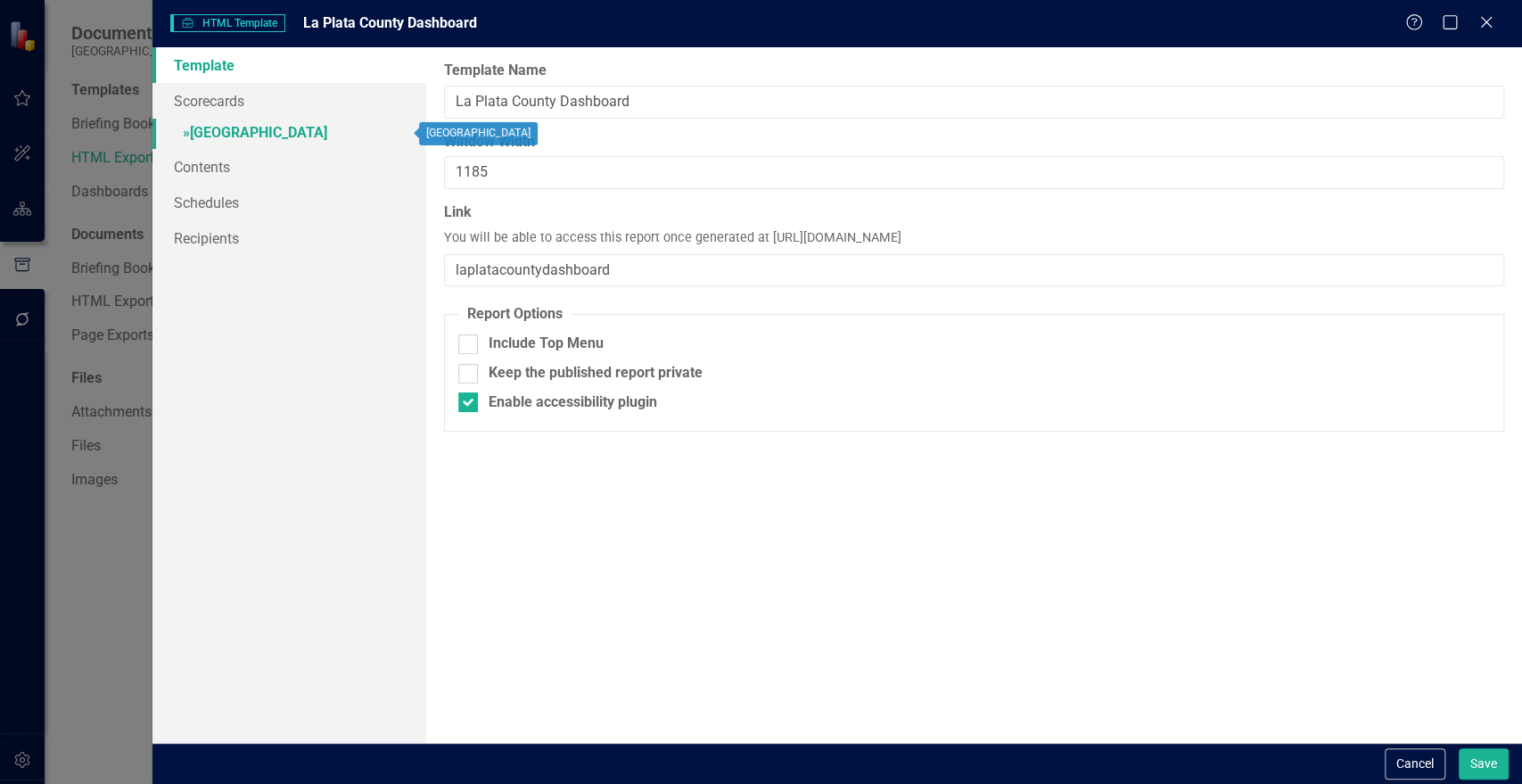
click at [228, 127] on link "» [GEOGRAPHIC_DATA]" at bounding box center [289, 134] width 274 height 31
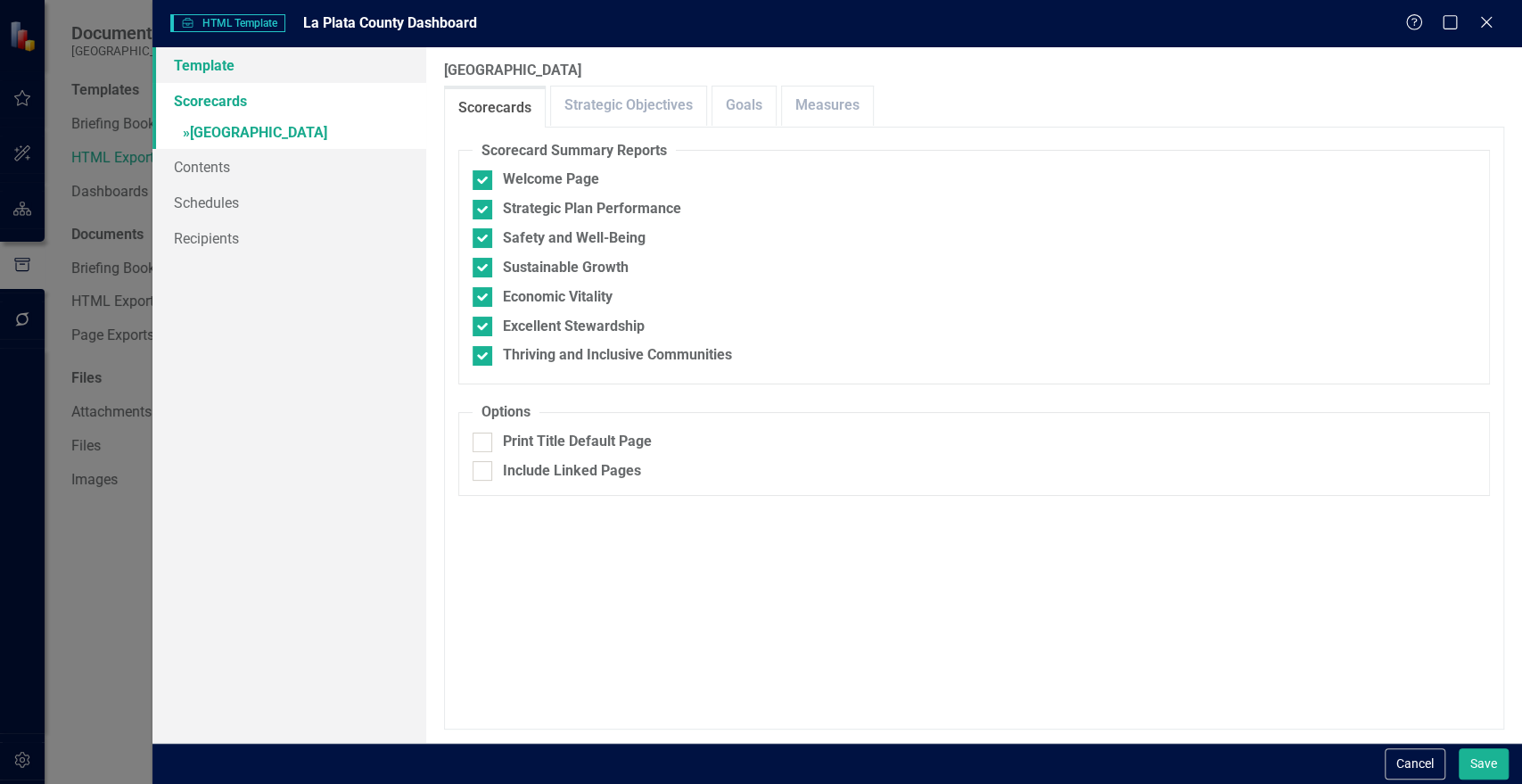
click at [221, 63] on link "Template" at bounding box center [289, 64] width 274 height 36
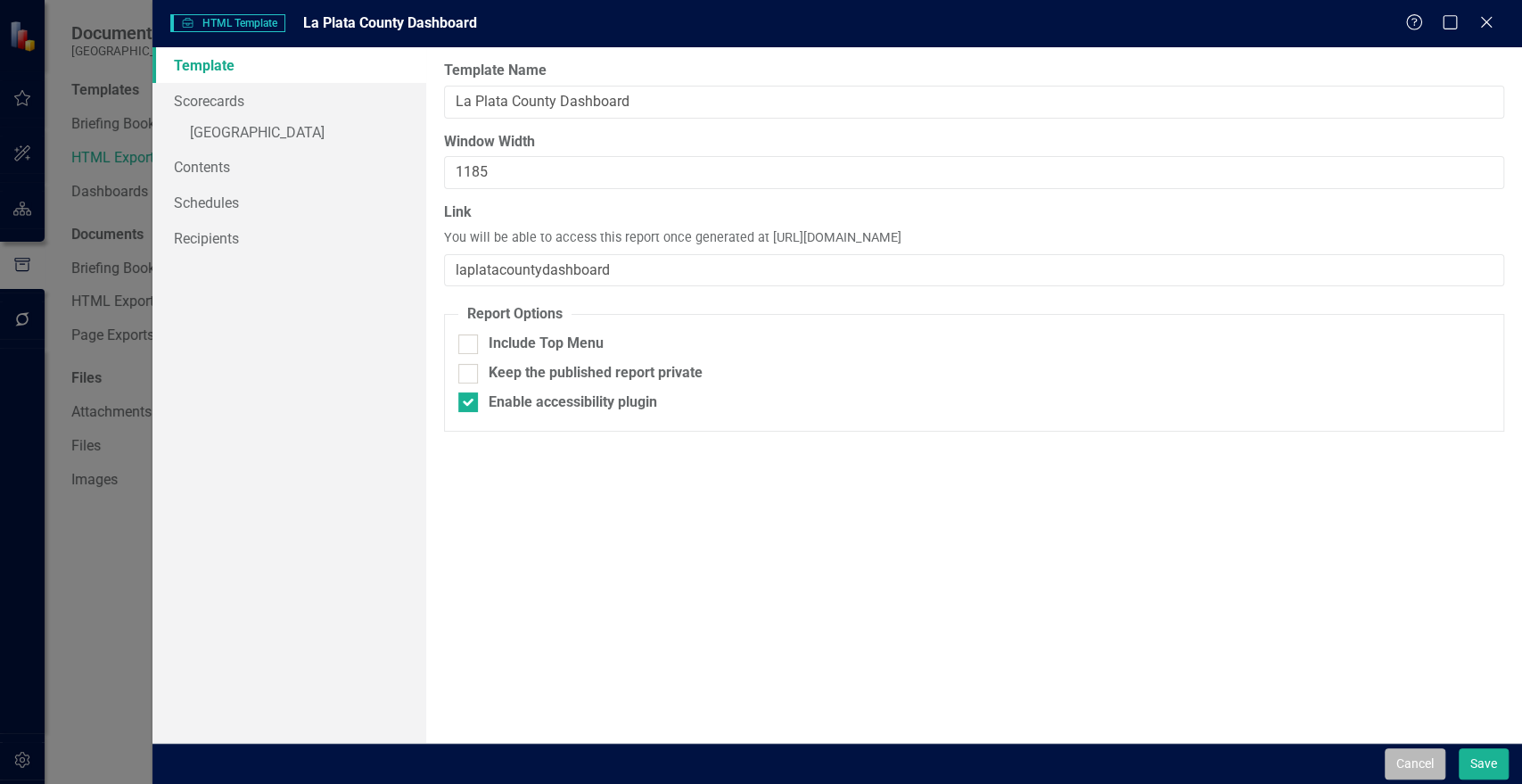
click at [1412, 762] on button "Cancel" at bounding box center [1414, 764] width 61 height 31
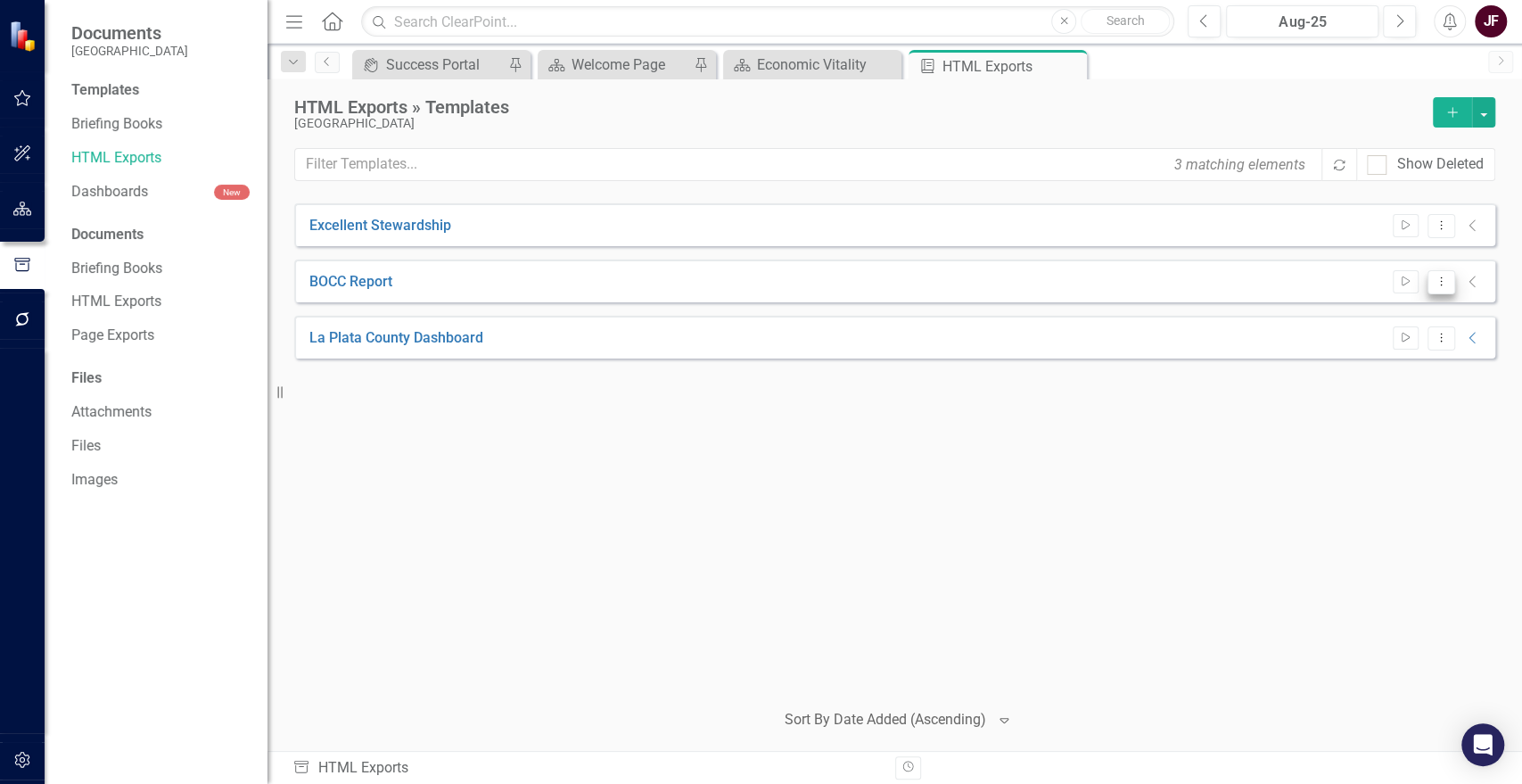
click at [1448, 283] on icon "Dropdown Menu" at bounding box center [1441, 281] width 15 height 12
click at [1356, 371] on link "Edit Edit Template" at bounding box center [1370, 376] width 165 height 33
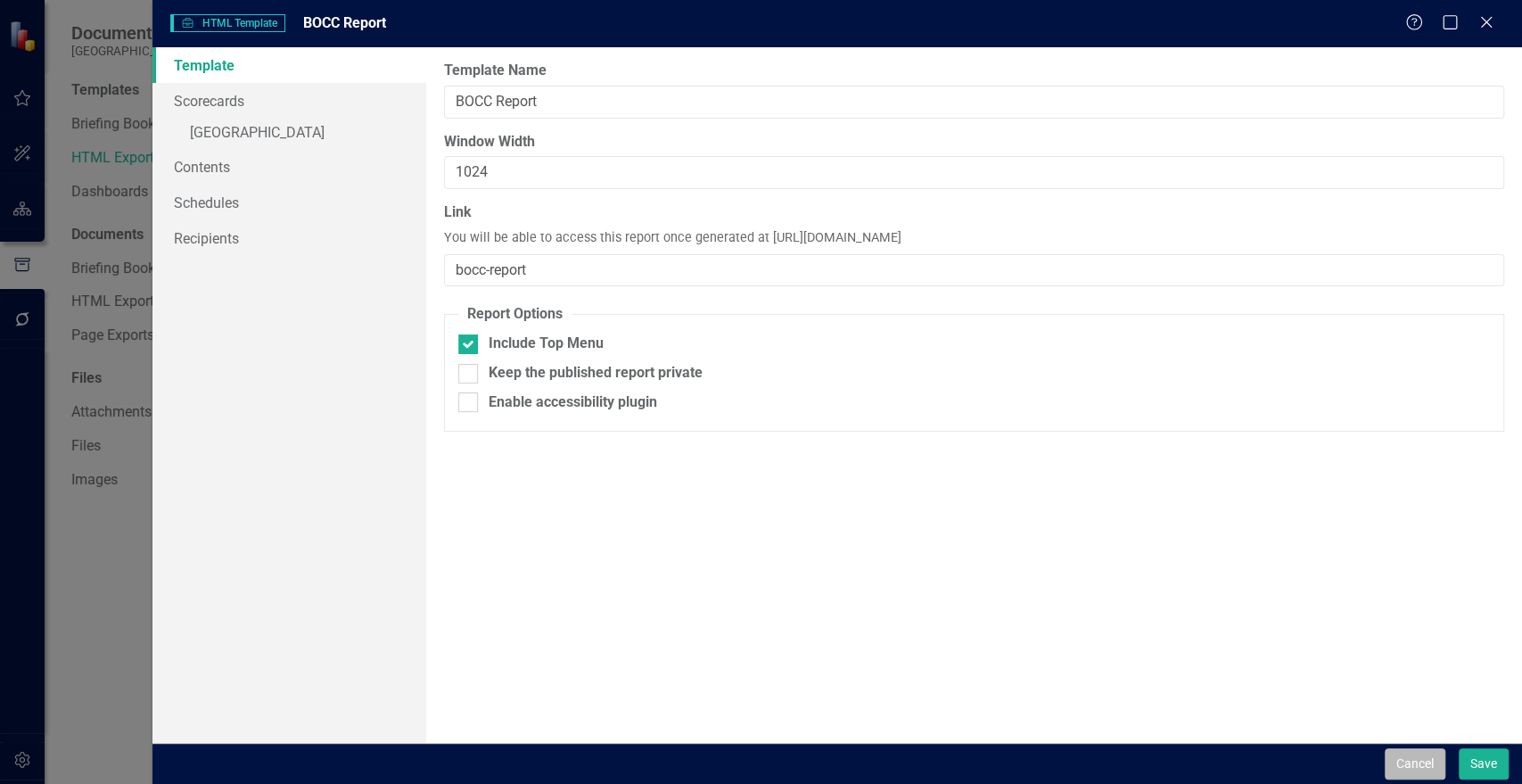
click at [1426, 756] on button "Cancel" at bounding box center [1414, 764] width 61 height 31
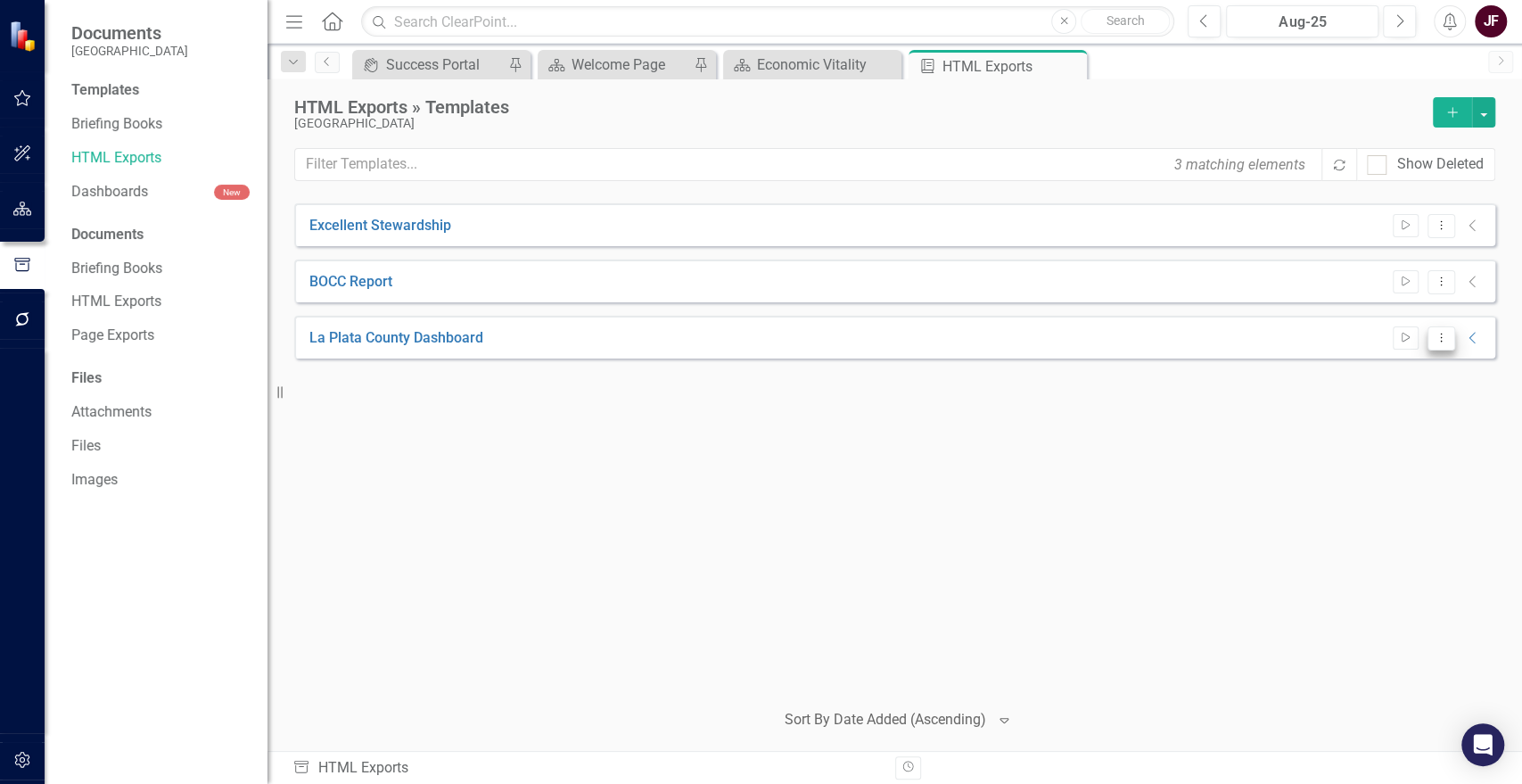
click at [1449, 341] on button "Dropdown Menu" at bounding box center [1441, 338] width 28 height 24
click at [1396, 434] on link "Edit Edit Template" at bounding box center [1370, 433] width 165 height 33
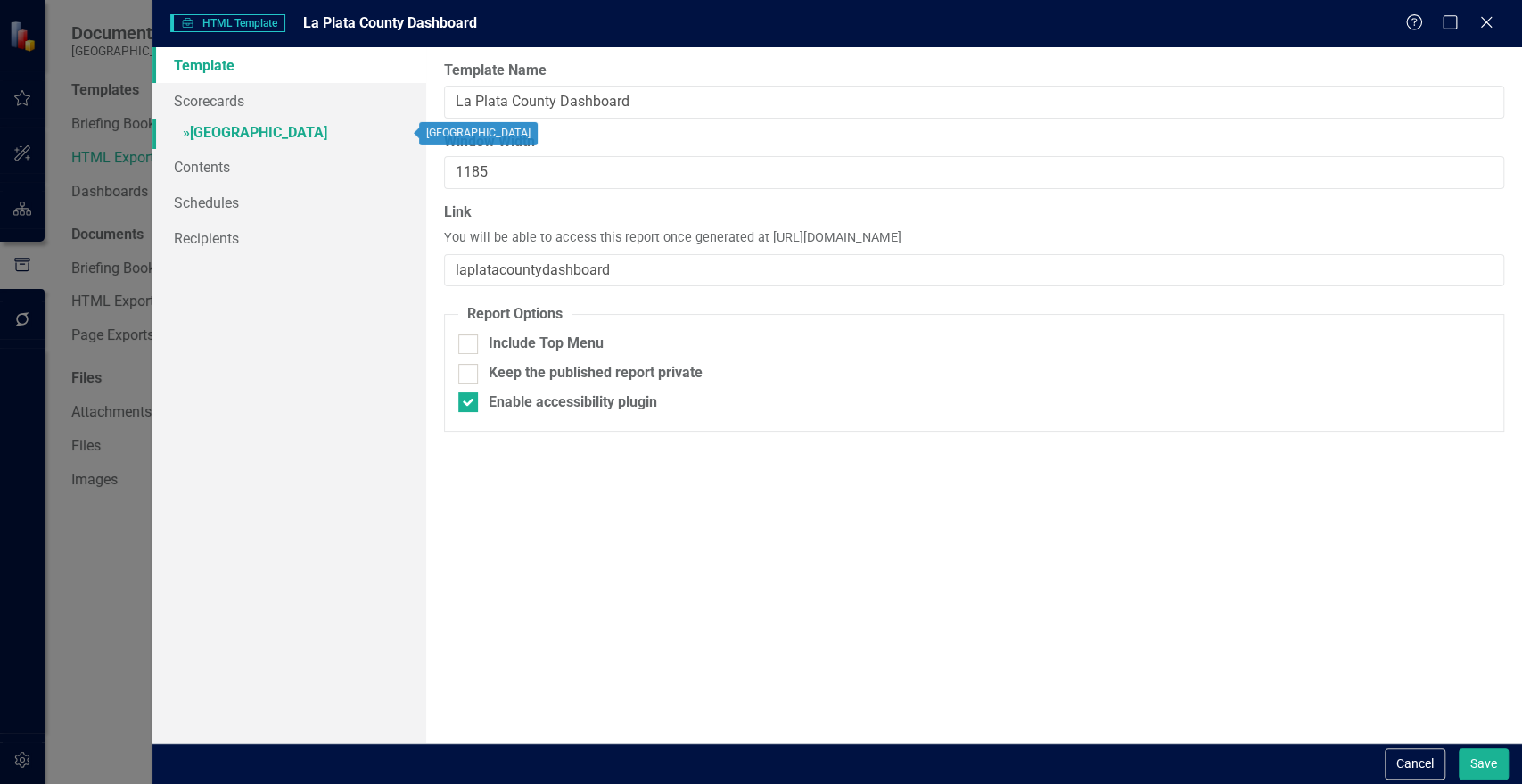
click at [183, 127] on span "»" at bounding box center [186, 133] width 7 height 17
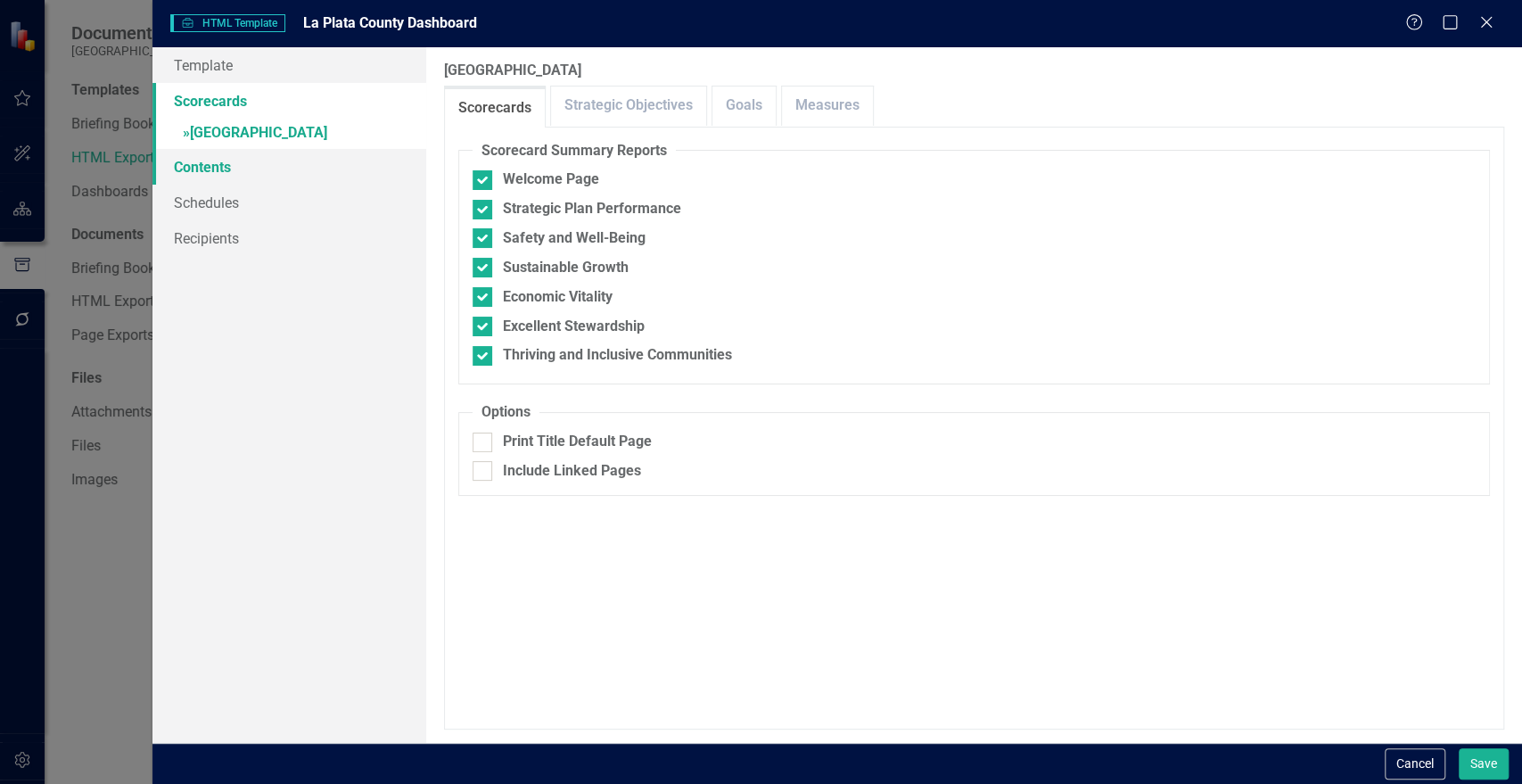
click at [189, 164] on link "Contents" at bounding box center [289, 166] width 274 height 36
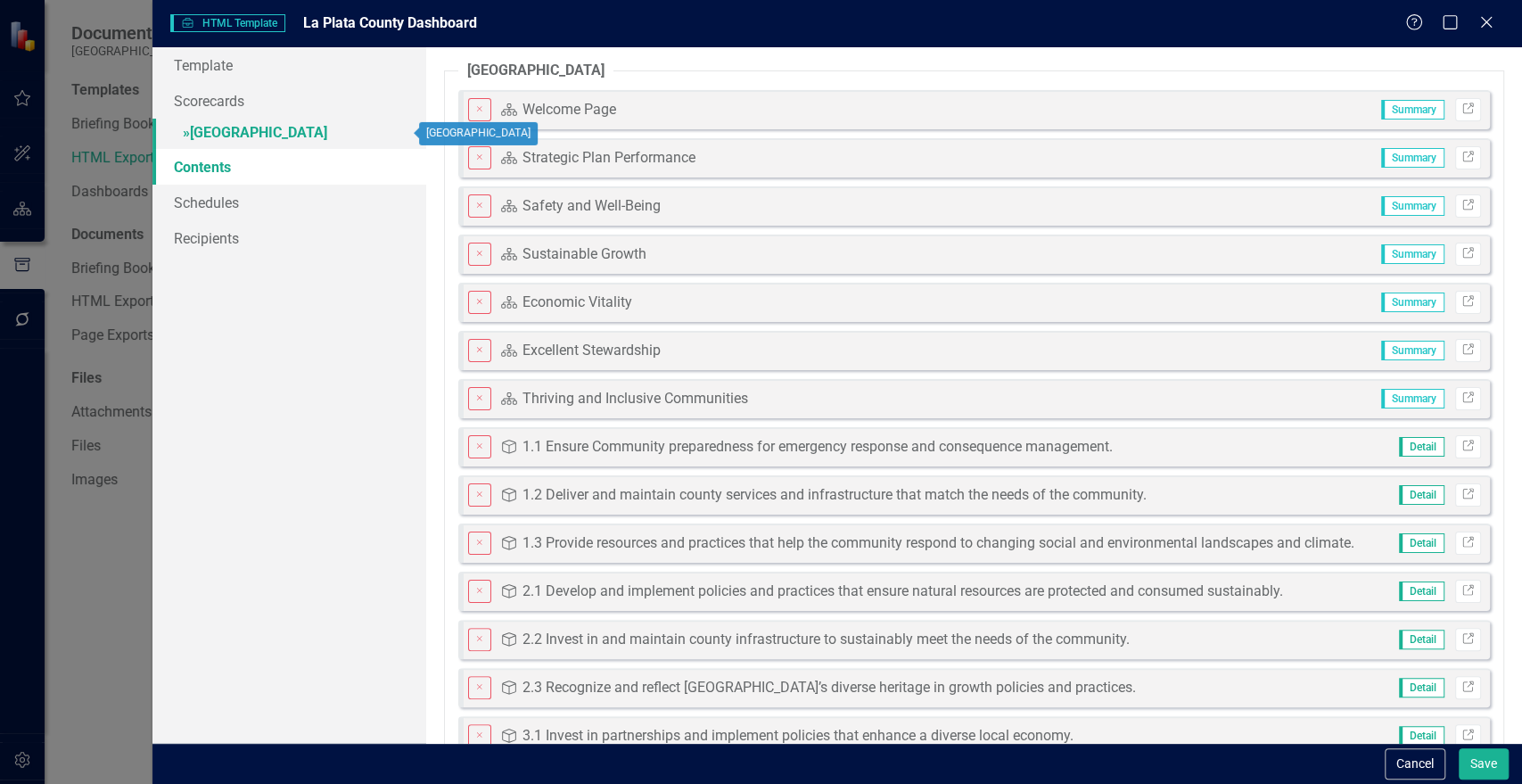
click at [187, 127] on span "»" at bounding box center [186, 133] width 7 height 17
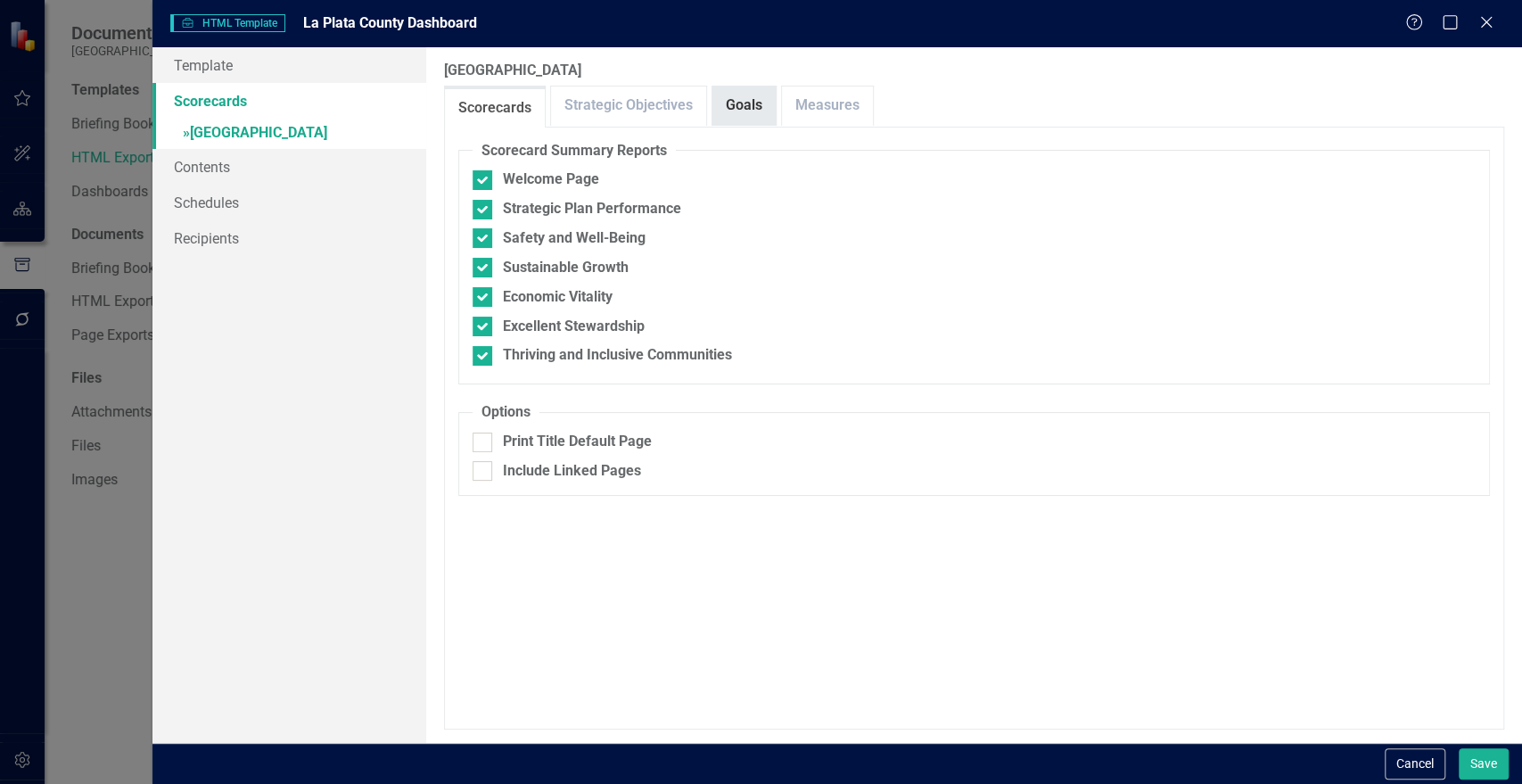
click at [765, 105] on link "Goals" at bounding box center [745, 106] width 63 height 38
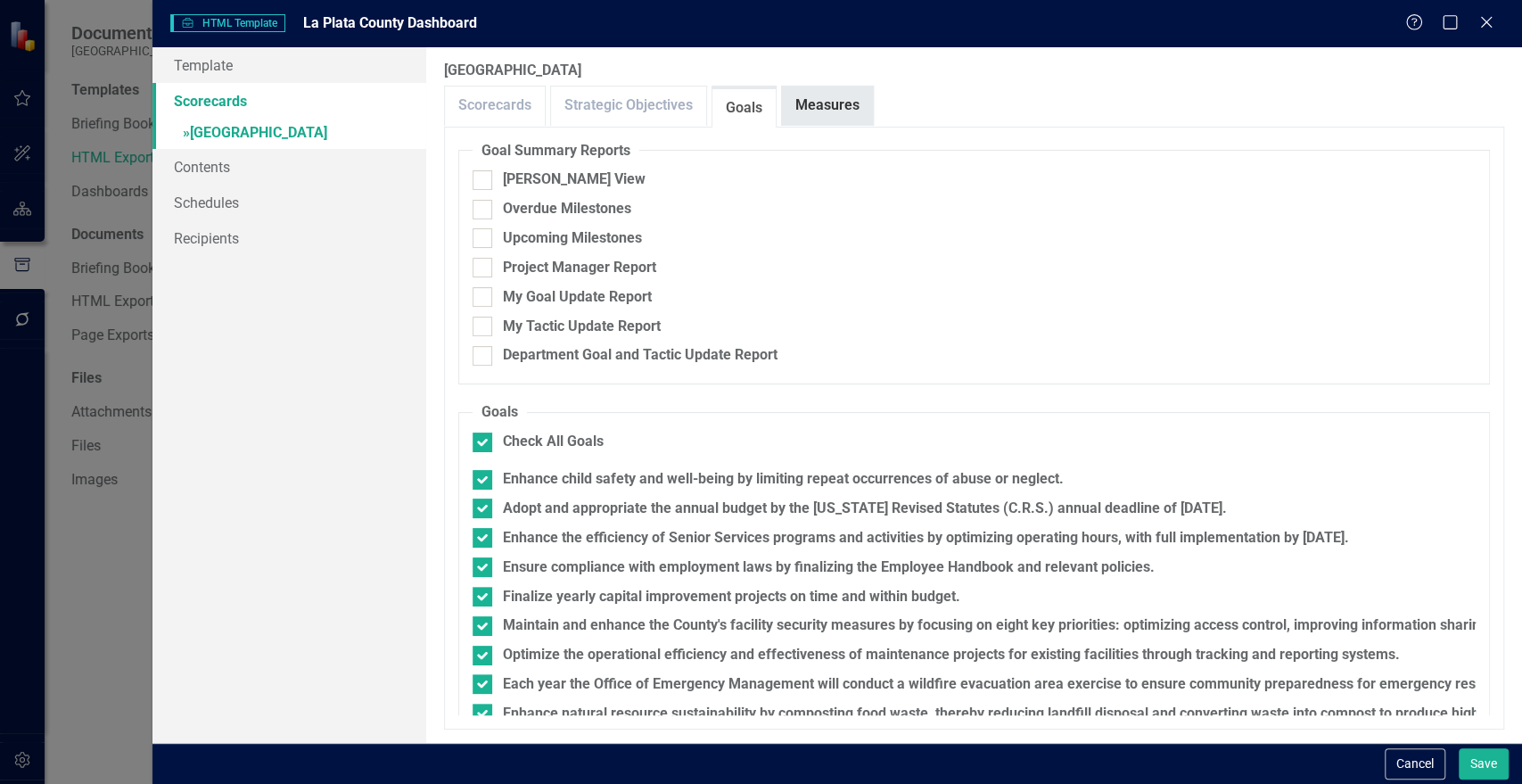
click at [820, 102] on link "Measures" at bounding box center [827, 106] width 91 height 38
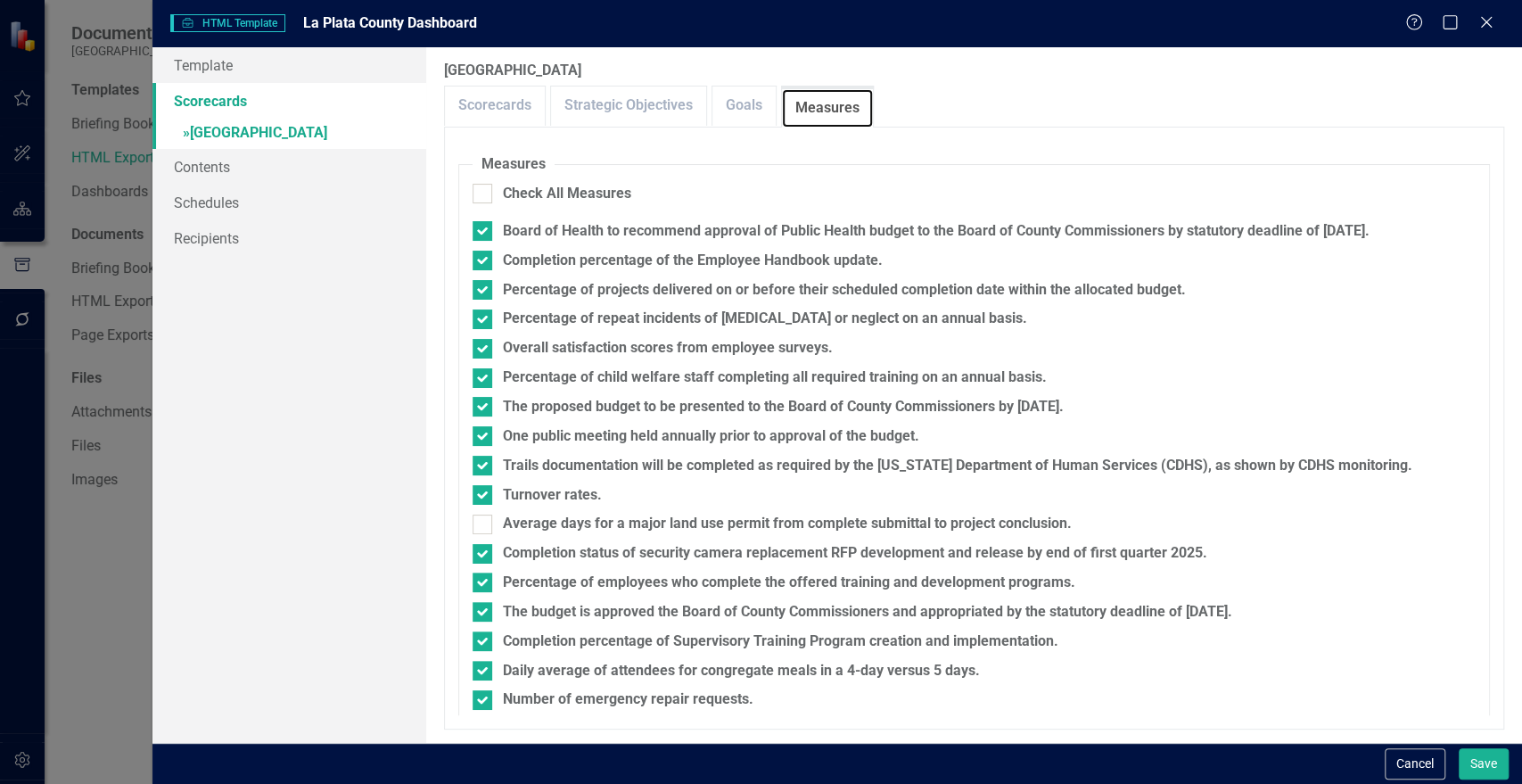
scroll to position [693, 0]
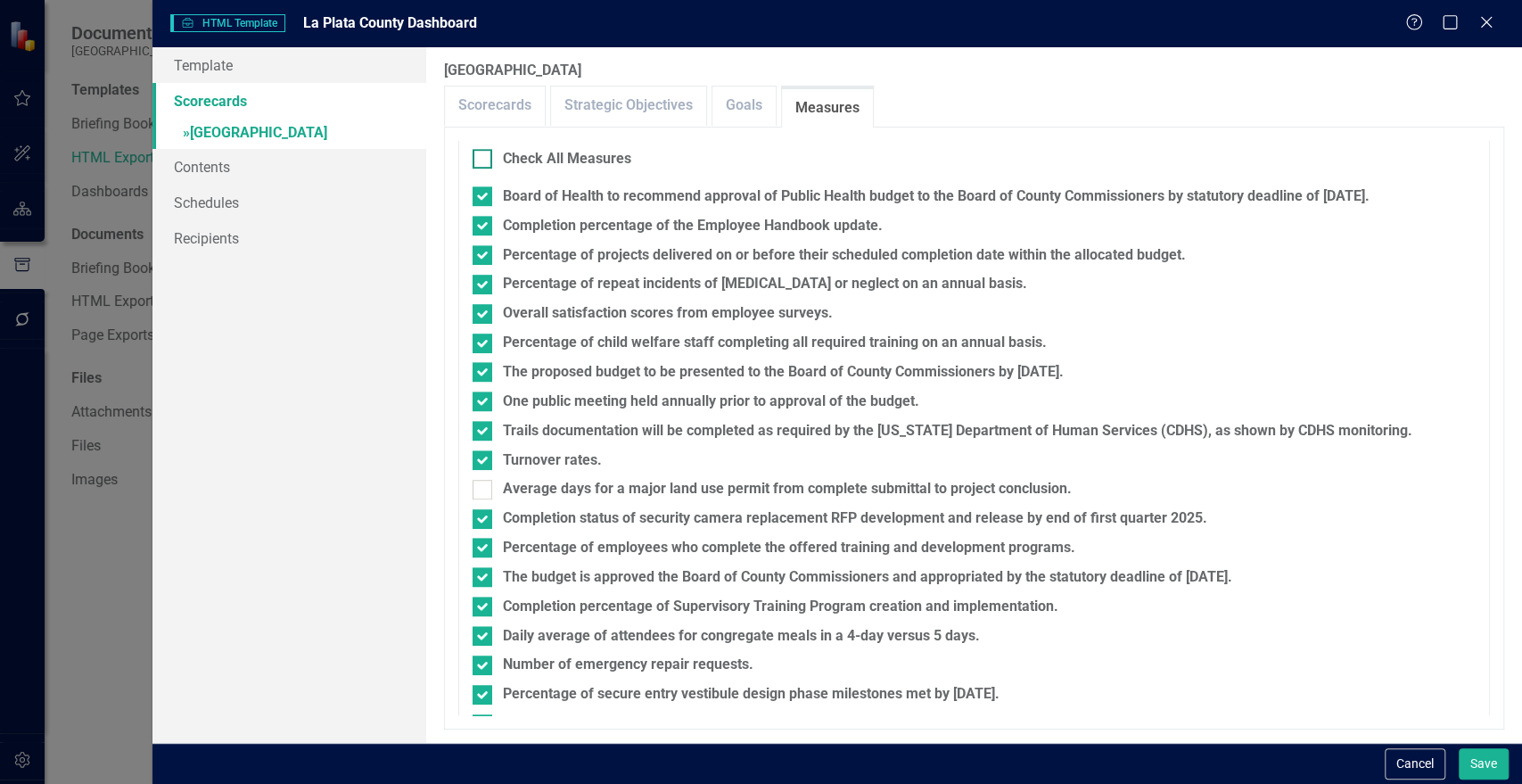
click at [478, 163] on div at bounding box center [482, 159] width 19 height 19
click at [478, 161] on input "Check All Measures" at bounding box center [478, 155] width 12 height 12
checkbox input "true"
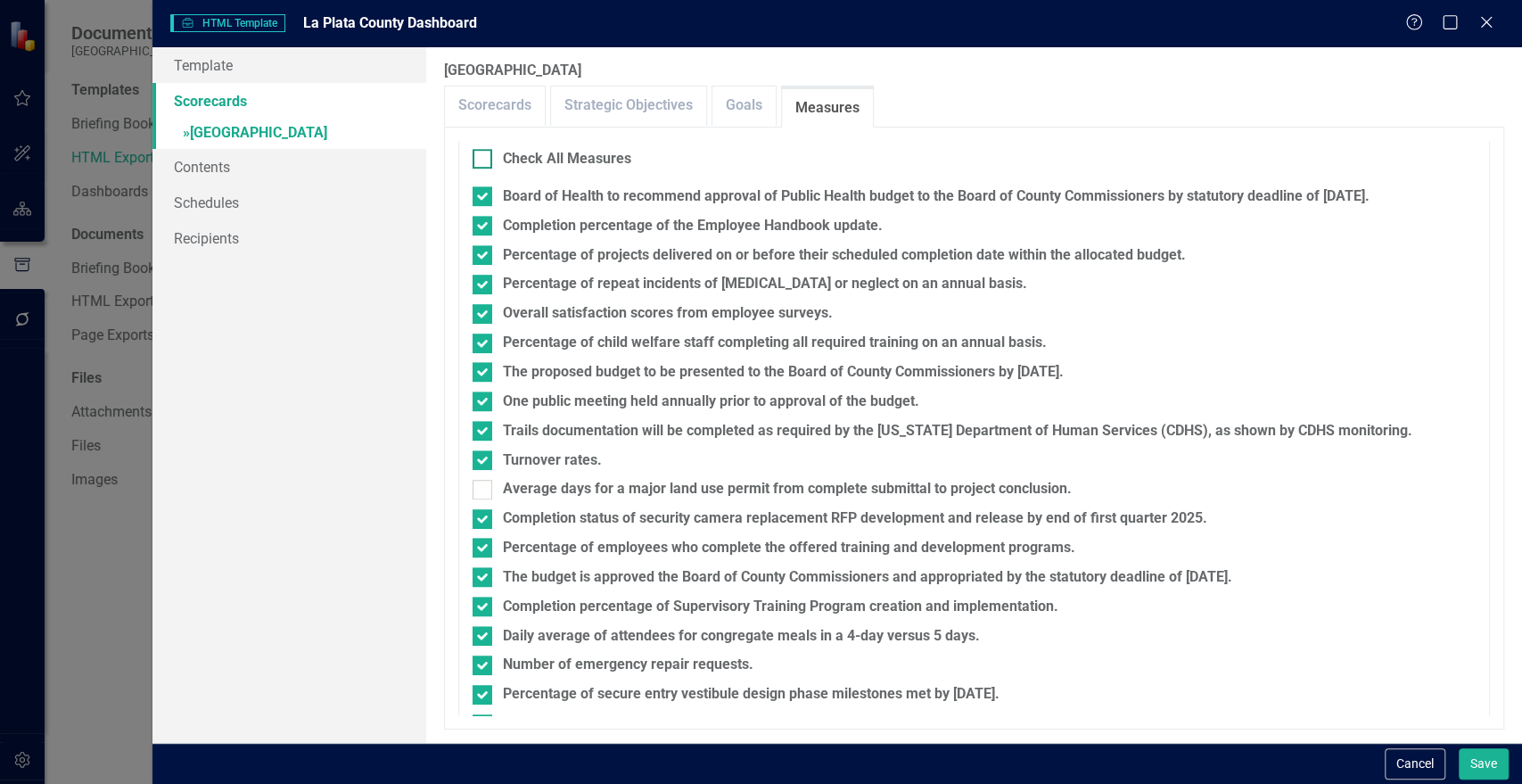
checkbox input "true"
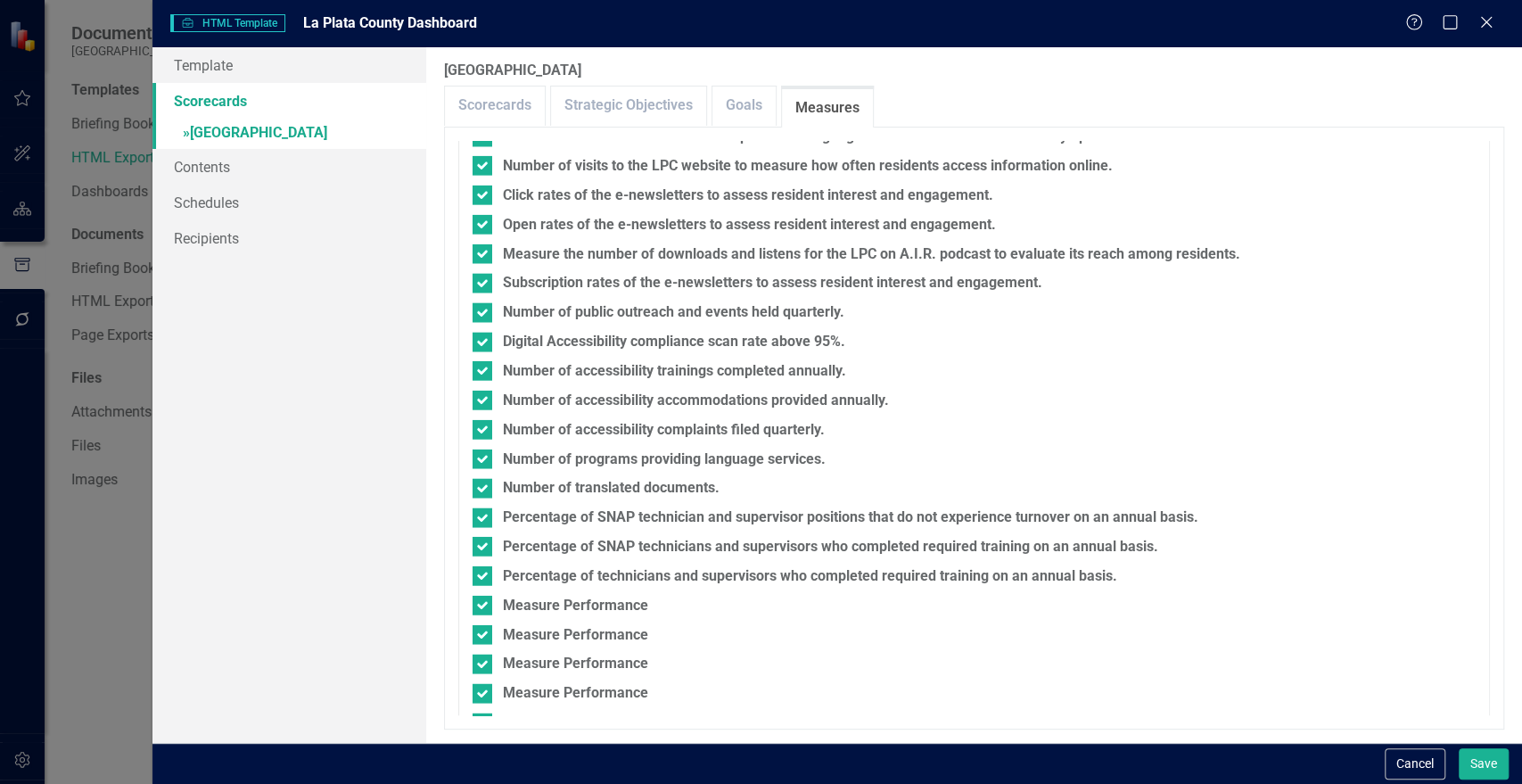
scroll to position [2985, 0]
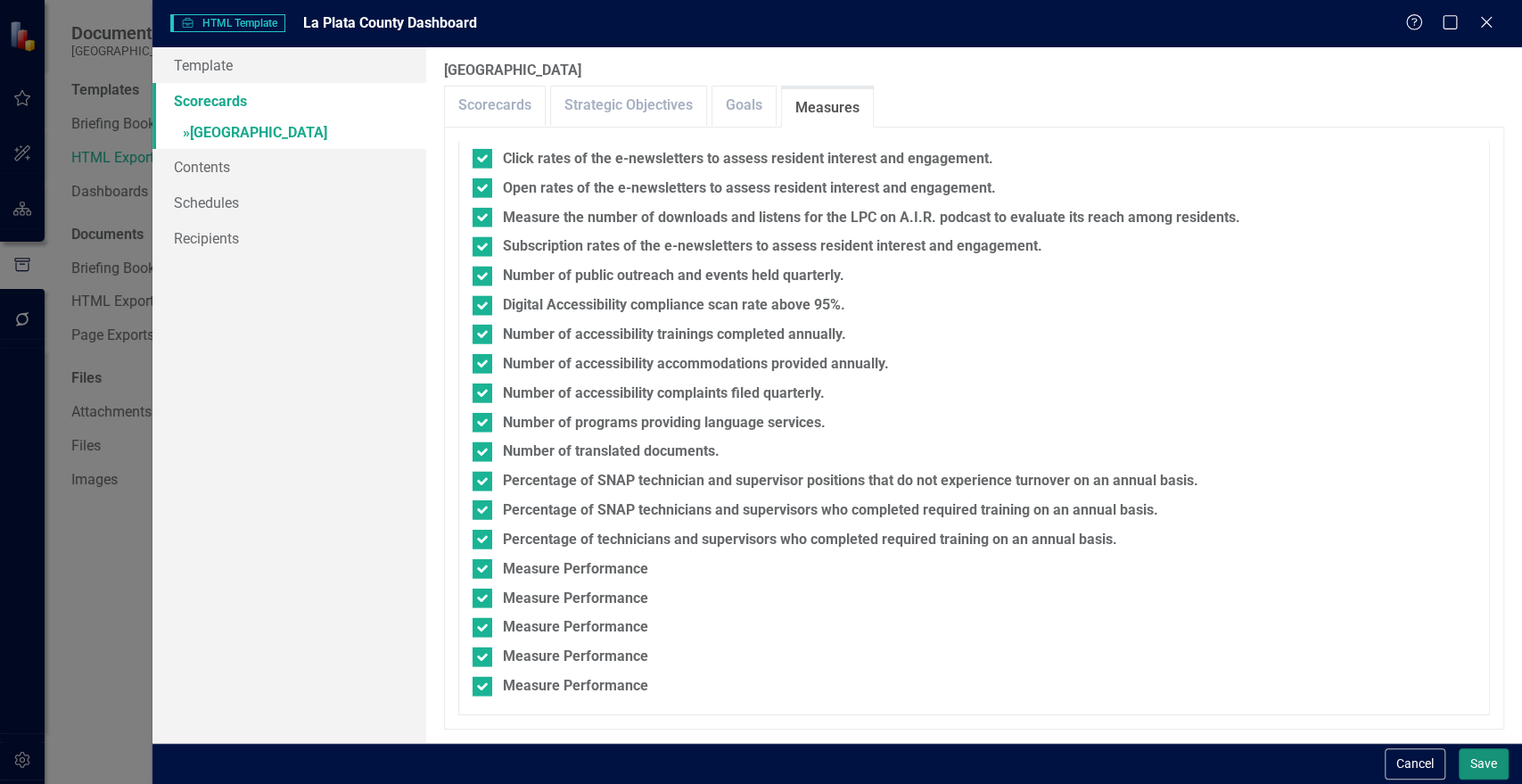
click at [1477, 764] on button "Save" at bounding box center [1484, 764] width 50 height 31
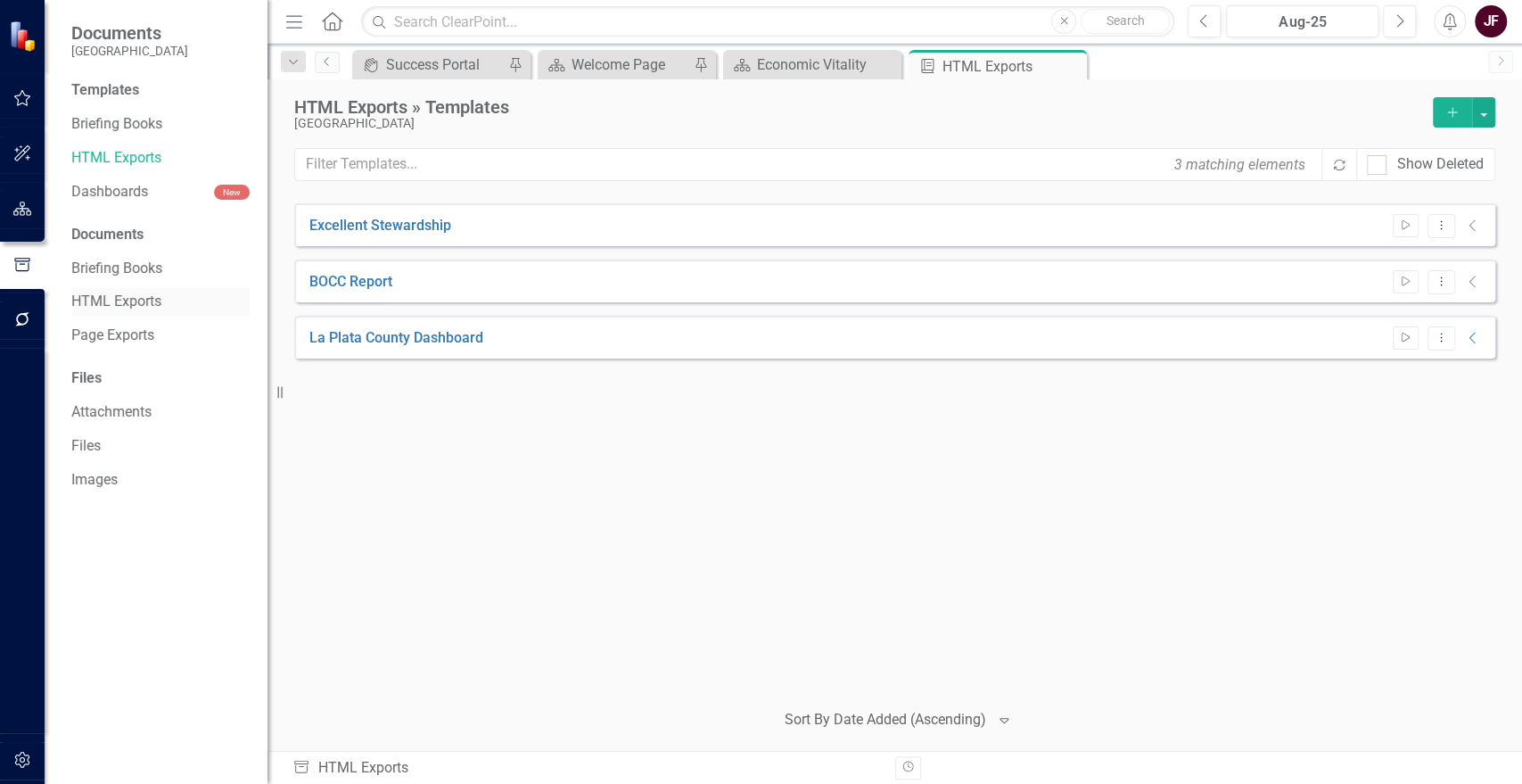
click at [123, 301] on link "HTML Exports" at bounding box center [160, 301] width 178 height 20
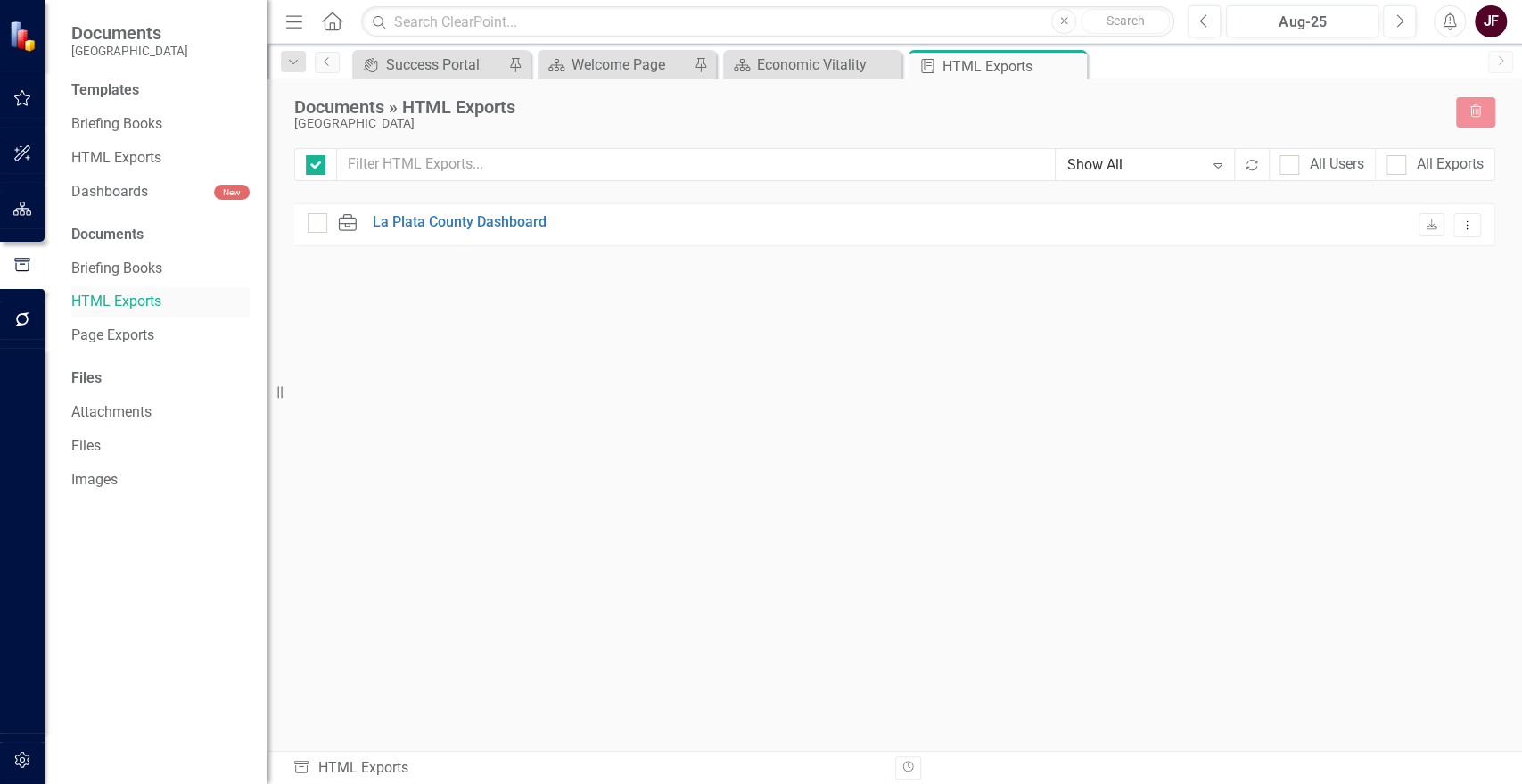
checkbox input "false"
click at [135, 341] on link "Page Exports" at bounding box center [160, 335] width 178 height 20
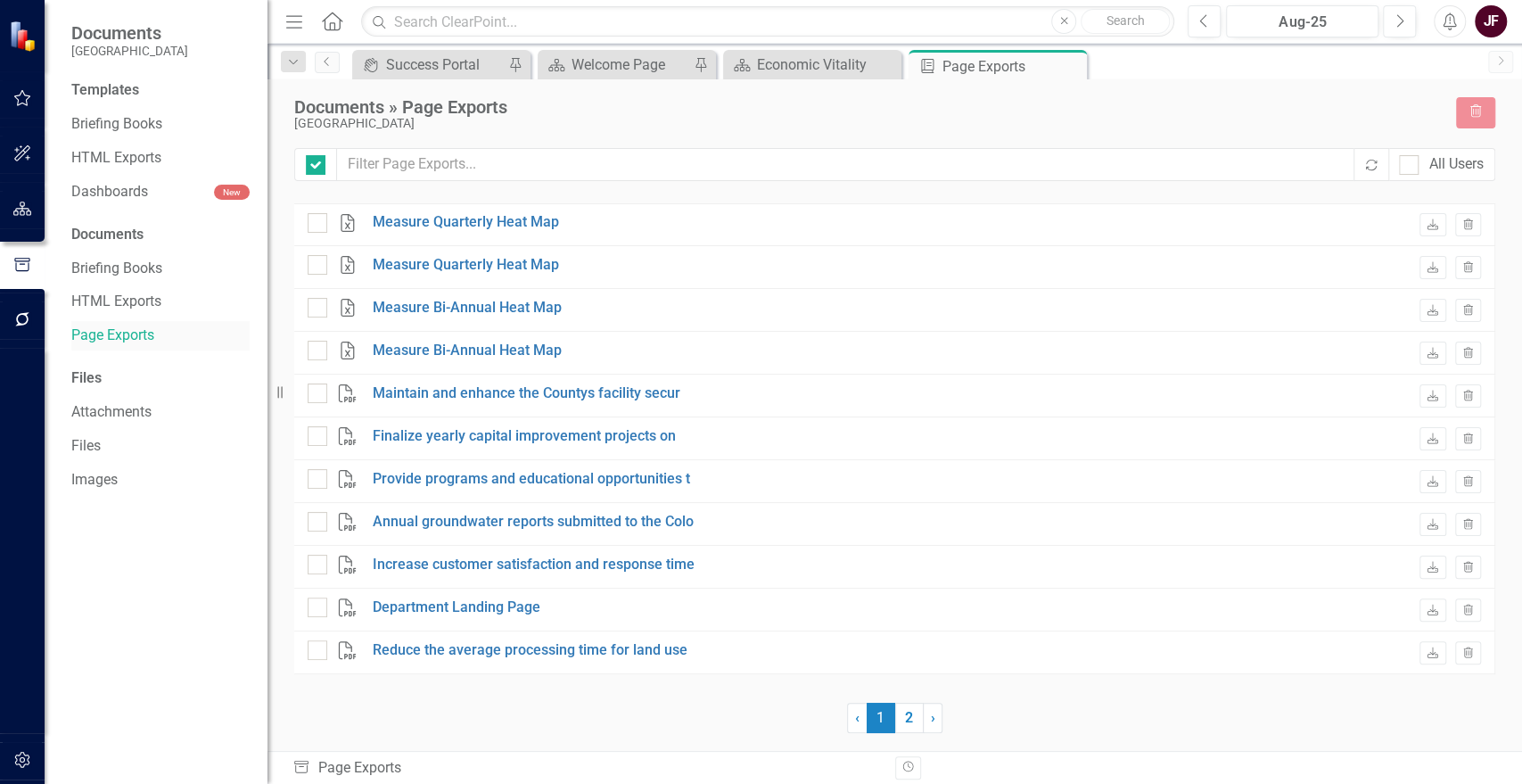
checkbox input "false"
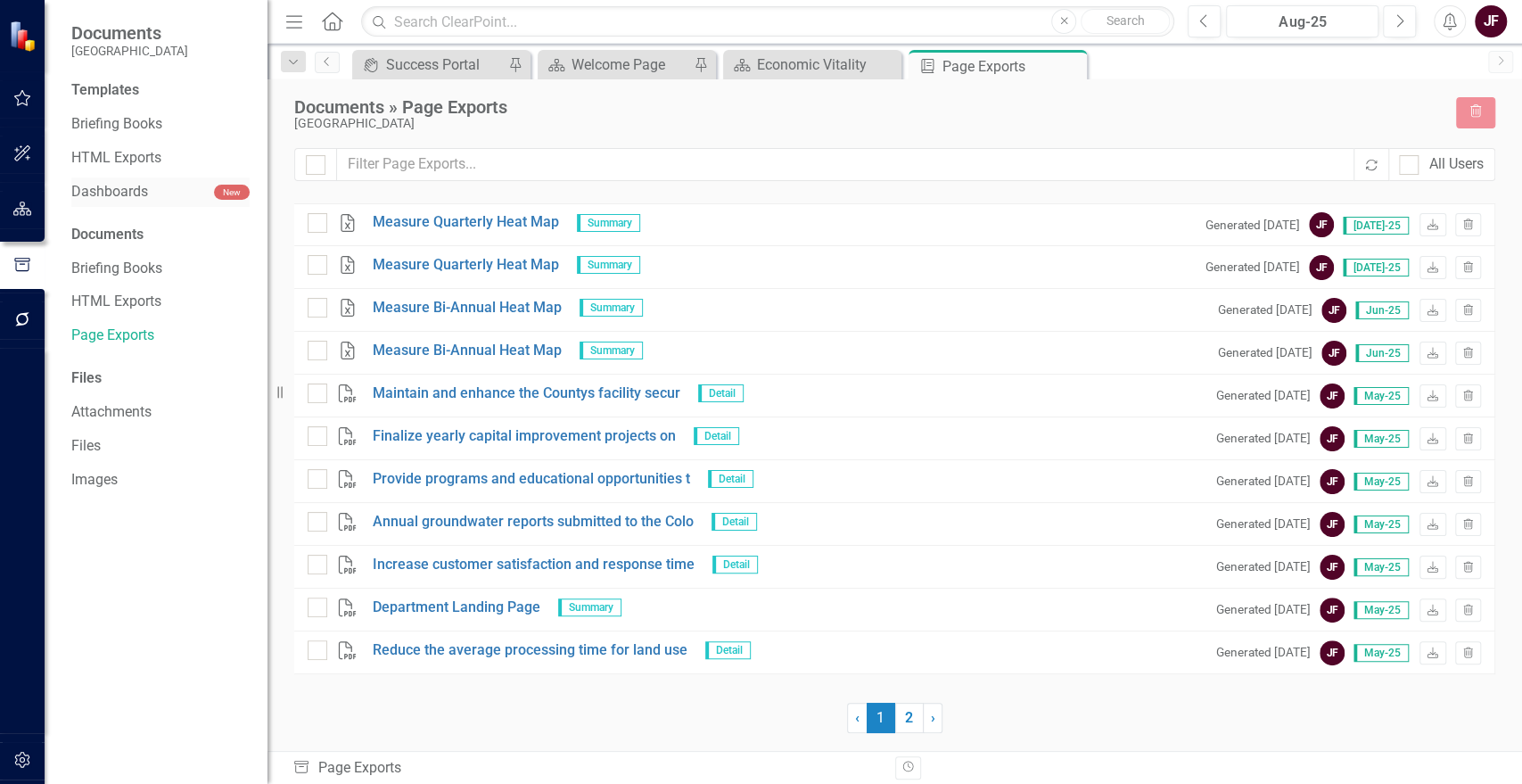
click at [121, 193] on link "Dashboards" at bounding box center [142, 191] width 142 height 20
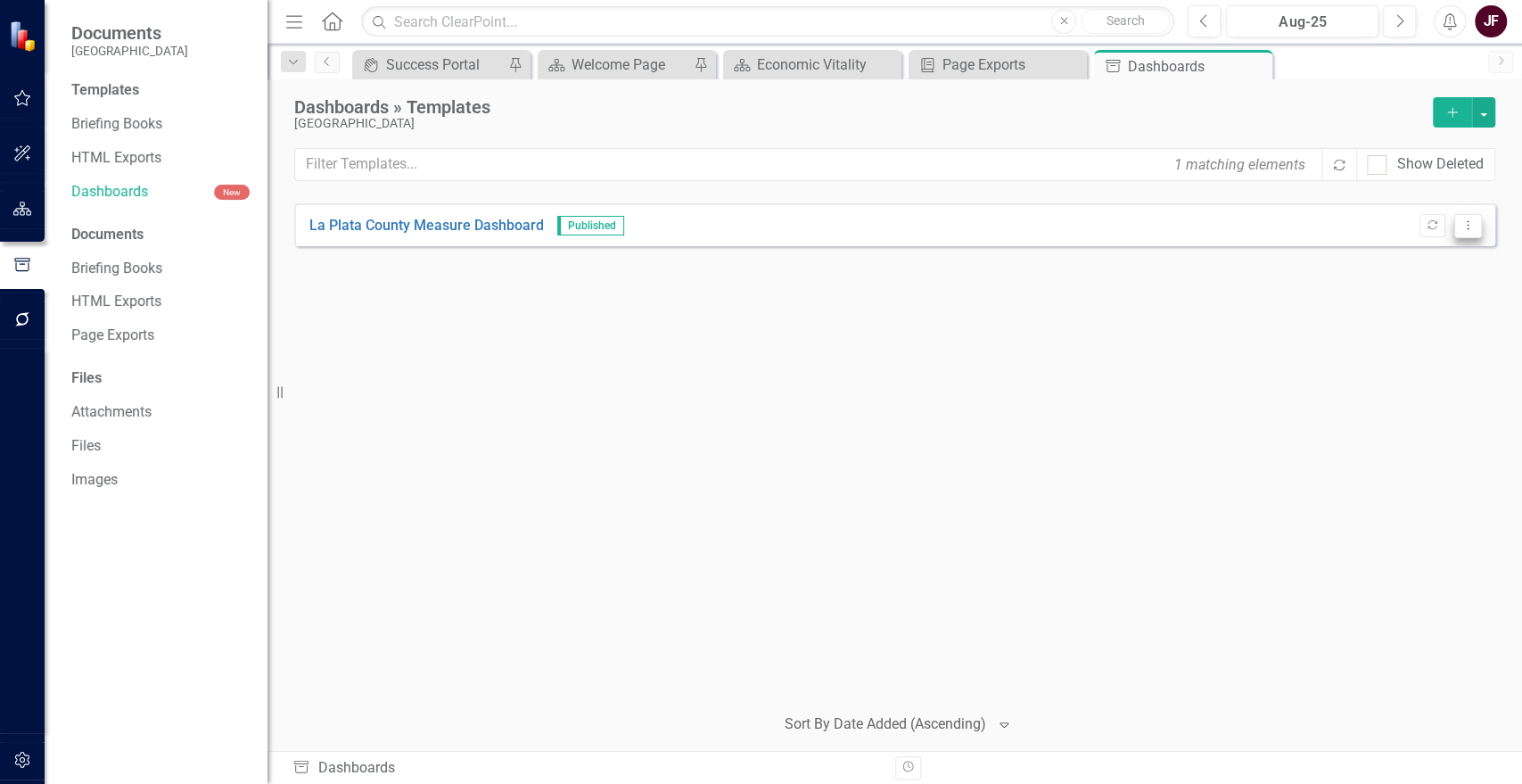
click at [1469, 226] on icon "Dropdown Menu" at bounding box center [1468, 225] width 15 height 12
click at [114, 165] on link "HTML Exports" at bounding box center [160, 158] width 178 height 20
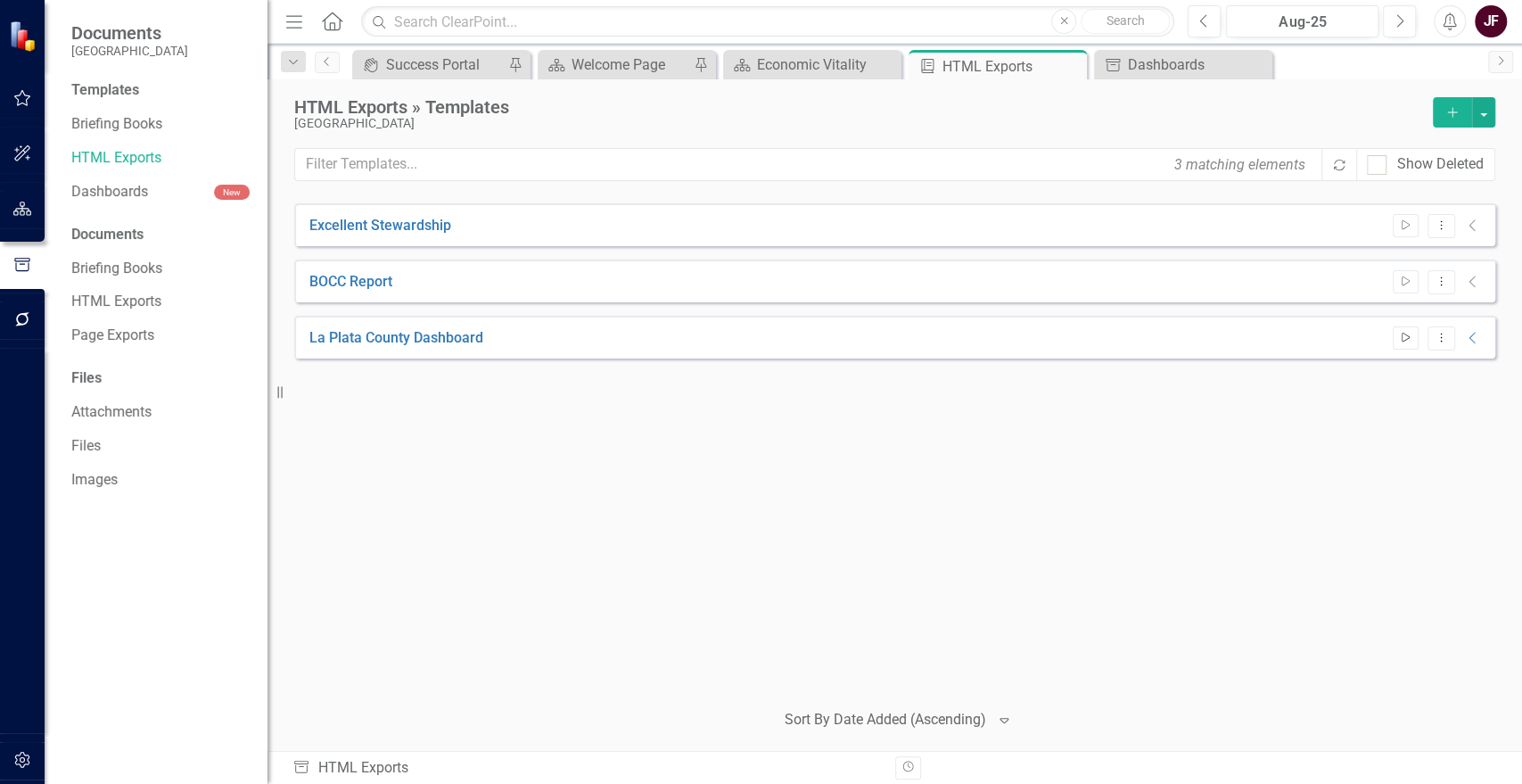
click at [1403, 338] on icon "Start" at bounding box center [1406, 338] width 13 height 11
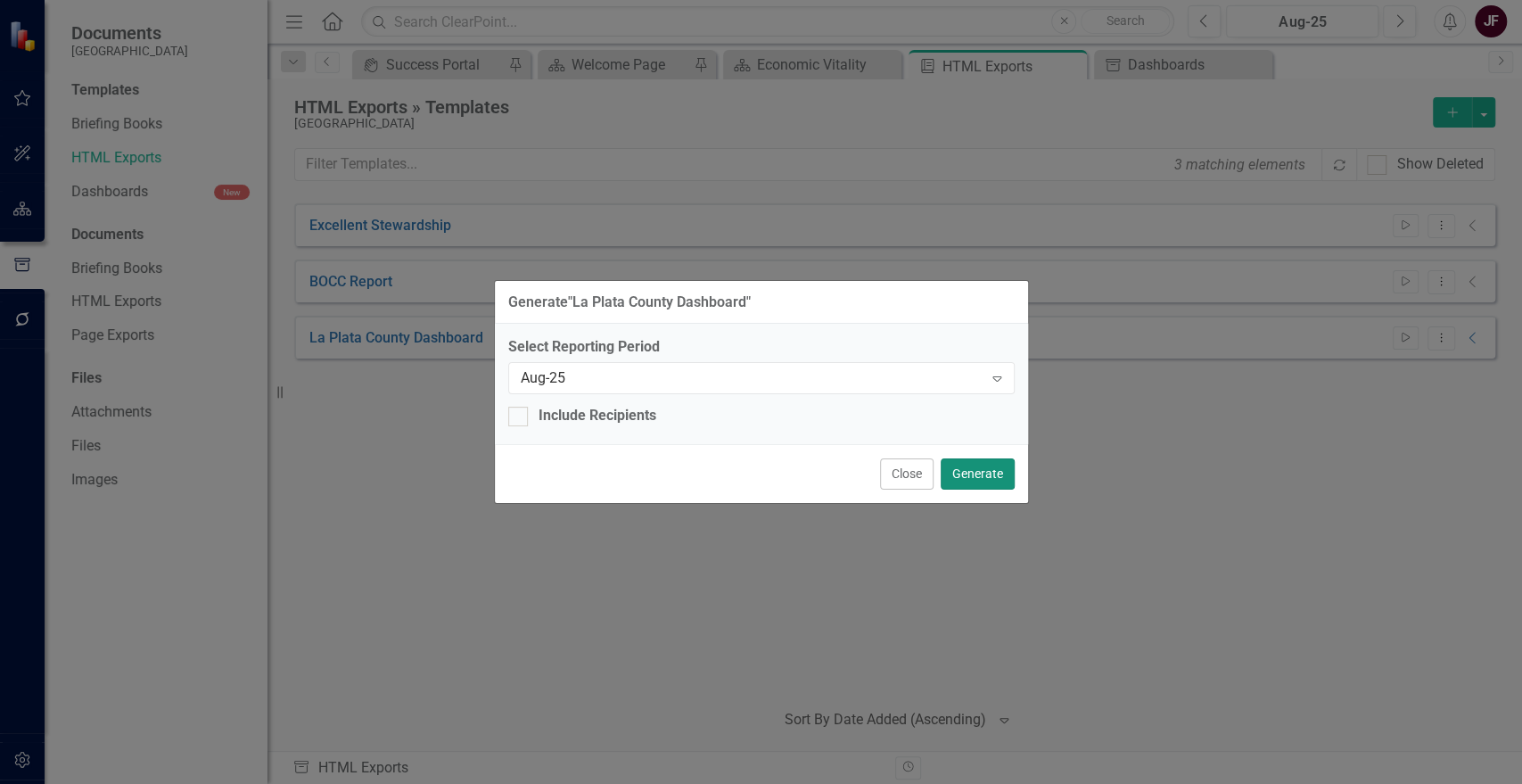
click at [977, 471] on button "Generate" at bounding box center [977, 473] width 74 height 31
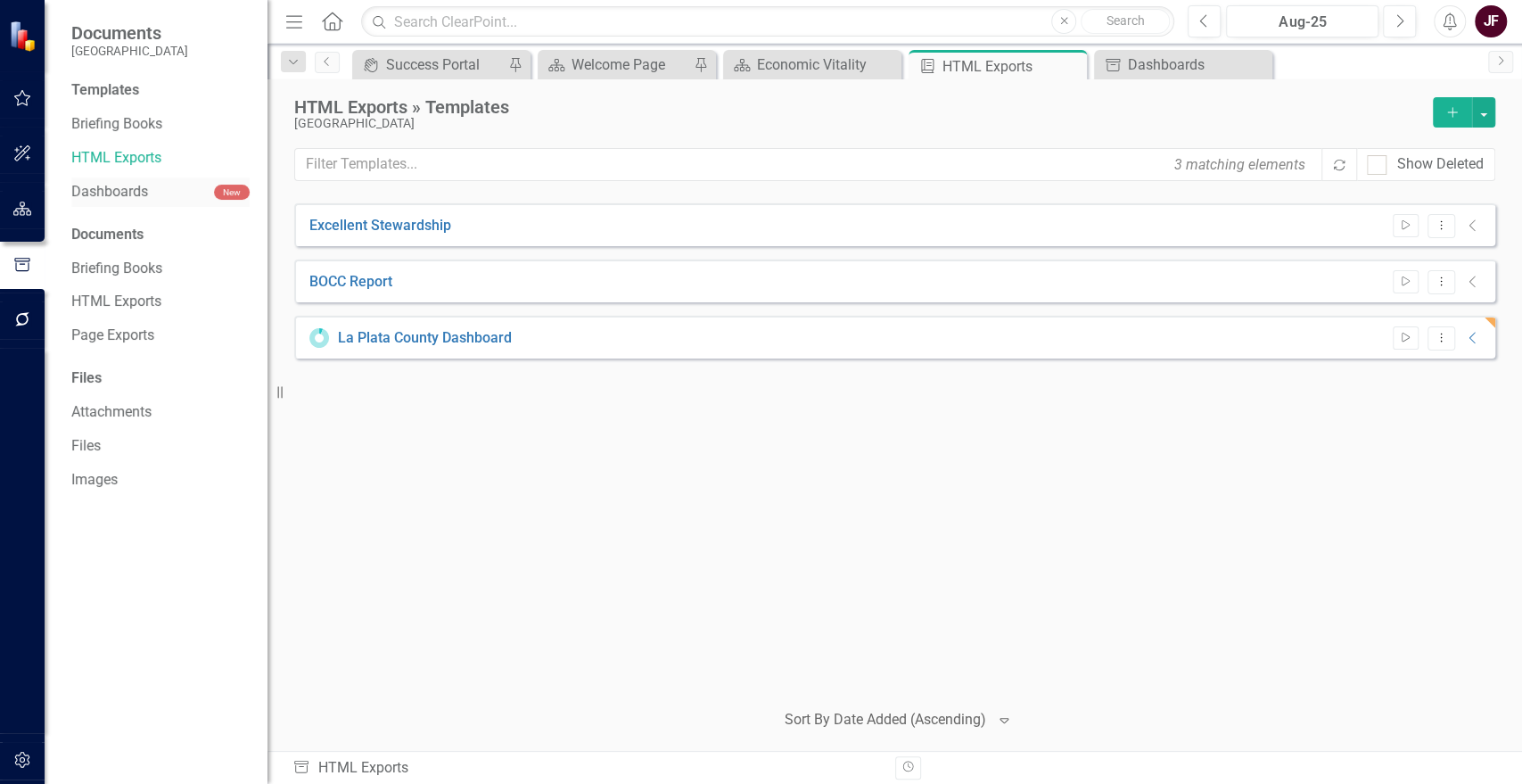
click at [92, 190] on link "Dashboards" at bounding box center [142, 191] width 142 height 20
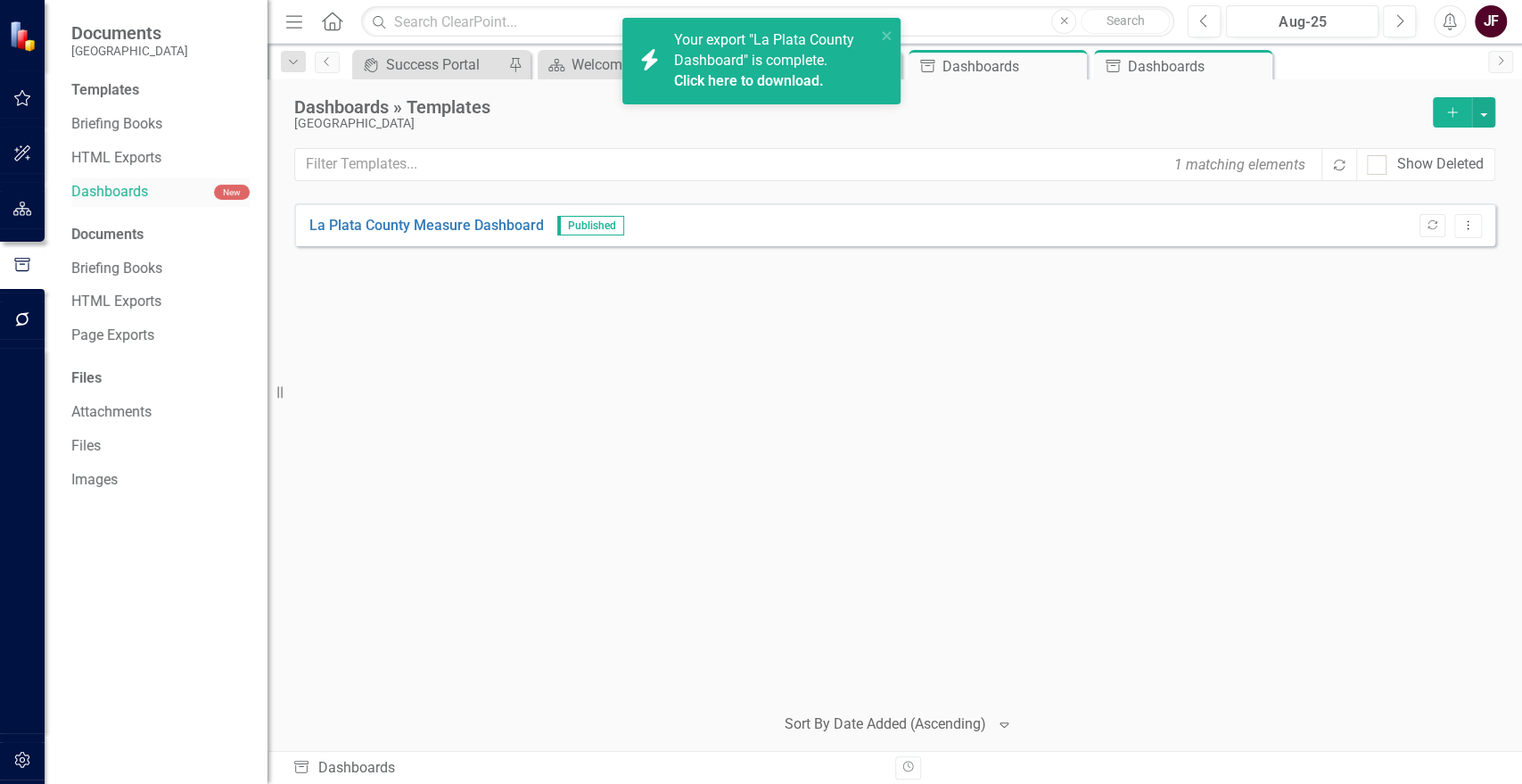
click at [125, 190] on link "Dashboards" at bounding box center [142, 191] width 142 height 20
click at [885, 33] on icon "close" at bounding box center [887, 36] width 13 height 14
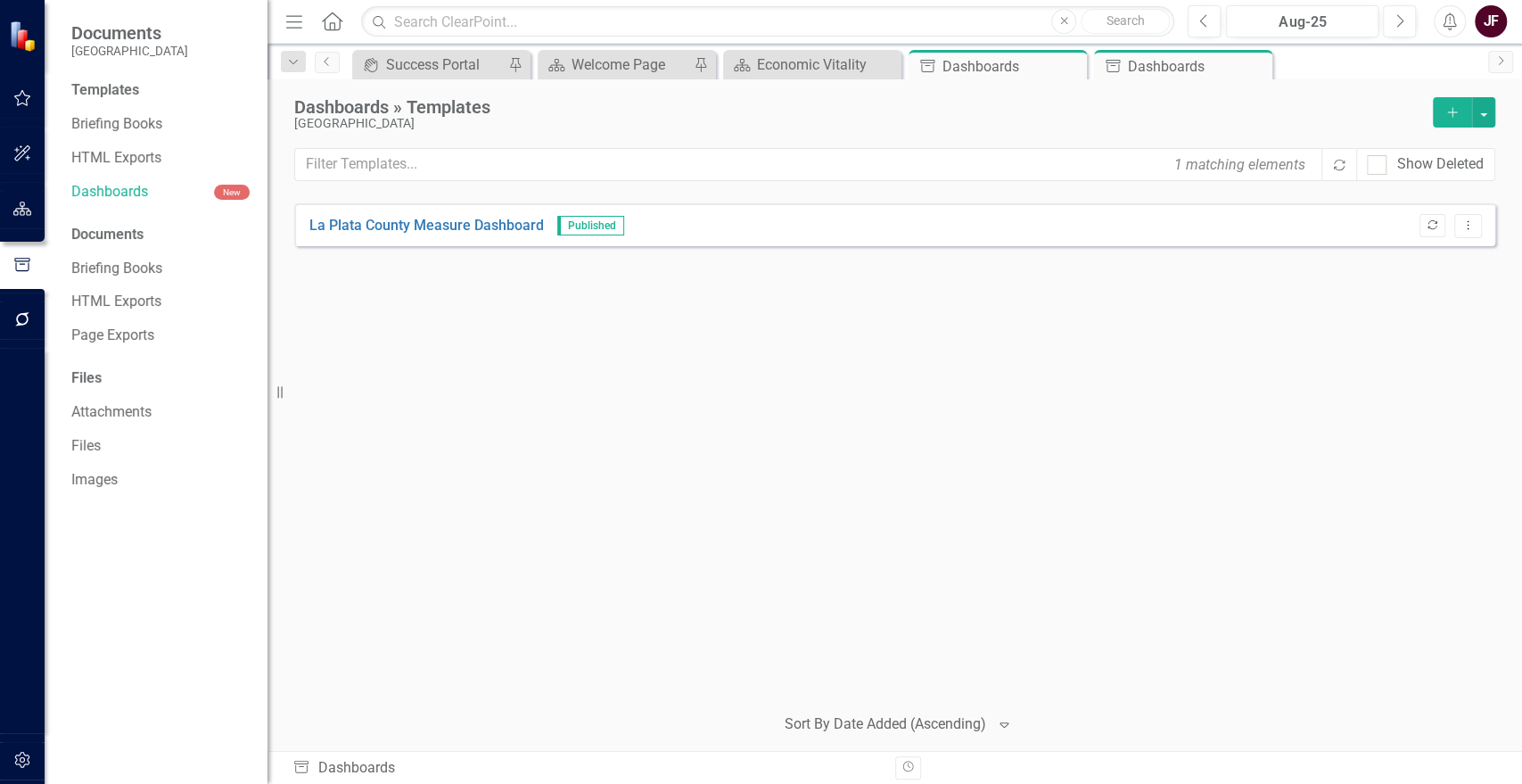
click at [1433, 225] on icon "Republish" at bounding box center [1433, 225] width 13 height 11
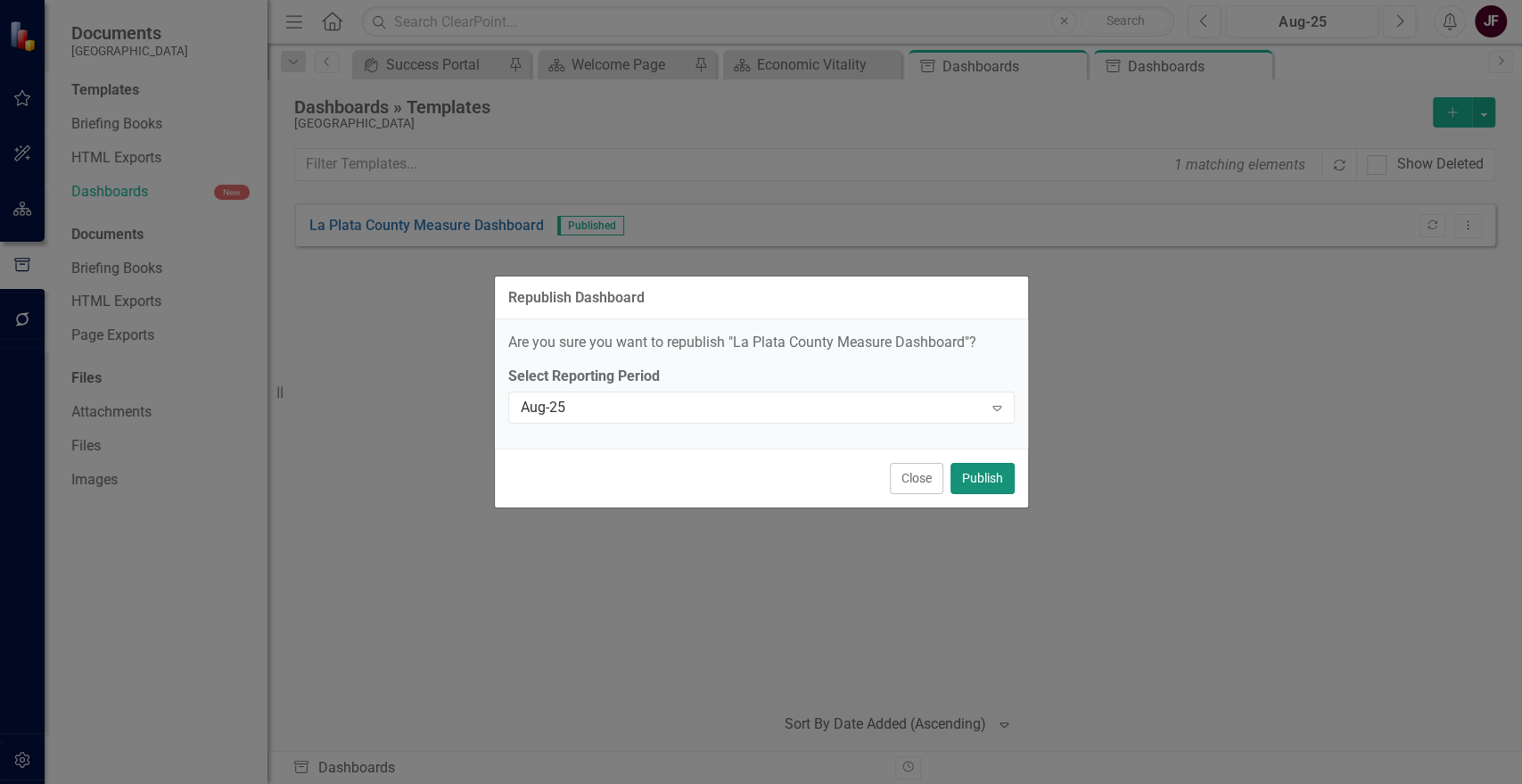
click at [991, 476] on button "Publish" at bounding box center [982, 478] width 64 height 31
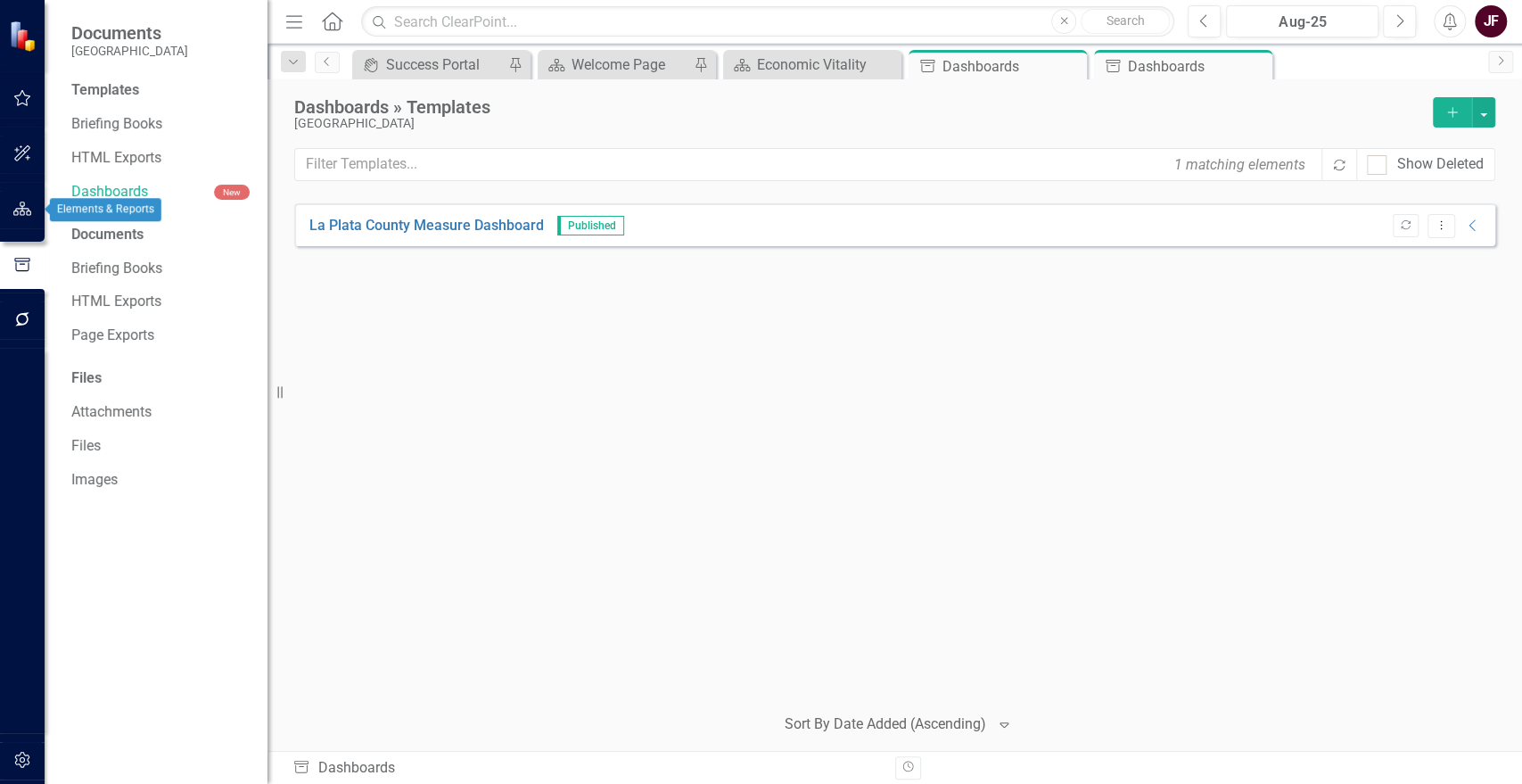
click at [18, 213] on icon "button" at bounding box center [22, 208] width 18 height 14
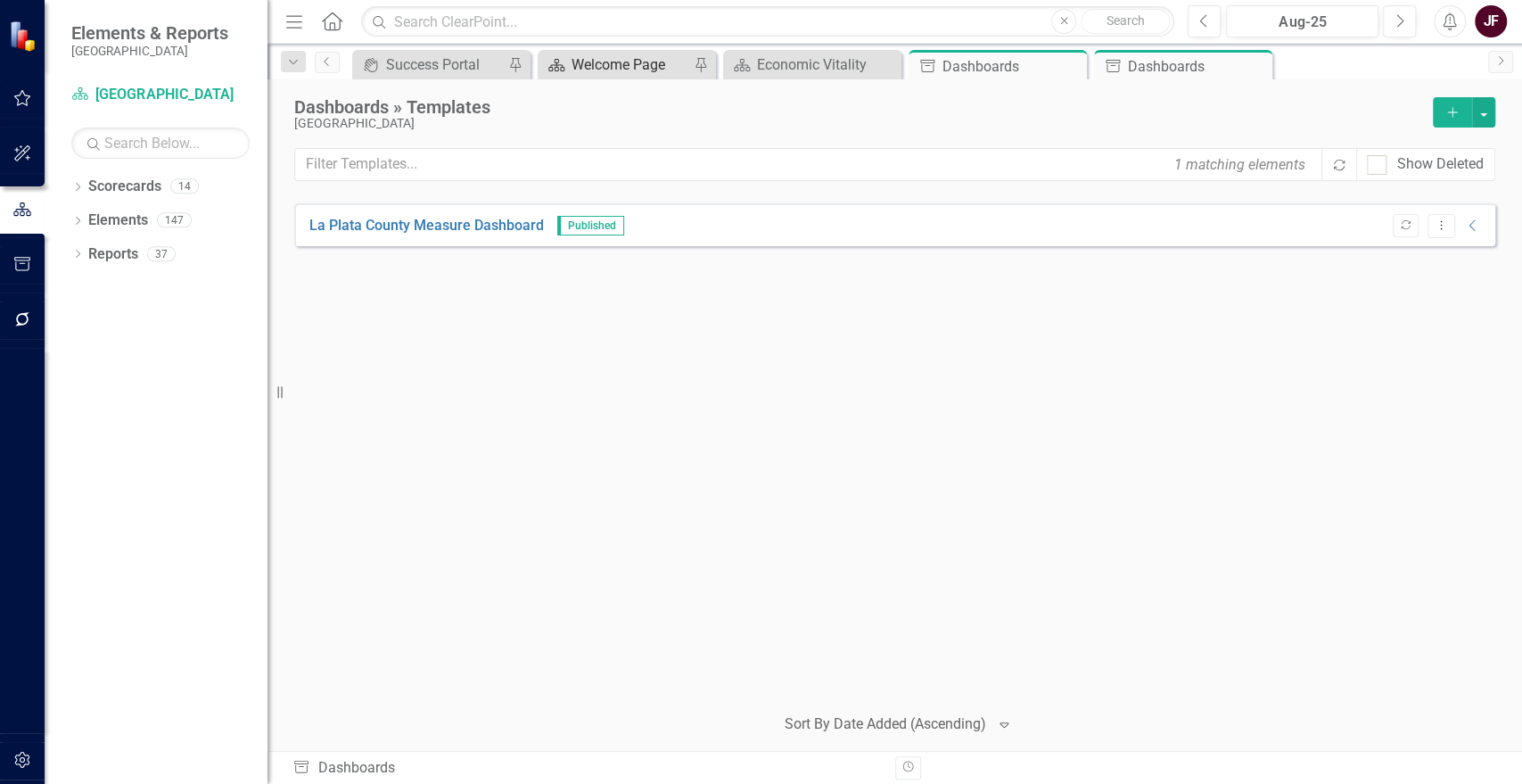
click at [600, 63] on div "Welcome Page" at bounding box center [630, 64] width 117 height 22
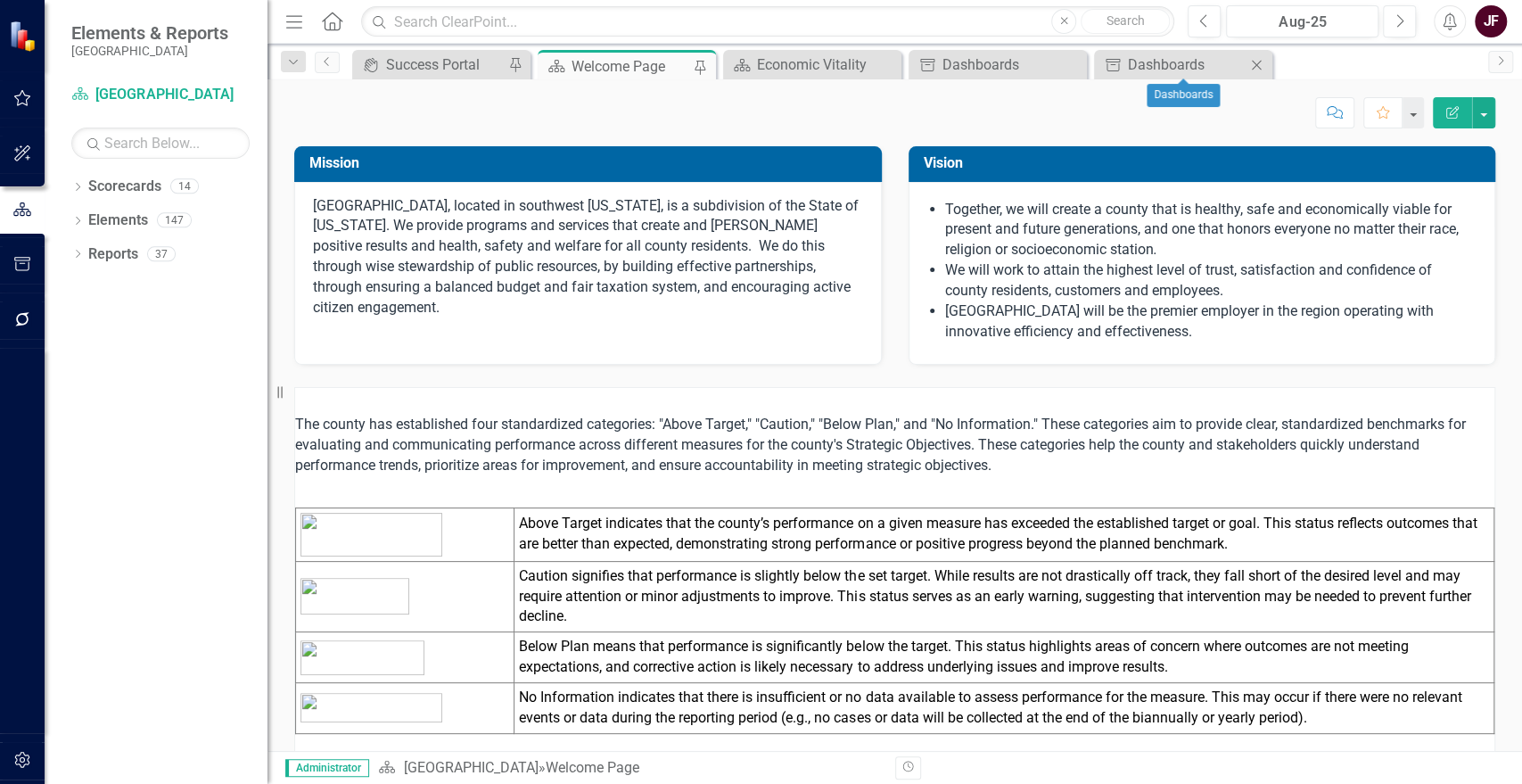
click at [1258, 61] on icon "Close" at bounding box center [1256, 64] width 18 height 14
click at [1068, 58] on icon "Close" at bounding box center [1071, 64] width 18 height 14
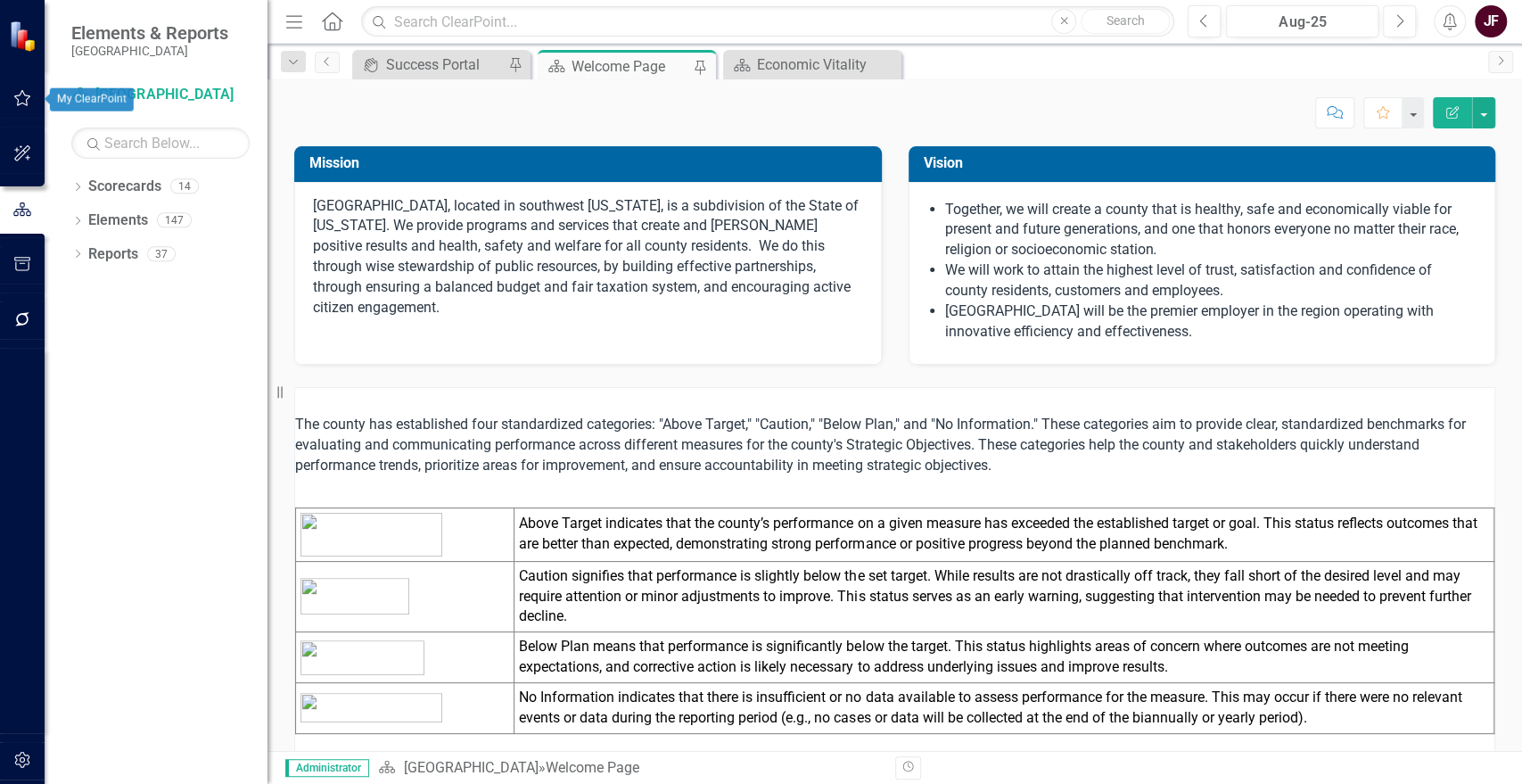
click at [21, 91] on icon "button" at bounding box center [23, 98] width 17 height 16
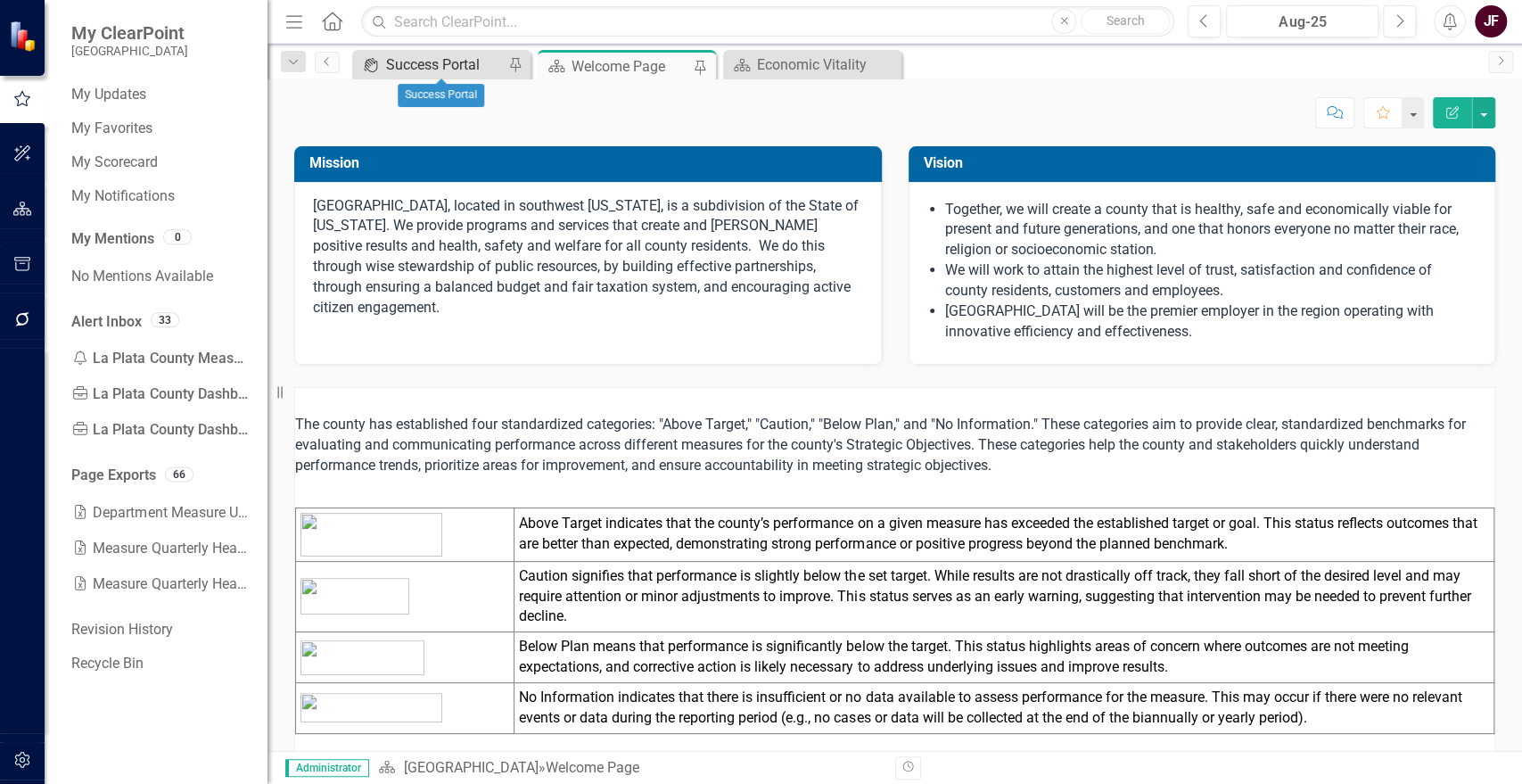
click at [428, 60] on div "Success Portal" at bounding box center [444, 64] width 117 height 22
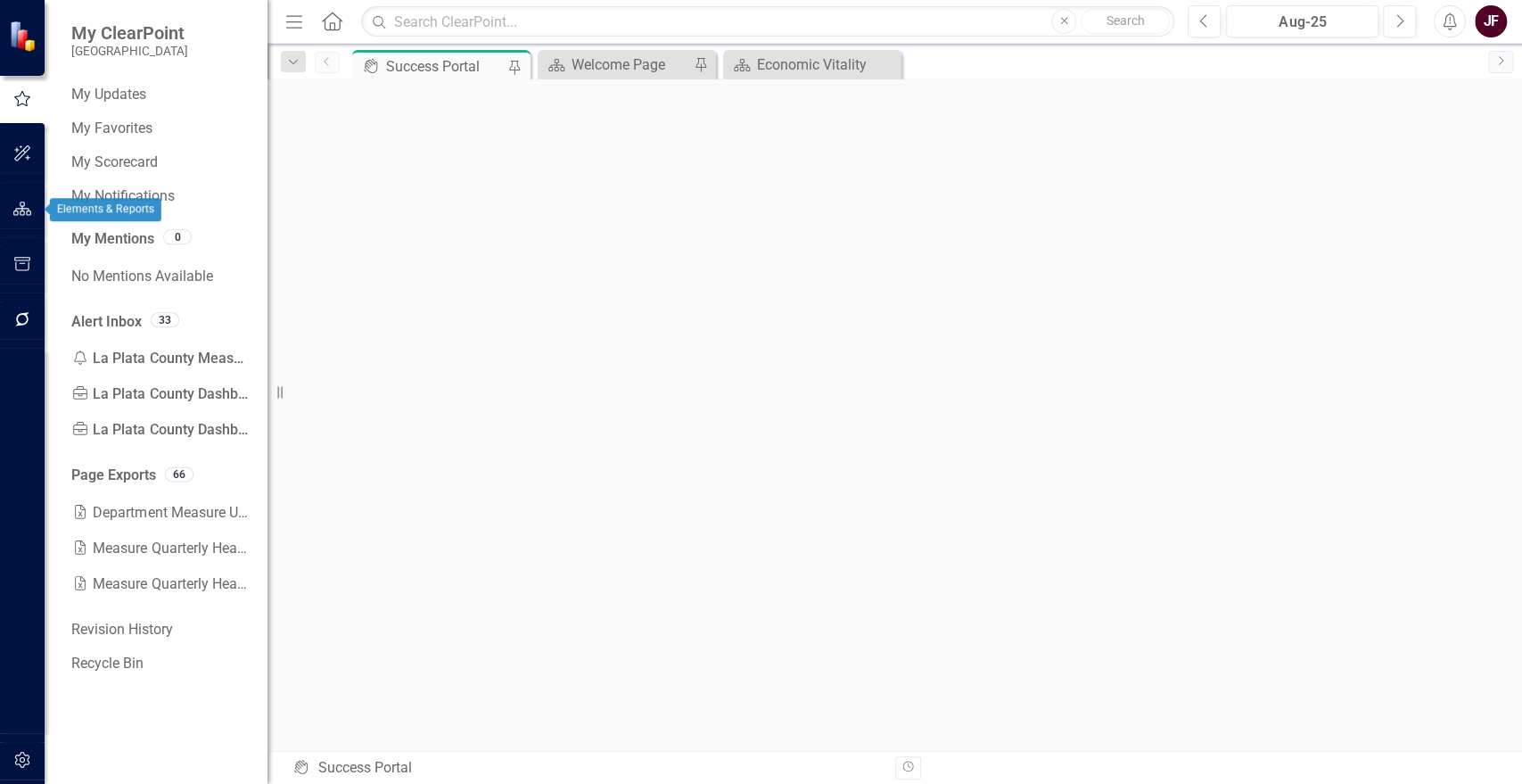
click at [18, 222] on button "button" at bounding box center [23, 209] width 40 height 38
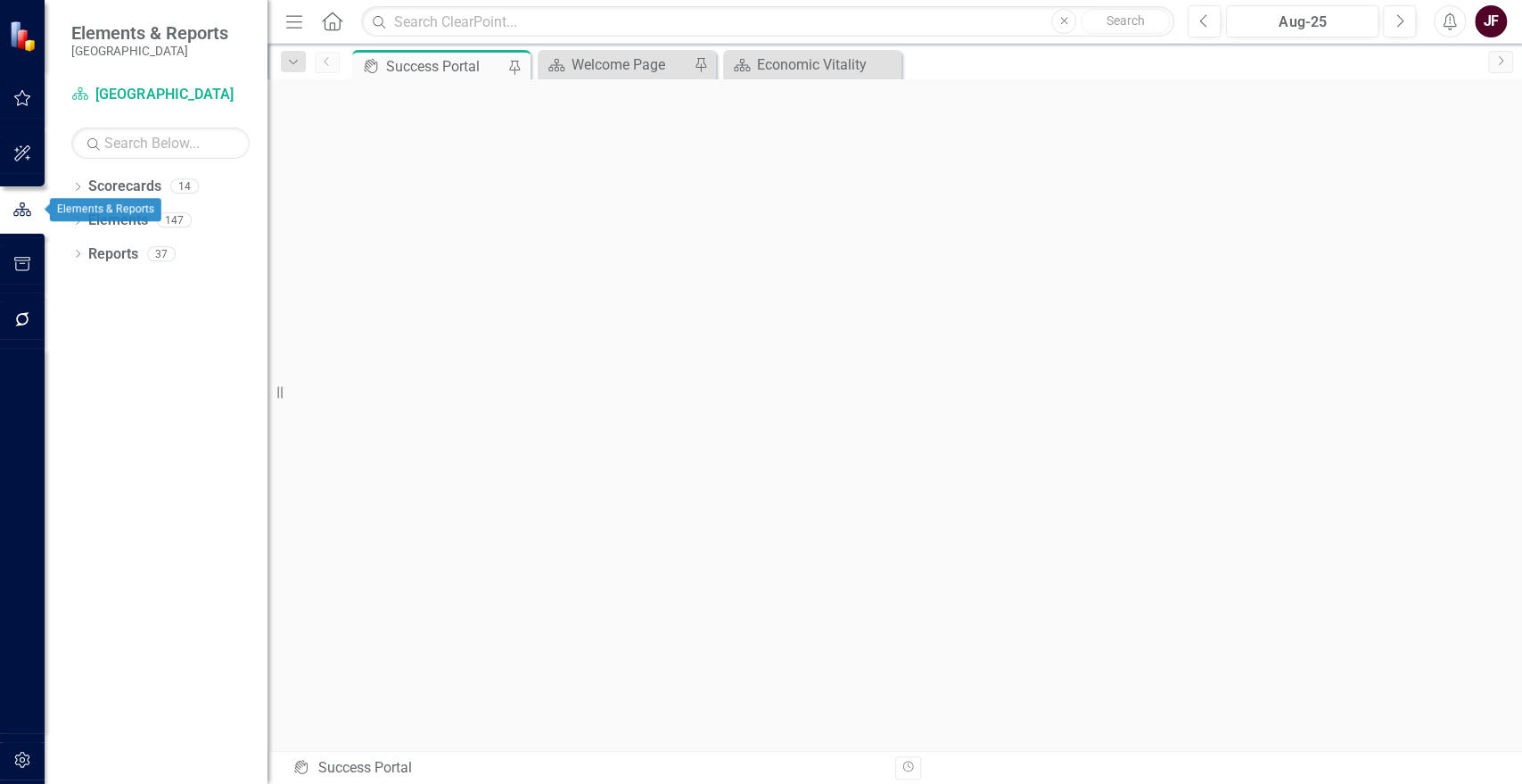
click at [22, 240] on div at bounding box center [22, 241] width 44 height 9
click at [22, 257] on icon "button" at bounding box center [22, 264] width 18 height 14
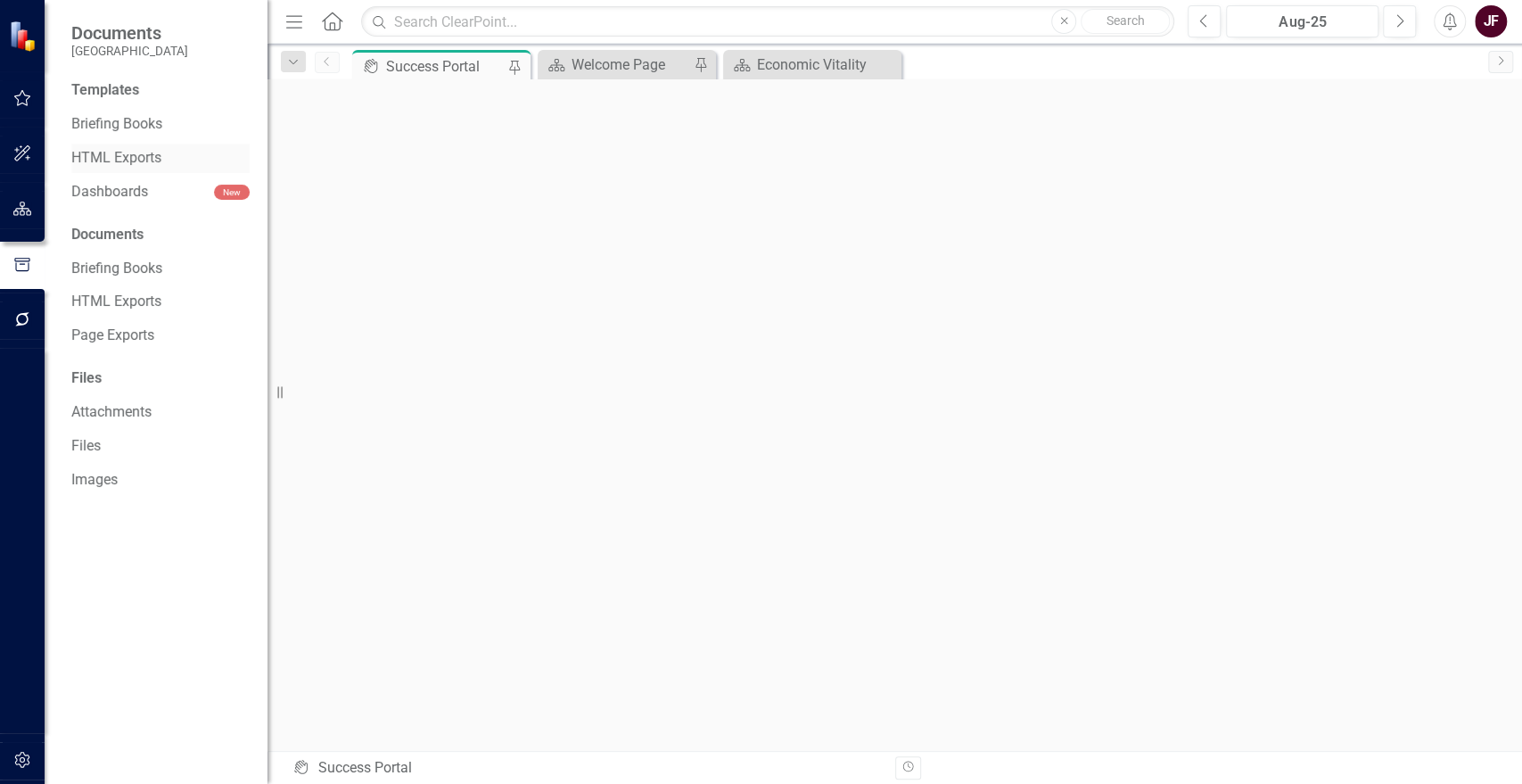
click at [149, 164] on link "HTML Exports" at bounding box center [160, 158] width 178 height 20
